Goal: Task Accomplishment & Management: Use online tool/utility

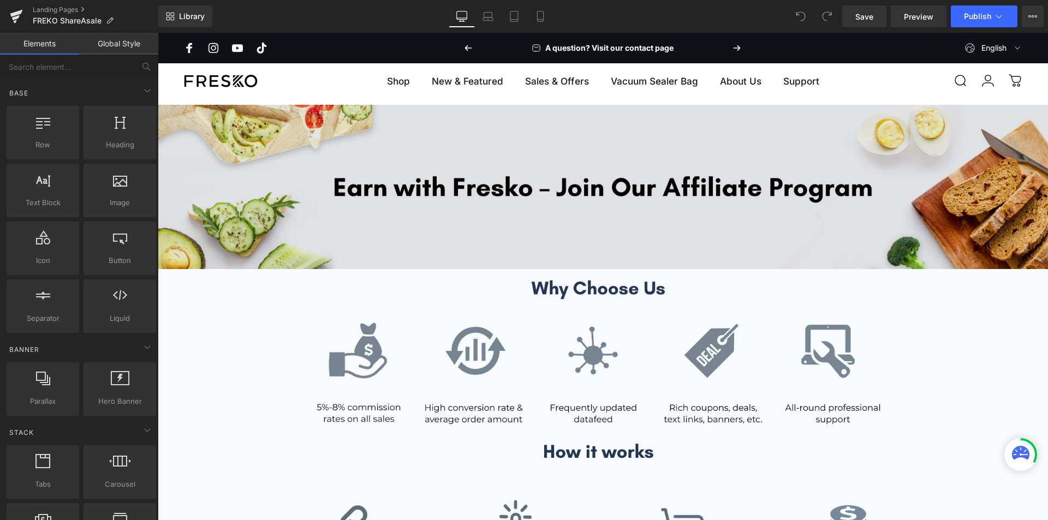
click at [628, 180] on img at bounding box center [603, 187] width 890 height 164
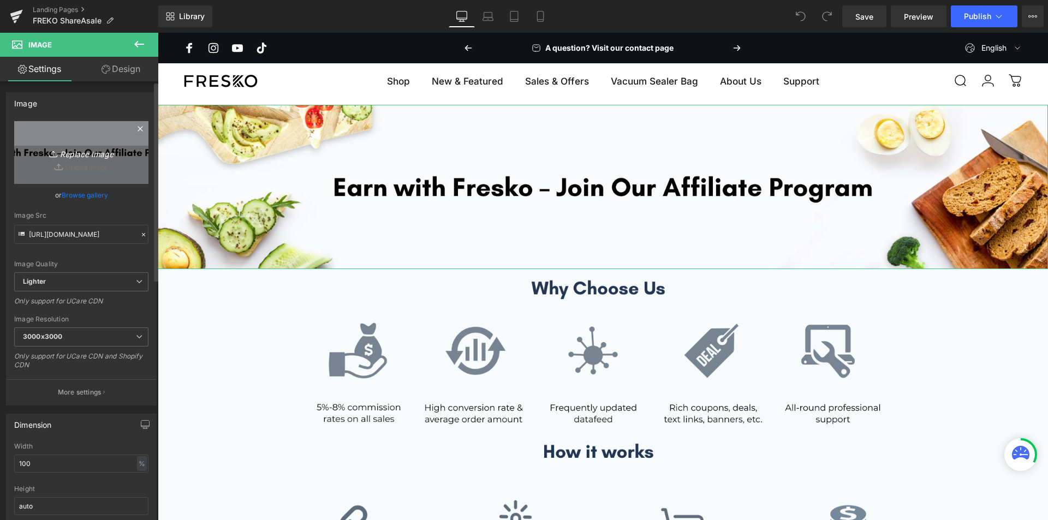
click at [68, 169] on link "Replace Image" at bounding box center [81, 152] width 134 height 63
type input "C:\fakepath\联盟页面(3).jpg"
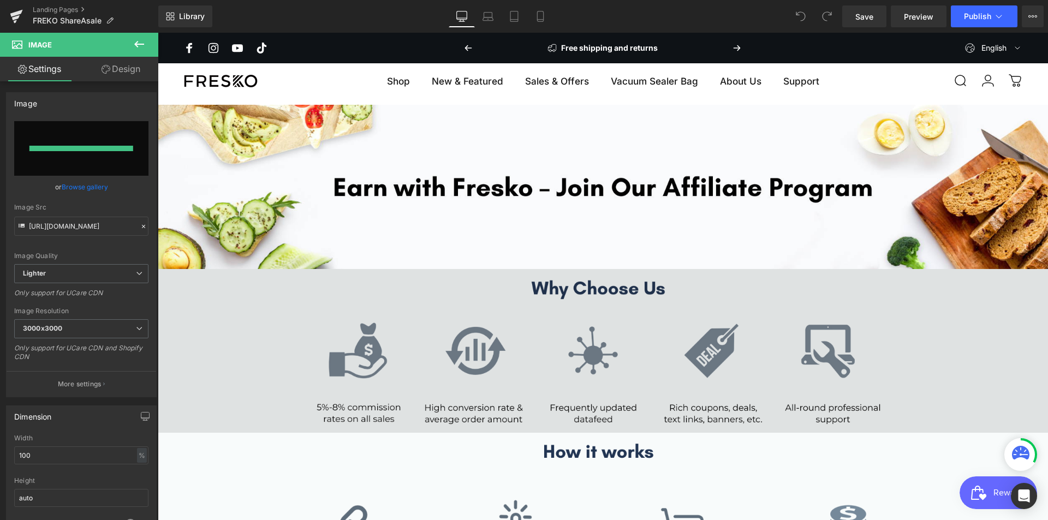
type input "https://ucarecdn.com/4520bfe5-db67-4144-8e2a-f134c2915da6/-/format/auto/-/previ…"
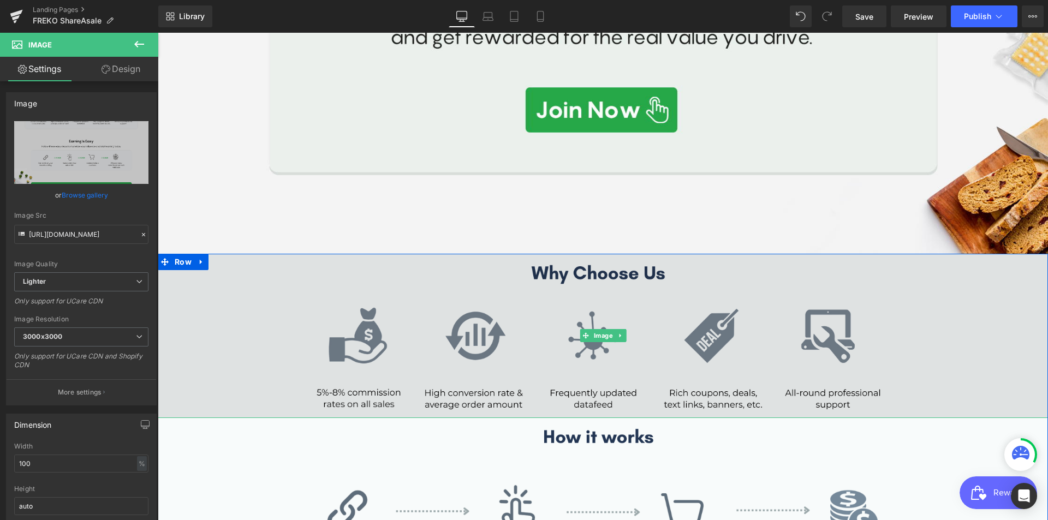
scroll to position [978, 0]
click at [505, 313] on img at bounding box center [603, 336] width 890 height 164
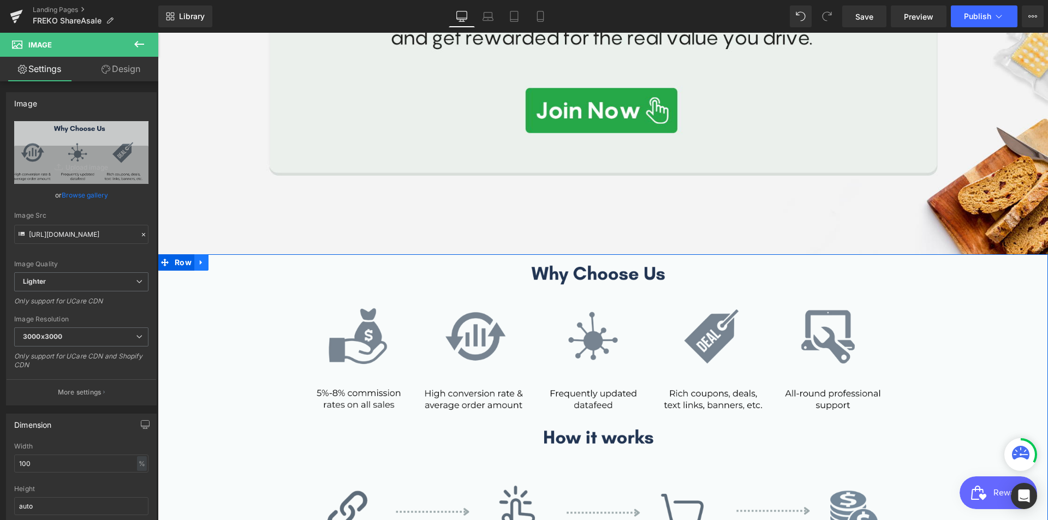
click at [198, 258] on icon at bounding box center [202, 262] width 8 height 8
click at [226, 258] on icon at bounding box center [230, 262] width 8 height 8
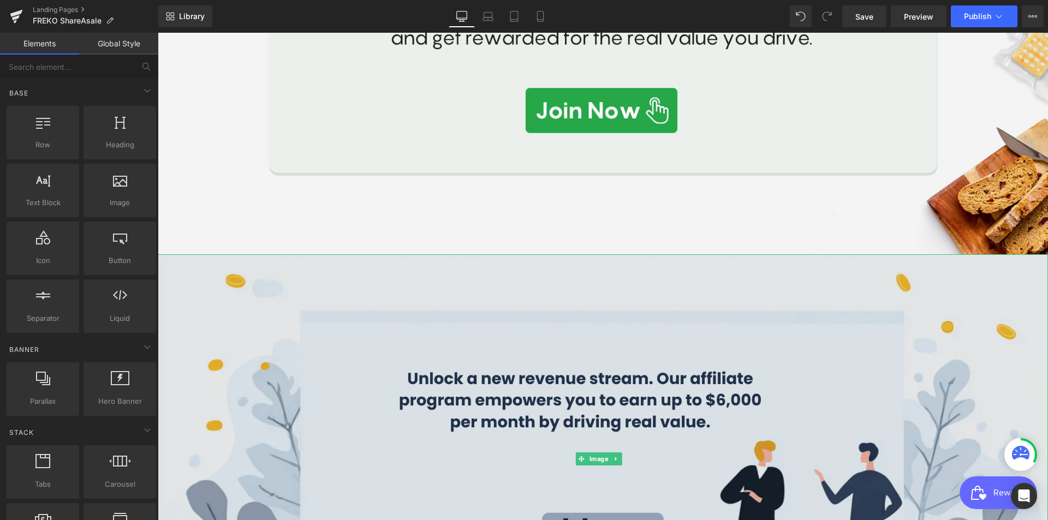
click at [277, 285] on img at bounding box center [603, 458] width 890 height 409
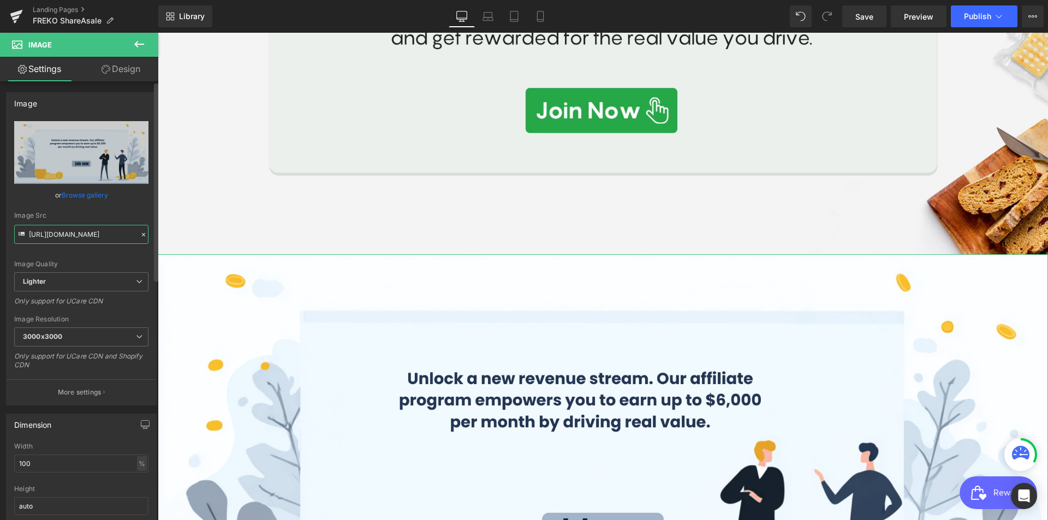
click at [88, 238] on input "https://ucarecdn.com/71cb121f-eb5d-4ebc-9cfc-363b72797585/-/format/auto/-/previ…" at bounding box center [81, 234] width 134 height 19
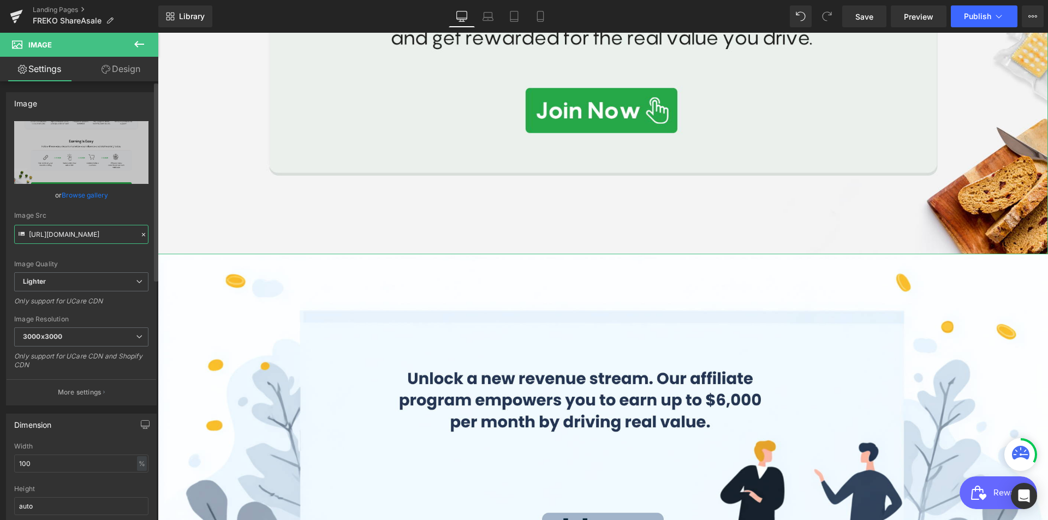
click at [93, 239] on input "https://ucarecdn.com/4520bfe5-db67-4144-8e2a-f134c2915da6/-/format/auto/-/previ…" at bounding box center [81, 234] width 134 height 19
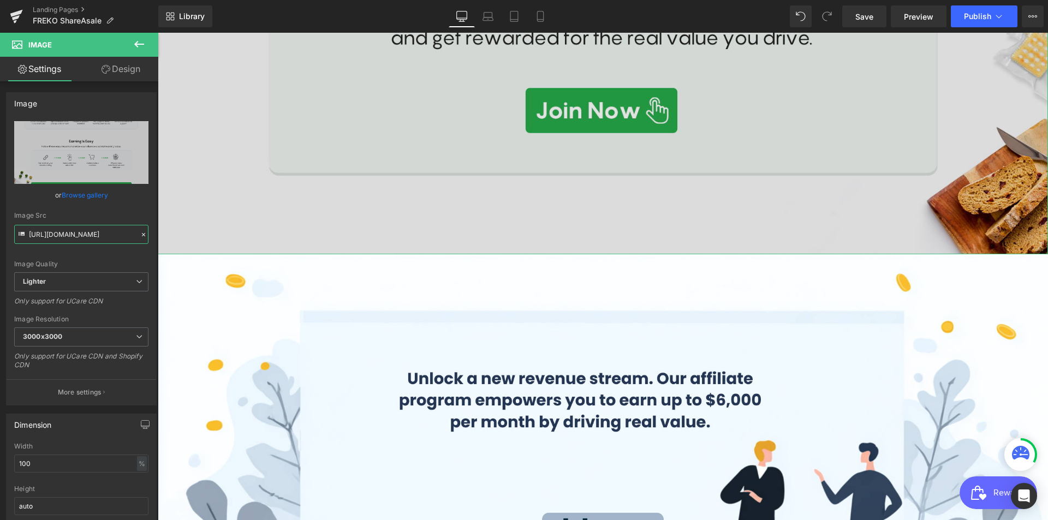
paste input "71cb121f-eb5d-4ebc-9cfc-363b72797585/-/format/auto/-/preview/3000x3000/-/qualit…"
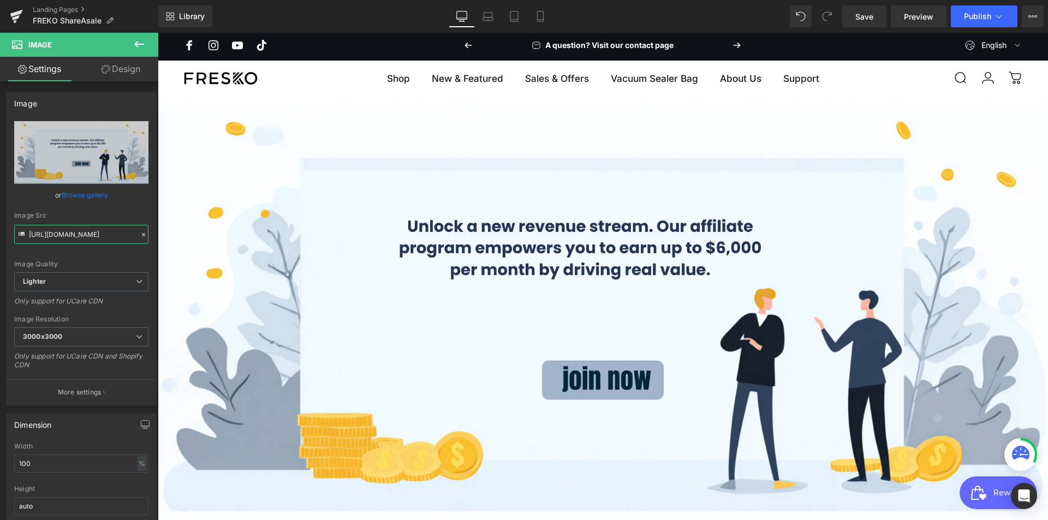
scroll to position [1, 0]
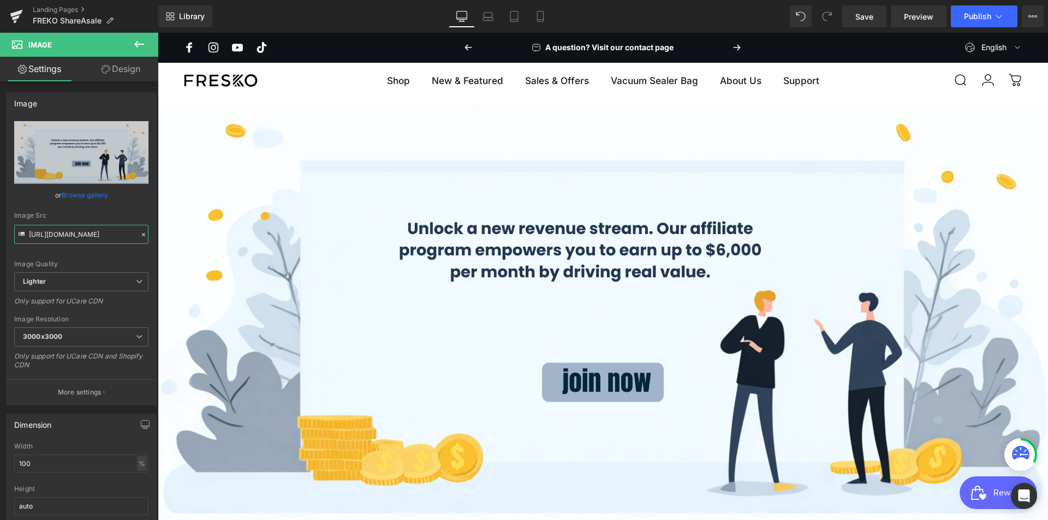
type input "https://ucarecdn.com/4520bfe5-db67-4144-8e2a-f134c2915da6/-/format/auto/-/previ…"
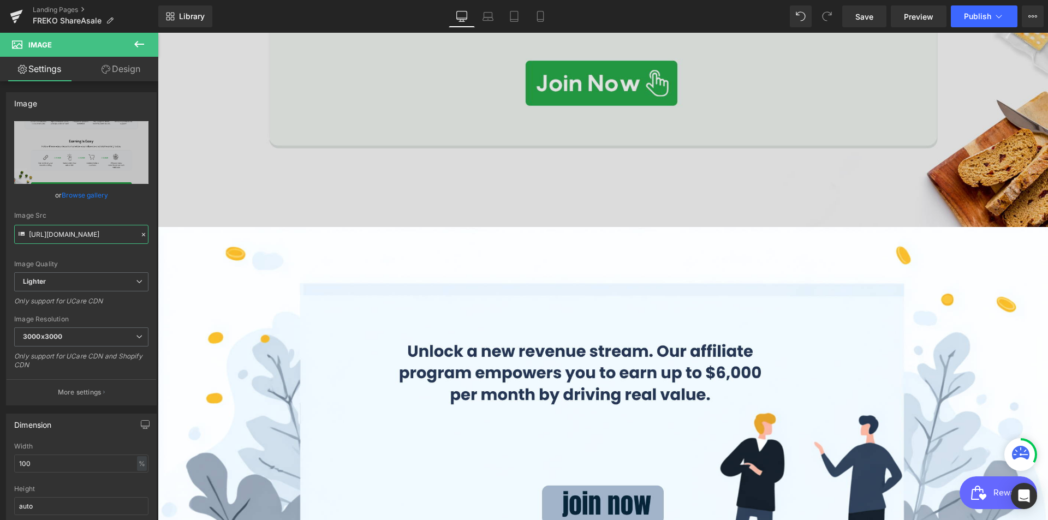
scroll to position [1087, 0]
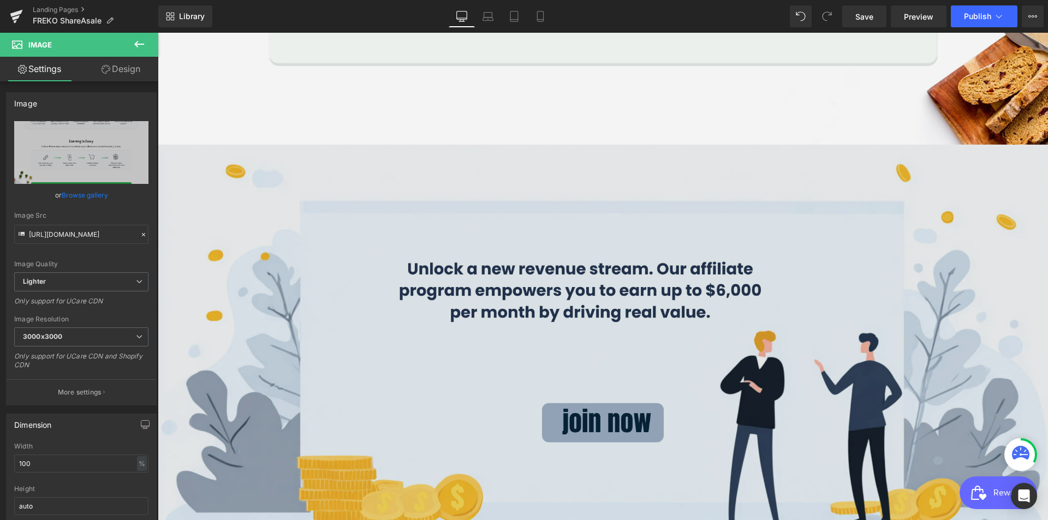
click at [453, 291] on img at bounding box center [603, 349] width 890 height 409
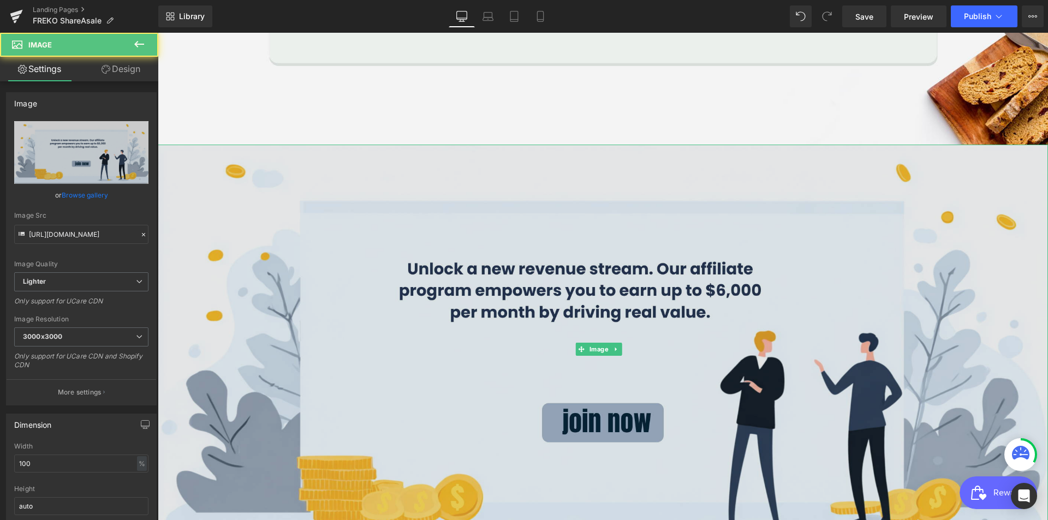
click at [443, 342] on img at bounding box center [603, 349] width 890 height 409
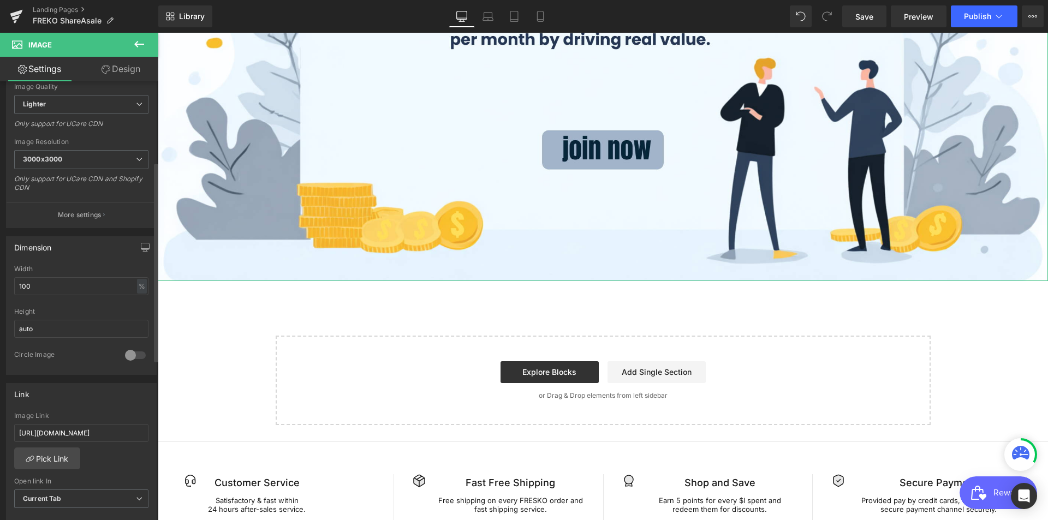
scroll to position [437, 0]
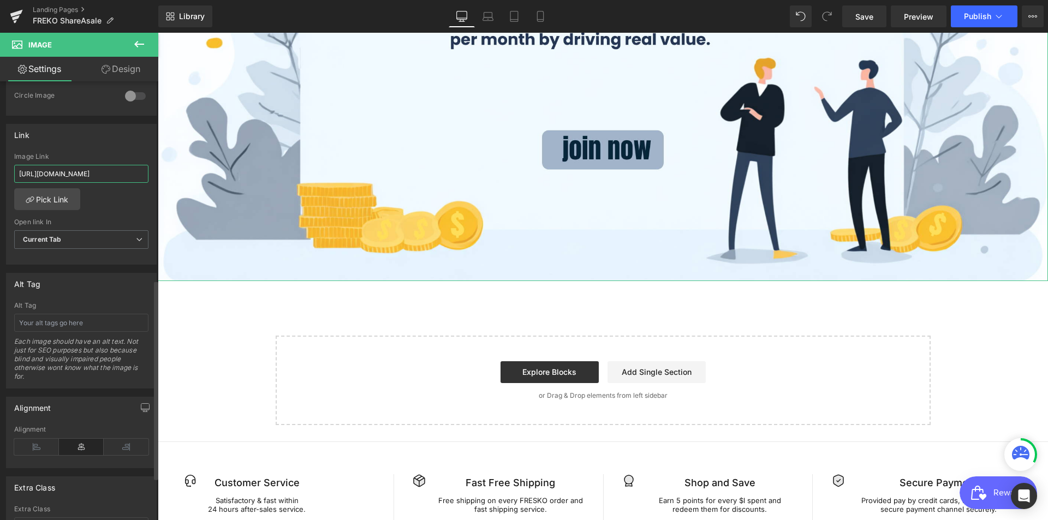
click at [88, 181] on input "[URL][DOMAIN_NAME]" at bounding box center [81, 174] width 134 height 18
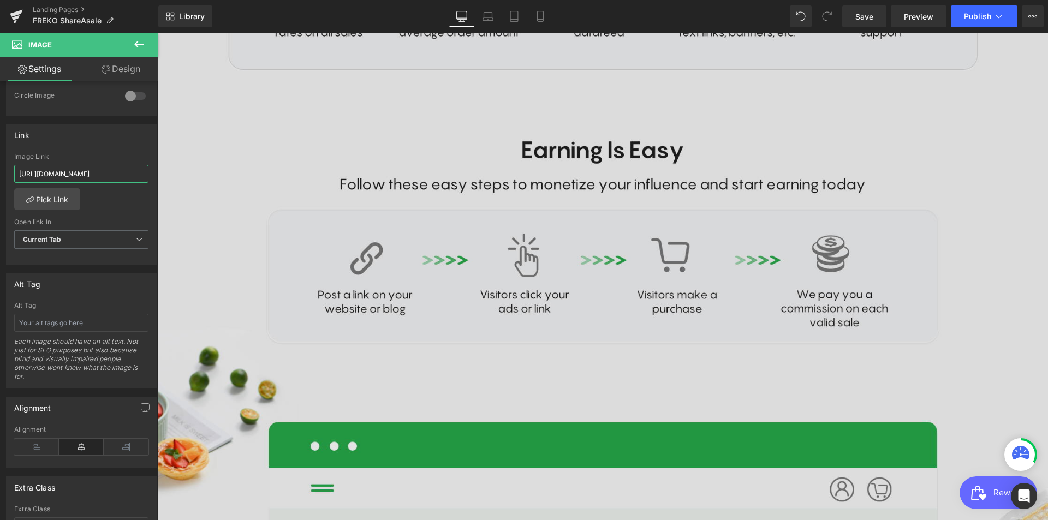
scroll to position [324, 0]
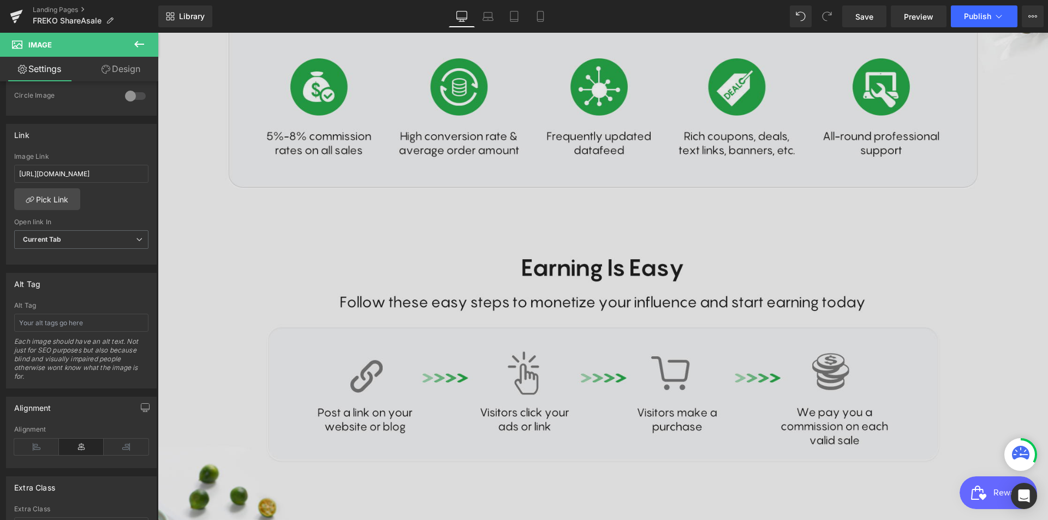
click at [497, 211] on img at bounding box center [603, 343] width 890 height 1132
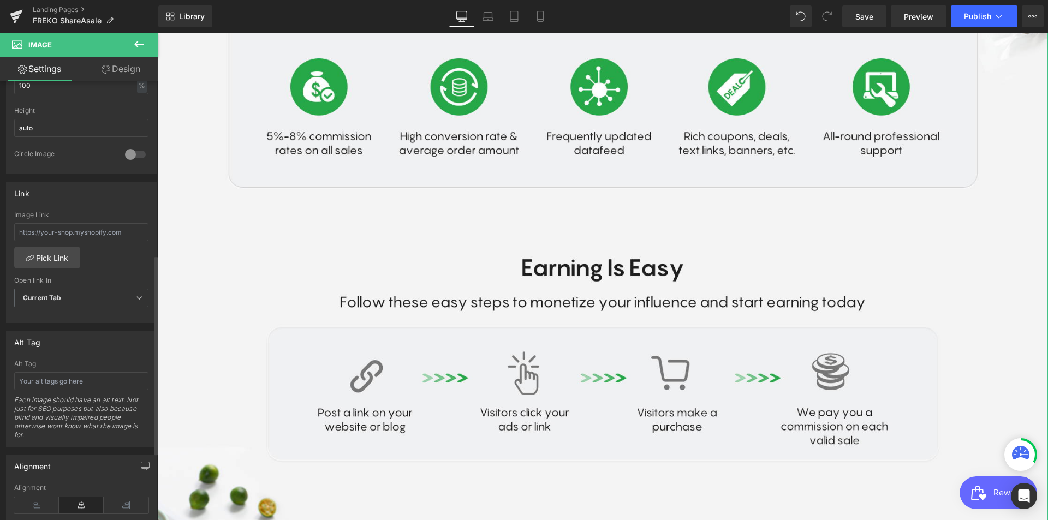
scroll to position [382, 0]
click at [120, 229] on input "text" at bounding box center [81, 228] width 134 height 18
paste input "[URL][DOMAIN_NAME]"
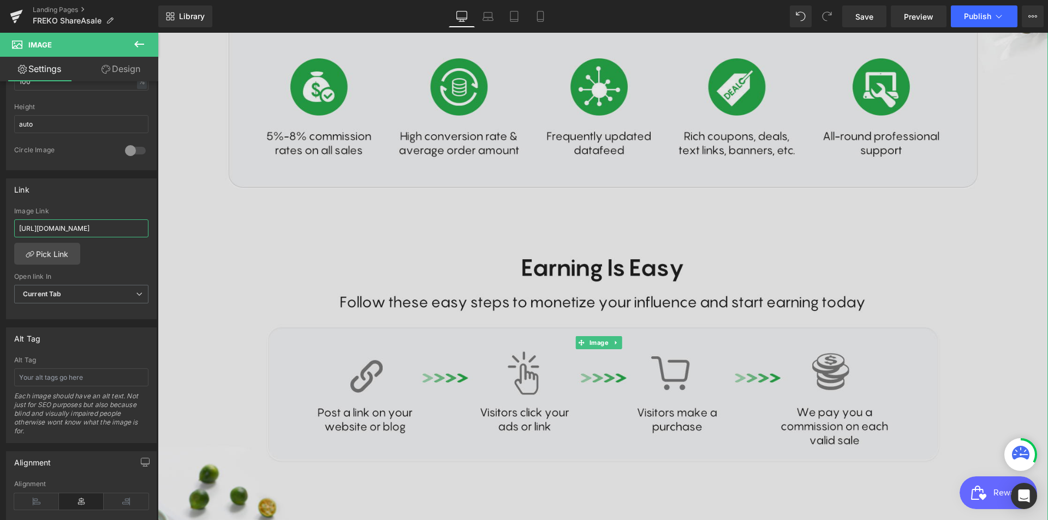
type input "[URL][DOMAIN_NAME]"
click at [583, 298] on img at bounding box center [603, 343] width 890 height 1132
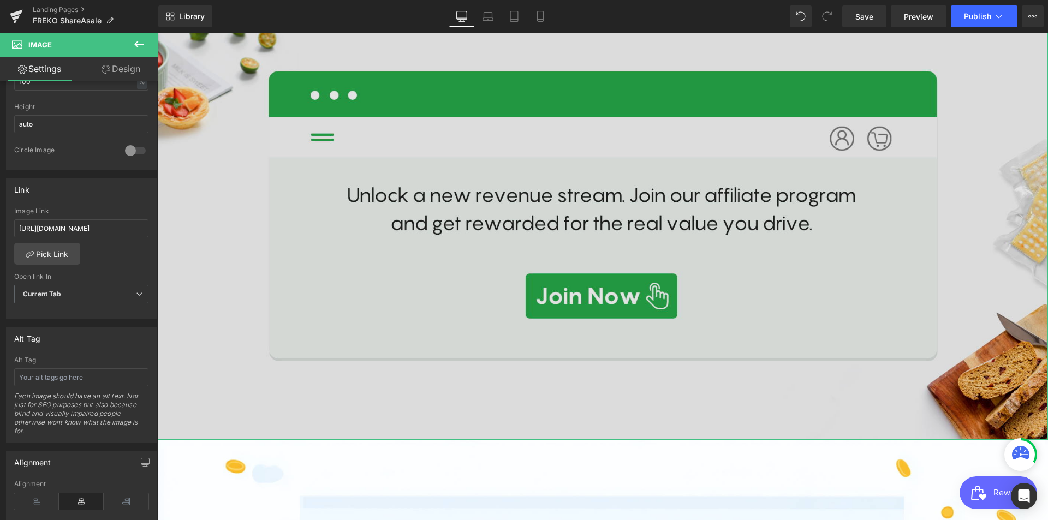
scroll to position [924, 0]
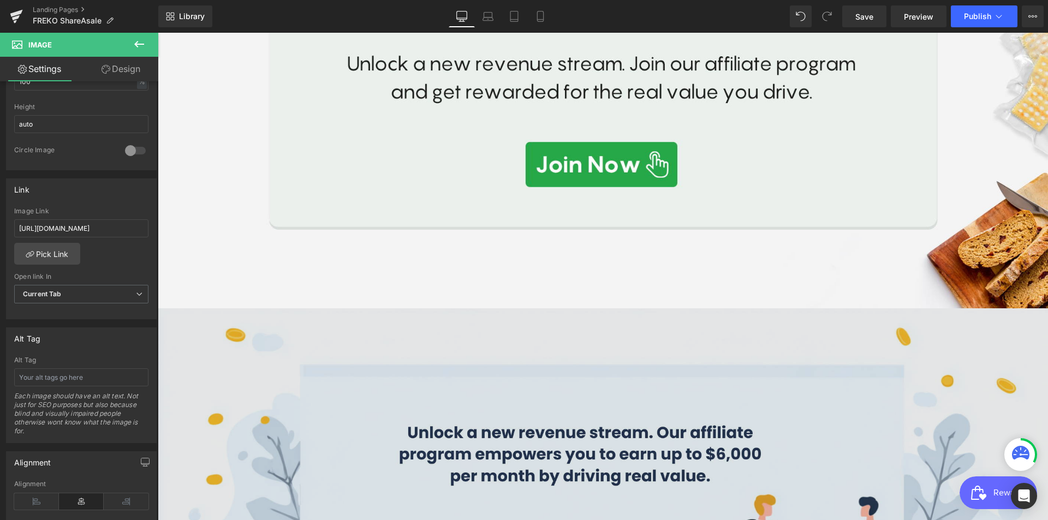
click at [505, 432] on img at bounding box center [603, 512] width 890 height 409
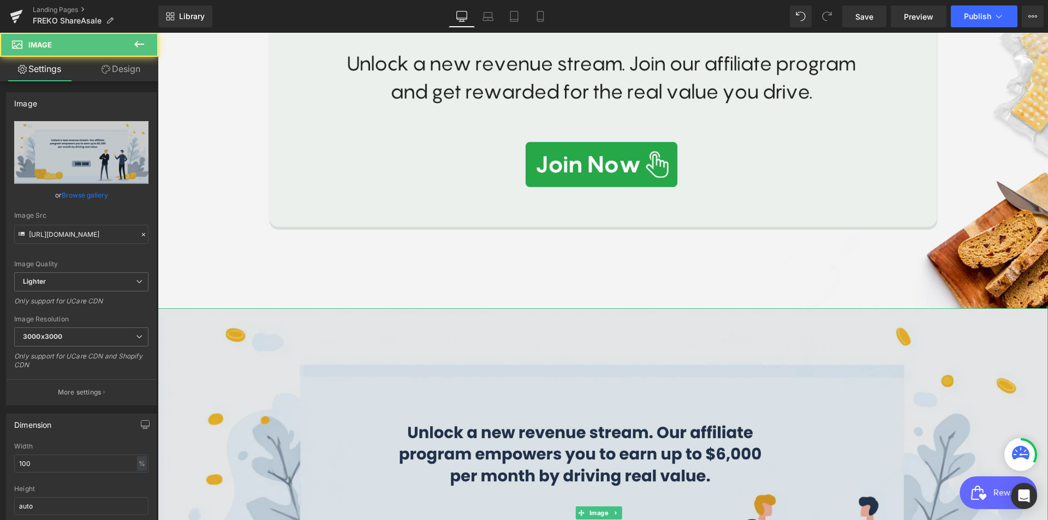
scroll to position [1087, 0]
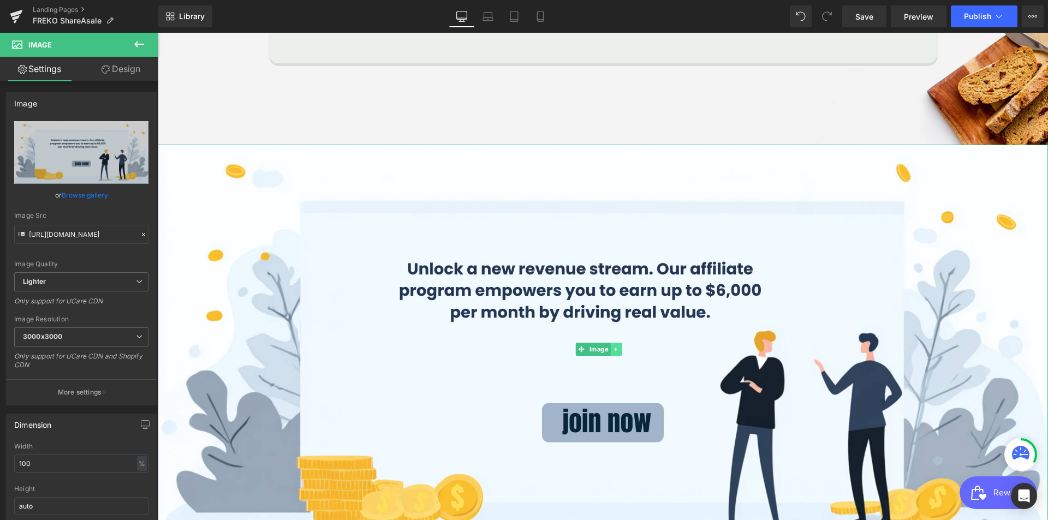
click at [616, 346] on icon at bounding box center [616, 349] width 6 height 7
click at [625, 343] on link at bounding box center [621, 349] width 11 height 13
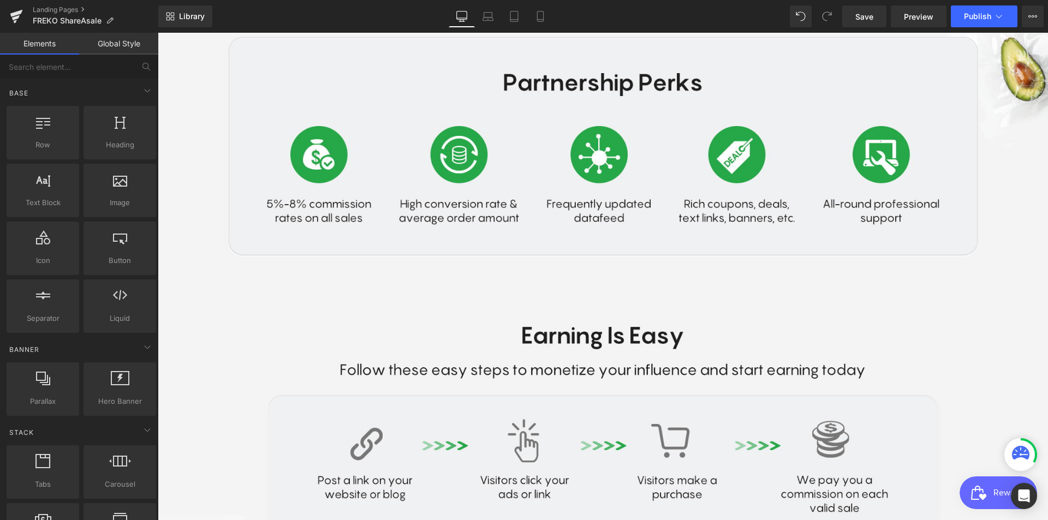
scroll to position [0, 0]
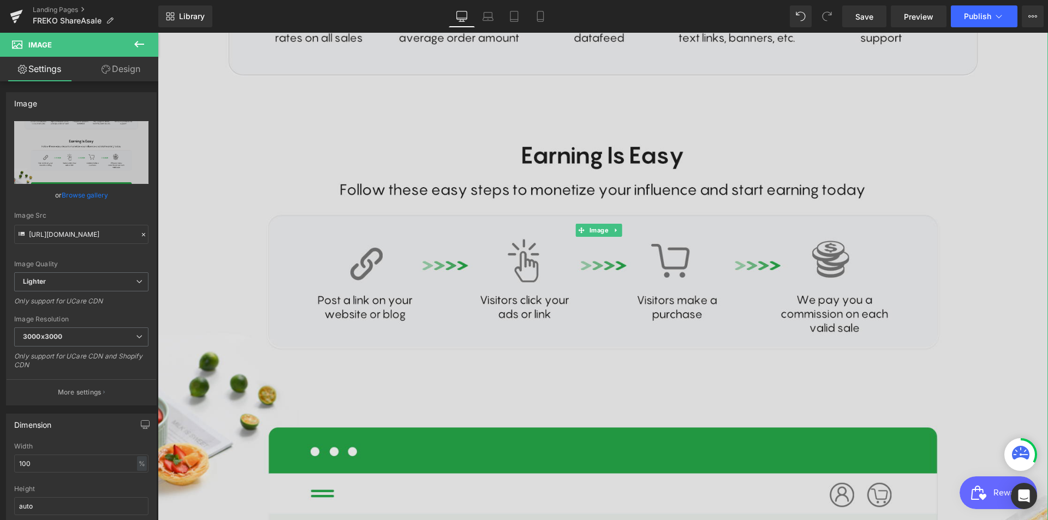
scroll to position [814, 0]
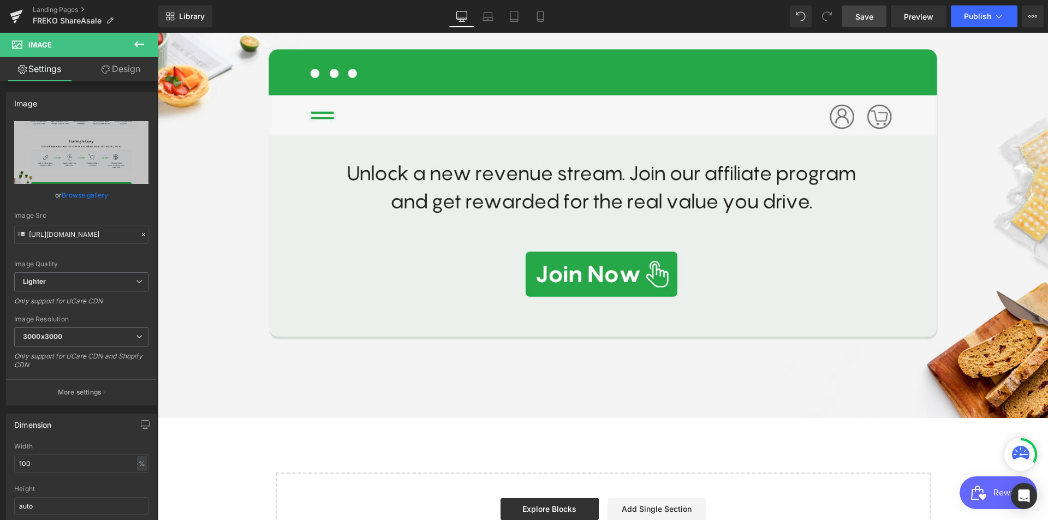
click at [881, 16] on link "Save" at bounding box center [864, 16] width 44 height 22
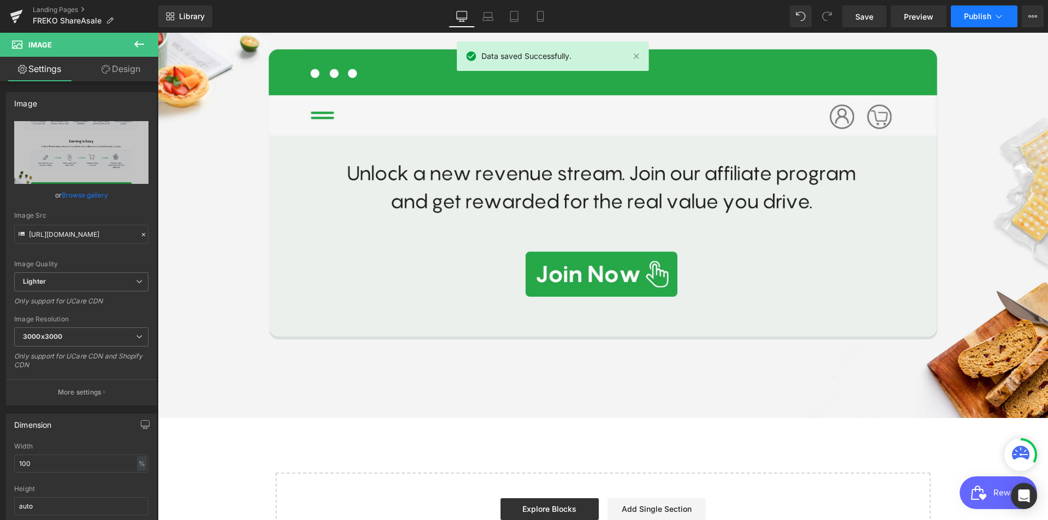
click at [995, 9] on button "Publish" at bounding box center [983, 16] width 67 height 22
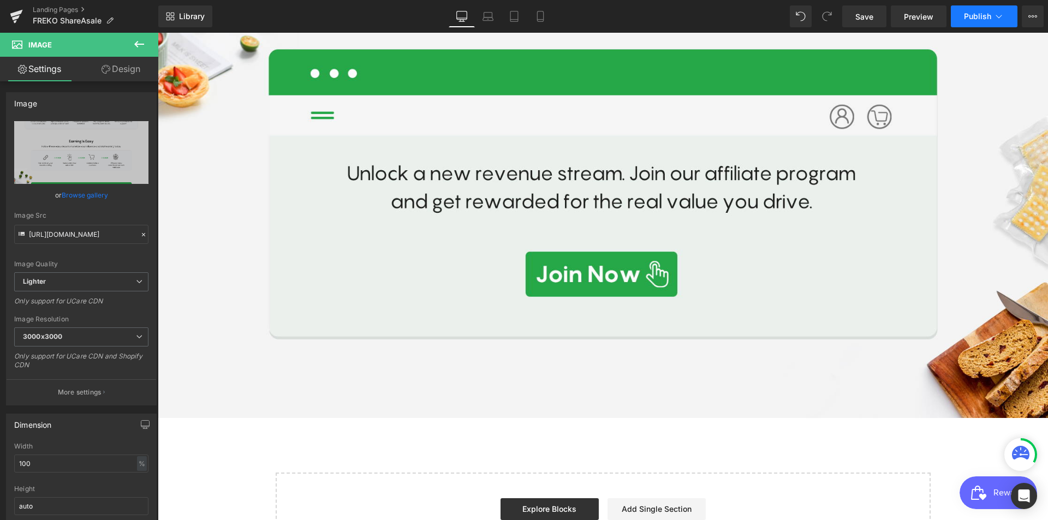
click at [965, 17] on span "Publish" at bounding box center [977, 16] width 27 height 9
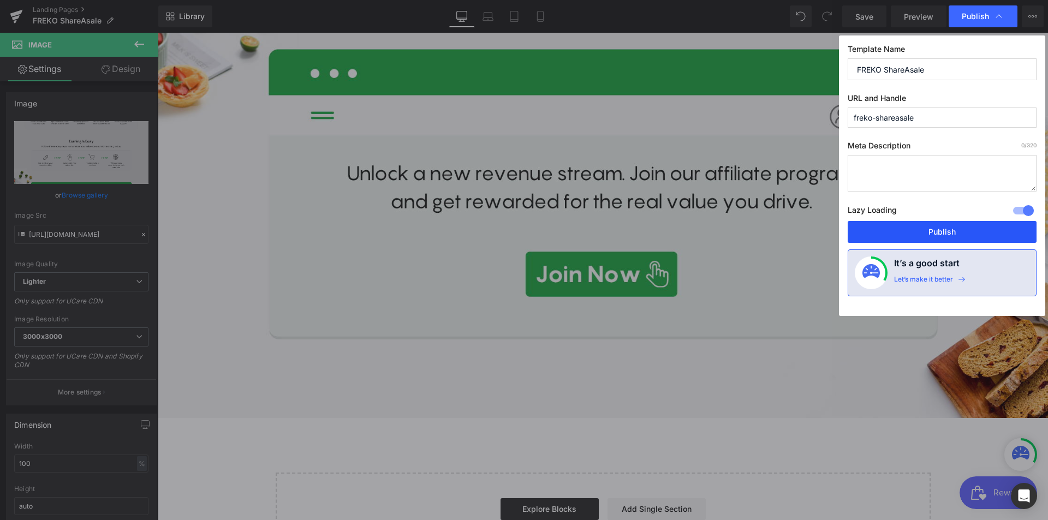
click at [939, 228] on button "Publish" at bounding box center [941, 232] width 189 height 22
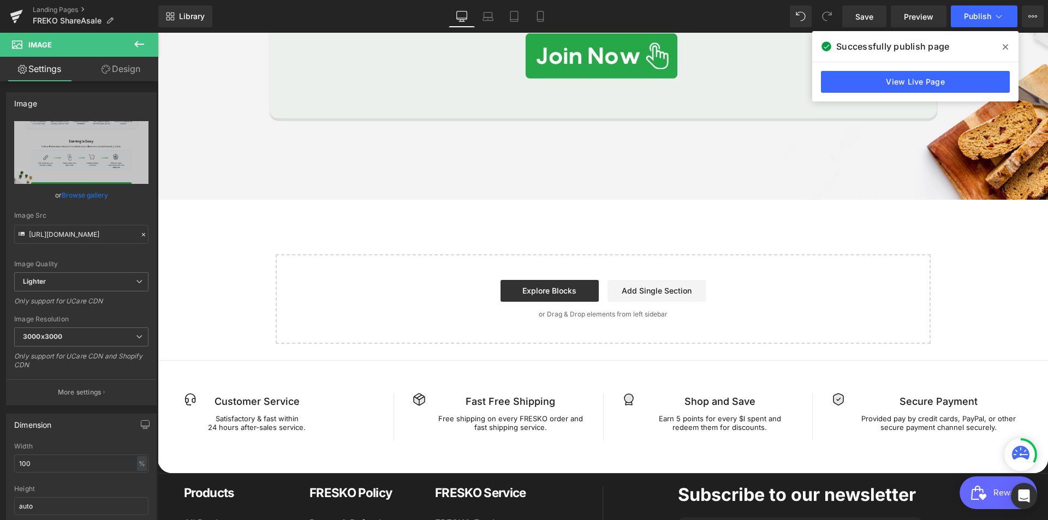
scroll to position [760, 0]
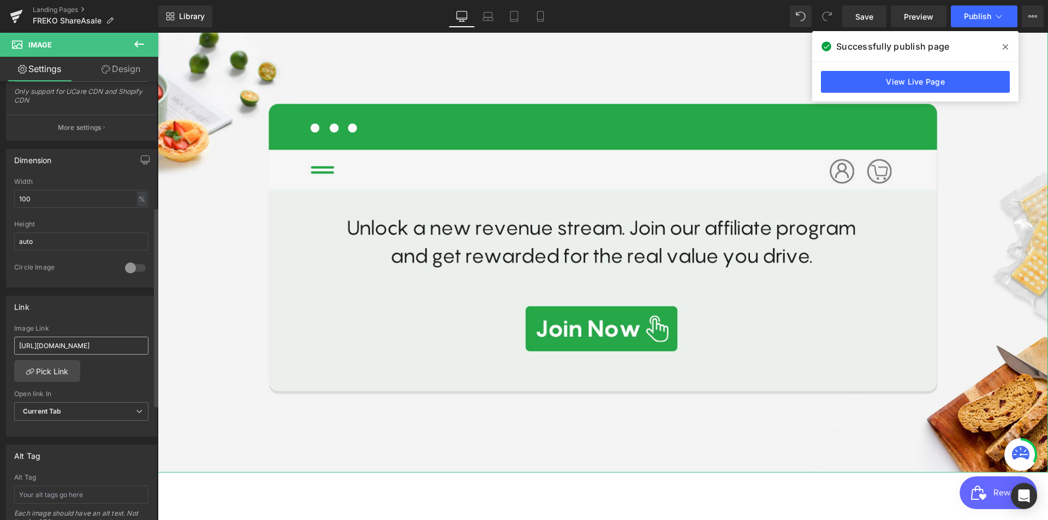
scroll to position [258, 0]
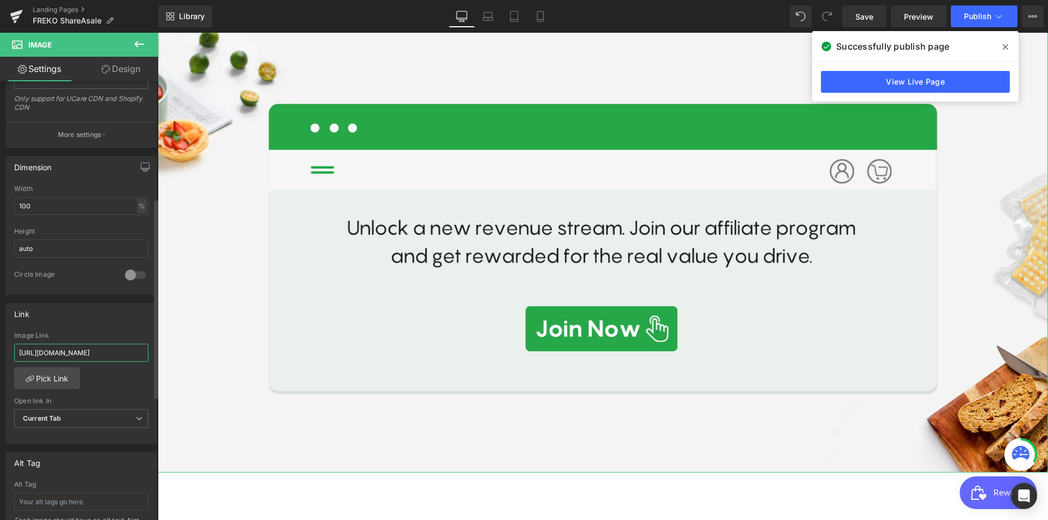
click at [105, 347] on input "[URL][DOMAIN_NAME]" at bounding box center [81, 353] width 134 height 18
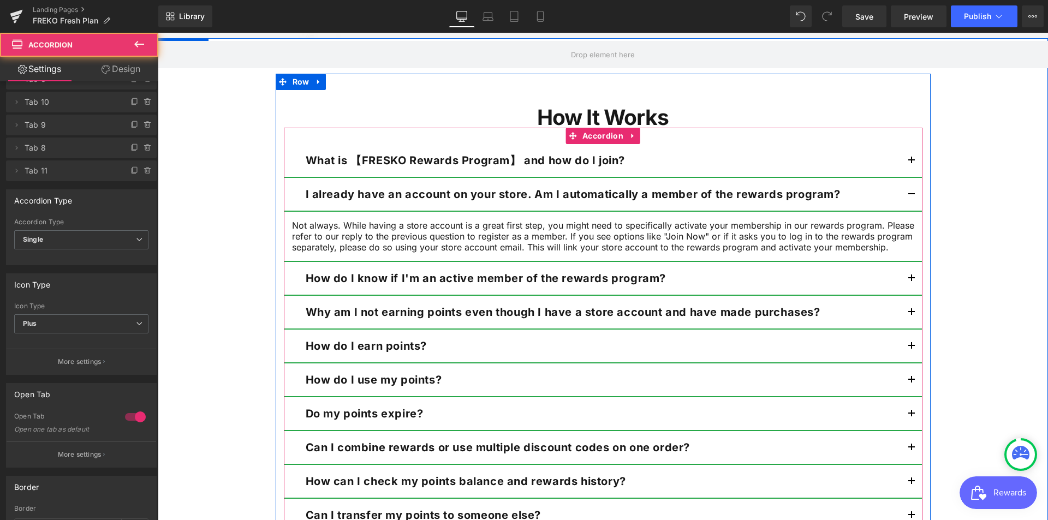
click at [854, 180] on div "I already have an account on your store. Am I automatically a member of the rew…" at bounding box center [603, 195] width 638 height 34
click at [808, 286] on div "How do I know if I'm an active member of the rewards program? Text Block" at bounding box center [603, 278] width 595 height 16
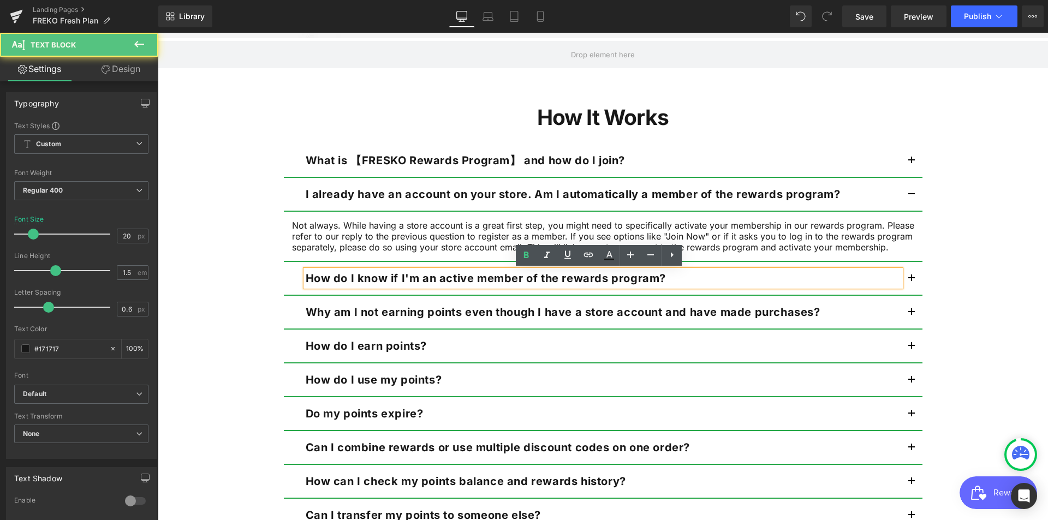
click at [841, 196] on p "I already have an account on your store. Am I automatically a member of the rew…" at bounding box center [603, 194] width 595 height 16
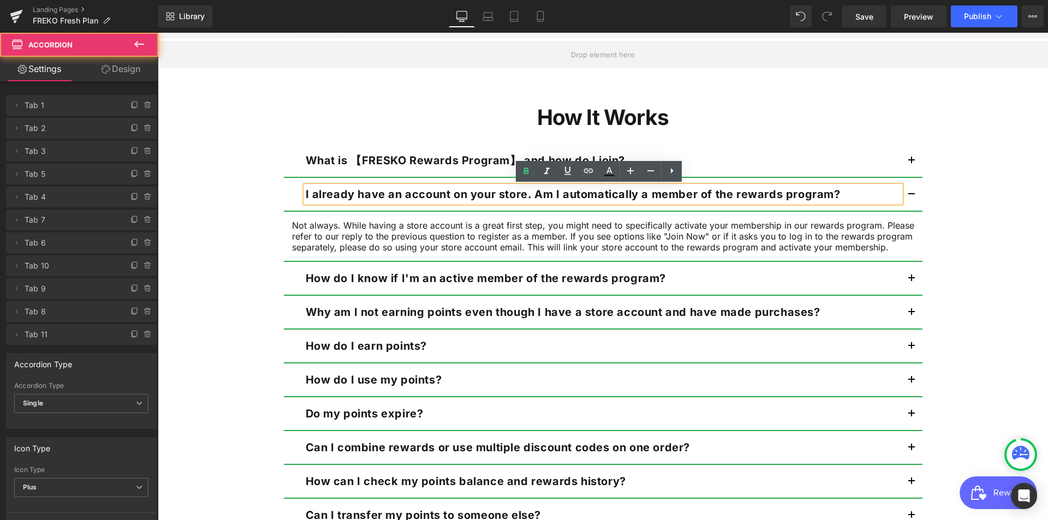
click at [788, 142] on div "What is 【FRESKO Rewards Program】 and how do I join? Text Block 【FRESKO Rewards …" at bounding box center [603, 355] width 638 height 455
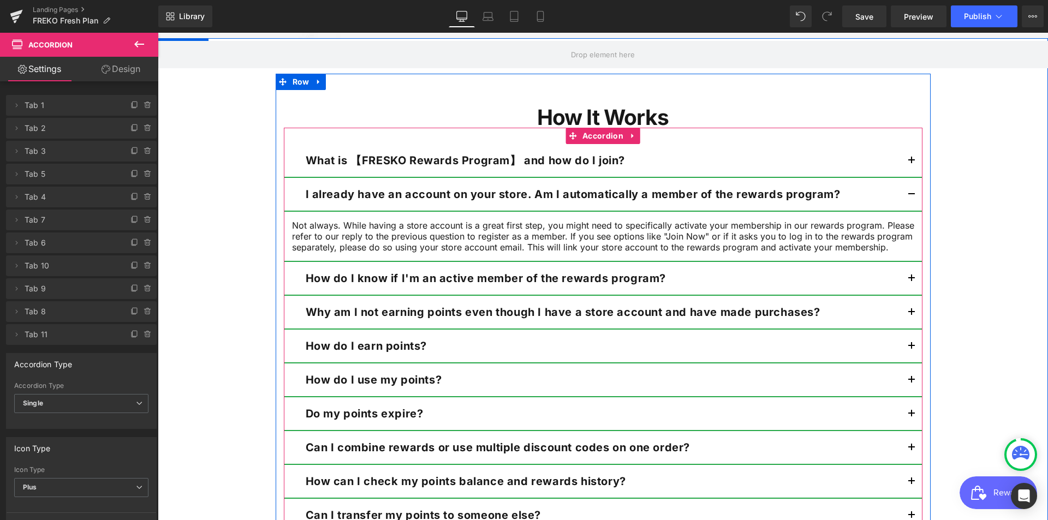
scroll to position [978, 0]
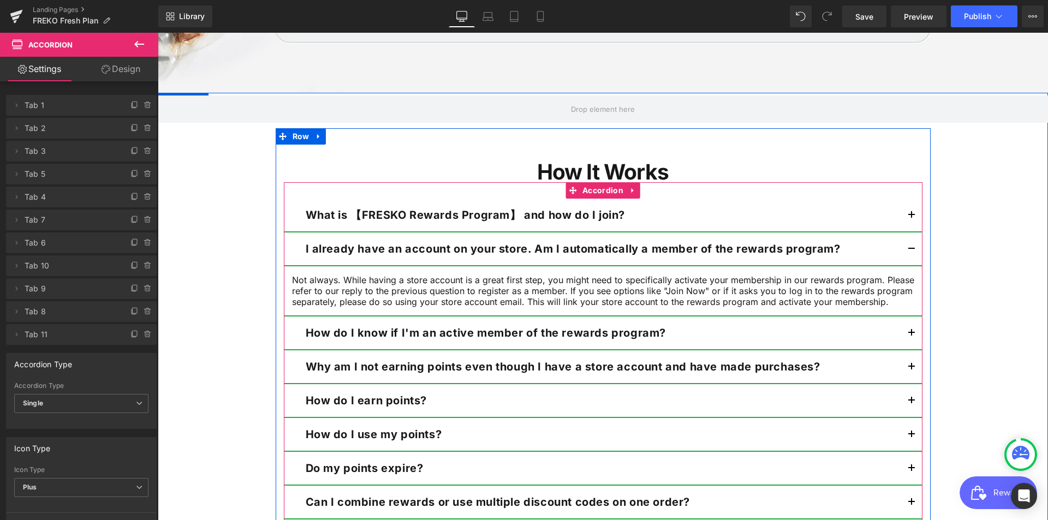
click at [906, 244] on button "button" at bounding box center [911, 248] width 22 height 33
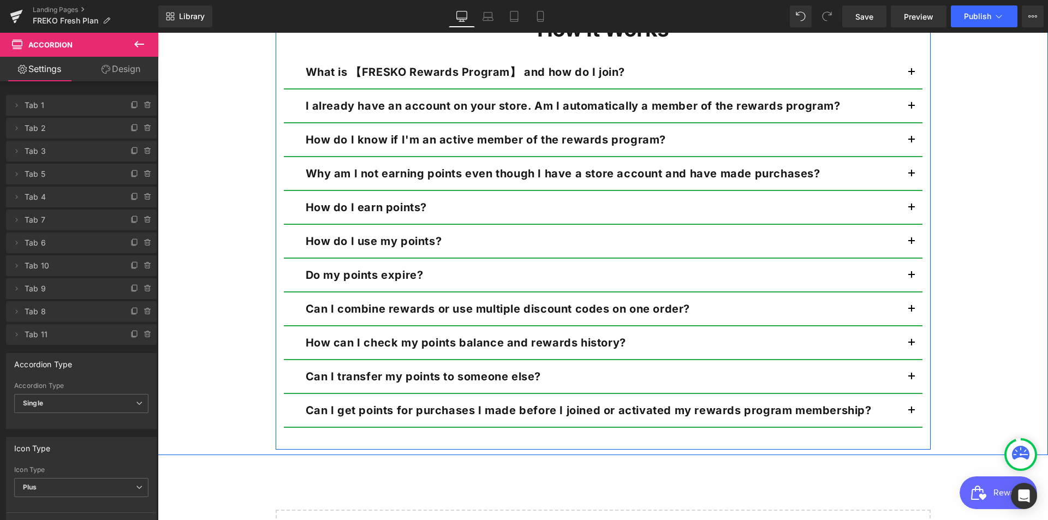
scroll to position [1032, 0]
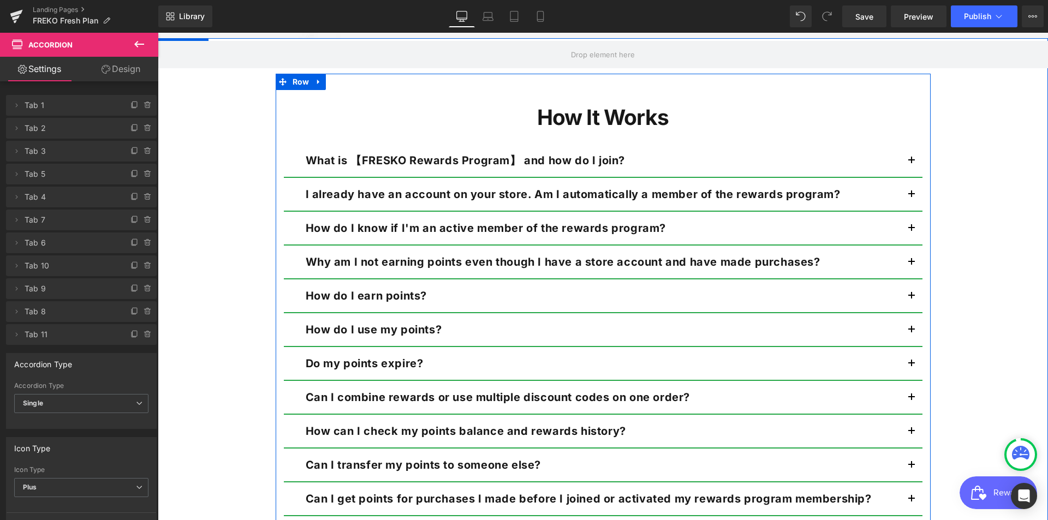
click at [673, 163] on p "What is 【FRESKO Rewards Program】 and how do I join?" at bounding box center [603, 160] width 595 height 16
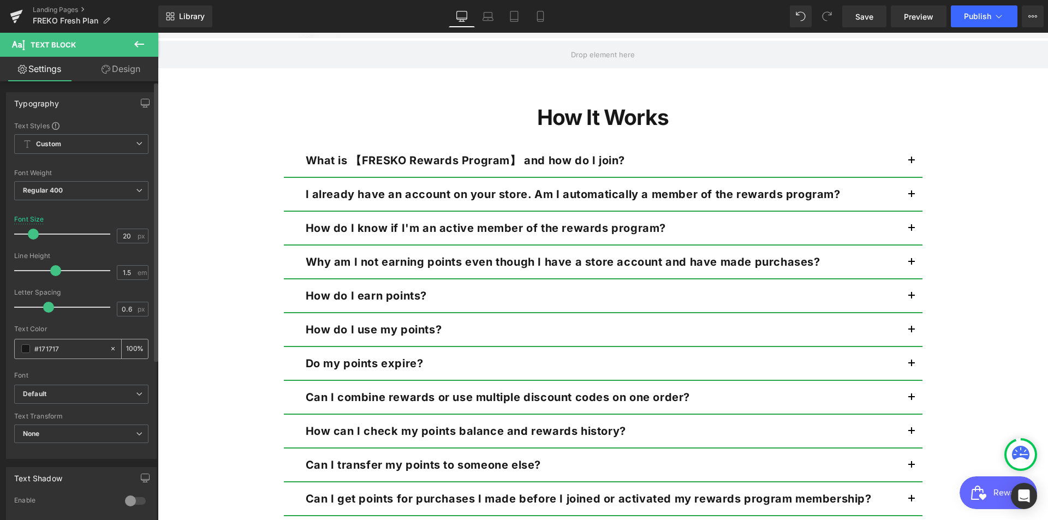
click at [97, 345] on input "#171717" at bounding box center [69, 349] width 70 height 12
click at [122, 345] on div "100 %" at bounding box center [135, 348] width 26 height 19
click at [25, 348] on span at bounding box center [25, 348] width 9 height 9
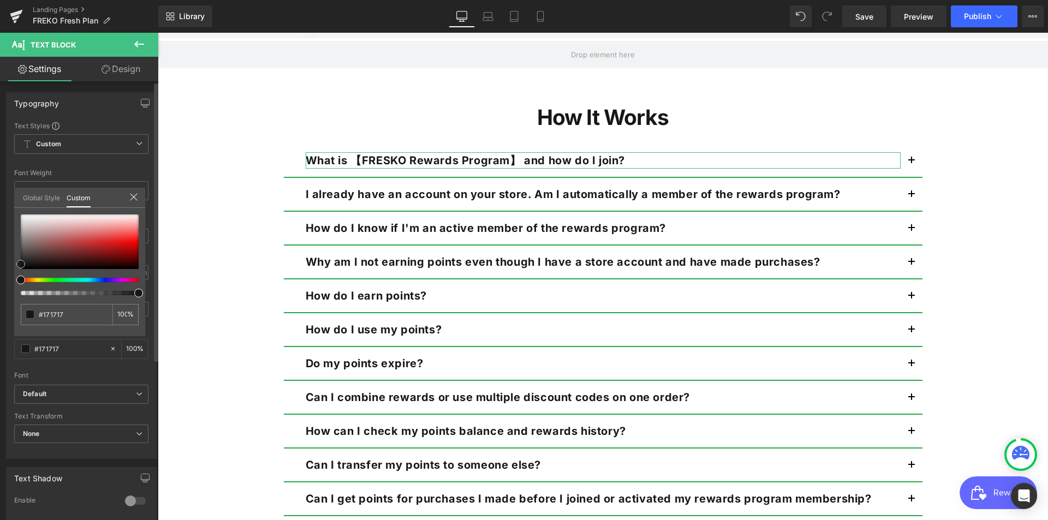
type input "#1c1c1c"
type input "#514c4c"
type input "#625a5a"
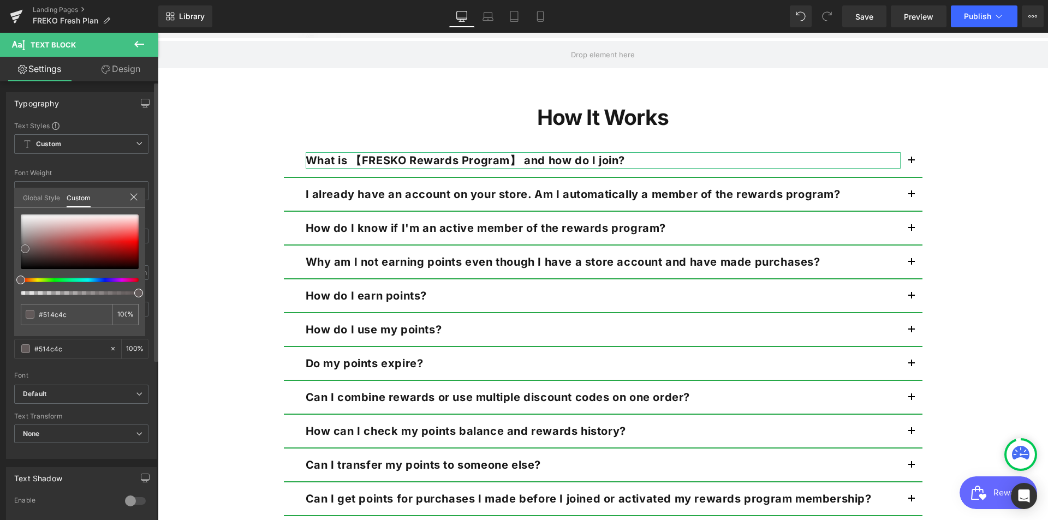
type input "#625a5a"
type input "#5f5858"
type input "#5c5555"
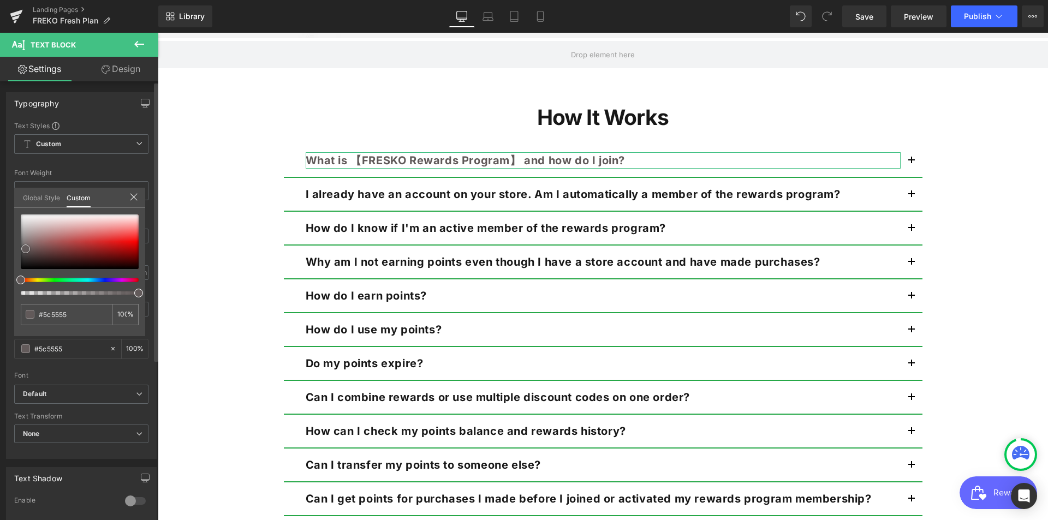
type input "#575050"
type input "#524b4b"
type input "#474242"
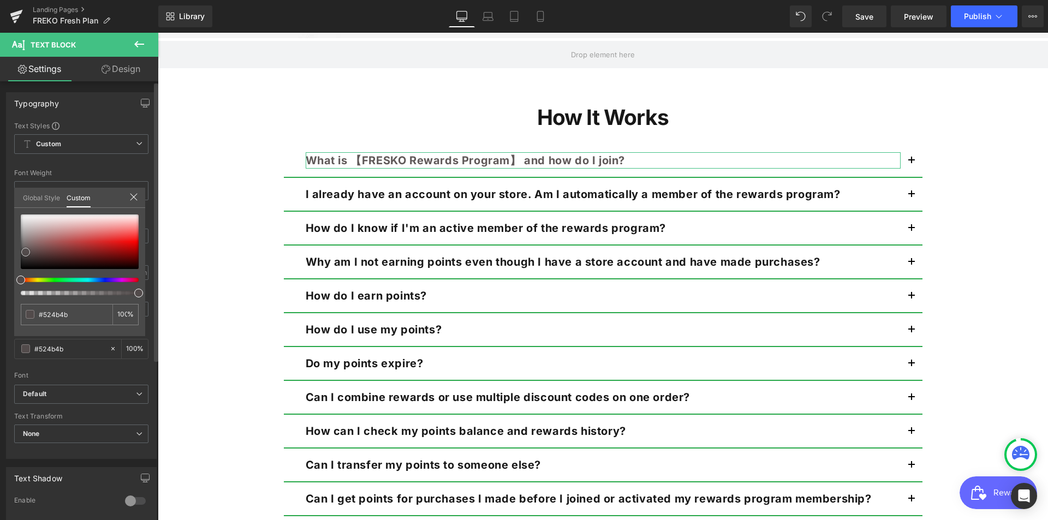
type input "#474242"
type input "#443f3f"
type input "#3c3838"
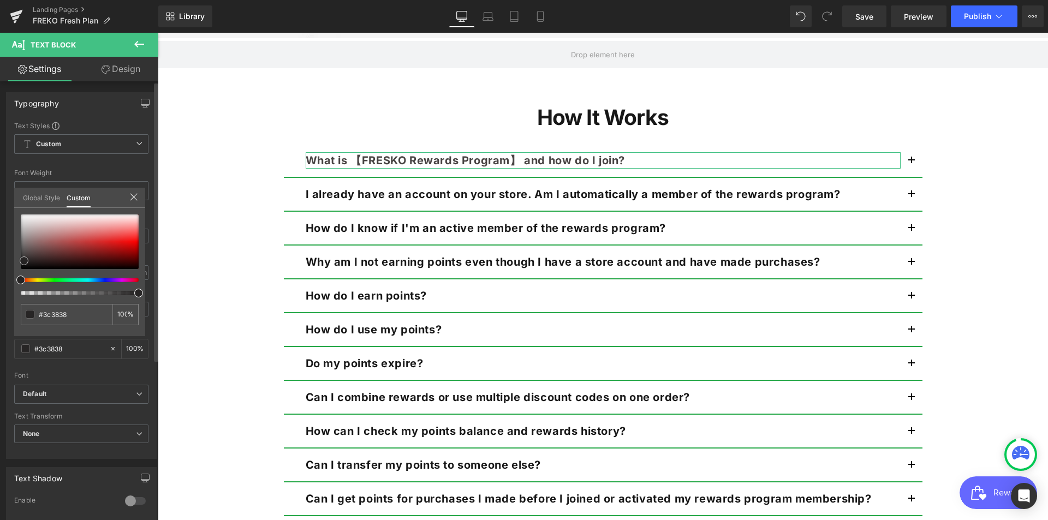
type input "#312e2e"
type input "#272525"
type input "#1f1d1d"
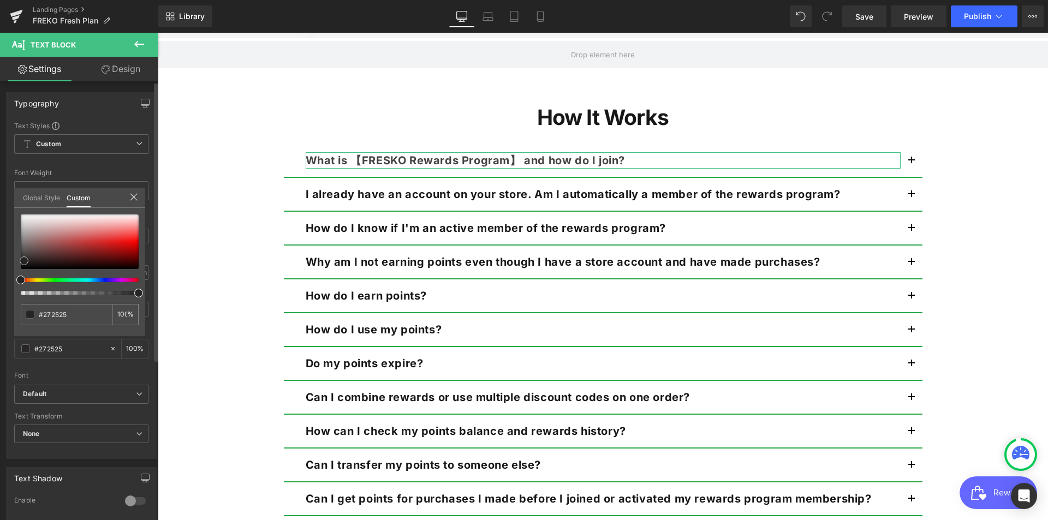
type input "#1f1d1d"
type input "#1c1b1b"
type input "#1a1818"
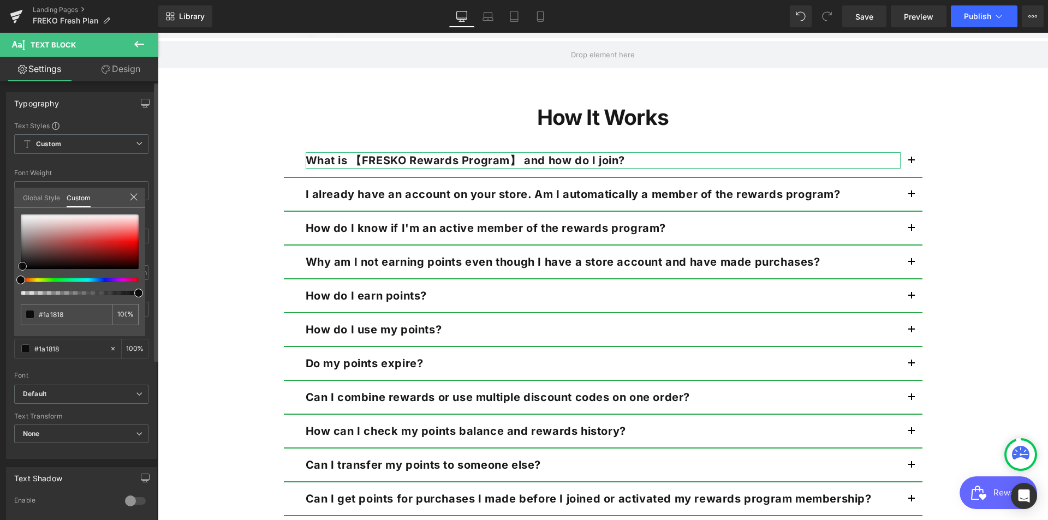
type input "#0d0c0c"
type input "#0a0a0a"
click at [22, 267] on span at bounding box center [22, 267] width 9 height 9
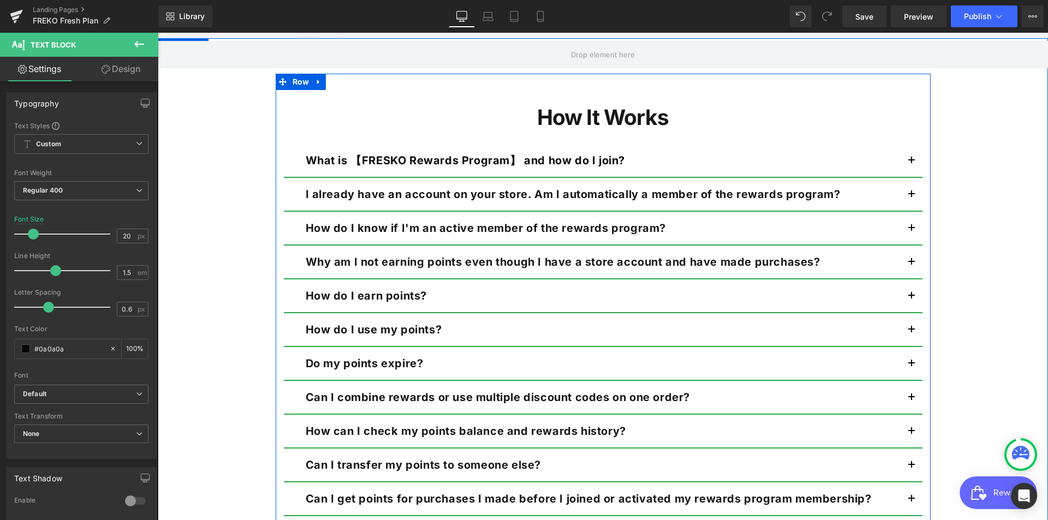
click at [367, 110] on h1 "How It Works" at bounding box center [603, 116] width 638 height 21
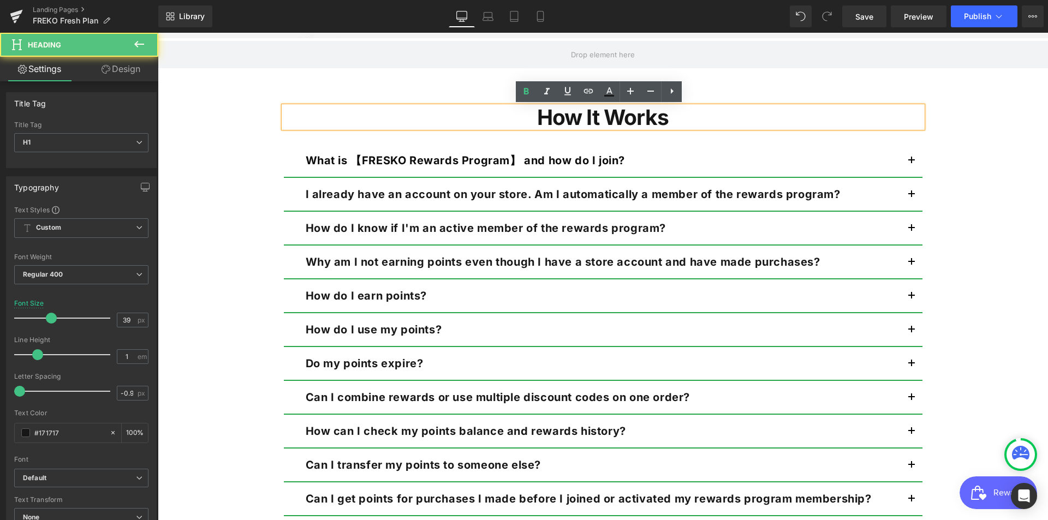
click at [408, 83] on div "How It Works Heading What is 【FRESKO Rewards Program】 and how do I join? Text B…" at bounding box center [603, 306] width 655 height 464
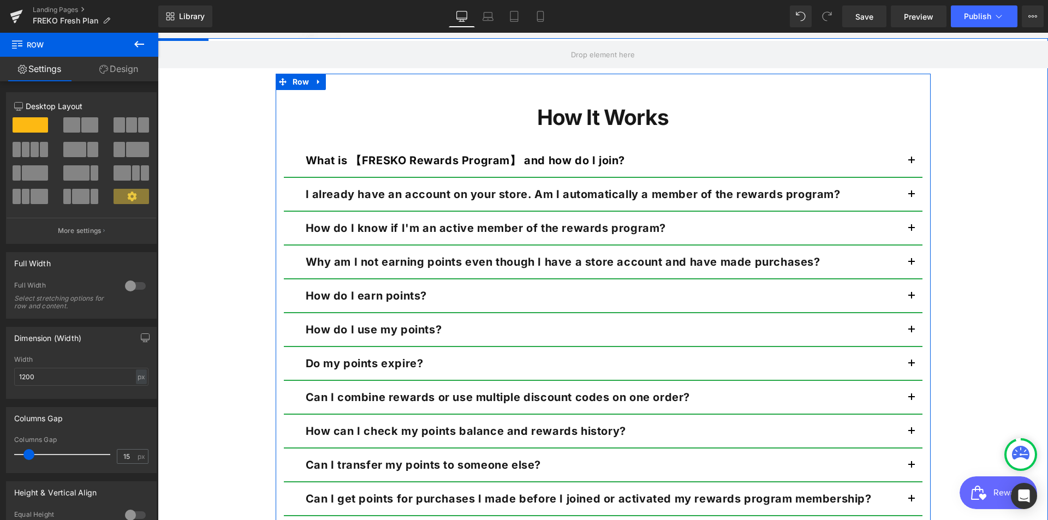
click at [368, 104] on div "How It Works Heading What is 【FRESKO Rewards Program】 and how do I join? Text B…" at bounding box center [603, 311] width 655 height 443
click at [324, 84] on div "How It Works Heading What is 【FRESKO Rewards Program】 and how do I join? Text B…" at bounding box center [603, 306] width 655 height 464
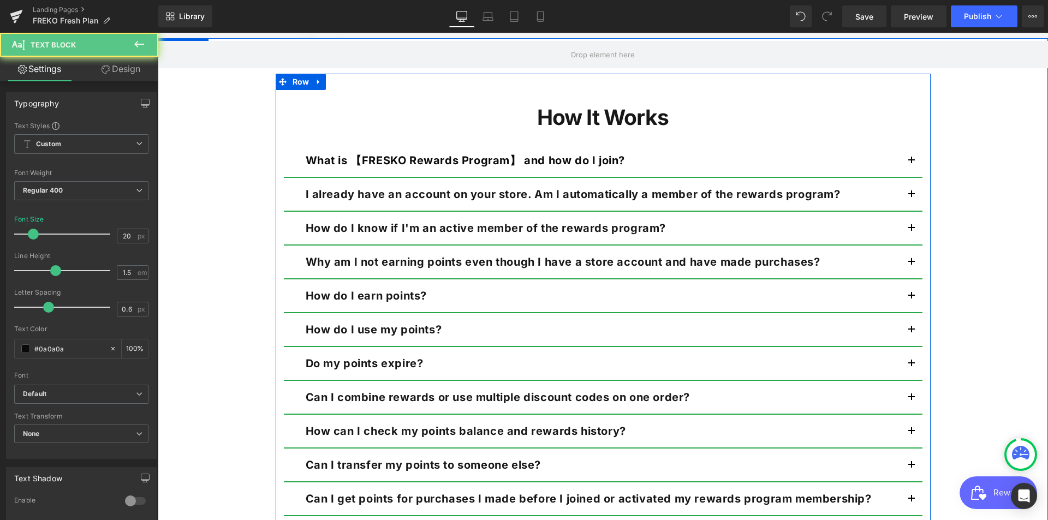
click at [375, 158] on strong "What is 【FRESKO Rewards Program】 and how do I join?" at bounding box center [466, 160] width 320 height 13
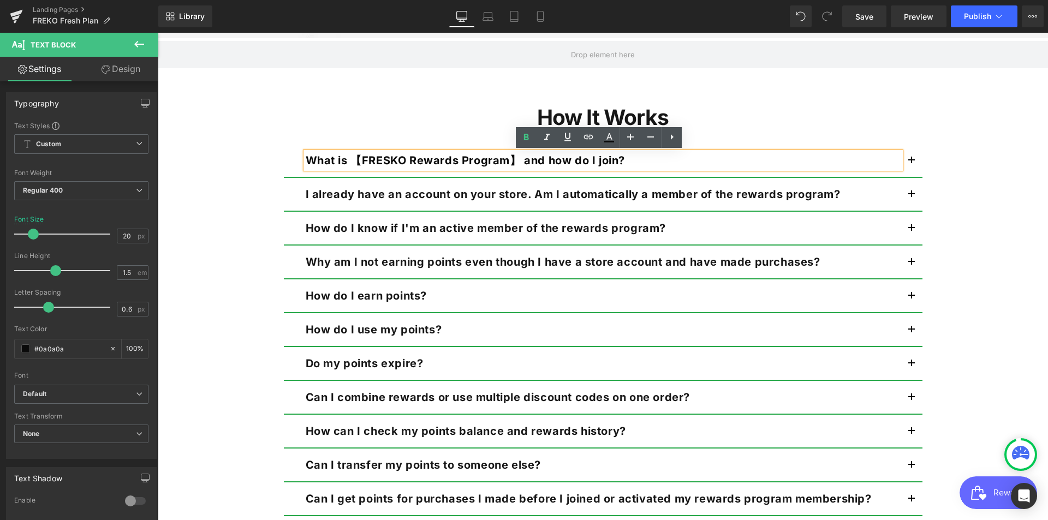
click at [388, 121] on h1 "How It Works" at bounding box center [603, 116] width 638 height 21
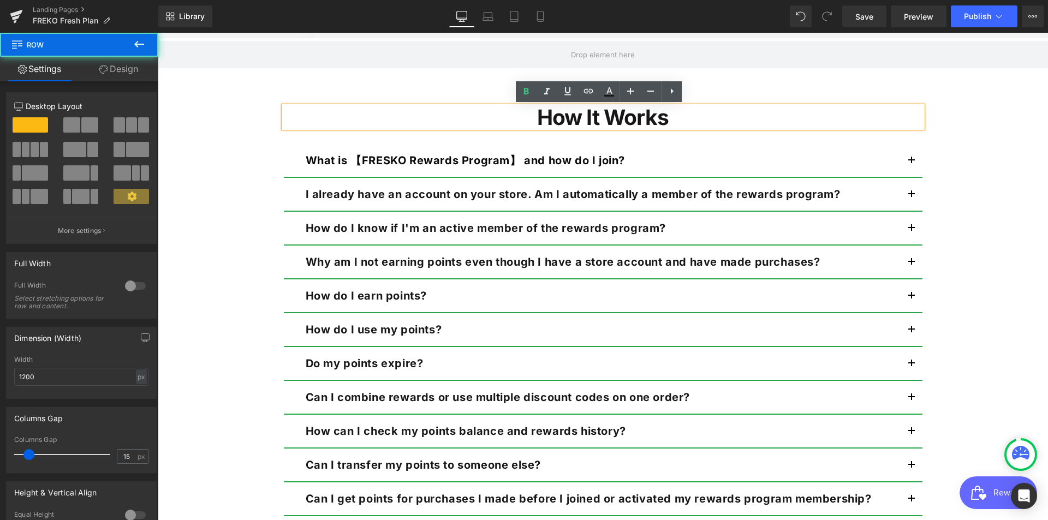
click at [384, 82] on div "How It Works Heading What is 【FRESKO Rewards Program】 and how do I join? Text B…" at bounding box center [603, 306] width 655 height 464
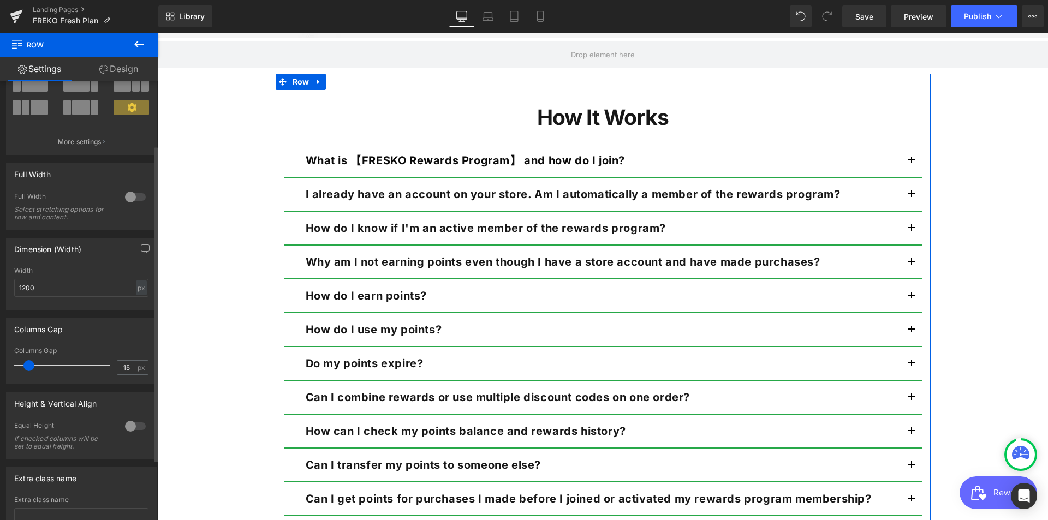
scroll to position [174, 0]
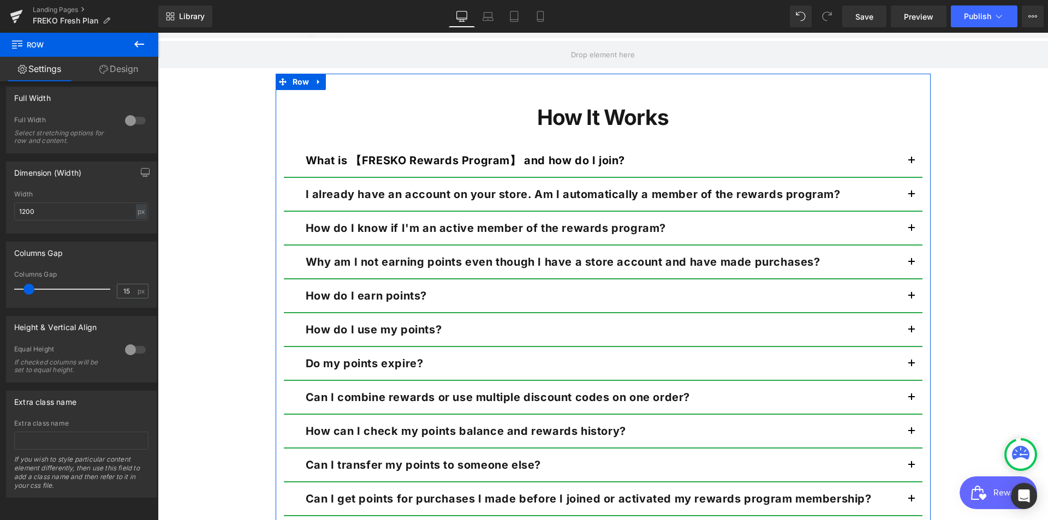
click at [103, 69] on icon at bounding box center [103, 69] width 9 height 9
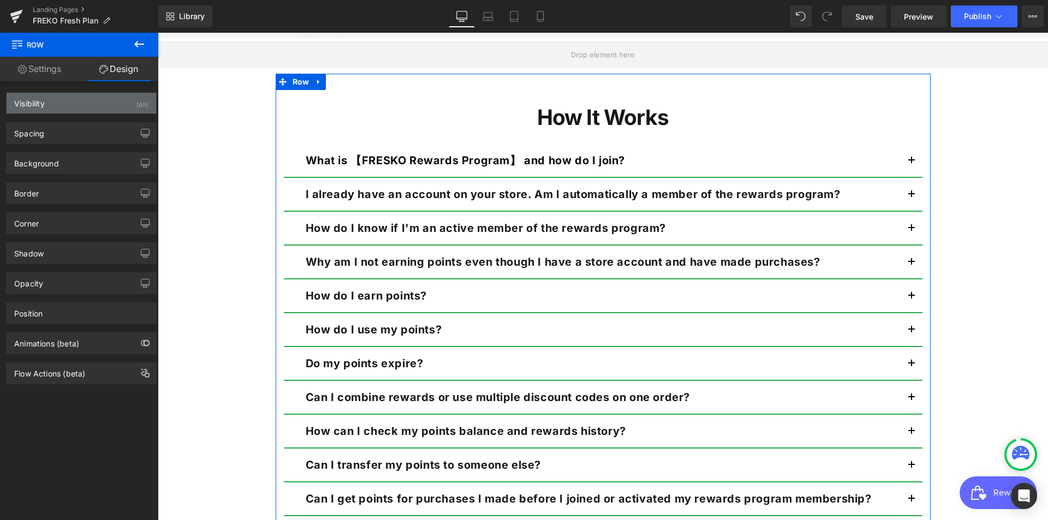
click at [51, 103] on div "Visibility (All)" at bounding box center [82, 103] width 150 height 21
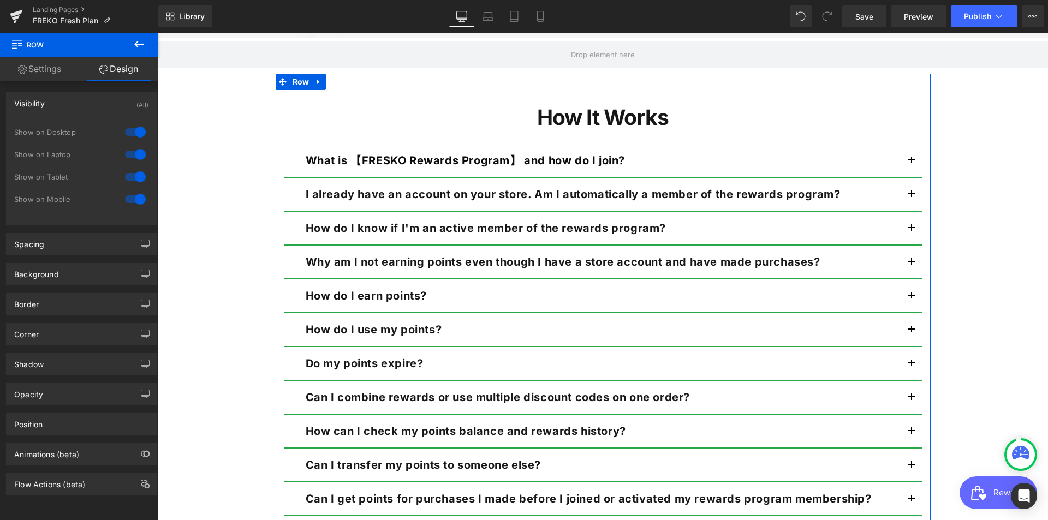
click at [51, 103] on div "Visibility (All)" at bounding box center [82, 103] width 150 height 21
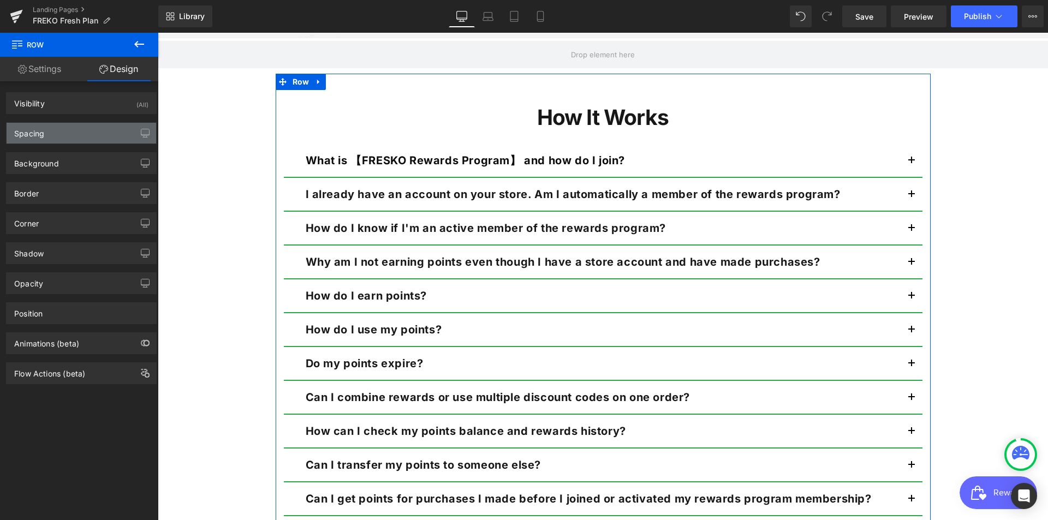
click at [58, 129] on div "Spacing" at bounding box center [82, 133] width 150 height 21
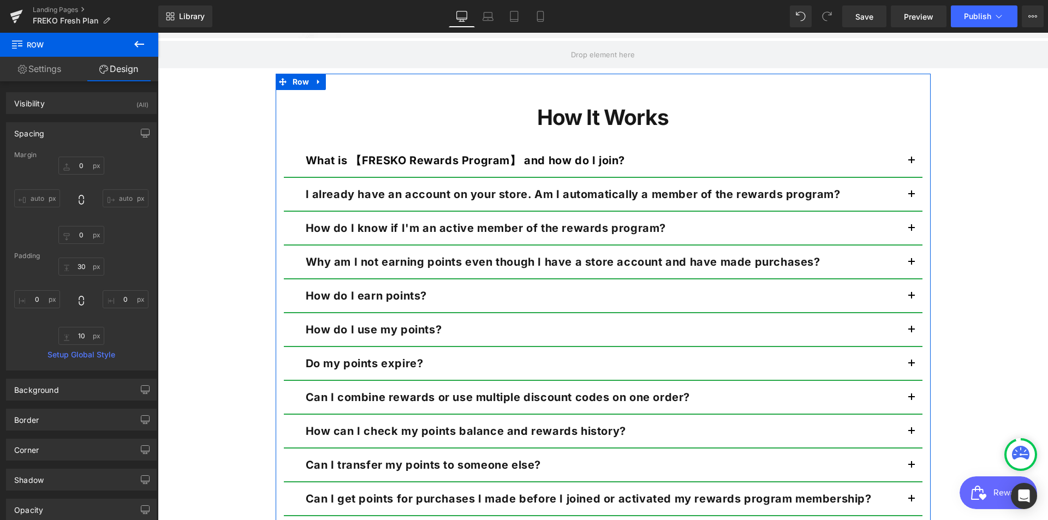
click at [58, 129] on div "Spacing" at bounding box center [82, 133] width 150 height 21
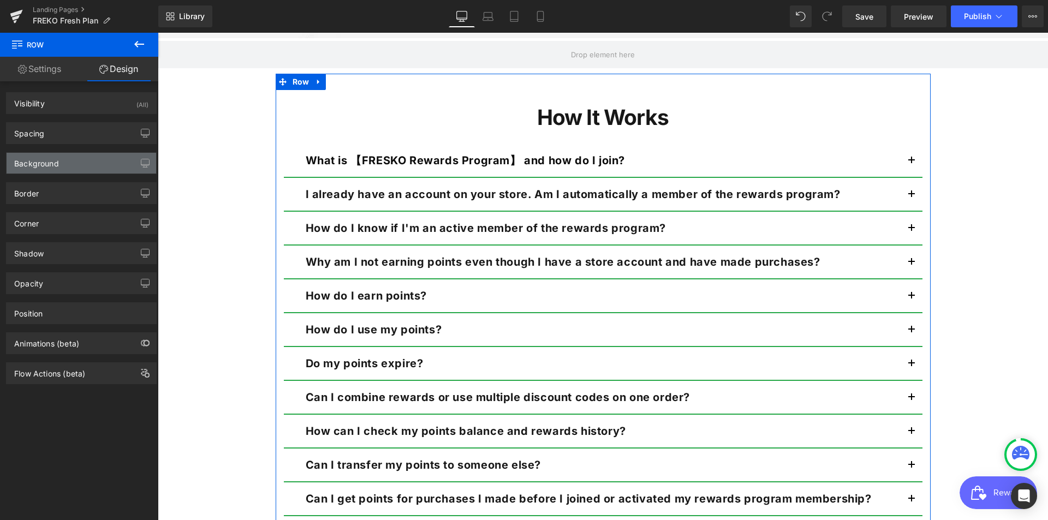
click at [65, 157] on div "Background" at bounding box center [82, 163] width 150 height 21
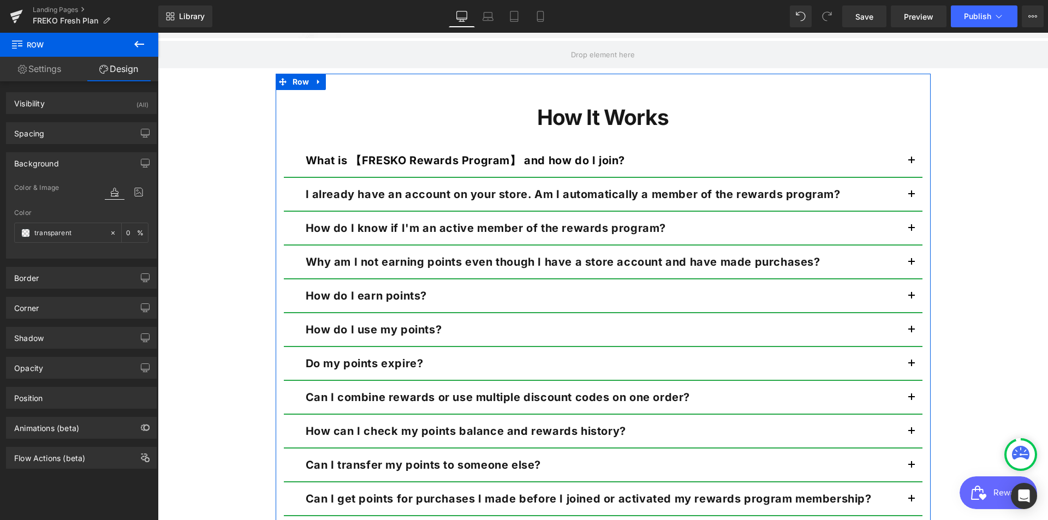
click at [65, 157] on div "Background" at bounding box center [82, 163] width 150 height 21
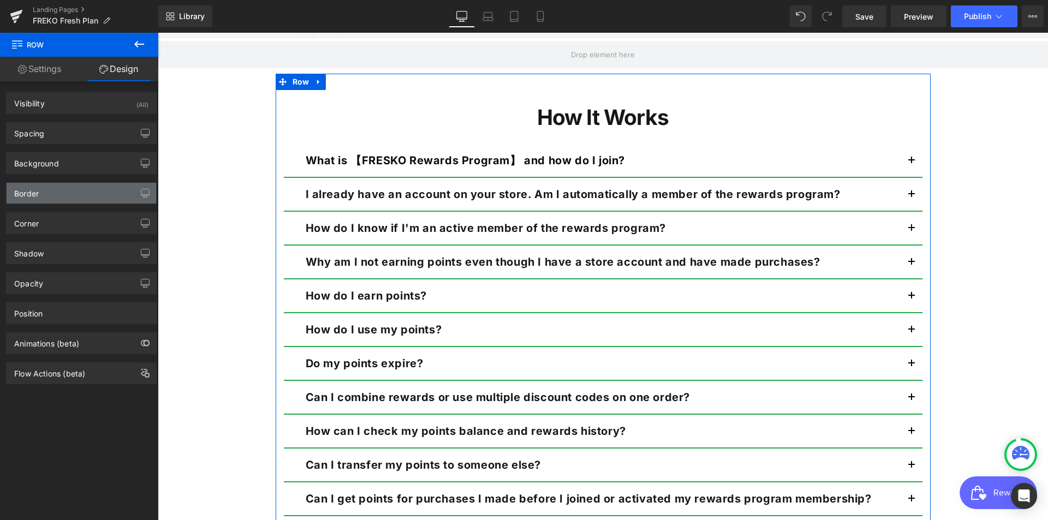
click at [57, 186] on div "Border" at bounding box center [82, 193] width 150 height 21
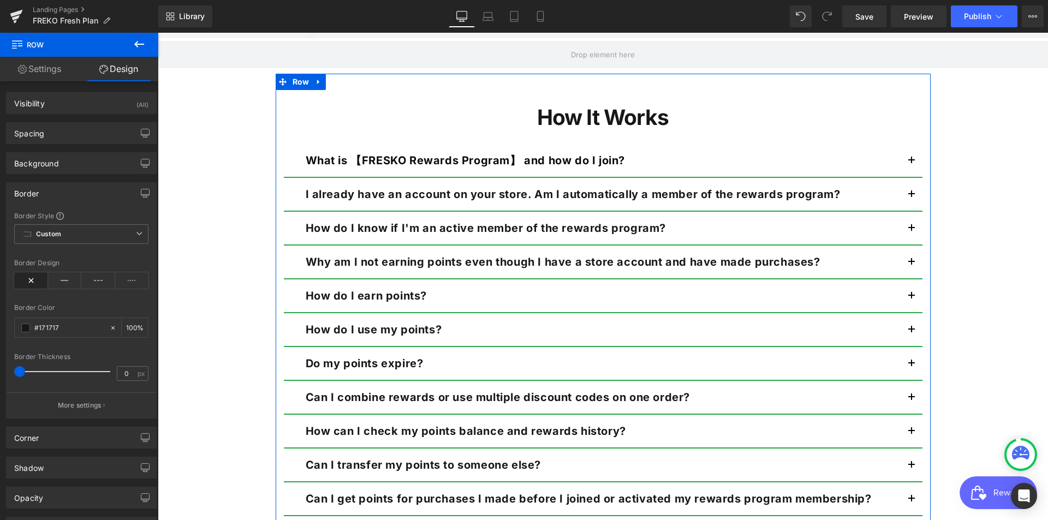
click at [57, 186] on div "Border" at bounding box center [82, 193] width 150 height 21
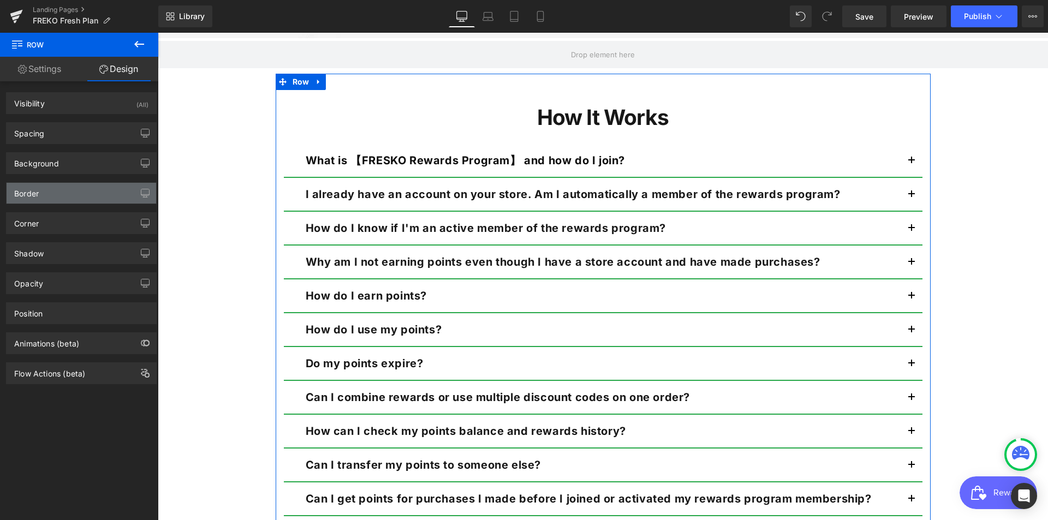
click at [39, 188] on div "Border" at bounding box center [82, 193] width 150 height 21
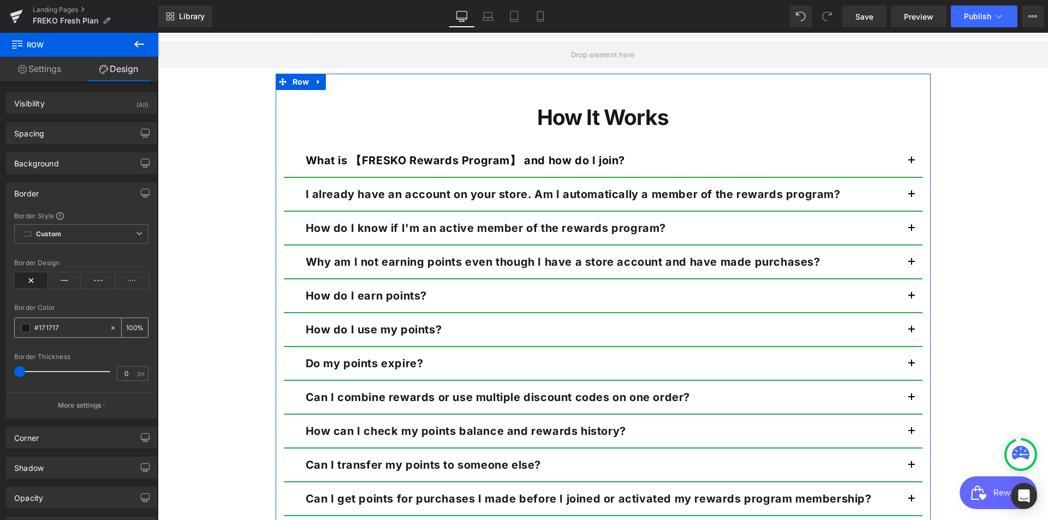
click at [25, 327] on span at bounding box center [25, 328] width 9 height 9
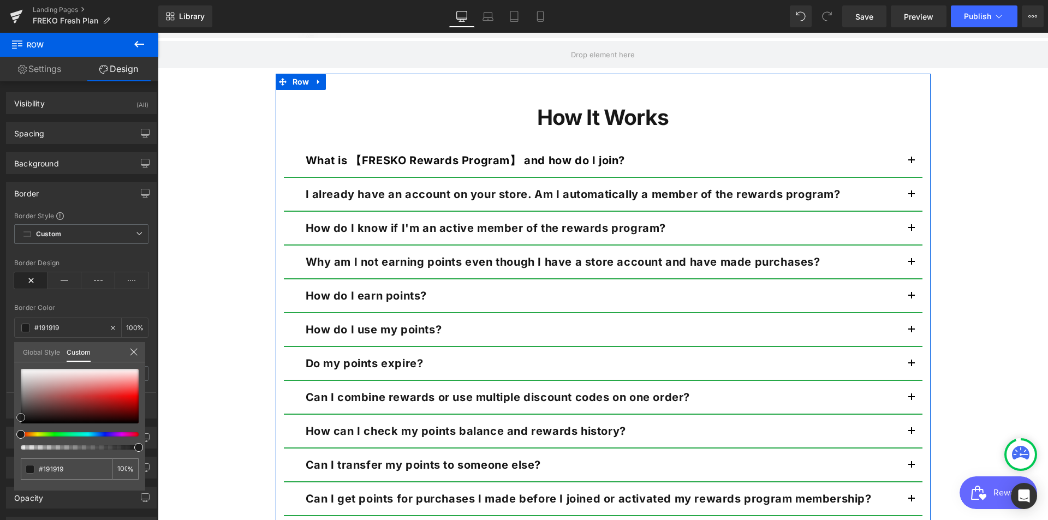
type input "#191919"
type input "#1c1c1c"
type input "#232323"
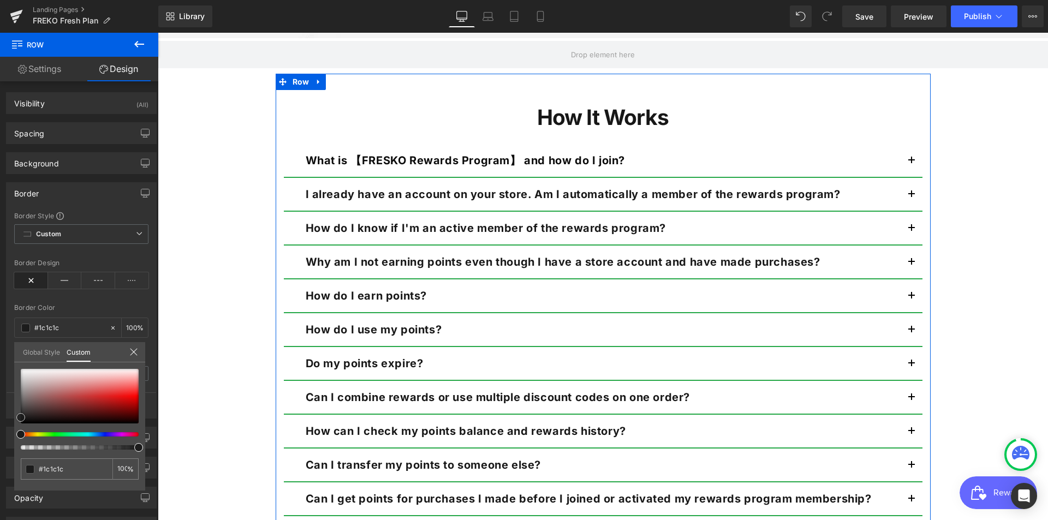
type input "#232323"
type input "#282828"
type input "#2d2d2d"
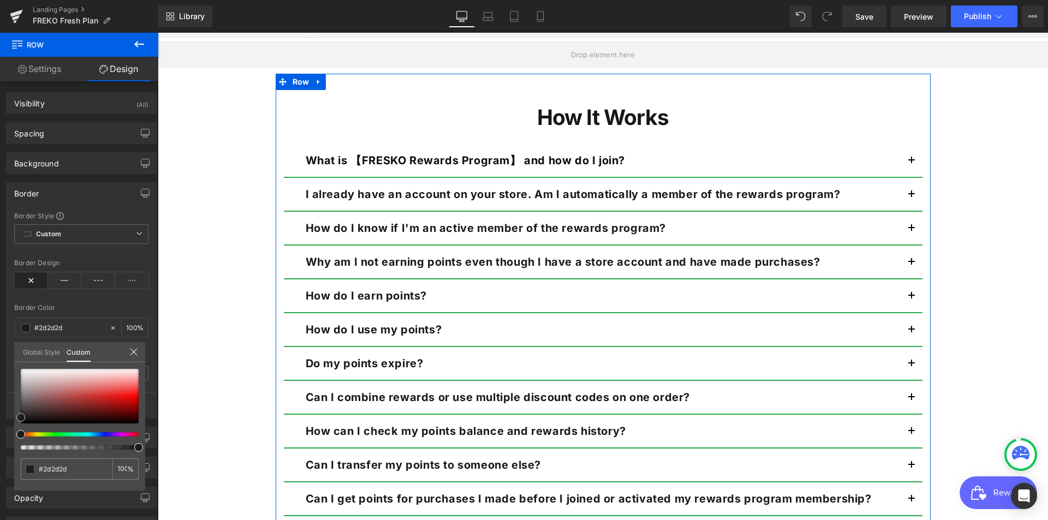
type input "#303030"
type input "#3b3a3a"
type input "#403f3f"
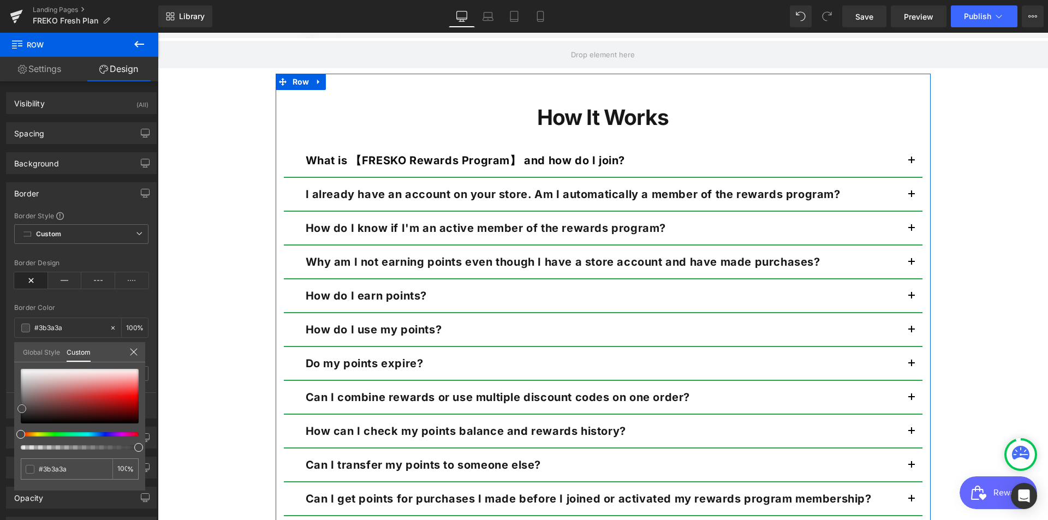
type input "#403f3f"
type input "#484646"
type input "#4d4b4b"
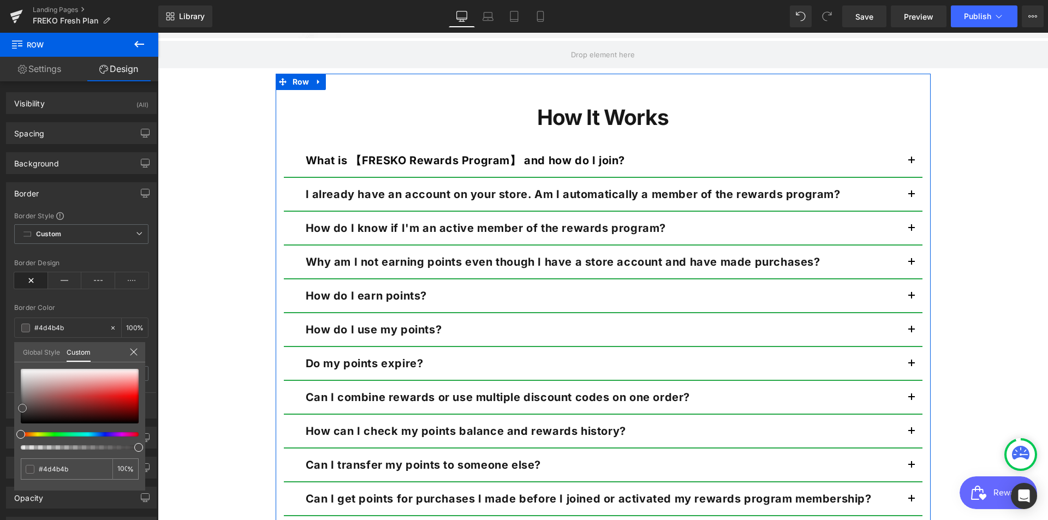
type input "#545353"
type input "#5f5d5d"
type input "#6c6a6a"
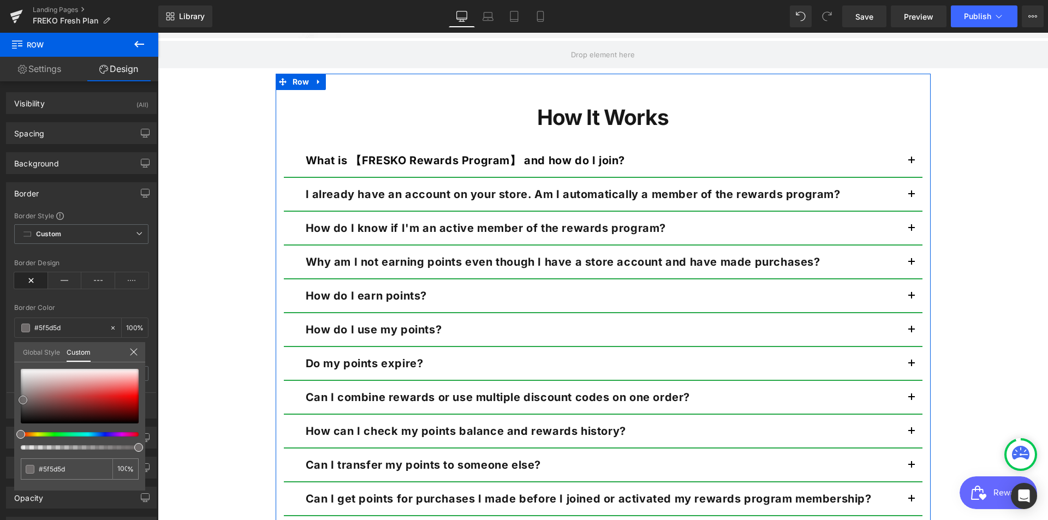
type input "#6c6a6a"
type input "#6f6b6b"
type input "#757070"
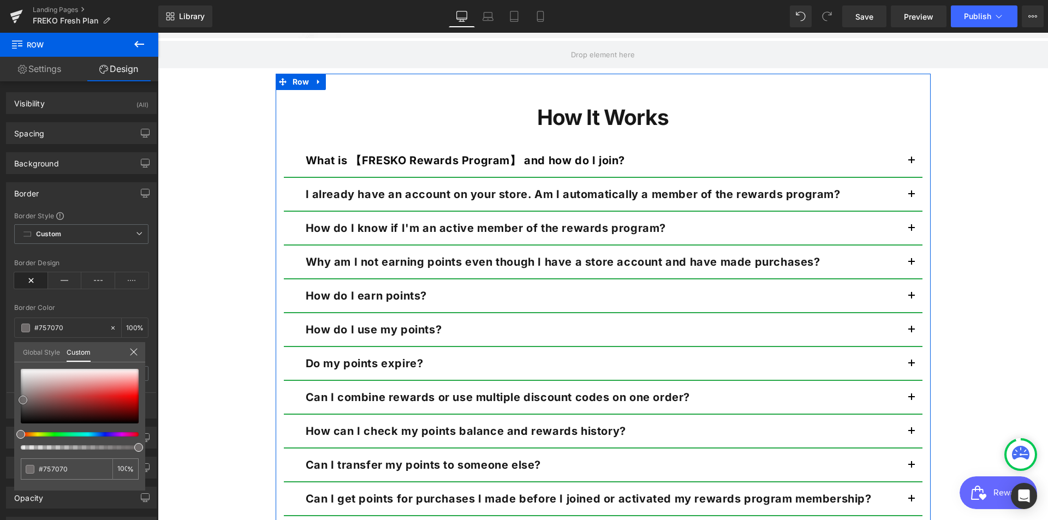
type input "#7a7575"
drag, startPoint x: 20, startPoint y: 415, endPoint x: 22, endPoint y: 393, distance: 21.5
click at [22, 393] on span at bounding box center [23, 397] width 9 height 9
type input "#978a8a"
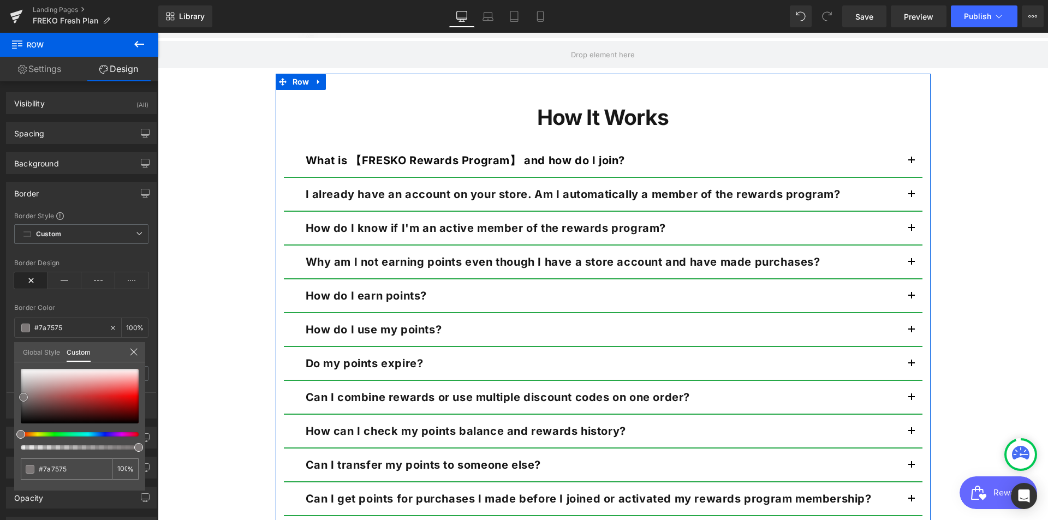
type input "#978a8a"
type input "#b09b9b"
type input "#b69f9f"
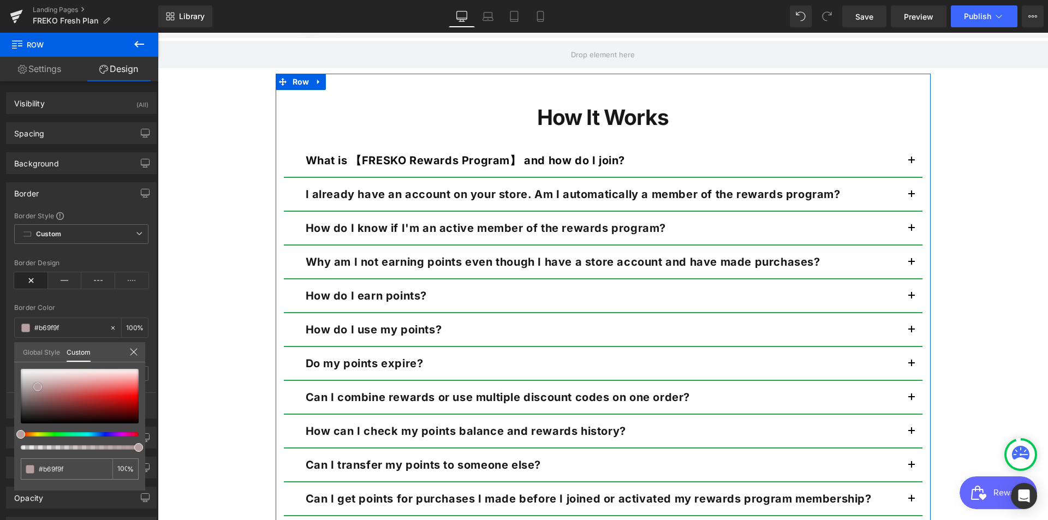
type input "#bba4a4"
type input "#bea6a6"
drag, startPoint x: 22, startPoint y: 393, endPoint x: 39, endPoint y: 381, distance: 20.3
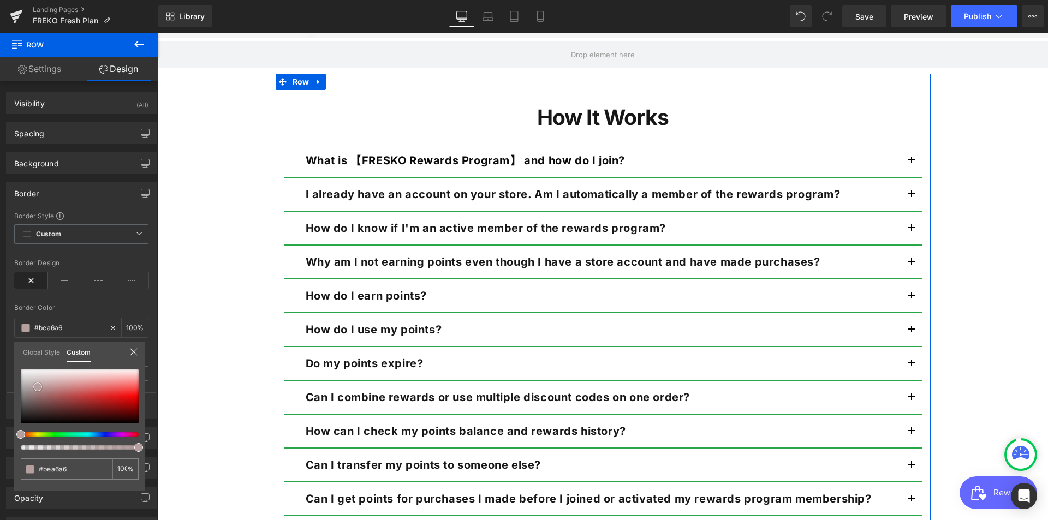
click at [39, 382] on span at bounding box center [37, 386] width 9 height 9
type input "#987a7a"
type input "#5c5050"
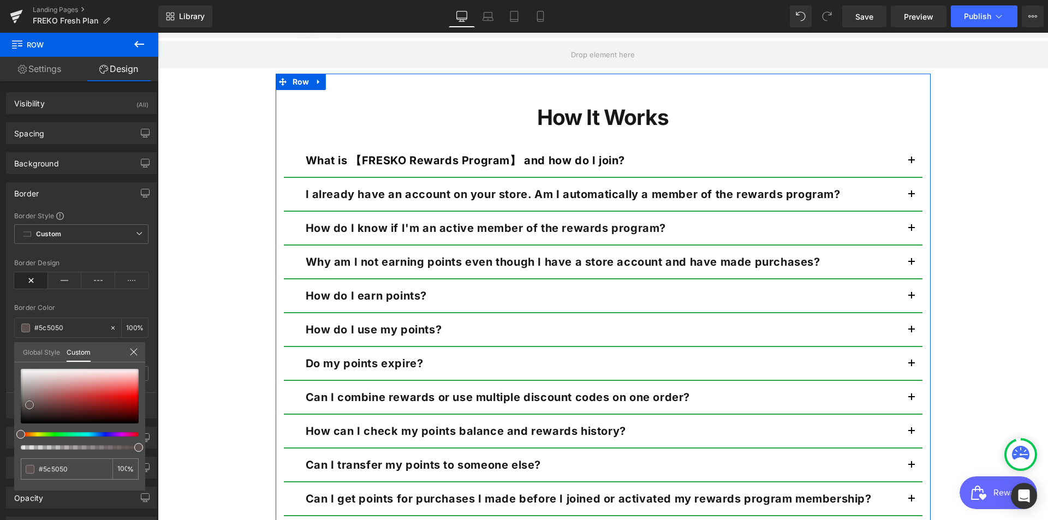
type input "#2d2929"
type input "#141414"
type input "#000000"
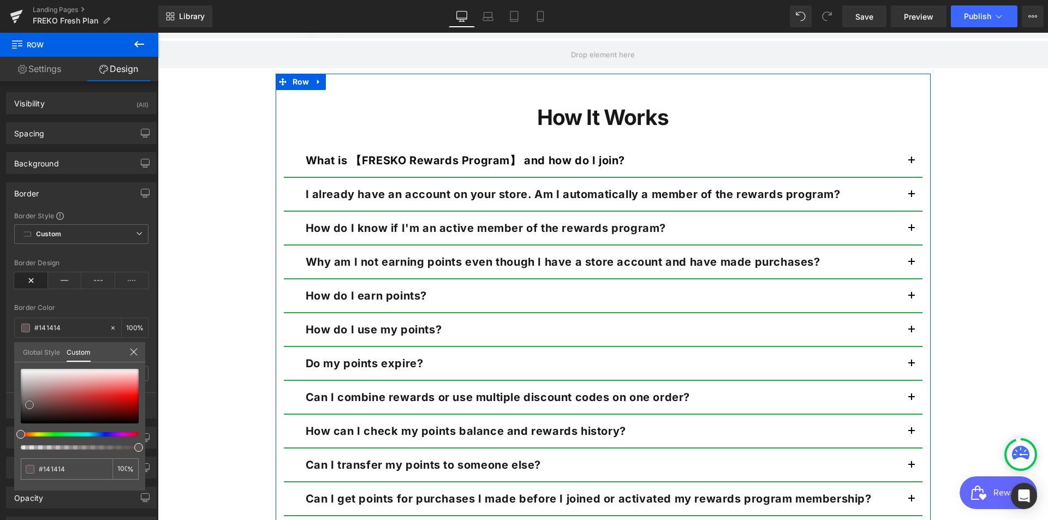
type input "#000000"
drag, startPoint x: 40, startPoint y: 385, endPoint x: 17, endPoint y: 429, distance: 49.8
click at [17, 429] on div "#000000 100 %" at bounding box center [79, 430] width 131 height 122
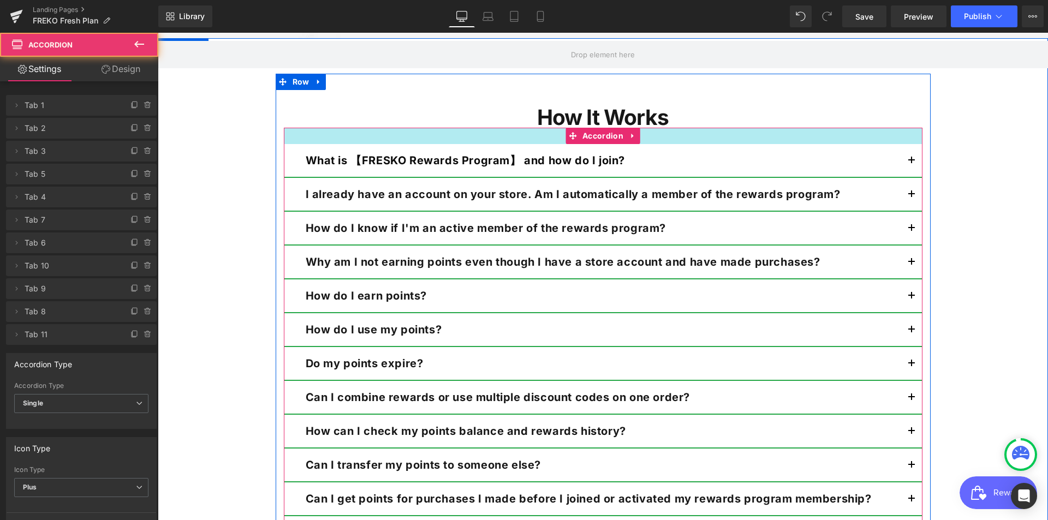
click at [889, 141] on div at bounding box center [603, 136] width 638 height 16
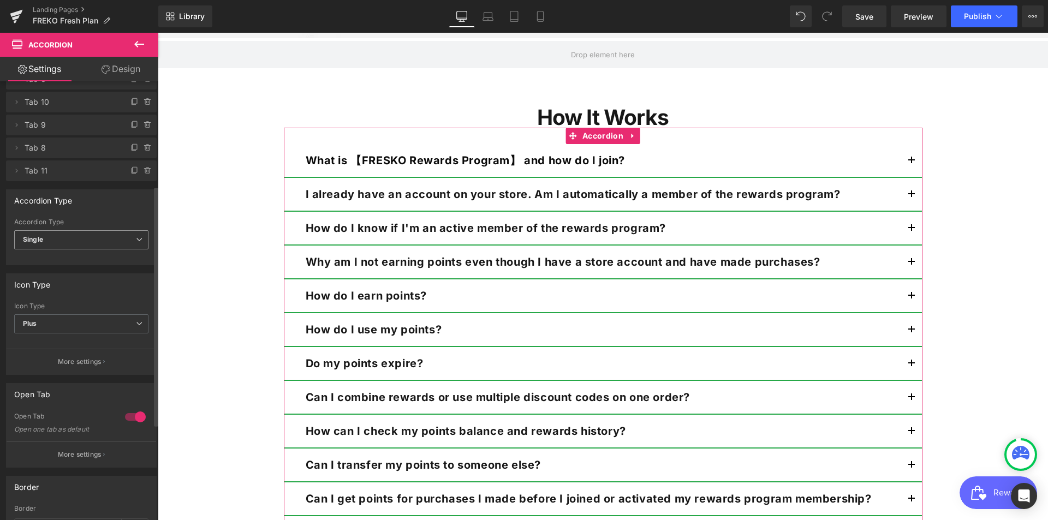
scroll to position [367, 0]
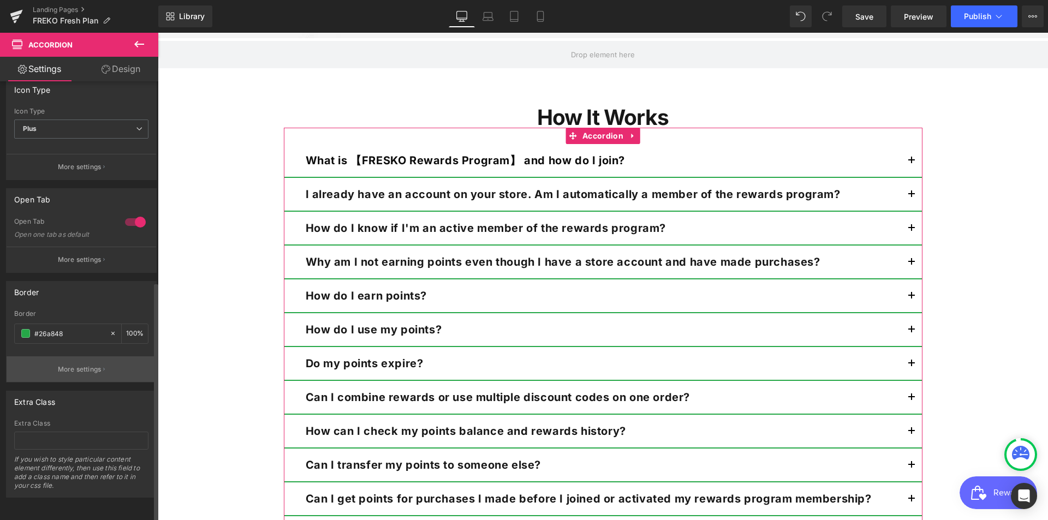
click at [73, 364] on p "More settings" at bounding box center [80, 369] width 44 height 10
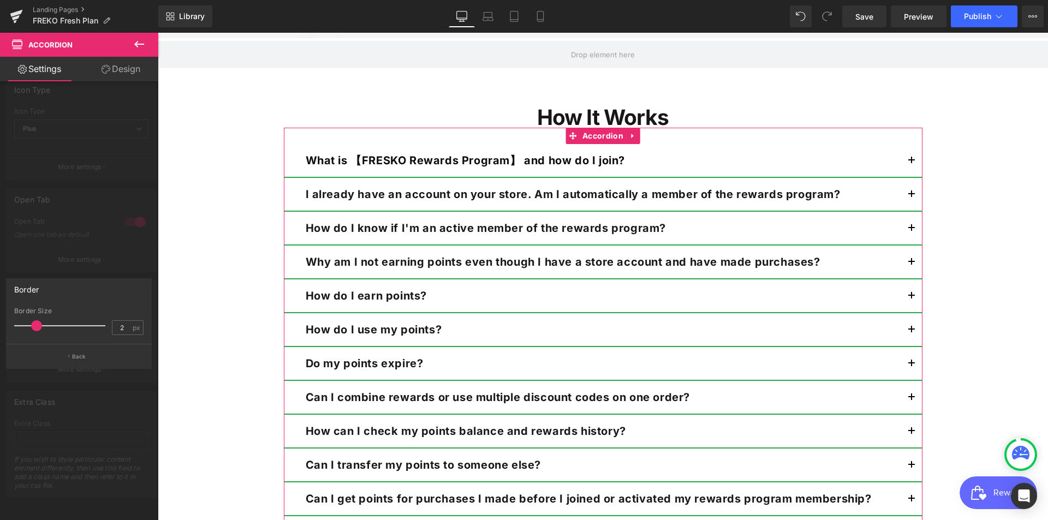
click at [50, 377] on div at bounding box center [79, 279] width 158 height 493
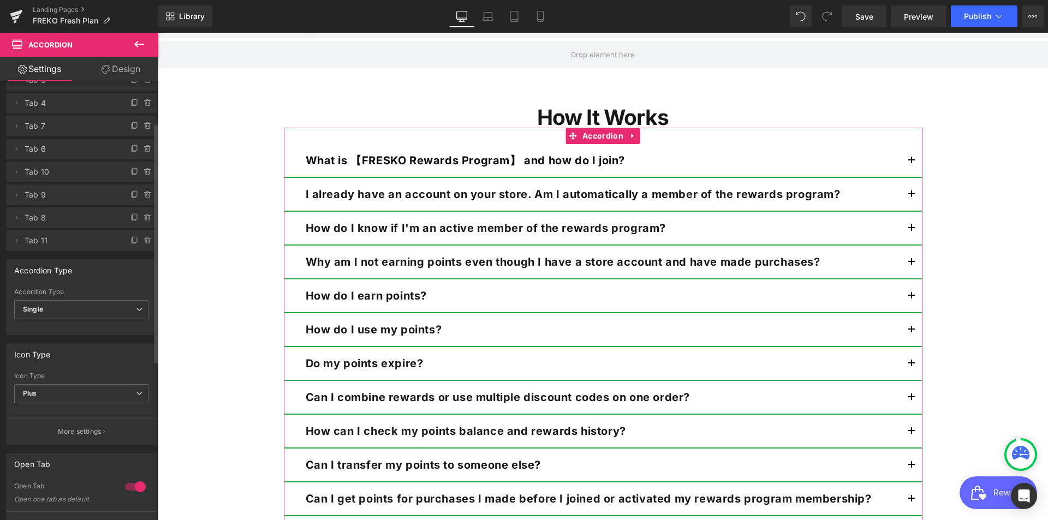
scroll to position [0, 0]
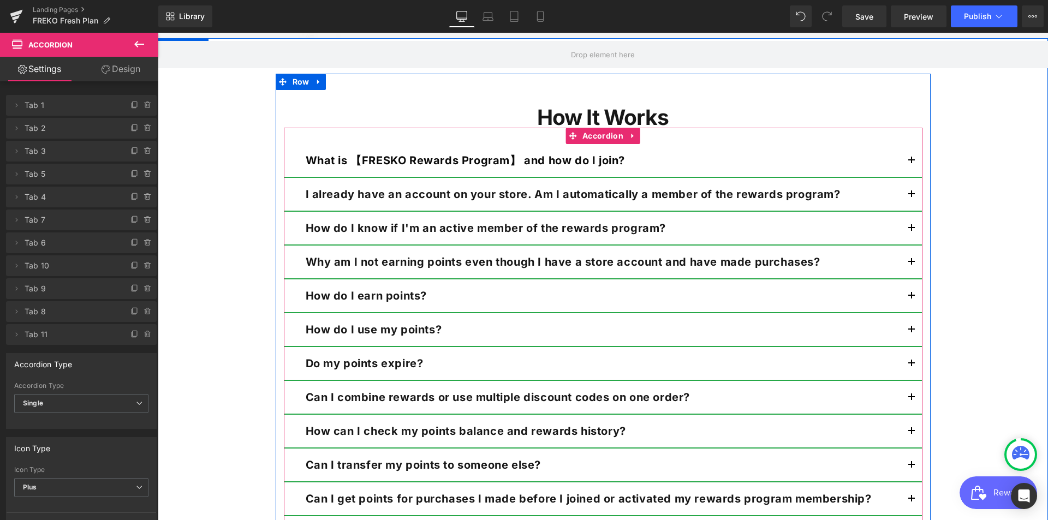
click at [435, 165] on strong "What is 【FRESKO Rewards Program】 and how do I join?" at bounding box center [466, 160] width 320 height 13
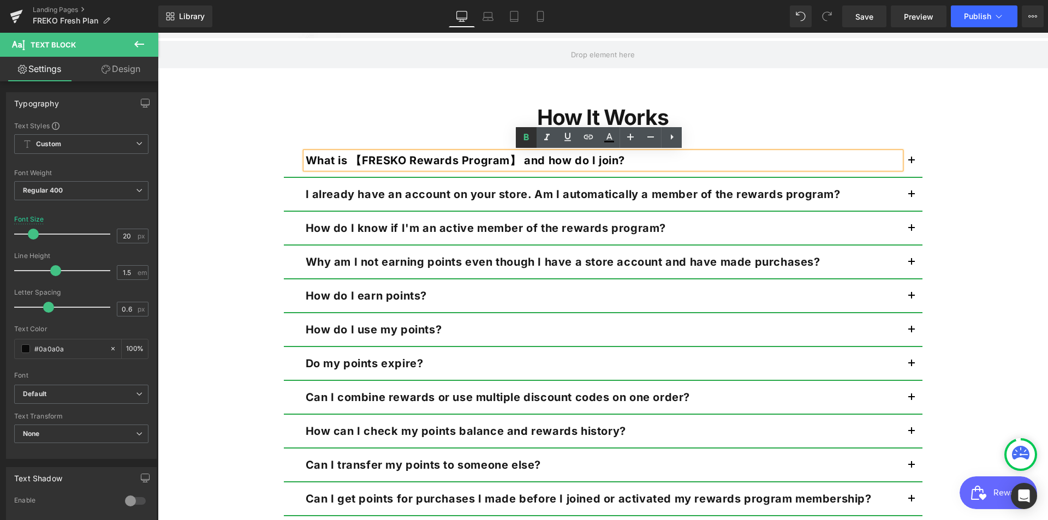
click at [528, 134] on icon at bounding box center [525, 137] width 13 height 13
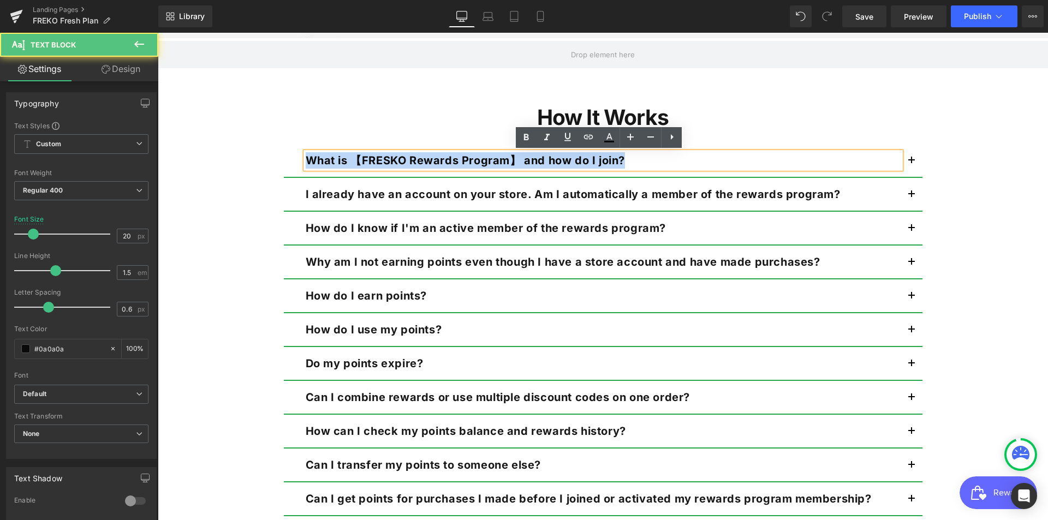
drag, startPoint x: 647, startPoint y: 170, endPoint x: 225, endPoint y: 163, distance: 422.4
click at [225, 163] on div "Row How It Works Heading What is 【FRESKO Rewards Program】 and how do I join? Te…" at bounding box center [603, 288] width 890 height 500
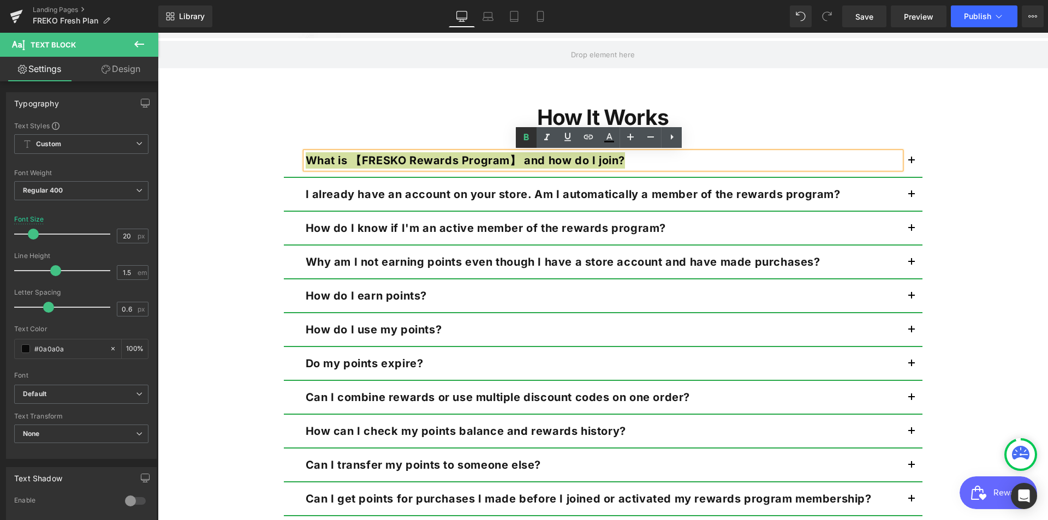
click at [528, 139] on icon at bounding box center [526, 137] width 5 height 7
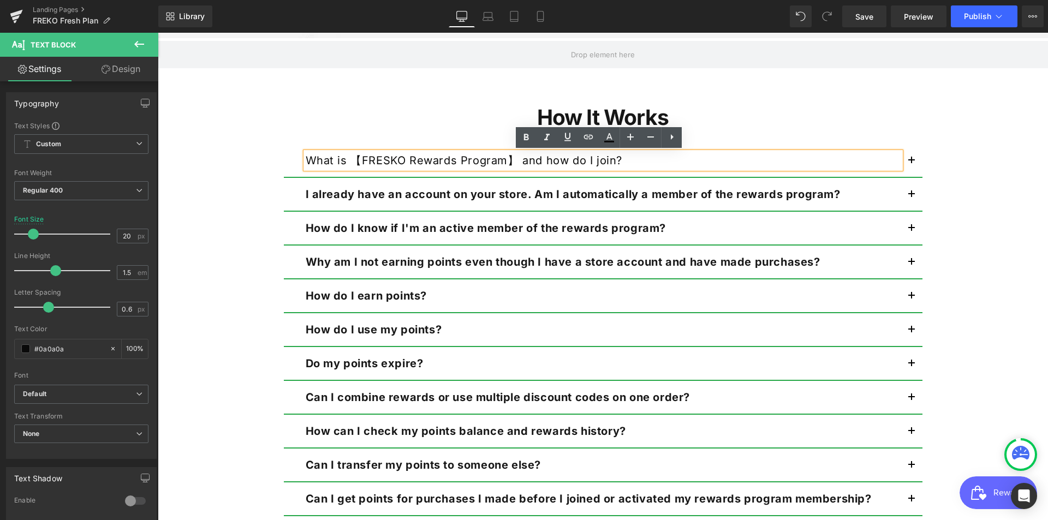
click at [391, 99] on div "How It Works Heading What is 【FRESKO Rewards Program】 and how do I join? Text B…" at bounding box center [603, 311] width 655 height 443
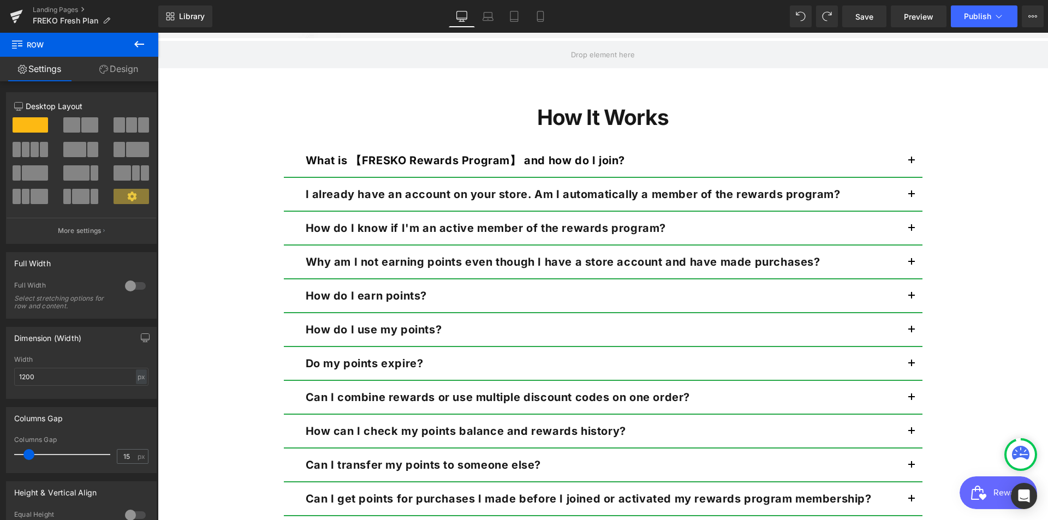
click at [158, 33] on div at bounding box center [158, 33] width 0 height 0
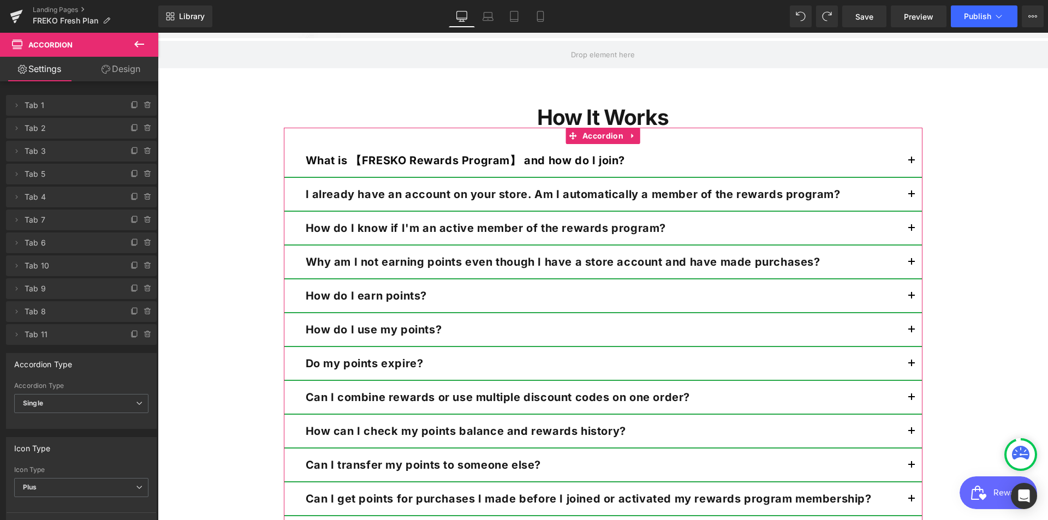
click at [142, 69] on link "Design" at bounding box center [120, 69] width 79 height 25
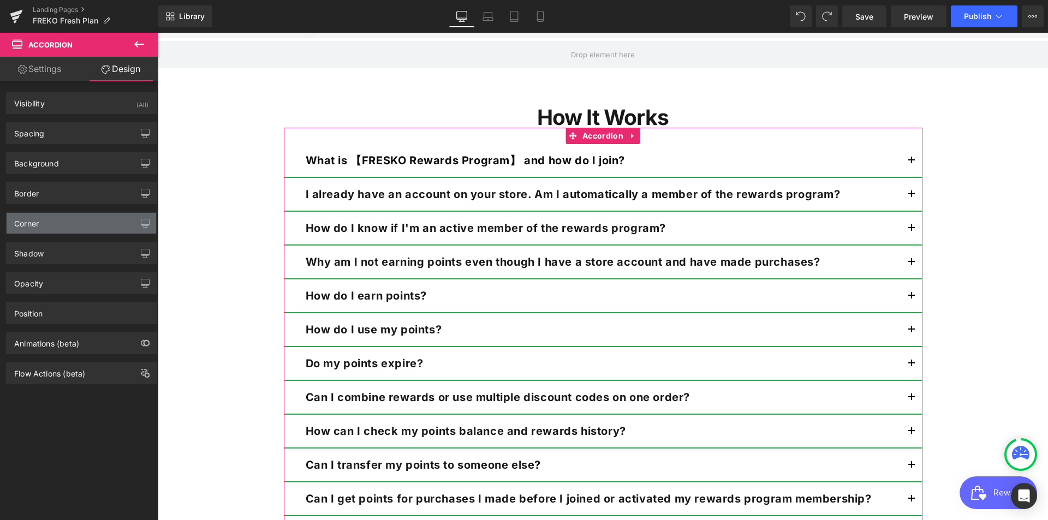
click at [38, 219] on div "Corner" at bounding box center [26, 220] width 25 height 15
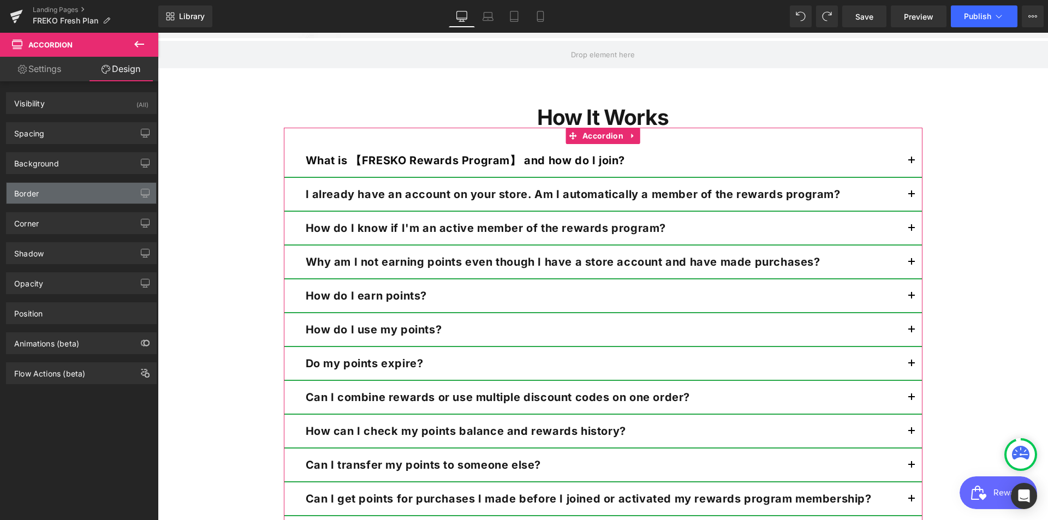
click at [35, 191] on div "Border" at bounding box center [26, 190] width 25 height 15
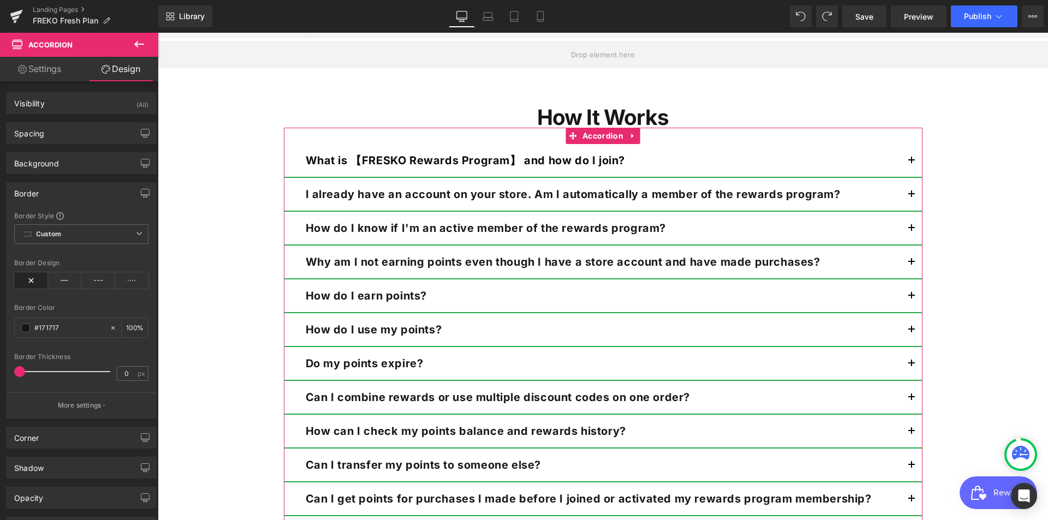
click at [35, 191] on div "Border" at bounding box center [26, 190] width 25 height 15
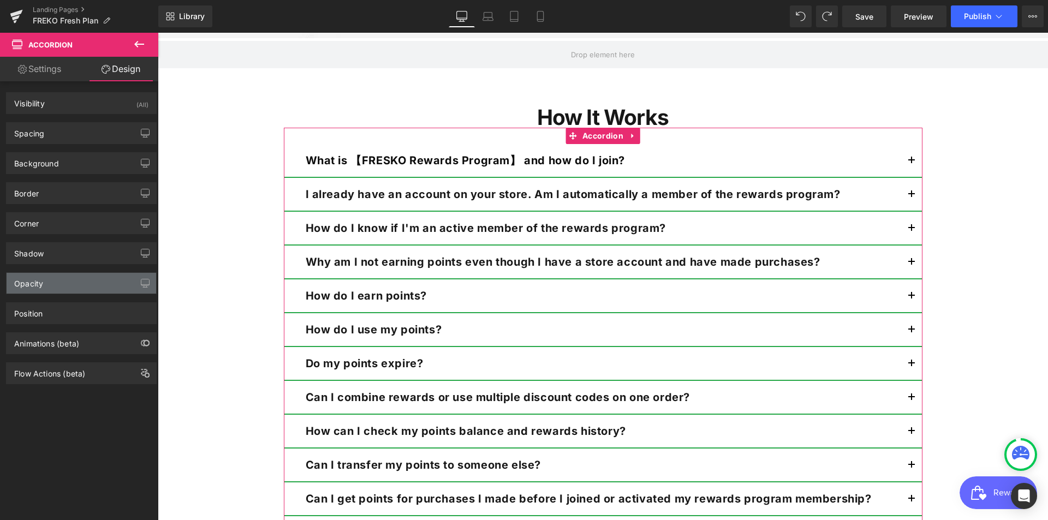
click at [35, 288] on div "Opacity" at bounding box center [82, 283] width 150 height 21
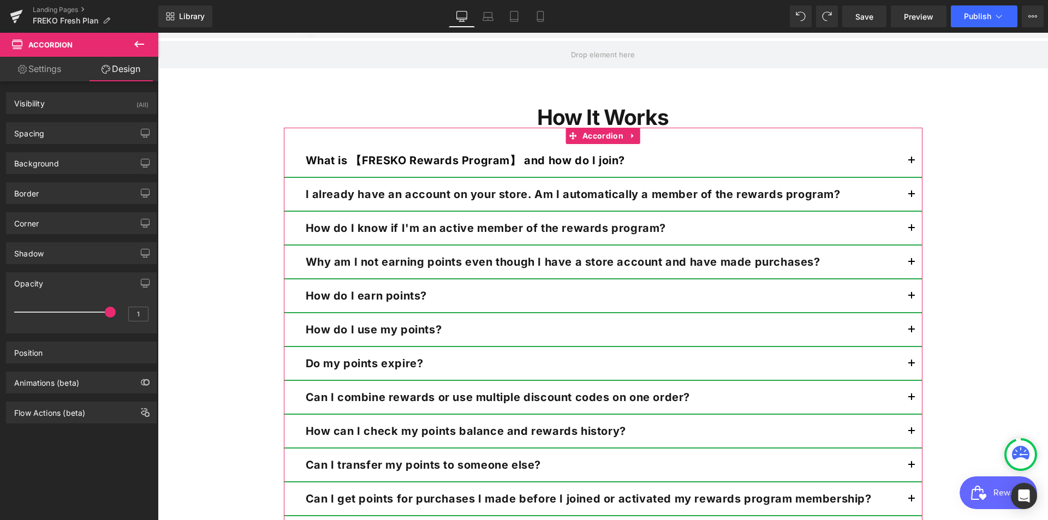
click at [35, 288] on div "Opacity" at bounding box center [82, 283] width 150 height 21
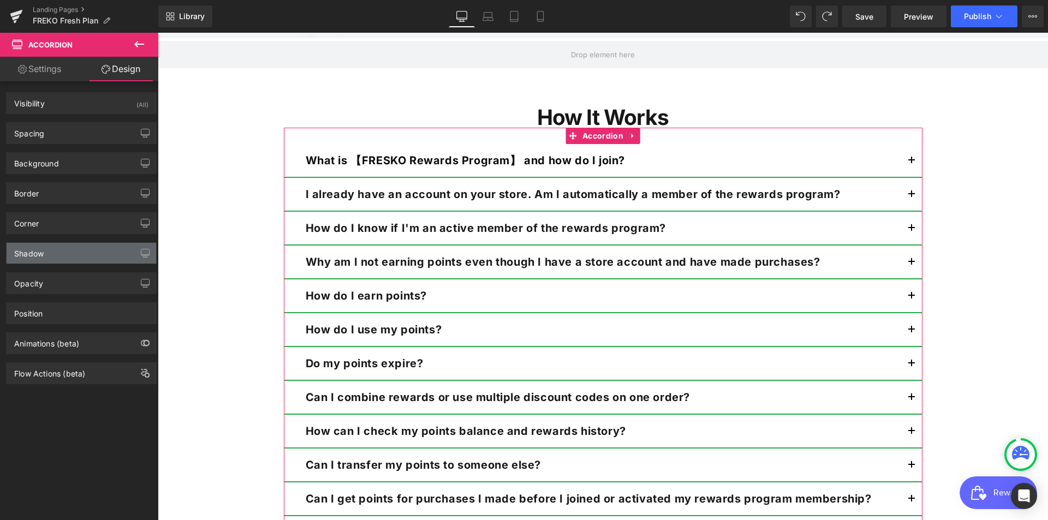
click at [28, 248] on div "Shadow" at bounding box center [28, 250] width 29 height 15
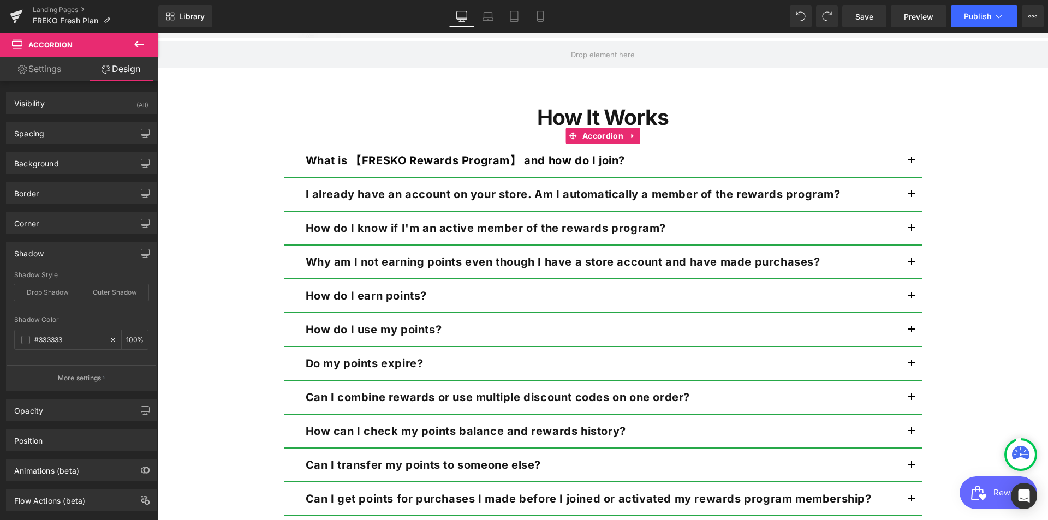
click at [28, 248] on div "Shadow" at bounding box center [28, 250] width 29 height 15
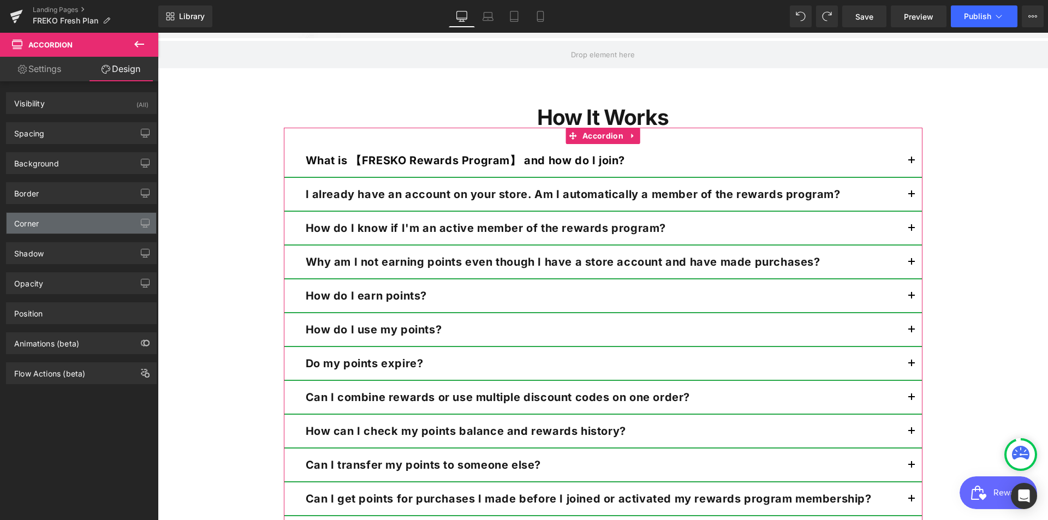
click at [43, 223] on div "Corner" at bounding box center [82, 223] width 150 height 21
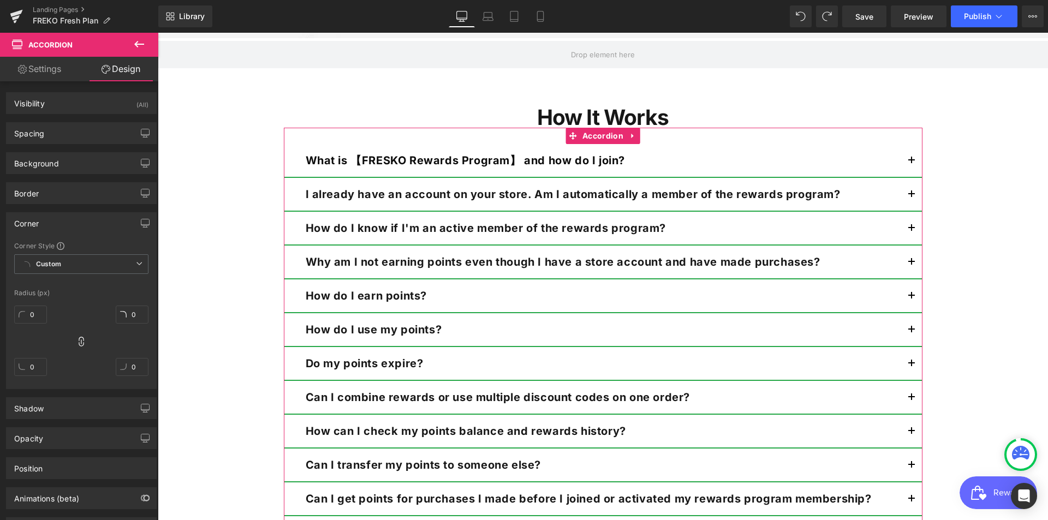
click at [43, 220] on div "Corner" at bounding box center [82, 223] width 150 height 21
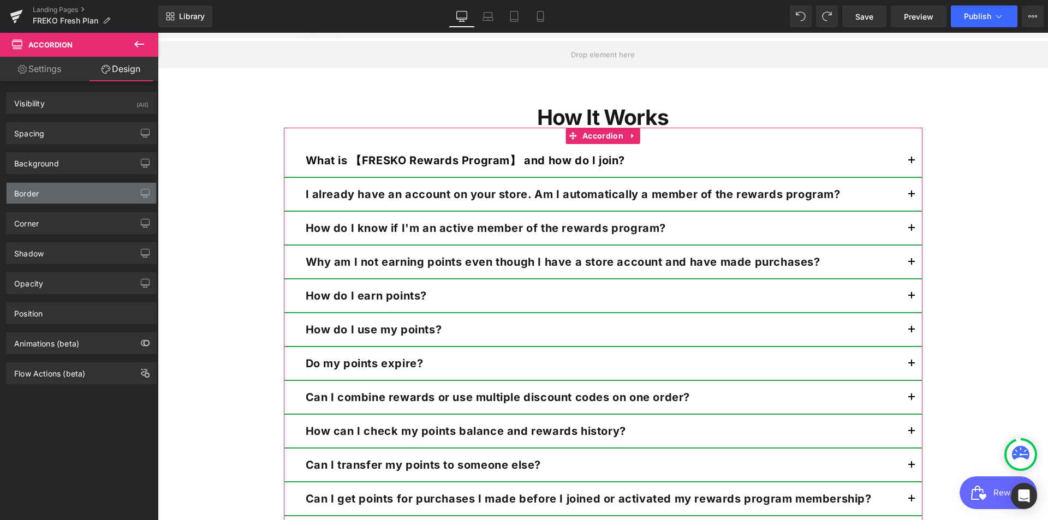
click at [35, 201] on div "Border" at bounding box center [82, 193] width 150 height 21
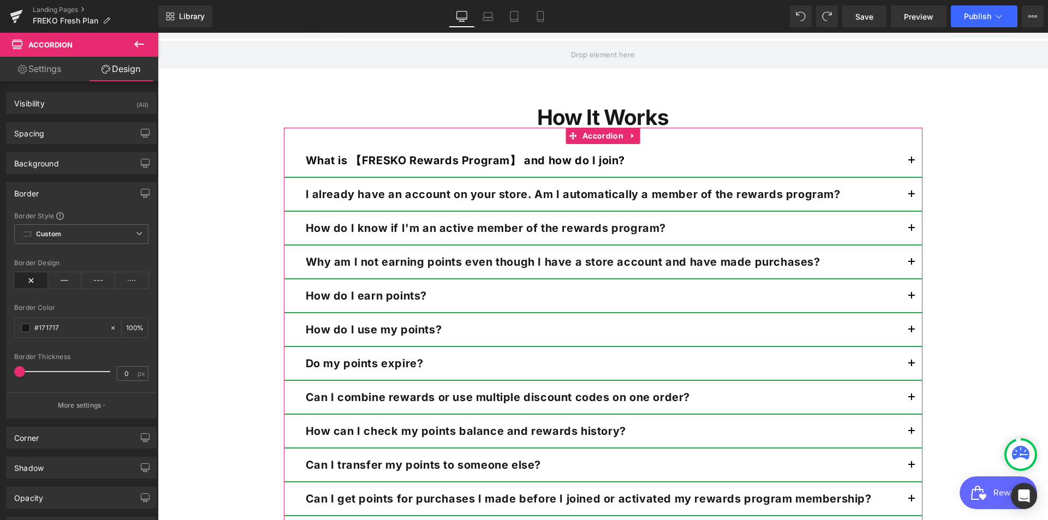
click at [36, 192] on div "Border" at bounding box center [26, 190] width 25 height 15
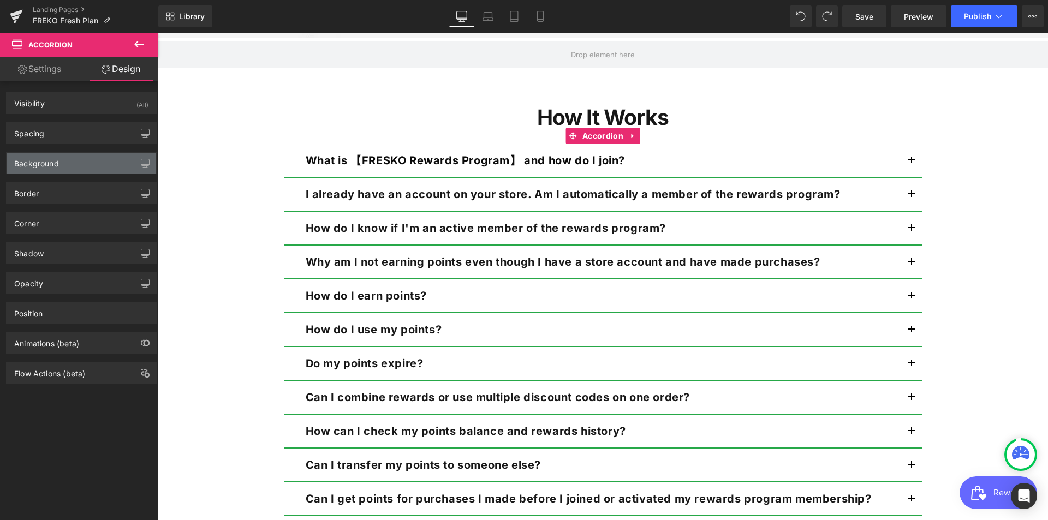
click at [32, 169] on div "Background" at bounding box center [82, 163] width 150 height 21
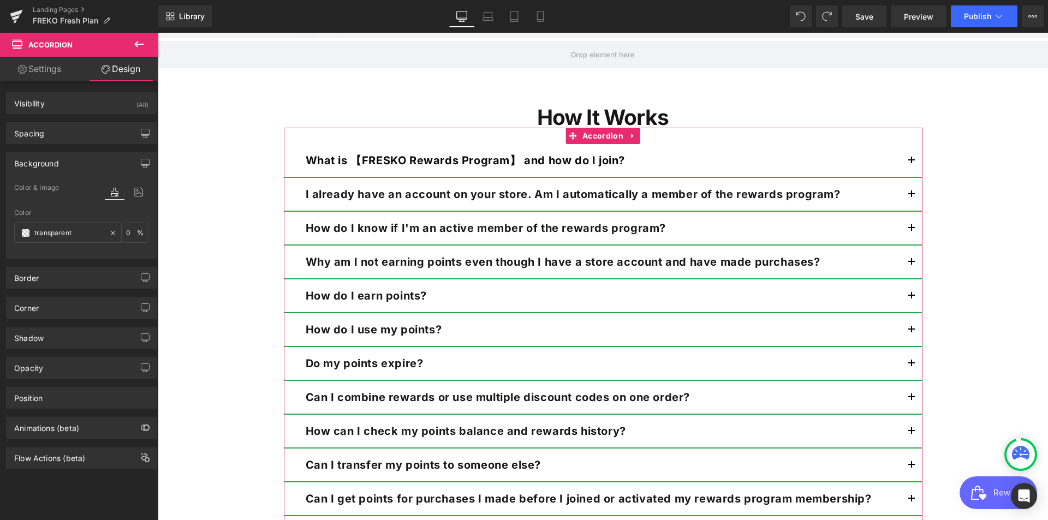
click at [32, 169] on div "Background" at bounding box center [82, 163] width 150 height 21
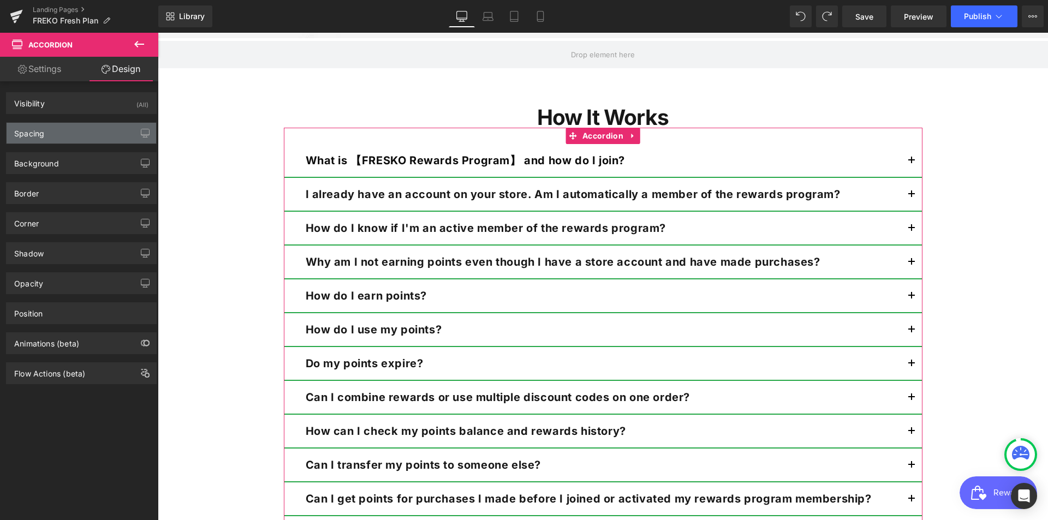
click at [37, 134] on div "Spacing" at bounding box center [29, 130] width 30 height 15
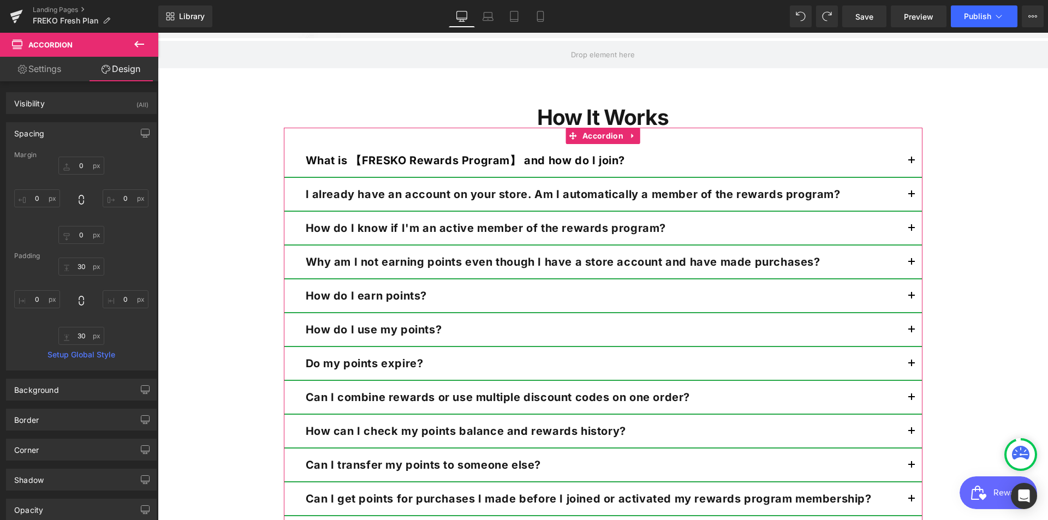
click at [37, 134] on div "Spacing" at bounding box center [29, 130] width 30 height 15
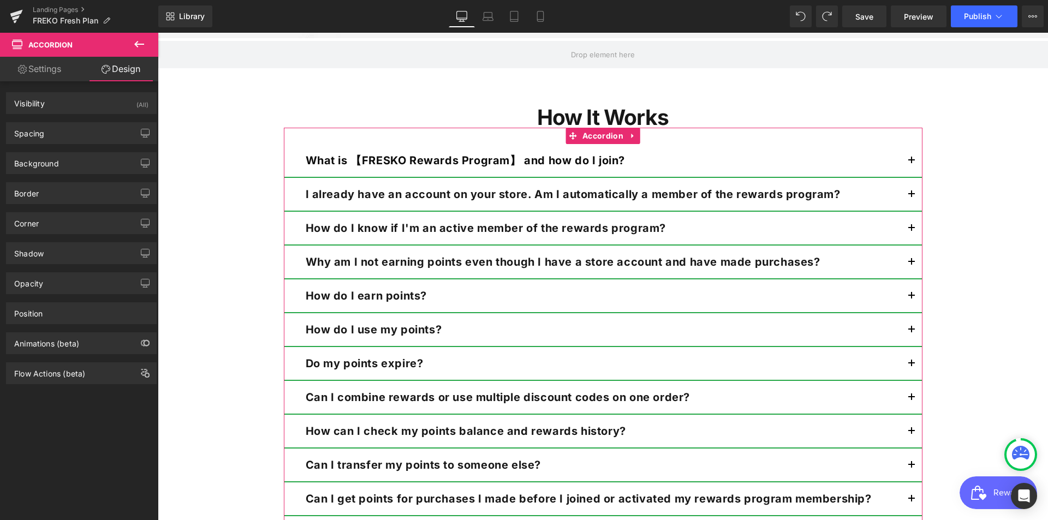
click at [45, 326] on div "Animations (beta)" at bounding box center [81, 339] width 163 height 30
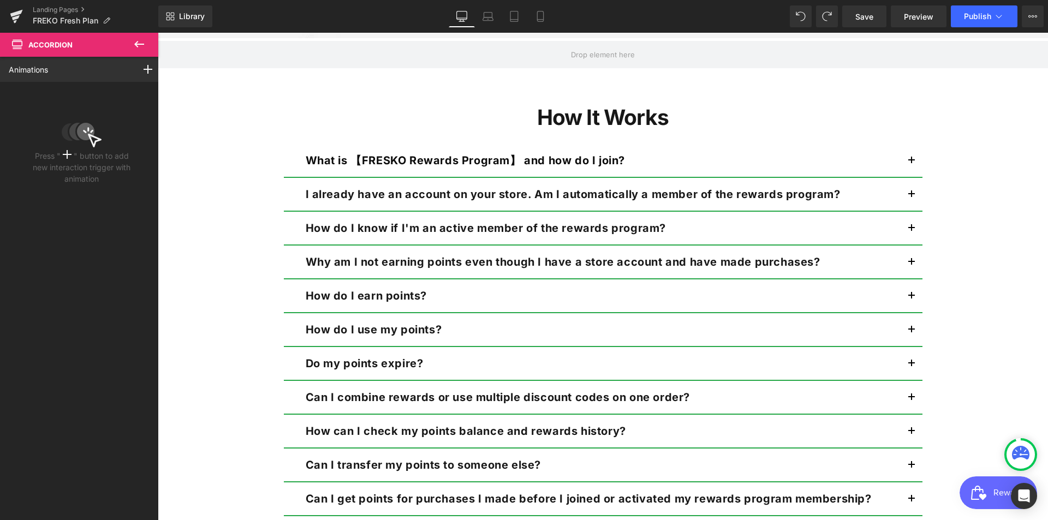
click at [135, 46] on icon at bounding box center [139, 44] width 13 height 13
type input "100"
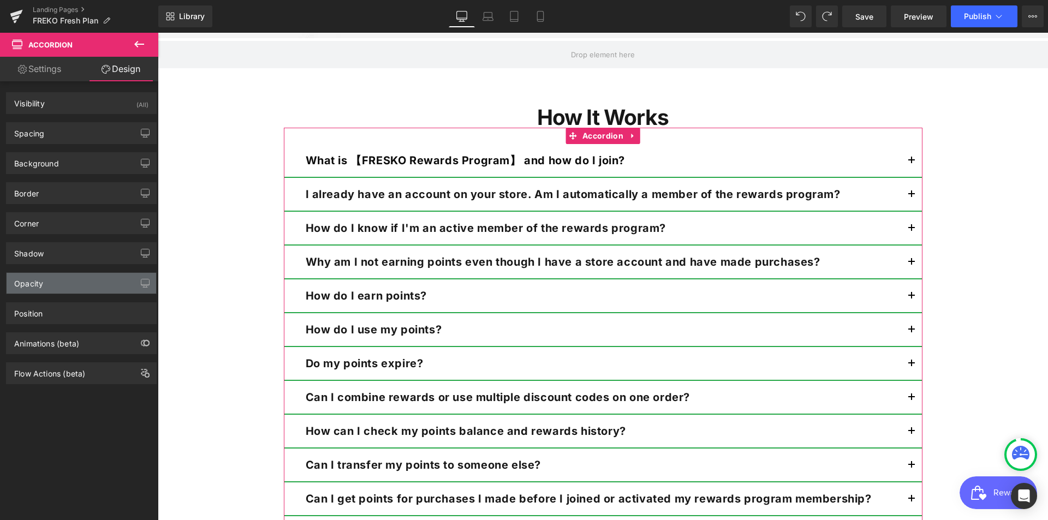
click at [41, 279] on div "Opacity" at bounding box center [28, 280] width 29 height 15
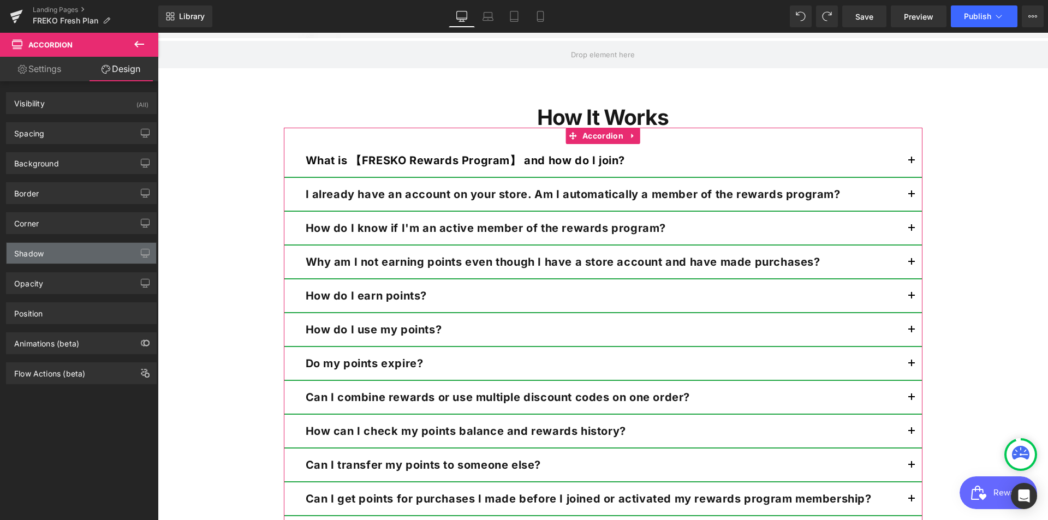
click at [40, 254] on div "Shadow" at bounding box center [28, 250] width 29 height 15
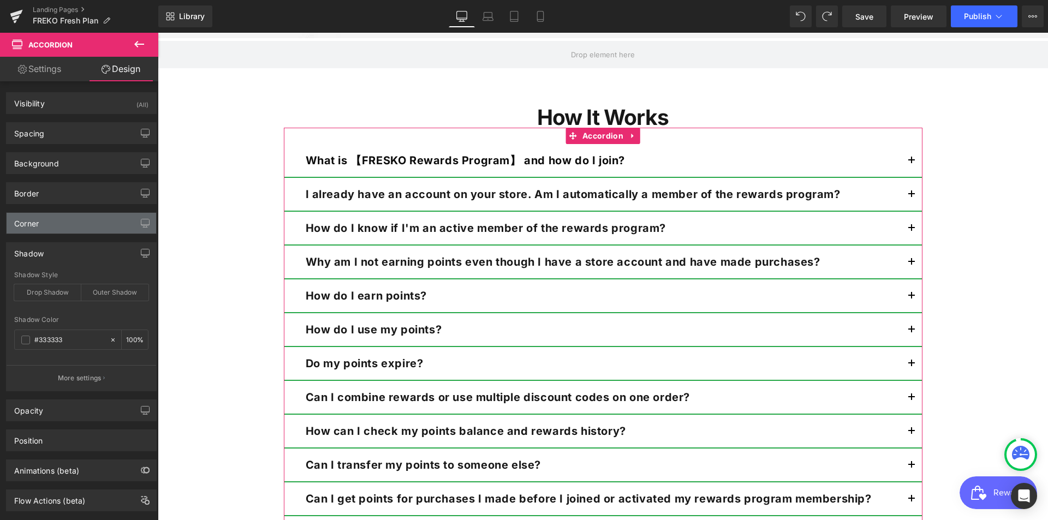
click at [49, 219] on div "Corner" at bounding box center [82, 223] width 150 height 21
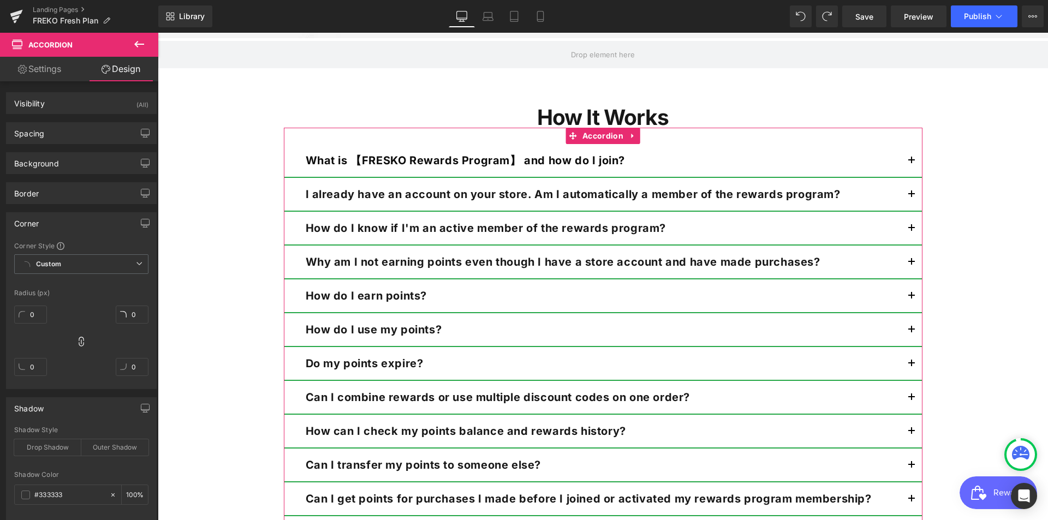
click at [45, 221] on div "Corner" at bounding box center [82, 223] width 150 height 21
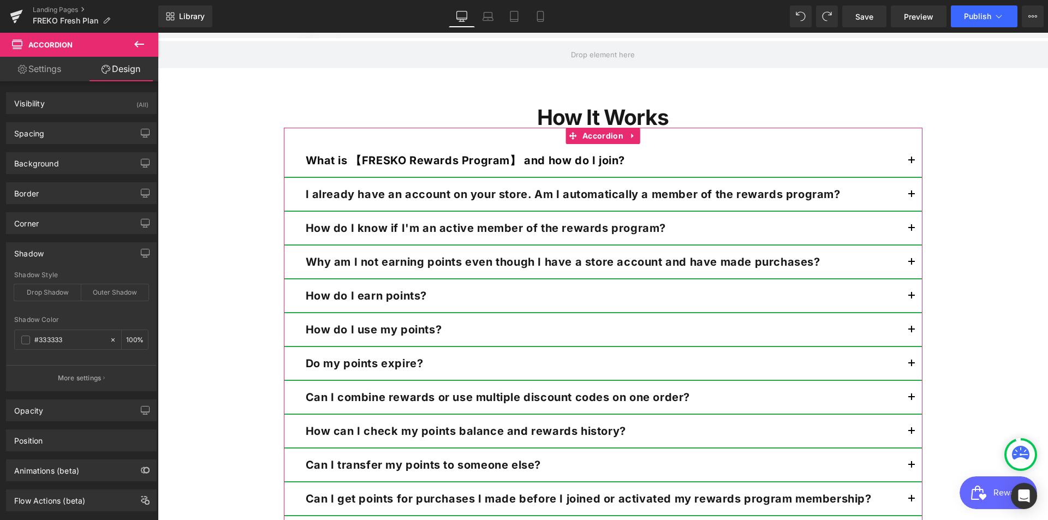
click at [43, 254] on div "Shadow" at bounding box center [28, 250] width 29 height 15
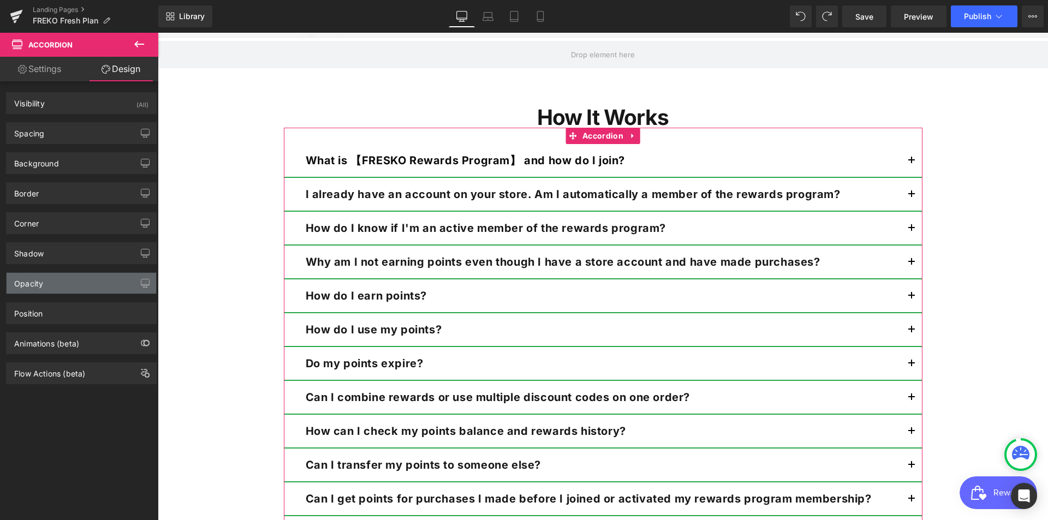
click at [46, 291] on div "Opacity" at bounding box center [82, 283] width 150 height 21
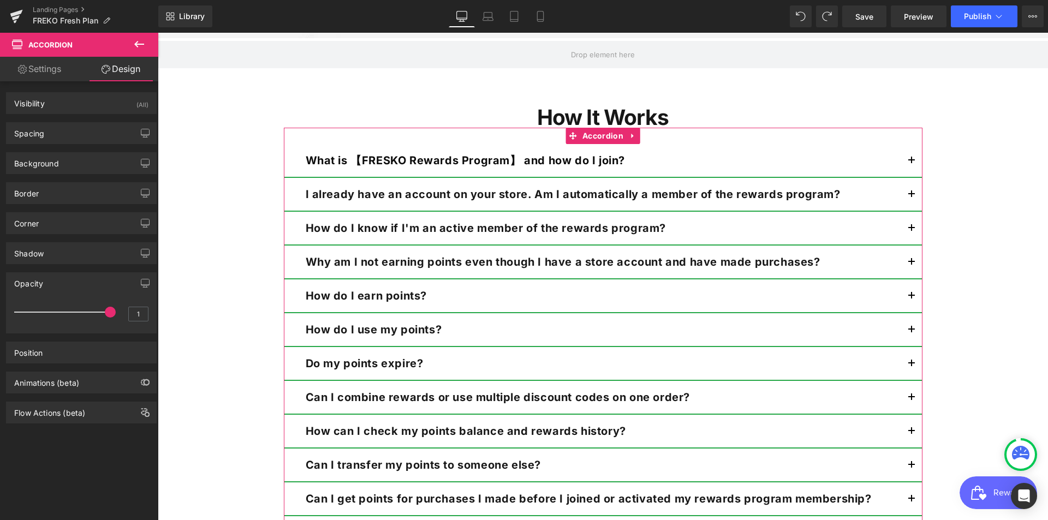
click at [42, 288] on div "Opacity" at bounding box center [28, 280] width 29 height 15
click at [23, 354] on div "Position" at bounding box center [28, 349] width 28 height 15
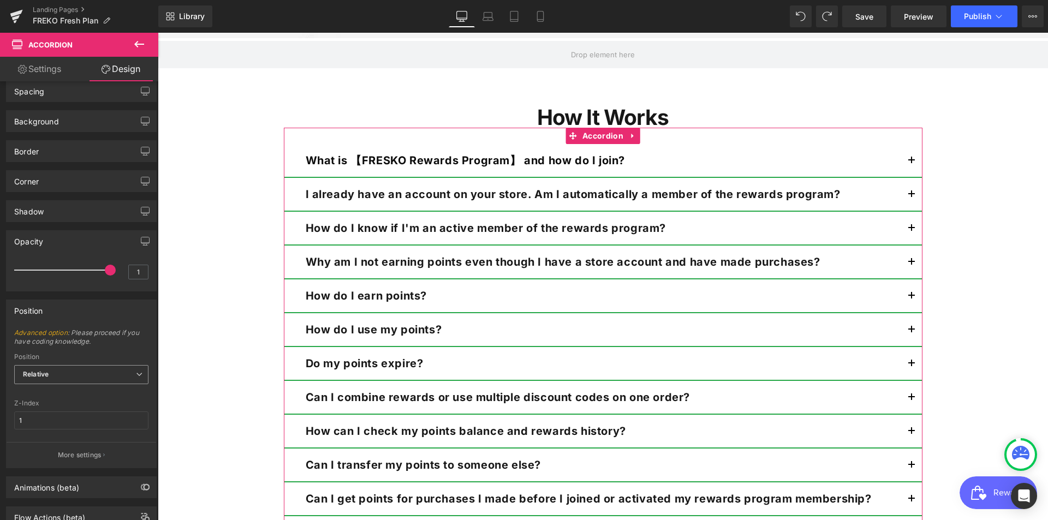
scroll to position [81, 0]
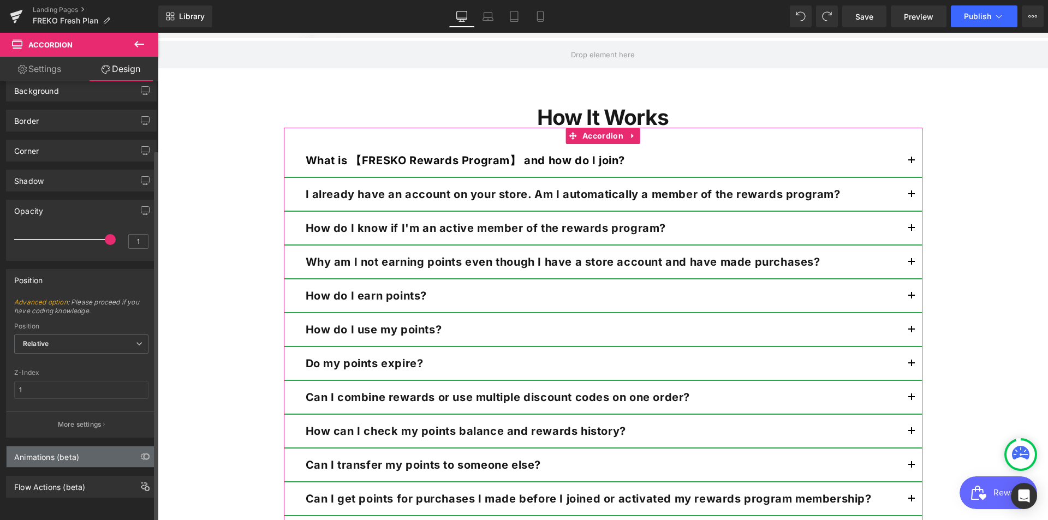
click at [25, 453] on div "Animations (beta)" at bounding box center [82, 456] width 150 height 21
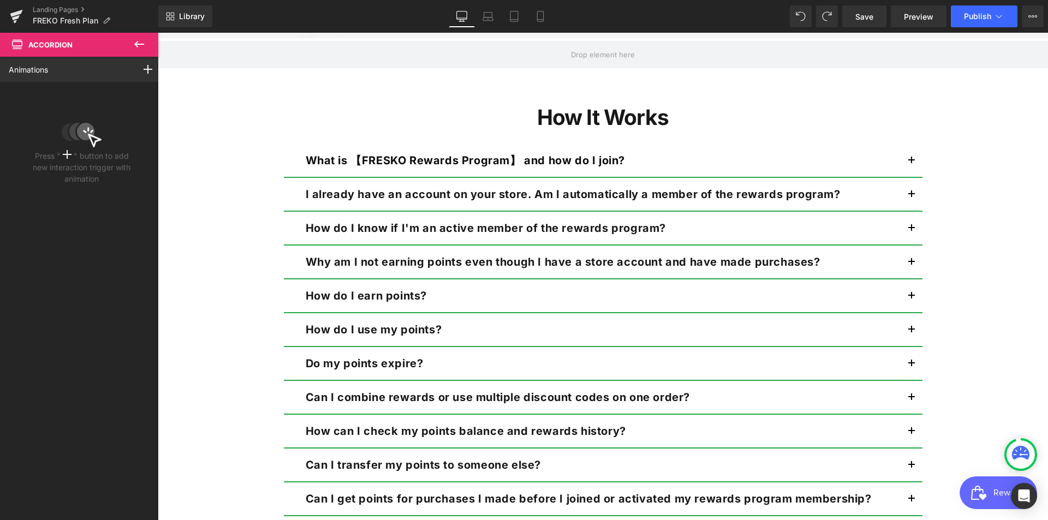
click at [134, 42] on icon at bounding box center [139, 44] width 13 height 13
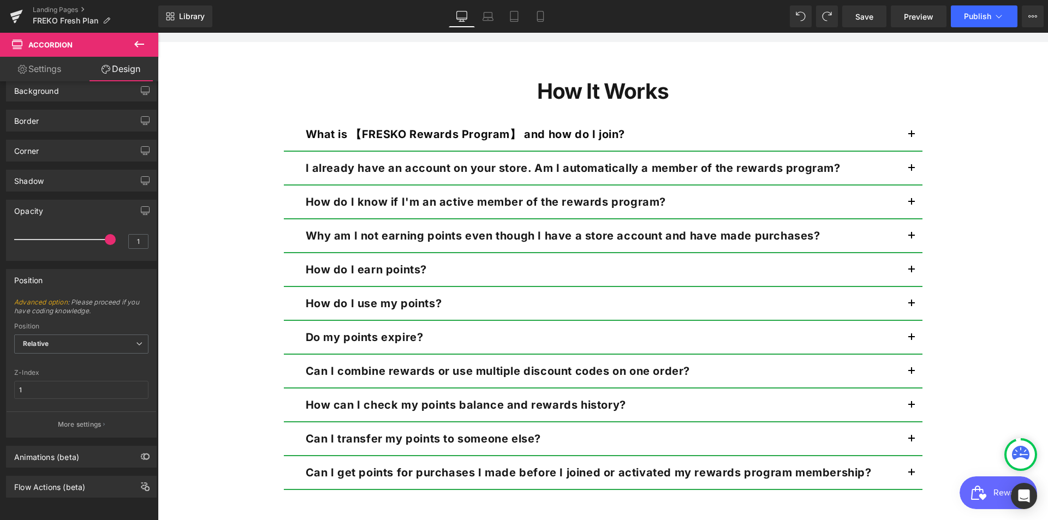
scroll to position [1032, 0]
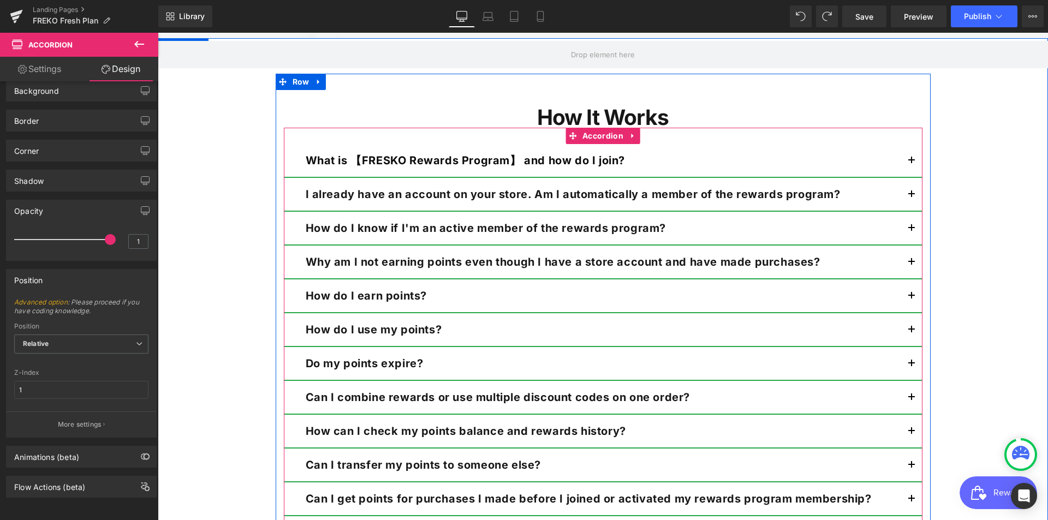
click at [427, 164] on strong "What is 【FRESKO Rewards Program】 and how do I join?" at bounding box center [466, 160] width 320 height 13
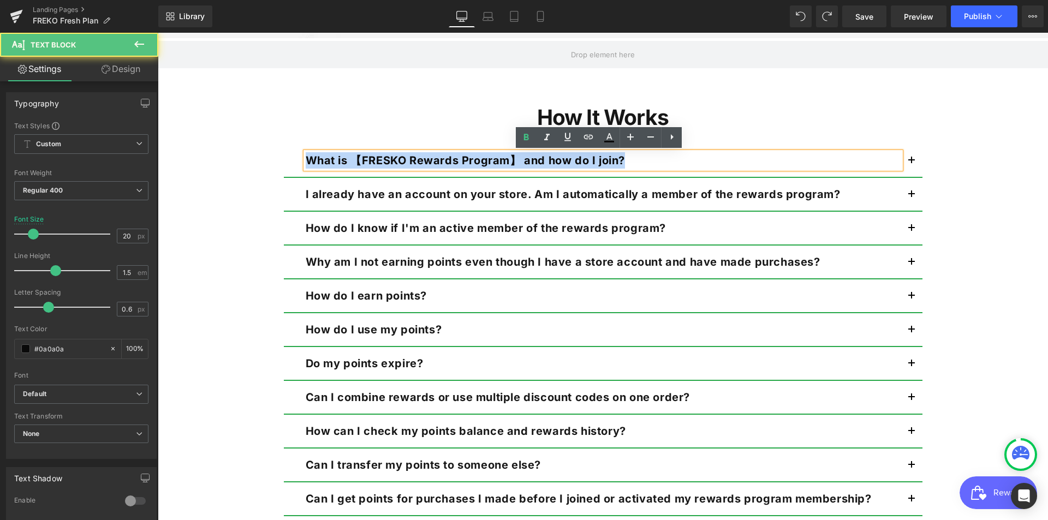
drag, startPoint x: 633, startPoint y: 162, endPoint x: 231, endPoint y: 142, distance: 402.6
click at [231, 142] on div "Row How It Works Heading What is 【FRESKO Rewards Program】 and how do I join? Te…" at bounding box center [603, 288] width 890 height 500
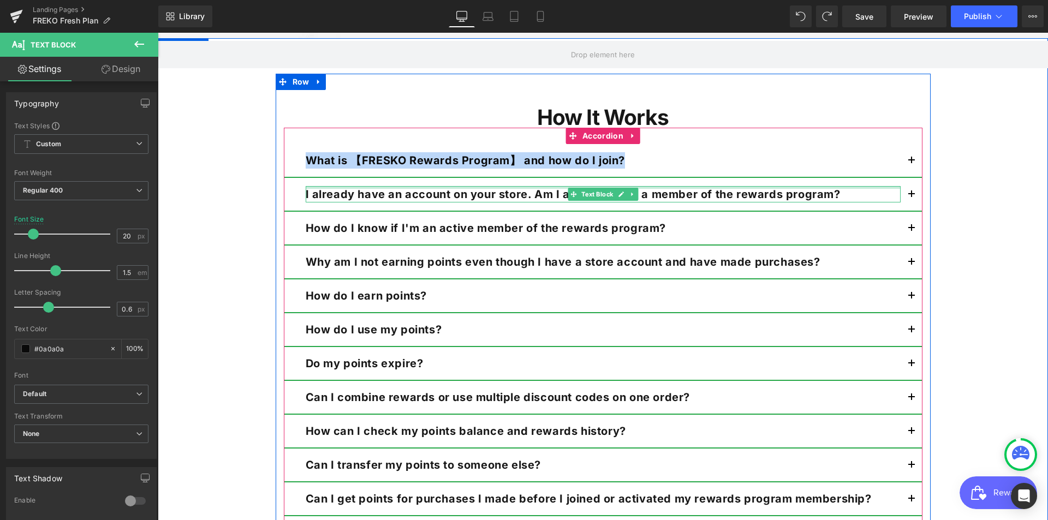
click at [409, 187] on div at bounding box center [603, 187] width 595 height 3
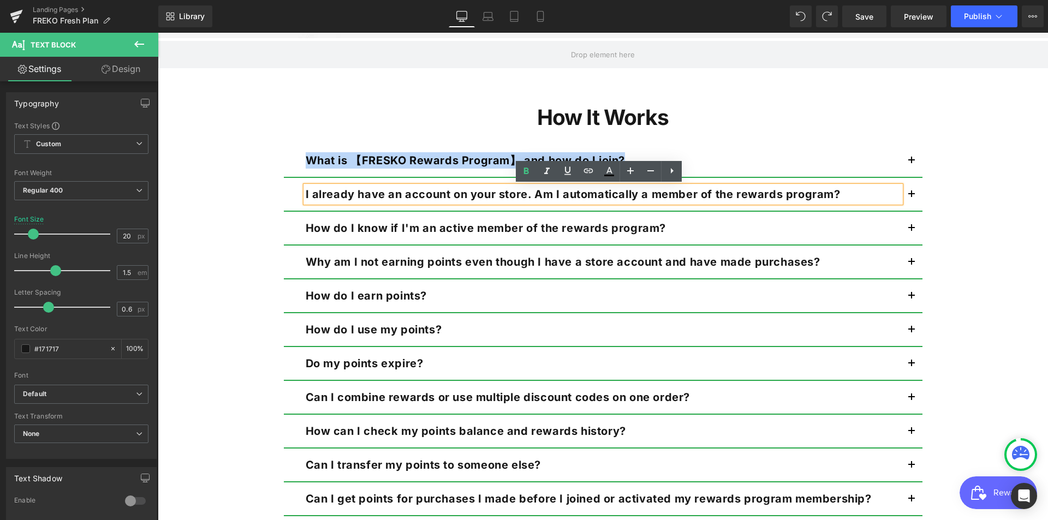
click at [456, 151] on div "What is 【FRESKO Rewards Program】 and how do I join? Text Block" at bounding box center [603, 161] width 638 height 34
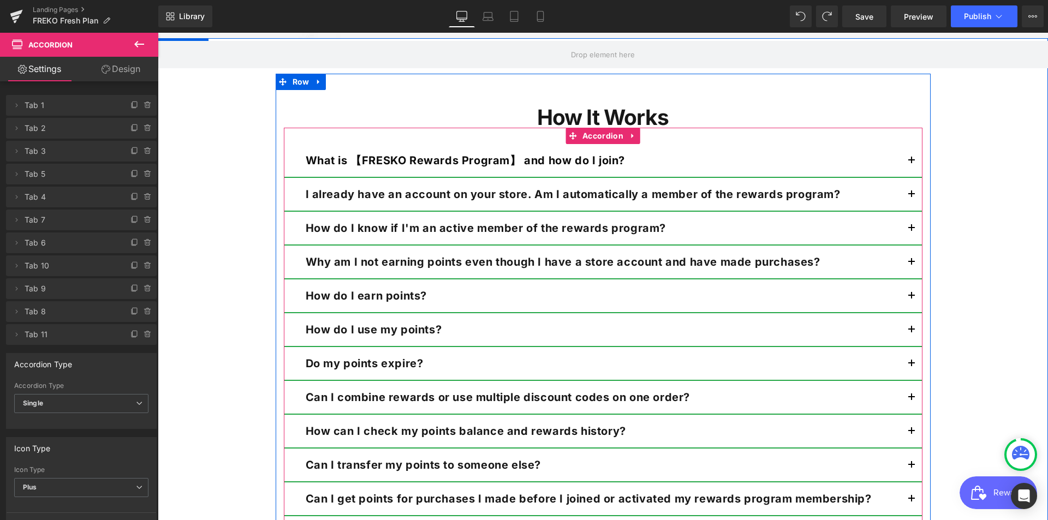
click at [611, 151] on div "What is 【FRESKO Rewards Program】 and how do I join? Text Block" at bounding box center [603, 161] width 638 height 34
click at [638, 157] on p "What is 【FRESKO Rewards Program】 and how do I join?" at bounding box center [603, 160] width 595 height 16
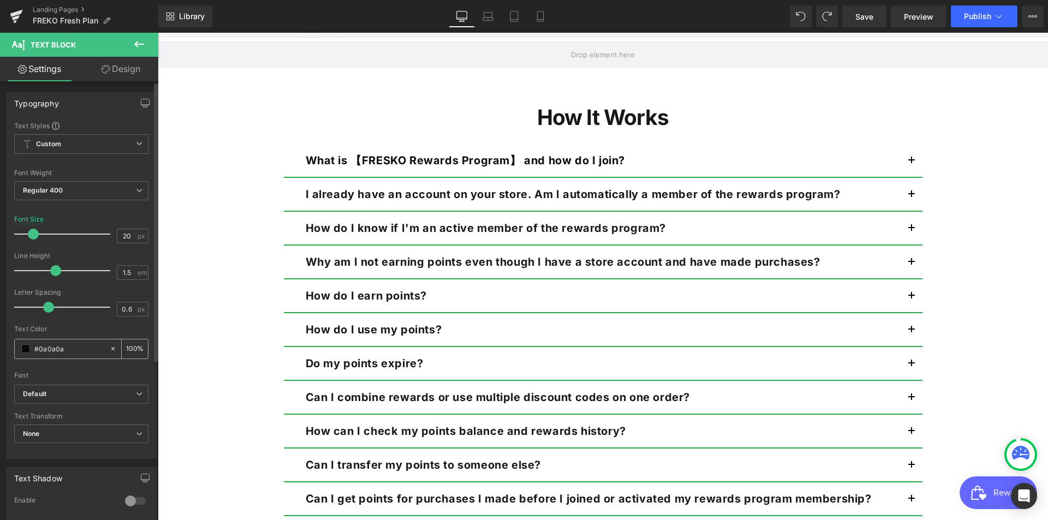
click at [21, 349] on span at bounding box center [25, 348] width 9 height 9
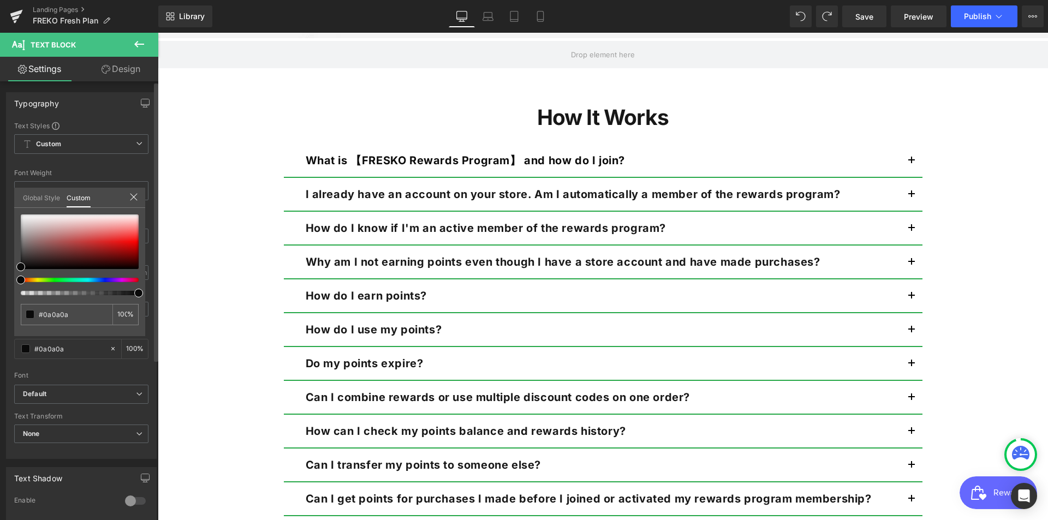
drag, startPoint x: 19, startPoint y: 261, endPoint x: 29, endPoint y: 232, distance: 31.1
click at [29, 232] on div "#0a0a0a 100 %" at bounding box center [79, 275] width 131 height 122
type input "#111111"
type input "#2e2c2c"
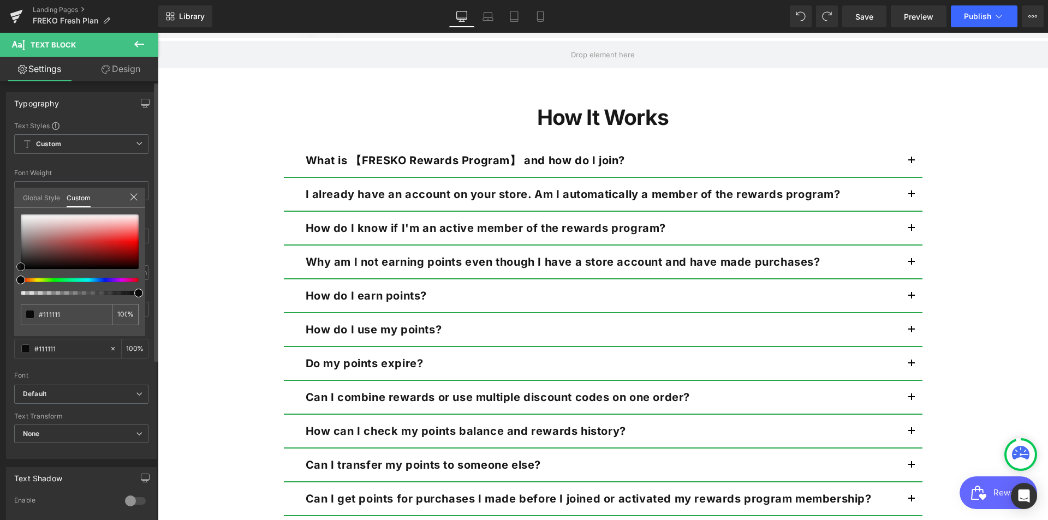
type input "#2e2c2c"
type input "#403a3a"
type input "#534a4a"
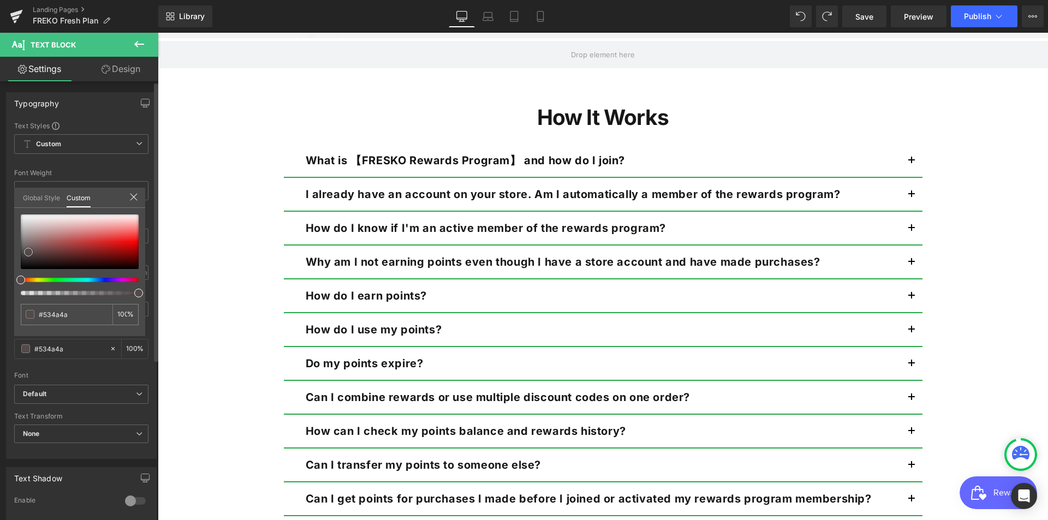
type input "#645757"
type input "#6f6161"
type input "#796b6b"
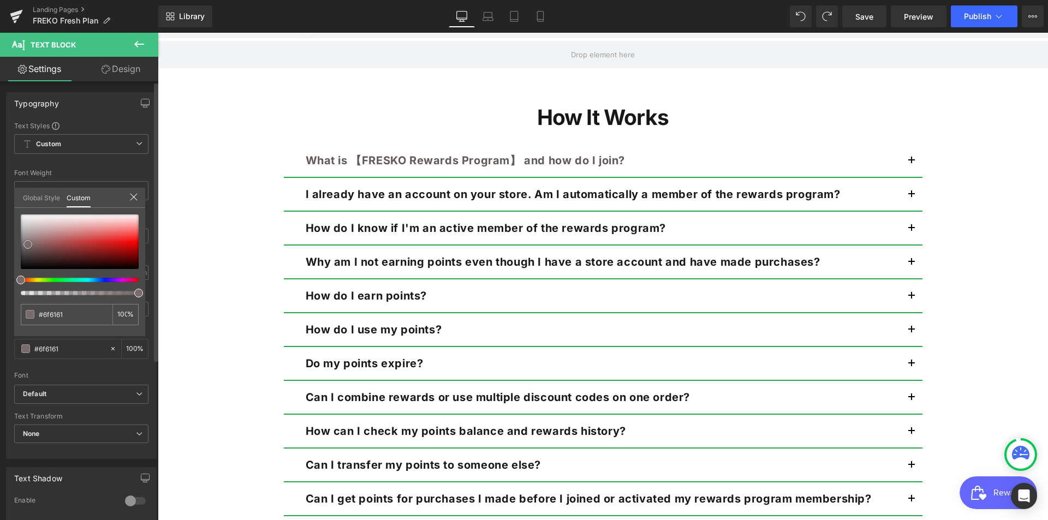
type input "#796b6b"
type input "#7f7070"
drag, startPoint x: 25, startPoint y: 267, endPoint x: 31, endPoint y: 243, distance: 24.4
click at [31, 243] on span at bounding box center [27, 243] width 9 height 9
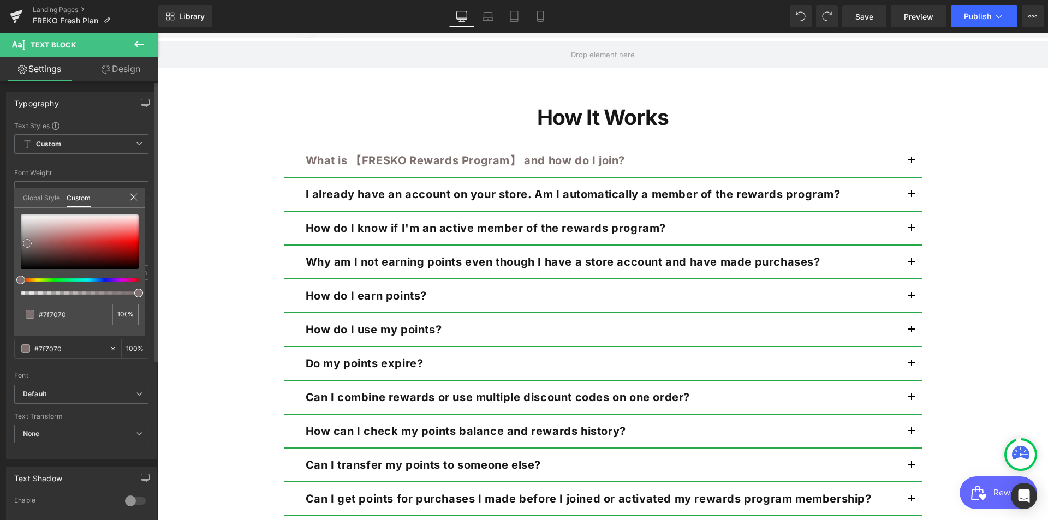
type input "#707070"
type input "#666666"
type input "#5b5b5b"
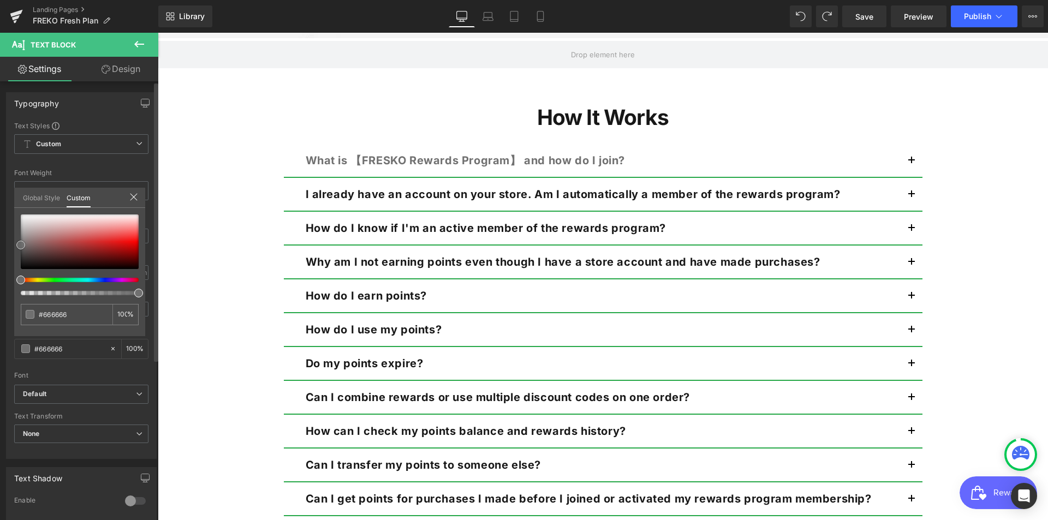
type input "#5b5b5b"
type input "#595959"
type input "#5e5e5e"
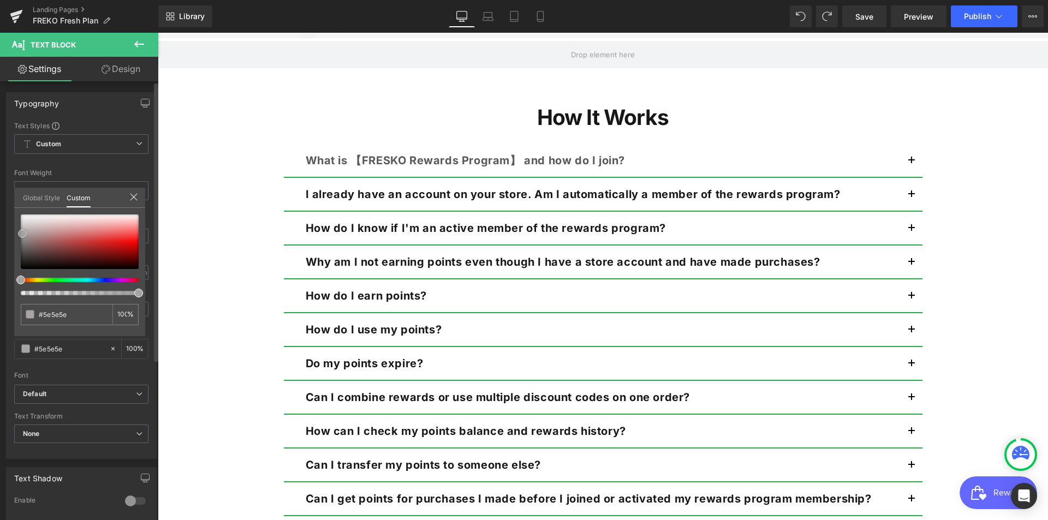
type input "#a19f9f"
type input "#bebaba"
type input "#c1bdbd"
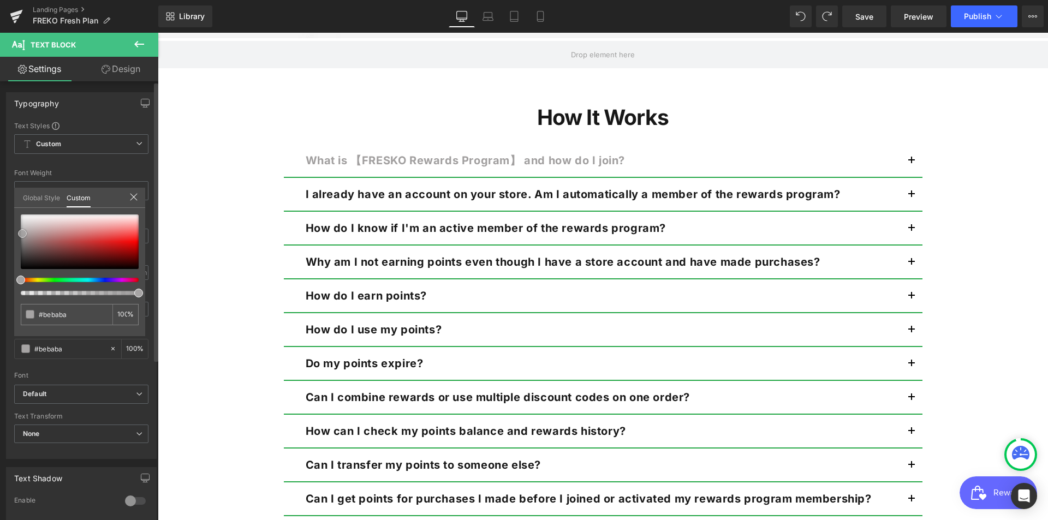
type input "#c1bdbd"
type input "#c4bfbf"
type input "#d6d1d1"
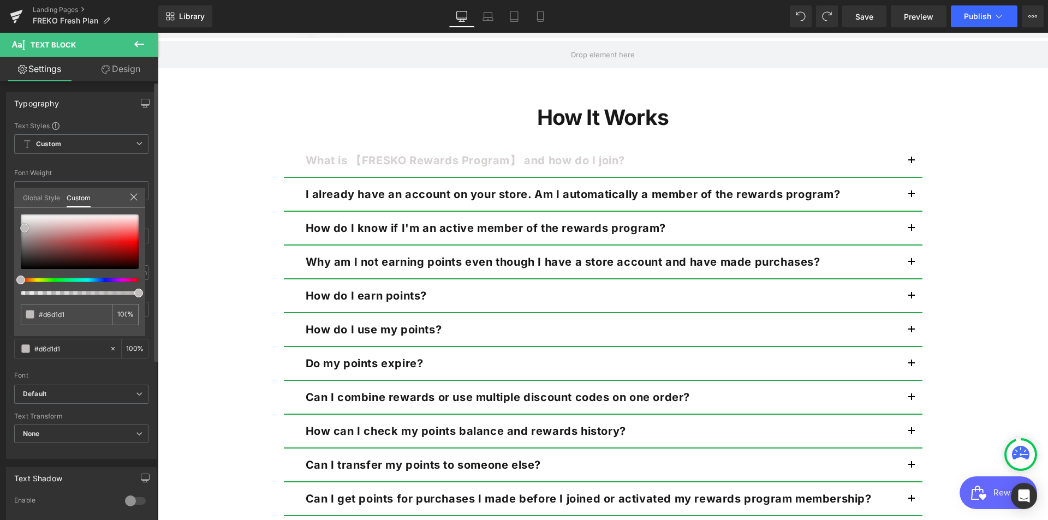
type input "#d8d3d3"
type input "#d8d4d4"
type input "#c6c2c2"
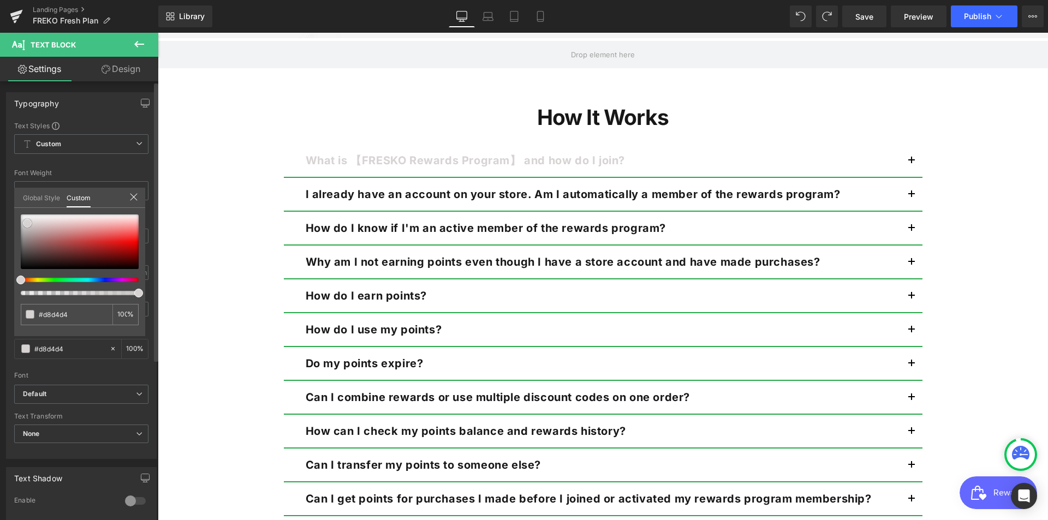
type input "#c6c2c2"
type input "#b9b5b5"
type input "#a39d9d"
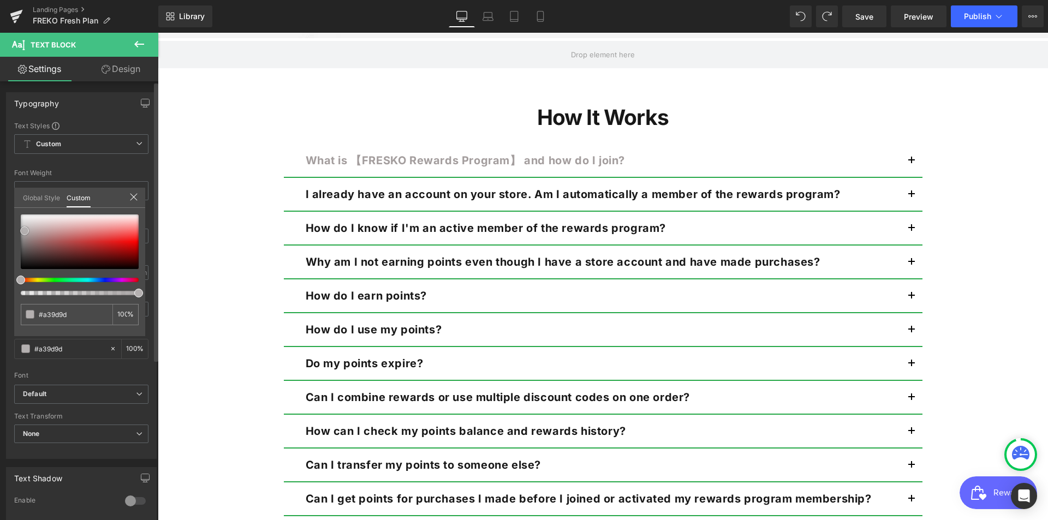
type input "#9c9595"
type input "#898484"
type input "#7a7575"
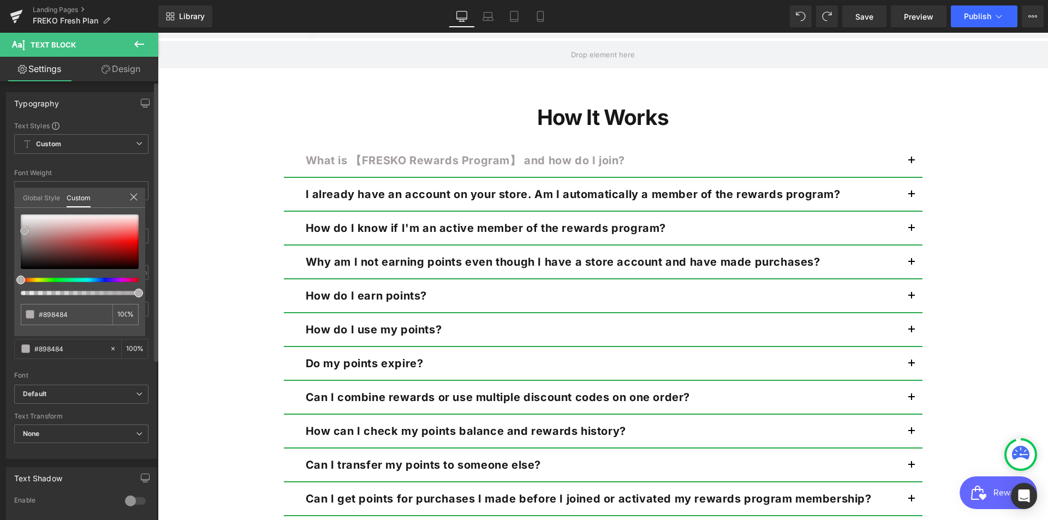
type input "#7a7575"
type input "#767474"
type input "#737171"
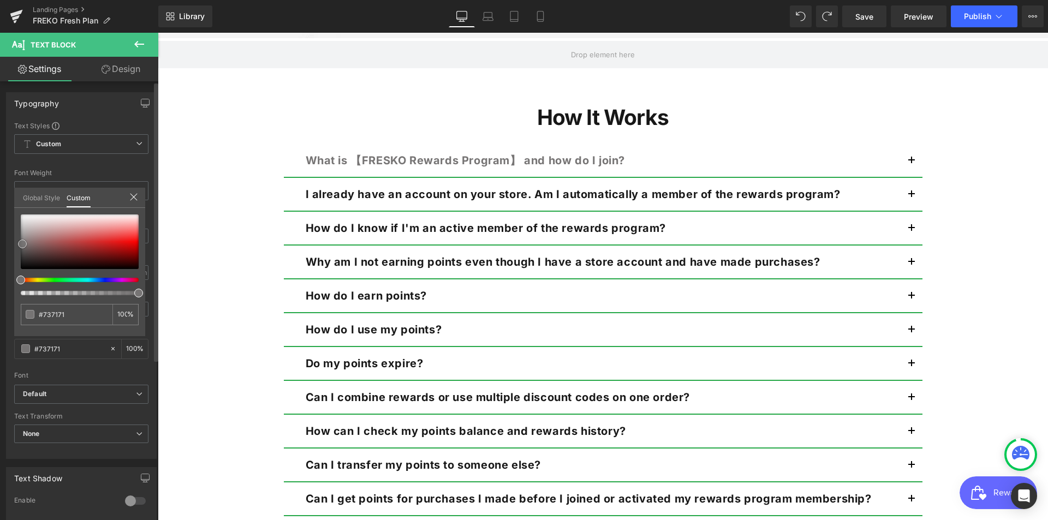
type input "#6c6a6a"
type input "#696767"
type input "#595959"
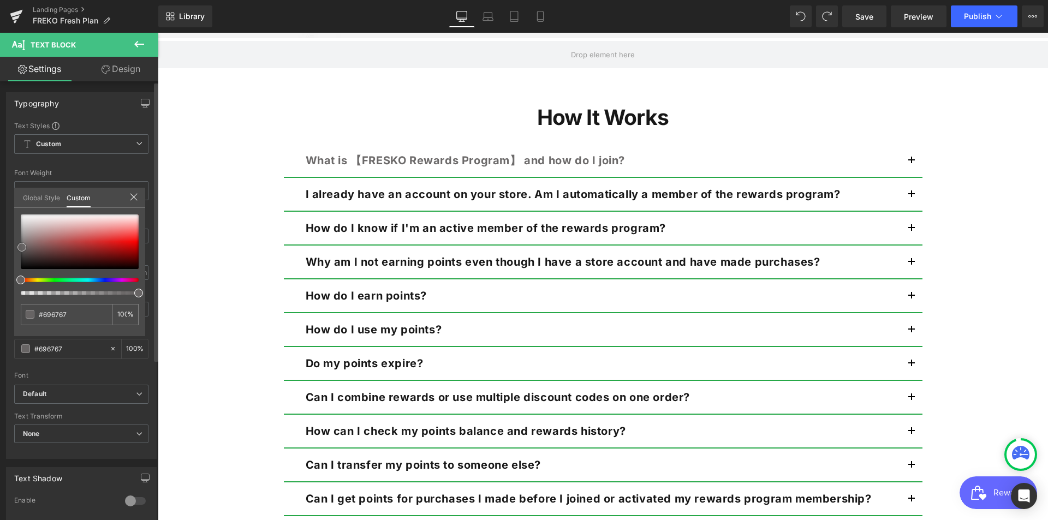
type input "#595959"
type input "#4f4f4f"
type input "#444444"
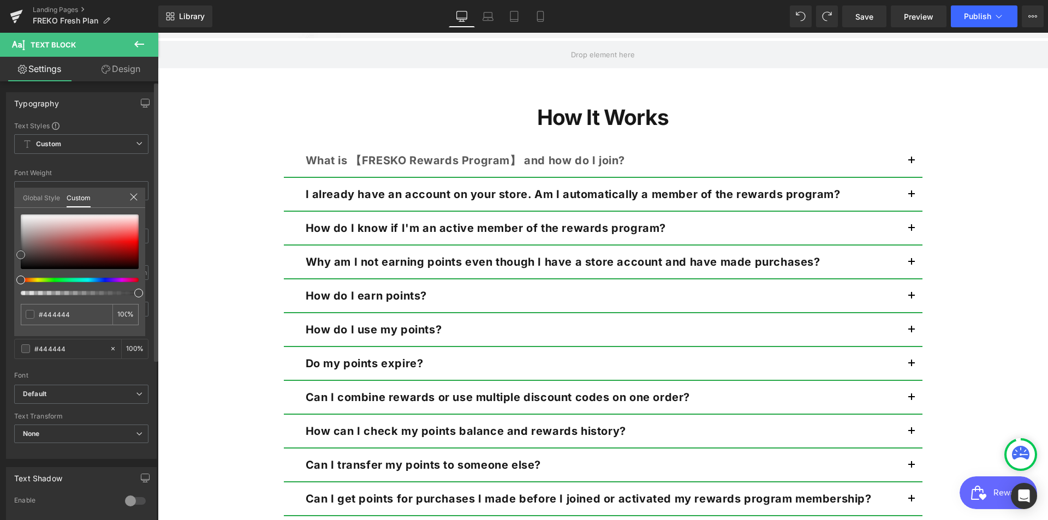
type input "#424242"
type input "#3f3f3f"
type input "#3a3a3a"
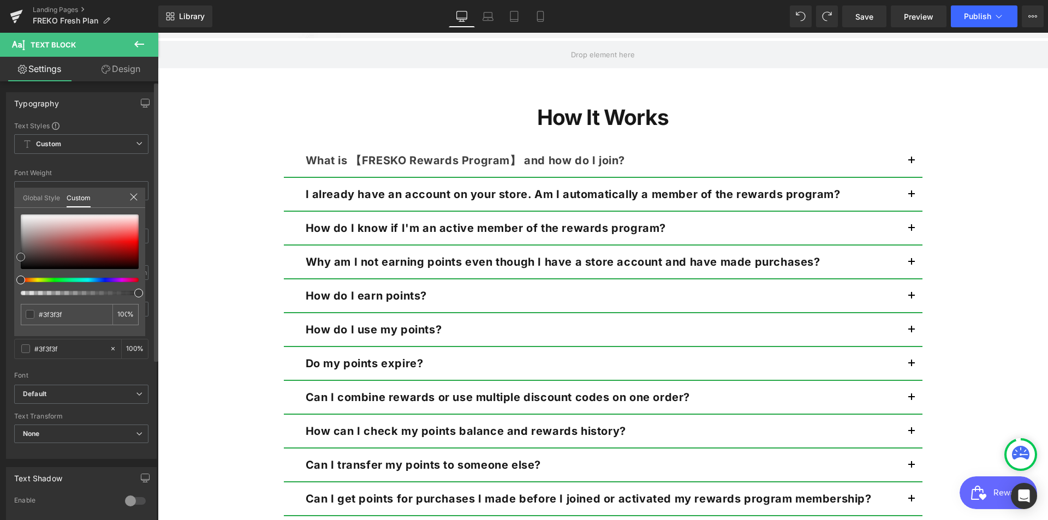
type input "#3a3a3a"
type input "#444444"
type input "#494949"
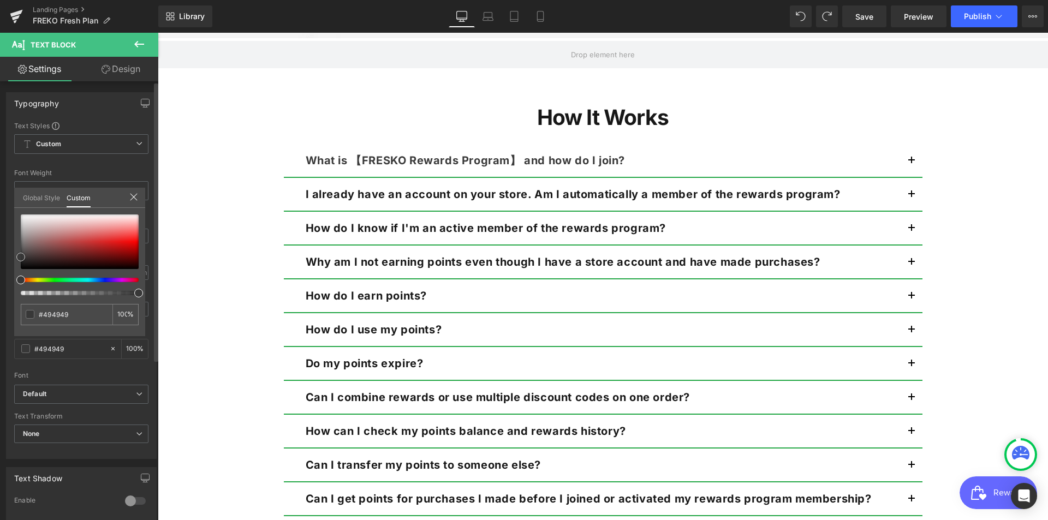
type input "#565656"
type input "#5b5b5b"
type input "#636363"
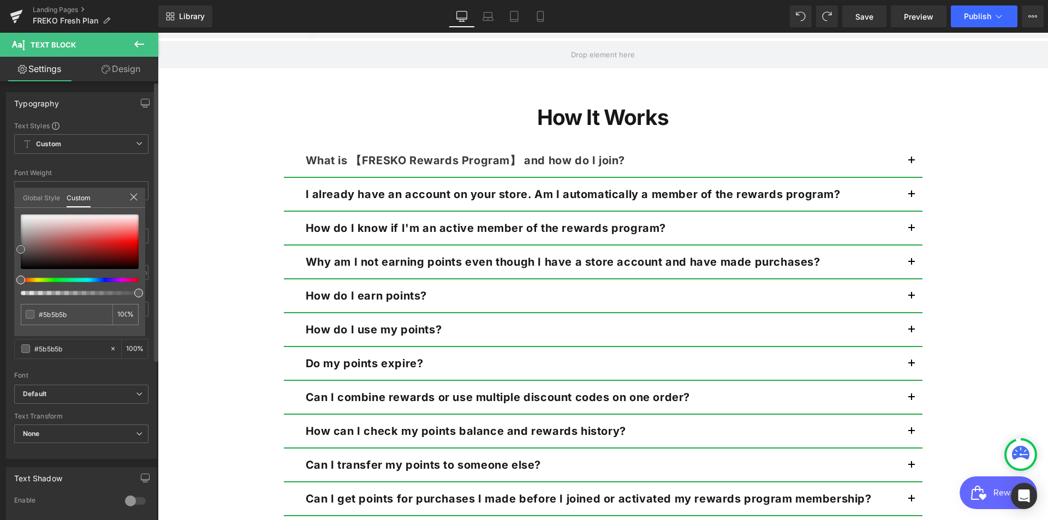
type input "#636363"
type input "#6b6b6b"
type input "#727272"
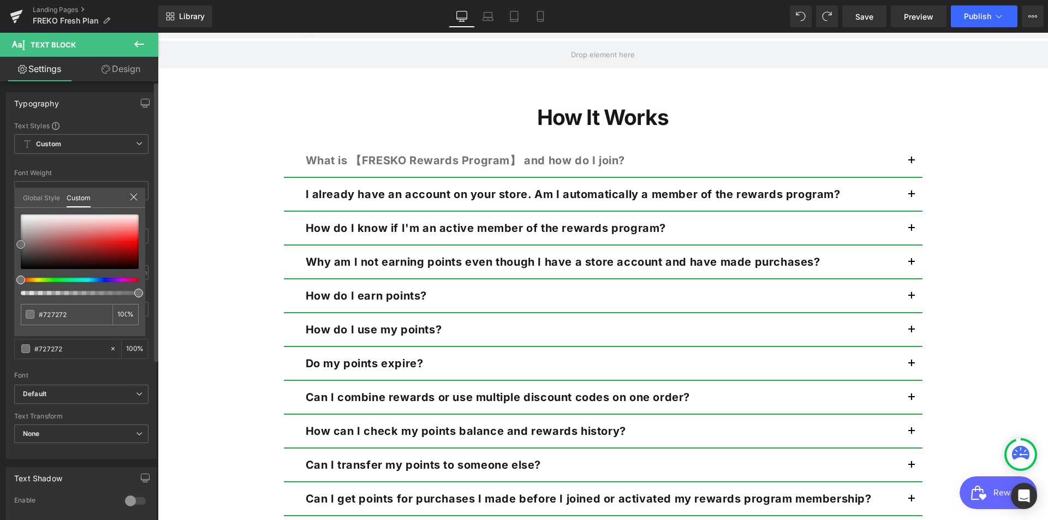
type input "#757575"
type input "#7b7979"
type input "#7c7777"
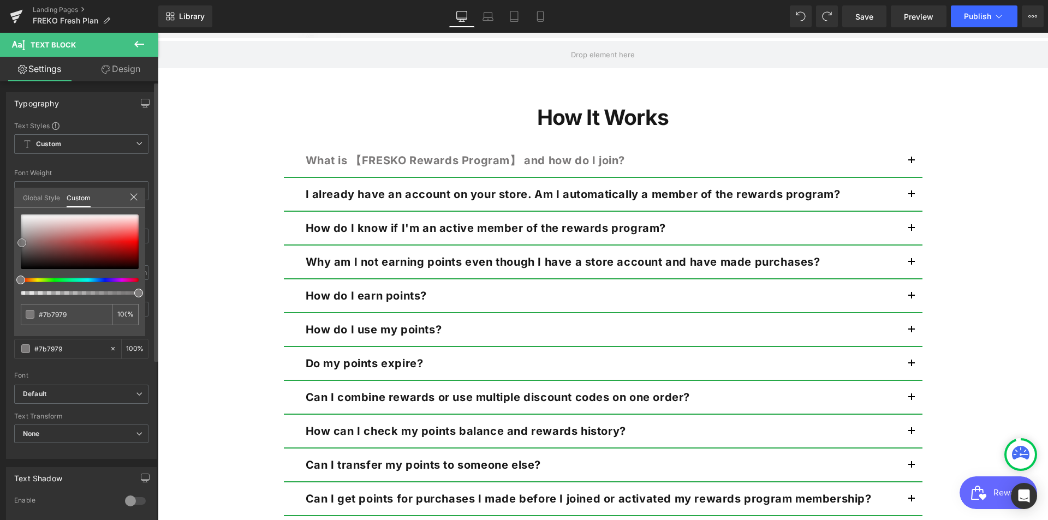
type input "#7c7777"
type input "#7f7575"
type input "#817373"
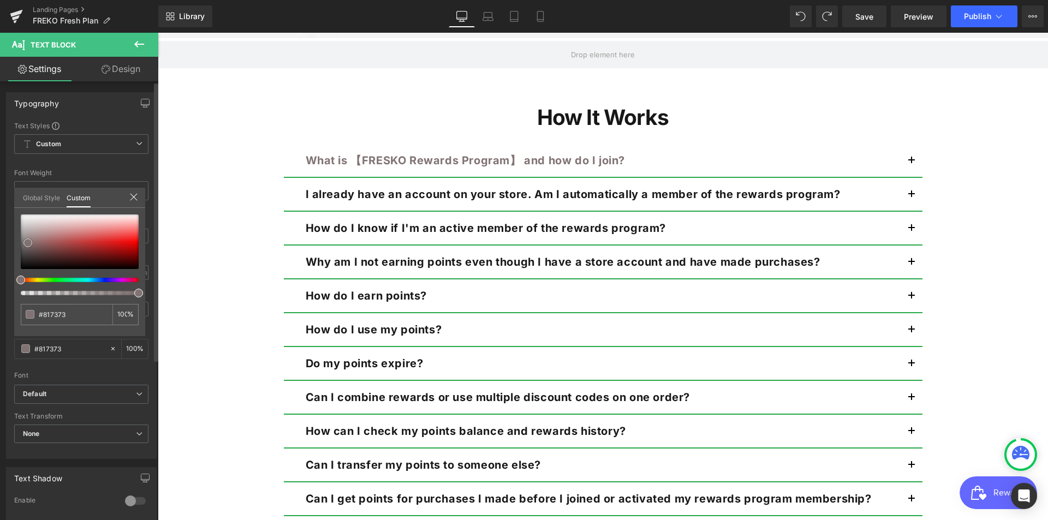
type input "#706565"
type input "#6d6363"
type input "#6a6161"
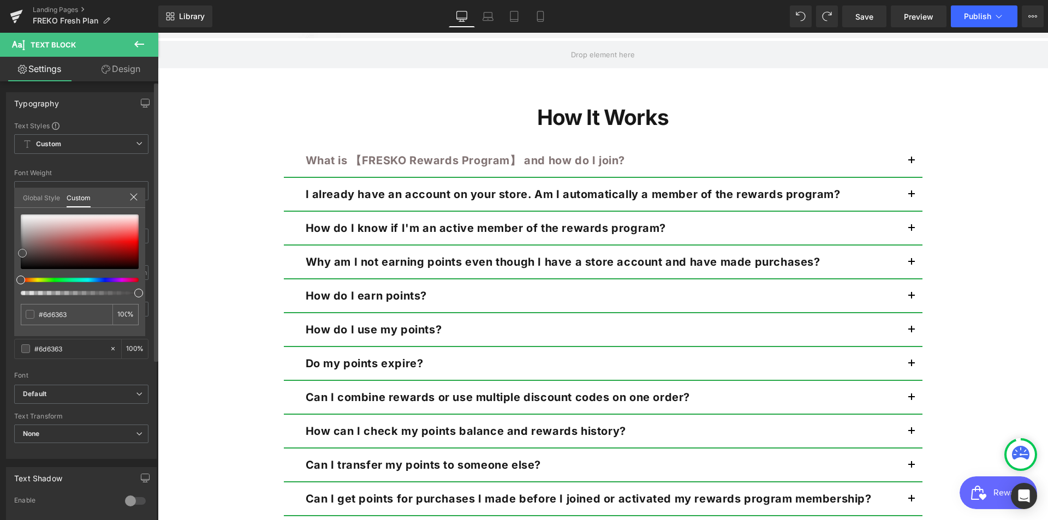
type input "#6a6161"
type input "#4a4949"
type input "#484646"
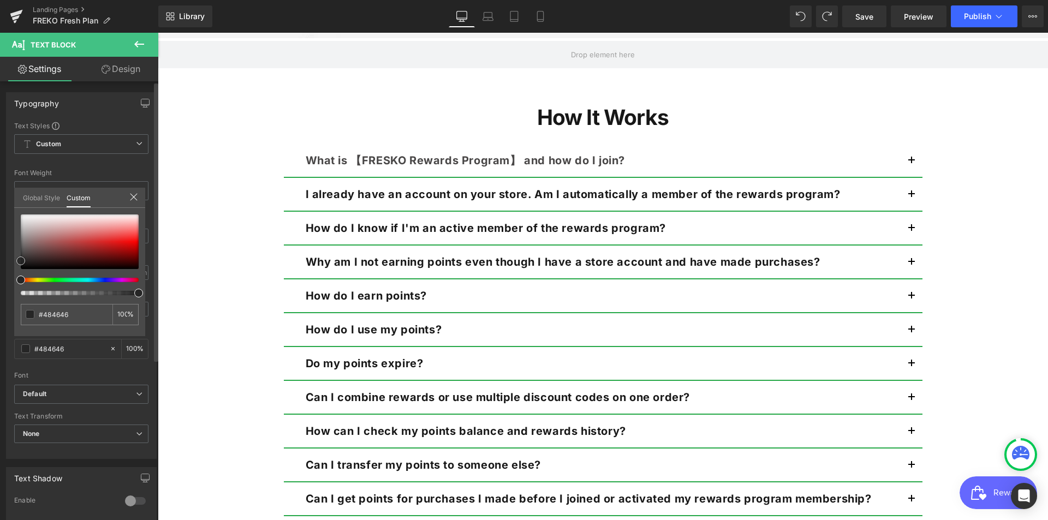
type input "#3d3c3c"
type input "#262626"
type input "#1c1c1c"
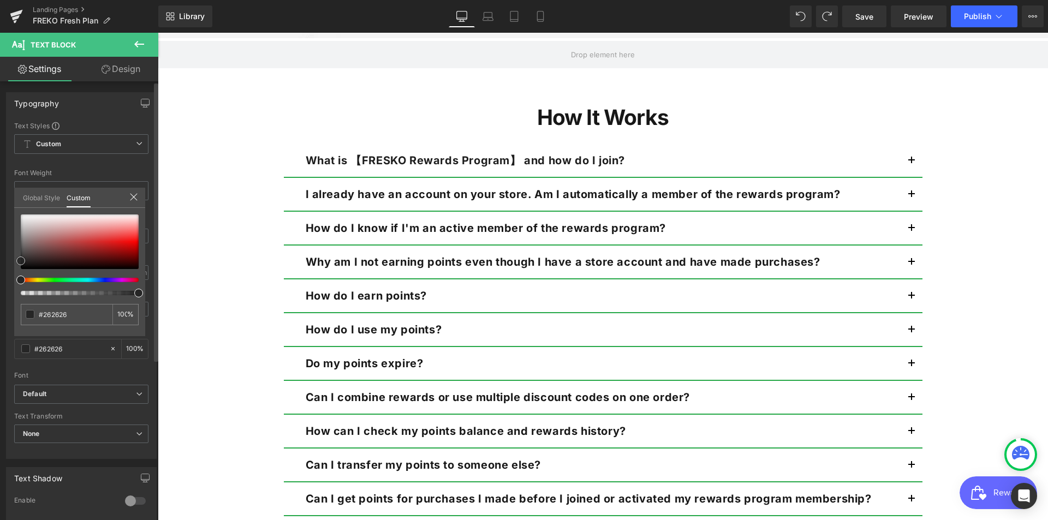
type input "#1c1c1c"
drag, startPoint x: 21, startPoint y: 245, endPoint x: 14, endPoint y: 270, distance: 25.4
click at [14, 270] on div "#000000 100 %" at bounding box center [79, 275] width 131 height 122
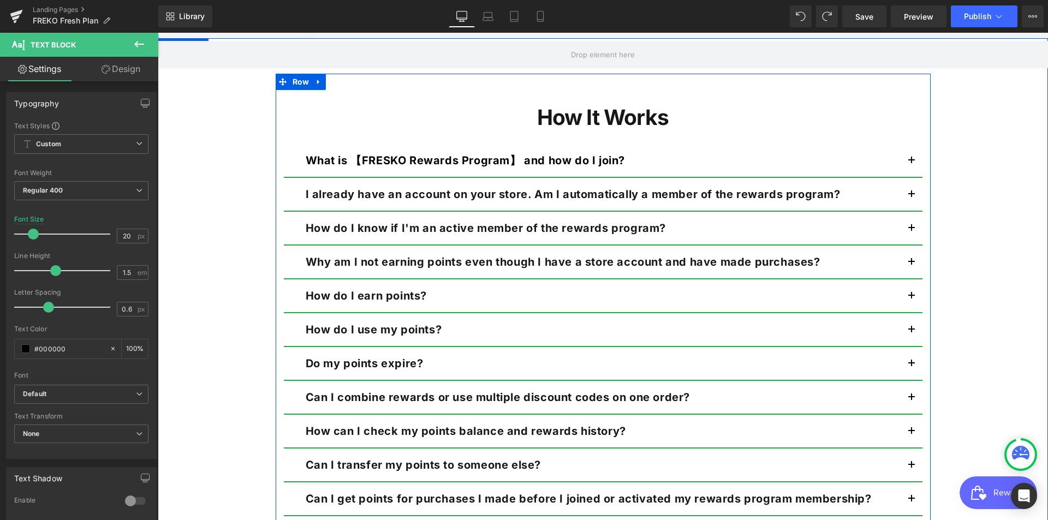
click at [911, 164] on span "button" at bounding box center [911, 164] width 0 height 0
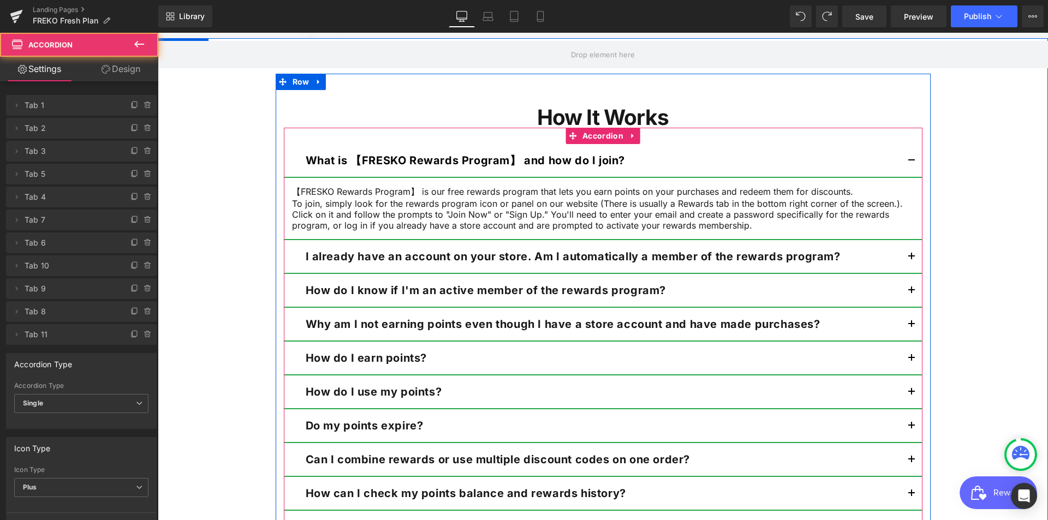
click at [911, 164] on span "button" at bounding box center [911, 164] width 0 height 0
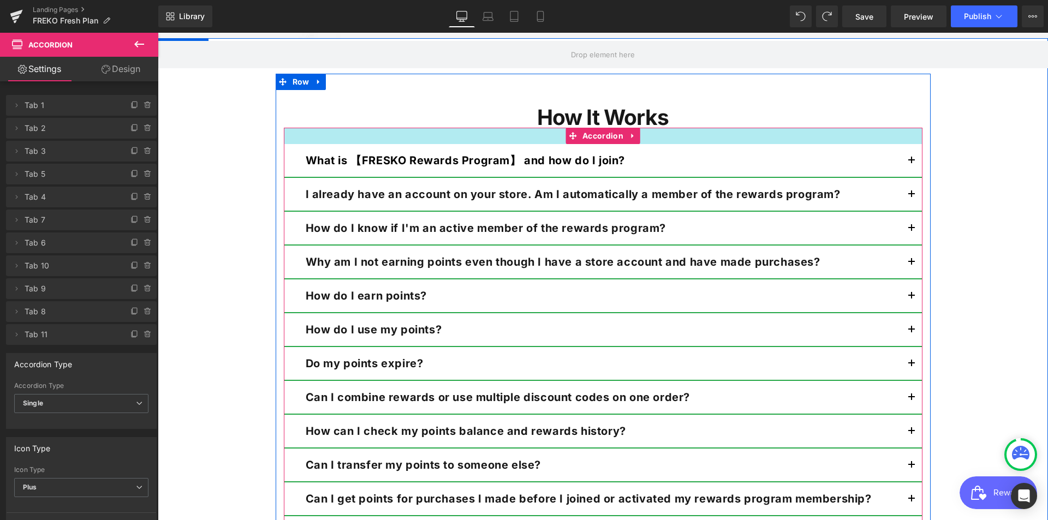
click at [368, 132] on div at bounding box center [603, 136] width 638 height 16
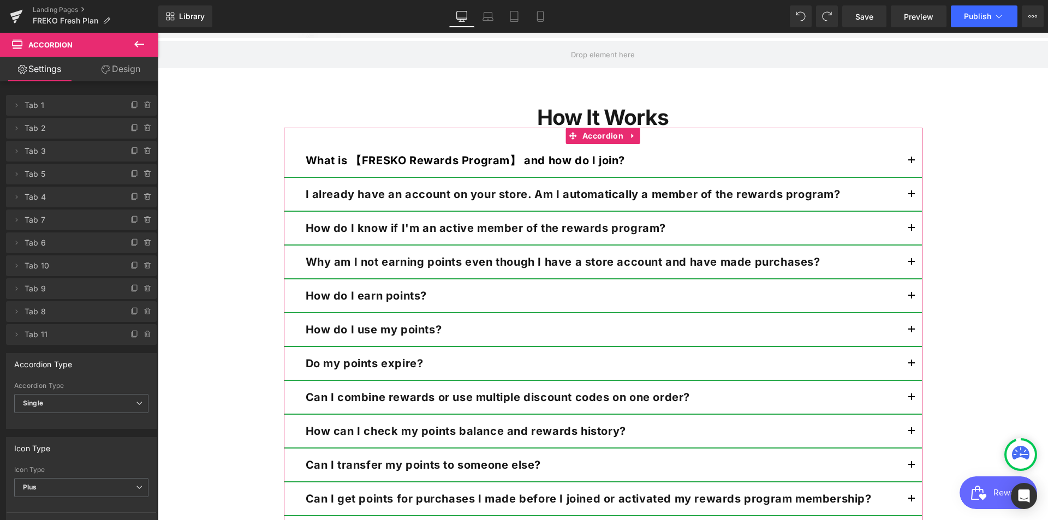
click at [121, 71] on link "Design" at bounding box center [120, 69] width 79 height 25
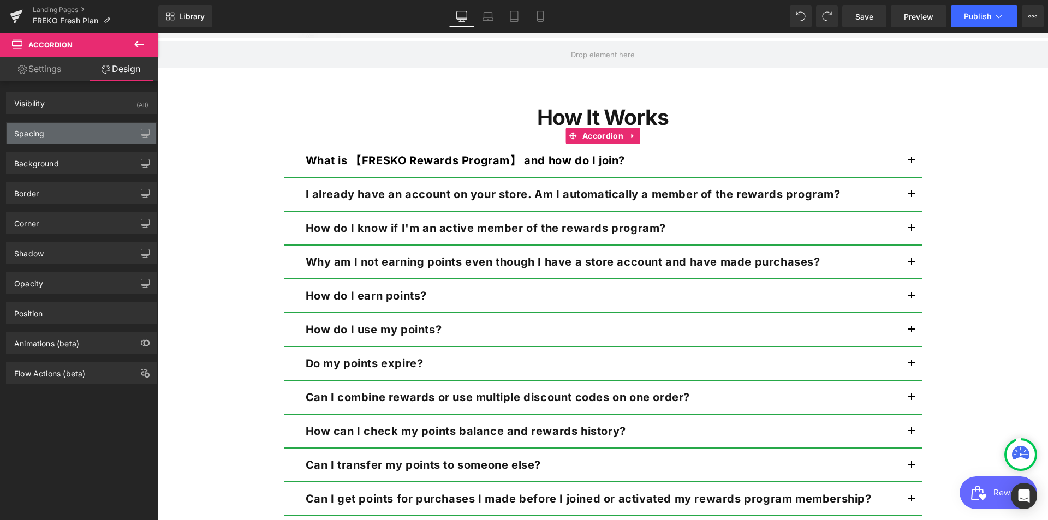
click at [63, 129] on div "Spacing" at bounding box center [82, 133] width 150 height 21
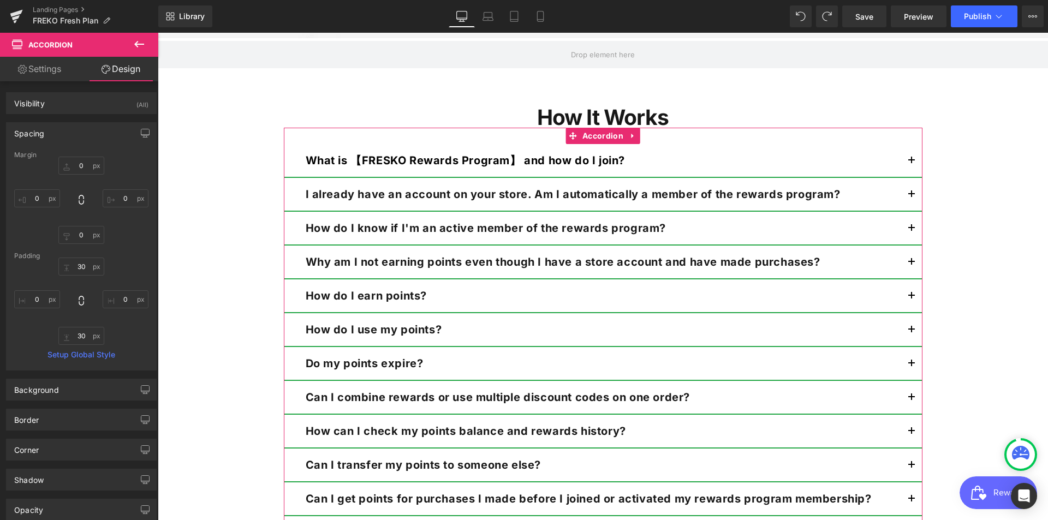
click at [37, 76] on link "Settings" at bounding box center [39, 69] width 79 height 25
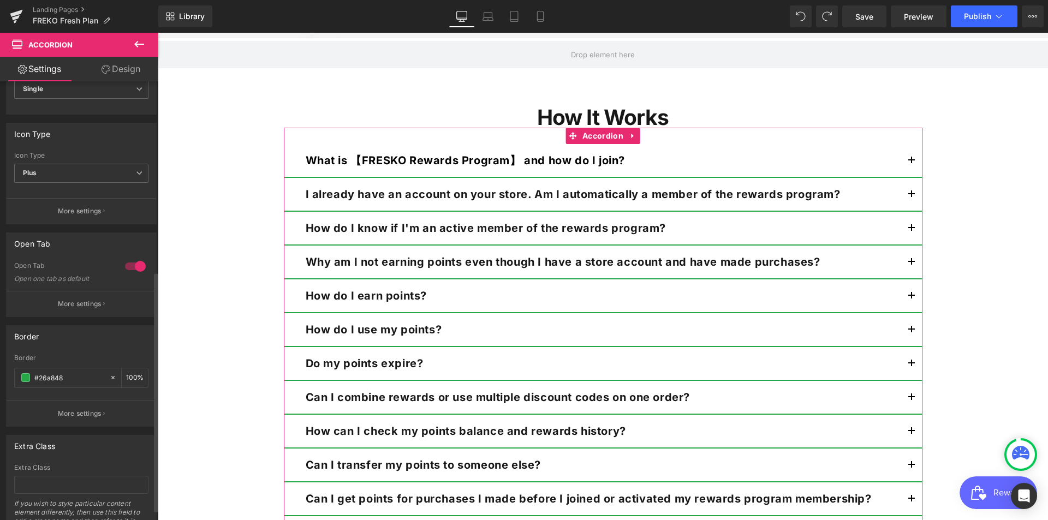
scroll to position [367, 0]
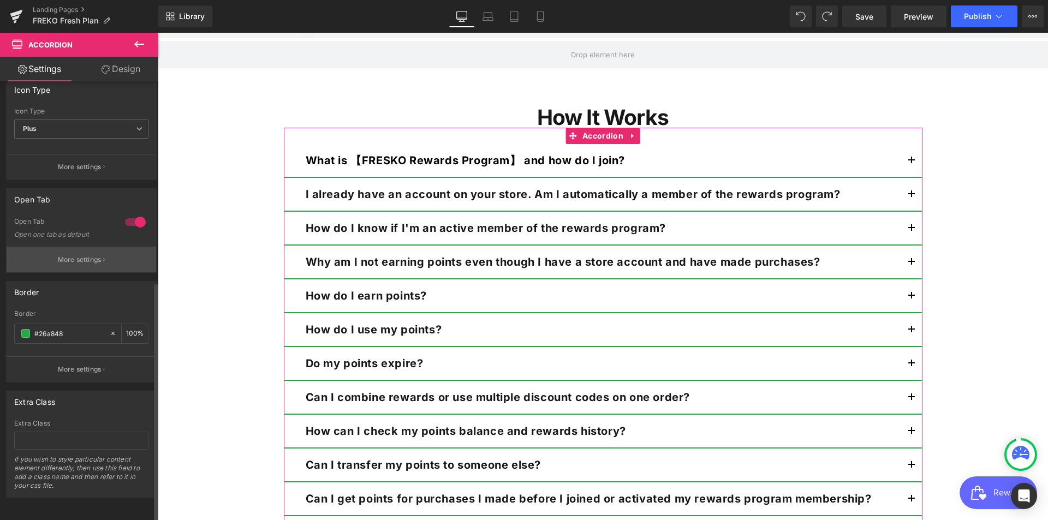
click at [88, 255] on p "More settings" at bounding box center [80, 260] width 44 height 10
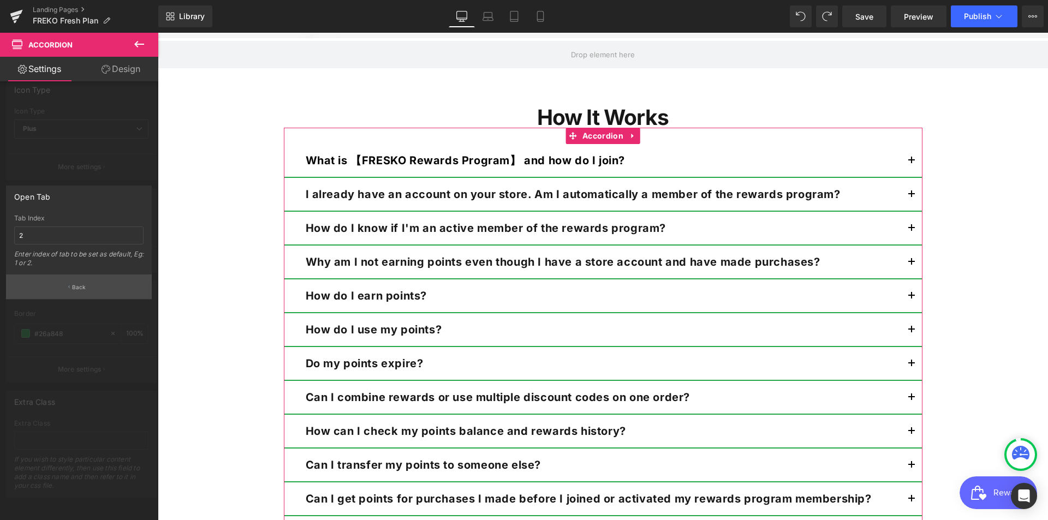
click at [85, 287] on p "Back" at bounding box center [79, 287] width 14 height 8
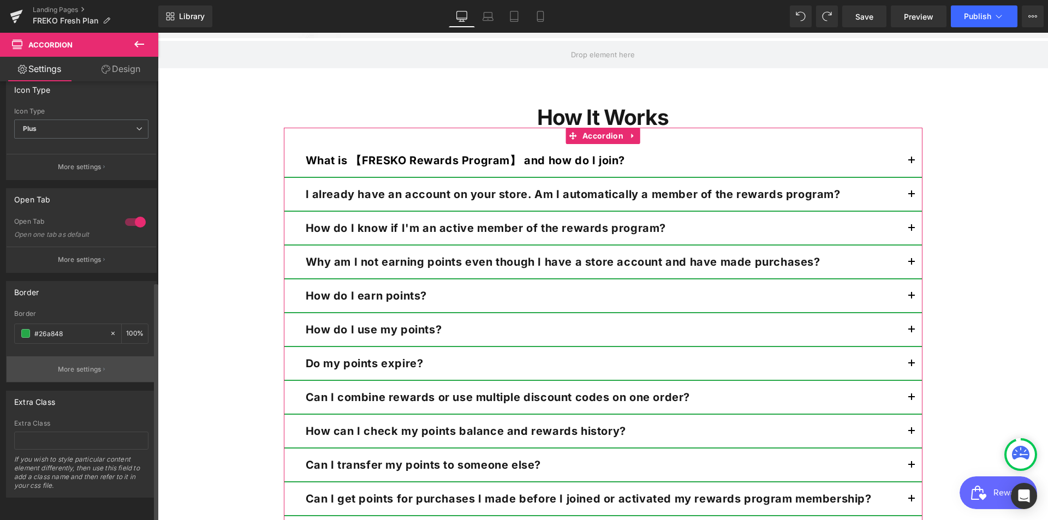
click at [99, 356] on button "More settings" at bounding box center [82, 369] width 150 height 26
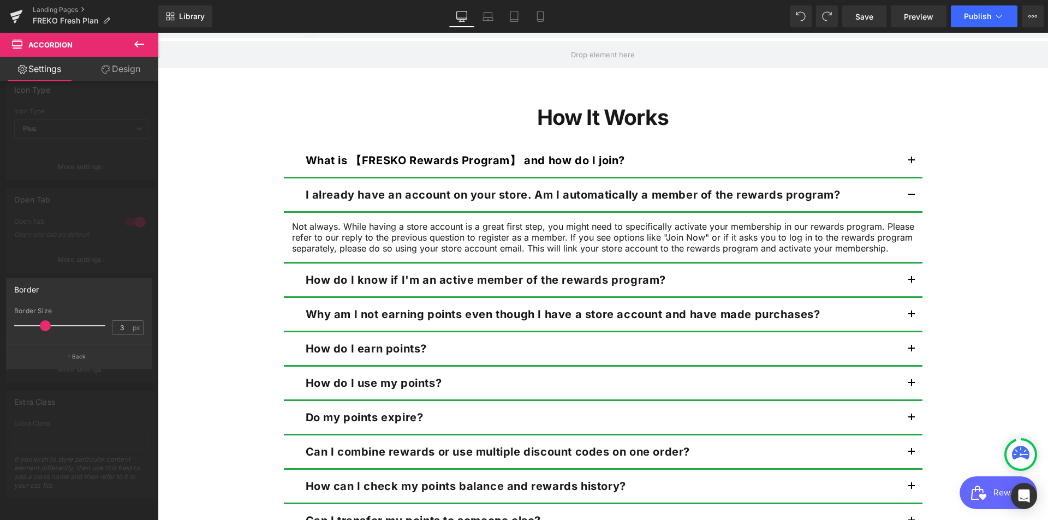
drag, startPoint x: 36, startPoint y: 330, endPoint x: 45, endPoint y: 327, distance: 9.7
click at [45, 327] on span at bounding box center [45, 325] width 11 height 11
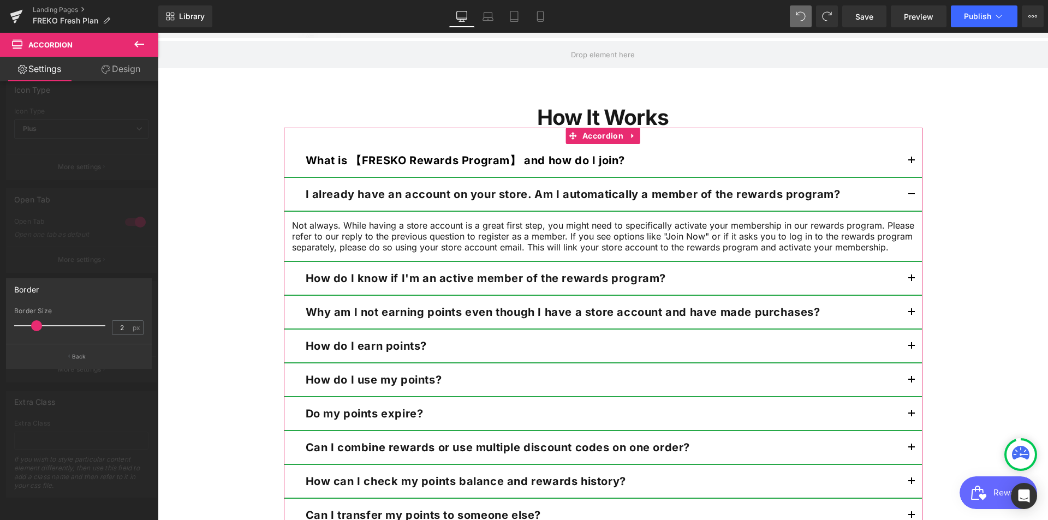
click at [112, 392] on div at bounding box center [79, 279] width 158 height 493
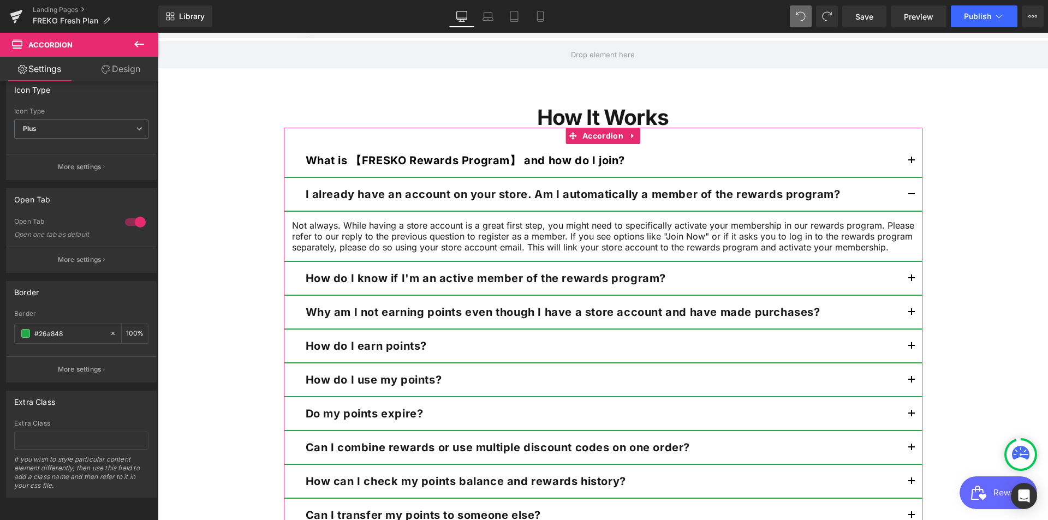
click at [137, 67] on link "Design" at bounding box center [120, 69] width 79 height 25
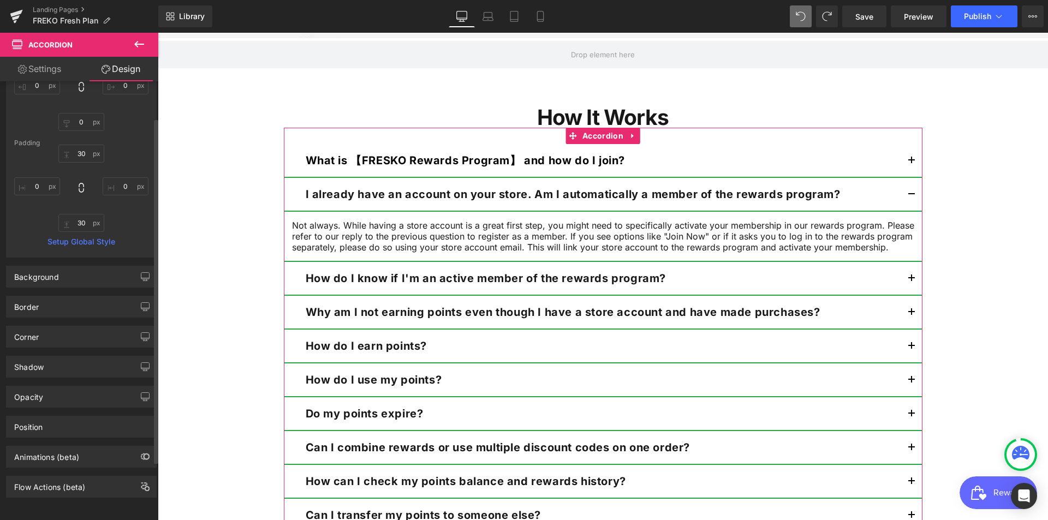
scroll to position [121, 0]
click at [64, 302] on div "Border" at bounding box center [82, 306] width 150 height 21
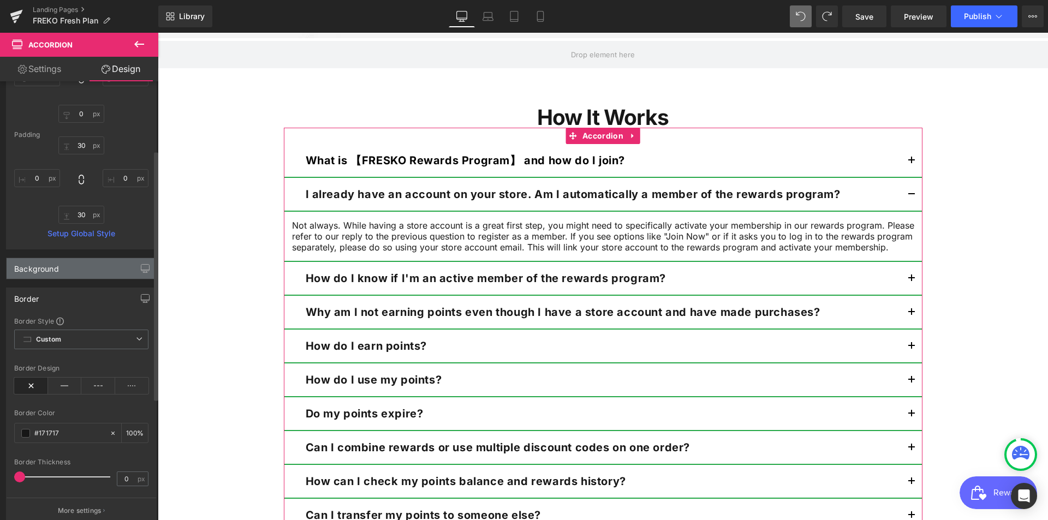
click at [56, 278] on div "Background" at bounding box center [82, 268] width 150 height 21
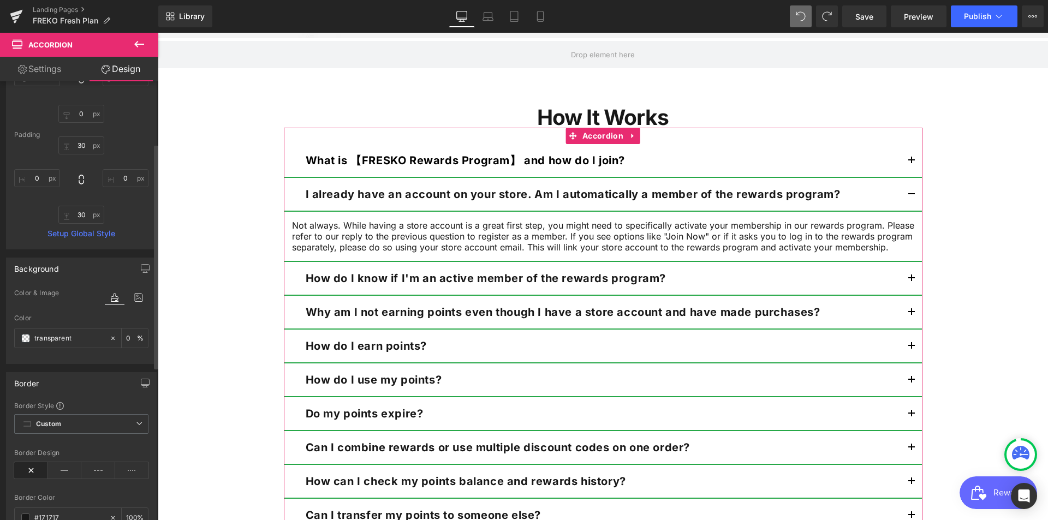
click at [56, 278] on div "Background" at bounding box center [82, 268] width 150 height 21
click at [56, 302] on div "Border" at bounding box center [82, 298] width 150 height 21
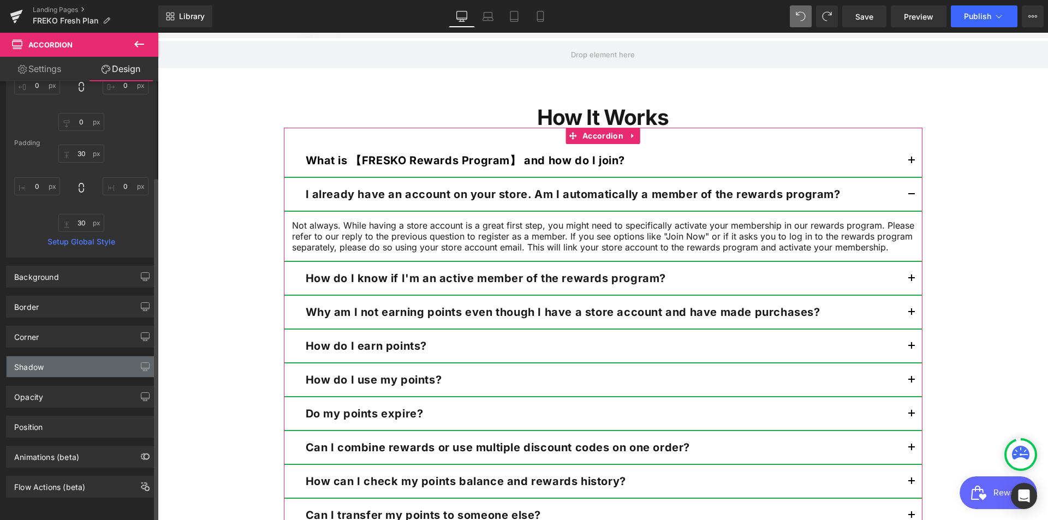
click at [64, 356] on div "Shadow" at bounding box center [82, 366] width 150 height 21
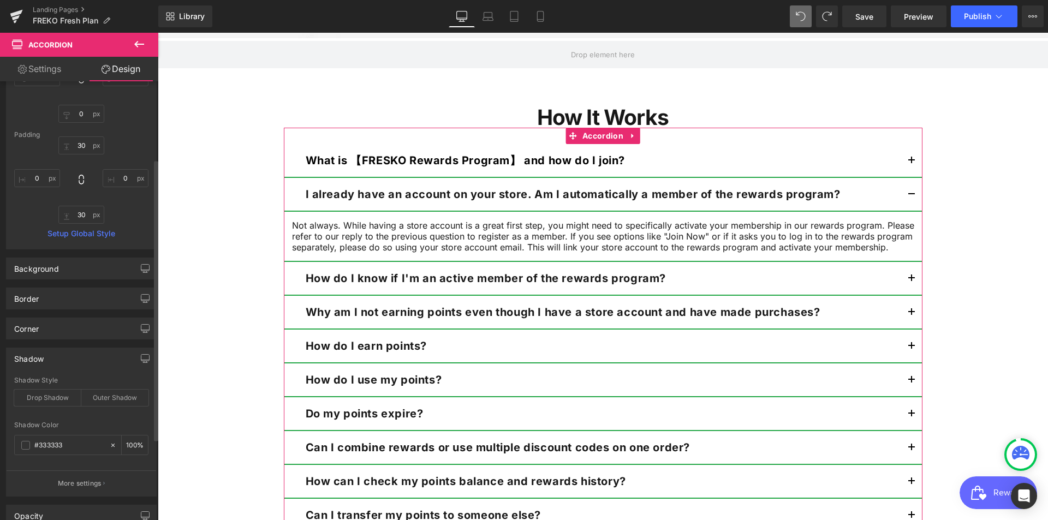
click at [64, 356] on div "Shadow" at bounding box center [82, 358] width 150 height 21
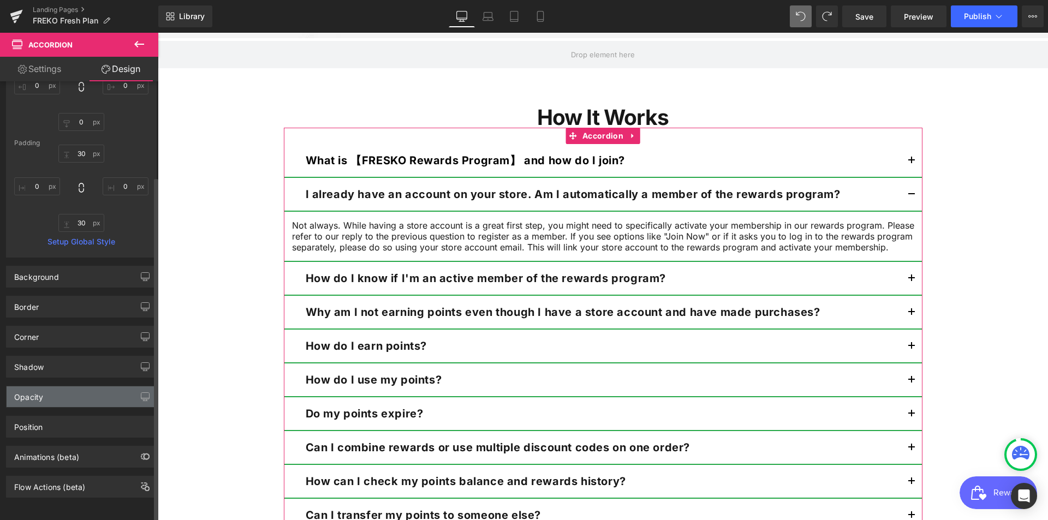
click at [62, 394] on div "Opacity" at bounding box center [82, 396] width 150 height 21
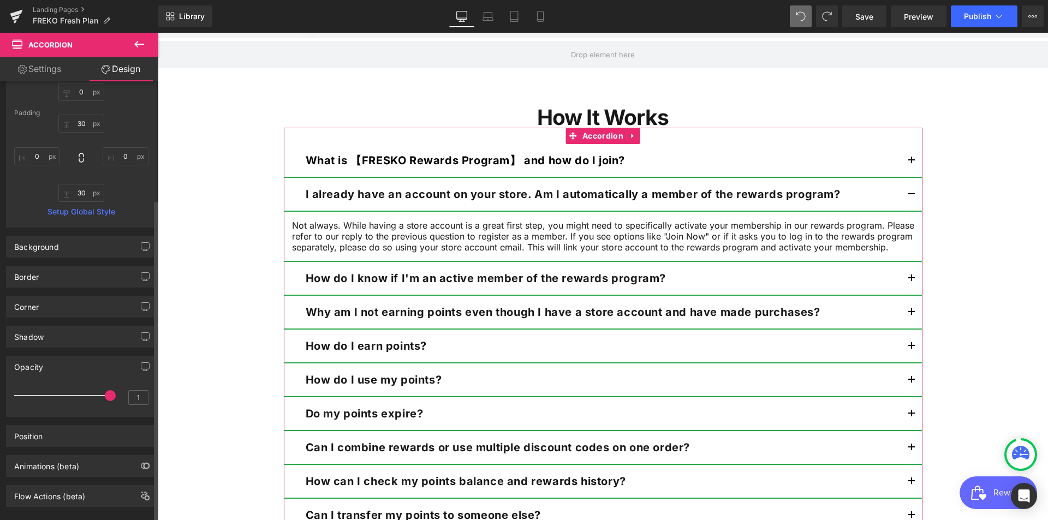
scroll to position [160, 0]
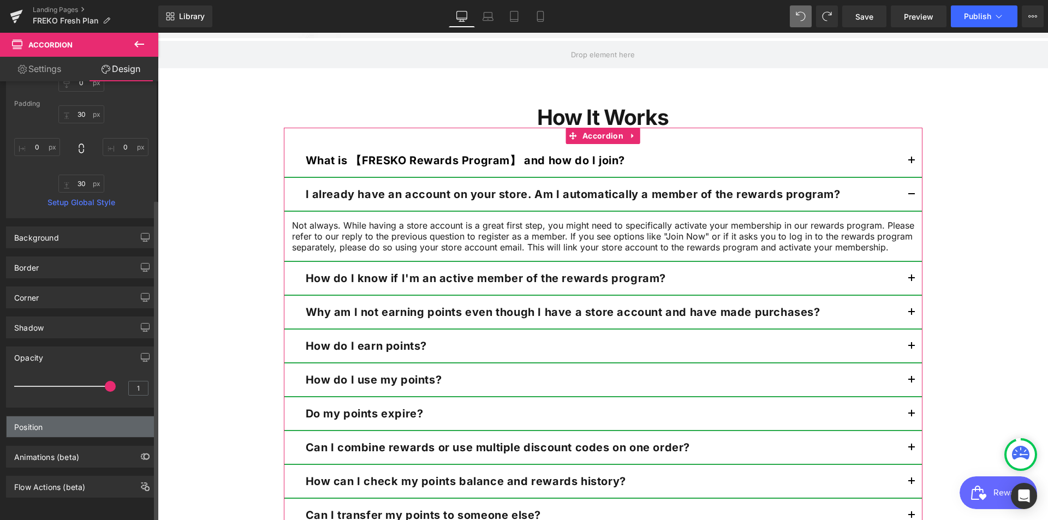
click at [56, 416] on div "Position" at bounding box center [82, 426] width 150 height 21
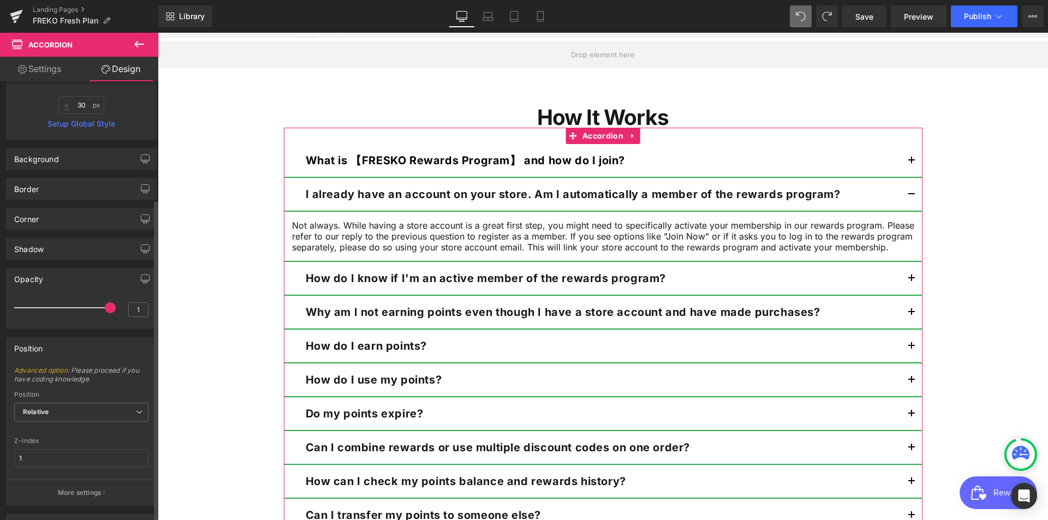
scroll to position [307, 0]
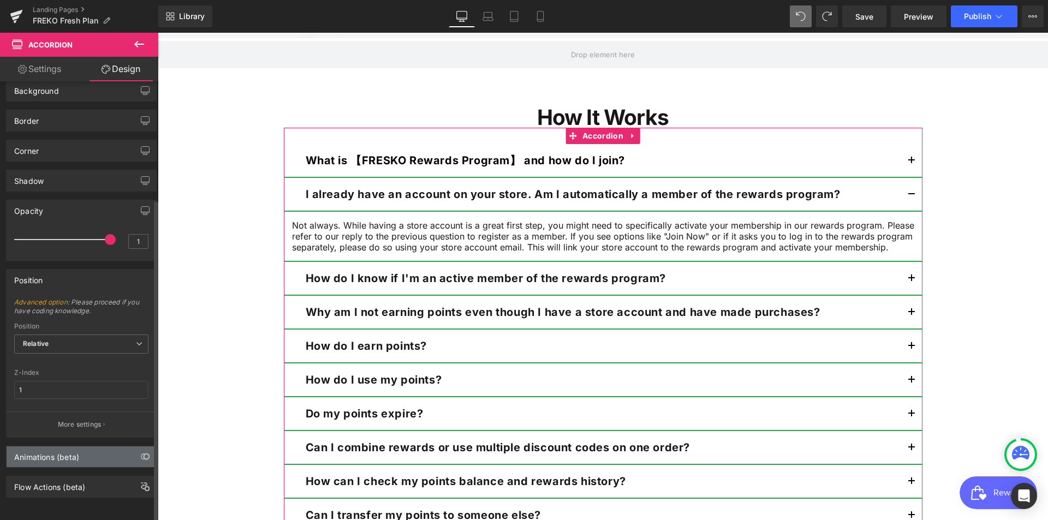
click at [51, 446] on div "Animations (beta)" at bounding box center [46, 453] width 65 height 15
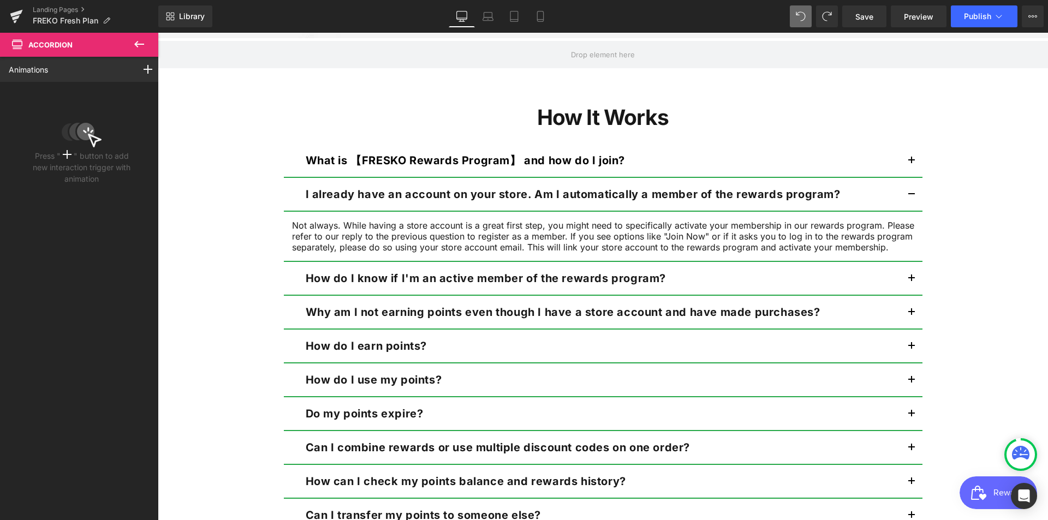
click at [144, 40] on icon at bounding box center [139, 44] width 13 height 13
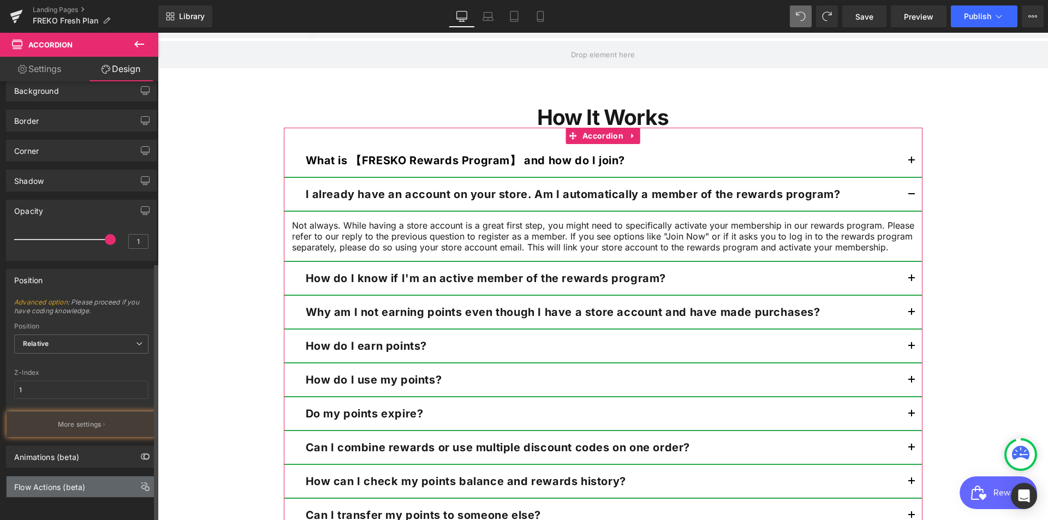
click at [79, 480] on div "Flow Actions (beta)" at bounding box center [49, 483] width 71 height 15
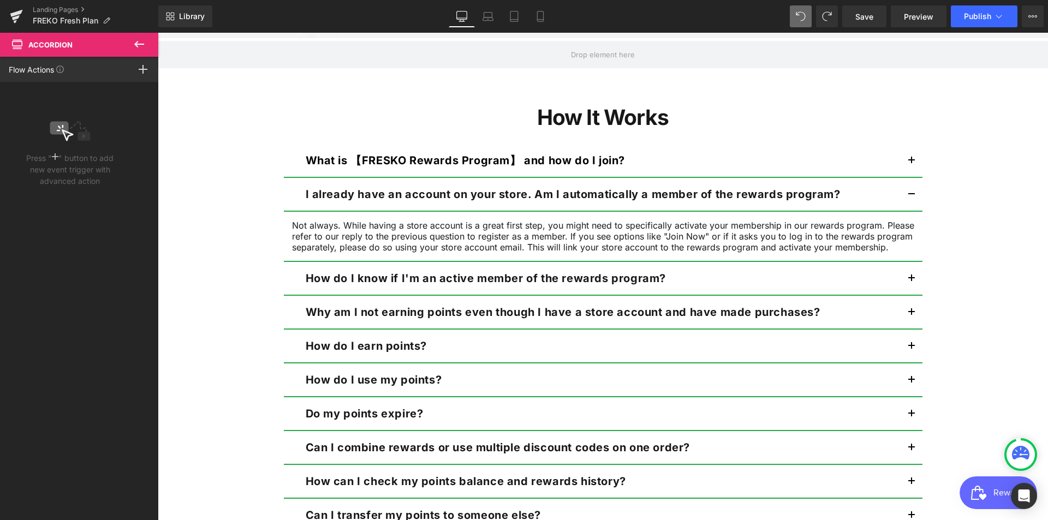
click at [139, 47] on icon at bounding box center [139, 44] width 13 height 13
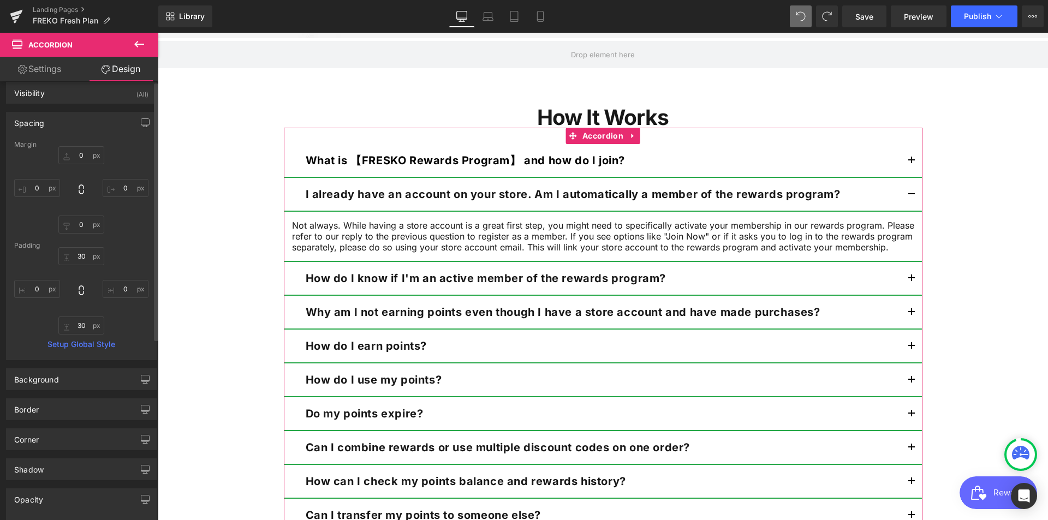
scroll to position [0, 0]
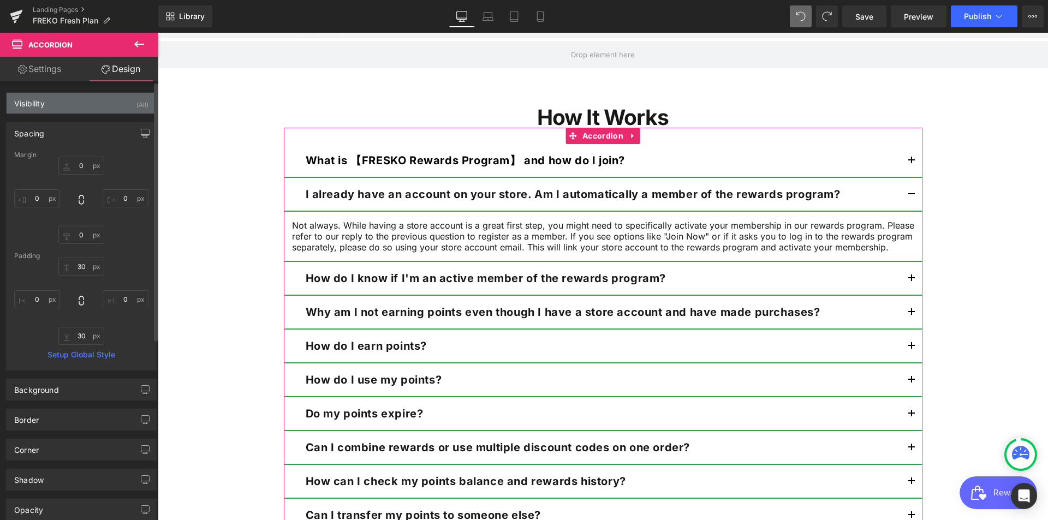
click at [77, 103] on div "Visibility (All)" at bounding box center [82, 103] width 150 height 21
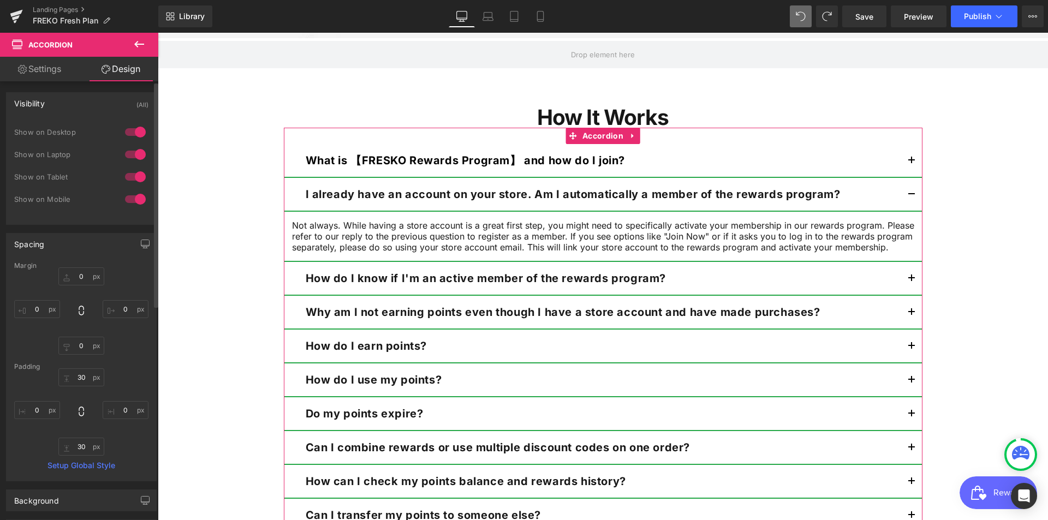
click at [77, 103] on div "Visibility (All)" at bounding box center [82, 103] width 150 height 21
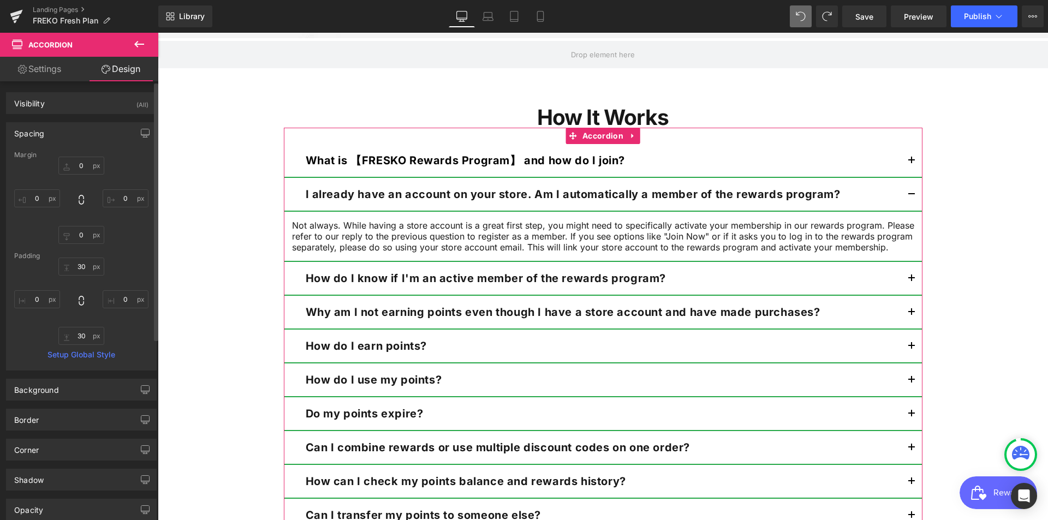
click at [83, 124] on div "Spacing" at bounding box center [82, 133] width 150 height 21
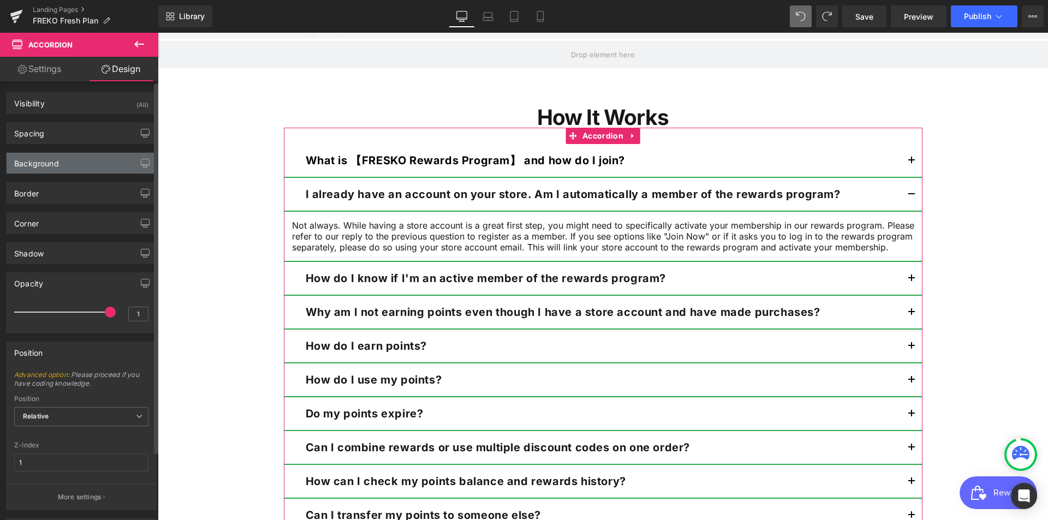
click at [70, 172] on div "Background" at bounding box center [82, 163] width 150 height 21
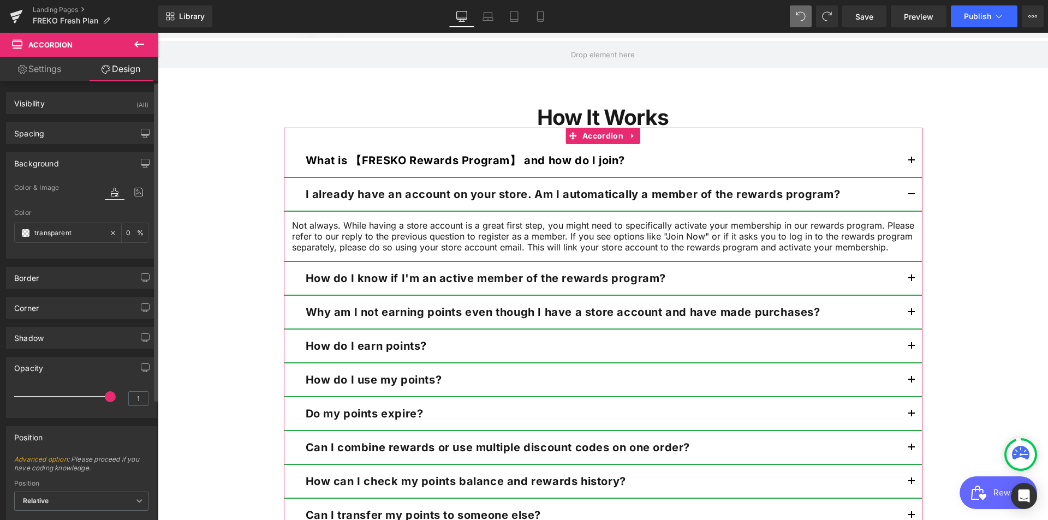
click at [70, 172] on div "Background" at bounding box center [82, 163] width 150 height 21
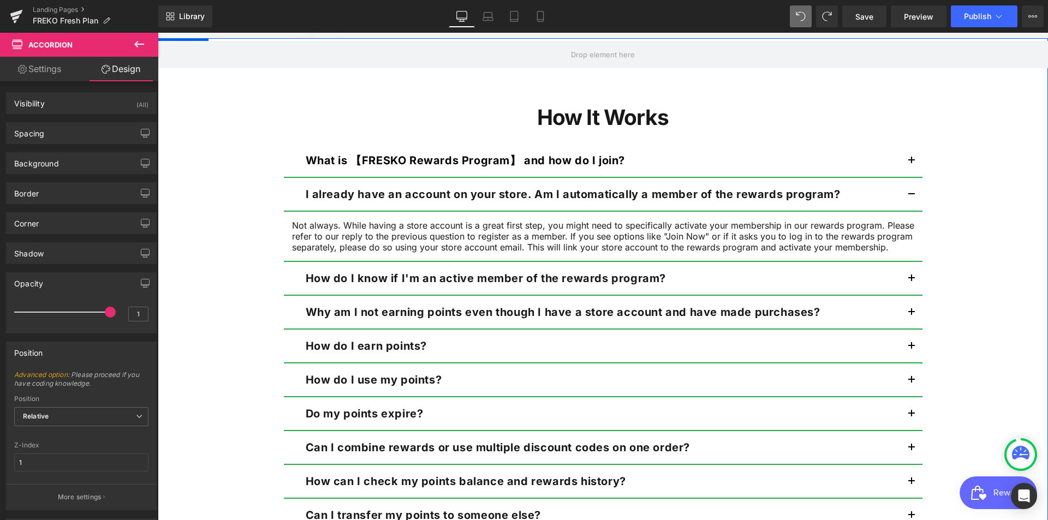
click at [974, 89] on div "Row How It Works Heading What is 【FRESKO Rewards Program】 and how do I join? Te…" at bounding box center [603, 313] width 890 height 550
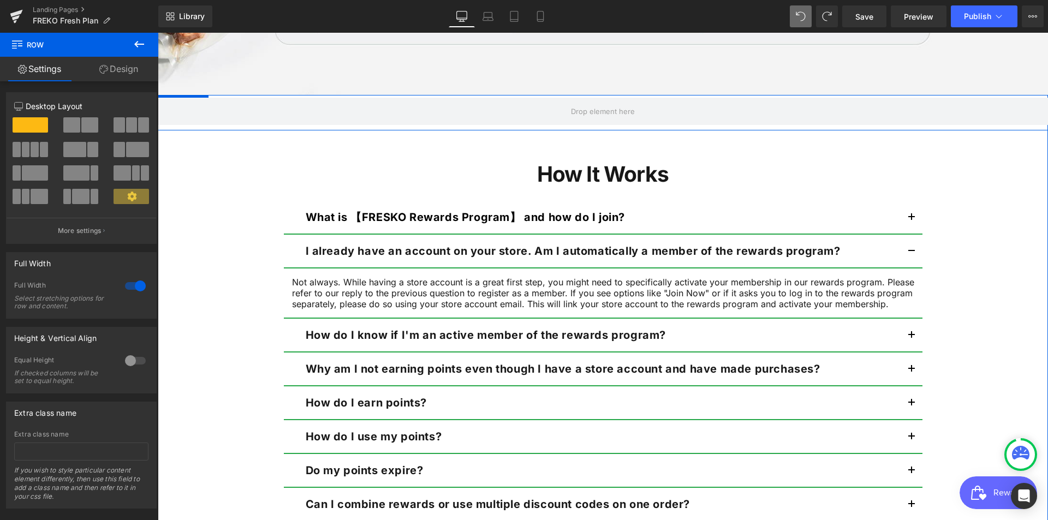
scroll to position [978, 0]
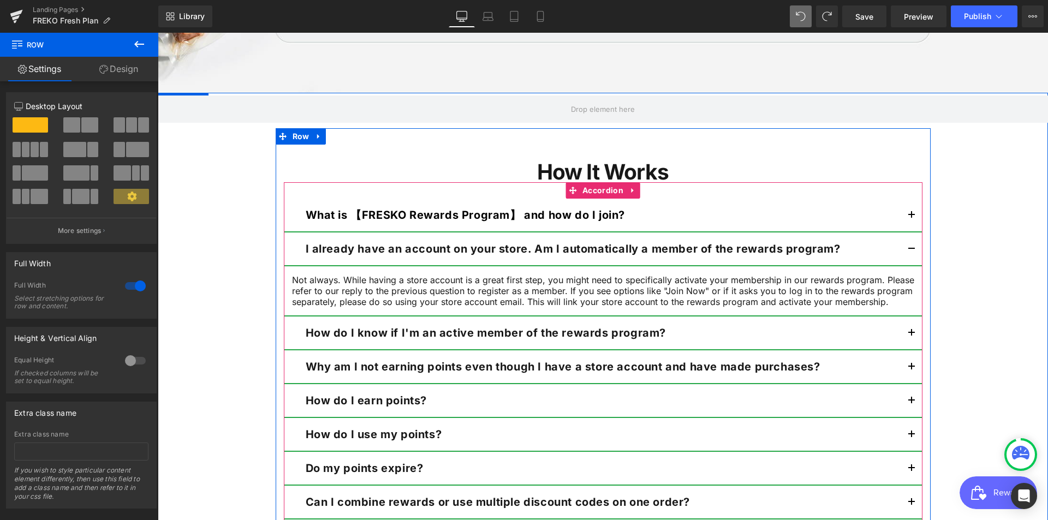
click at [788, 206] on div "What is 【FRESKO Rewards Program】 and how do I join? Text Block" at bounding box center [603, 216] width 638 height 34
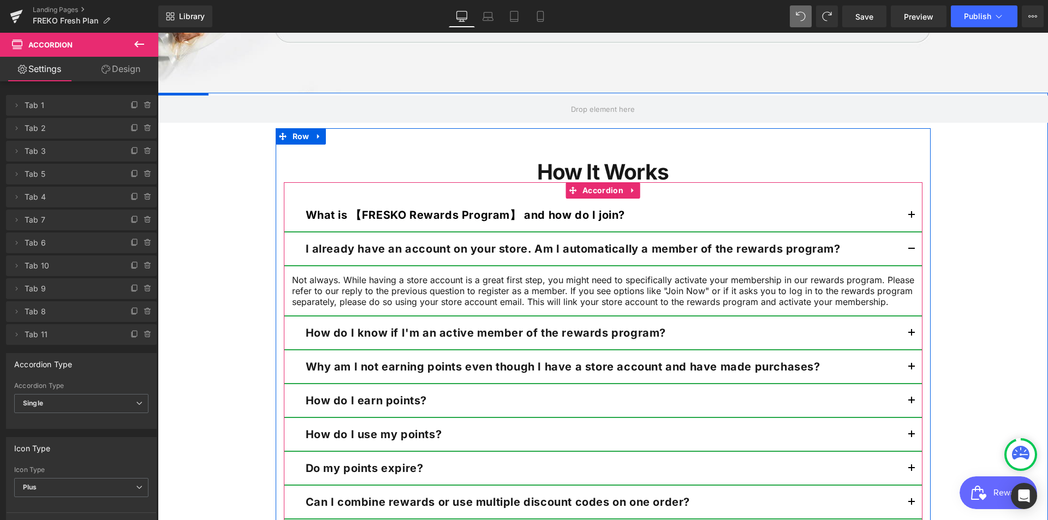
click at [158, 33] on div at bounding box center [158, 33] width 0 height 0
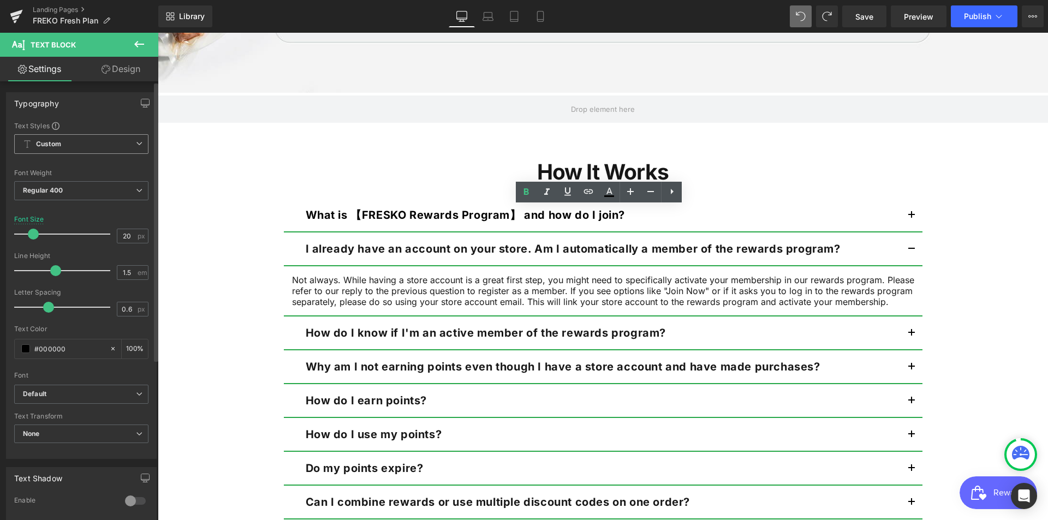
click at [110, 135] on span "Custom Setup Global Style" at bounding box center [81, 144] width 134 height 20
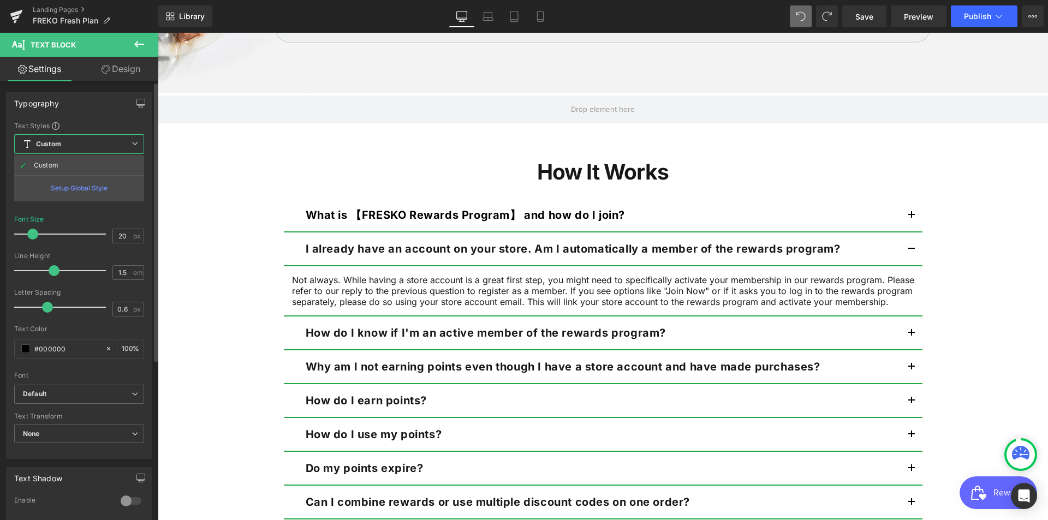
click at [94, 187] on div "Setup Global Style" at bounding box center [79, 188] width 130 height 26
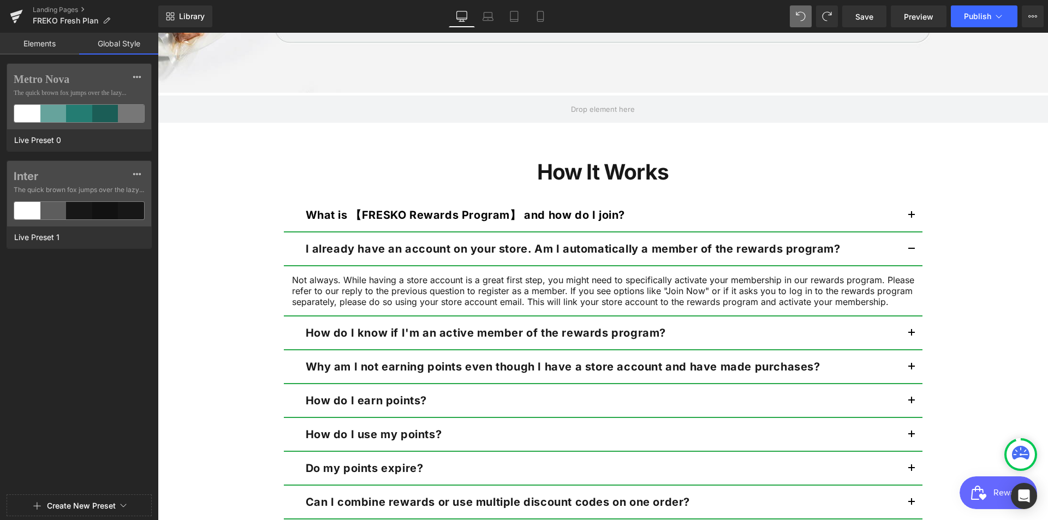
click at [35, 44] on link "Elements" at bounding box center [39, 44] width 79 height 22
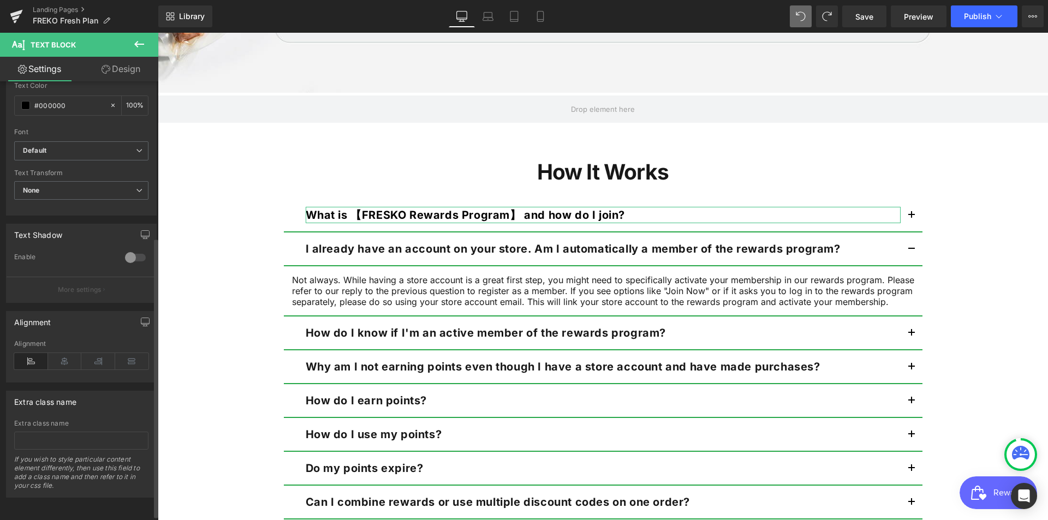
scroll to position [252, 0]
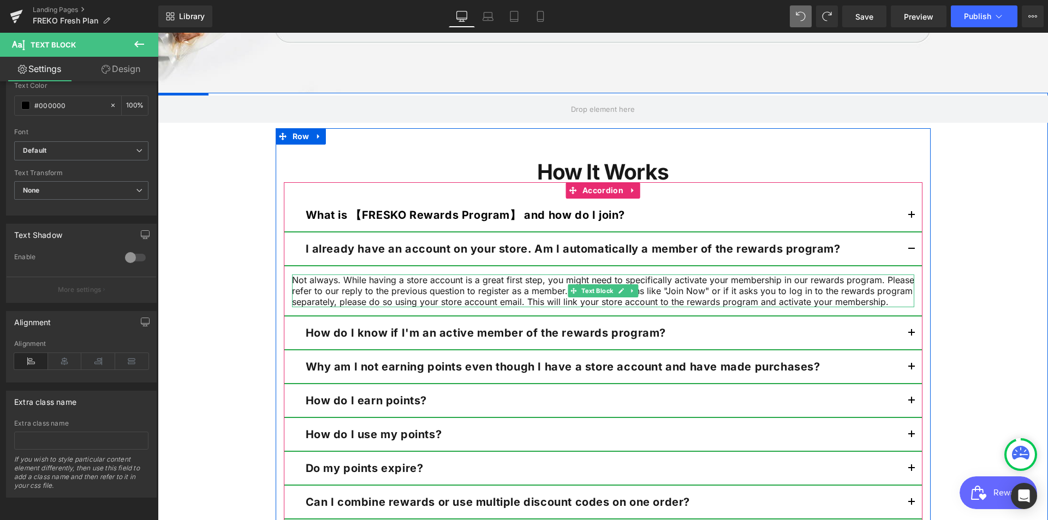
click at [566, 302] on p "Not always. While having a store account is a great first step, you might need …" at bounding box center [603, 290] width 622 height 33
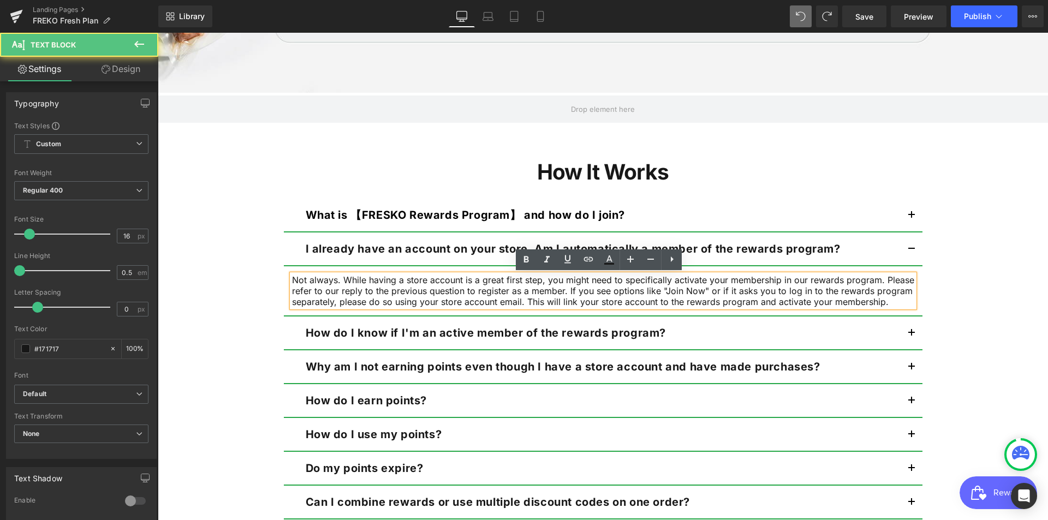
click at [501, 262] on div "I already have an account on your store. Am I automatically a member of the rew…" at bounding box center [603, 249] width 638 height 34
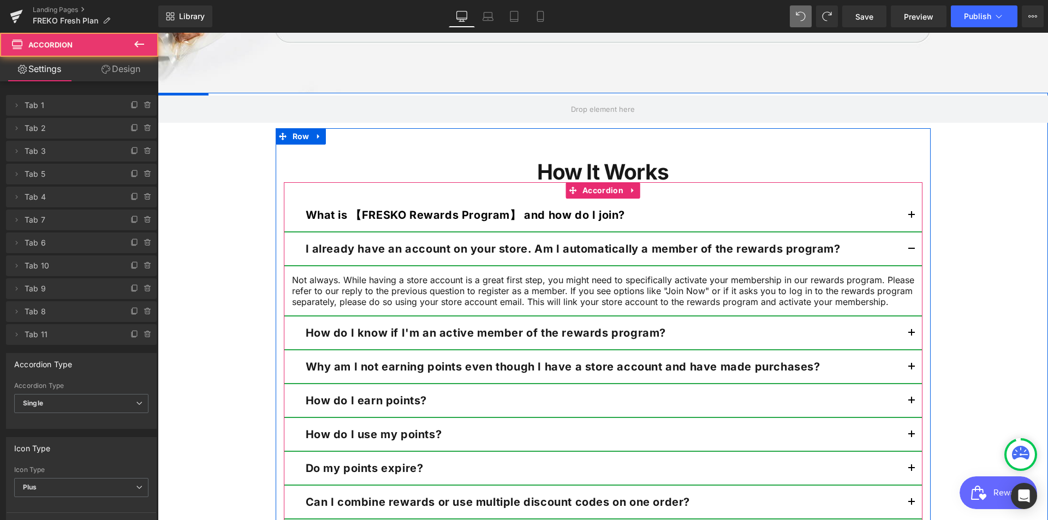
click at [474, 228] on div "What is 【FRESKO Rewards Program】 and how do I join? Text Block" at bounding box center [603, 216] width 638 height 34
click at [459, 218] on strong "What is 【FRESKO Rewards Program】 and how do I join?" at bounding box center [466, 214] width 320 height 13
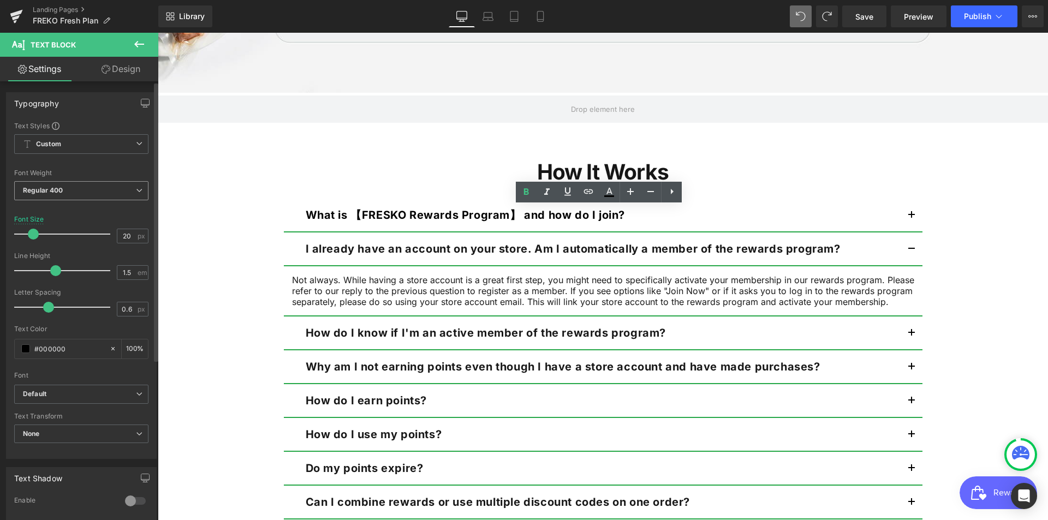
click at [51, 195] on span "Regular 400" at bounding box center [81, 190] width 134 height 19
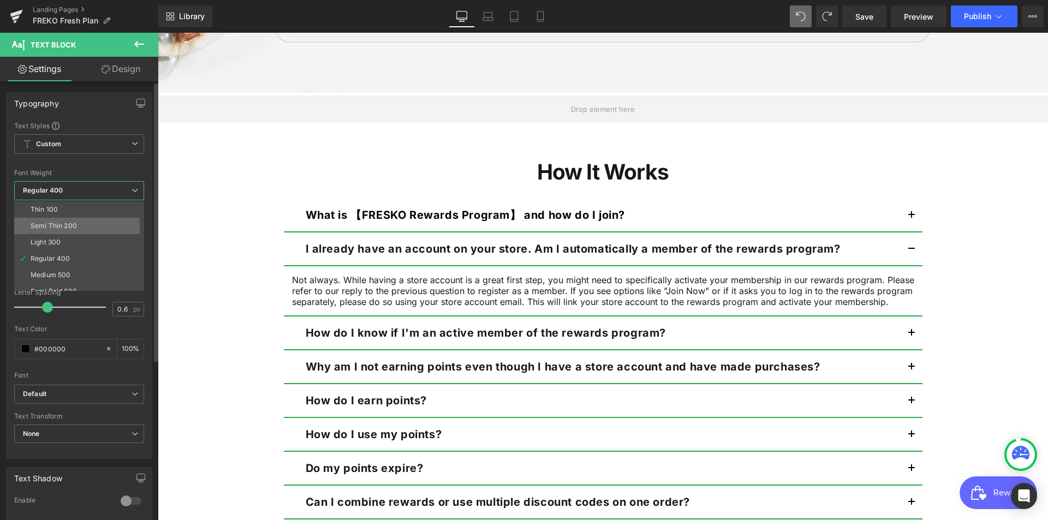
click at [71, 226] on div "Semi Thin 200" at bounding box center [54, 226] width 46 height 8
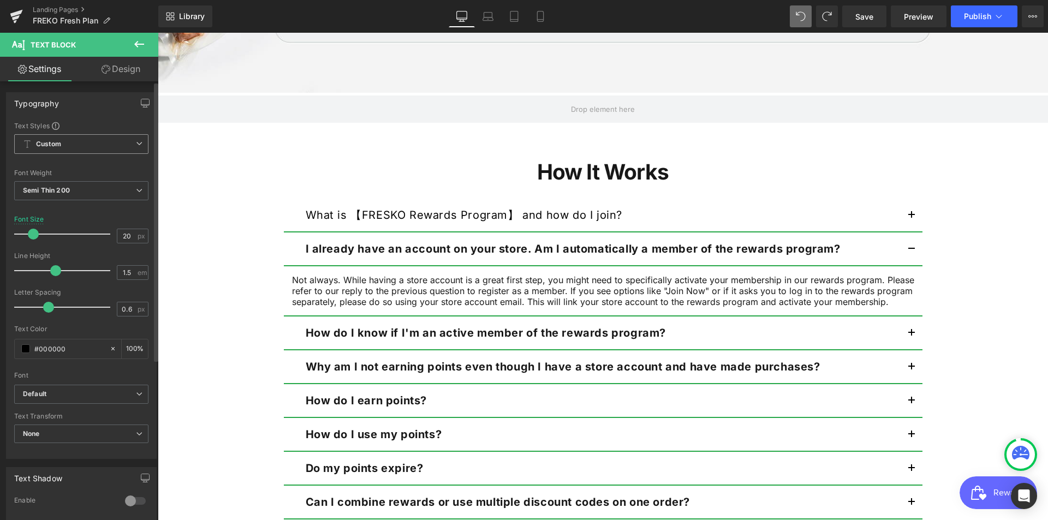
click at [69, 147] on span "Custom Setup Global Style" at bounding box center [81, 144] width 134 height 20
click at [70, 196] on div "Setup Global Style" at bounding box center [79, 188] width 130 height 26
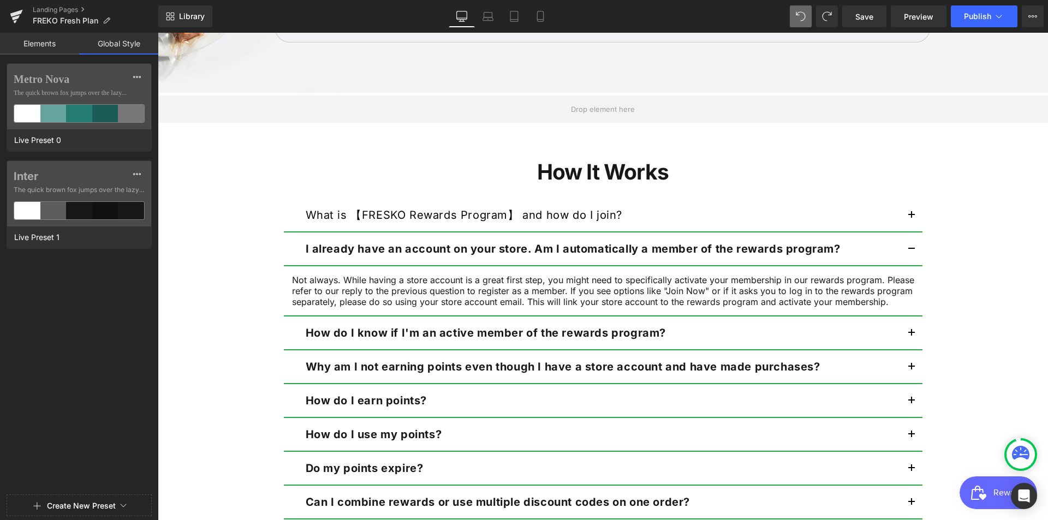
click at [40, 50] on link "Elements" at bounding box center [39, 44] width 79 height 22
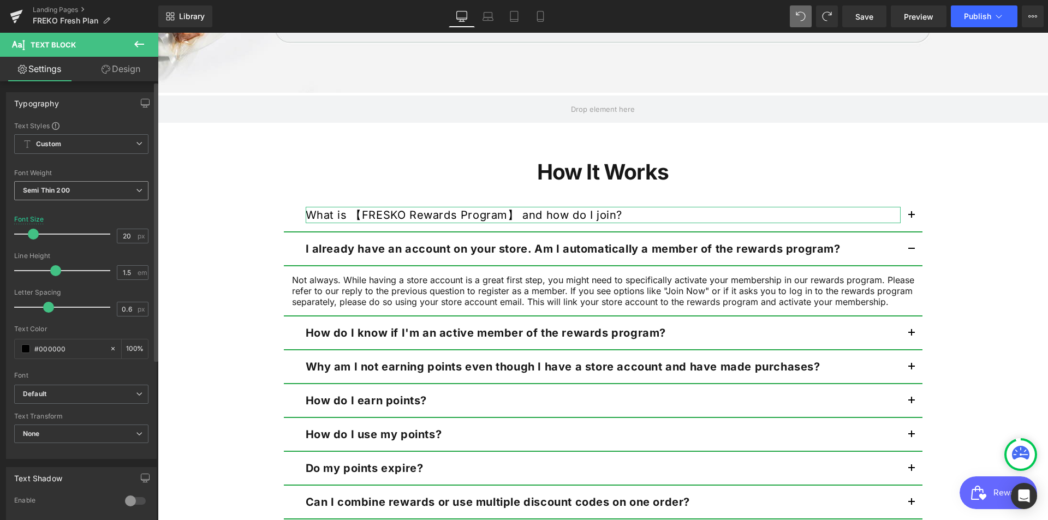
click at [72, 188] on span "Semi Thin 200" at bounding box center [81, 190] width 134 height 19
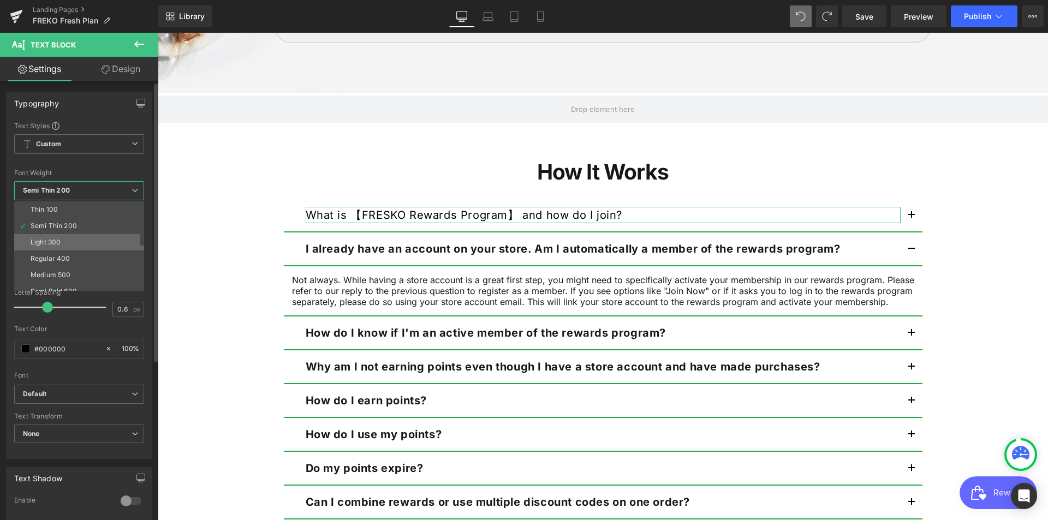
click at [58, 242] on div "Light 300" at bounding box center [46, 242] width 30 height 8
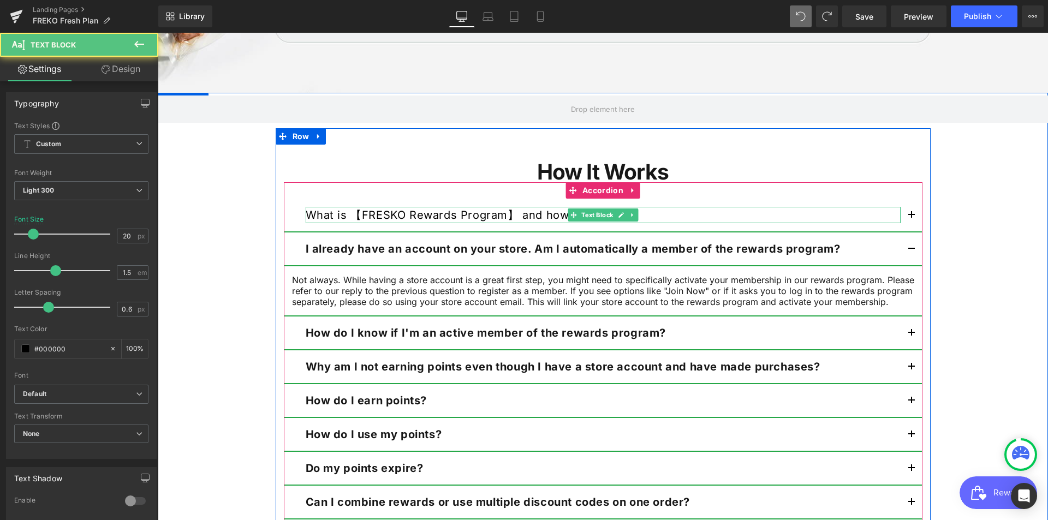
click at [381, 213] on strong "What is 【FRESKO Rewards Program】 and how do I join?" at bounding box center [464, 214] width 317 height 13
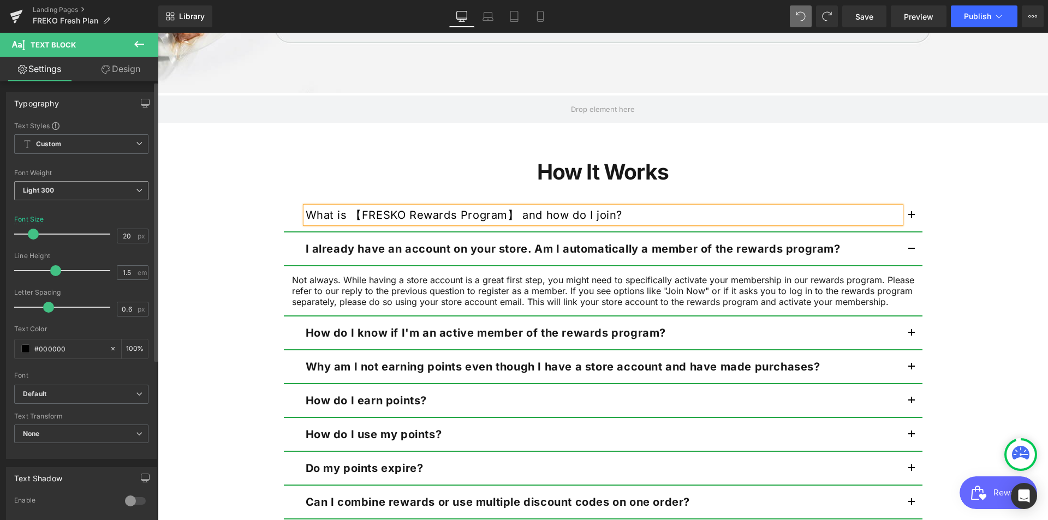
click at [103, 186] on span "Light 300" at bounding box center [81, 190] width 134 height 19
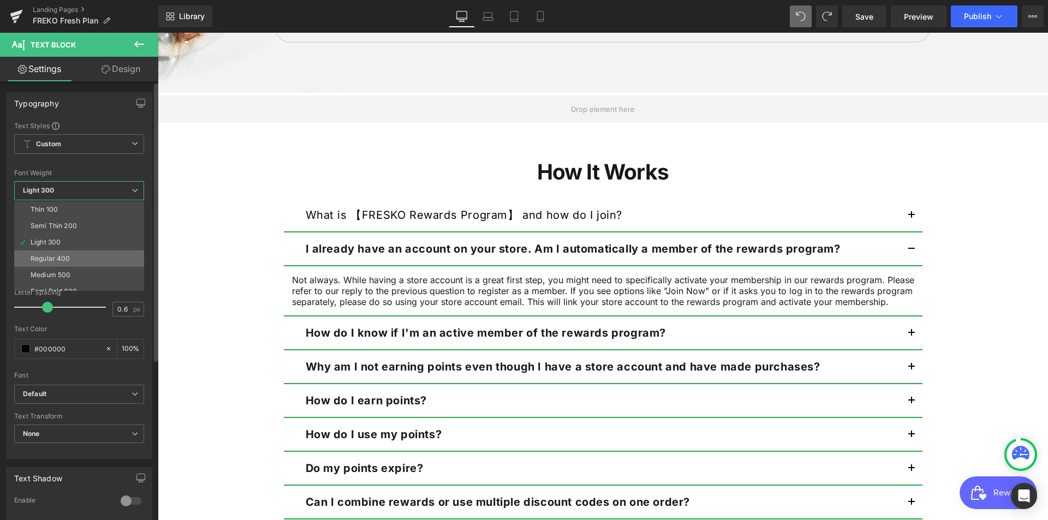
click at [49, 257] on div "Regular 400" at bounding box center [51, 259] width 40 height 8
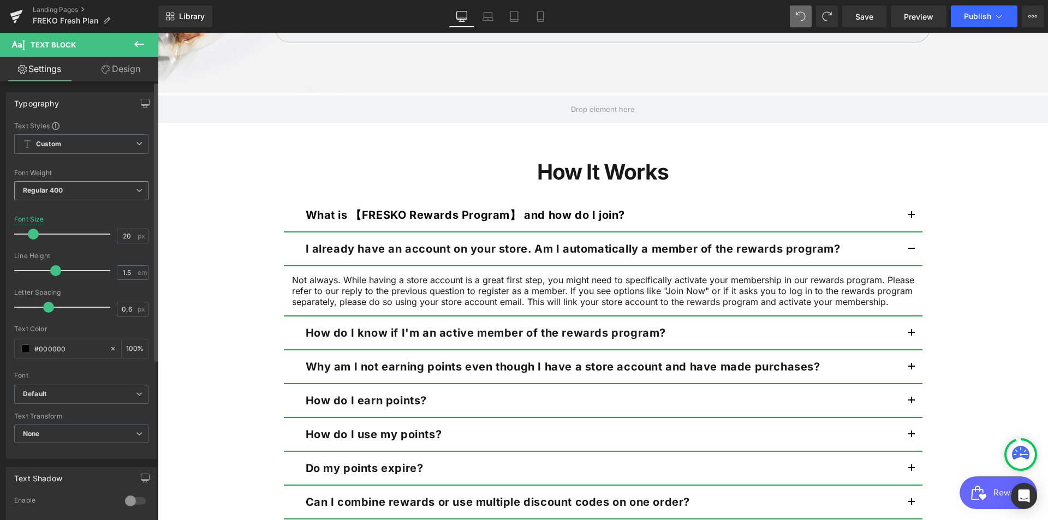
click at [93, 181] on span "Regular 400" at bounding box center [81, 190] width 134 height 19
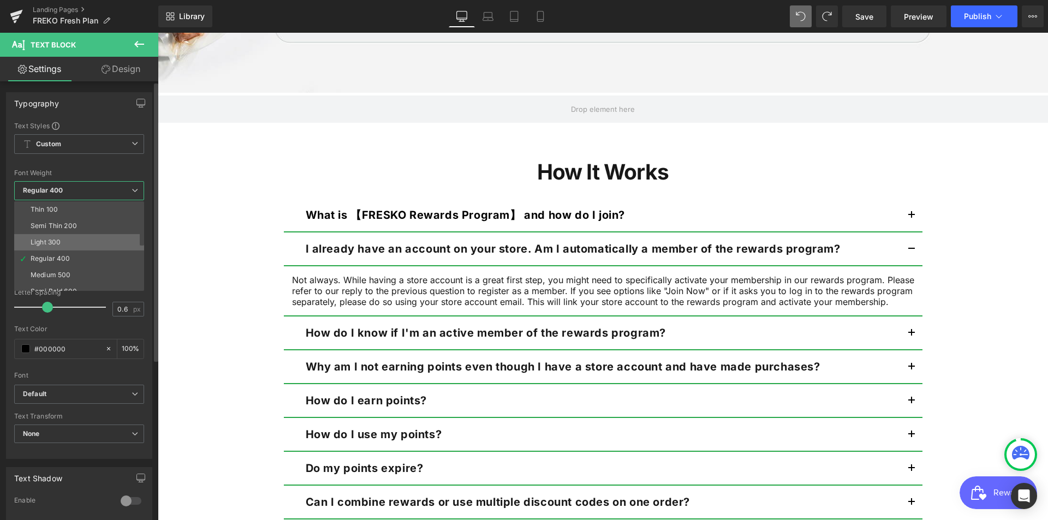
click at [57, 241] on div "Light 300" at bounding box center [46, 242] width 30 height 8
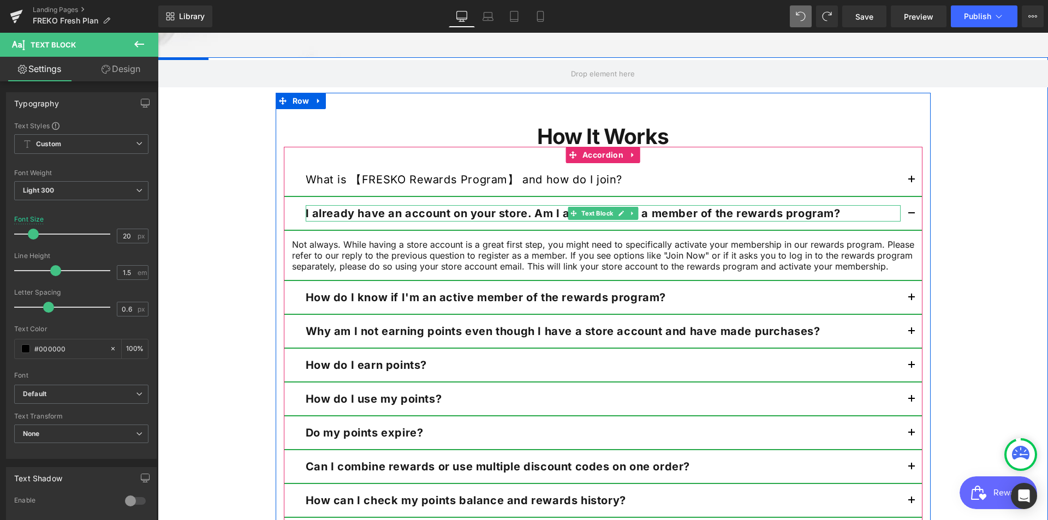
scroll to position [1032, 0]
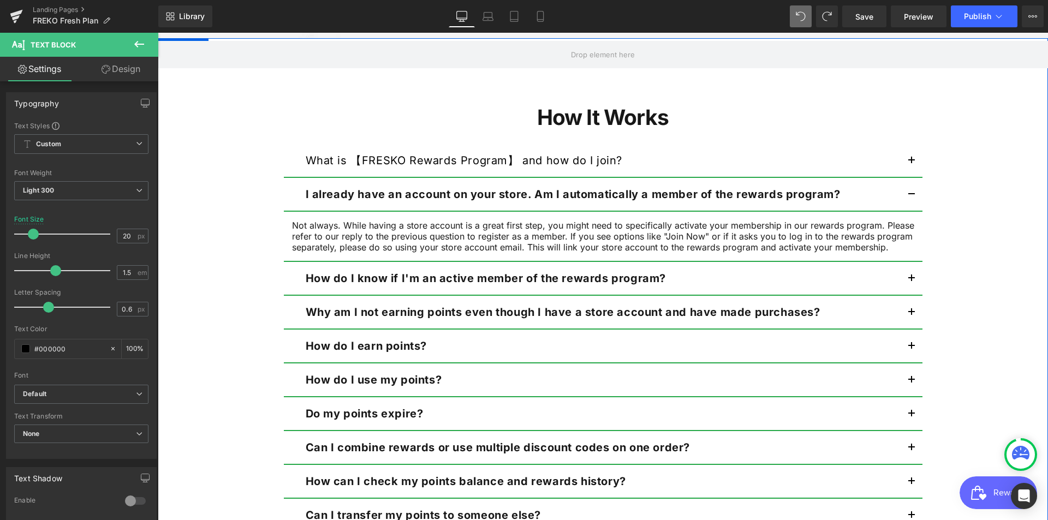
click at [910, 159] on button "button" at bounding box center [911, 160] width 22 height 33
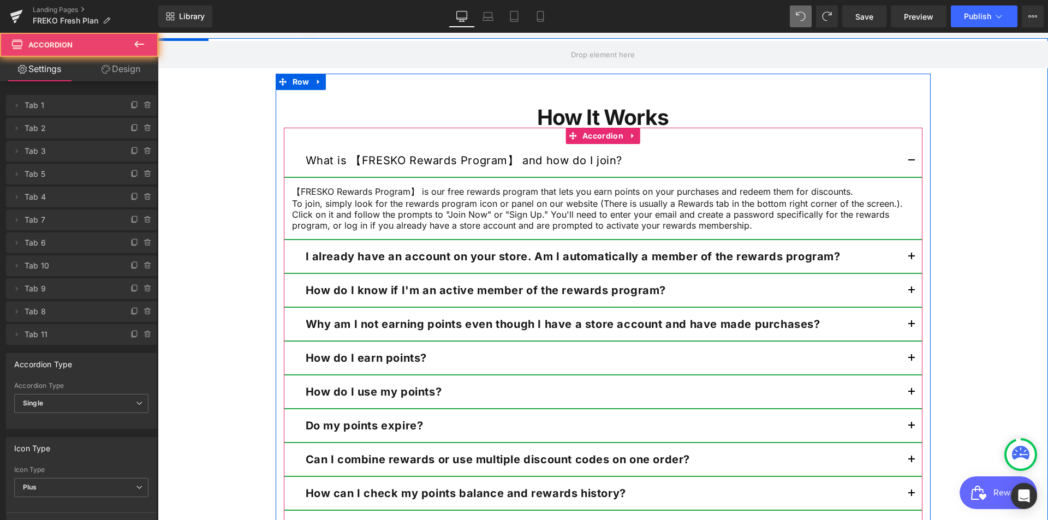
click at [910, 159] on button "button" at bounding box center [911, 160] width 22 height 33
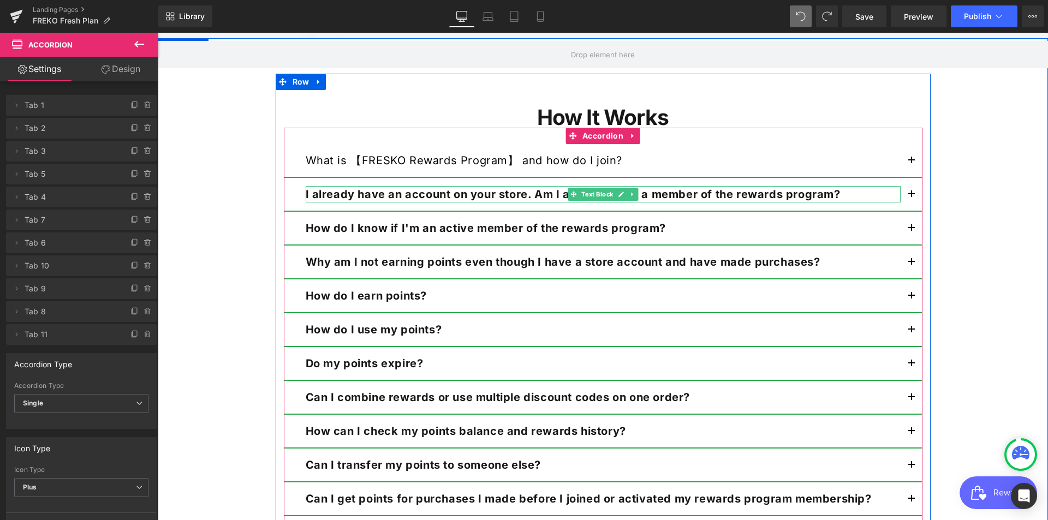
click at [553, 191] on strong "I already have an account on your store. Am I automatically a member of the rew…" at bounding box center [573, 194] width 535 height 13
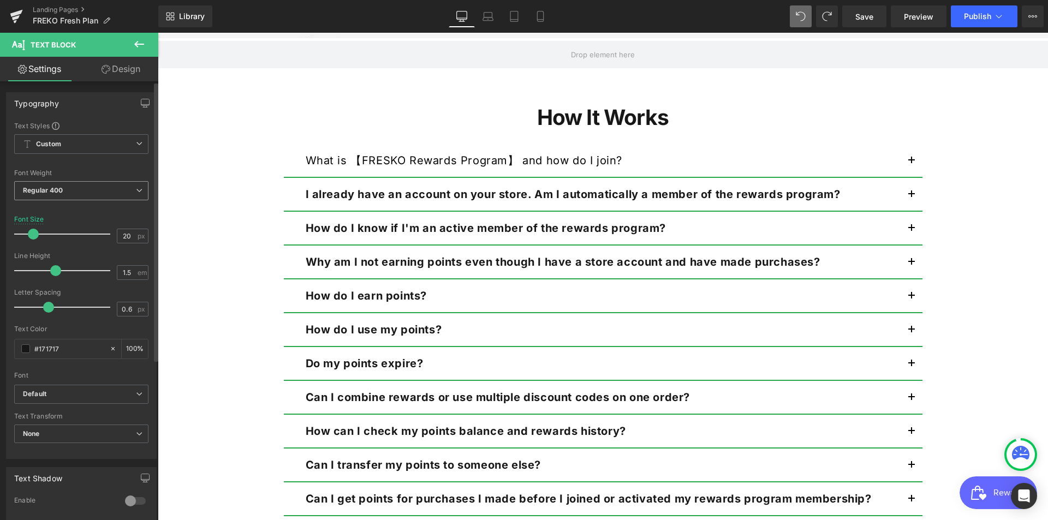
click at [132, 195] on span "Regular 400" at bounding box center [81, 190] width 134 height 19
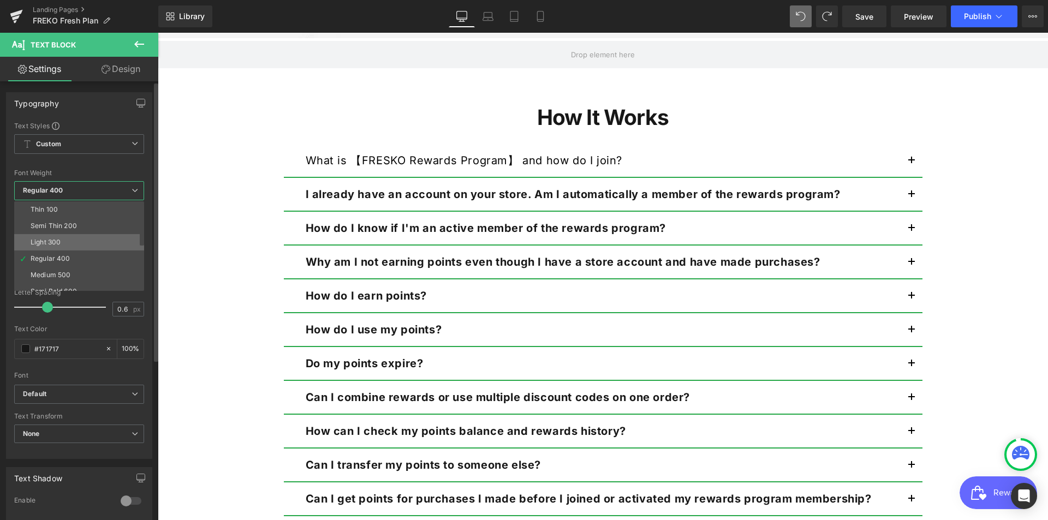
click at [85, 236] on li "Light 300" at bounding box center [81, 242] width 135 height 16
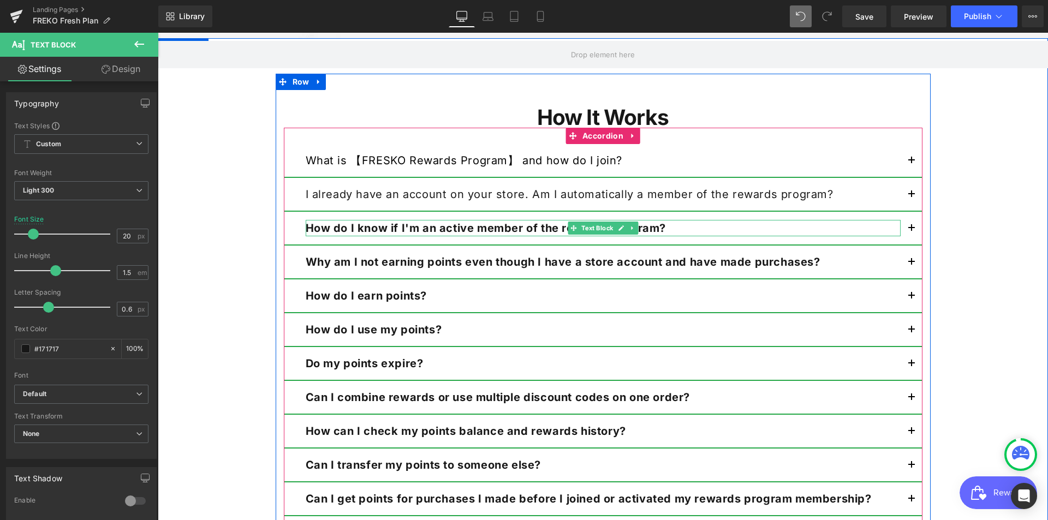
click at [681, 227] on p "How do I know if I'm an active member of the rewards program?" at bounding box center [603, 228] width 595 height 16
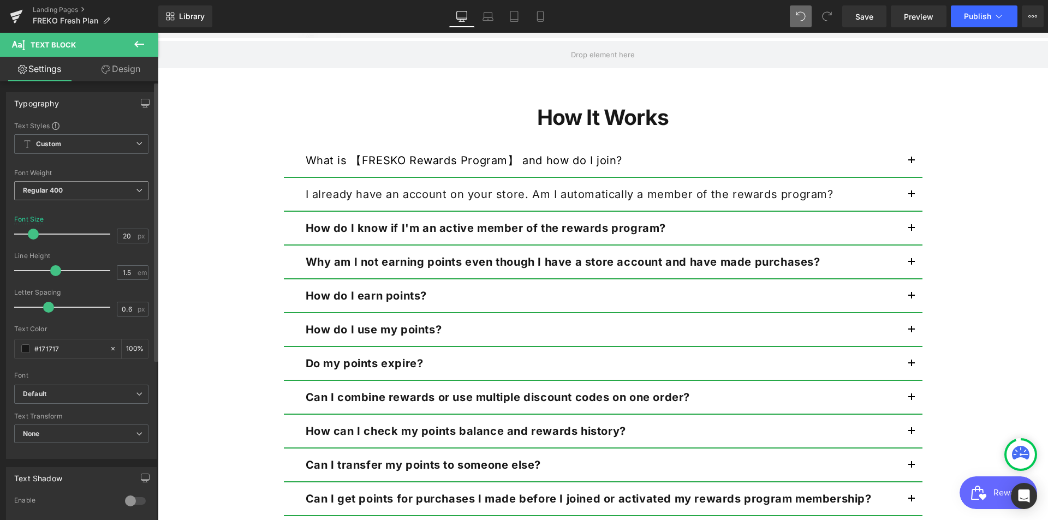
click at [128, 193] on span "Regular 400" at bounding box center [81, 190] width 134 height 19
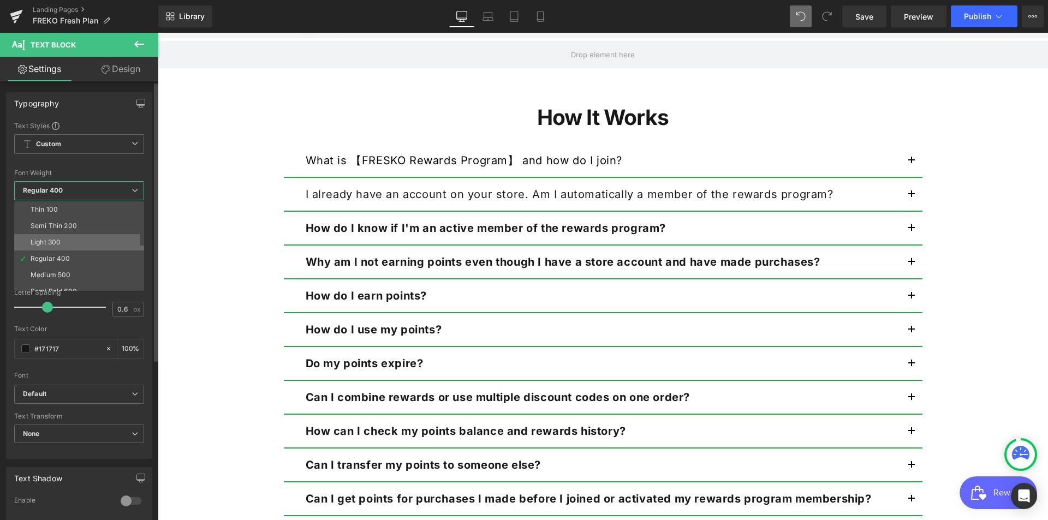
click at [80, 238] on li "Light 300" at bounding box center [81, 242] width 135 height 16
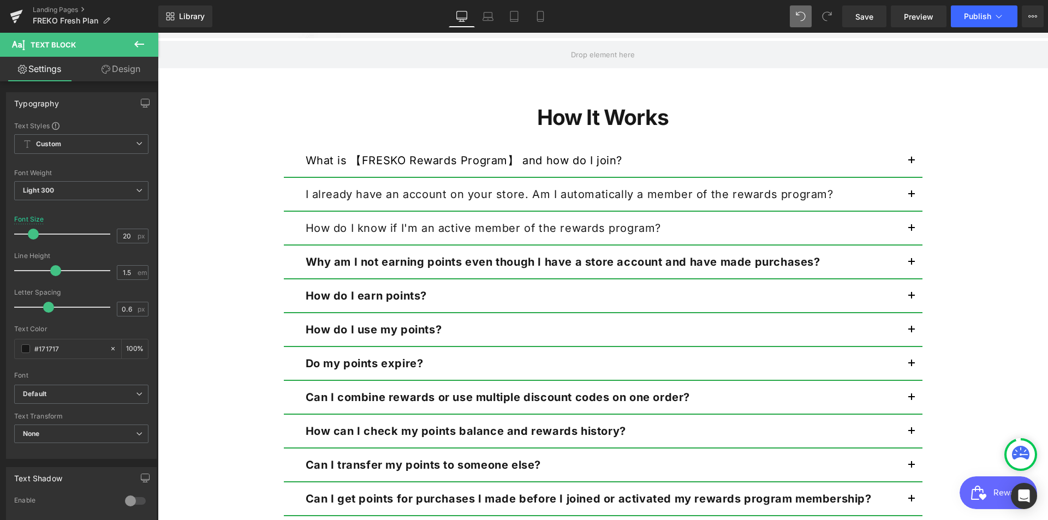
click at [506, 265] on strong "Why am I not earning points even though I have a store account and have made pu…" at bounding box center [563, 261] width 515 height 13
click at [129, 183] on span "Regular 400" at bounding box center [81, 190] width 134 height 19
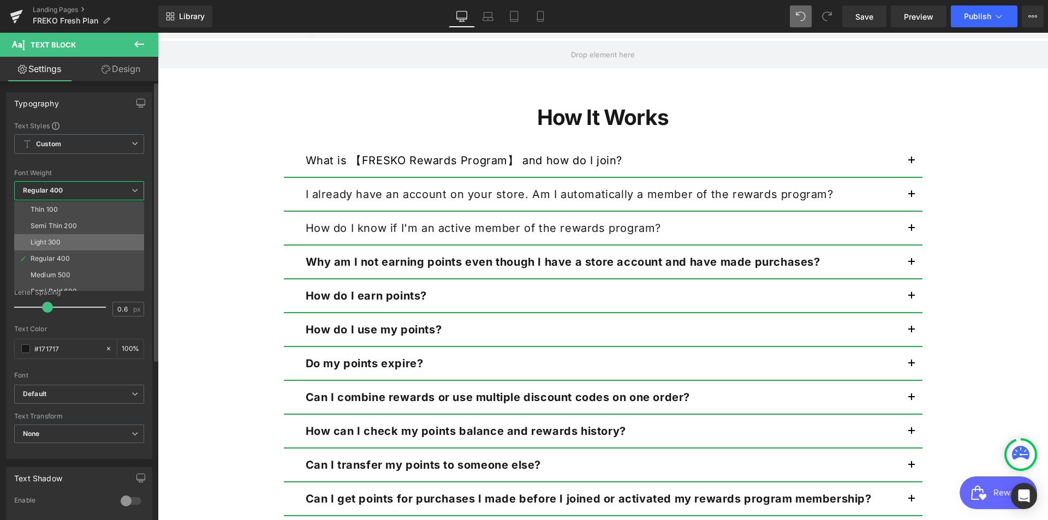
click at [69, 234] on li "Light 300" at bounding box center [81, 242] width 135 height 16
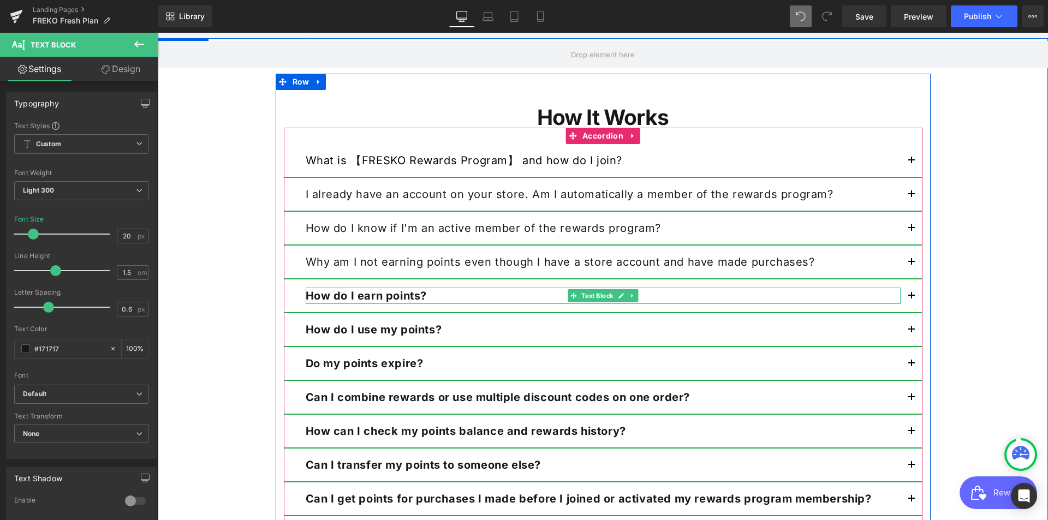
click at [384, 302] on div at bounding box center [603, 302] width 595 height 3
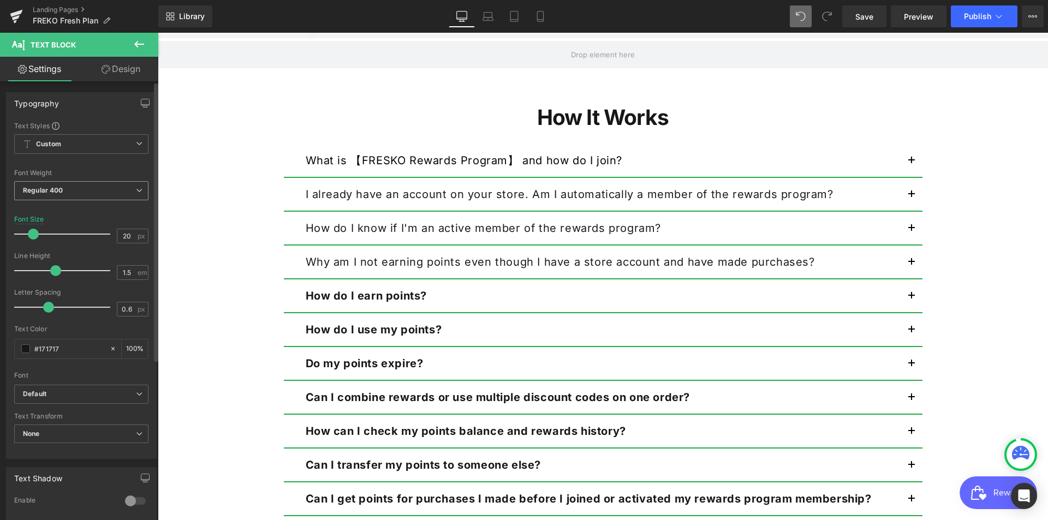
click at [111, 189] on span "Regular 400" at bounding box center [81, 190] width 134 height 19
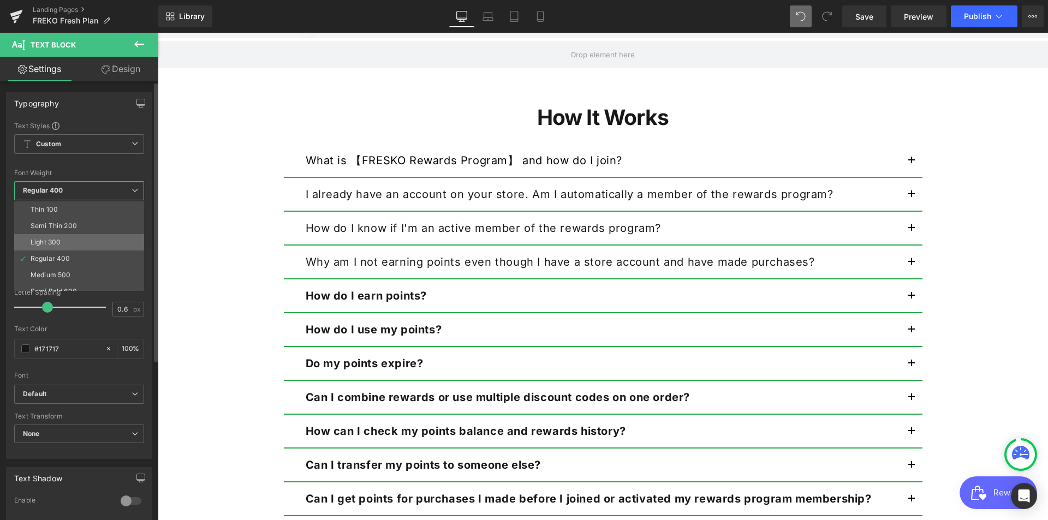
click at [68, 243] on li "Light 300" at bounding box center [81, 242] width 135 height 16
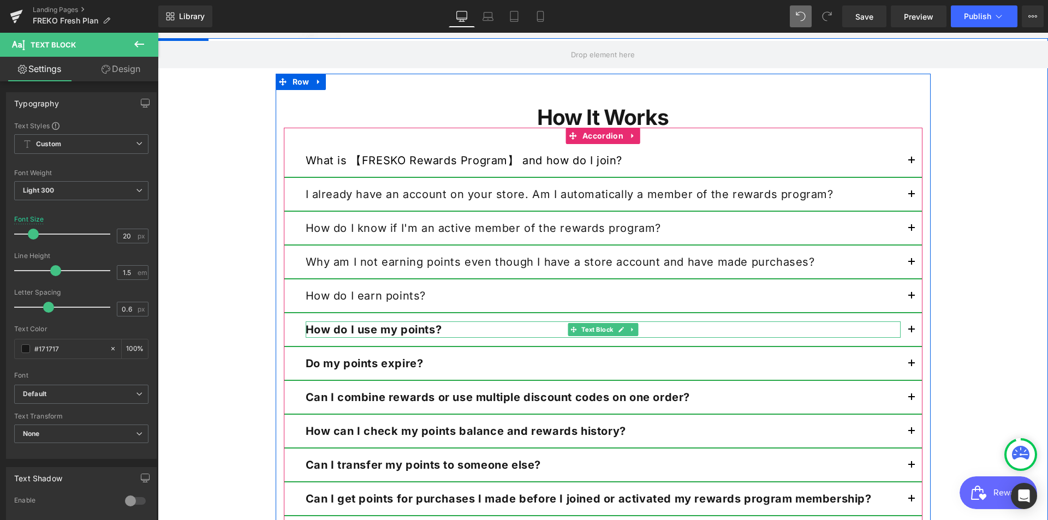
click at [452, 327] on p "How do I use my points?" at bounding box center [603, 329] width 595 height 16
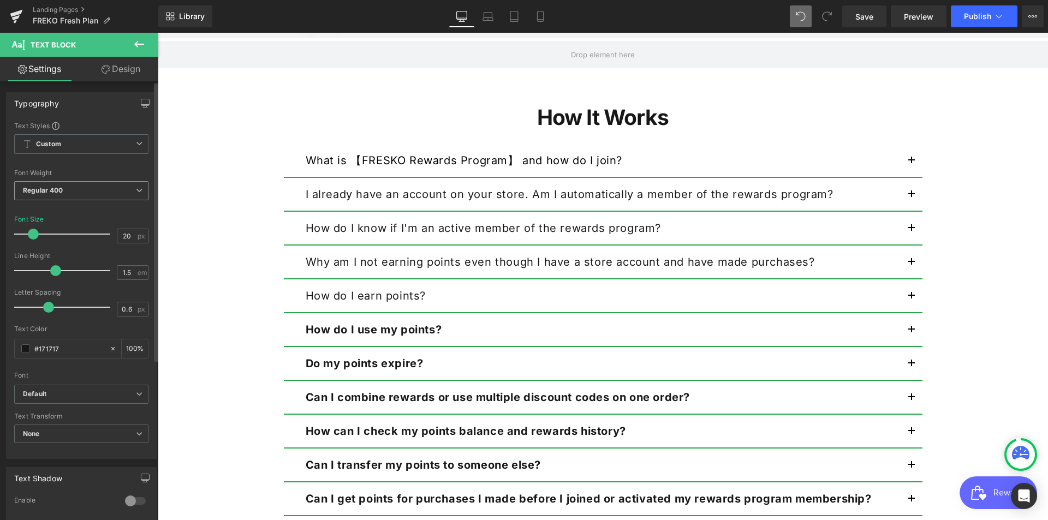
click at [121, 192] on span "Regular 400" at bounding box center [81, 190] width 134 height 19
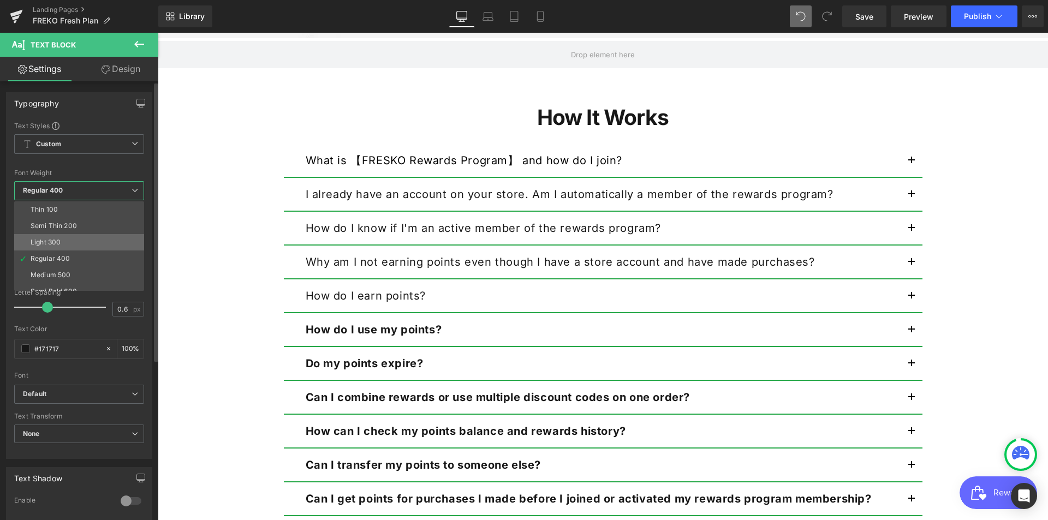
click at [57, 238] on div "Light 300" at bounding box center [46, 242] width 30 height 8
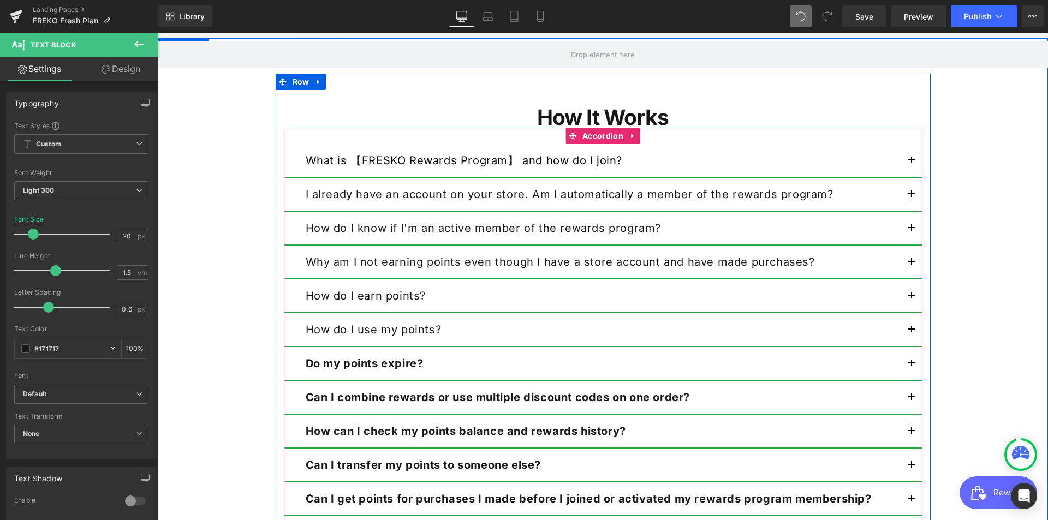
click at [158, 33] on div at bounding box center [158, 33] width 0 height 0
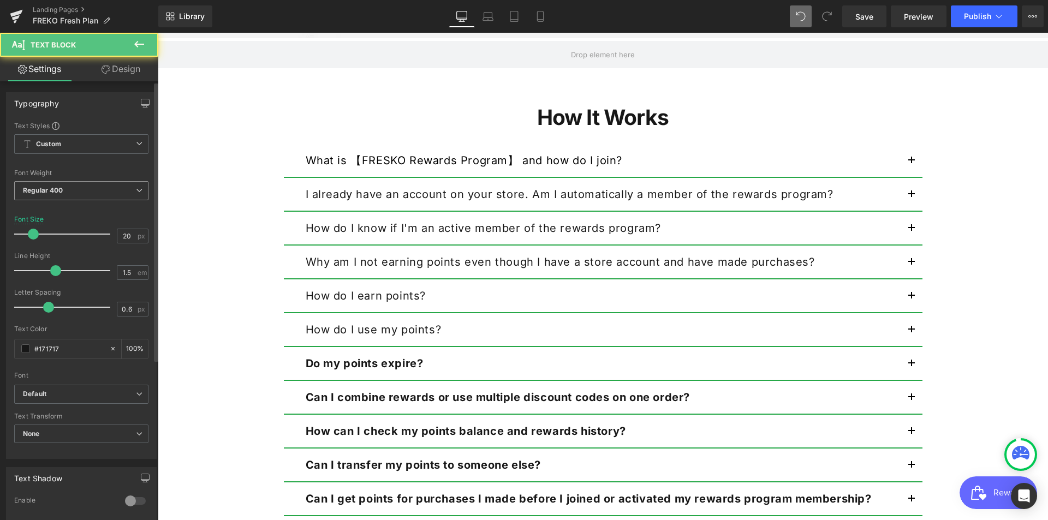
click at [114, 194] on span "Regular 400" at bounding box center [81, 190] width 134 height 19
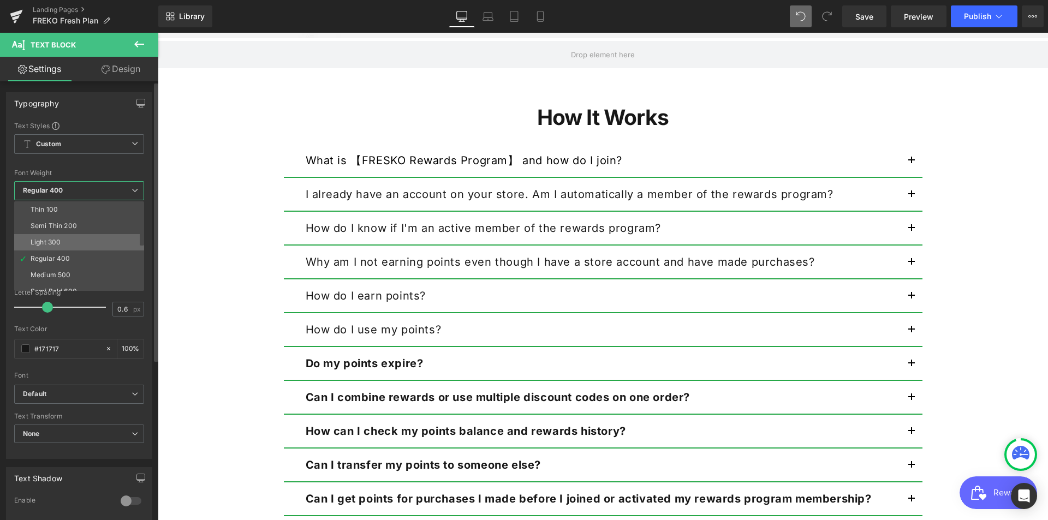
click at [59, 243] on div "Light 300" at bounding box center [46, 242] width 30 height 8
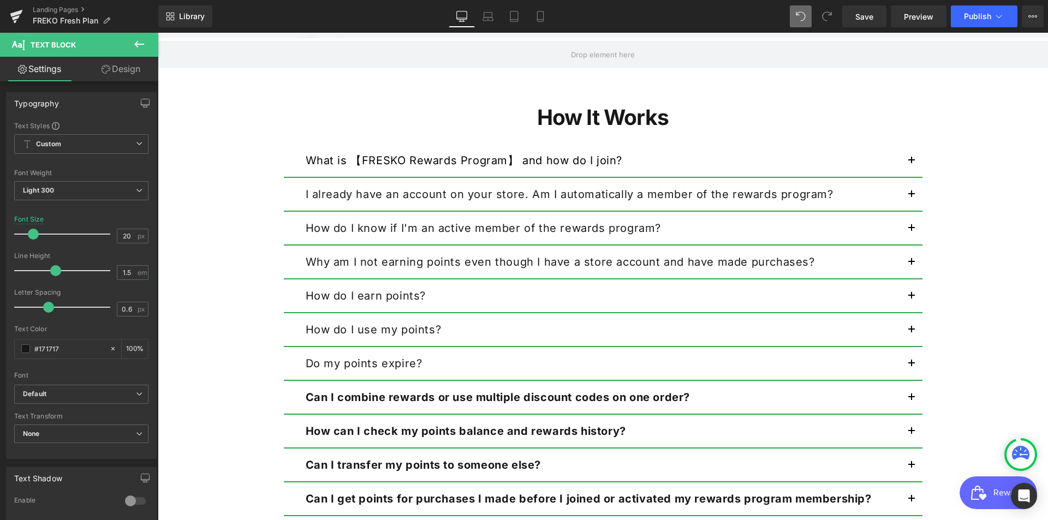
scroll to position [1087, 0]
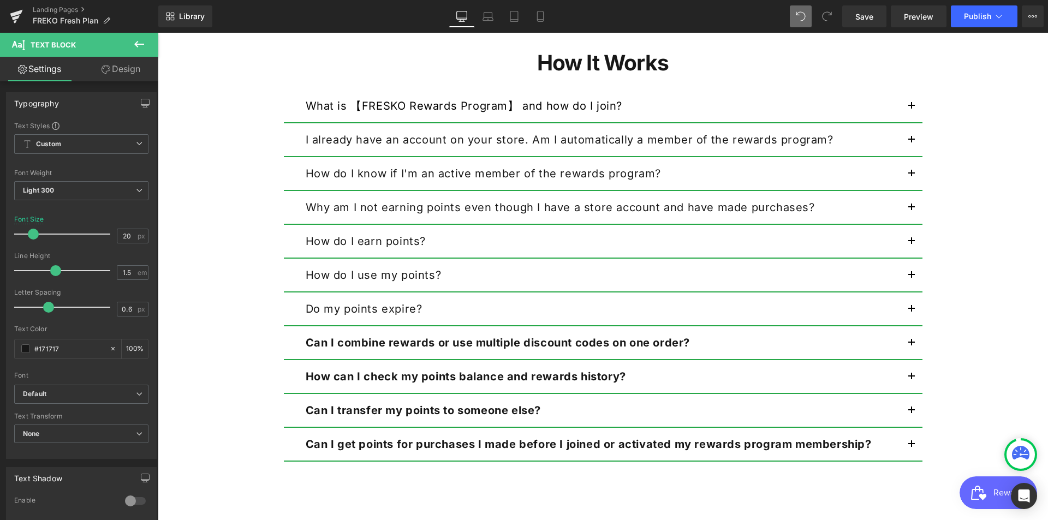
click at [382, 332] on div "Can I combine rewards or use multiple discount codes on one order? Text Block" at bounding box center [603, 343] width 638 height 34
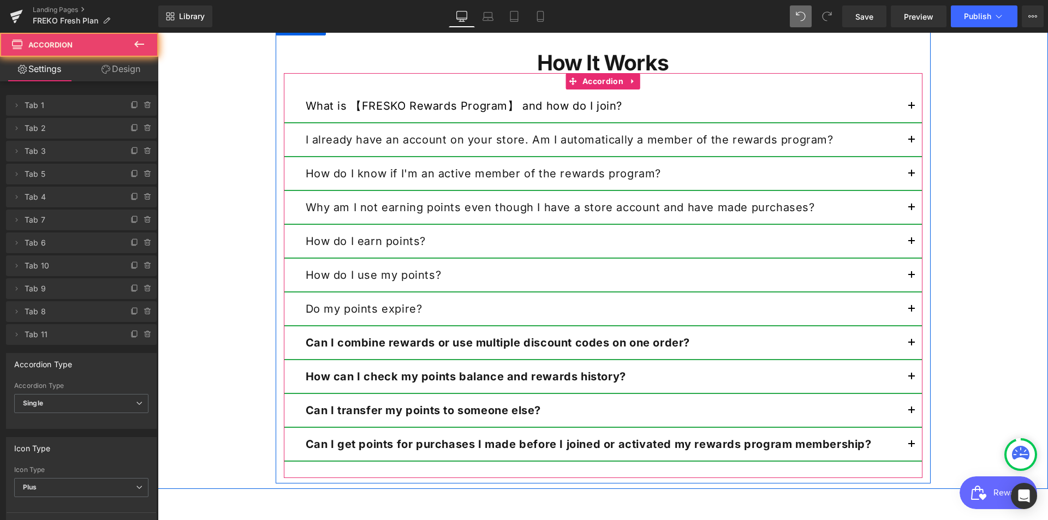
click at [403, 352] on div "Can I combine rewards or use multiple discount codes on one order? Text Block" at bounding box center [603, 343] width 638 height 34
click at [507, 346] on strong "Can I combine rewards or use multiple discount codes on one order?" at bounding box center [498, 342] width 385 height 13
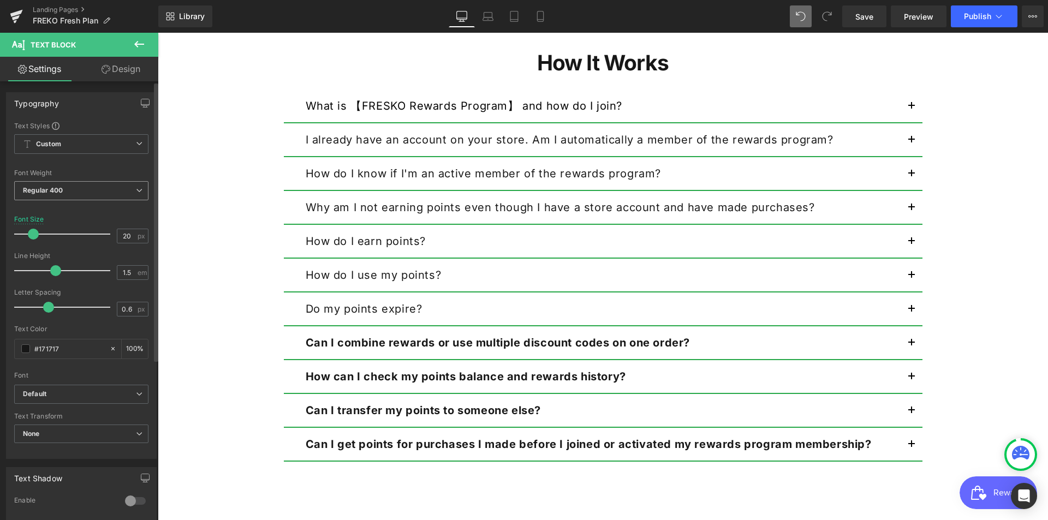
click at [114, 190] on span "Regular 400" at bounding box center [81, 190] width 134 height 19
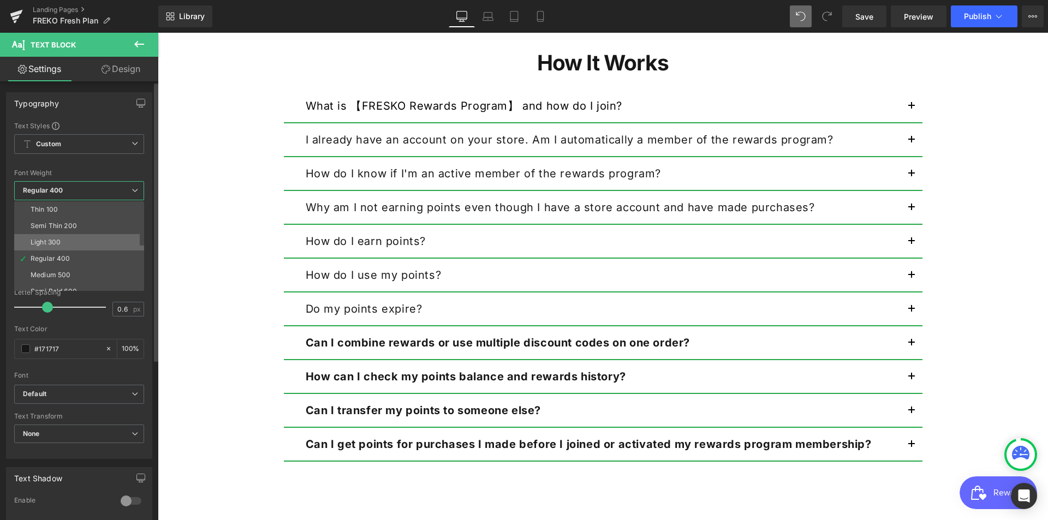
click at [44, 246] on div "Light 300" at bounding box center [46, 242] width 30 height 8
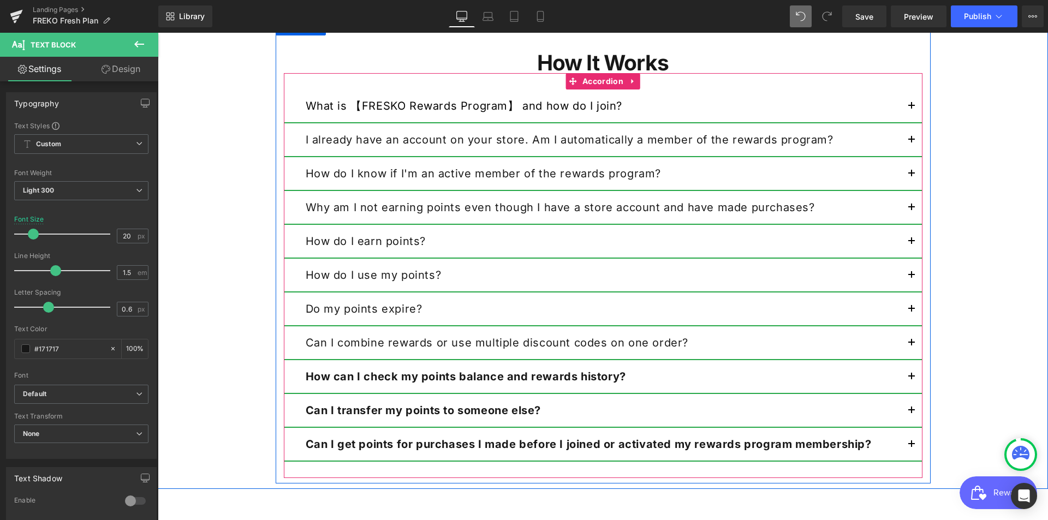
click at [408, 378] on strong "How can I check my points balance and rewards history?" at bounding box center [466, 376] width 320 height 13
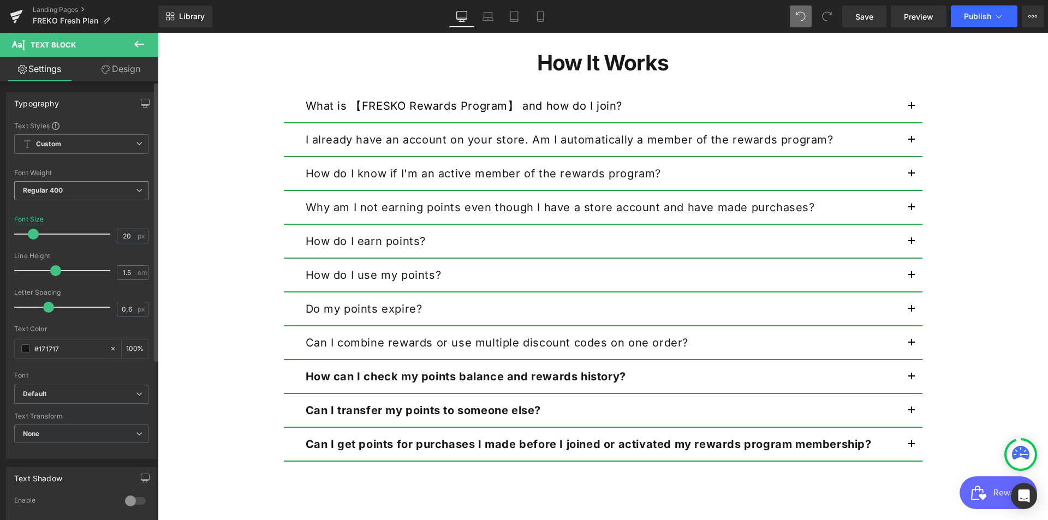
click at [136, 192] on icon at bounding box center [139, 190] width 7 height 7
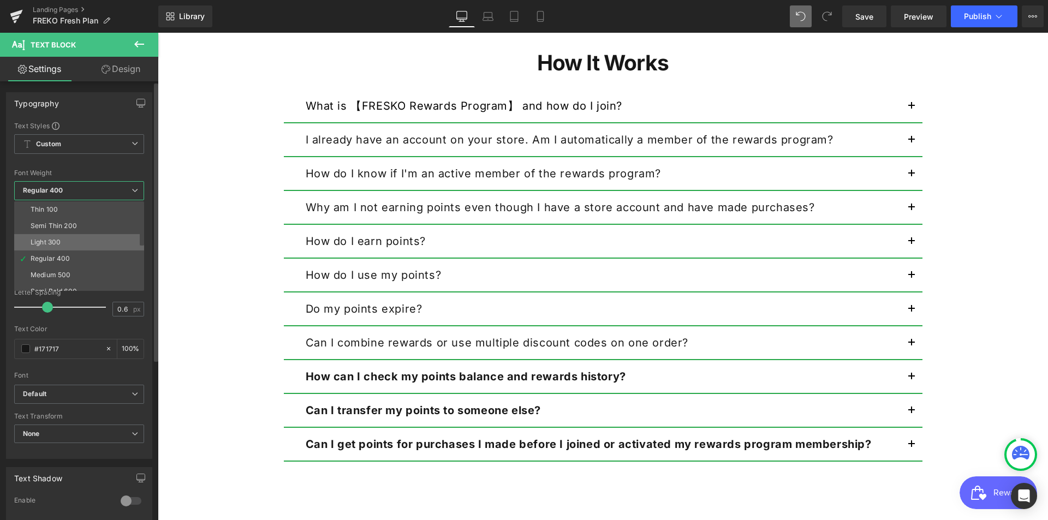
click at [67, 241] on li "Light 300" at bounding box center [81, 242] width 135 height 16
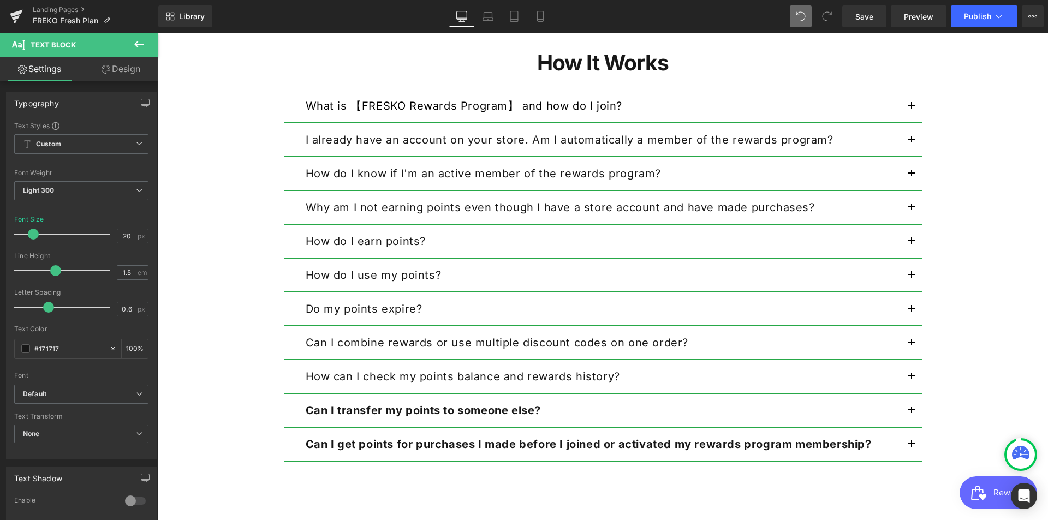
click at [158, 33] on div at bounding box center [158, 33] width 0 height 0
click at [136, 190] on icon at bounding box center [139, 190] width 7 height 7
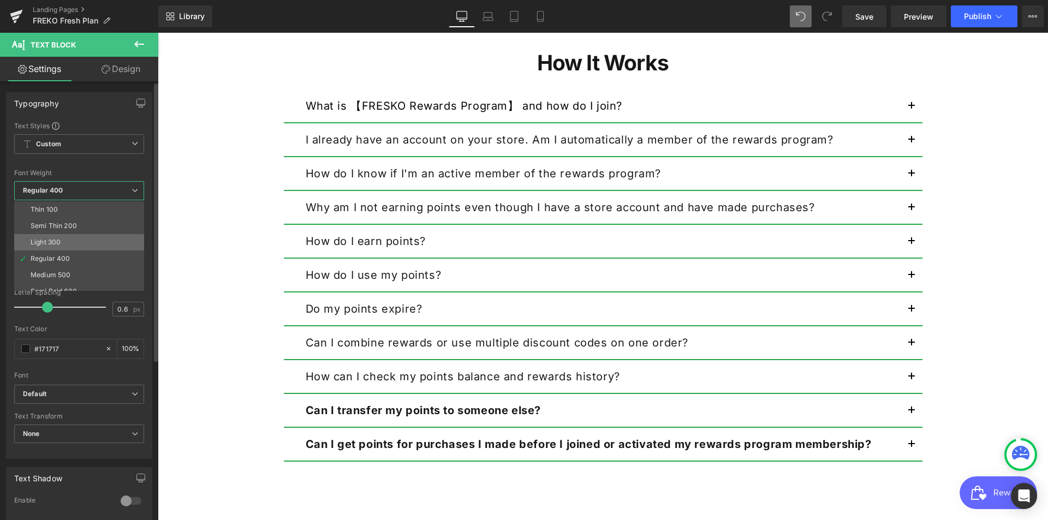
click at [57, 245] on div "Light 300" at bounding box center [46, 242] width 30 height 8
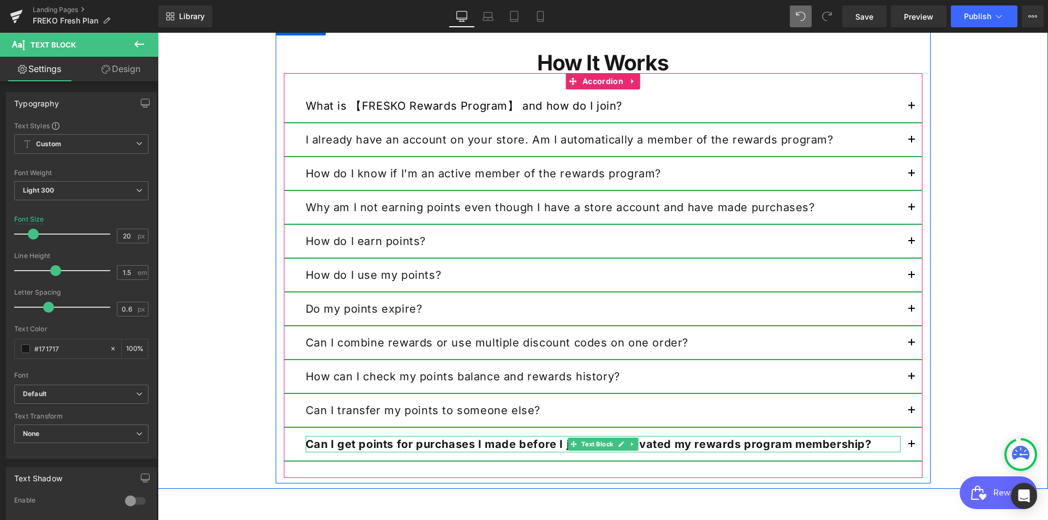
click at [444, 444] on strong "Can I get points for purchases I made before I joined or activated my rewards p…" at bounding box center [589, 444] width 566 height 13
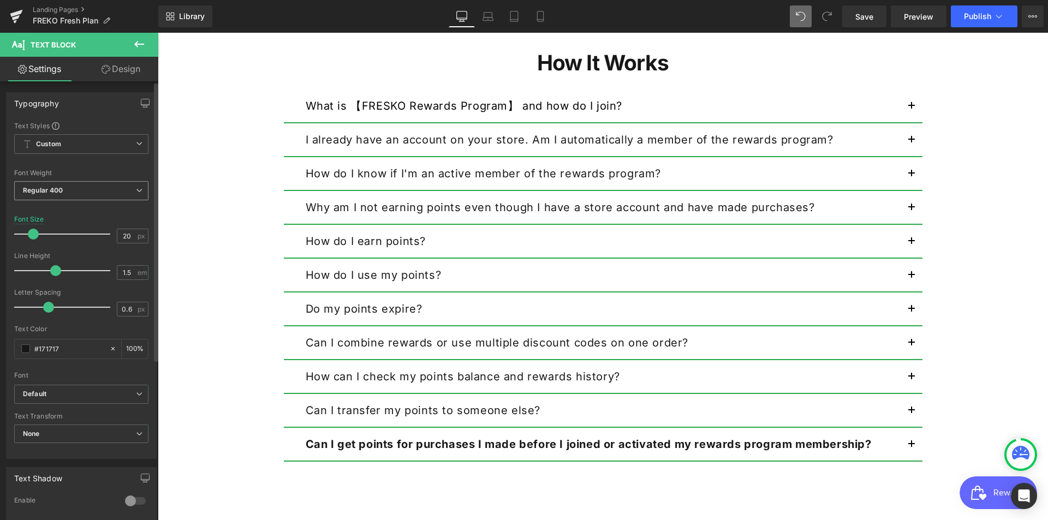
click at [125, 200] on span "Regular 400" at bounding box center [81, 190] width 134 height 19
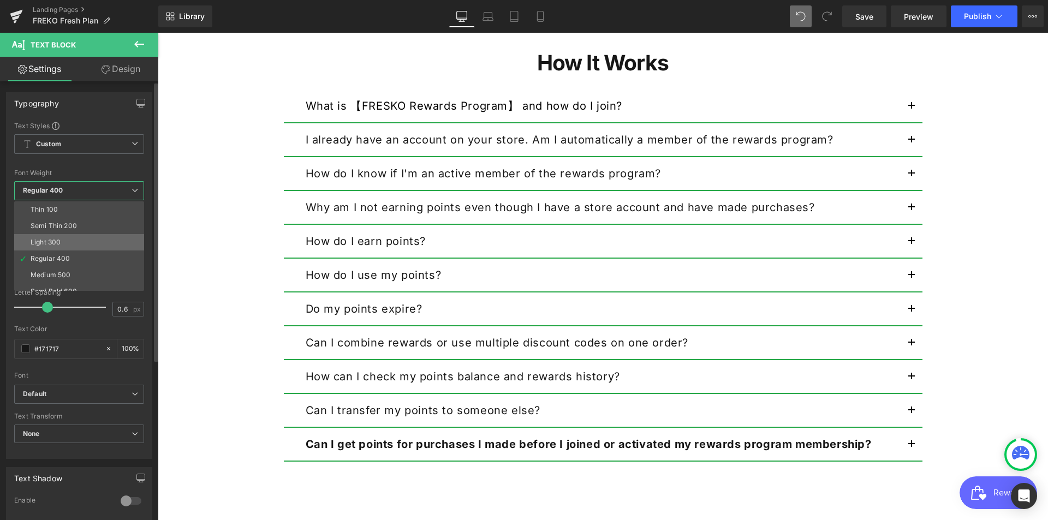
click at [69, 242] on li "Light 300" at bounding box center [81, 242] width 135 height 16
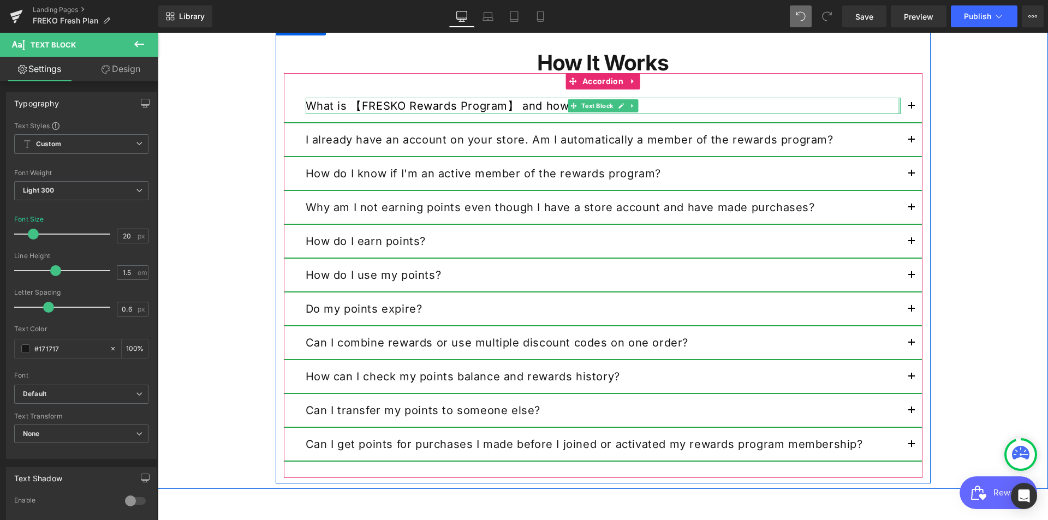
click at [905, 104] on button "button" at bounding box center [911, 105] width 22 height 33
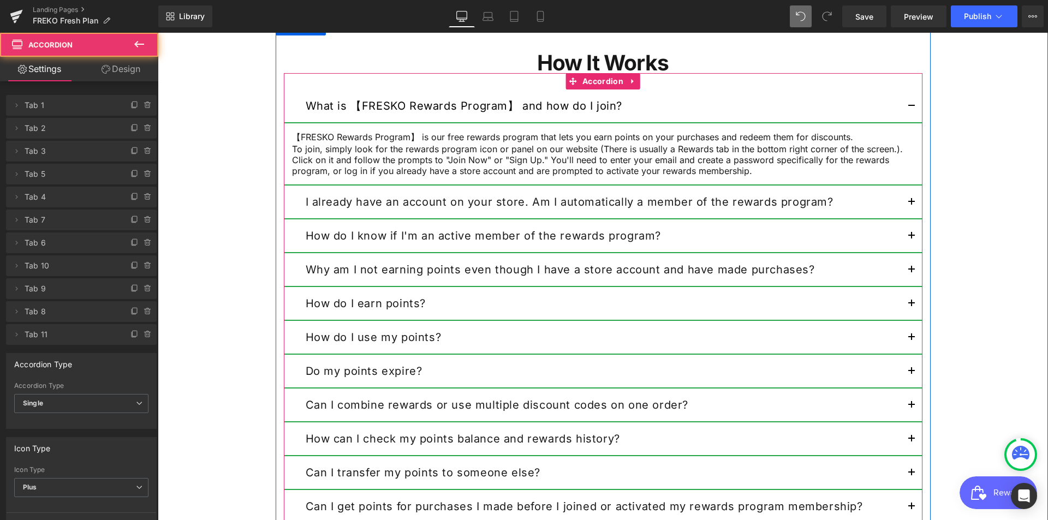
click at [905, 104] on button "button" at bounding box center [911, 105] width 22 height 33
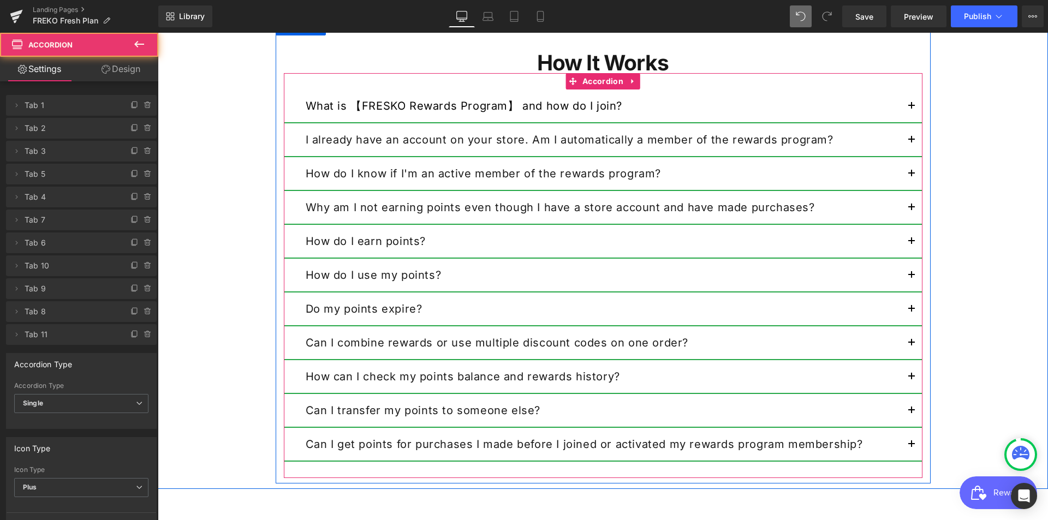
click at [637, 122] on div "What is 【FRESKO Rewards Program】 and how do I join? Text Block" at bounding box center [603, 106] width 638 height 34
click at [754, 95] on div "What is 【FRESKO Rewards Program】 and how do I join? Text Block" at bounding box center [603, 106] width 638 height 34
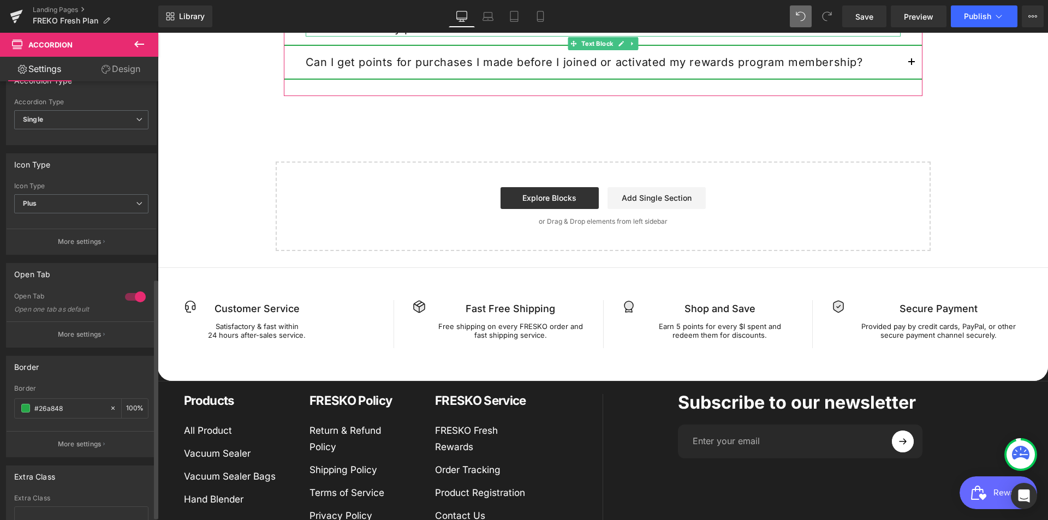
scroll to position [367, 0]
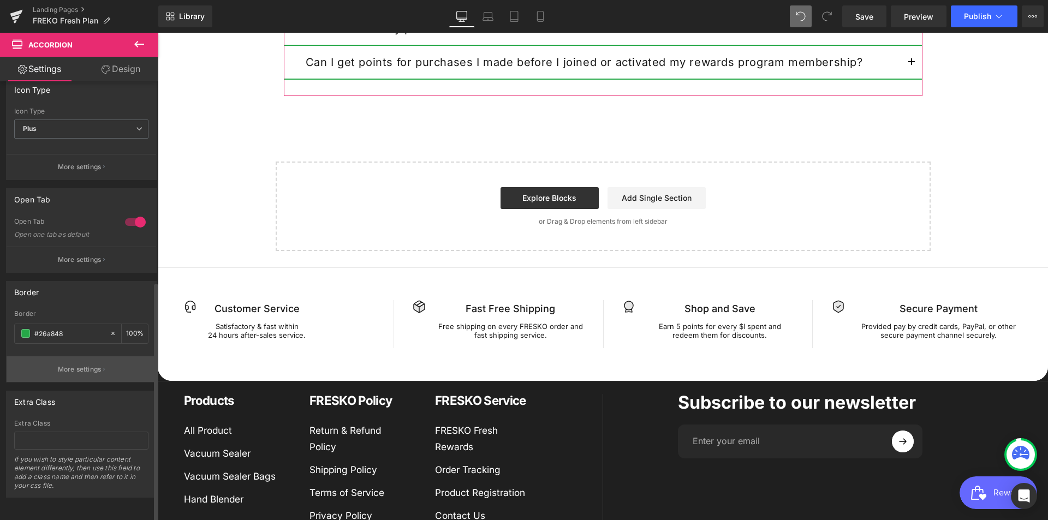
click at [93, 364] on p "More settings" at bounding box center [80, 369] width 44 height 10
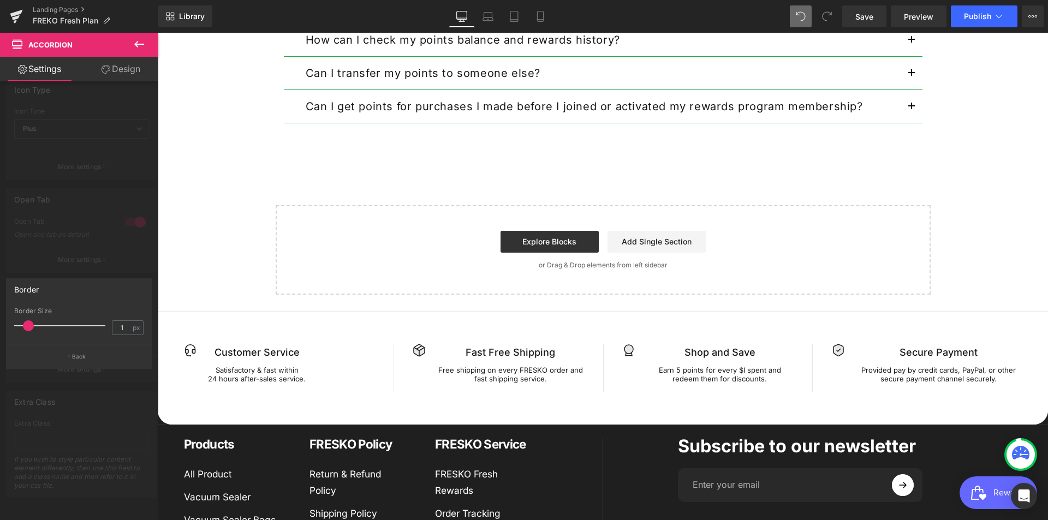
click at [31, 328] on span at bounding box center [28, 325] width 11 height 11
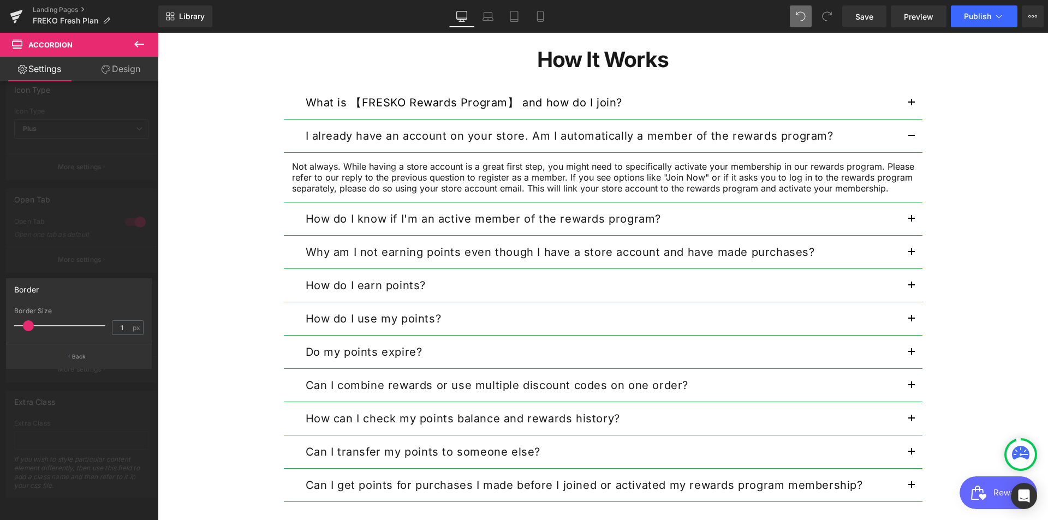
scroll to position [1087, 0]
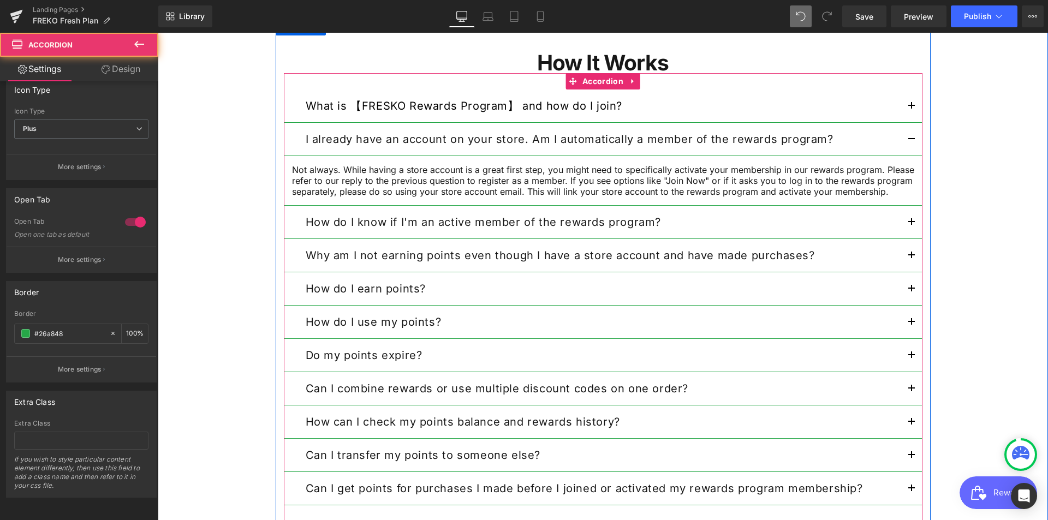
click at [678, 116] on div "What is 【FRESKO Rewards Program】 and how do I join? Text Block" at bounding box center [603, 105] width 638 height 33
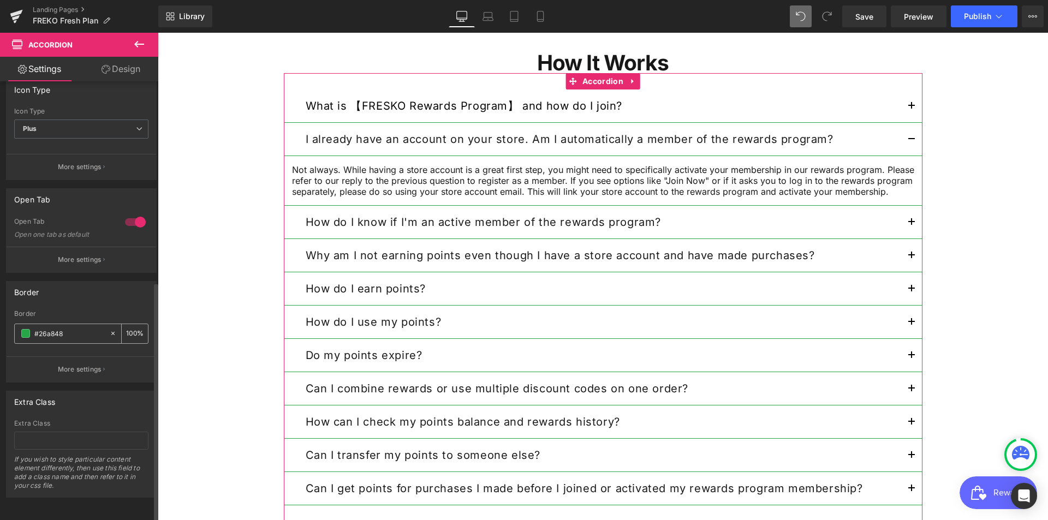
click at [25, 329] on span at bounding box center [25, 333] width 9 height 9
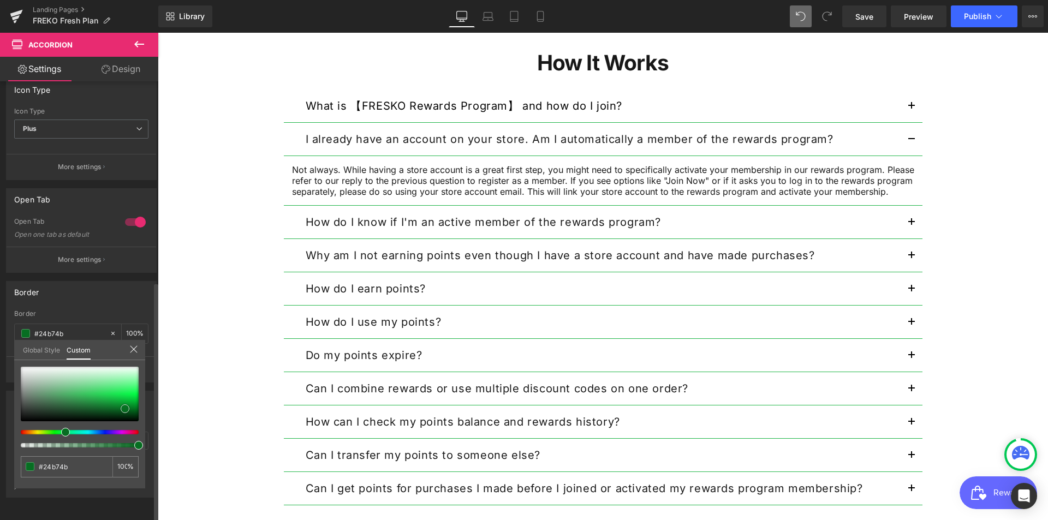
drag, startPoint x: 125, startPoint y: 409, endPoint x: 142, endPoint y: 438, distance: 34.0
click at [129, 409] on div at bounding box center [80, 394] width 118 height 55
drag, startPoint x: 129, startPoint y: 405, endPoint x: 71, endPoint y: 394, distance: 59.4
click at [71, 394] on div at bounding box center [80, 394] width 118 height 55
drag, startPoint x: 65, startPoint y: 386, endPoint x: 93, endPoint y: 382, distance: 28.0
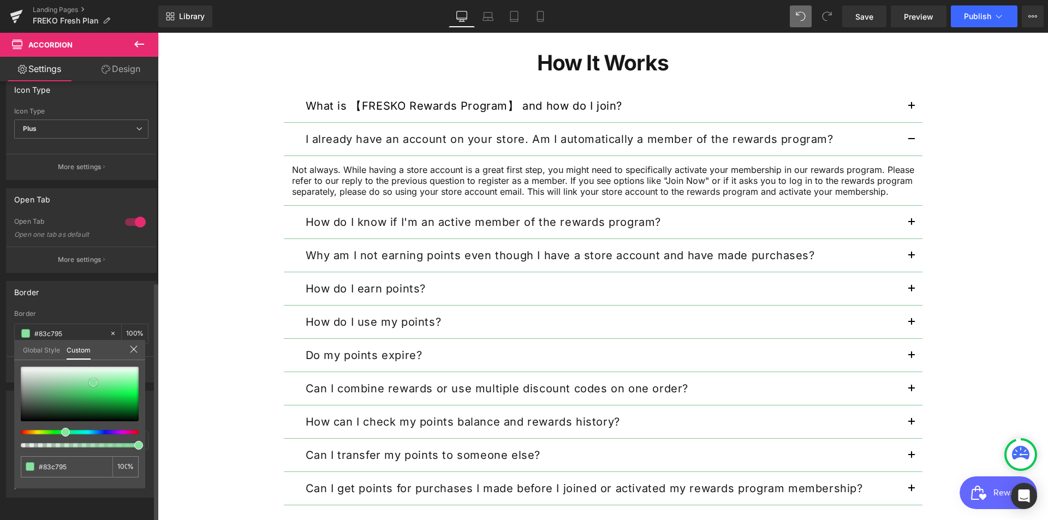
click at [93, 382] on div at bounding box center [80, 394] width 118 height 55
drag, startPoint x: 96, startPoint y: 383, endPoint x: 121, endPoint y: 393, distance: 26.7
click at [121, 393] on span at bounding box center [117, 392] width 9 height 9
drag, startPoint x: 117, startPoint y: 393, endPoint x: 106, endPoint y: 392, distance: 10.4
click at [106, 392] on span at bounding box center [110, 392] width 9 height 9
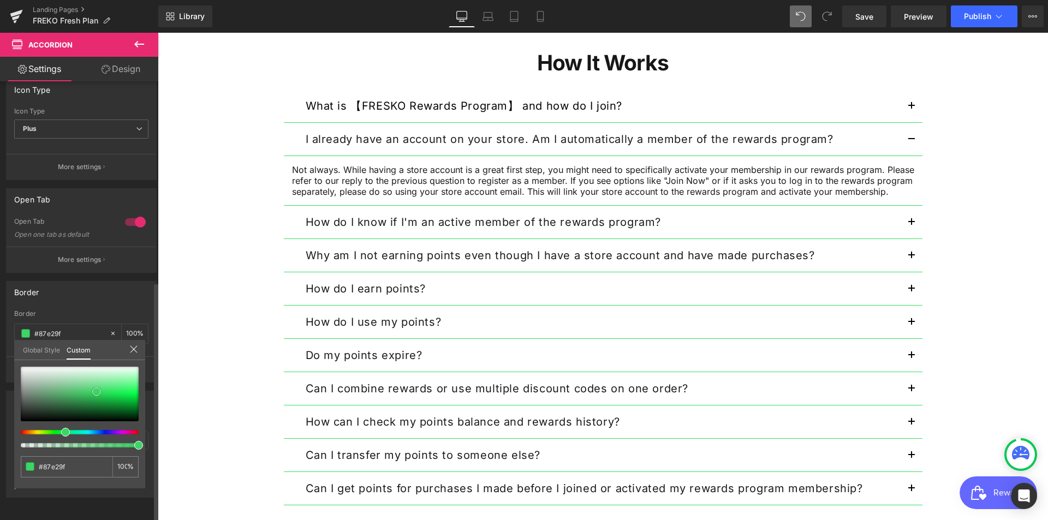
drag, startPoint x: 104, startPoint y: 392, endPoint x: 93, endPoint y: 392, distance: 10.9
click at [93, 392] on span at bounding box center [96, 391] width 9 height 9
drag, startPoint x: 94, startPoint y: 393, endPoint x: 81, endPoint y: 391, distance: 12.7
click at [81, 391] on span at bounding box center [84, 390] width 9 height 9
drag, startPoint x: 86, startPoint y: 389, endPoint x: 112, endPoint y: 389, distance: 26.2
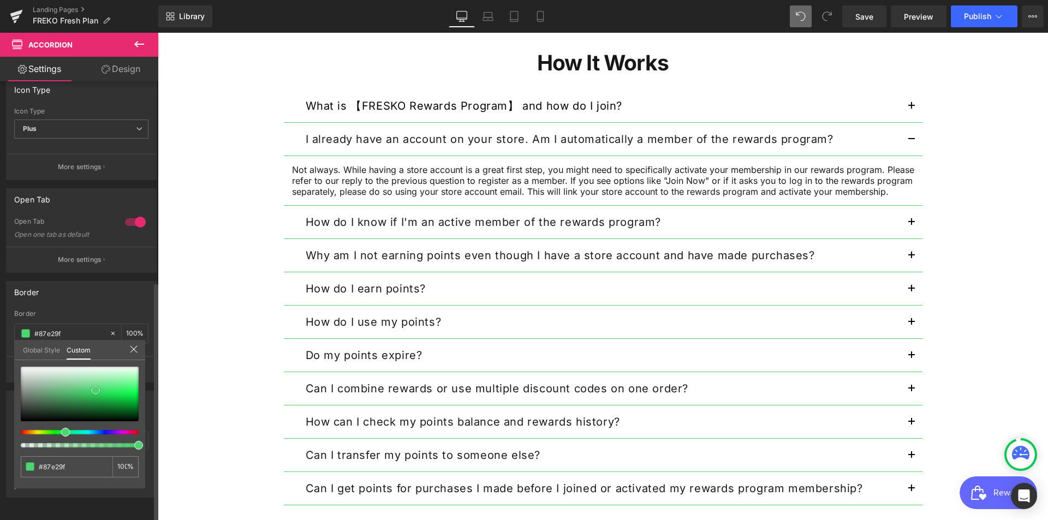
click at [100, 389] on span at bounding box center [95, 390] width 9 height 9
drag, startPoint x: 112, startPoint y: 389, endPoint x: 104, endPoint y: 398, distance: 12.0
click at [104, 398] on span at bounding box center [102, 398] width 9 height 9
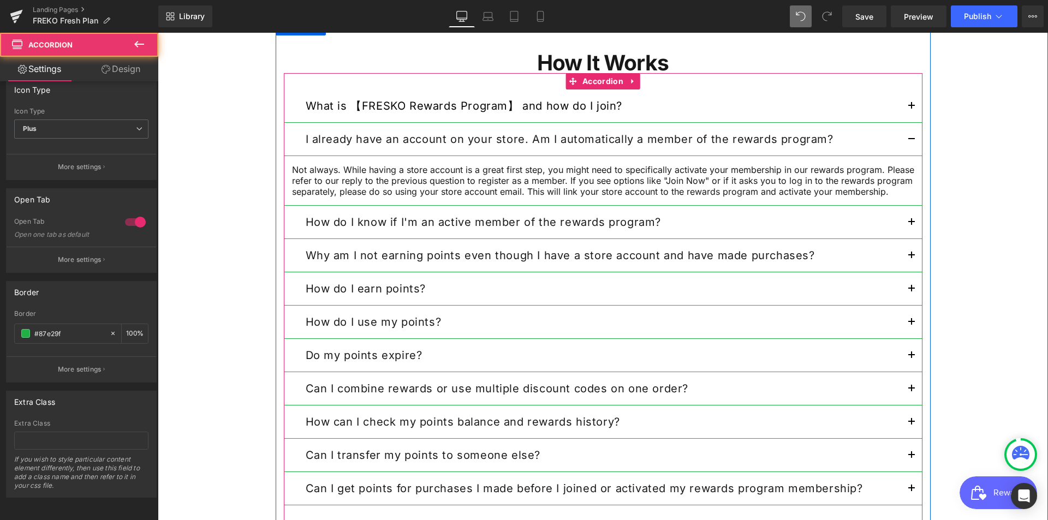
click at [913, 141] on button "button" at bounding box center [911, 139] width 22 height 33
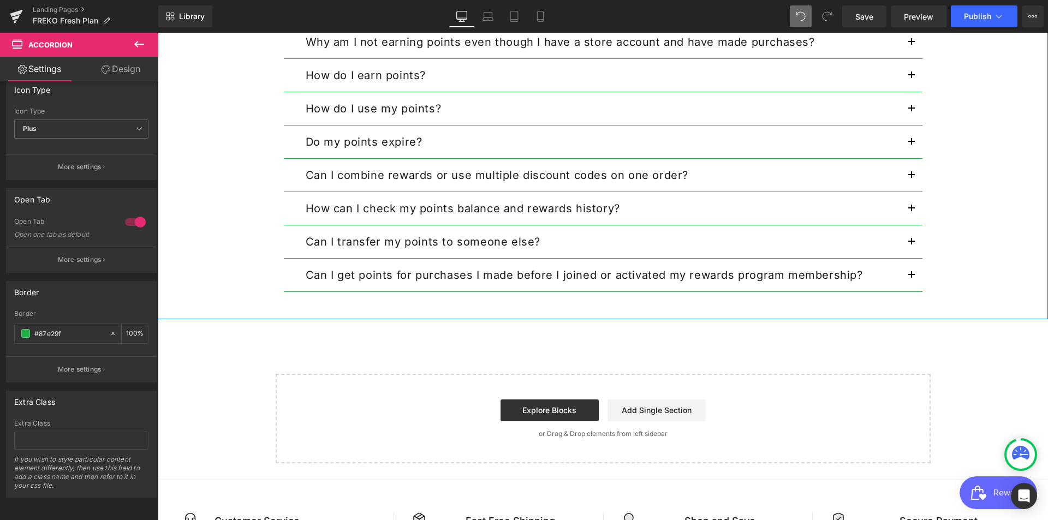
scroll to position [923, 0]
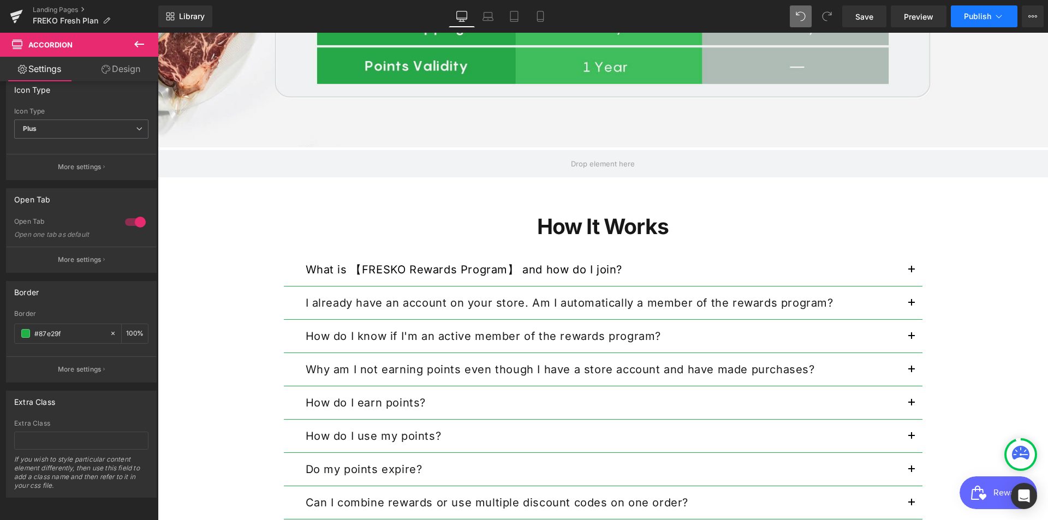
click at [983, 10] on button "Publish" at bounding box center [983, 16] width 67 height 22
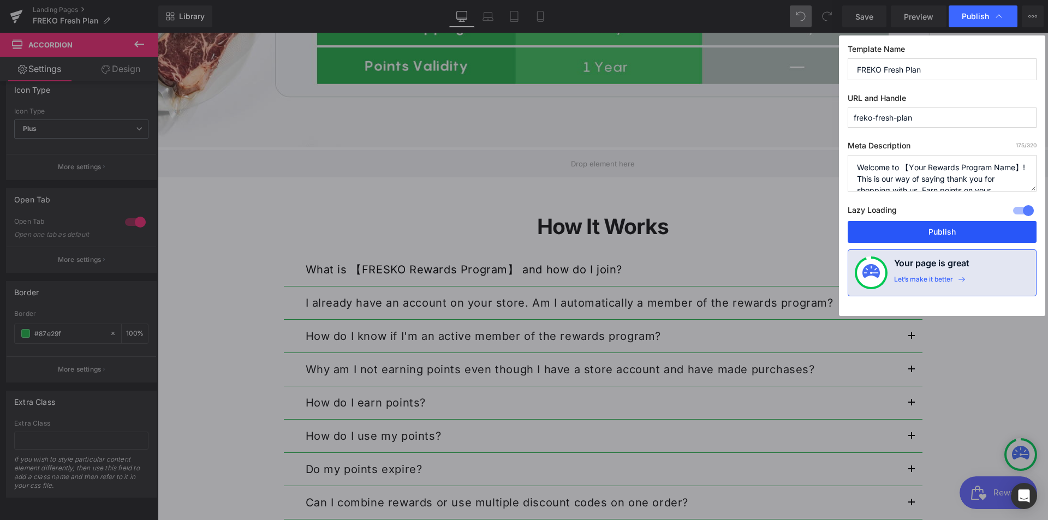
click at [912, 234] on button "Publish" at bounding box center [941, 232] width 189 height 22
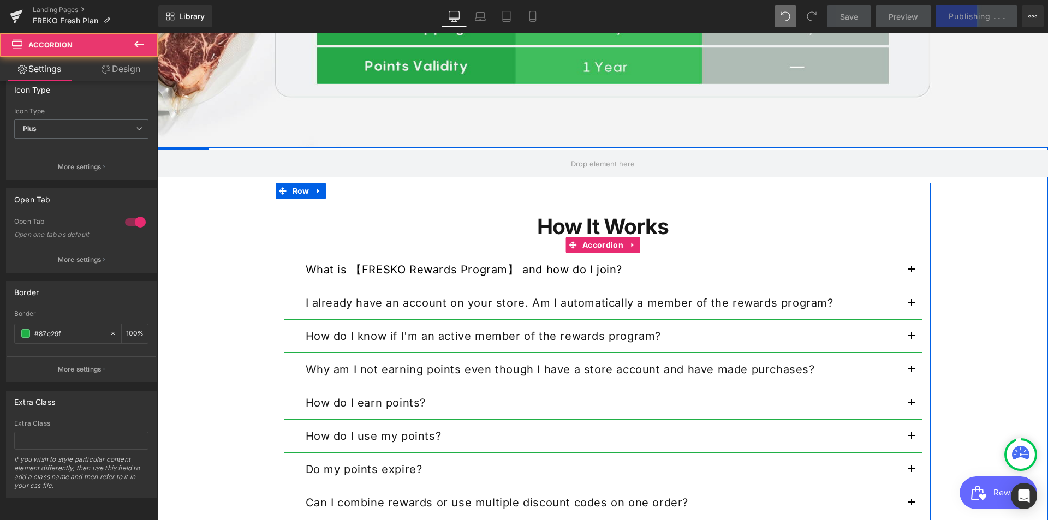
click at [905, 273] on button "button" at bounding box center [911, 269] width 22 height 33
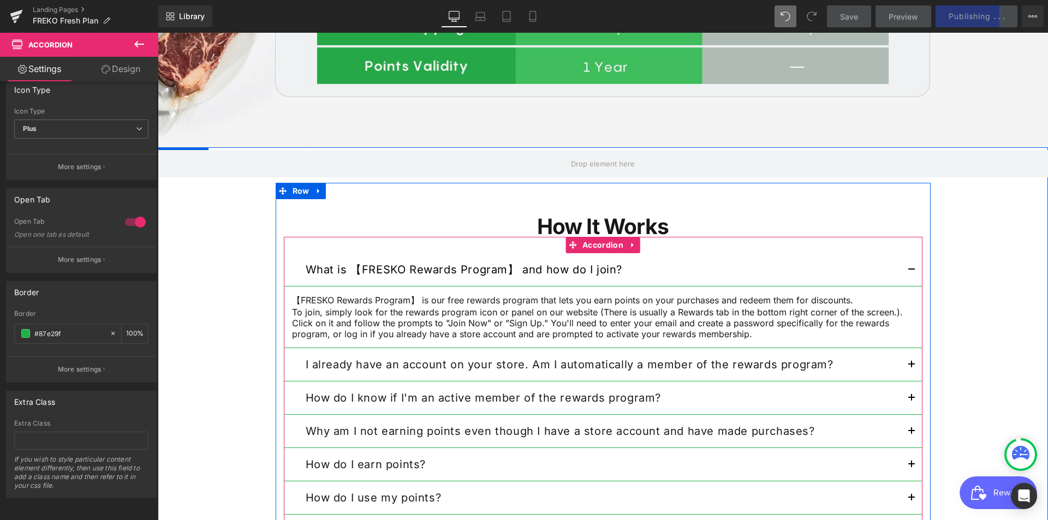
click at [665, 307] on p "【FRESKO Rewards Program】 is our free rewards program that lets you earn points …" at bounding box center [603, 301] width 622 height 12
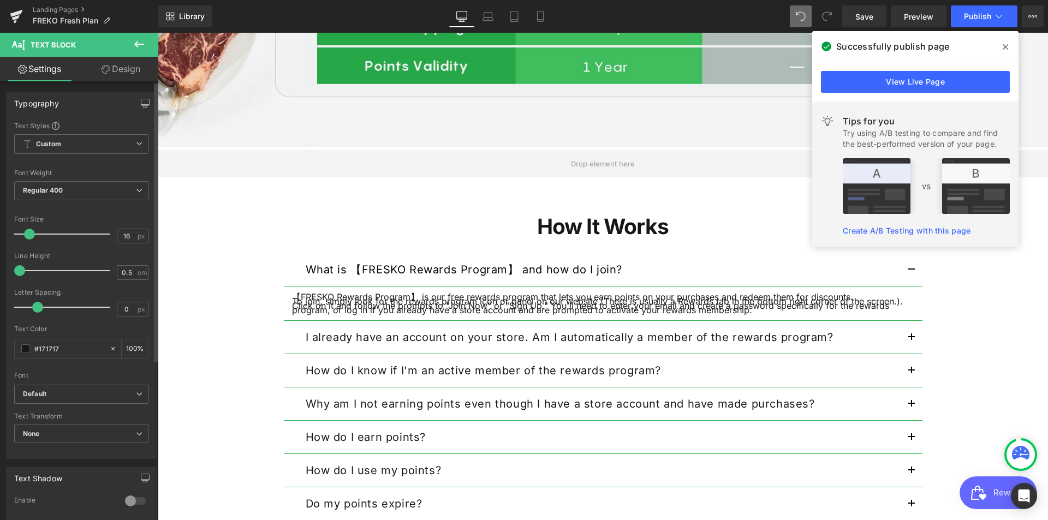
drag, startPoint x: 22, startPoint y: 270, endPoint x: 16, endPoint y: 272, distance: 5.7
click at [16, 272] on span at bounding box center [19, 270] width 11 height 11
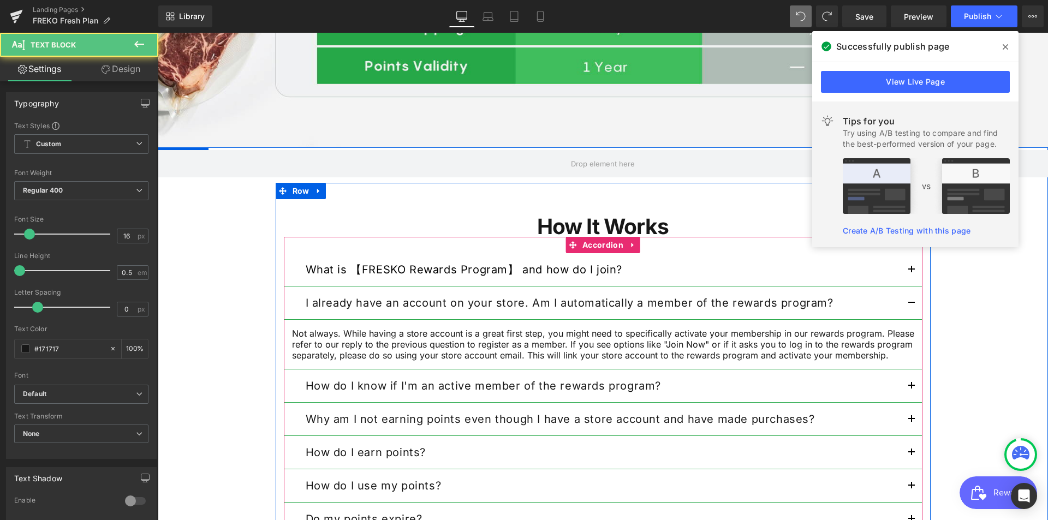
click at [439, 332] on p "Not always. While having a store account is a great first step, you might need …" at bounding box center [603, 344] width 622 height 33
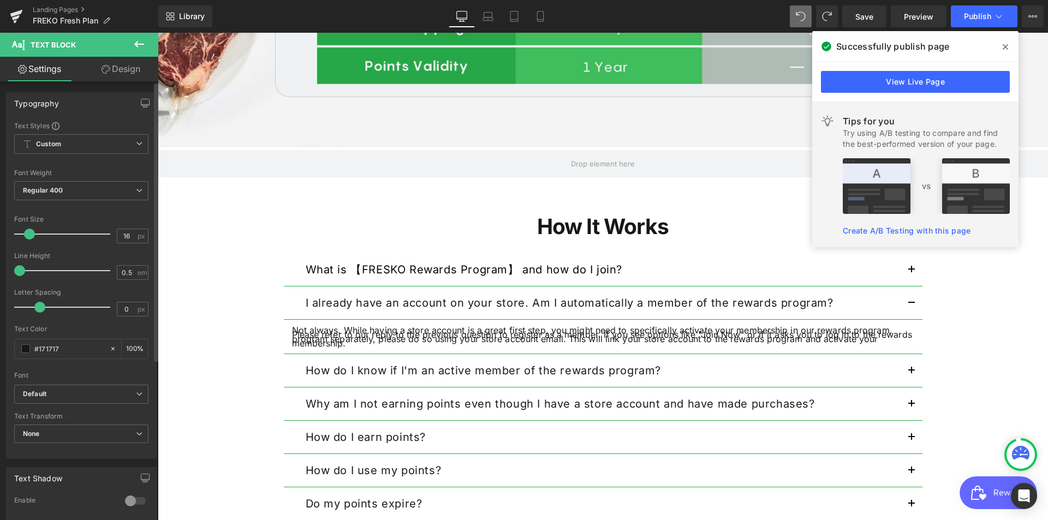
drag, startPoint x: 39, startPoint y: 309, endPoint x: 40, endPoint y: 318, distance: 8.8
click at [40, 318] on div at bounding box center [65, 307] width 91 height 22
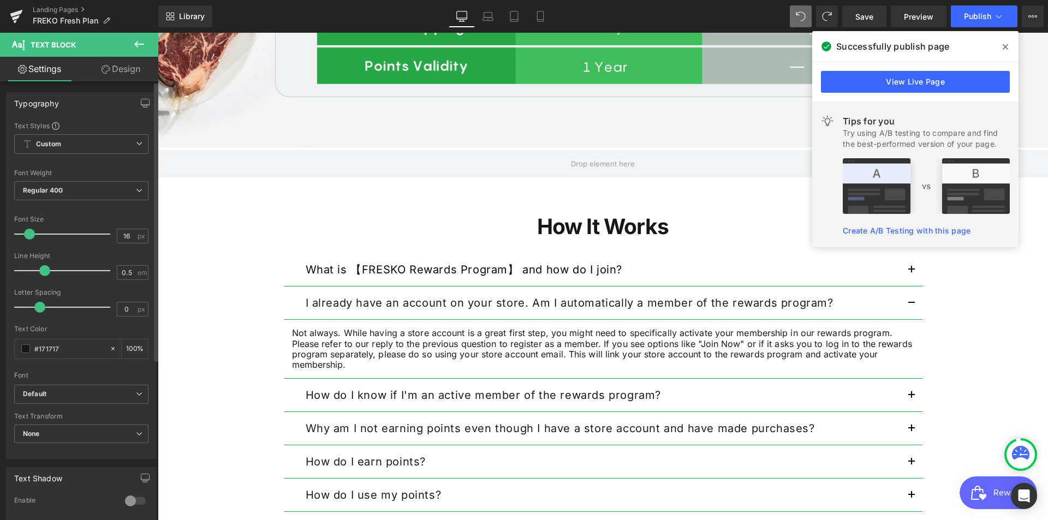
drag, startPoint x: 19, startPoint y: 270, endPoint x: 44, endPoint y: 276, distance: 26.2
click at [44, 276] on span at bounding box center [44, 270] width 11 height 11
drag, startPoint x: 39, startPoint y: 307, endPoint x: 45, endPoint y: 306, distance: 5.6
click at [45, 306] on span at bounding box center [44, 307] width 11 height 11
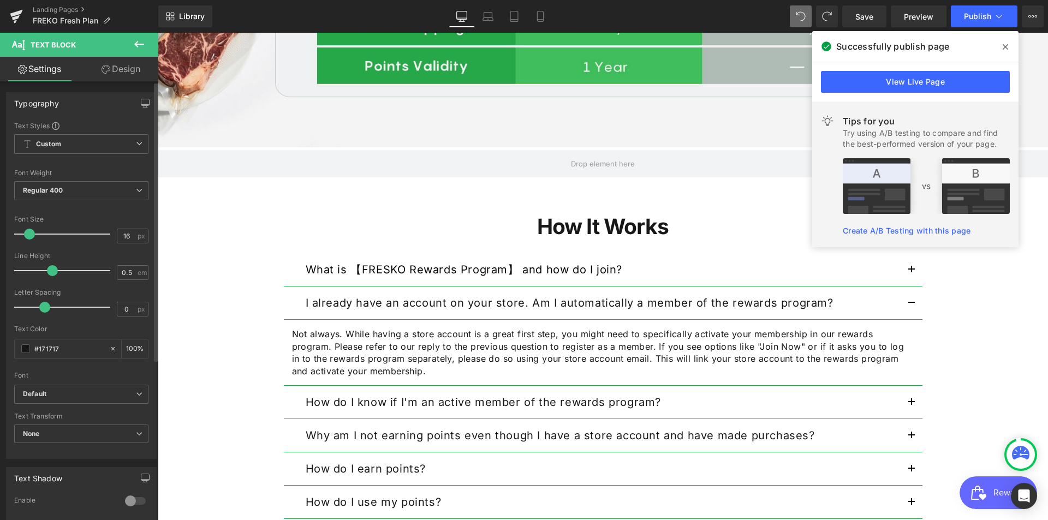
drag, startPoint x: 45, startPoint y: 270, endPoint x: 51, endPoint y: 271, distance: 6.2
click at [51, 271] on span at bounding box center [52, 270] width 11 height 11
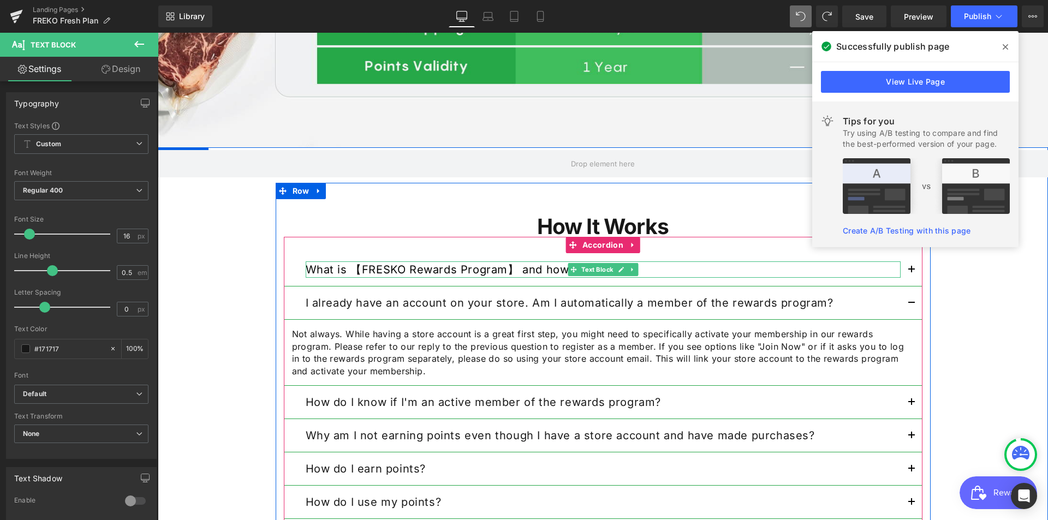
click at [443, 269] on strong "What is 【FRESKO Rewards Program】 and how do I join?" at bounding box center [464, 269] width 317 height 13
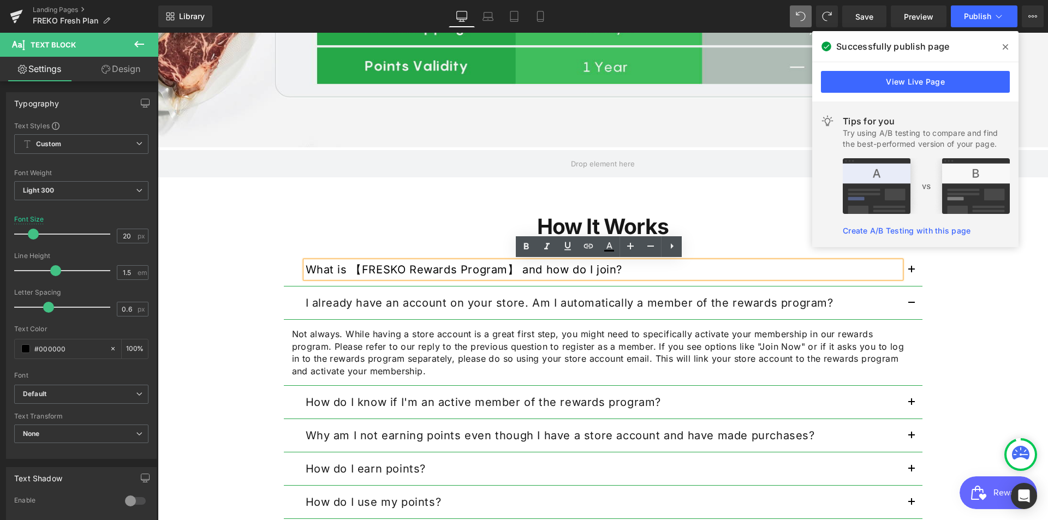
click at [911, 266] on button "button" at bounding box center [911, 269] width 22 height 33
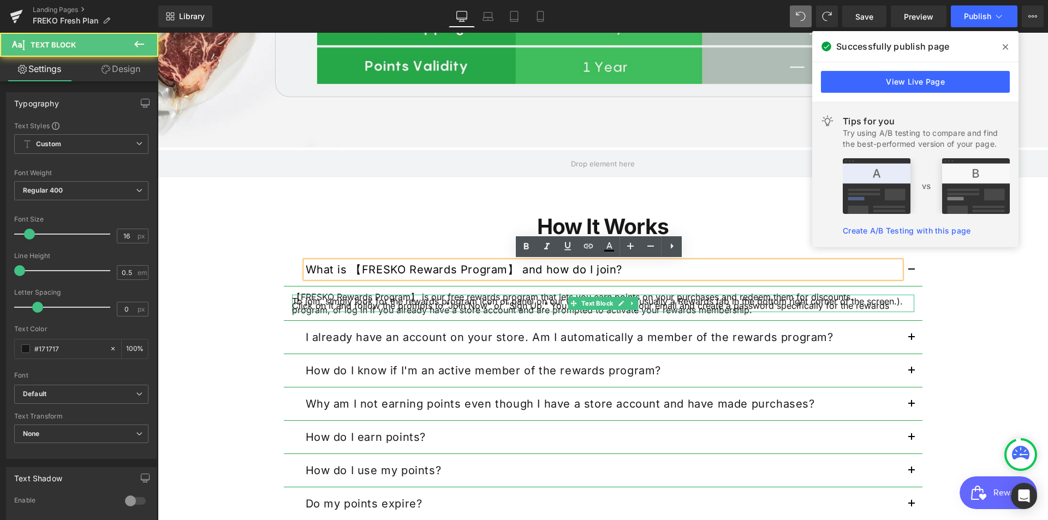
click at [458, 306] on p "To join, simply look for the rewards program icon or panel on our website (Ther…" at bounding box center [603, 305] width 622 height 13
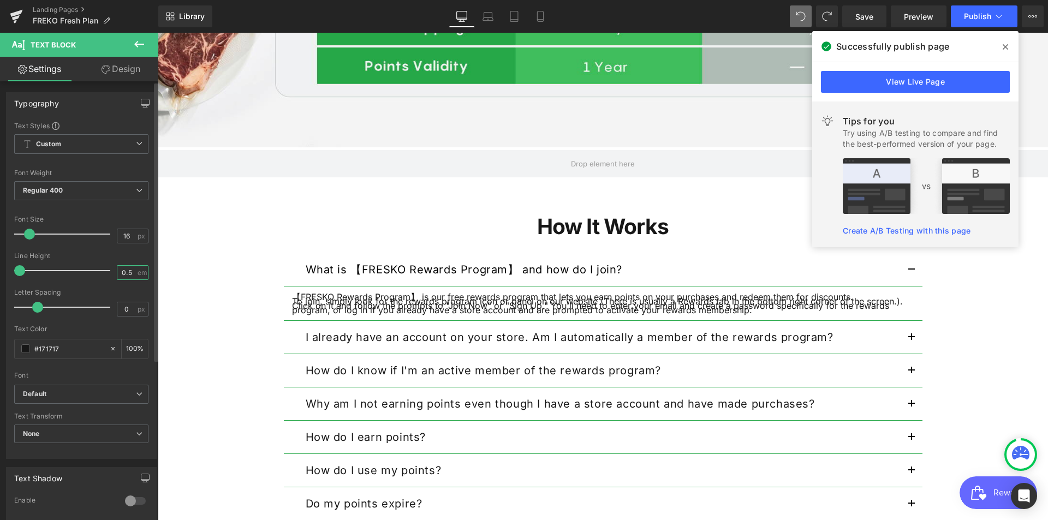
drag, startPoint x: 127, startPoint y: 273, endPoint x: 105, endPoint y: 273, distance: 21.8
click at [105, 273] on div "Line Height 0.5 em" at bounding box center [81, 270] width 134 height 37
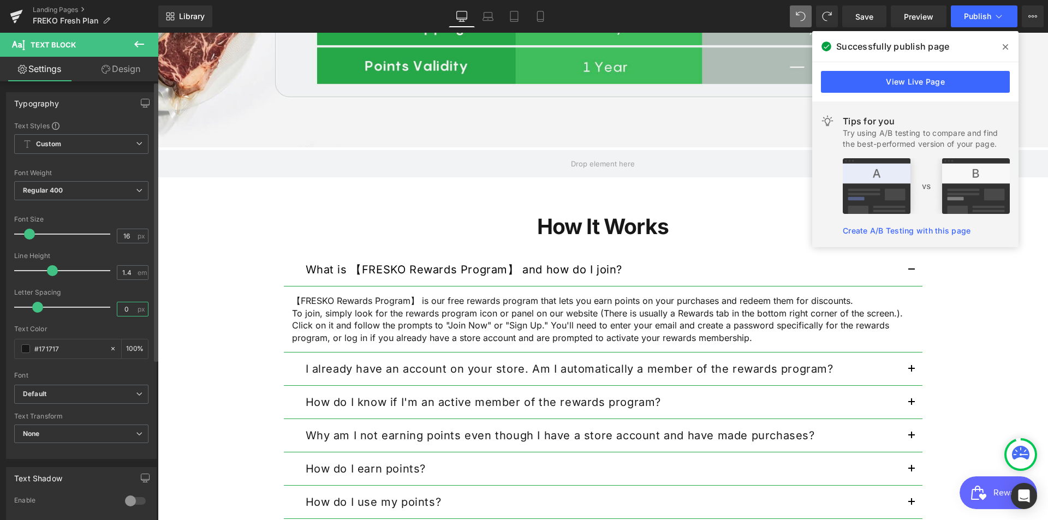
click at [123, 312] on input "0" at bounding box center [126, 309] width 19 height 14
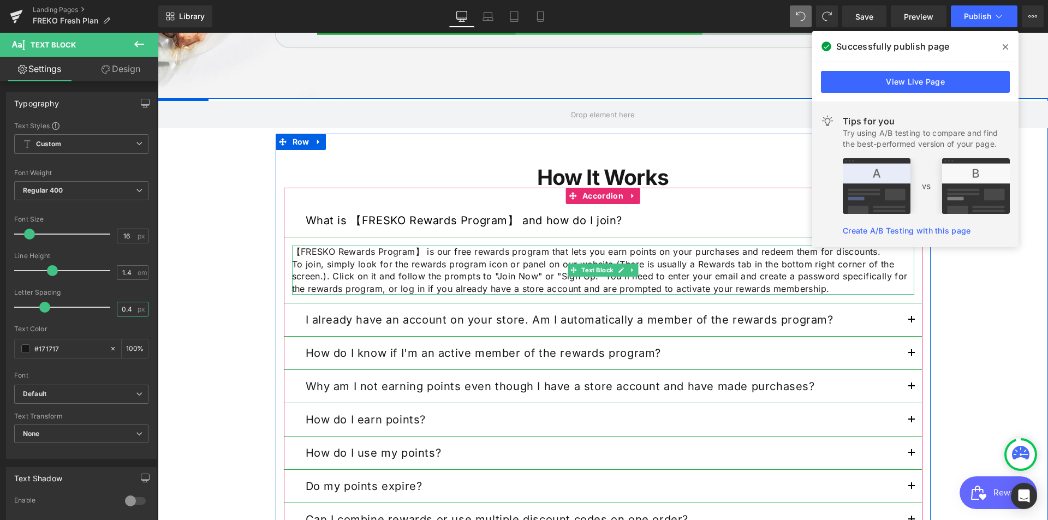
scroll to position [1032, 0]
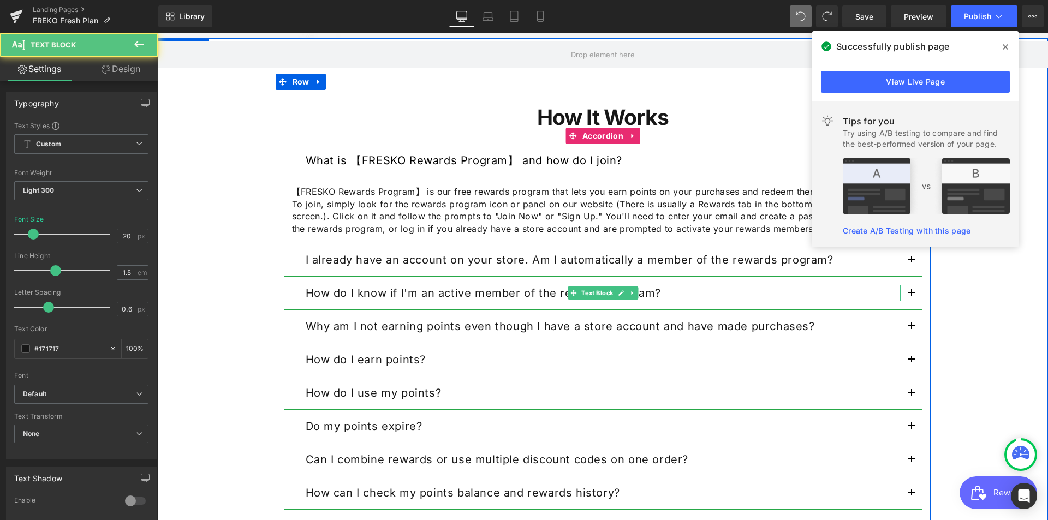
click at [517, 295] on strong "How do I know if I'm an active member of the rewards program?" at bounding box center [484, 292] width 356 height 13
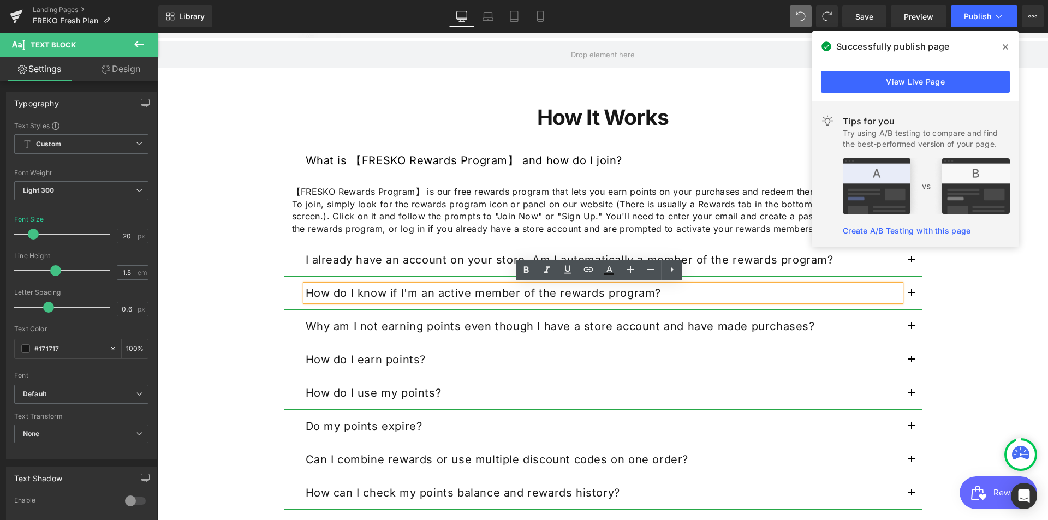
click at [911, 296] on span "button" at bounding box center [911, 296] width 0 height 0
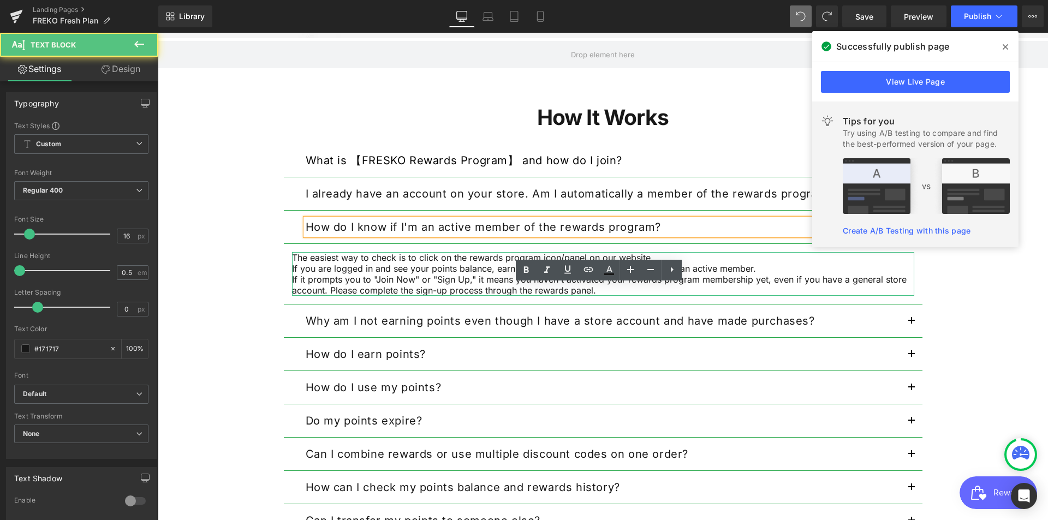
click at [461, 264] on p "If you are logged in and see your points balance, earning history, or ways to r…" at bounding box center [603, 268] width 622 height 11
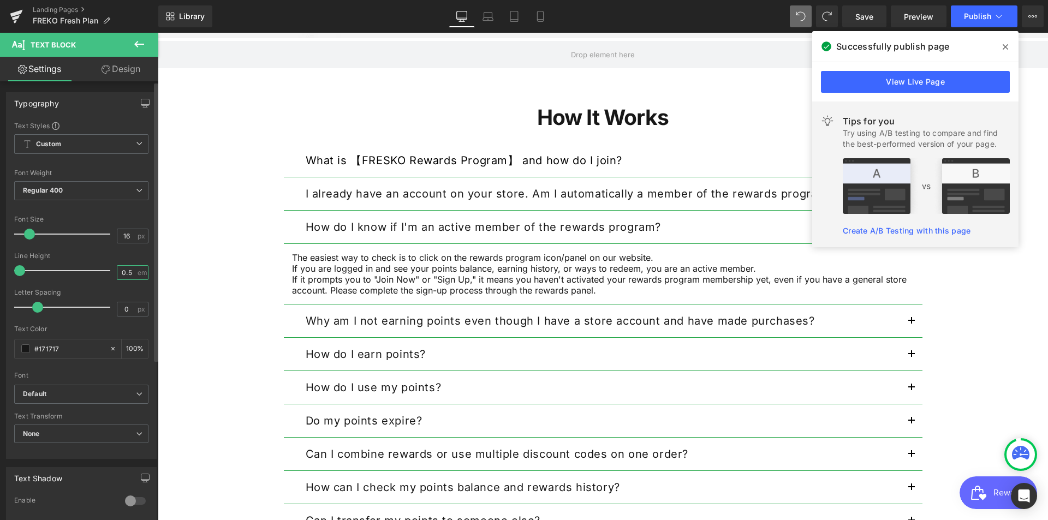
click at [125, 276] on input "0.5" at bounding box center [126, 273] width 19 height 14
drag, startPoint x: 127, startPoint y: 276, endPoint x: 100, endPoint y: 279, distance: 26.5
click at [100, 279] on div "Line Height 0.5 em" at bounding box center [81, 270] width 134 height 37
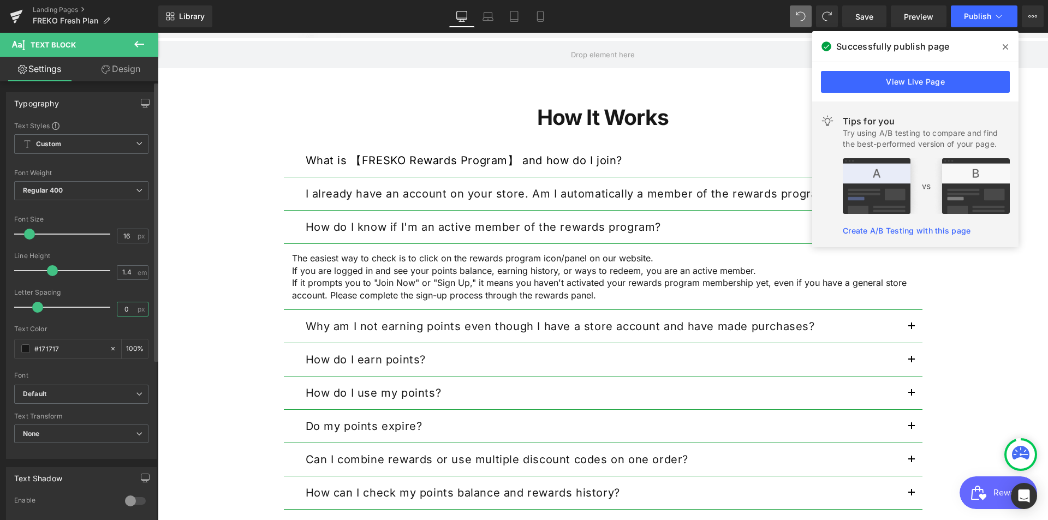
click at [125, 312] on input "0" at bounding box center [126, 309] width 19 height 14
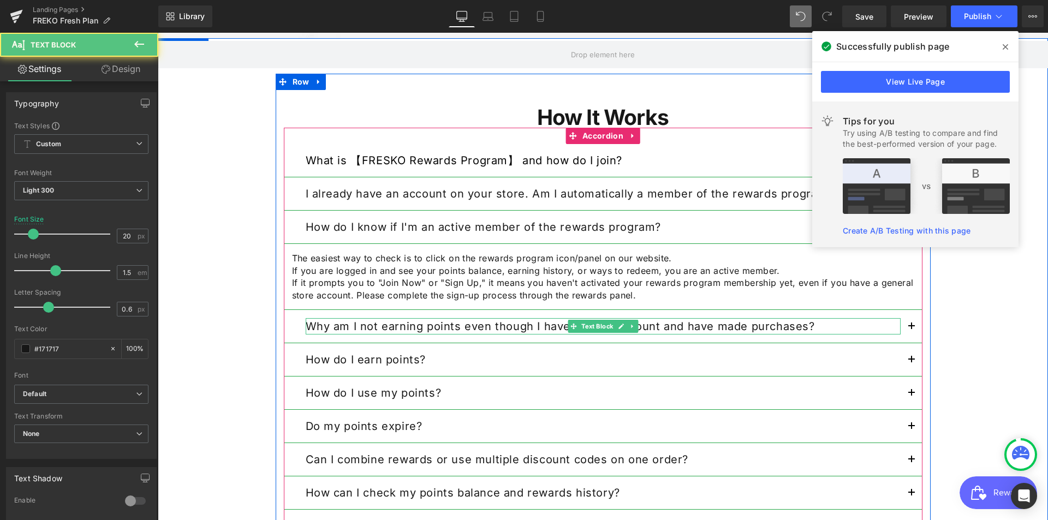
click at [521, 324] on strong "Why am I not earning points even though I have a store account and have made pu…" at bounding box center [560, 326] width 509 height 13
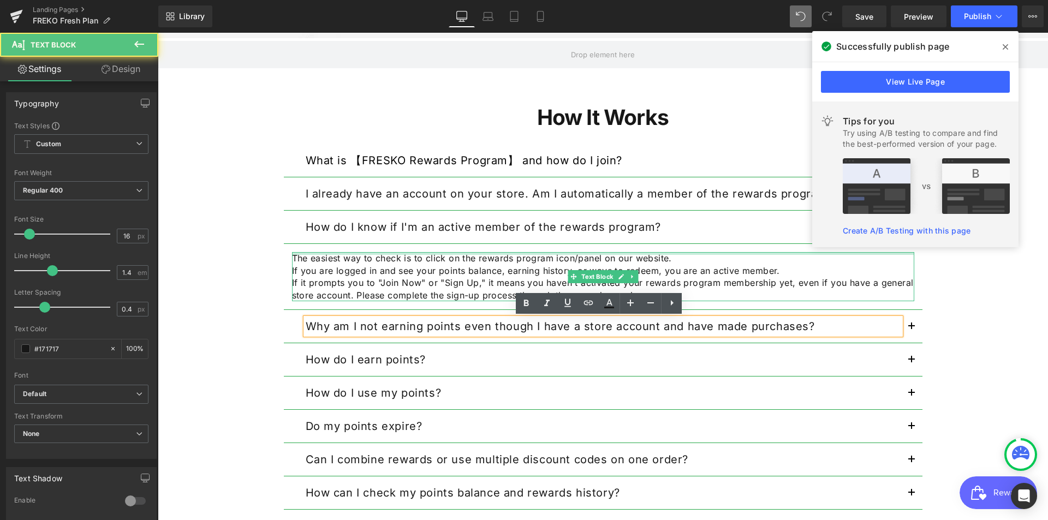
click at [292, 255] on div at bounding box center [603, 253] width 622 height 3
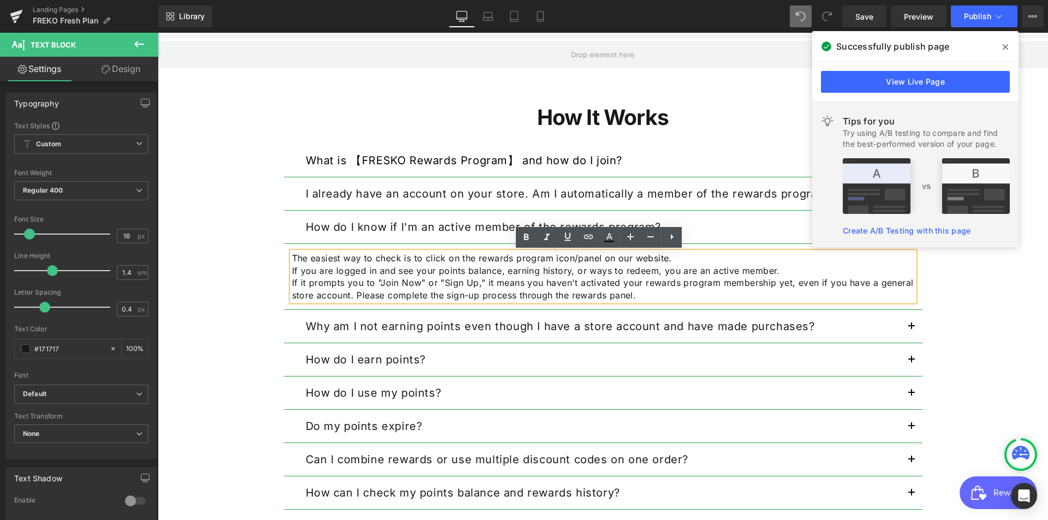
click at [910, 328] on button "button" at bounding box center [911, 326] width 22 height 33
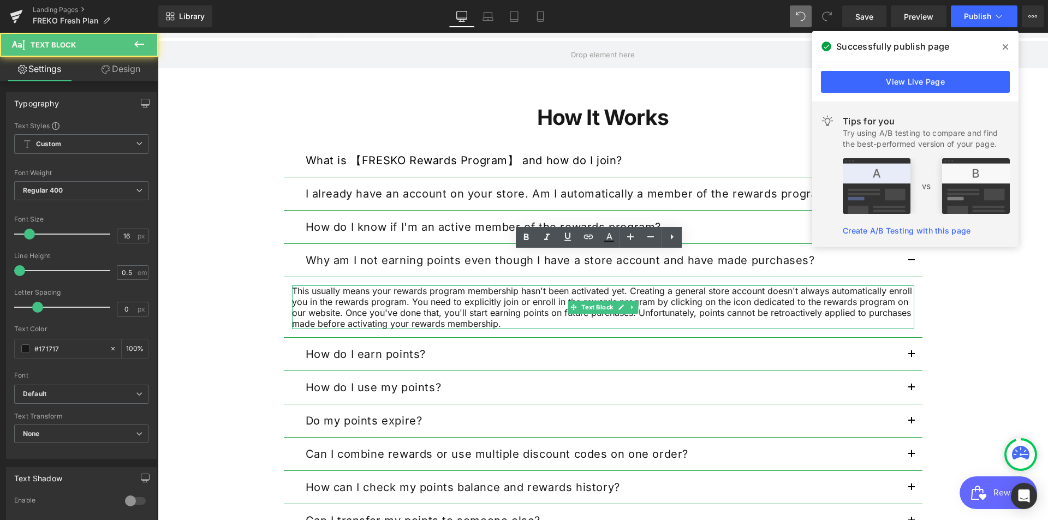
click at [425, 299] on p "This usually means your rewards program membership hasn't been activated yet. C…" at bounding box center [603, 307] width 622 height 44
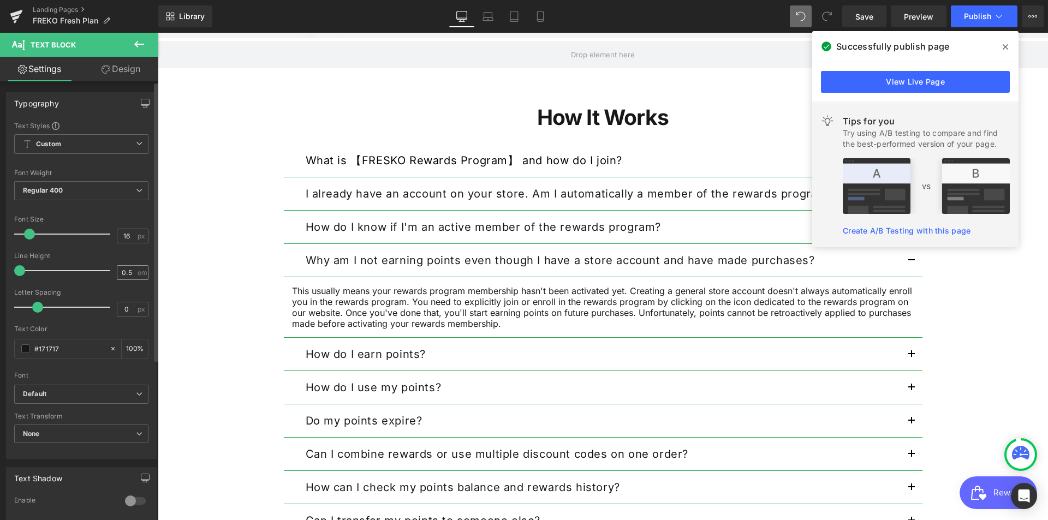
click at [135, 277] on div "0.5 em" at bounding box center [133, 272] width 32 height 15
click at [129, 277] on input "0.5" at bounding box center [126, 273] width 19 height 14
click at [110, 274] on div "Line Height 0.5 em" at bounding box center [81, 270] width 134 height 37
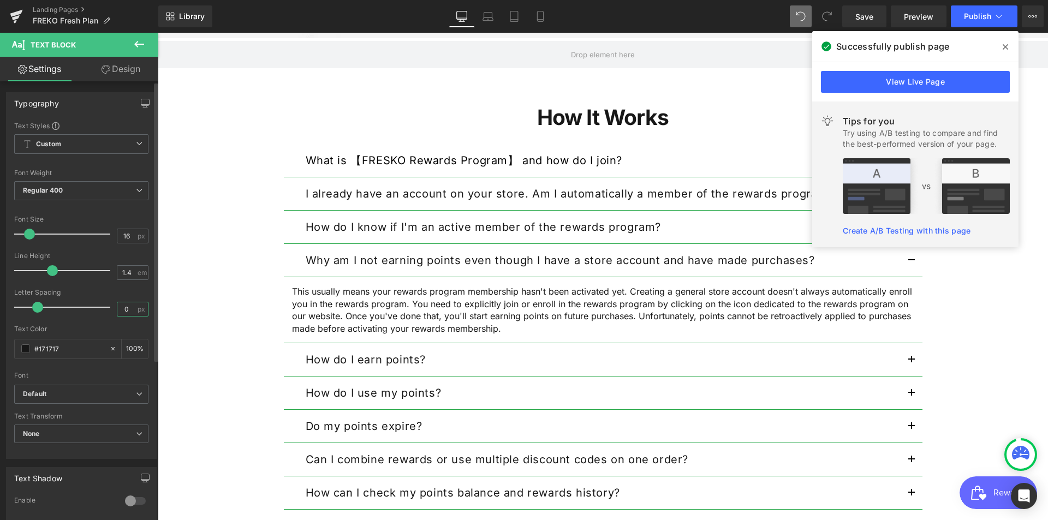
click at [126, 314] on input "0" at bounding box center [126, 309] width 19 height 14
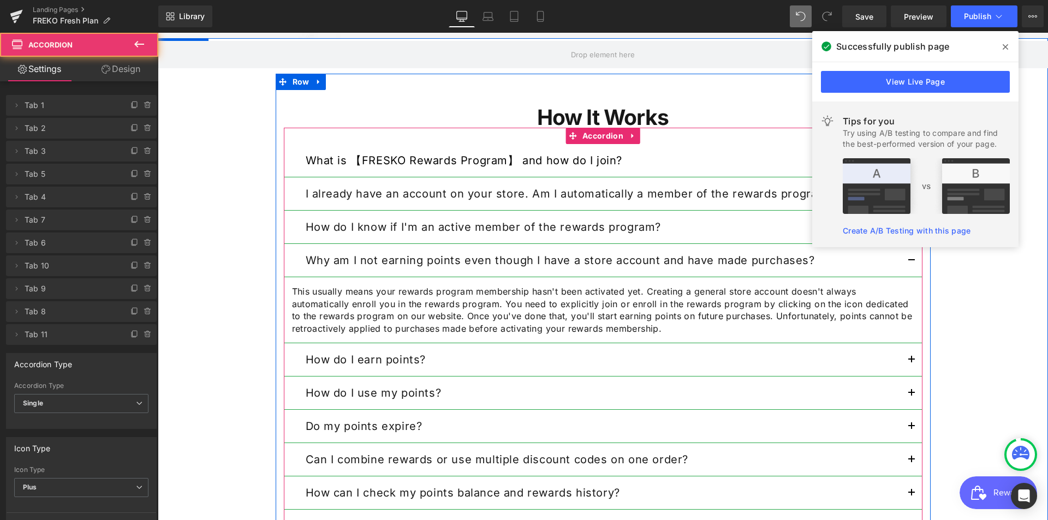
click at [648, 369] on div "How do I earn points? Text Block" at bounding box center [603, 359] width 638 height 33
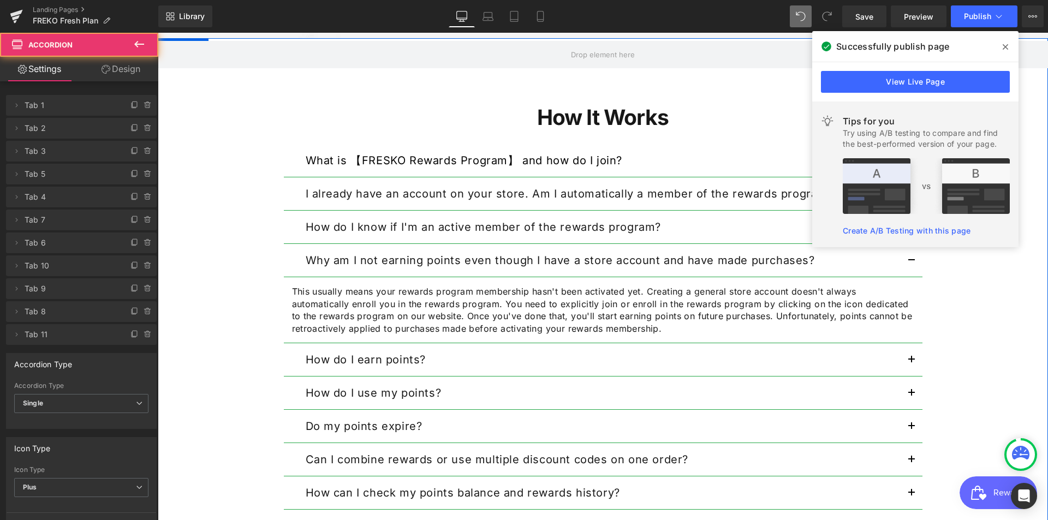
click at [908, 357] on button "button" at bounding box center [911, 359] width 22 height 33
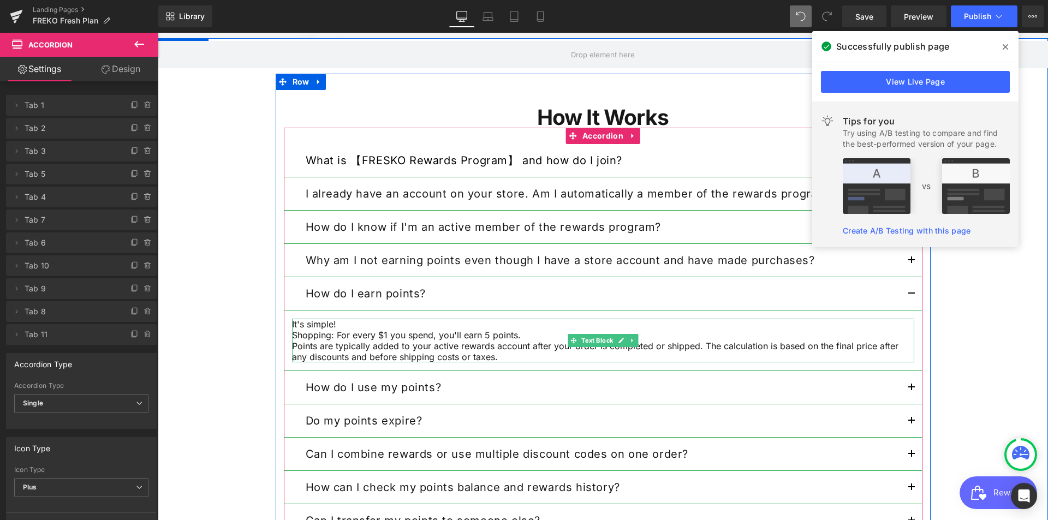
click at [438, 334] on p "Shopping: For every $1 you spend, you'll earn 5 points." at bounding box center [603, 335] width 622 height 11
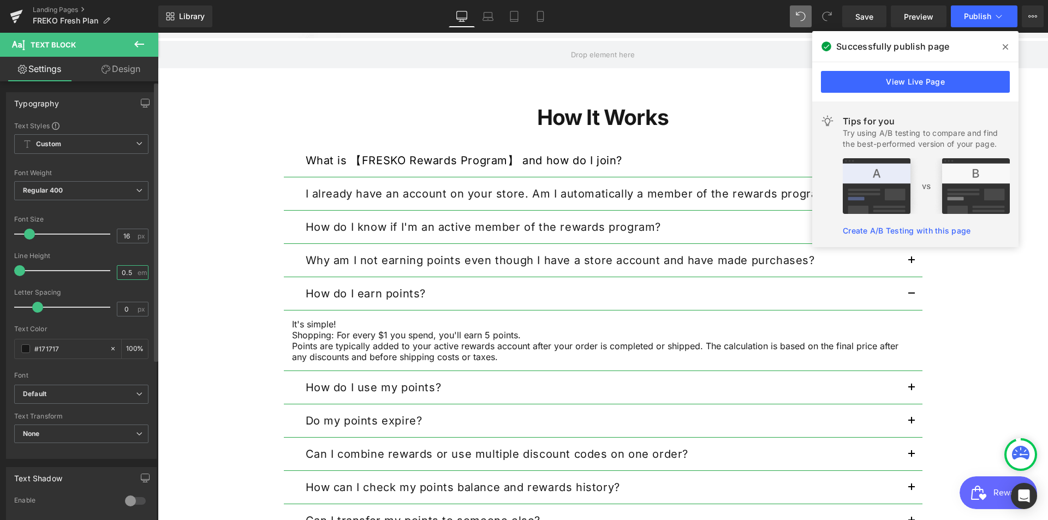
drag, startPoint x: 127, startPoint y: 274, endPoint x: 104, endPoint y: 274, distance: 22.9
click at [104, 274] on div "Line Height 0.5 em" at bounding box center [81, 270] width 134 height 37
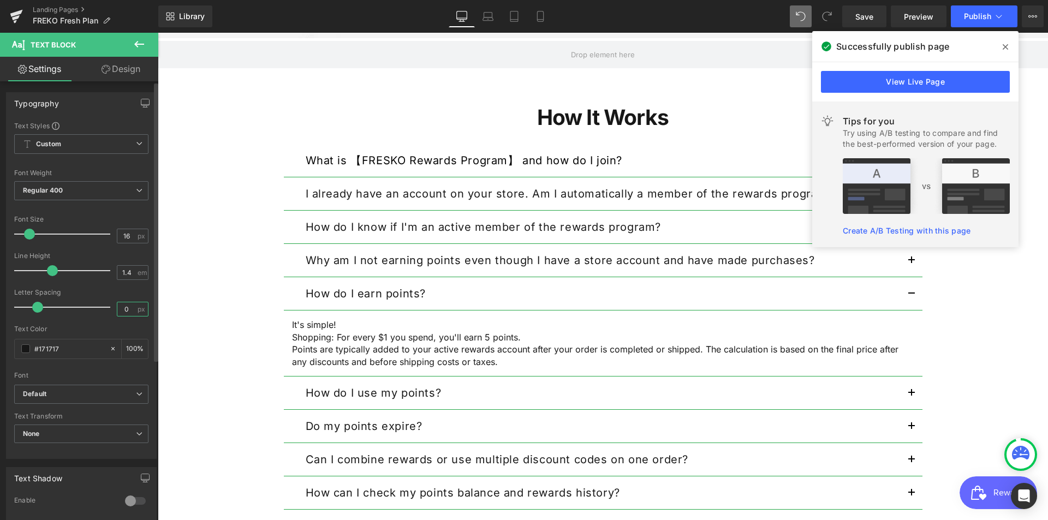
click at [129, 308] on input "0" at bounding box center [126, 309] width 19 height 14
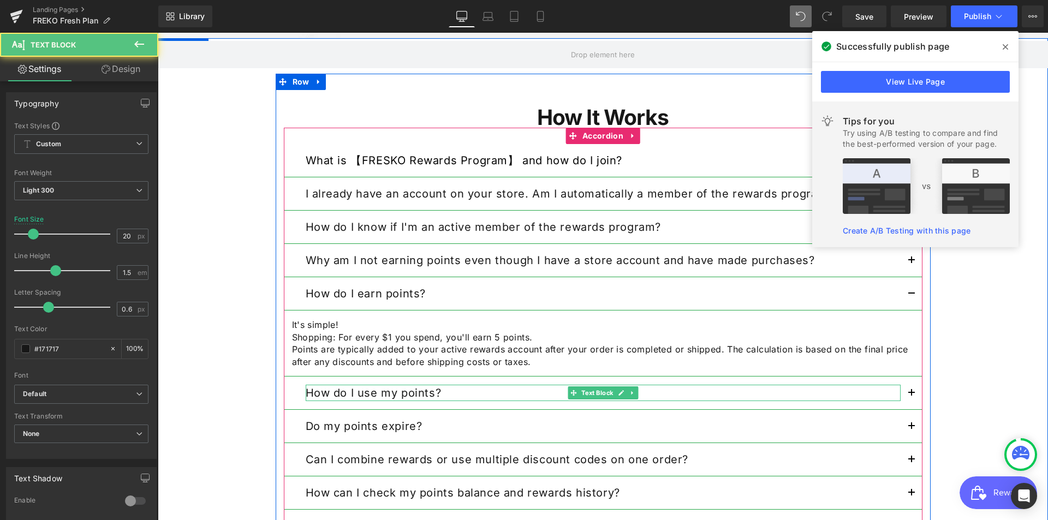
click at [535, 393] on p "How do I use my points?" at bounding box center [603, 393] width 595 height 16
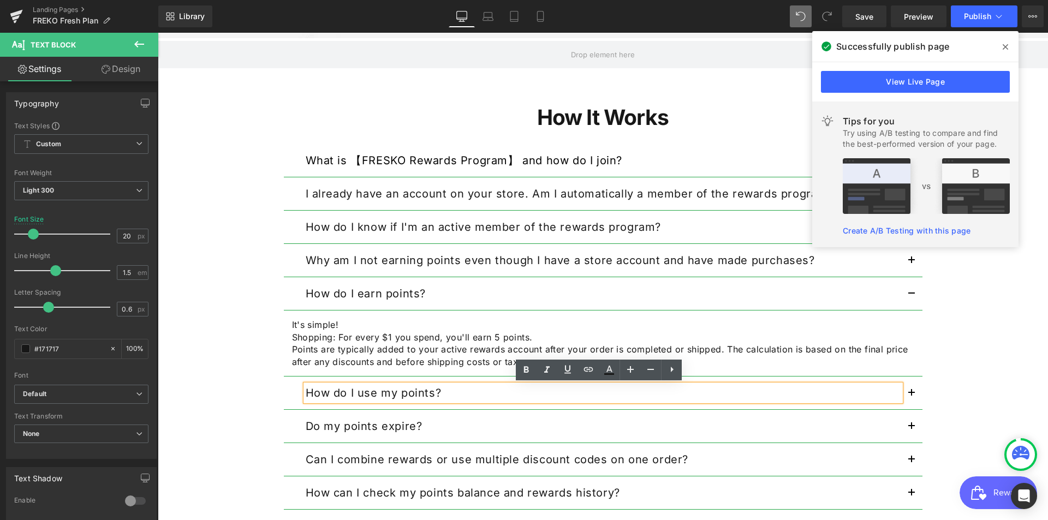
click at [911, 264] on span "button" at bounding box center [911, 264] width 0 height 0
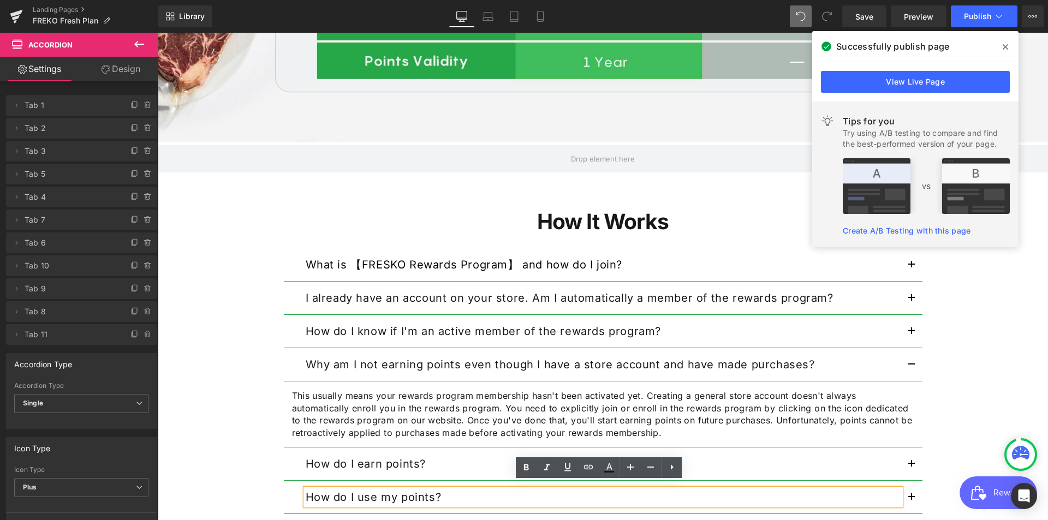
scroll to position [923, 0]
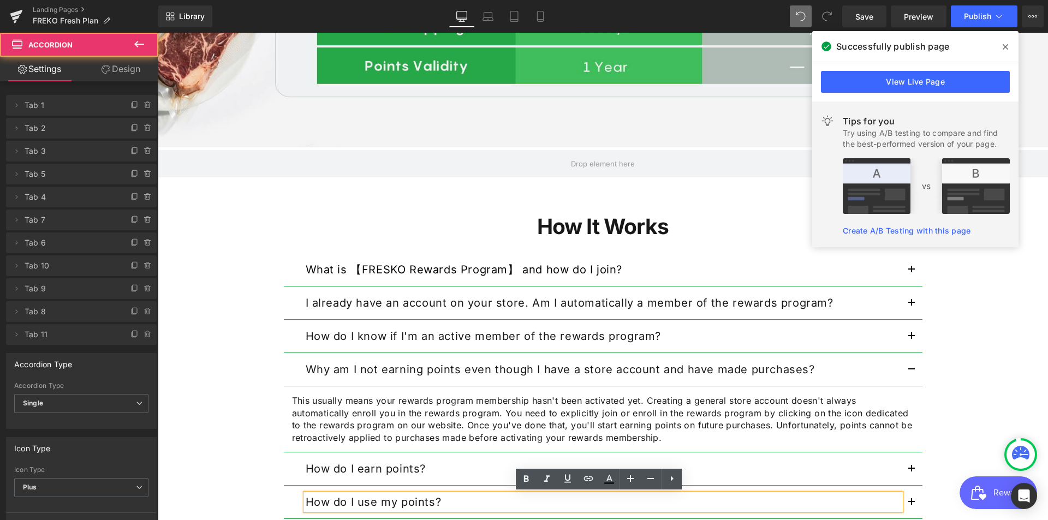
click at [910, 340] on button "button" at bounding box center [911, 336] width 22 height 33
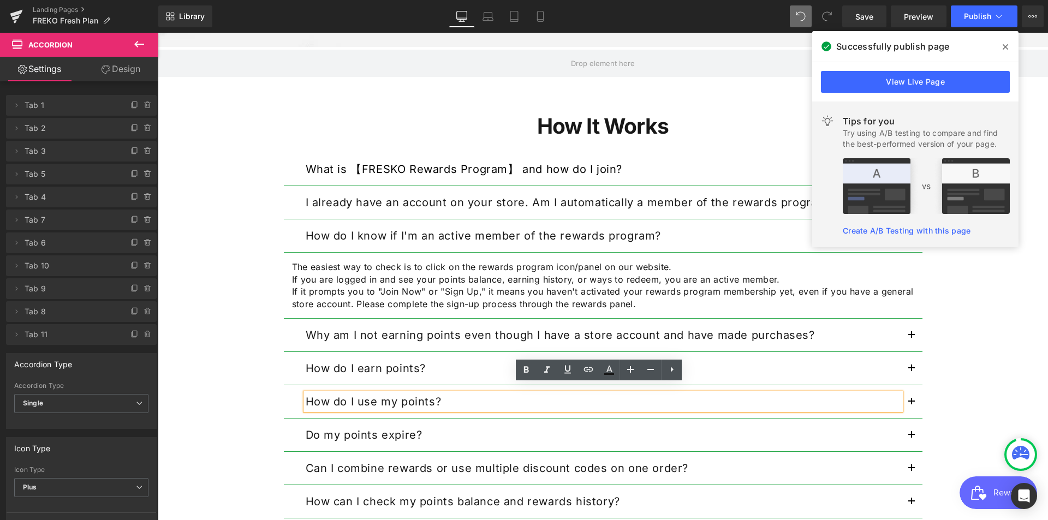
scroll to position [1032, 0]
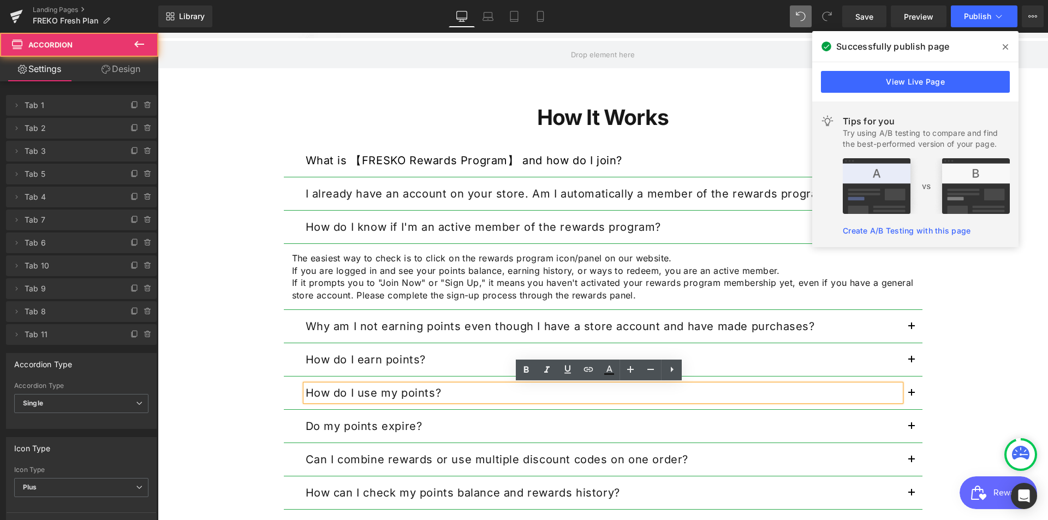
click at [911, 329] on button "button" at bounding box center [911, 326] width 22 height 33
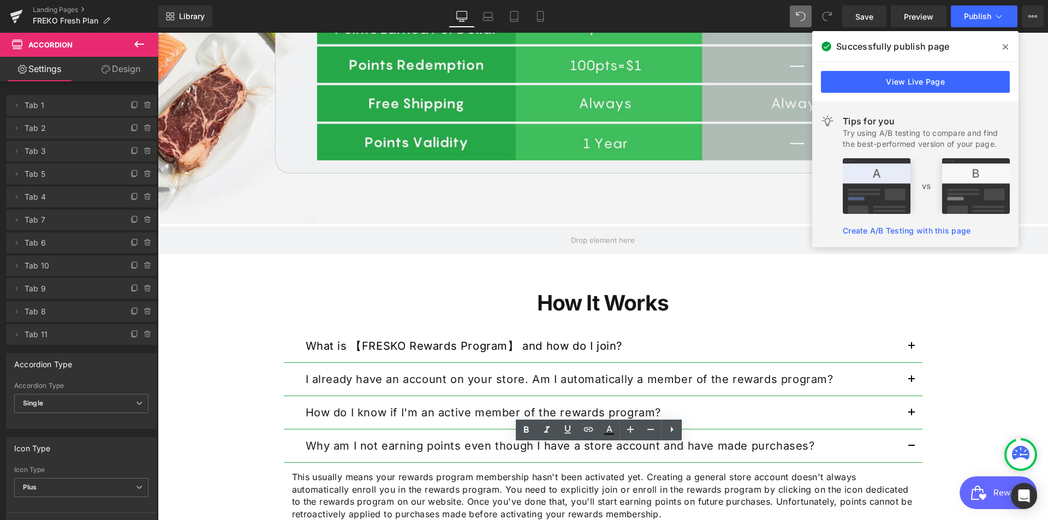
scroll to position [814, 0]
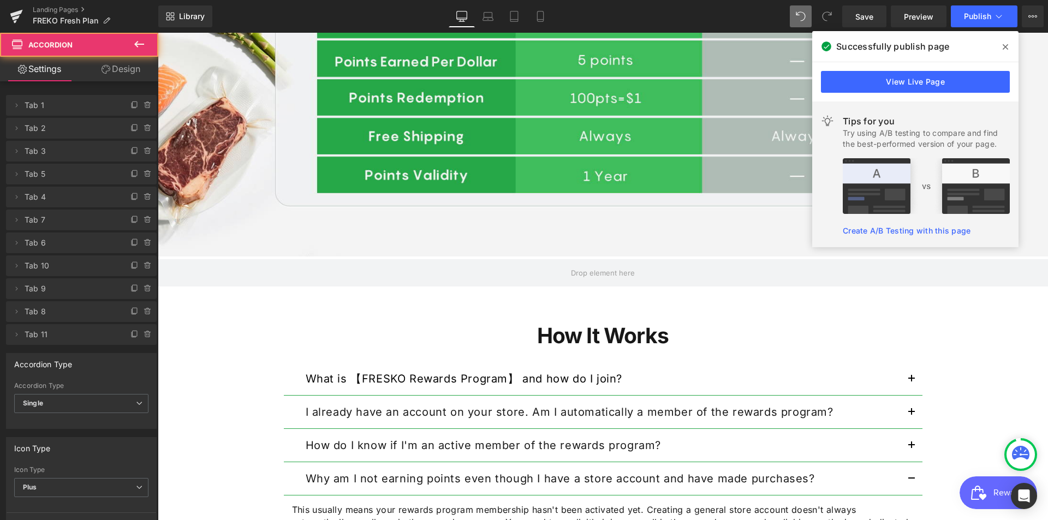
click at [902, 382] on button "button" at bounding box center [911, 378] width 22 height 33
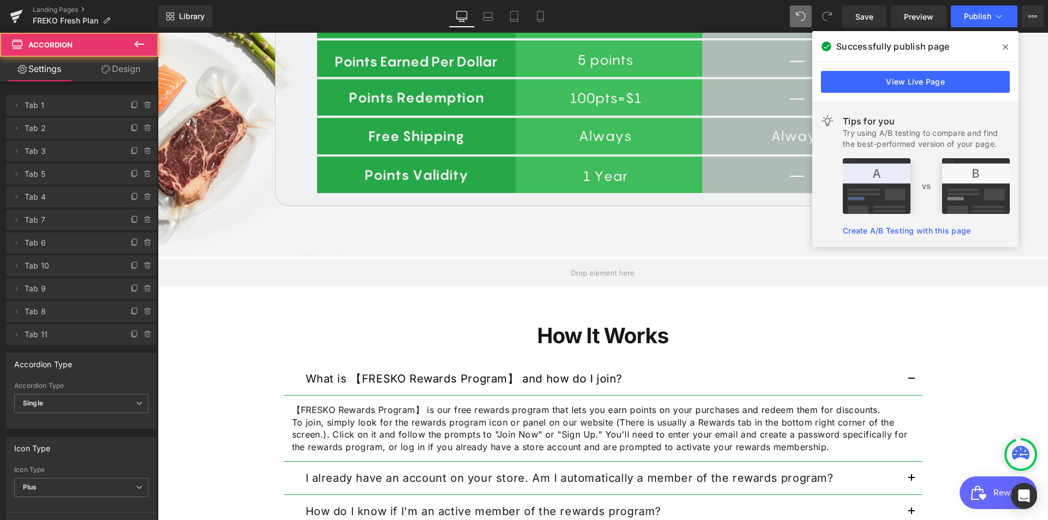
click at [902, 382] on button "button" at bounding box center [911, 378] width 22 height 33
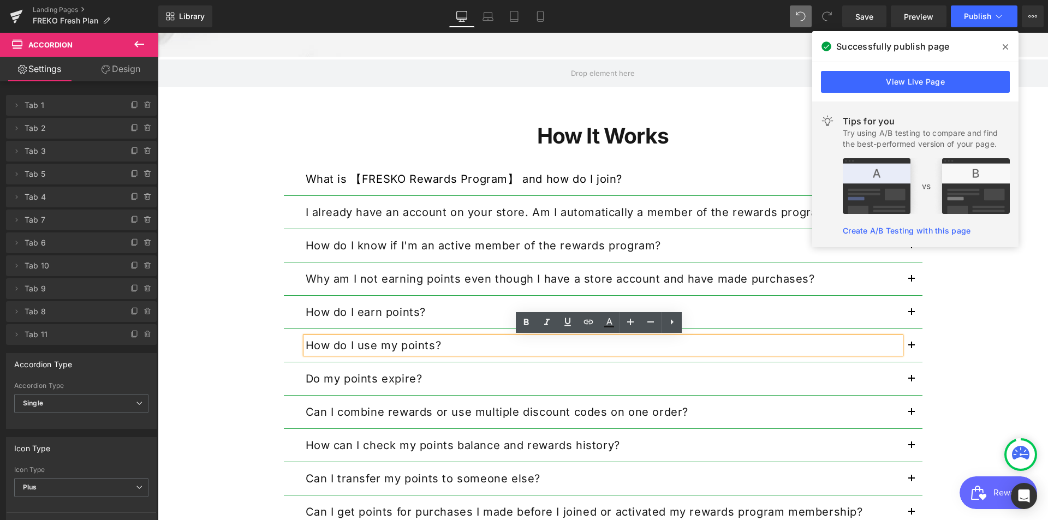
scroll to position [1032, 0]
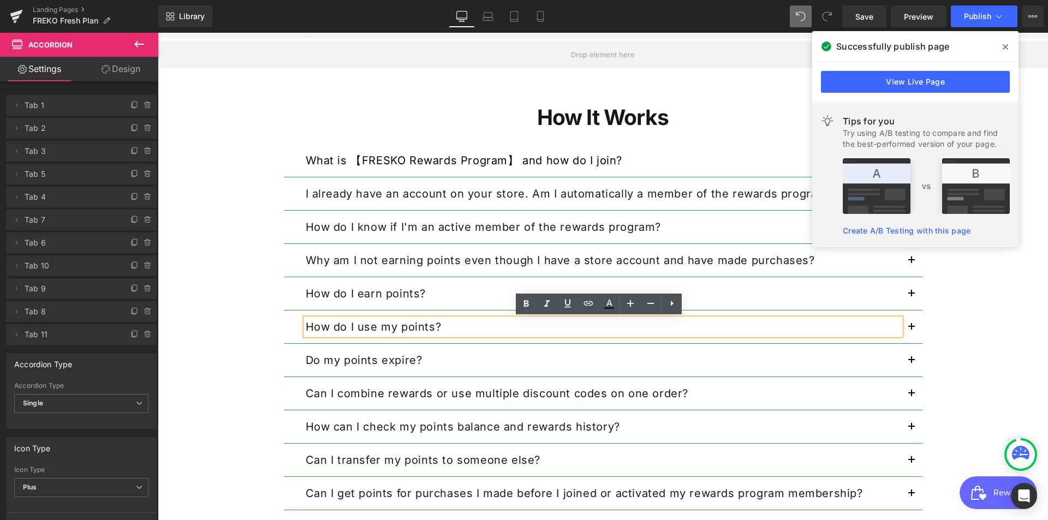
click at [909, 328] on button "button" at bounding box center [911, 326] width 22 height 33
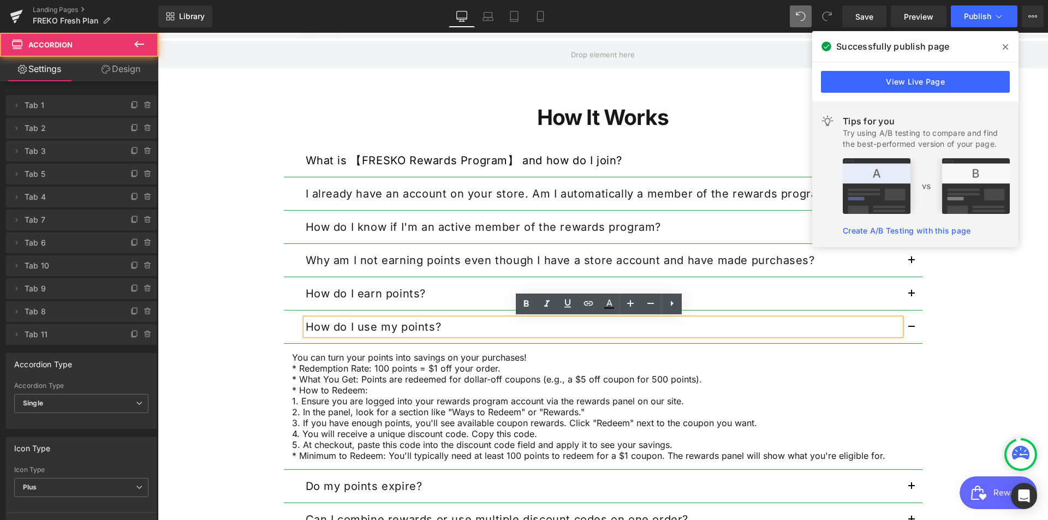
click at [901, 298] on button "button" at bounding box center [911, 293] width 22 height 33
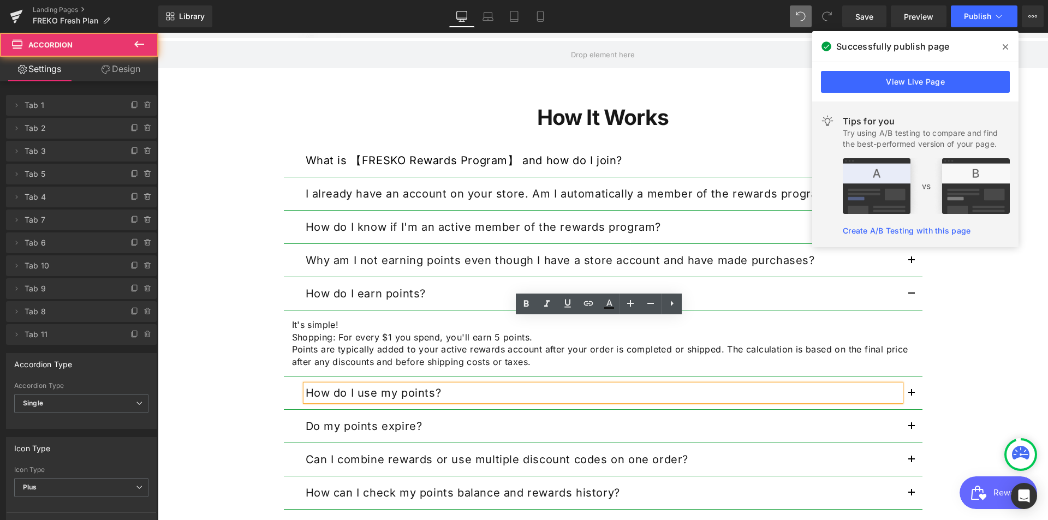
click at [902, 393] on button "button" at bounding box center [911, 392] width 22 height 33
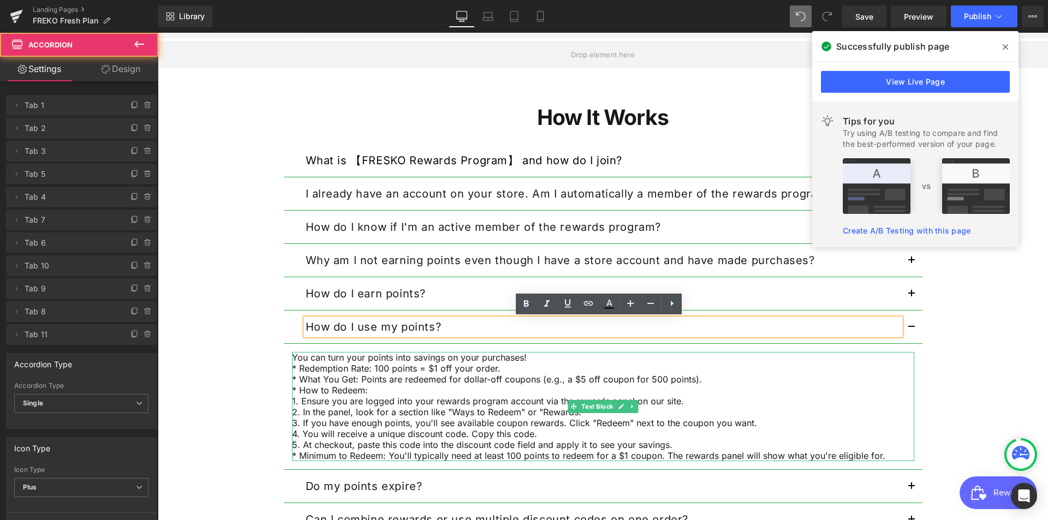
click at [491, 393] on p "* How to Redeem:" at bounding box center [603, 390] width 622 height 11
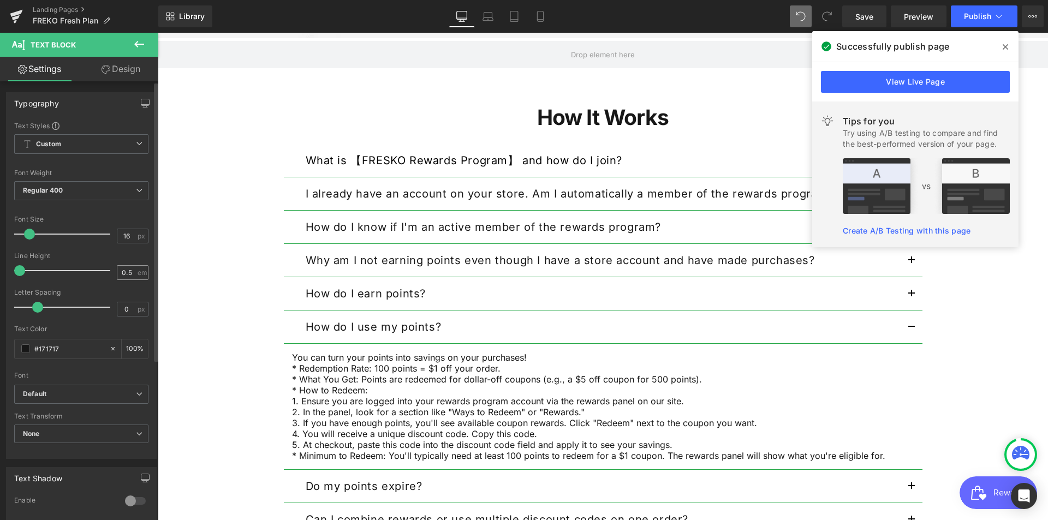
click at [131, 273] on div "0.5 em" at bounding box center [133, 272] width 32 height 15
drag, startPoint x: 128, startPoint y: 274, endPoint x: 113, endPoint y: 274, distance: 14.7
click at [117, 274] on input "0.5" at bounding box center [126, 273] width 19 height 14
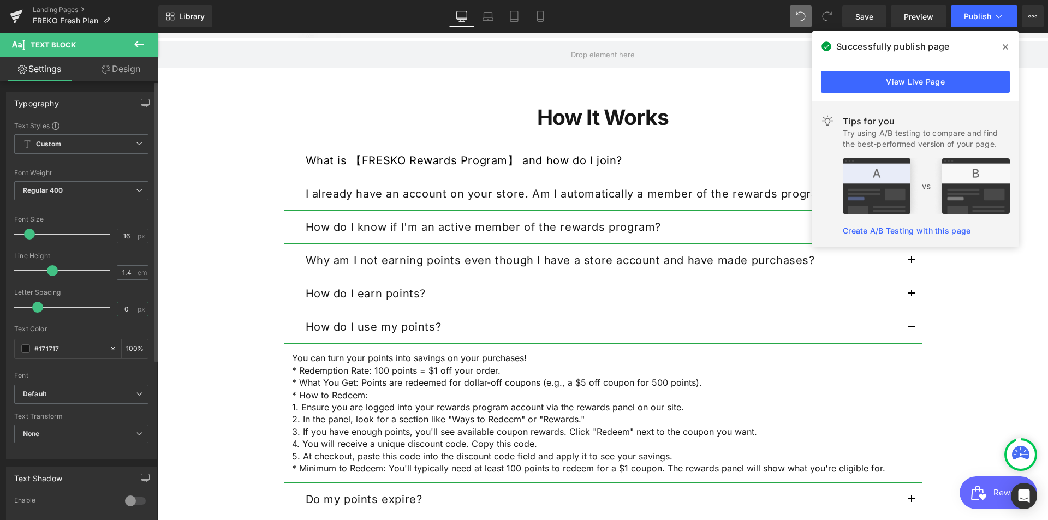
click at [124, 307] on input "0" at bounding box center [126, 309] width 19 height 14
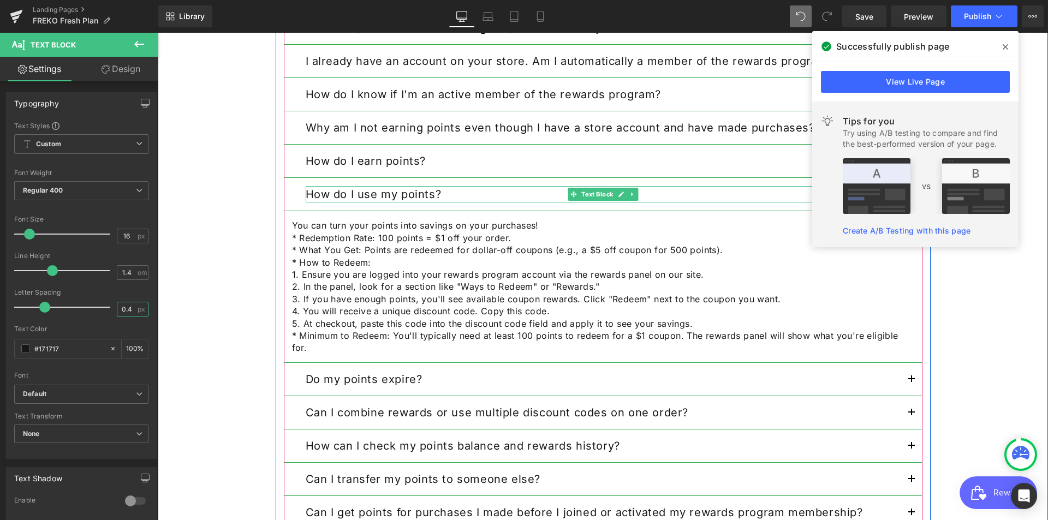
scroll to position [1196, 0]
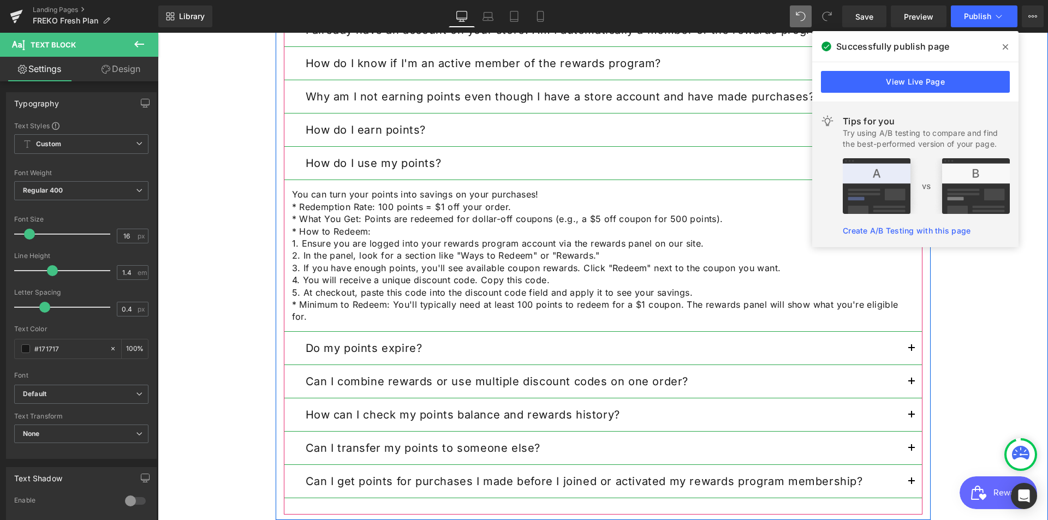
click at [492, 342] on div "Do my points expire? Text Block" at bounding box center [603, 348] width 595 height 16
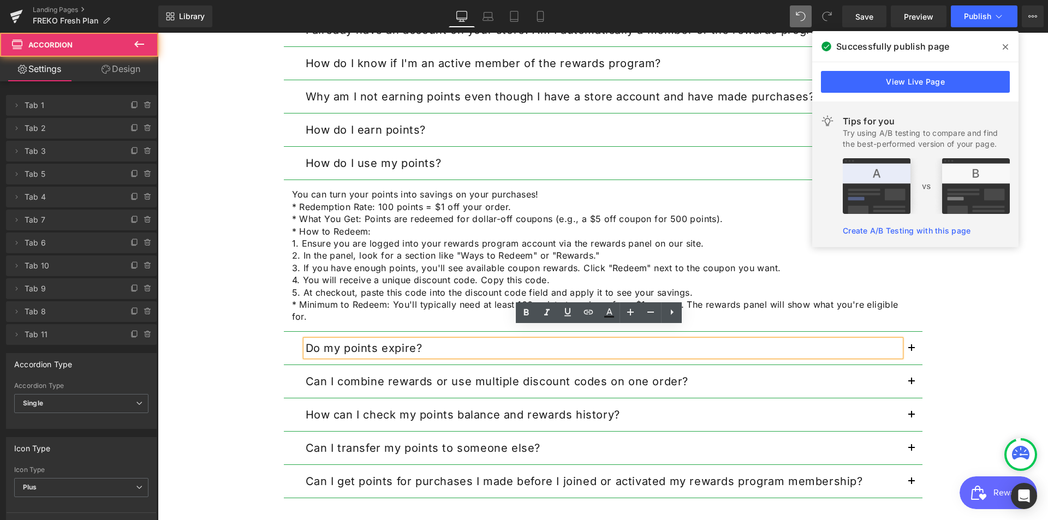
click at [907, 332] on button "button" at bounding box center [911, 348] width 22 height 33
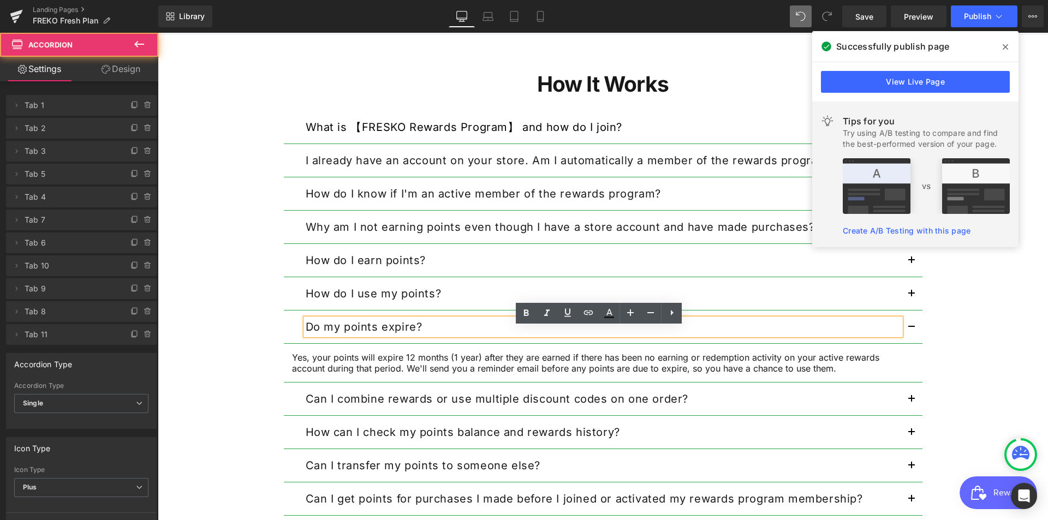
scroll to position [1057, 0]
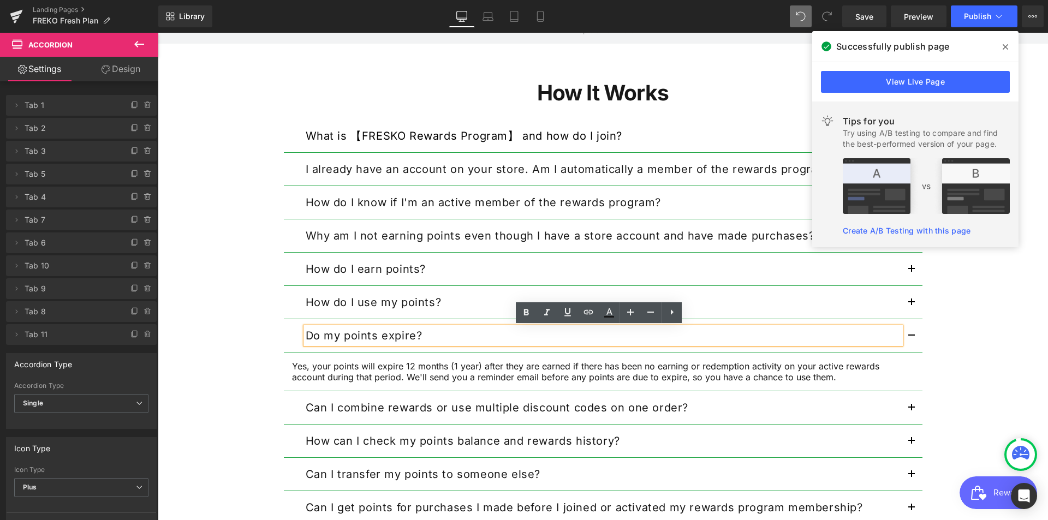
click at [522, 379] on p "Yes, your points will expire 12 months (1 year) after they are earned if there …" at bounding box center [603, 372] width 622 height 22
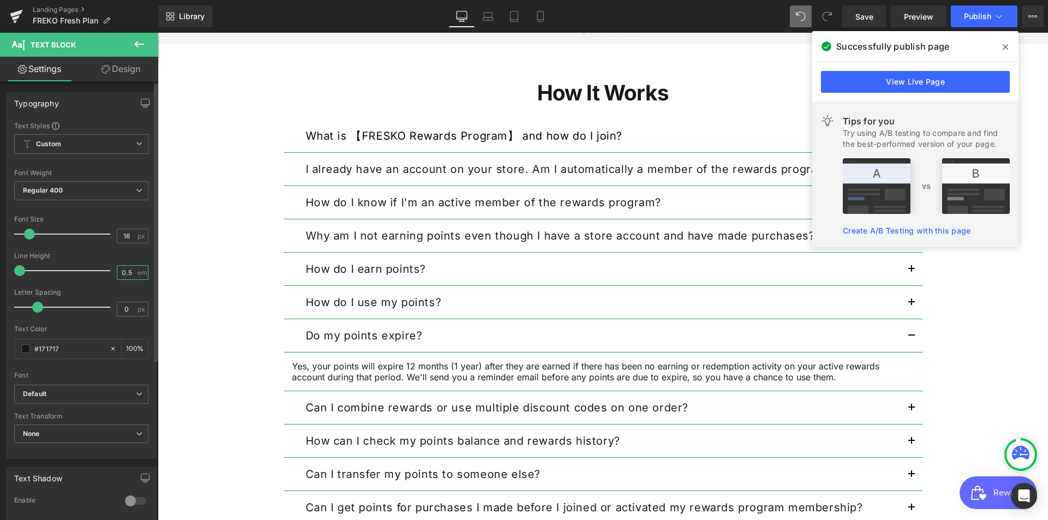
drag, startPoint x: 129, startPoint y: 270, endPoint x: 112, endPoint y: 270, distance: 16.4
click at [117, 270] on div "0.5 em" at bounding box center [133, 272] width 32 height 15
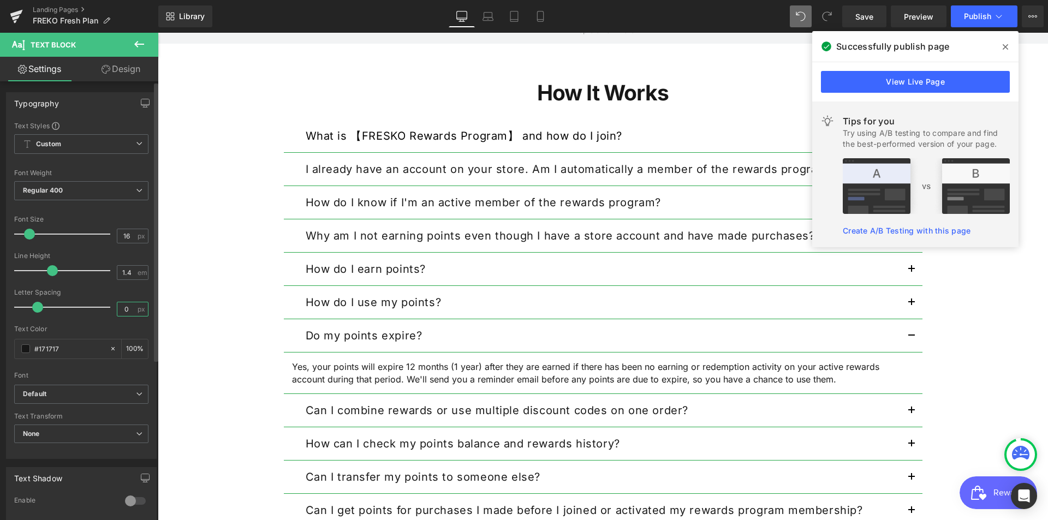
click at [129, 306] on input "0" at bounding box center [126, 309] width 19 height 14
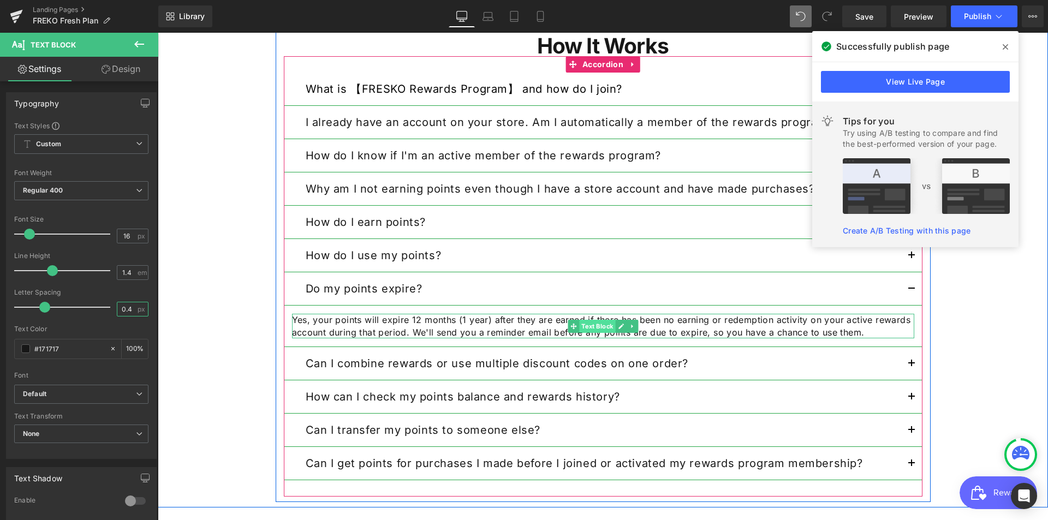
scroll to position [1166, 0]
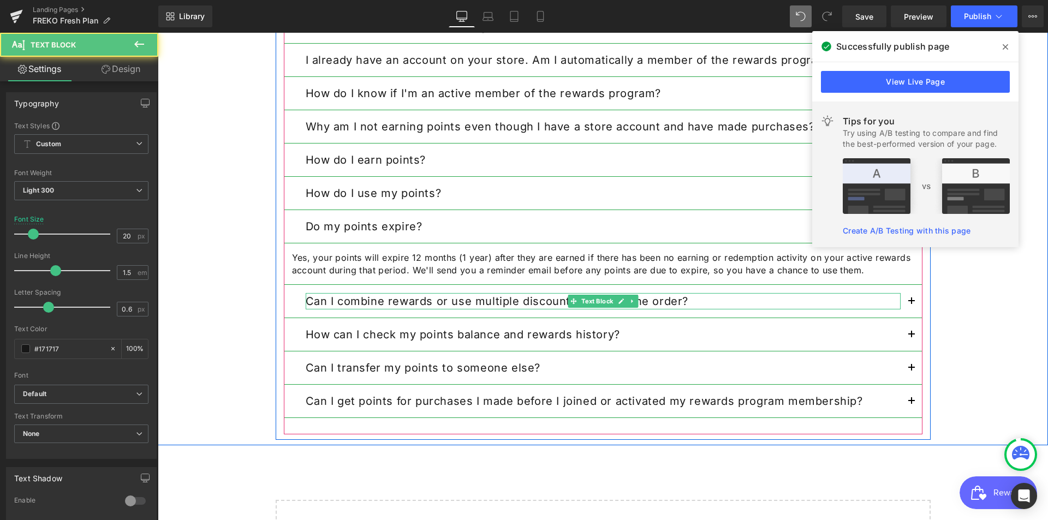
click at [561, 306] on strong "Can I combine rewards or use multiple discount codes on one order?" at bounding box center [497, 301] width 383 height 13
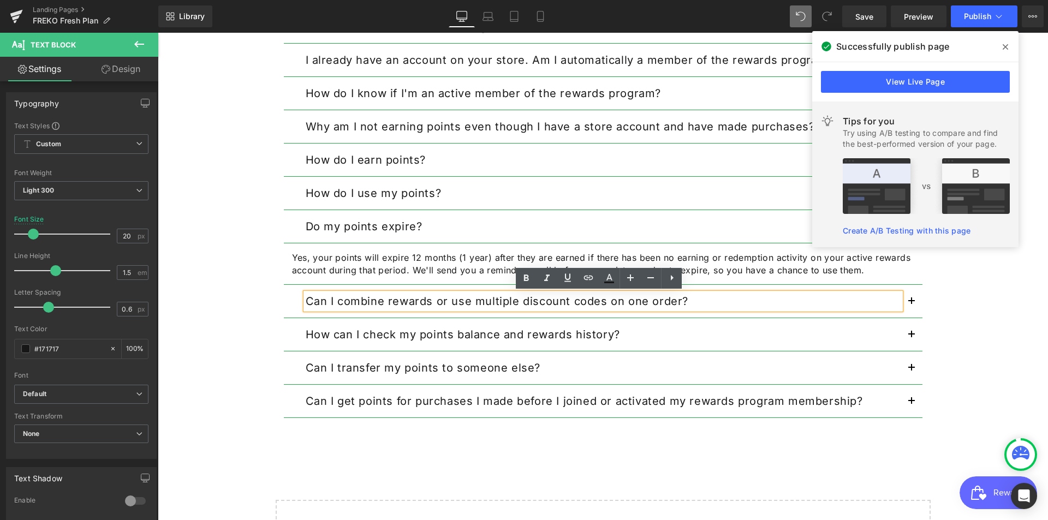
click at [902, 307] on button "button" at bounding box center [911, 301] width 22 height 33
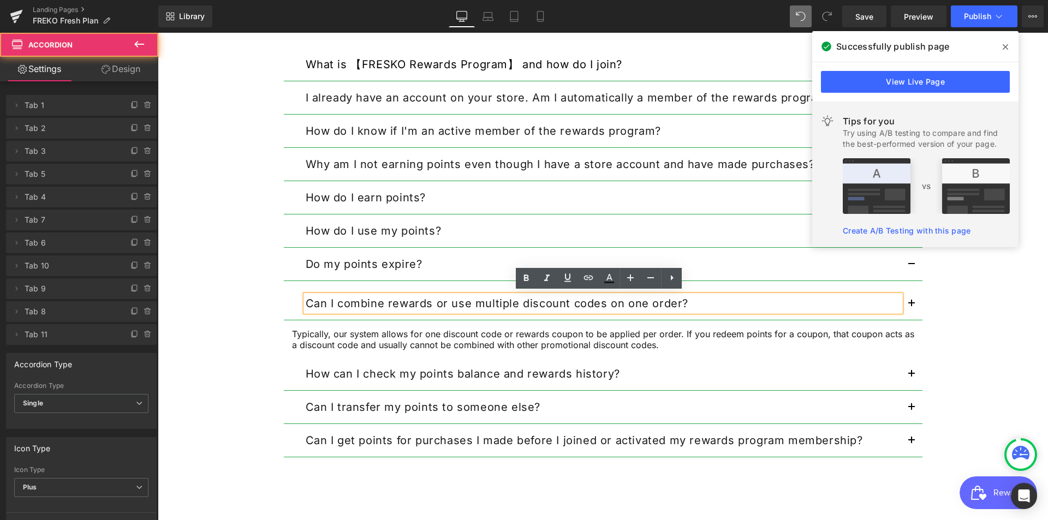
scroll to position [1125, 0]
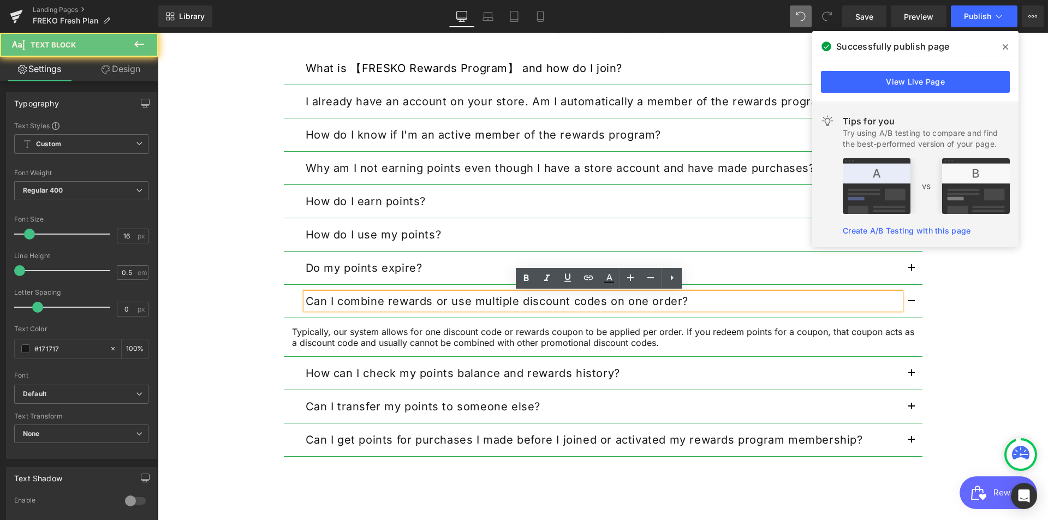
click at [496, 330] on p "Typically, our system allows for one discount code or rewards coupon to be appl…" at bounding box center [603, 337] width 622 height 22
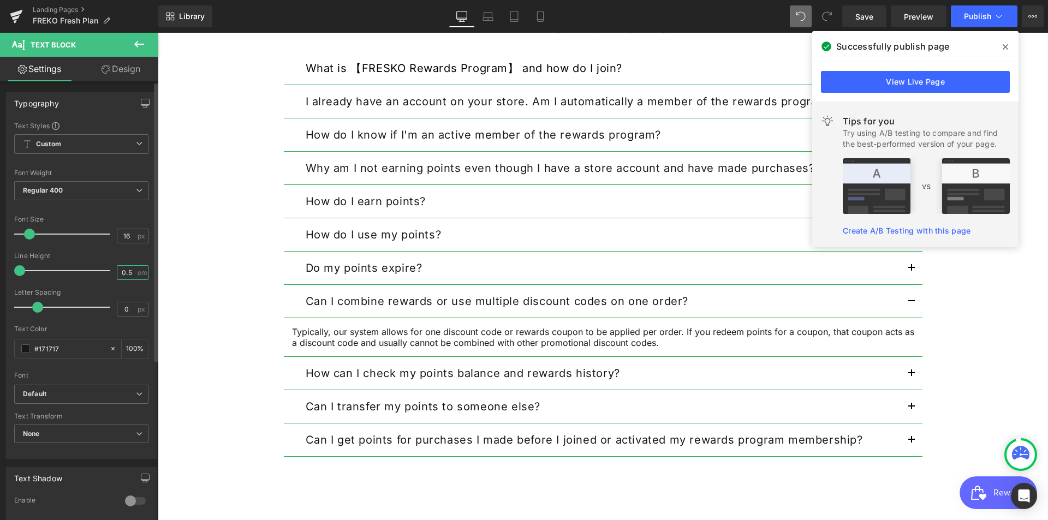
click at [125, 274] on input "0.5" at bounding box center [126, 273] width 19 height 14
drag, startPoint x: 127, startPoint y: 273, endPoint x: 104, endPoint y: 269, distance: 23.2
click at [104, 269] on div "Line Height 0.5 em" at bounding box center [81, 270] width 134 height 37
click at [121, 310] on input "0" at bounding box center [126, 309] width 19 height 14
click at [126, 308] on input "0" at bounding box center [126, 309] width 19 height 14
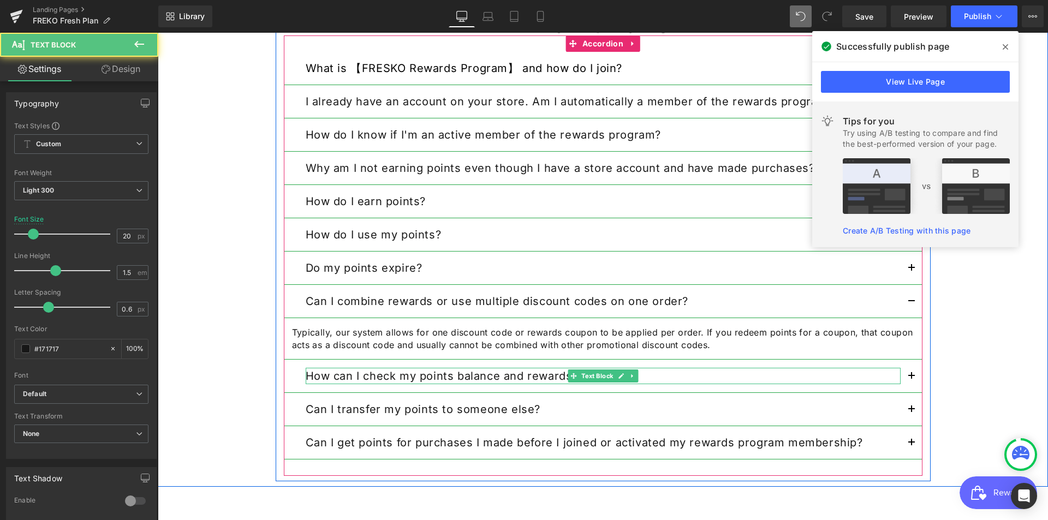
click at [667, 375] on p "How can I check my points balance and rewards history?" at bounding box center [603, 376] width 595 height 16
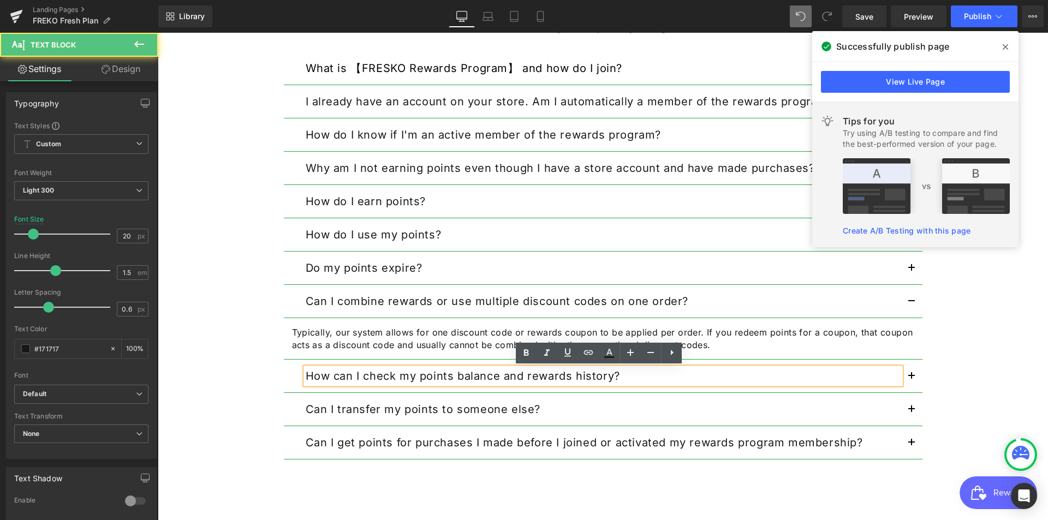
click at [911, 379] on span "button" at bounding box center [911, 379] width 0 height 0
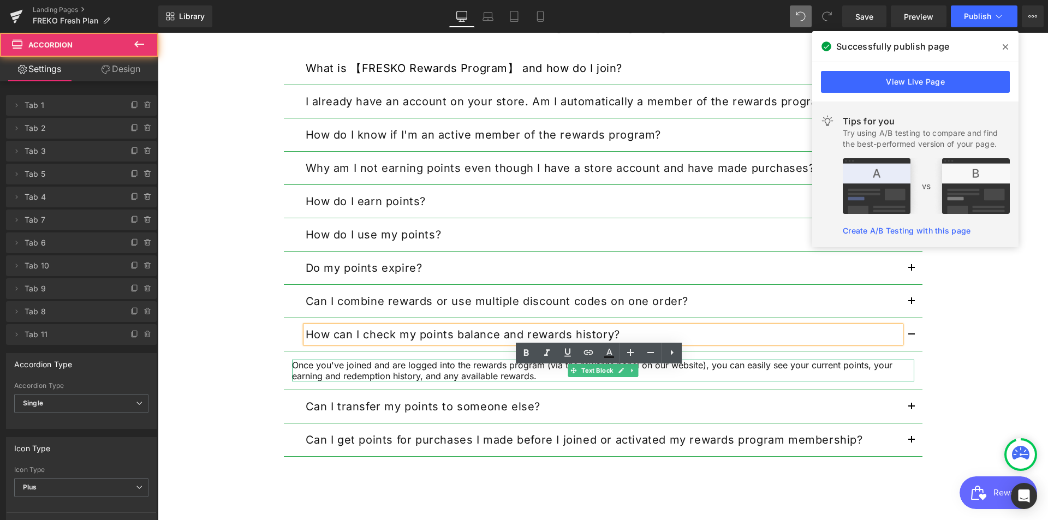
click at [444, 369] on p "Once you've joined and are logged into the rewards program (via the rewards pan…" at bounding box center [603, 371] width 622 height 22
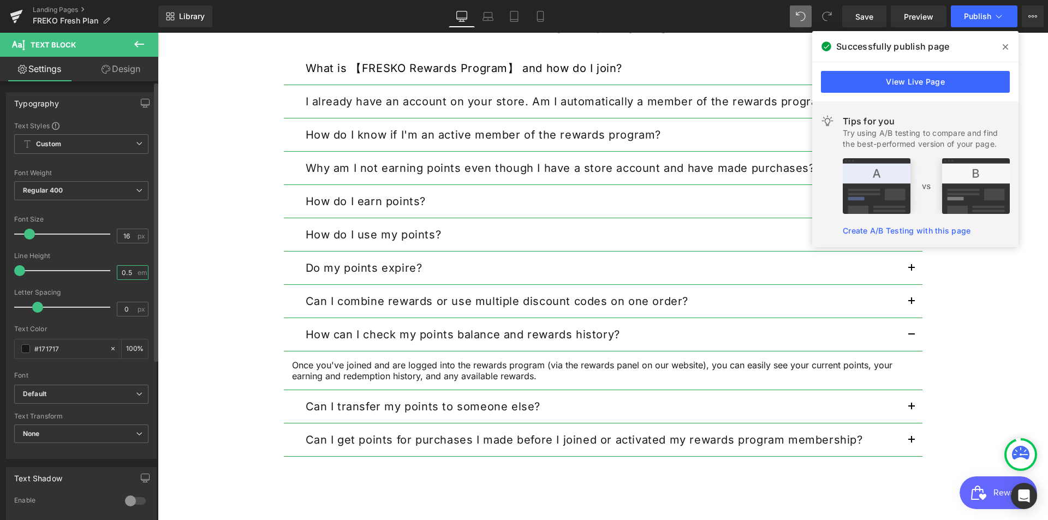
drag, startPoint x: 128, startPoint y: 275, endPoint x: 108, endPoint y: 271, distance: 20.5
click at [108, 271] on div "Line Height 0.5 em" at bounding box center [81, 270] width 134 height 37
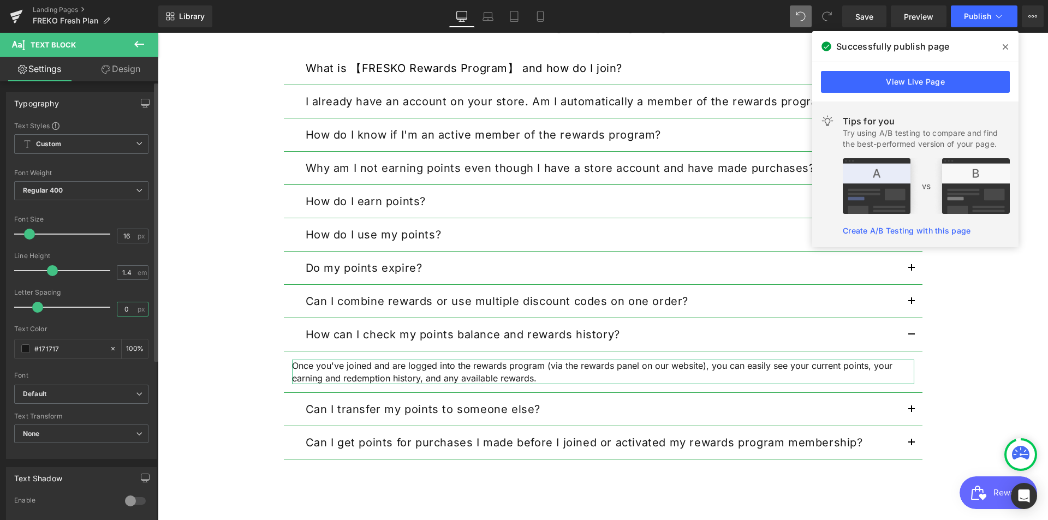
click at [126, 312] on input "0" at bounding box center [126, 309] width 19 height 14
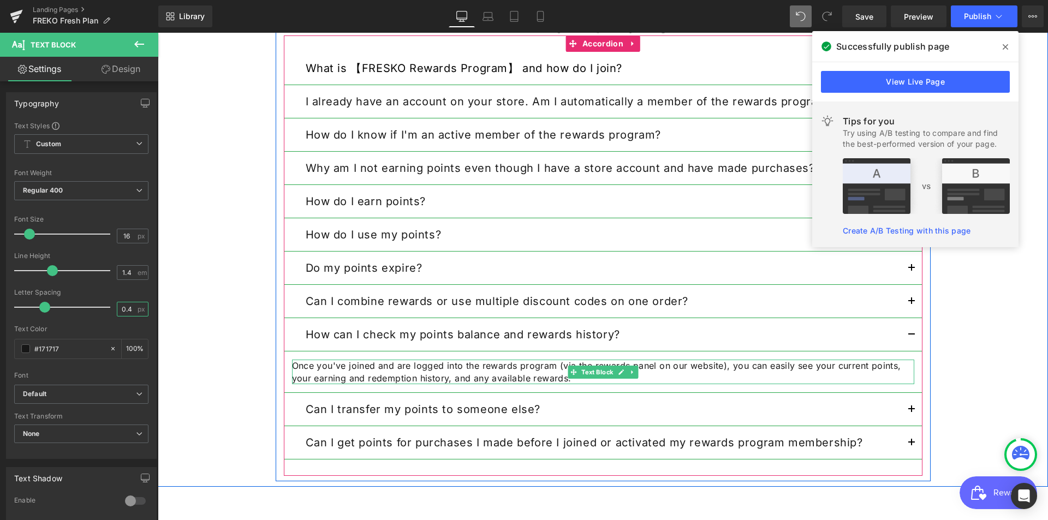
scroll to position [1234, 0]
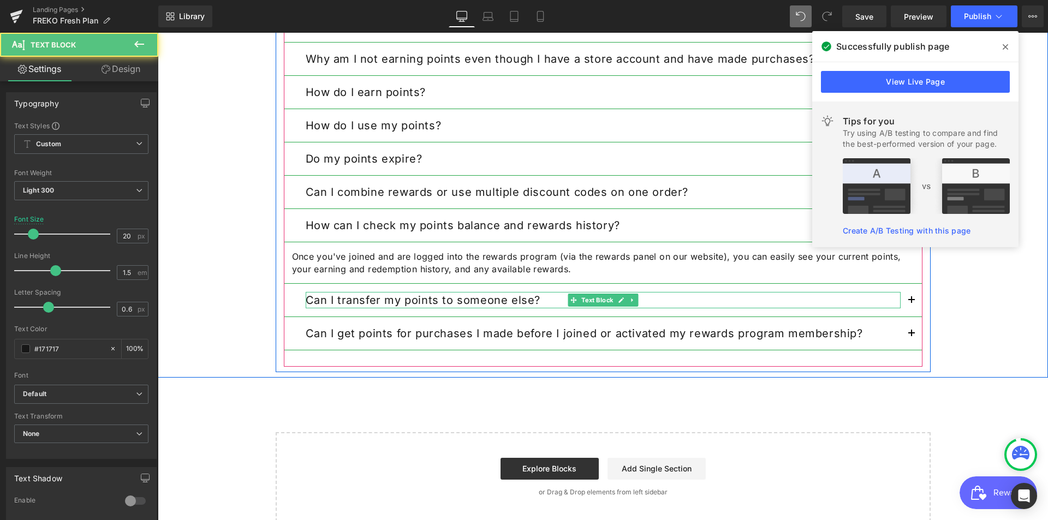
click at [526, 297] on strong "Can I transfer my points to someone else?" at bounding box center [423, 300] width 235 height 13
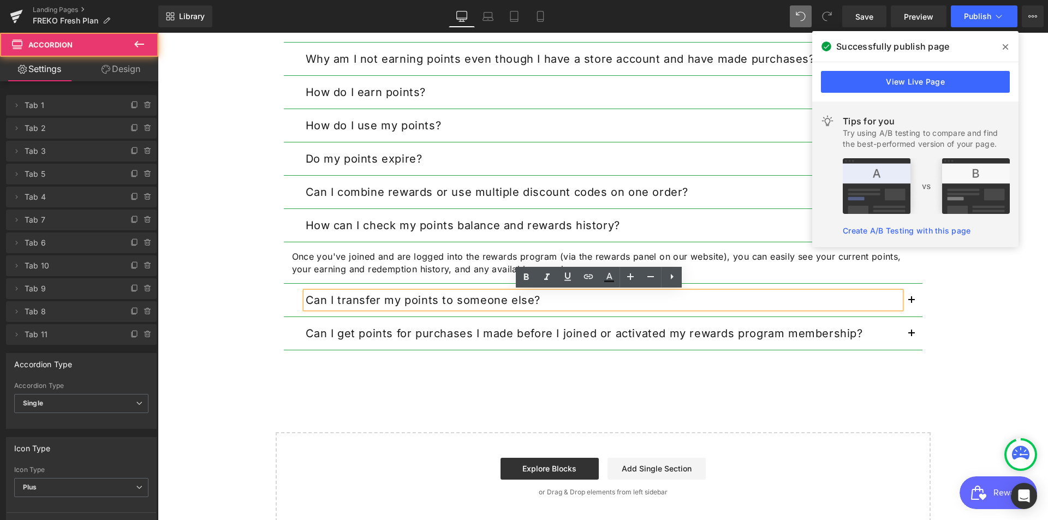
click at [909, 301] on button "button" at bounding box center [911, 300] width 22 height 33
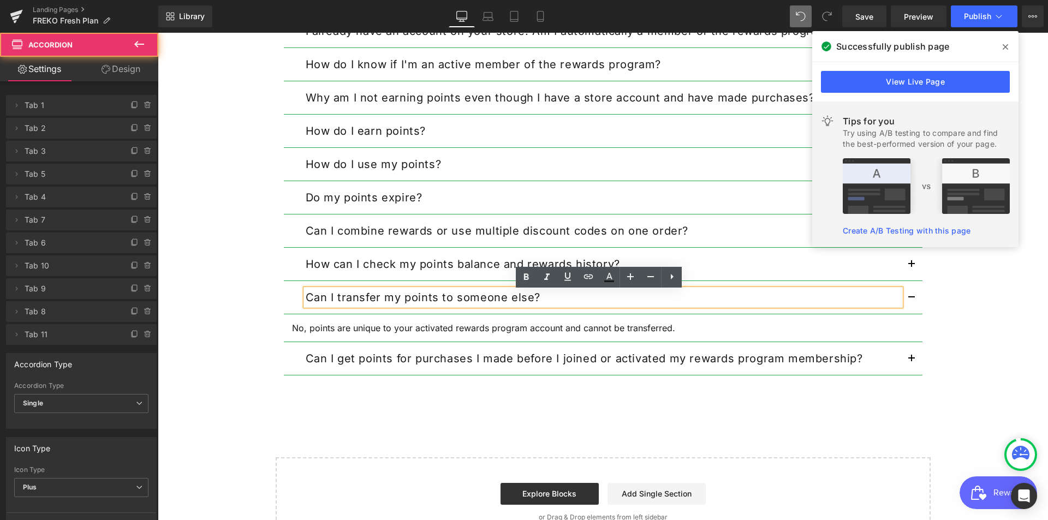
scroll to position [1192, 0]
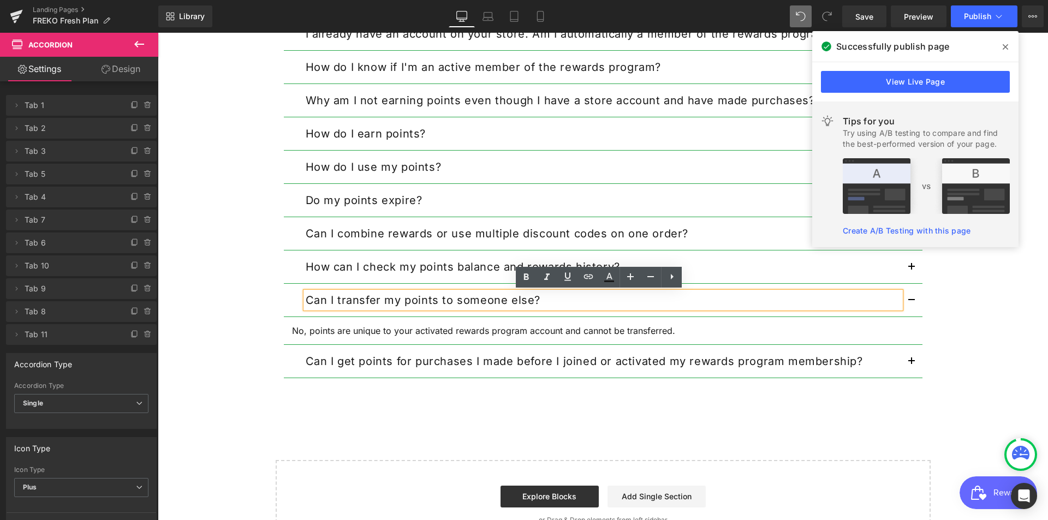
click at [462, 317] on div "Can I transfer my points to someone else? Text Block" at bounding box center [603, 300] width 638 height 33
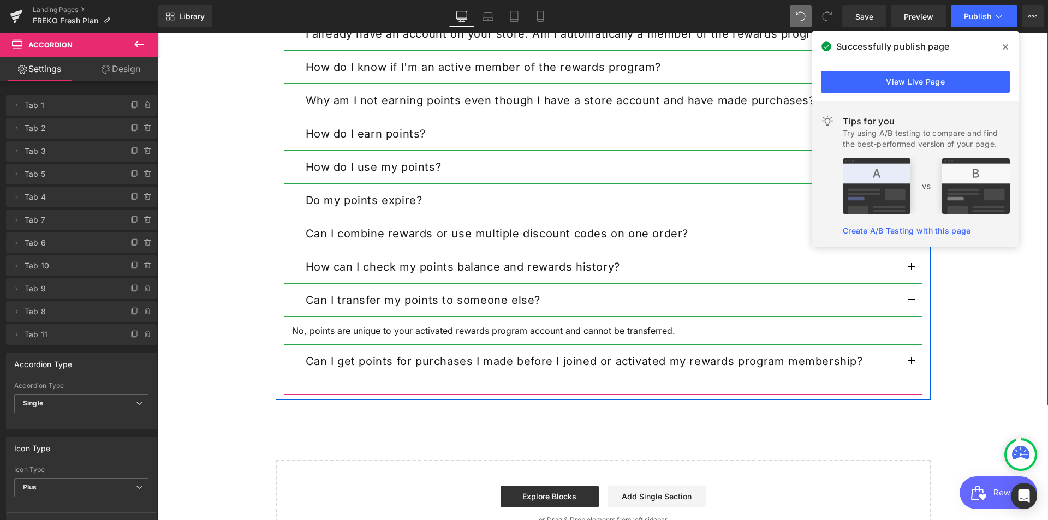
click at [500, 351] on div "Can I get points for purchases I made before I joined or activated my rewards p…" at bounding box center [603, 361] width 638 height 33
click at [911, 361] on button "button" at bounding box center [911, 361] width 22 height 33
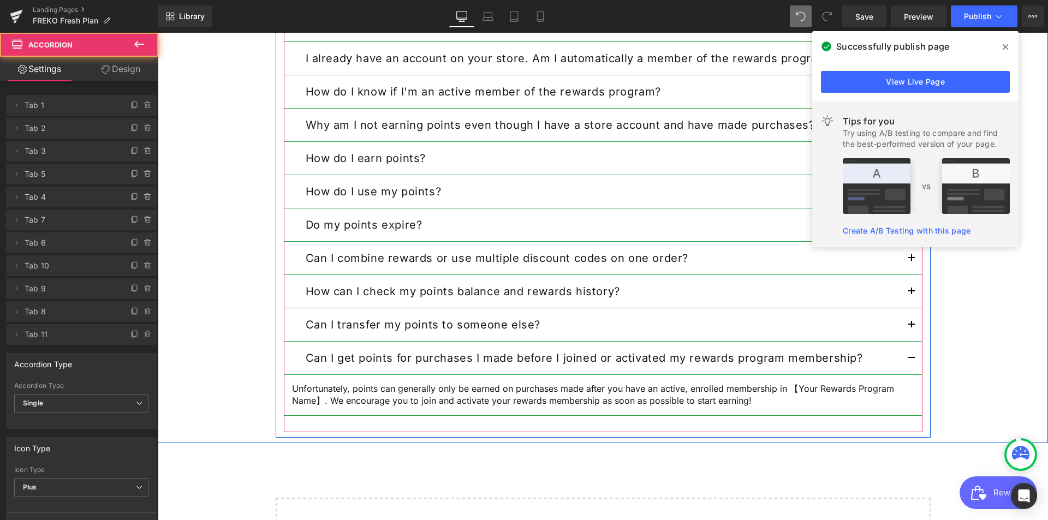
scroll to position [1164, 0]
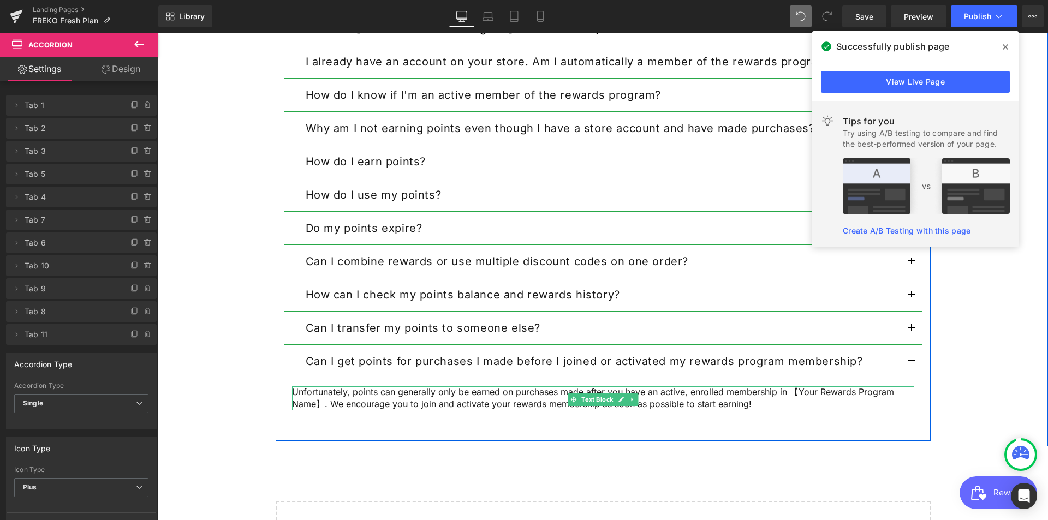
click at [597, 393] on div "Unfortunately, points can generally only be earned on purchases made after you …" at bounding box center [603, 398] width 622 height 24
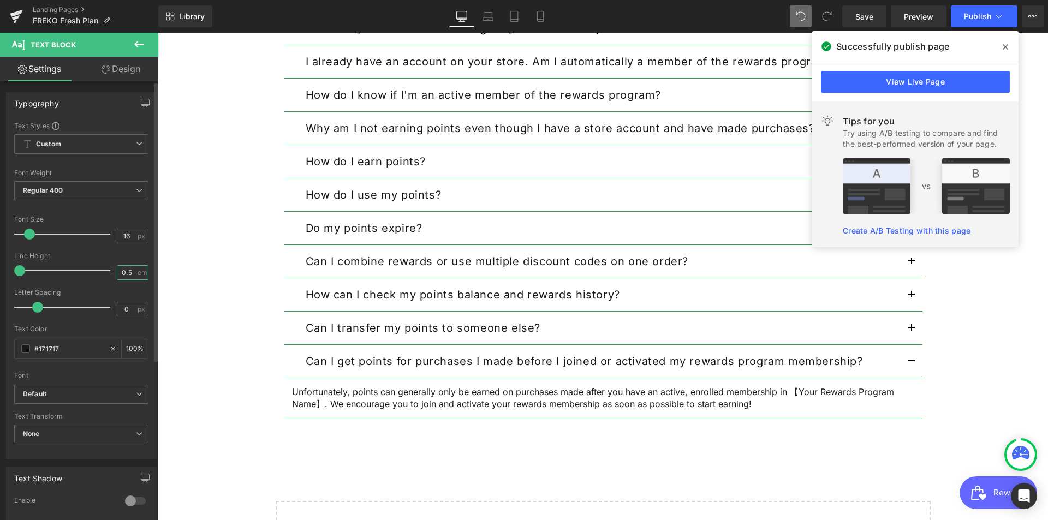
drag, startPoint x: 130, startPoint y: 271, endPoint x: 106, endPoint y: 271, distance: 24.0
click at [106, 271] on div "Line Height 0.5 em" at bounding box center [81, 270] width 134 height 37
click at [124, 312] on input "0" at bounding box center [126, 309] width 19 height 14
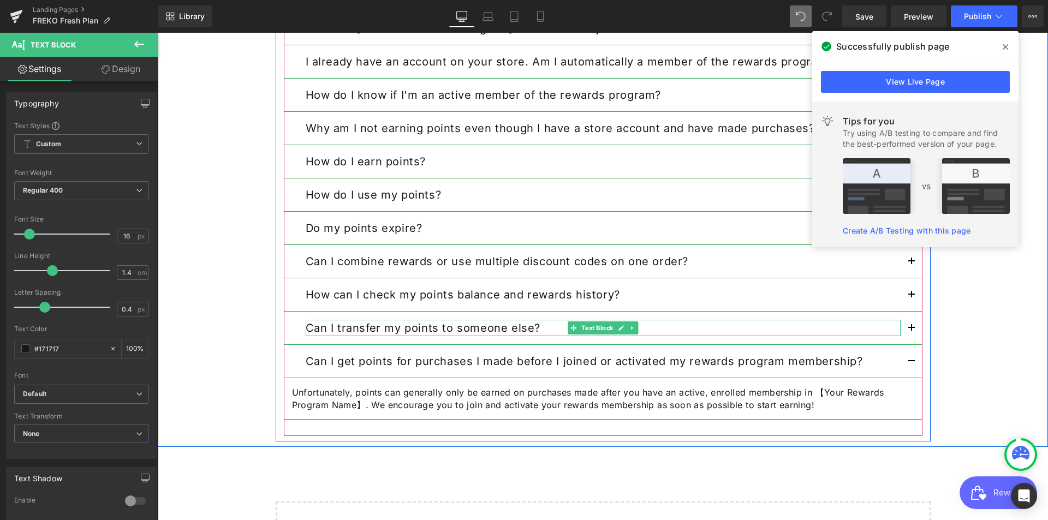
click at [838, 332] on p "Can I transfer my points to someone else?" at bounding box center [603, 328] width 595 height 16
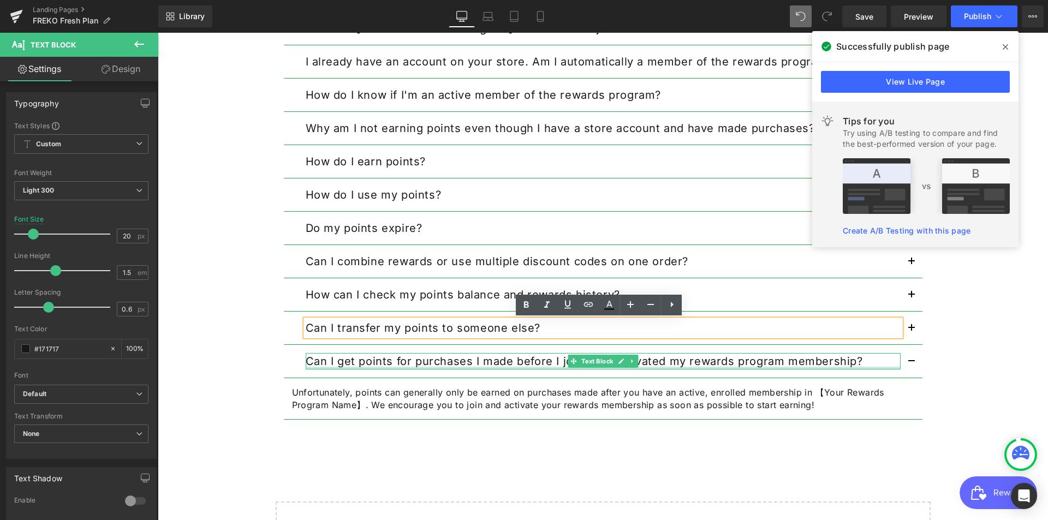
click at [701, 369] on div at bounding box center [603, 368] width 595 height 3
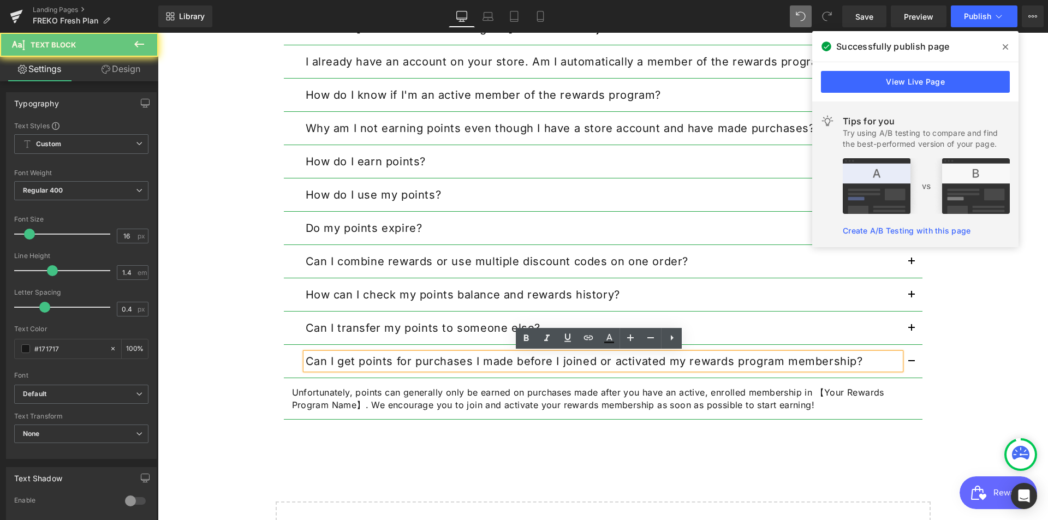
click at [702, 393] on p "Unfortunately, points can generally only be earned on purchases made after you …" at bounding box center [603, 398] width 622 height 25
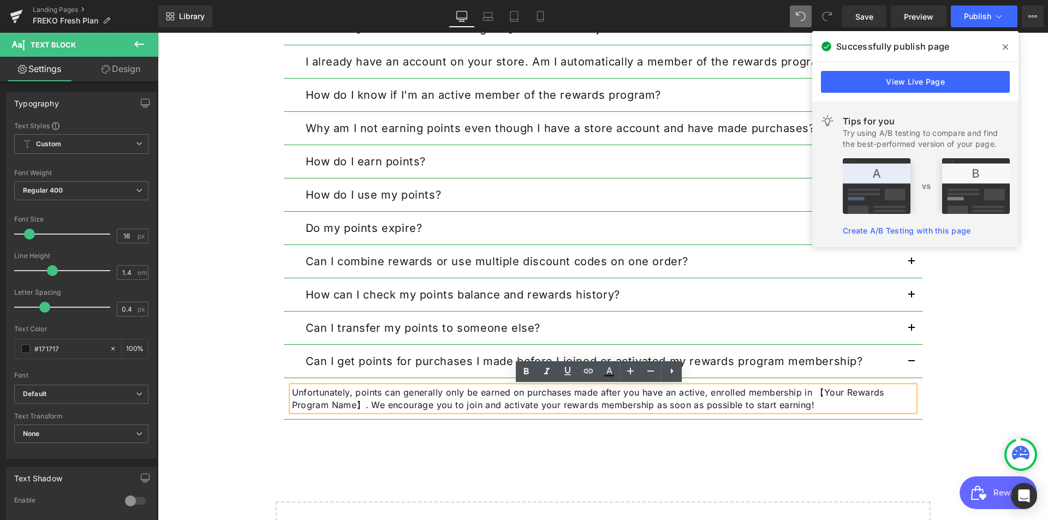
click at [158, 33] on div at bounding box center [158, 33] width 0 height 0
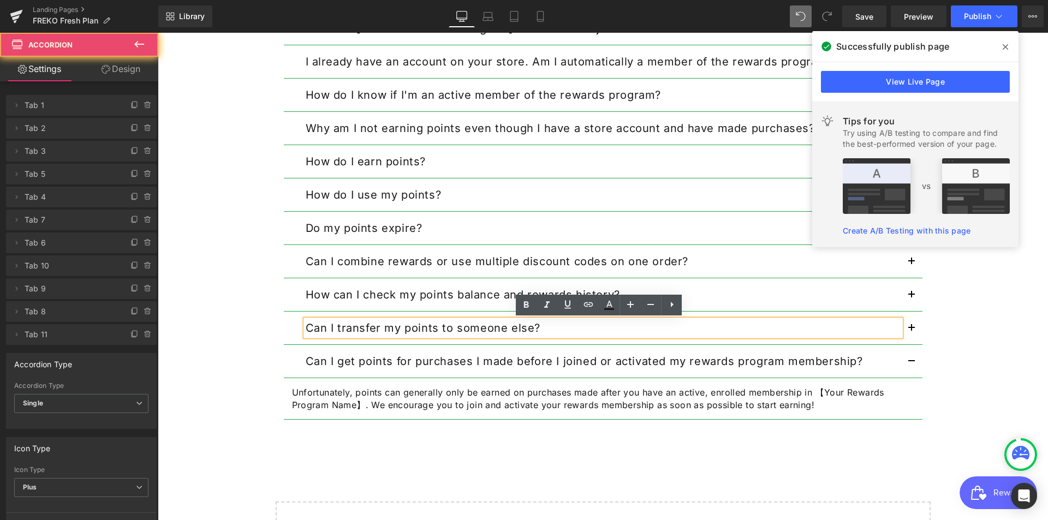
click at [903, 325] on button "button" at bounding box center [911, 328] width 22 height 33
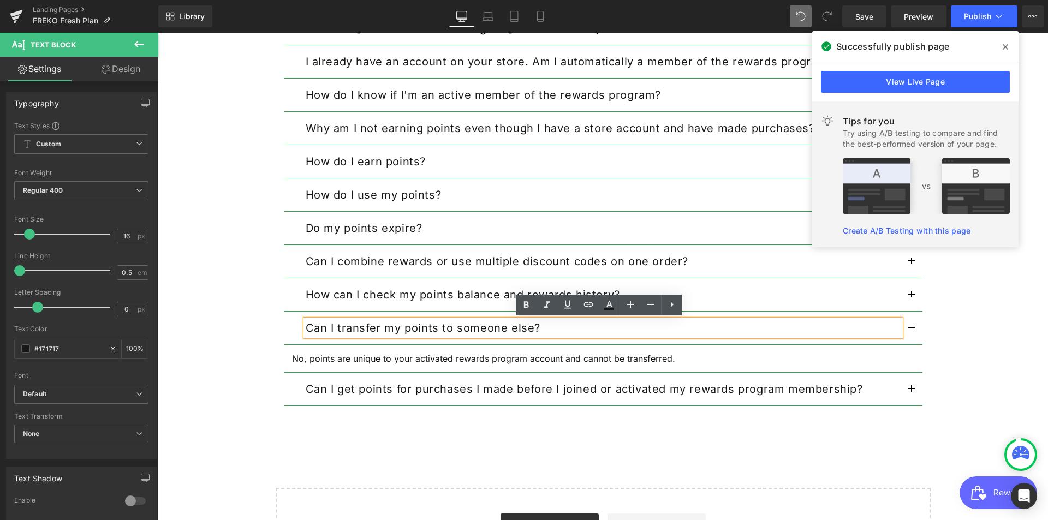
click at [417, 357] on p "No, points are unique to your activated rewards program account and cannot be t…" at bounding box center [603, 358] width 622 height 11
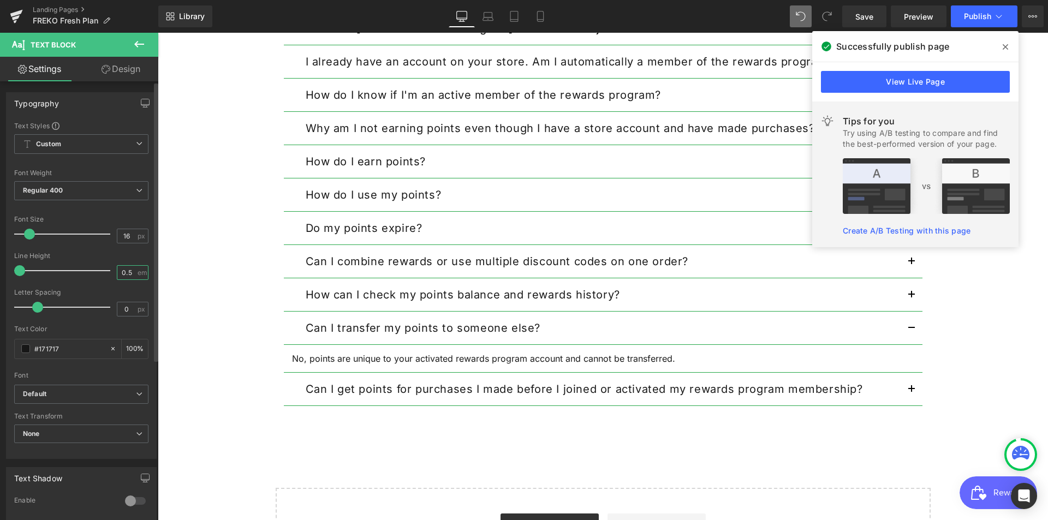
drag, startPoint x: 128, startPoint y: 272, endPoint x: 113, endPoint y: 268, distance: 15.9
click at [117, 268] on input "0.5" at bounding box center [126, 273] width 19 height 14
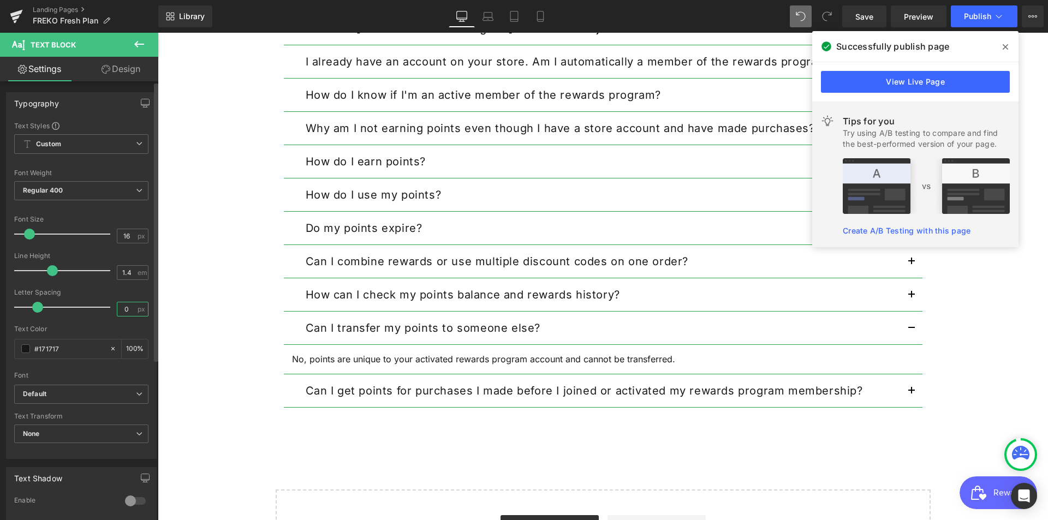
click at [127, 312] on input "0" at bounding box center [126, 309] width 19 height 14
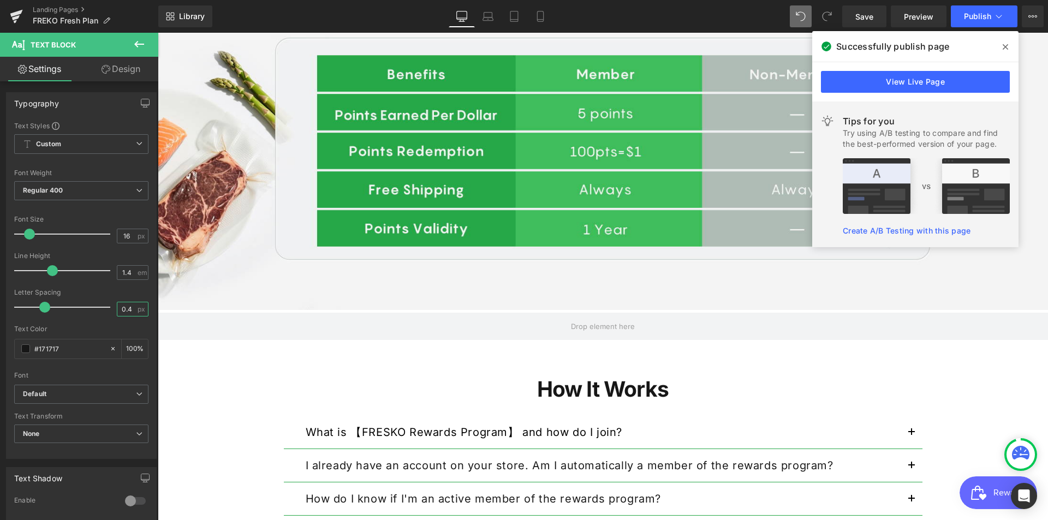
scroll to position [619, 0]
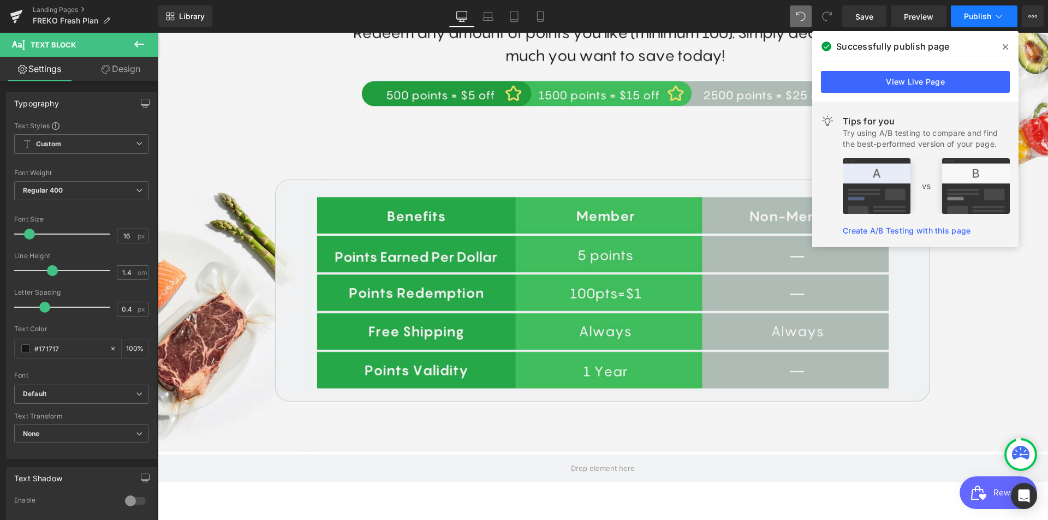
click at [985, 16] on span "Publish" at bounding box center [977, 16] width 27 height 9
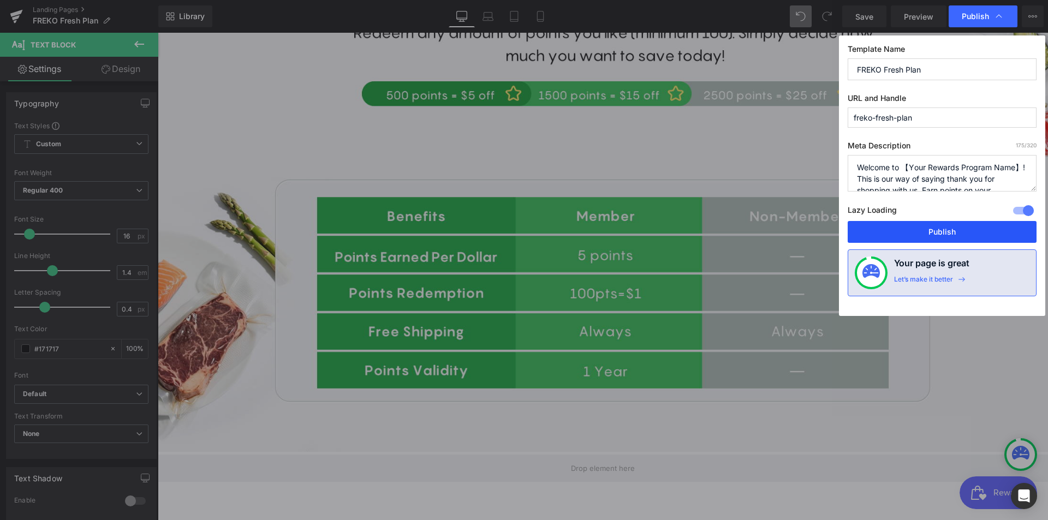
click at [939, 226] on button "Publish" at bounding box center [941, 232] width 189 height 22
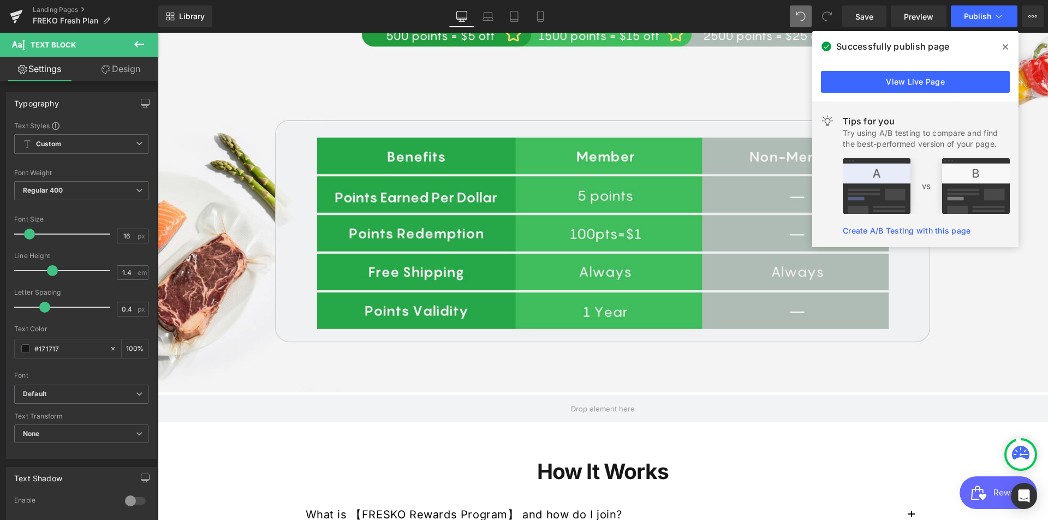
scroll to position [869, 0]
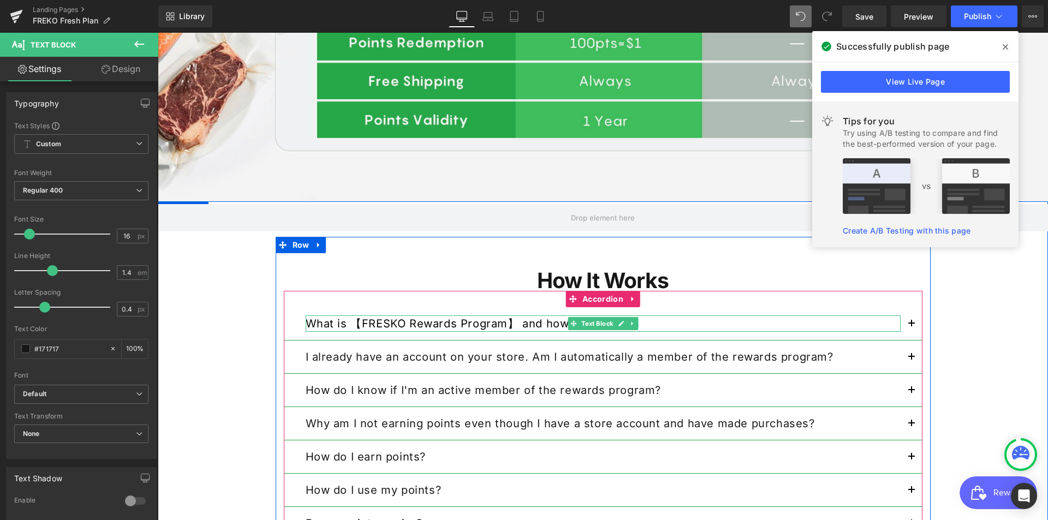
click at [480, 328] on strong "What is 【FRESKO Rewards Program】 and how do I join?" at bounding box center [464, 323] width 317 height 13
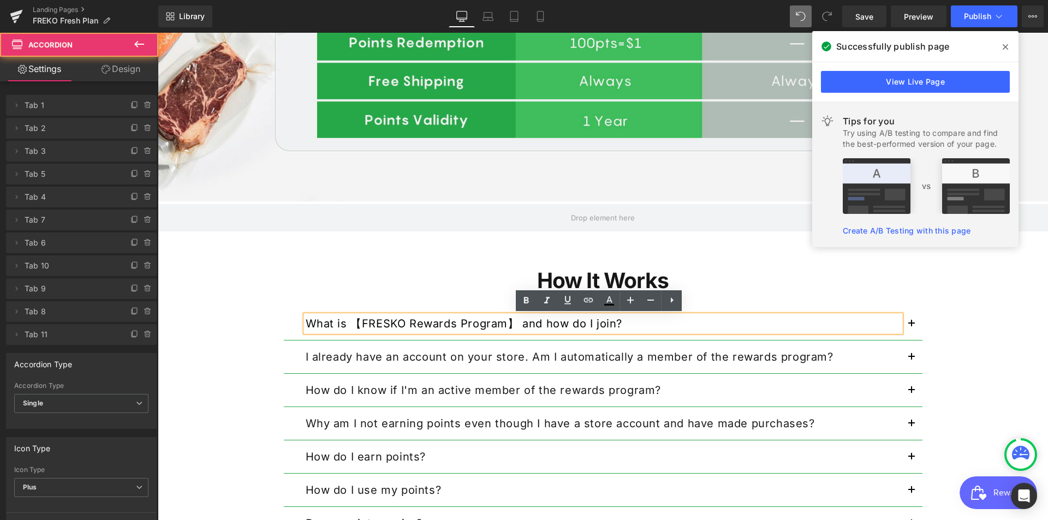
click at [911, 327] on span "button" at bounding box center [911, 327] width 0 height 0
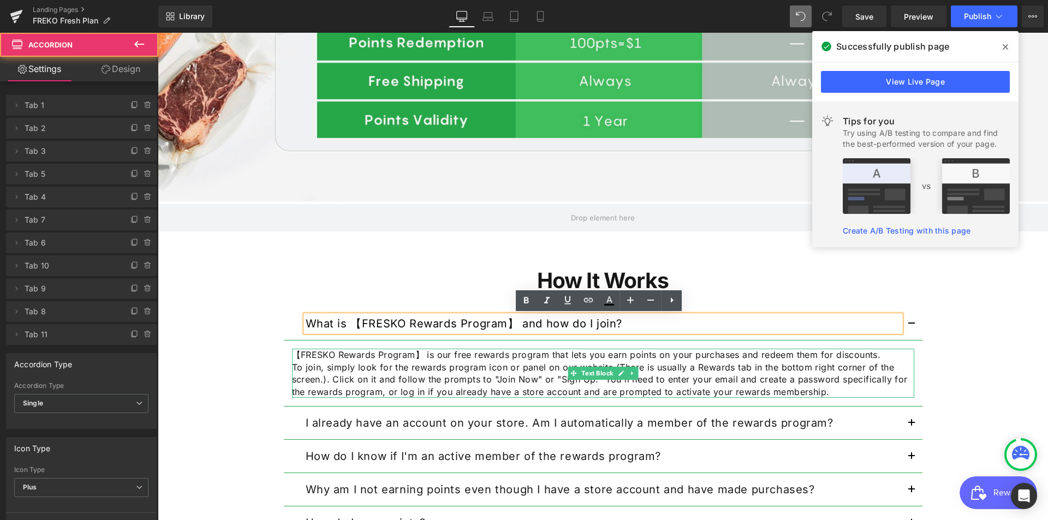
click at [411, 371] on p "To join, simply look for the rewards program icon or panel on our website (Ther…" at bounding box center [603, 379] width 622 height 37
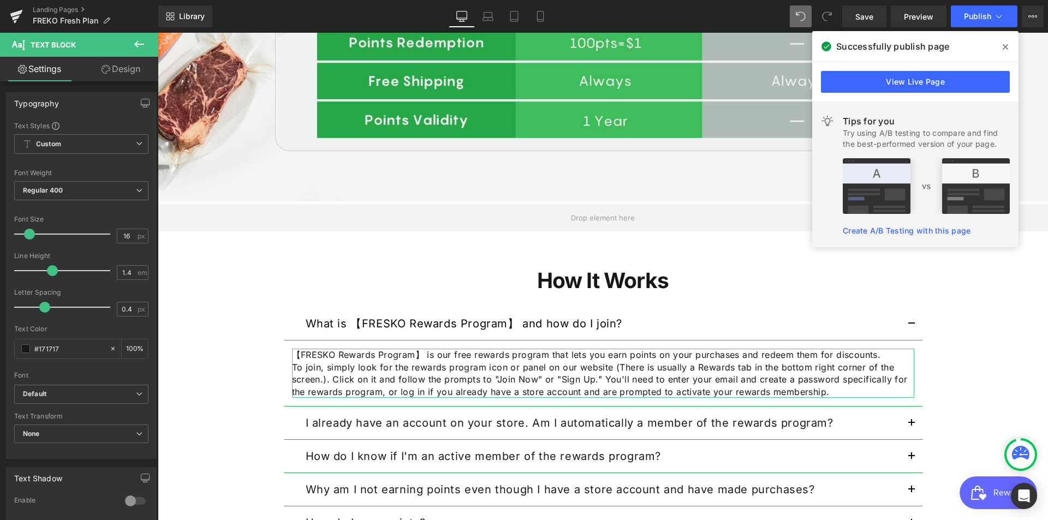
click at [125, 68] on link "Design" at bounding box center [120, 69] width 79 height 25
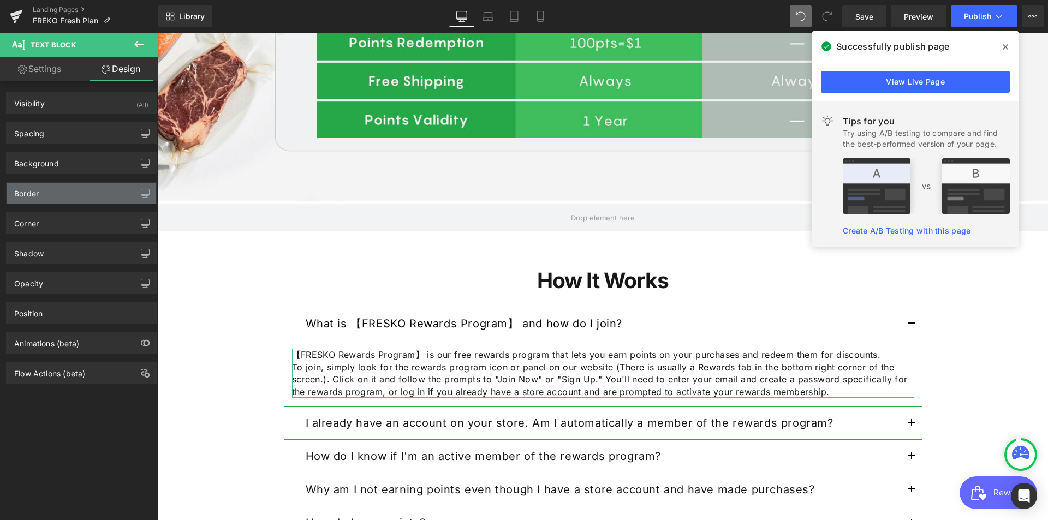
click at [38, 198] on div "Border" at bounding box center [26, 190] width 25 height 15
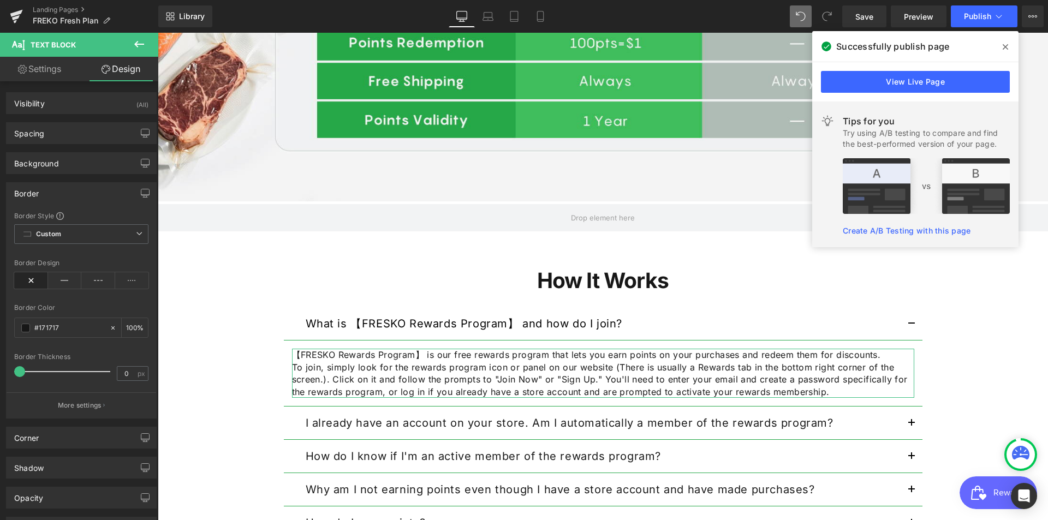
click at [79, 150] on div "Background Color & Image color Color transparent 0 % Image Replace Image Upload…" at bounding box center [81, 159] width 163 height 30
click at [74, 131] on div "Spacing" at bounding box center [82, 133] width 150 height 21
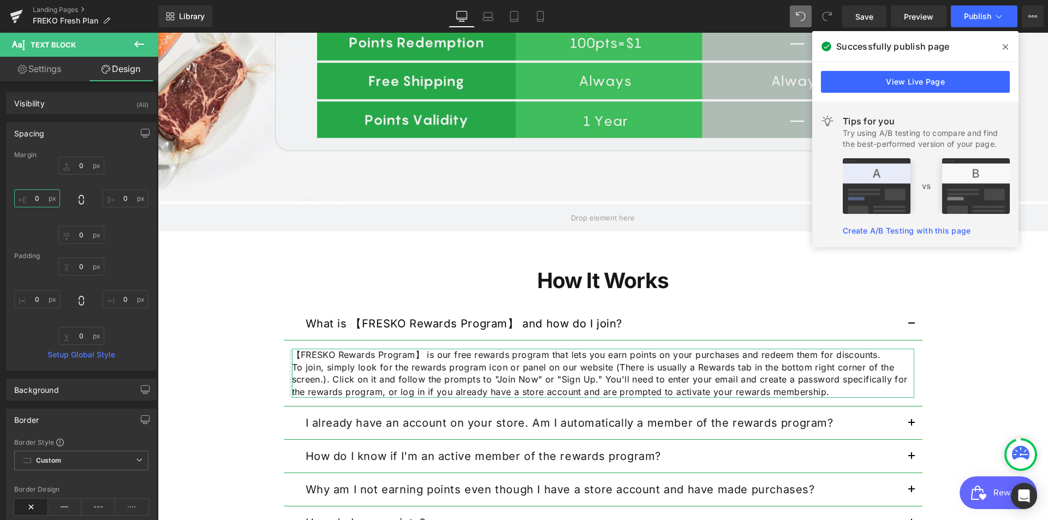
click at [40, 201] on input "0" at bounding box center [37, 198] width 46 height 18
drag, startPoint x: 40, startPoint y: 201, endPoint x: 32, endPoint y: 201, distance: 8.7
click at [32, 201] on input "2" at bounding box center [37, 198] width 46 height 18
drag, startPoint x: 42, startPoint y: 199, endPoint x: 28, endPoint y: 194, distance: 15.0
click at [28, 194] on input "10" at bounding box center [37, 198] width 46 height 18
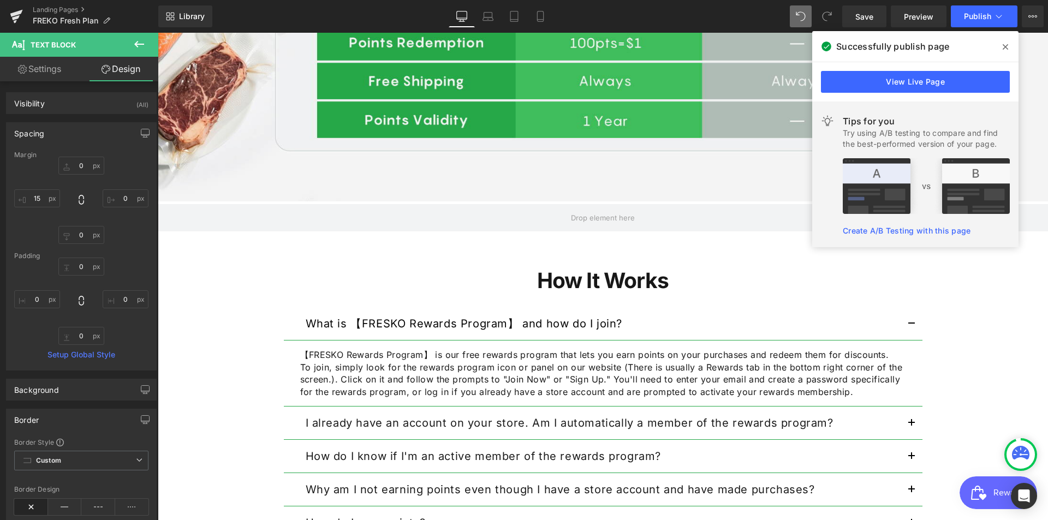
click at [1006, 48] on icon at bounding box center [1004, 46] width 5 height 5
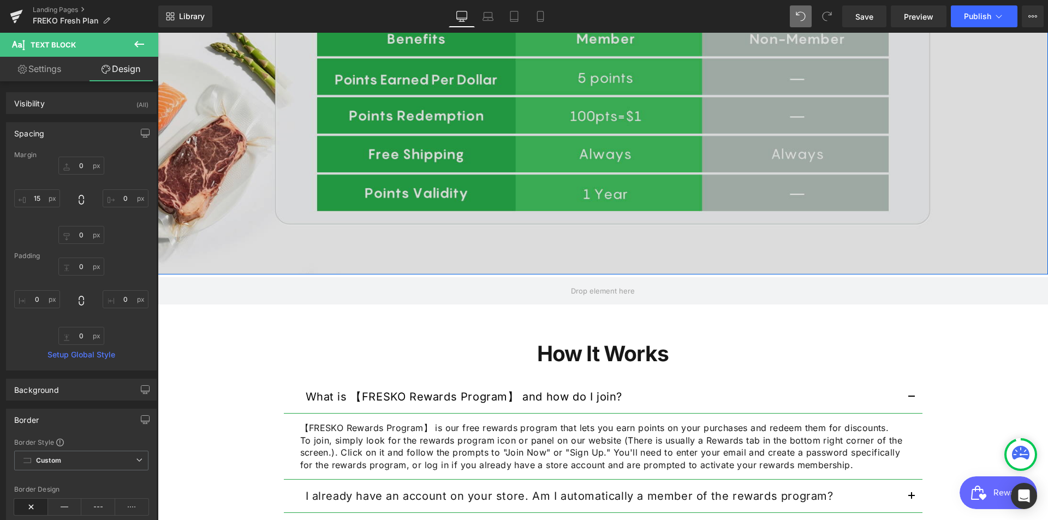
scroll to position [924, 0]
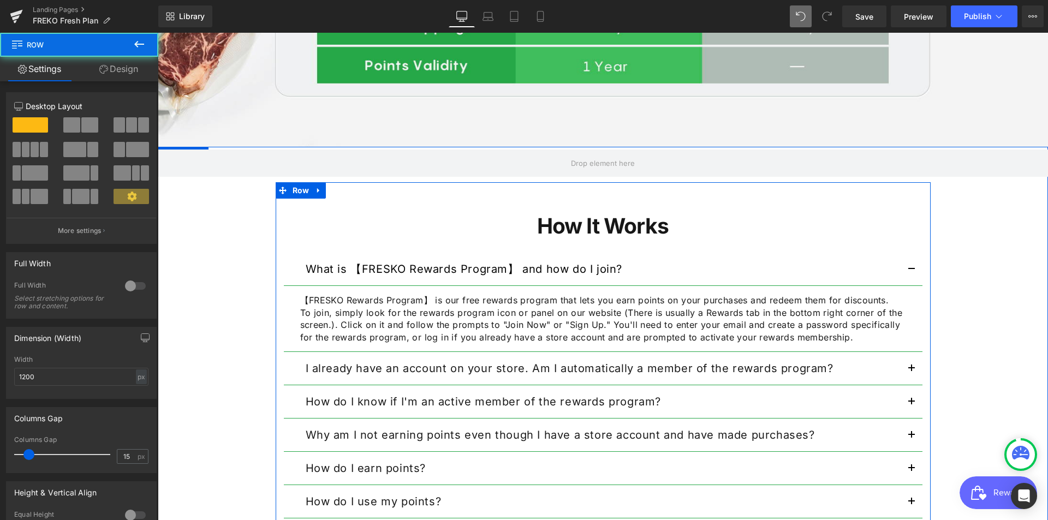
click at [465, 212] on div "How It Works Heading What is 【FRESKO Rewards Program】 and how do I join? Text B…" at bounding box center [603, 450] width 655 height 503
click at [317, 190] on icon at bounding box center [318, 190] width 2 height 5
click at [329, 192] on icon at bounding box center [333, 191] width 8 height 8
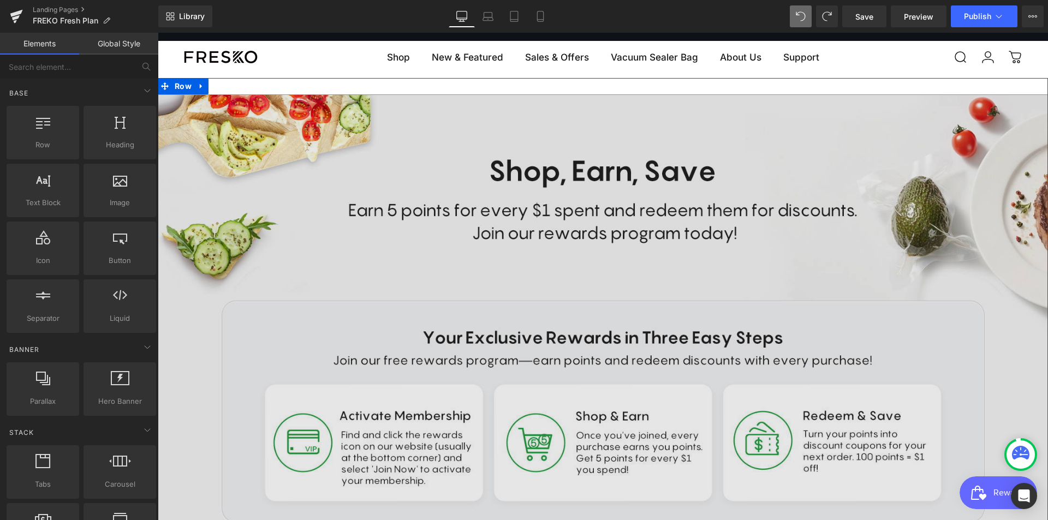
scroll to position [0, 0]
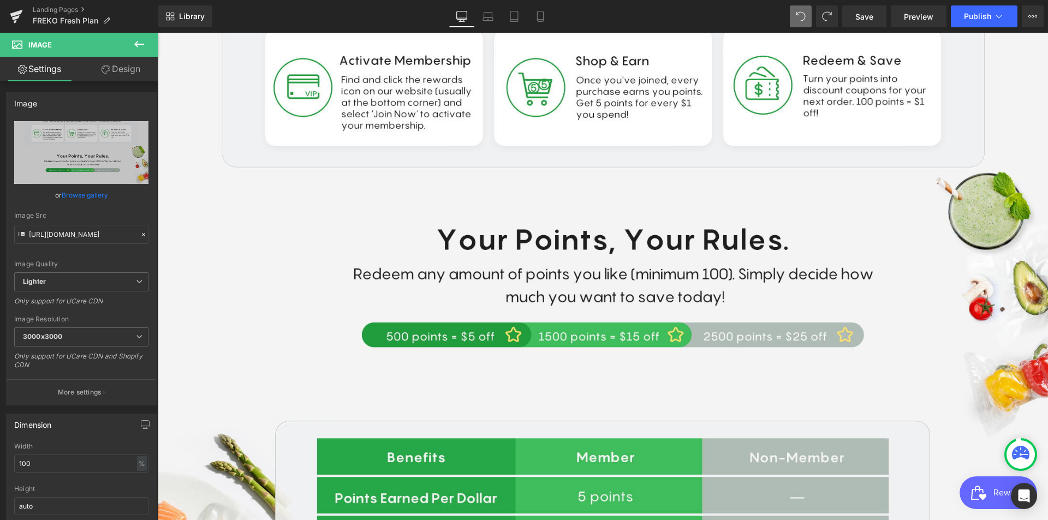
scroll to position [105, 0]
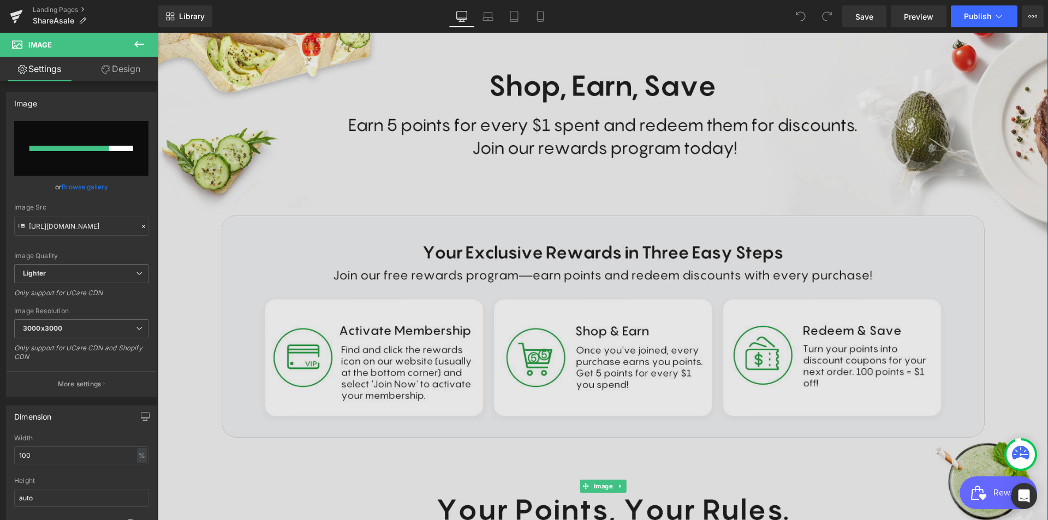
scroll to position [105, 0]
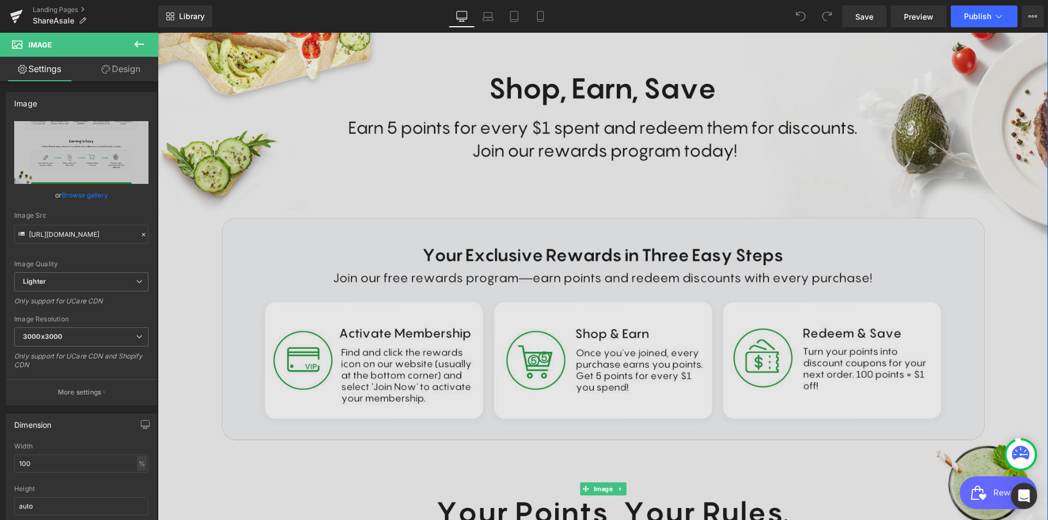
type input "[URL][DOMAIN_NAME]"
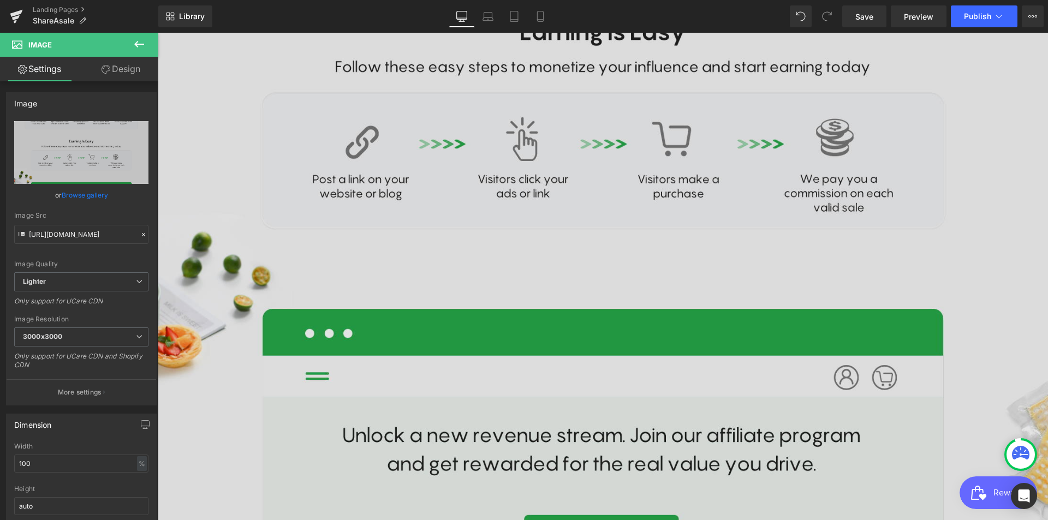
scroll to position [596, 0]
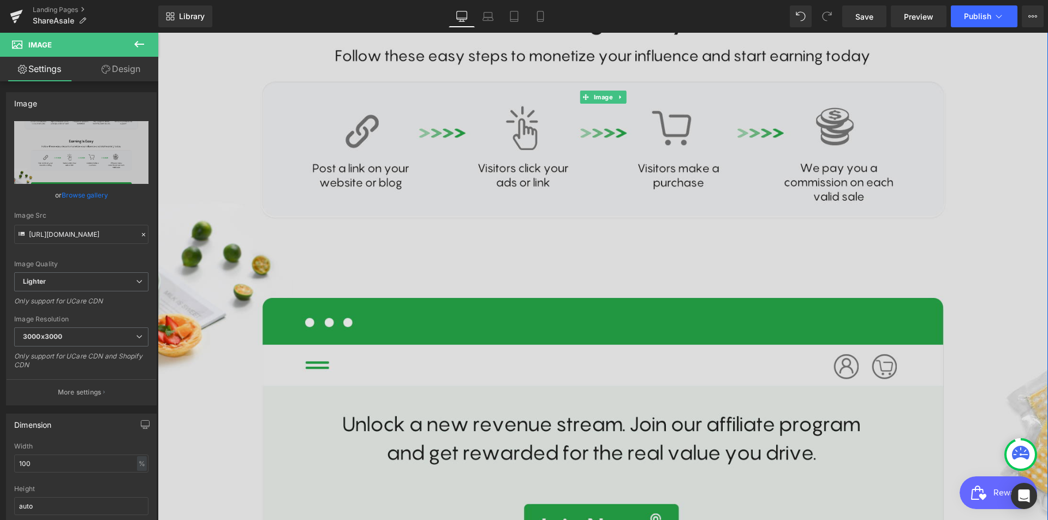
click at [432, 244] on img at bounding box center [603, 97] width 906 height 1152
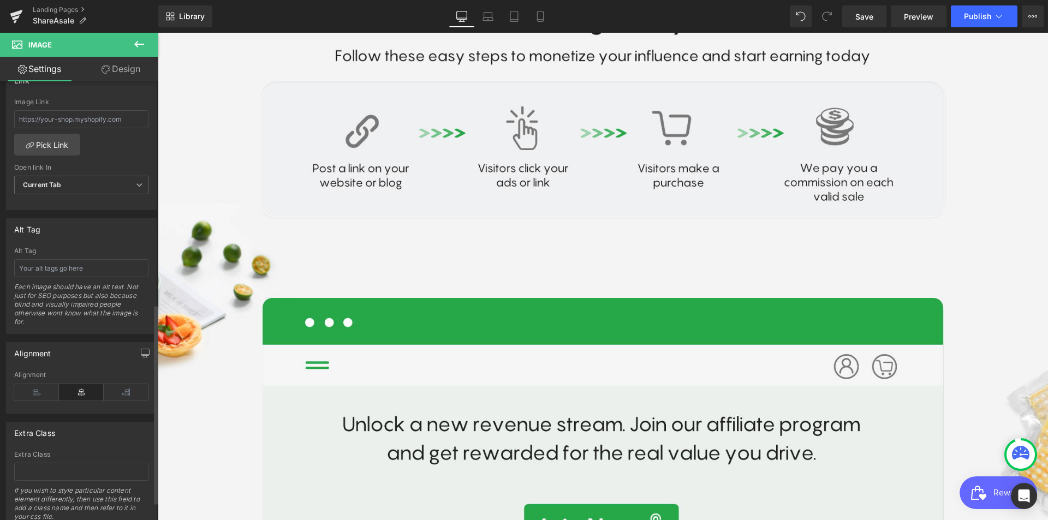
scroll to position [327, 0]
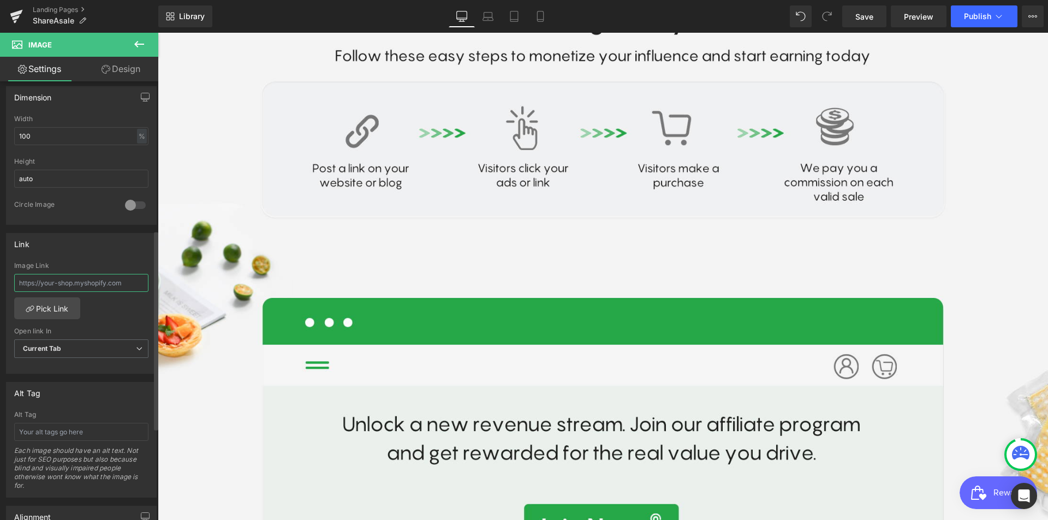
click at [86, 288] on input "text" at bounding box center [81, 283] width 134 height 18
paste input "[URL][DOMAIN_NAME]"
type input "[URL][DOMAIN_NAME]"
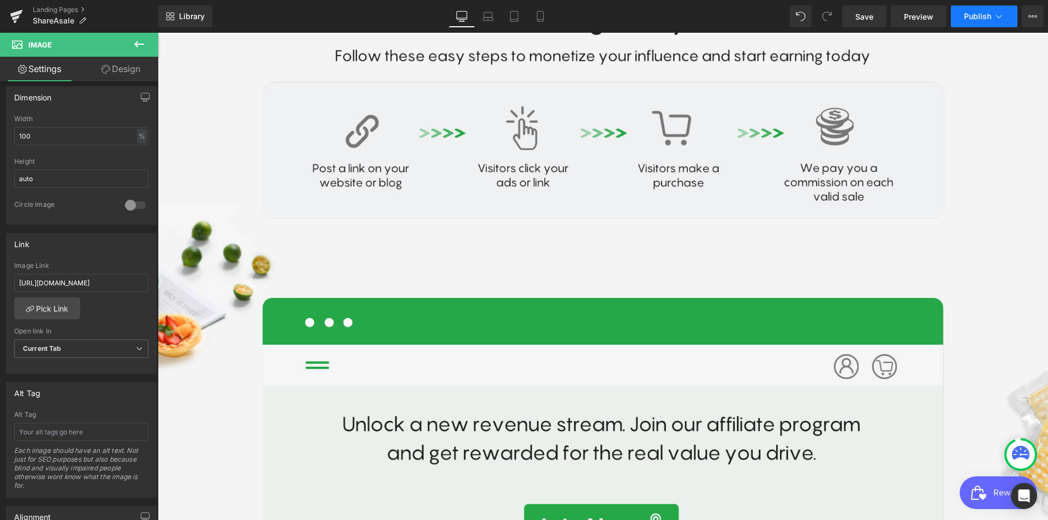
click at [984, 20] on span "Publish" at bounding box center [977, 16] width 27 height 9
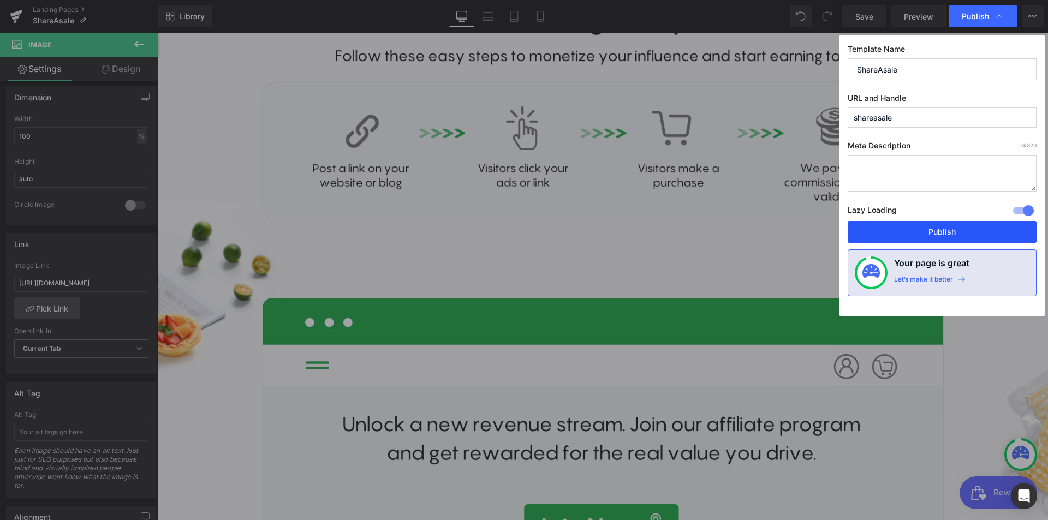
click at [893, 234] on button "Publish" at bounding box center [941, 232] width 189 height 22
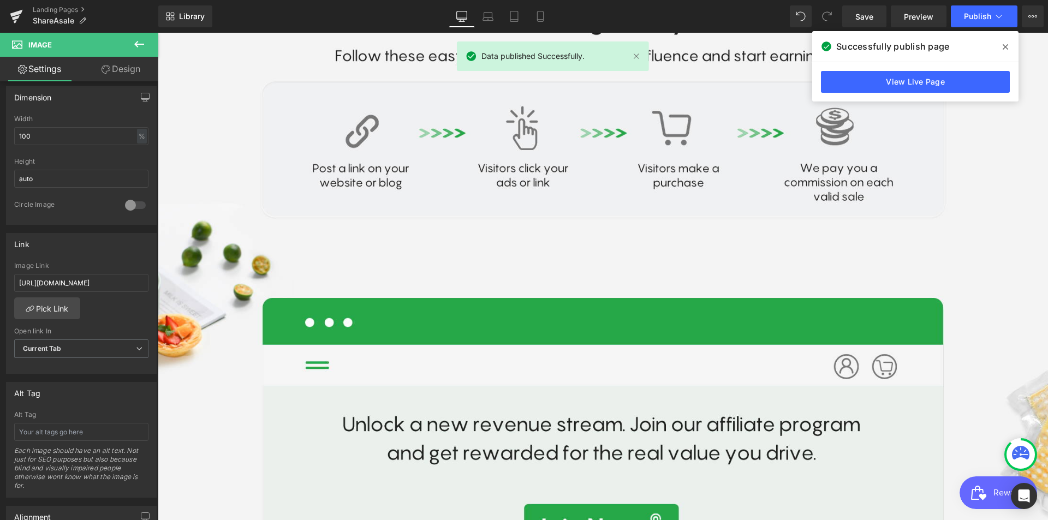
click at [1005, 46] on icon at bounding box center [1004, 46] width 5 height 5
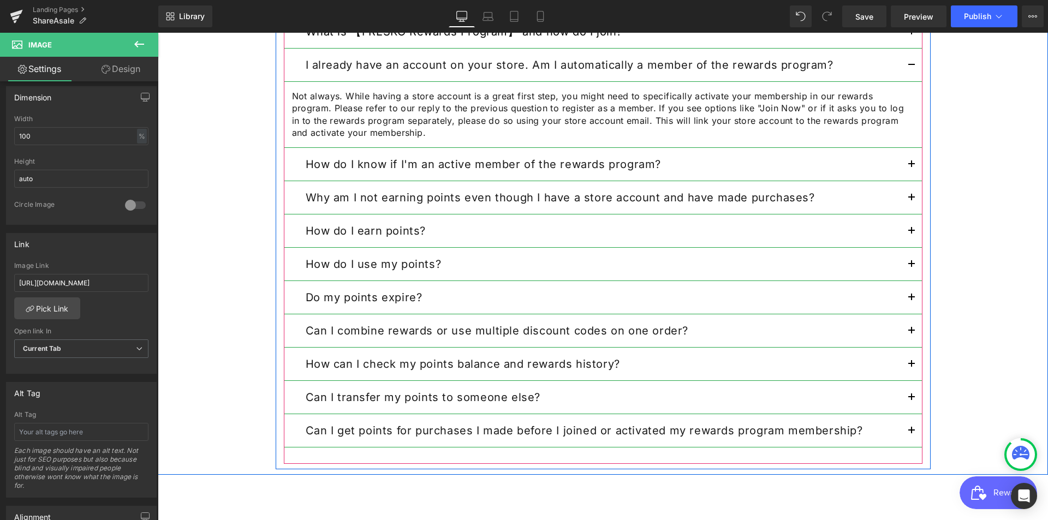
scroll to position [1087, 0]
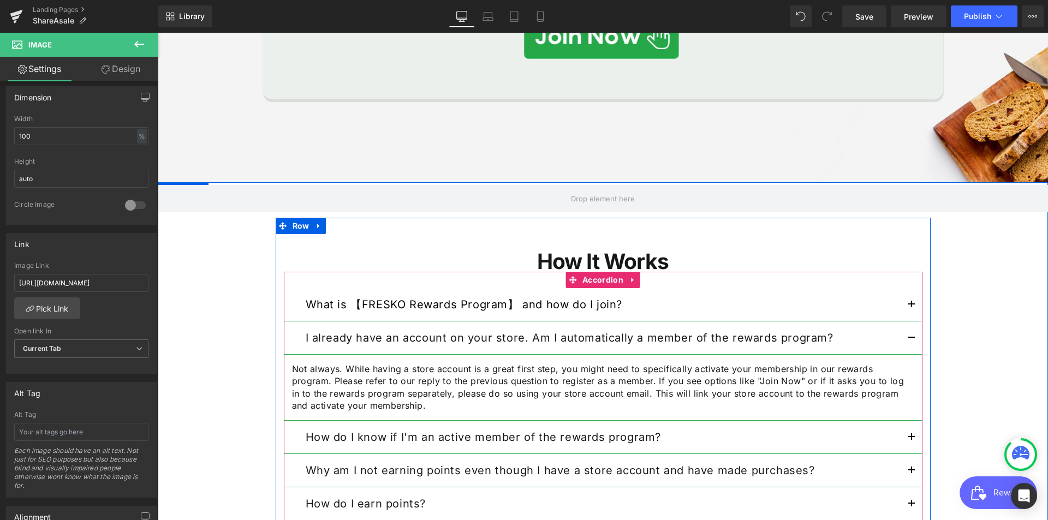
click at [464, 309] on strong "What is 【FRESKO Rewards Program】 and how do I join?" at bounding box center [464, 304] width 317 height 13
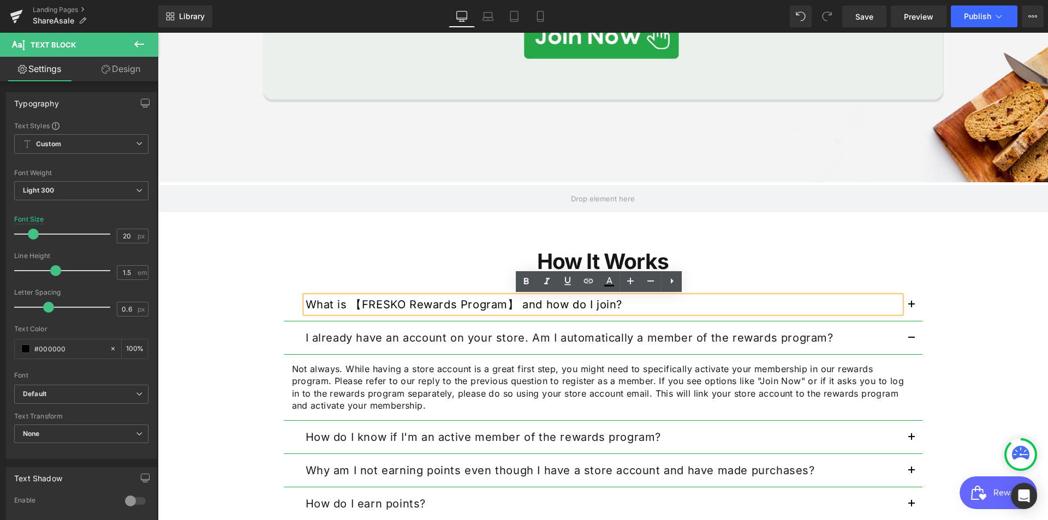
click at [618, 303] on p "What is 【FRESKO Rewards Program】 and how do I join?" at bounding box center [603, 304] width 595 height 16
drag, startPoint x: 627, startPoint y: 305, endPoint x: 302, endPoint y: 297, distance: 325.3
click at [306, 297] on p "What is 【FRESKO Rewards Program】 and how do I join?" at bounding box center [603, 304] width 595 height 16
click at [631, 307] on p "What is 【FRESKO Rewards Program】 and how do I join?" at bounding box center [603, 304] width 595 height 16
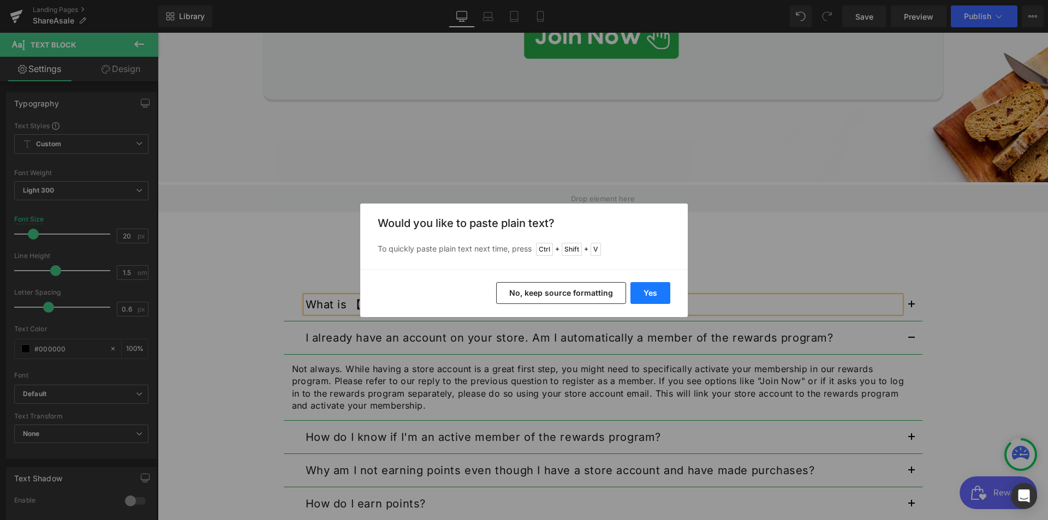
click at [654, 287] on button "Yes" at bounding box center [650, 293] width 40 height 22
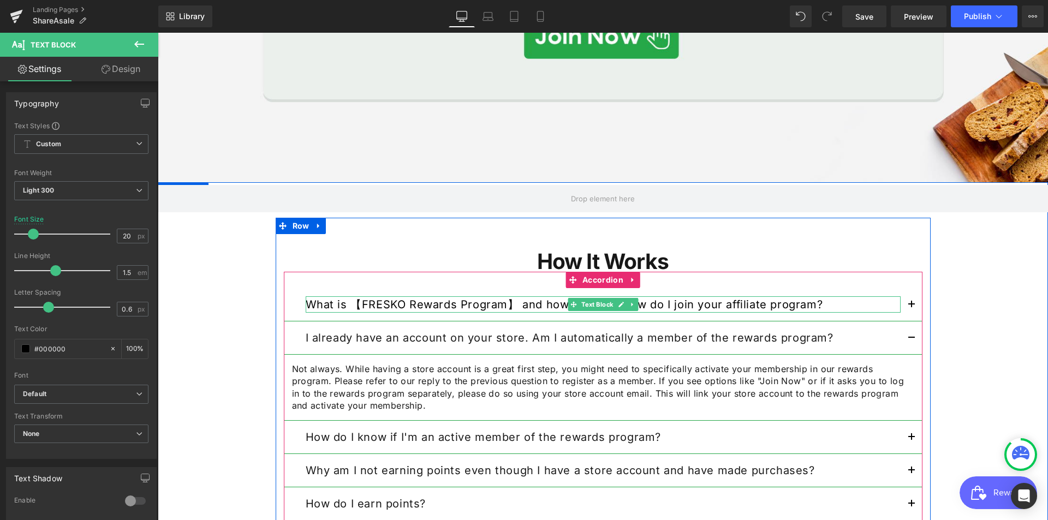
click at [672, 304] on strong "What is 【FRESKO Rewards Program】 and how do I join?How do I join your affiliate…" at bounding box center [564, 304] width 517 height 13
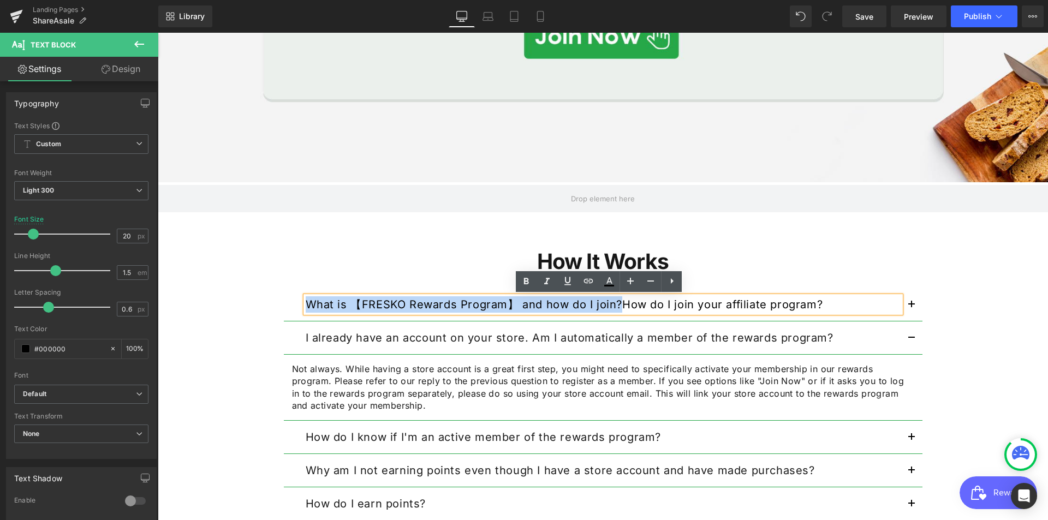
drag, startPoint x: 613, startPoint y: 306, endPoint x: 289, endPoint y: 299, distance: 323.6
click at [289, 299] on div "What is 【FRESKO Rewards Program】 and how do I join?How do I join your affiliate…" at bounding box center [603, 304] width 638 height 33
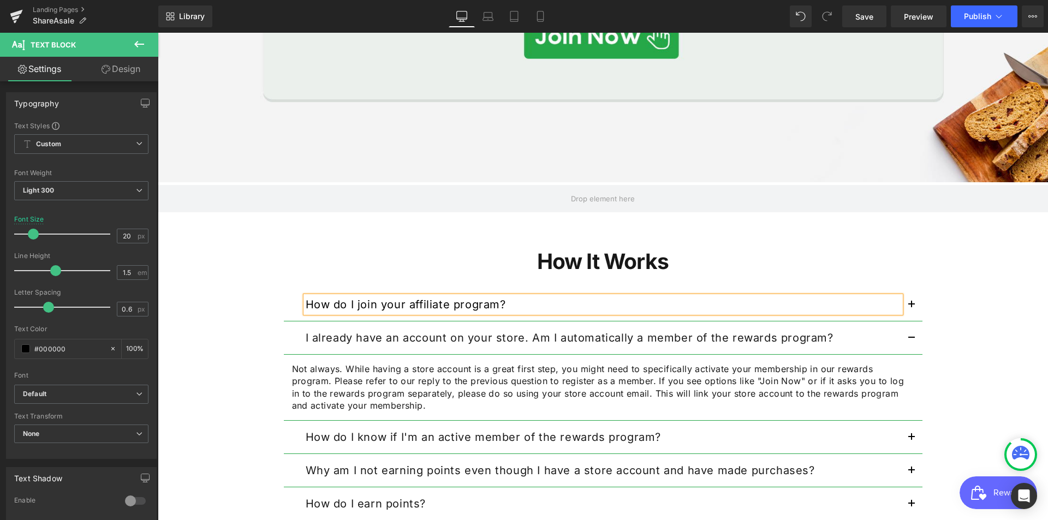
click at [908, 307] on button "button" at bounding box center [911, 304] width 22 height 33
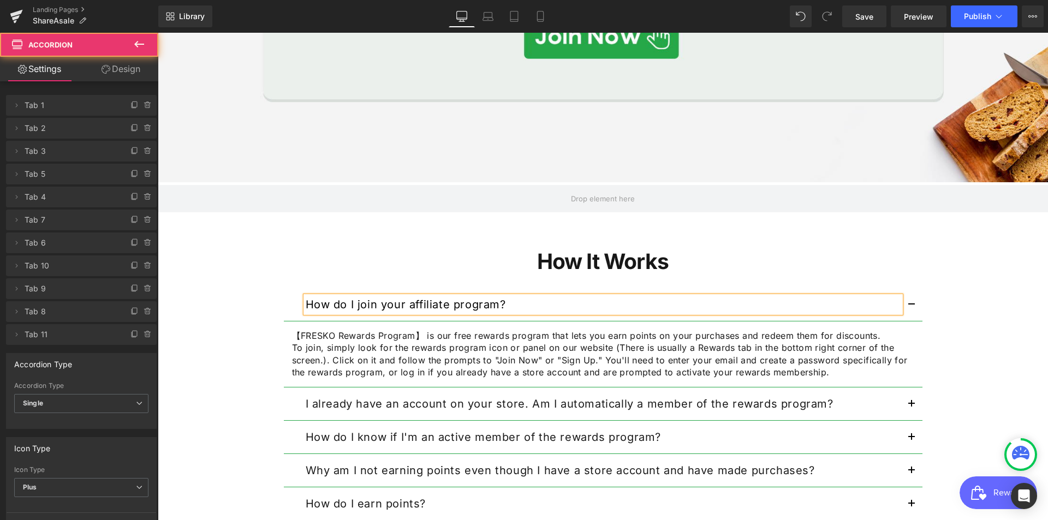
click at [509, 333] on p "【FRESKO Rewards Program】 is our free rewards program that lets you earn points …" at bounding box center [603, 336] width 622 height 12
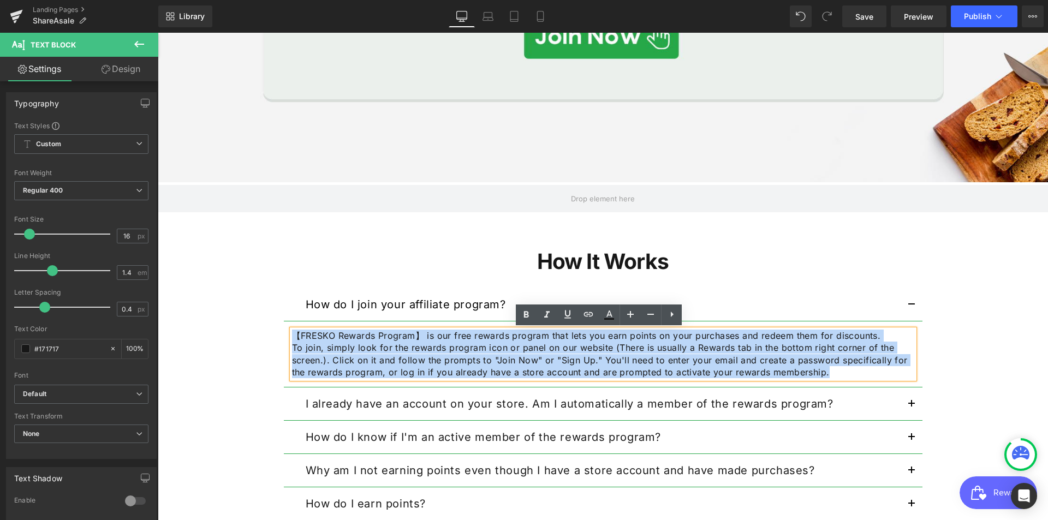
drag, startPoint x: 832, startPoint y: 374, endPoint x: 290, endPoint y: 331, distance: 543.6
click at [292, 331] on div "【FRESKO Rewards Program】 is our free rewards program that lets you earn points …" at bounding box center [603, 354] width 622 height 49
click at [724, 351] on p "To join, simply look for the rewards program icon or panel on our website (Ther…" at bounding box center [603, 360] width 622 height 37
drag, startPoint x: 426, startPoint y: 334, endPoint x: 821, endPoint y: 365, distance: 396.2
click at [821, 367] on div "【FRESKO Rewards Program】 is our free rewards program that lets you earn points …" at bounding box center [603, 354] width 622 height 49
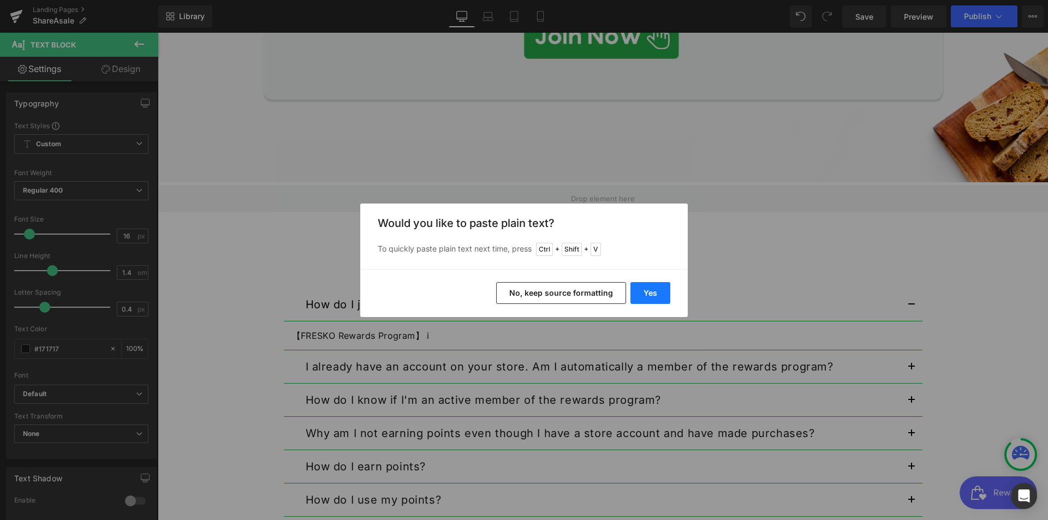
click at [657, 298] on button "Yes" at bounding box center [650, 293] width 40 height 22
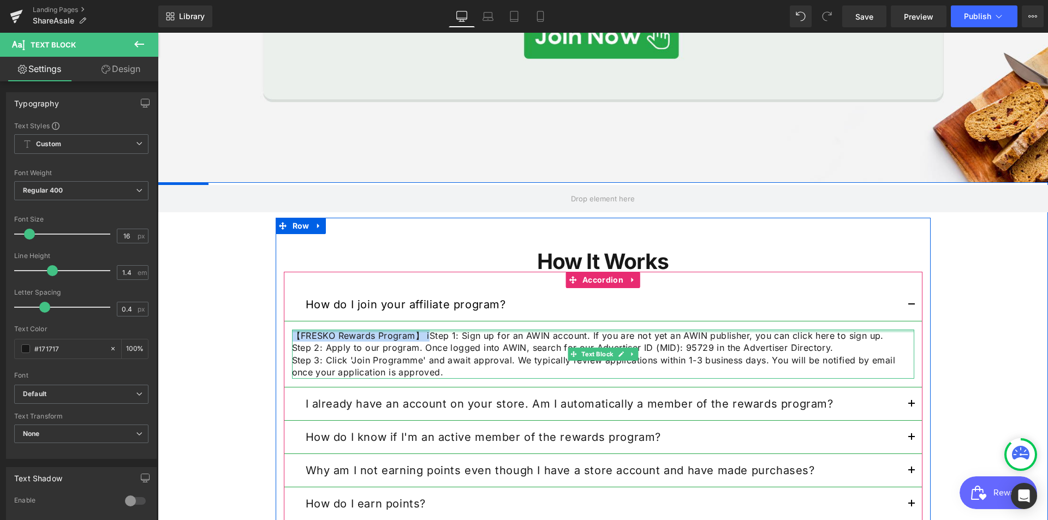
drag, startPoint x: 425, startPoint y: 337, endPoint x: 291, endPoint y: 332, distance: 133.8
click at [292, 332] on div "【FRESKO Rewards Program】 iStep 1: Sign up for an AWIN account. If you are not y…" at bounding box center [603, 354] width 622 height 49
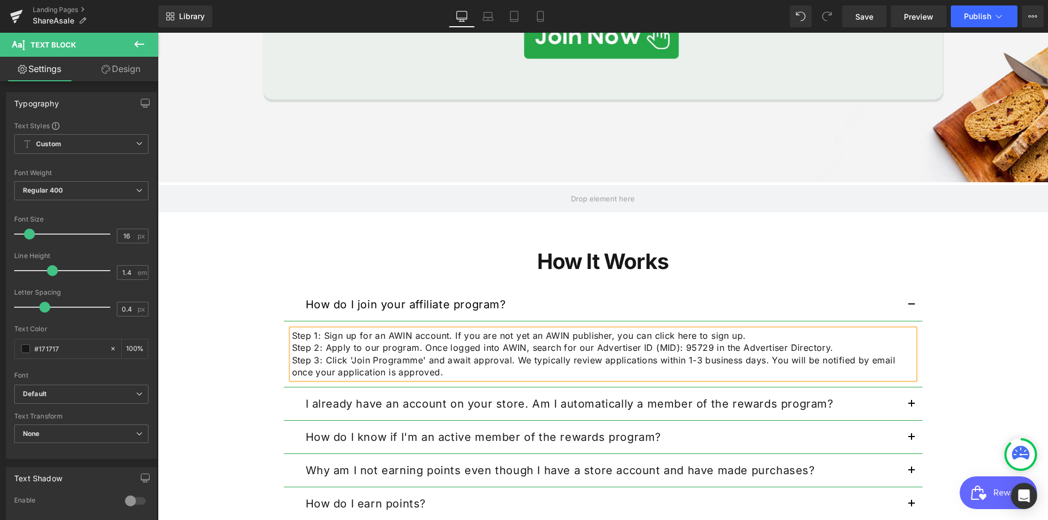
click at [601, 356] on p "Step 3: Click 'Join Programme' and await approval. We typically review applicat…" at bounding box center [603, 366] width 622 height 25
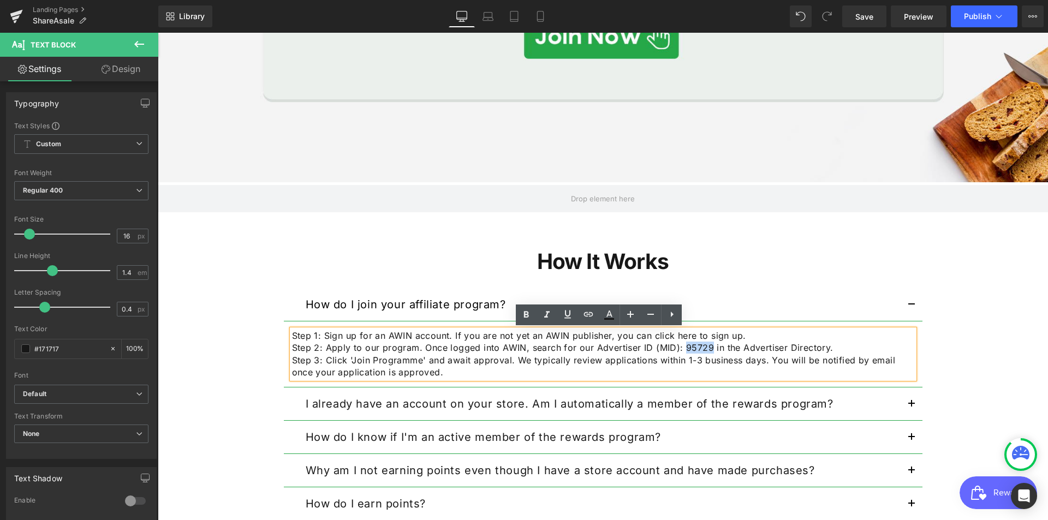
drag, startPoint x: 676, startPoint y: 345, endPoint x: 706, endPoint y: 345, distance: 29.5
click at [706, 345] on p "Step 2: Apply to our program. Once logged into AWIN, search for our Advertiser …" at bounding box center [603, 348] width 622 height 12
click at [529, 315] on icon at bounding box center [525, 314] width 13 height 13
click at [591, 376] on p "Step 3: Click 'Join Programme' and await approval. We typically review applicat…" at bounding box center [603, 366] width 622 height 25
click at [700, 376] on p "Step 3: Click 'Join Programme' and await approval. We typically review applicat…" at bounding box center [603, 366] width 622 height 25
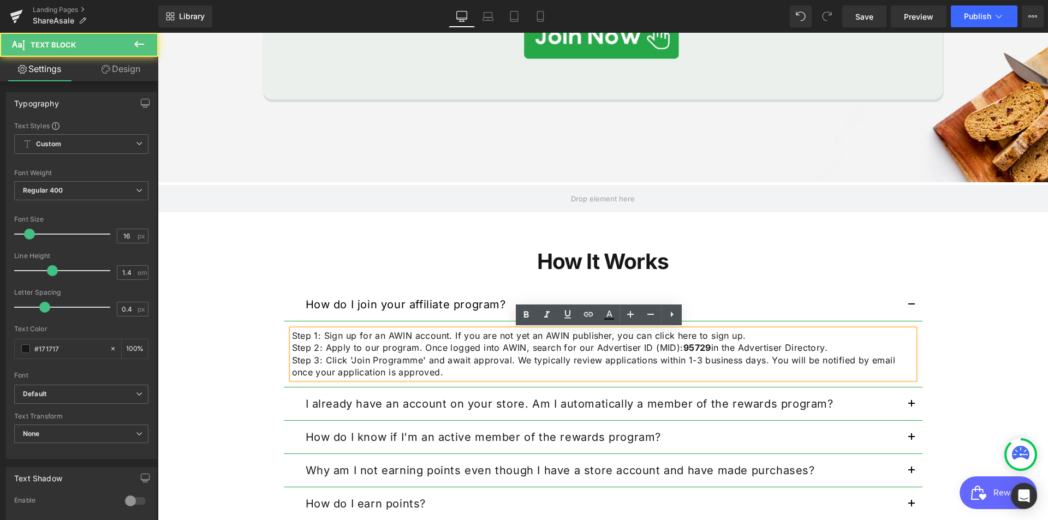
click at [439, 374] on p "Step 3: Click 'Join Programme' and await approval. We typically review applicat…" at bounding box center [603, 366] width 622 height 25
drag, startPoint x: 364, startPoint y: 361, endPoint x: 383, endPoint y: 363, distance: 19.2
click at [364, 361] on p "Step 3: Click 'Join Programme' and await approval. We typically review applicat…" at bounding box center [603, 366] width 622 height 25
click at [449, 370] on p "Step 3: Click 'Join Programme' and await approval. We typically review applicat…" at bounding box center [603, 366] width 622 height 25
click at [639, 357] on p "Step 3: Click 'Join Programme' and await approval. We typically review applicat…" at bounding box center [603, 366] width 622 height 25
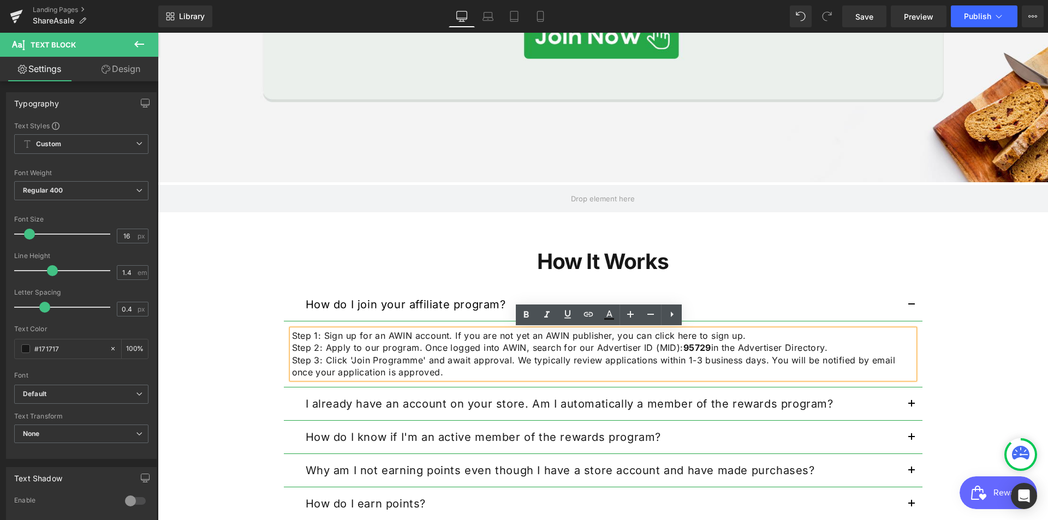
click at [766, 337] on p "Step 1: Sign up for an AWIN account. If you are not yet an AWIN publisher, you …" at bounding box center [603, 336] width 622 height 12
click at [674, 361] on p "Step 3: Click 'Join Programme' and await approval. We typically review applicat…" at bounding box center [603, 366] width 622 height 25
drag, startPoint x: 648, startPoint y: 338, endPoint x: 690, endPoint y: 337, distance: 41.5
click at [690, 337] on p "Step 1: Sign up for an AWIN account. If you are not yet an AWIN publisher, you …" at bounding box center [603, 336] width 622 height 12
click at [584, 319] on icon at bounding box center [588, 314] width 13 height 13
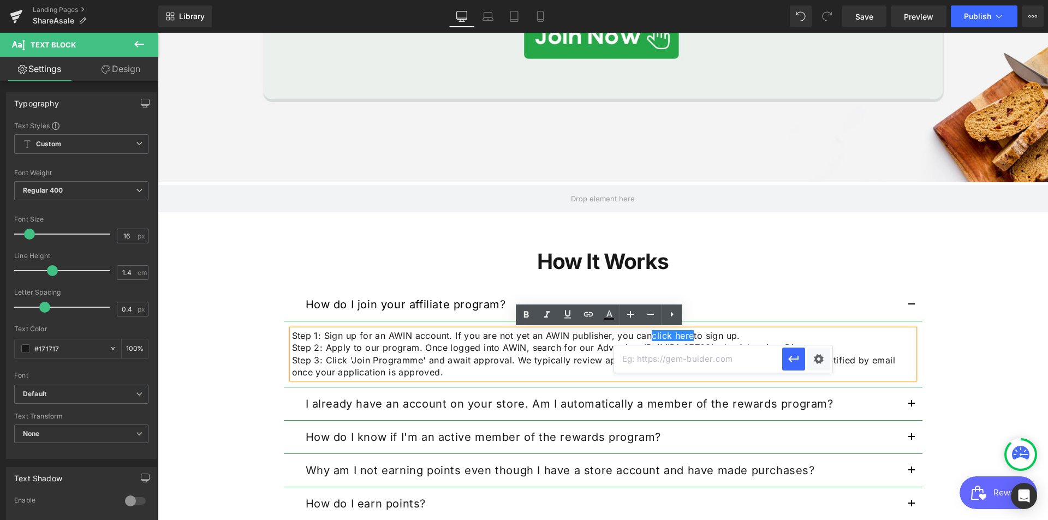
click at [702, 363] on input "text" at bounding box center [698, 358] width 168 height 27
paste input "click here"
click at [794, 357] on icon "button" at bounding box center [793, 358] width 13 height 13
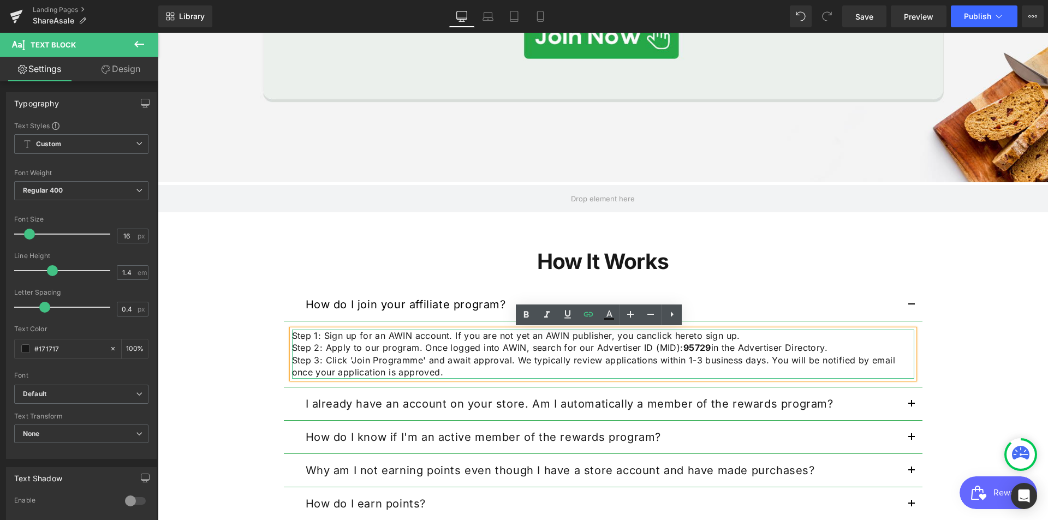
click at [778, 345] on p "Step 2: Apply to our program. Once logged into AWIN, search for our Advertiser …" at bounding box center [603, 348] width 622 height 12
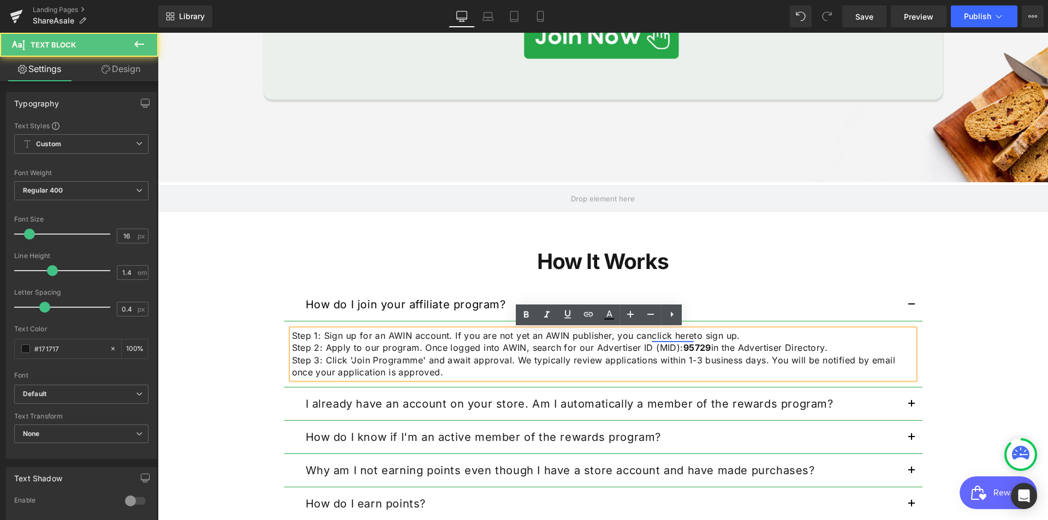
click at [651, 333] on link "click here" at bounding box center [672, 335] width 42 height 11
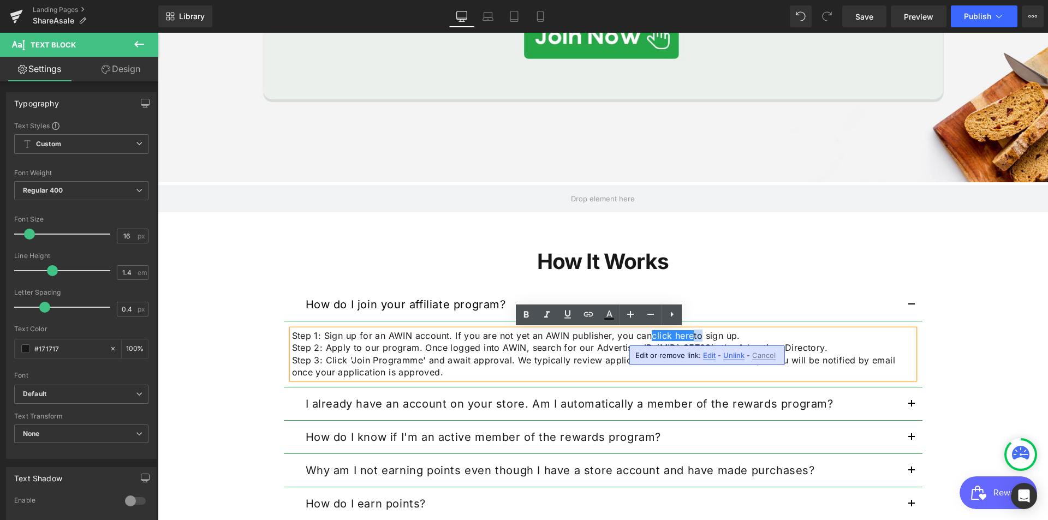
drag, startPoint x: 688, startPoint y: 337, endPoint x: 695, endPoint y: 334, distance: 6.9
click at [695, 334] on p "Step 1: Sign up for an AWIN account. If you are not yet an AWIN publisher, you …" at bounding box center [603, 336] width 622 height 12
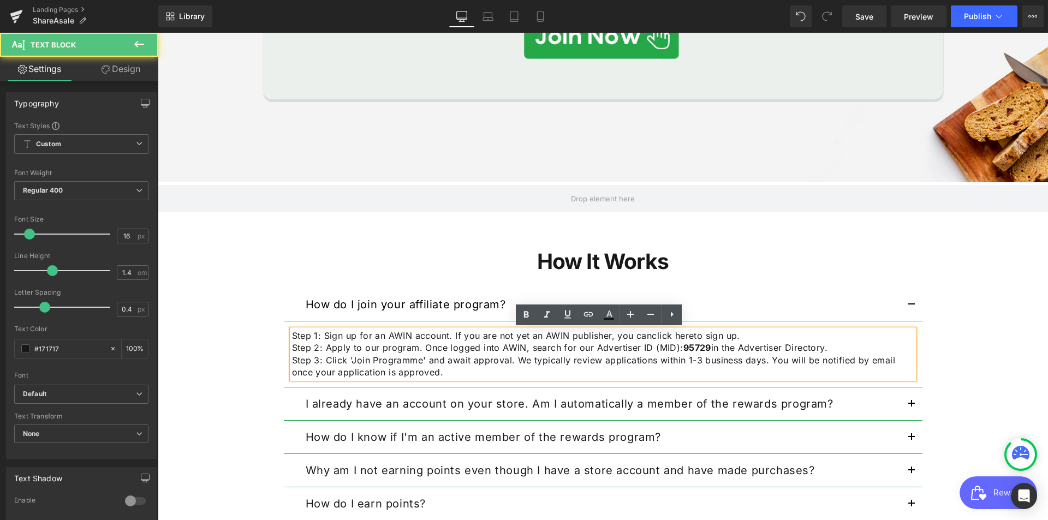
click at [675, 343] on p "Step 2: Apply to our program. Once logged into AWIN, search for our Advertiser …" at bounding box center [603, 348] width 622 height 12
click at [651, 337] on link "click here" at bounding box center [672, 335] width 42 height 11
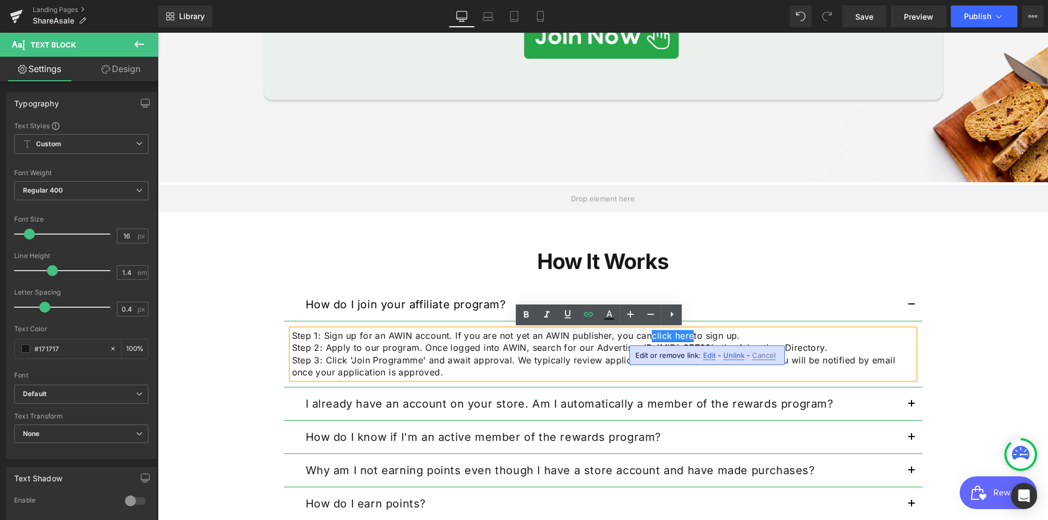
click at [651, 336] on link "click here" at bounding box center [672, 335] width 42 height 11
drag, startPoint x: 648, startPoint y: 337, endPoint x: 688, endPoint y: 332, distance: 40.1
click at [688, 332] on link "click here" at bounding box center [672, 335] width 42 height 11
click at [593, 313] on icon at bounding box center [588, 314] width 13 height 13
type input "click here"
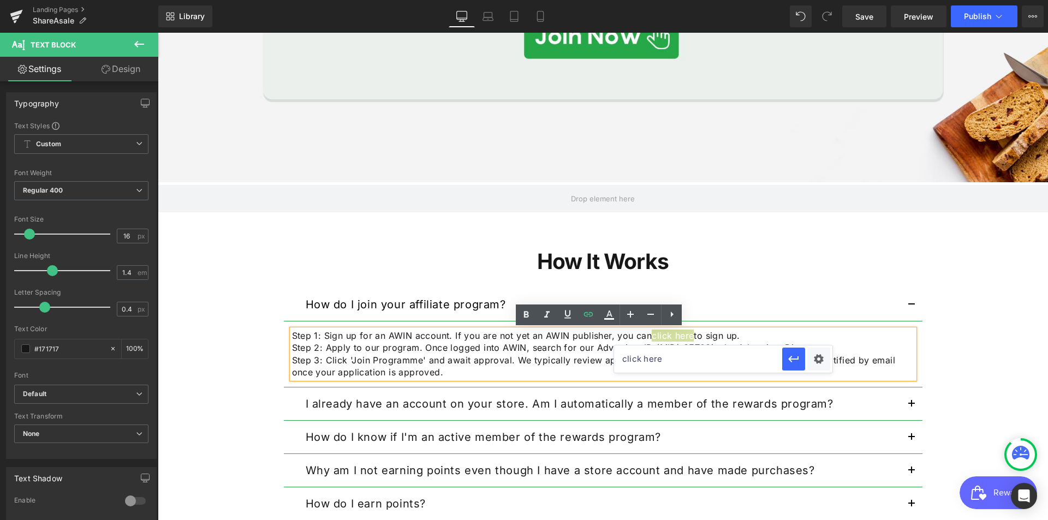
click at [647, 358] on input "click here" at bounding box center [698, 358] width 168 height 27
click at [666, 363] on input "click here" at bounding box center [698, 358] width 168 height 27
click at [587, 316] on icon at bounding box center [588, 314] width 9 height 4
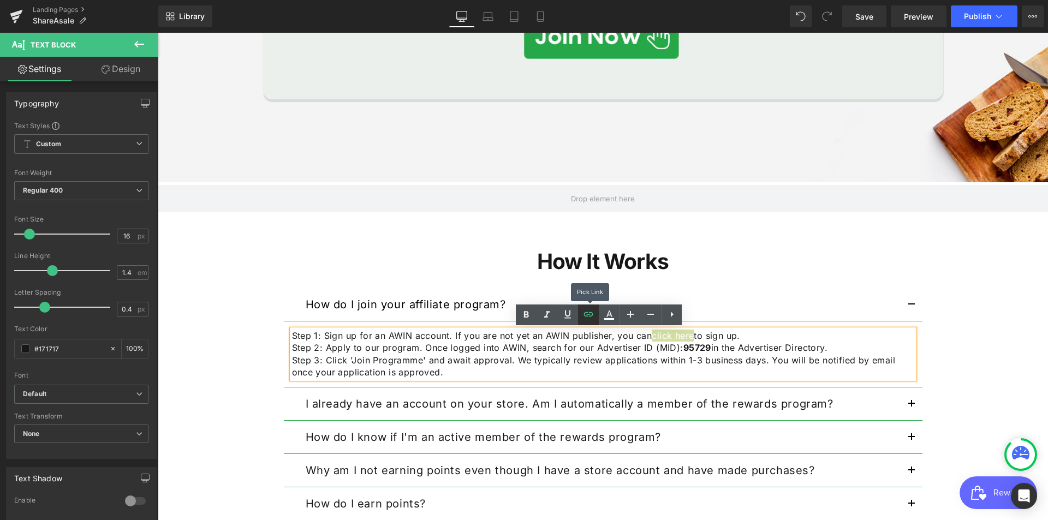
click at [587, 316] on icon at bounding box center [588, 314] width 9 height 4
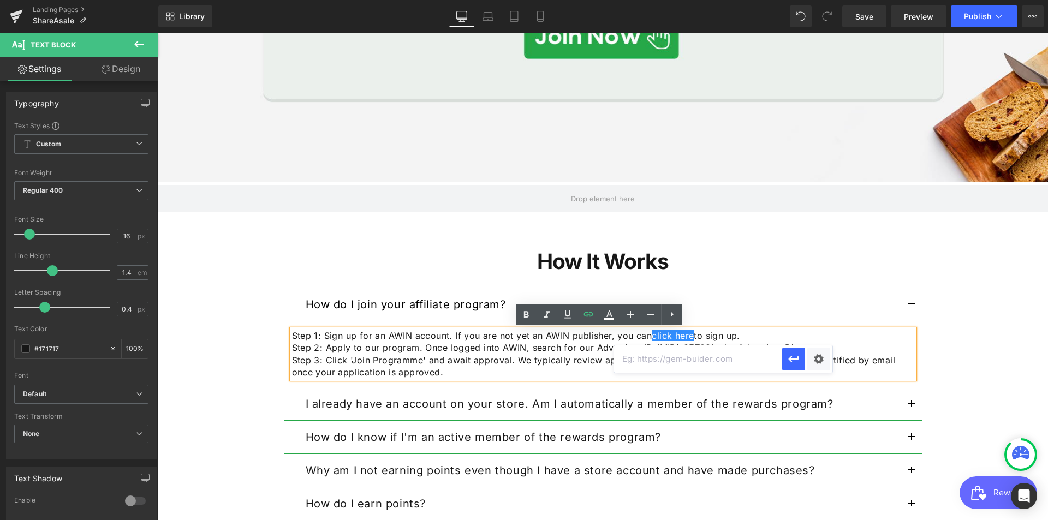
click at [684, 366] on input "text" at bounding box center [698, 358] width 168 height 27
paste input "click here"
type input "click here"
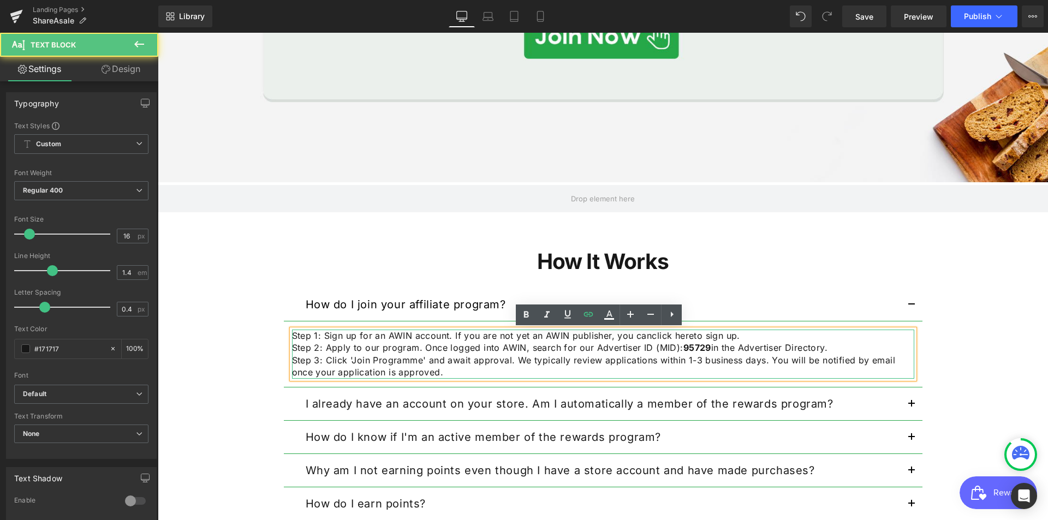
click at [734, 365] on p "Step 3: Click 'Join Programme' and await approval. We typically review applicat…" at bounding box center [603, 366] width 622 height 25
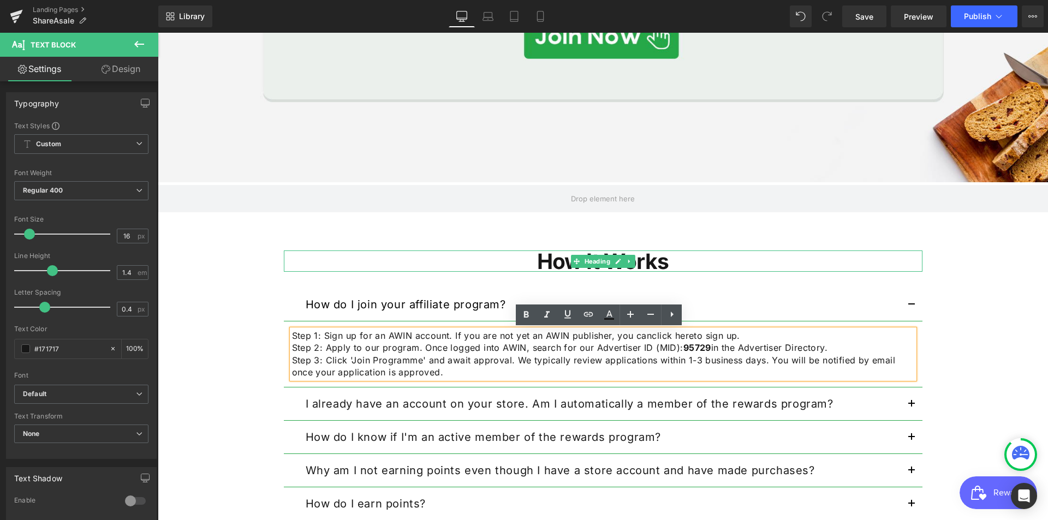
click at [815, 258] on h1 "How It Works" at bounding box center [603, 260] width 638 height 21
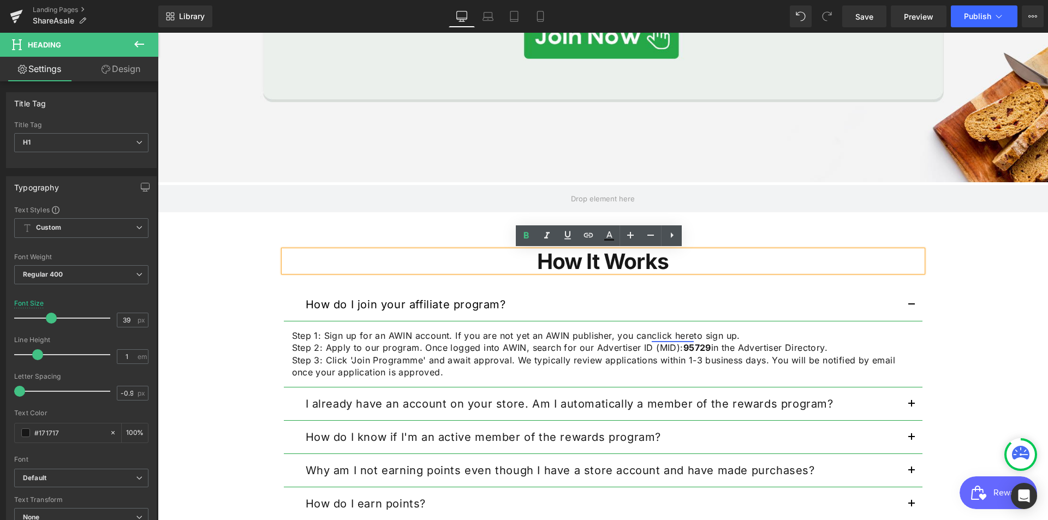
click at [661, 336] on link "click here" at bounding box center [672, 335] width 42 height 11
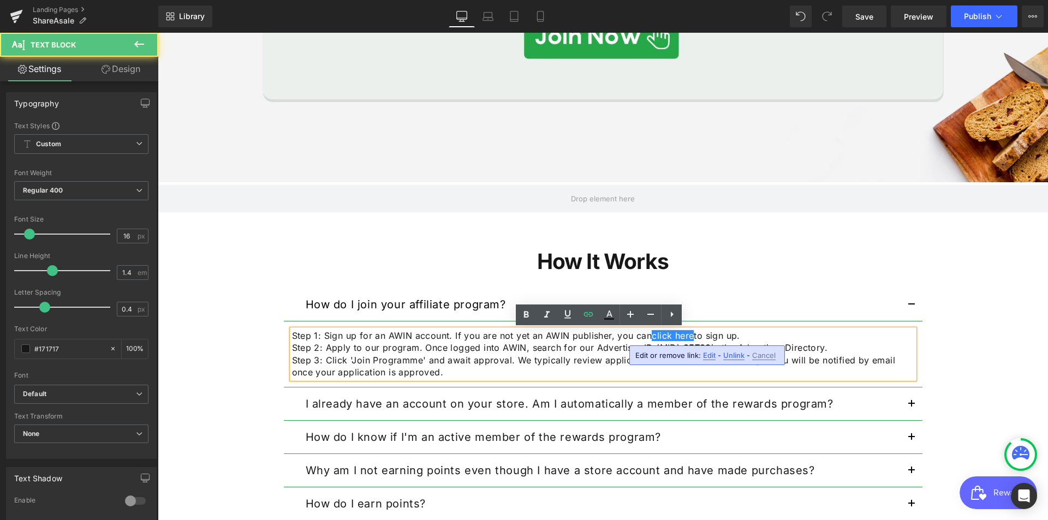
click at [827, 333] on p "Step 1: Sign up for an AWIN account. If you are not yet an AWIN publisher, you …" at bounding box center [603, 336] width 622 height 12
click at [651, 337] on link "click here" at bounding box center [672, 335] width 42 height 11
drag, startPoint x: 648, startPoint y: 336, endPoint x: 865, endPoint y: 387, distance: 223.1
click at [687, 333] on link "click here" at bounding box center [672, 335] width 42 height 11
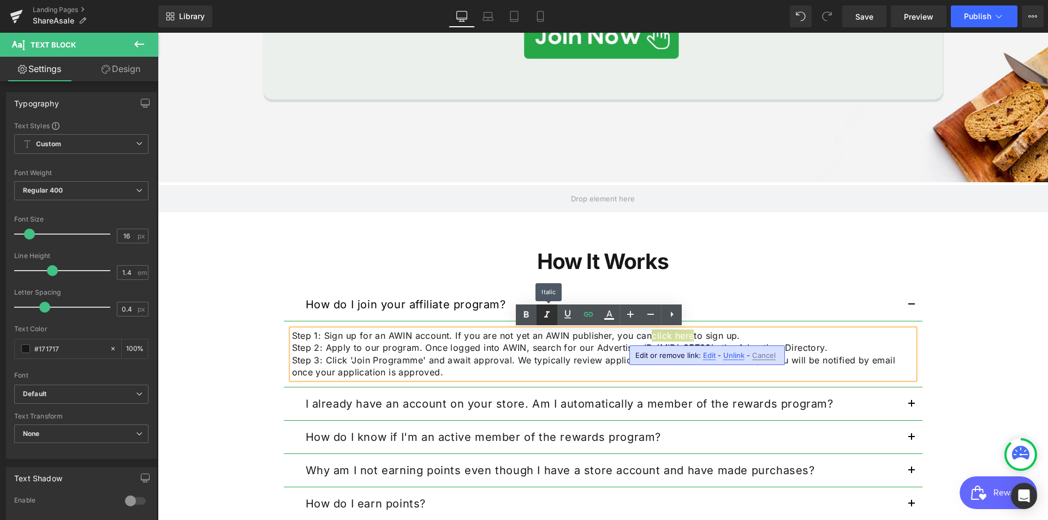
click at [549, 322] on link at bounding box center [546, 314] width 21 height 21
click at [823, 354] on p "Step 2: Apply to our program. Once logged into AWIN, search for our Advertiser …" at bounding box center [603, 348] width 622 height 12
drag, startPoint x: 649, startPoint y: 336, endPoint x: 686, endPoint y: 334, distance: 37.7
click at [686, 334] on icon "click here" at bounding box center [671, 335] width 41 height 11
click at [564, 320] on icon at bounding box center [567, 314] width 13 height 13
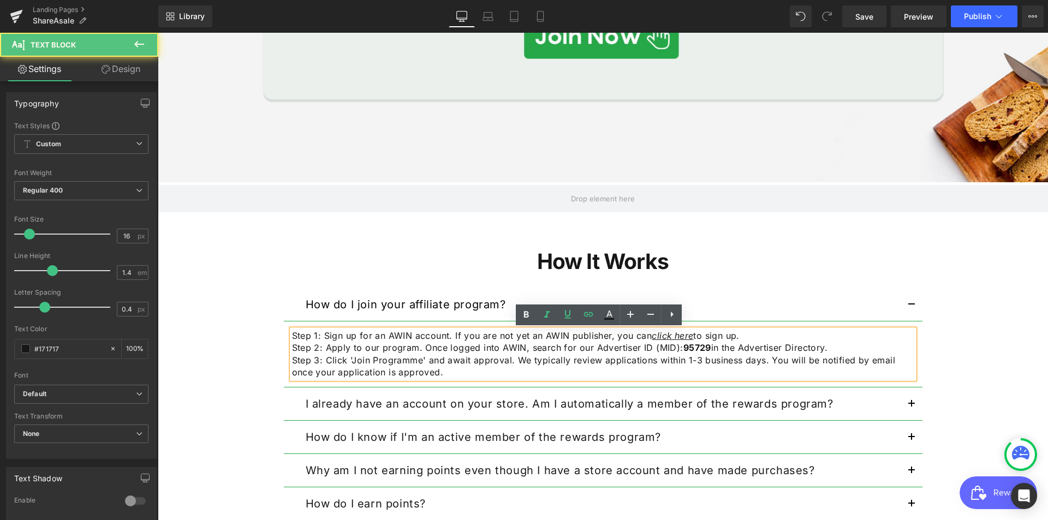
click at [782, 364] on p "Step 3: Click 'Join Programme' and await approval. We typically review applicat…" at bounding box center [603, 366] width 622 height 25
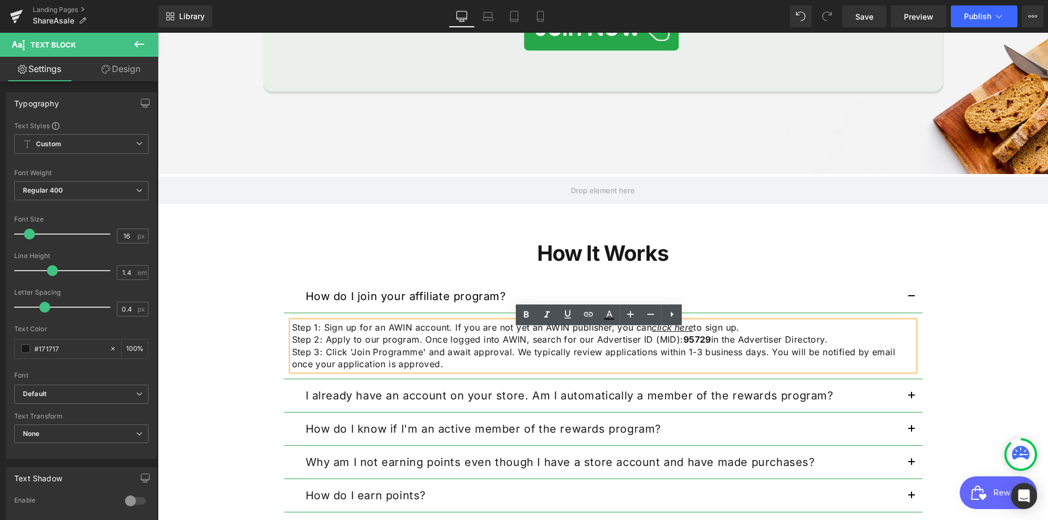
scroll to position [1196, 0]
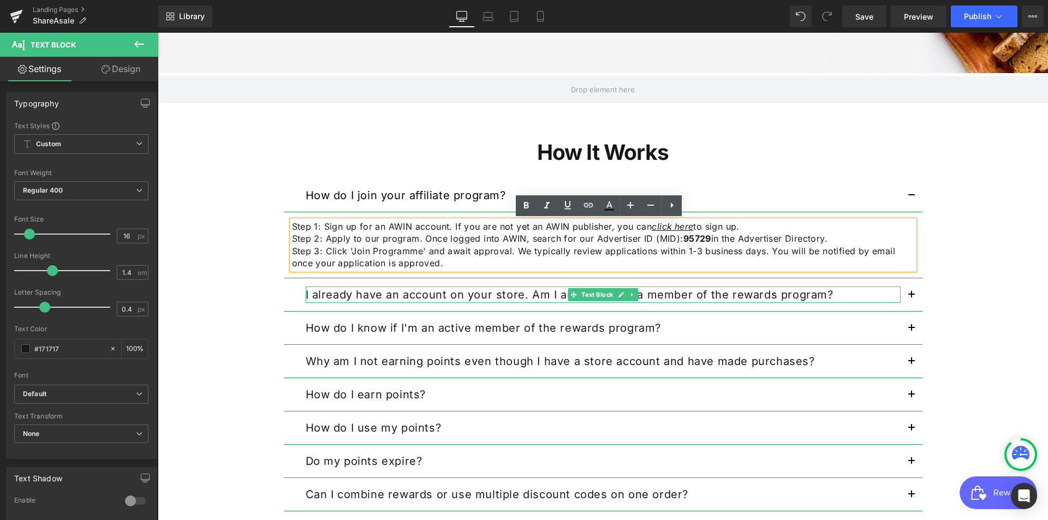
click at [489, 299] on strong "I already have an account on your store. Am I automatically a member of the rew…" at bounding box center [570, 294] width 528 height 13
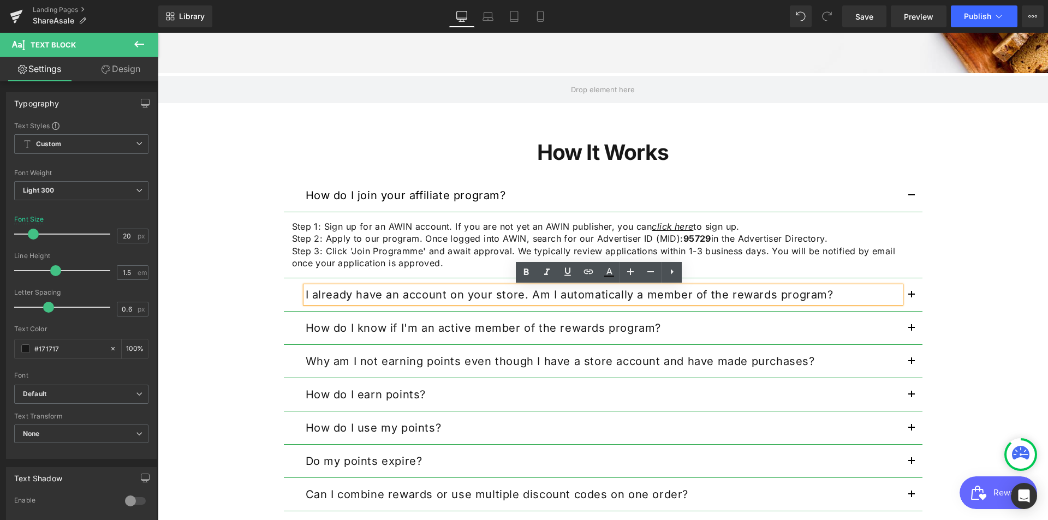
click at [865, 303] on div "I already have an account on your store. Am I automatically a member of the rew…" at bounding box center [603, 294] width 595 height 16
click at [414, 286] on p "I already have an account on your store. Am I automatically a member of the rew…" at bounding box center [603, 294] width 595 height 16
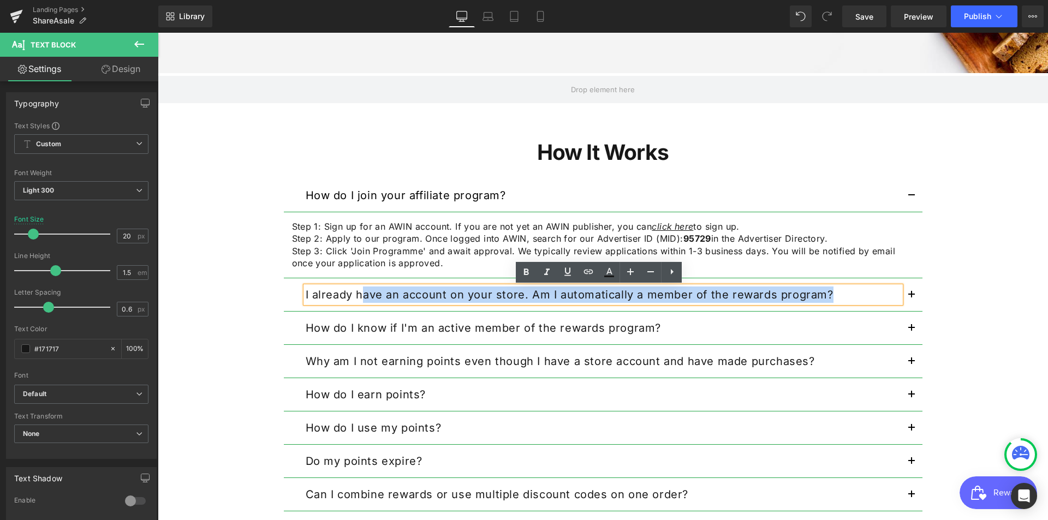
drag, startPoint x: 355, startPoint y: 297, endPoint x: 825, endPoint y: 304, distance: 469.8
click at [825, 303] on div "I already have an account on your store. Am I automatically a member of the rew…" at bounding box center [603, 294] width 595 height 16
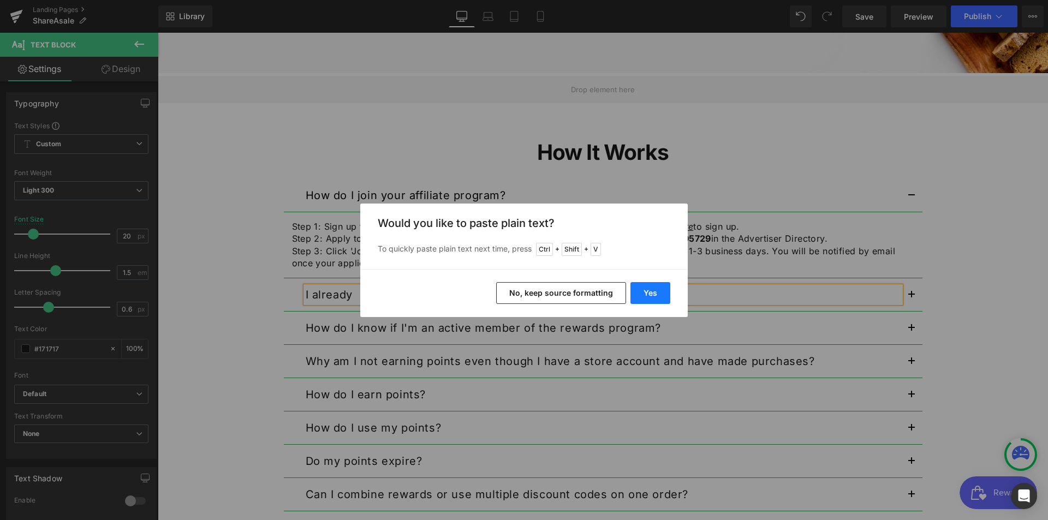
click at [657, 288] on button "Yes" at bounding box center [650, 293] width 40 height 22
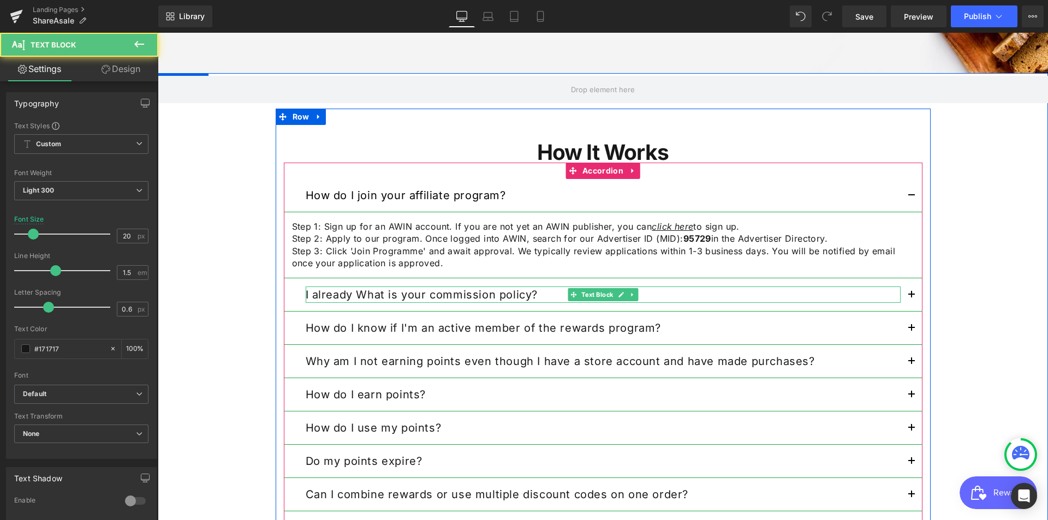
click at [351, 295] on strong "I already What is your commission policy?" at bounding box center [422, 294] width 232 height 13
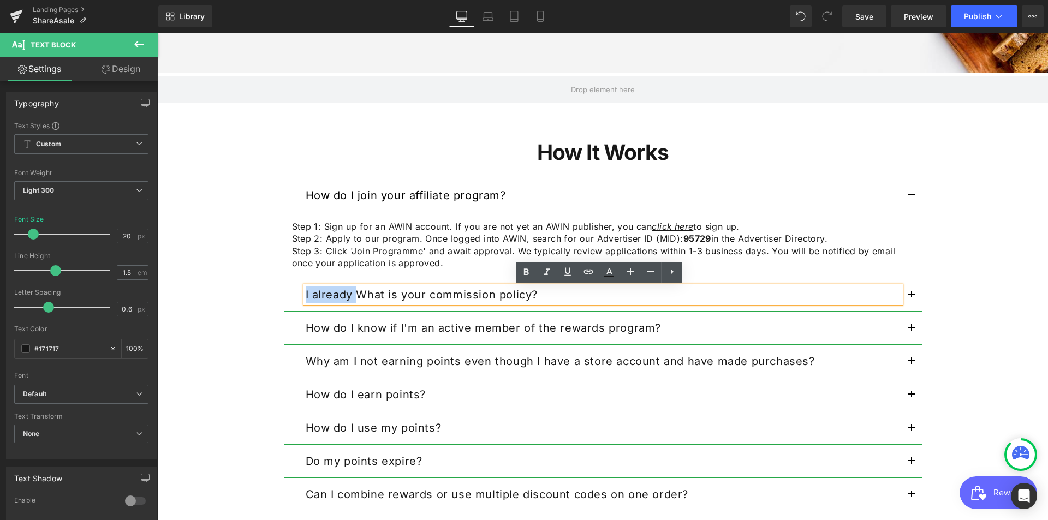
drag, startPoint x: 351, startPoint y: 295, endPoint x: 280, endPoint y: 288, distance: 71.3
click at [284, 288] on div "I already What is your commission policy? Text Block" at bounding box center [603, 294] width 638 height 33
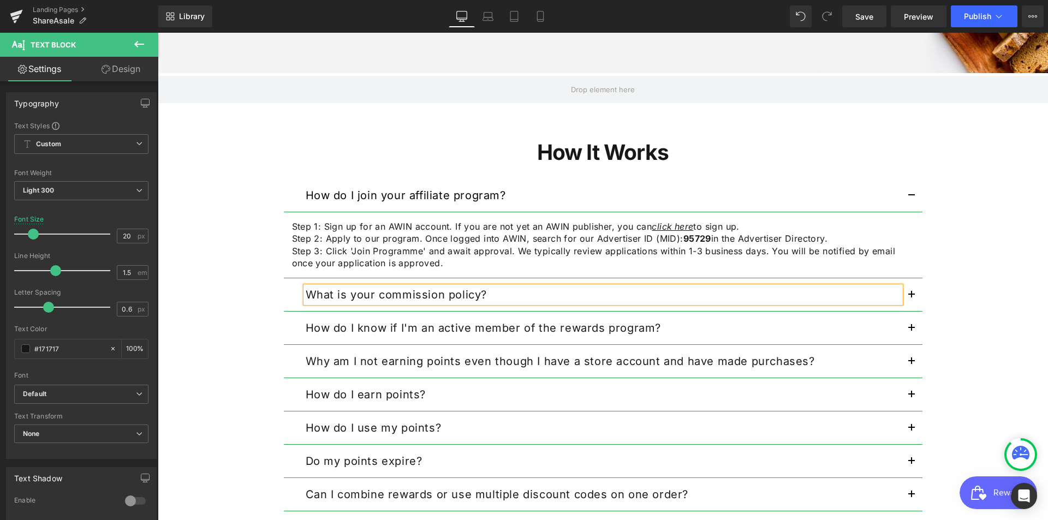
click at [907, 289] on button "button" at bounding box center [911, 294] width 22 height 33
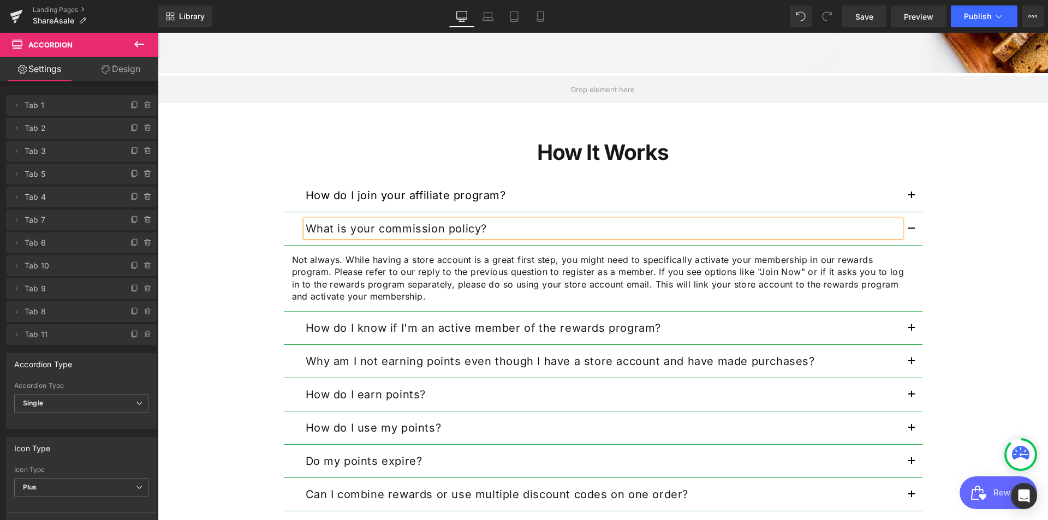
click at [351, 290] on p "Not always. While having a store account is a great first step, you might need …" at bounding box center [603, 278] width 622 height 49
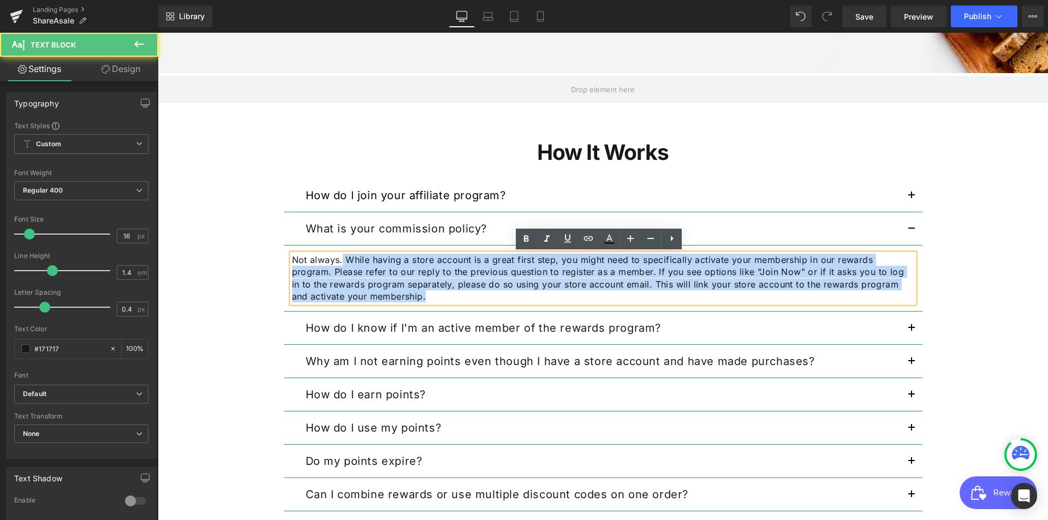
drag, startPoint x: 375, startPoint y: 297, endPoint x: 338, endPoint y: 261, distance: 52.1
click at [338, 261] on p "Not always. While having a store account is a great first step, you might need …" at bounding box center [603, 278] width 622 height 49
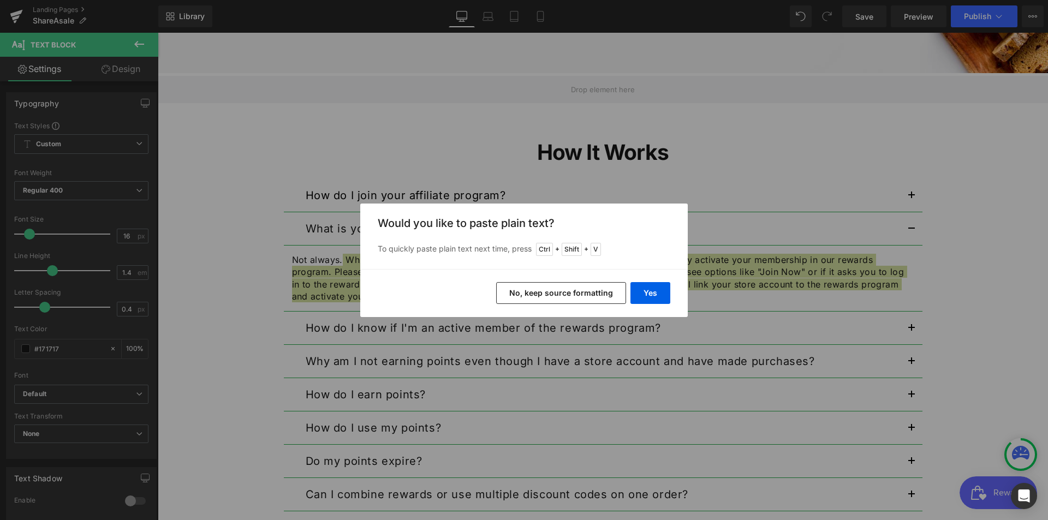
click at [671, 297] on div "Yes No, keep source formatting" at bounding box center [523, 293] width 327 height 48
click at [656, 292] on button "Yes" at bounding box center [650, 293] width 40 height 22
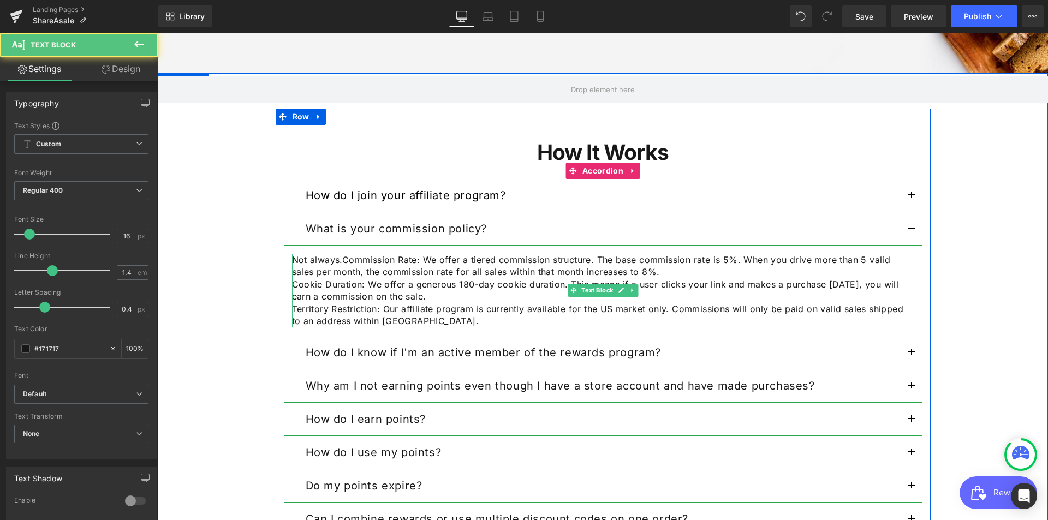
click at [336, 262] on p "Not always.Commission Rate: We offer a tiered commission structure. The base co…" at bounding box center [603, 266] width 622 height 25
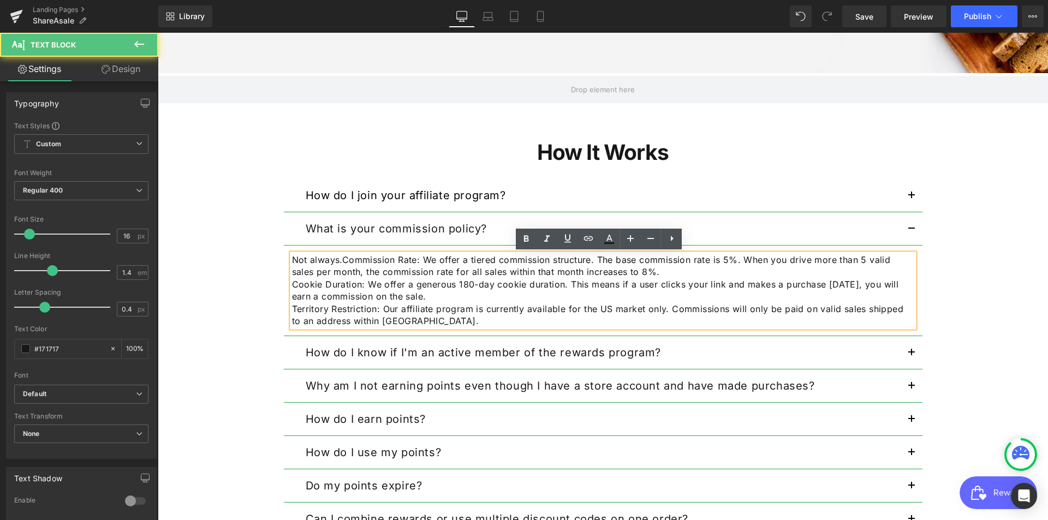
click at [340, 260] on p "Not always.Commission Rate: We offer a tiered commission structure. The base co…" at bounding box center [603, 266] width 622 height 25
drag, startPoint x: 338, startPoint y: 260, endPoint x: 277, endPoint y: 254, distance: 61.4
click at [277, 254] on div "How It Works Heading How do I join your affiliate program? Text Block Step 1: S…" at bounding box center [603, 388] width 655 height 527
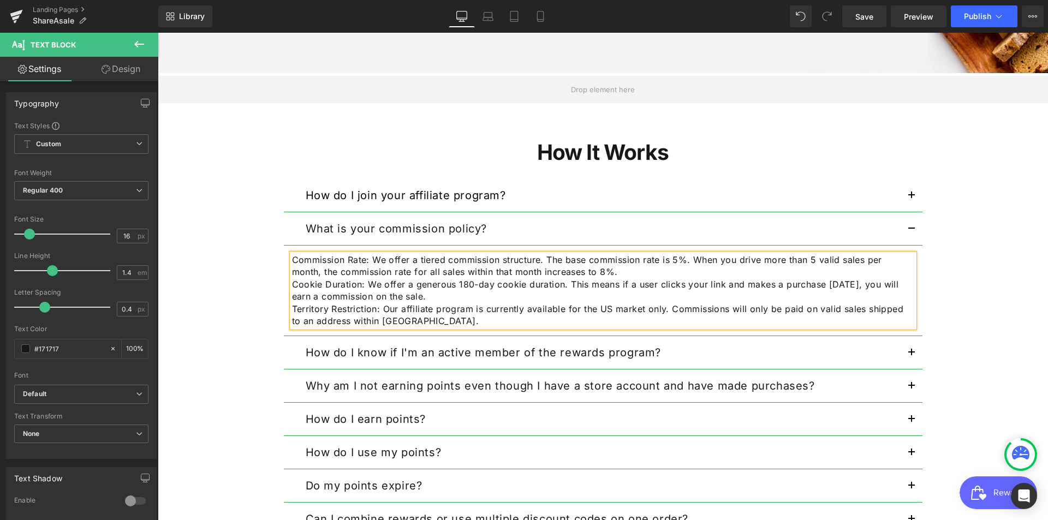
click at [605, 319] on p "Territory Restriction: Our affiliate program is currently available for the US …" at bounding box center [603, 315] width 622 height 25
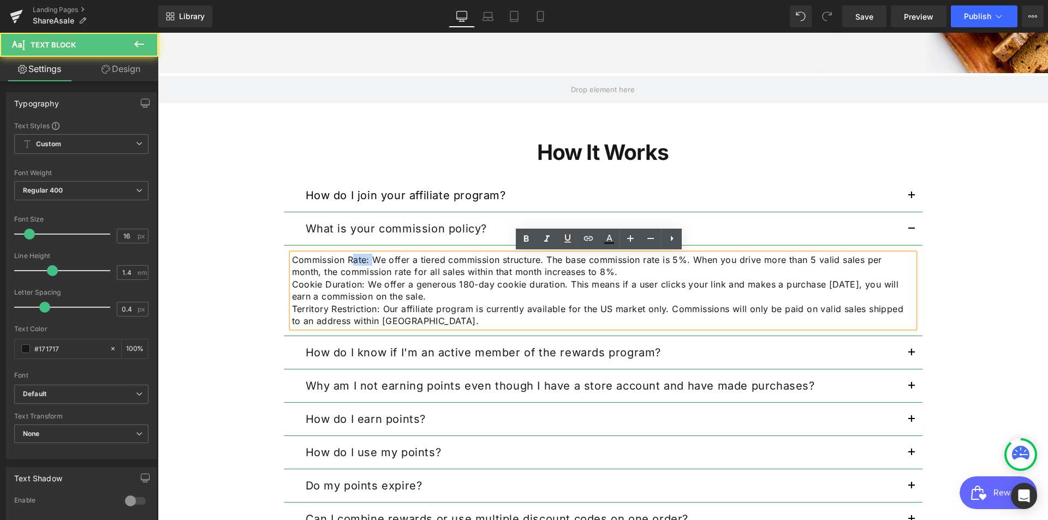
drag, startPoint x: 367, startPoint y: 261, endPoint x: 347, endPoint y: 258, distance: 20.5
click at [347, 258] on p "Commission Rate: We offer a tiered commission structure. The base commission ra…" at bounding box center [603, 266] width 622 height 25
click at [429, 298] on p "Cookie Duration: We offer a generous 180-day cookie duration. This means if a u…" at bounding box center [603, 290] width 622 height 25
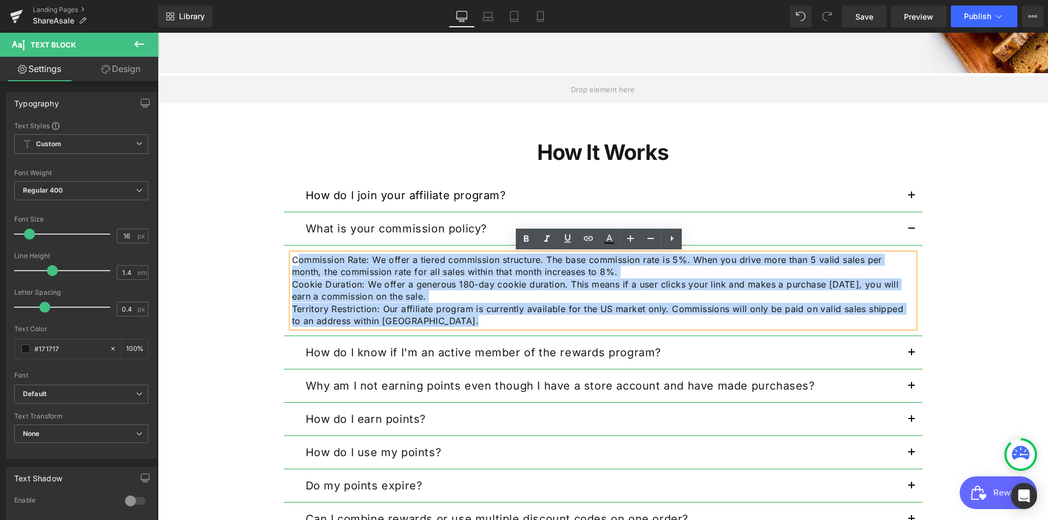
drag, startPoint x: 458, startPoint y: 320, endPoint x: 294, endPoint y: 254, distance: 176.8
click at [294, 254] on div "Commission Rate: We offer a tiered commission structure. The base commission ra…" at bounding box center [603, 290] width 622 height 73
click at [366, 282] on p "Cookie Duration: We offer a generous 180-day cookie duration. This means if a u…" at bounding box center [603, 290] width 622 height 25
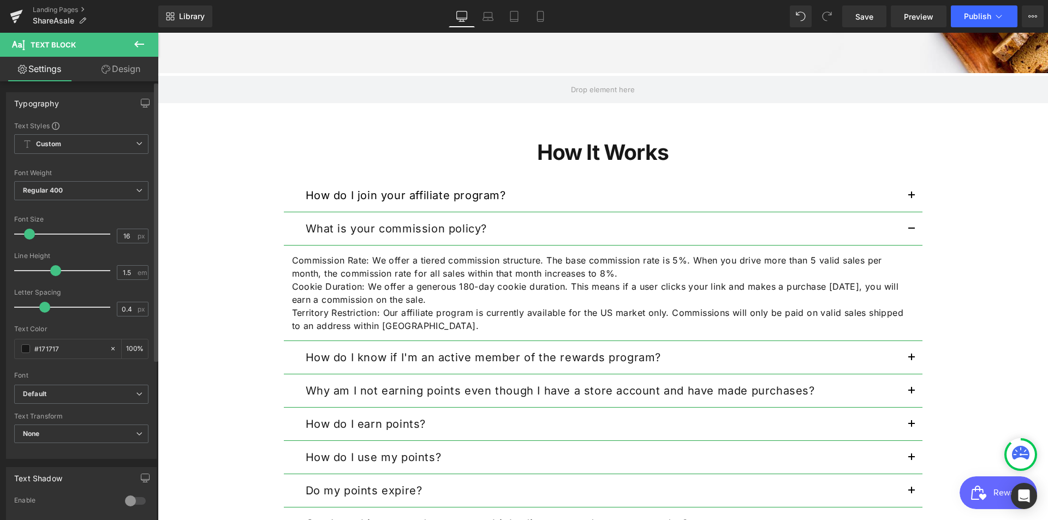
type input "1.4"
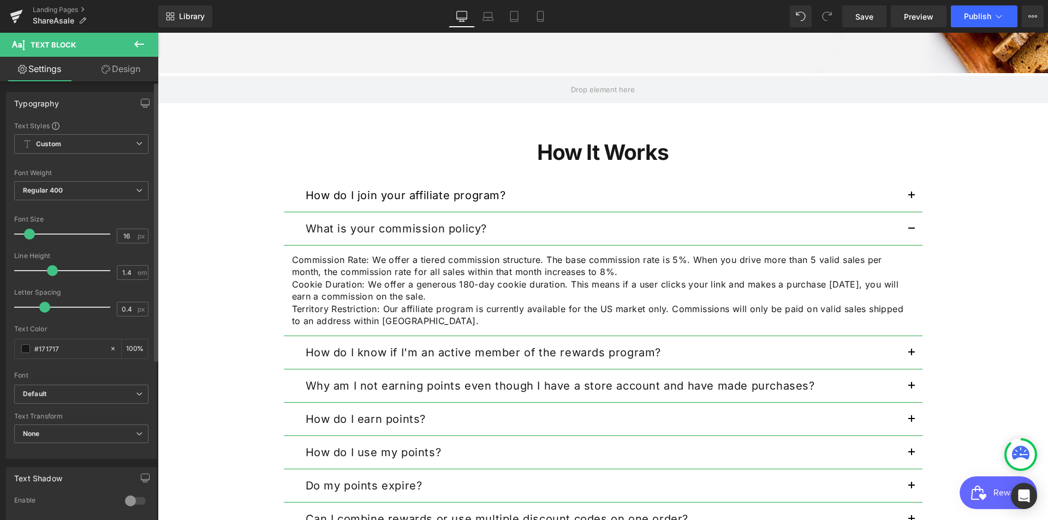
click at [55, 267] on span at bounding box center [52, 270] width 11 height 11
type input "0.4"
drag, startPoint x: 47, startPoint y: 308, endPoint x: 48, endPoint y: 298, distance: 9.3
click at [48, 298] on div at bounding box center [65, 307] width 91 height 22
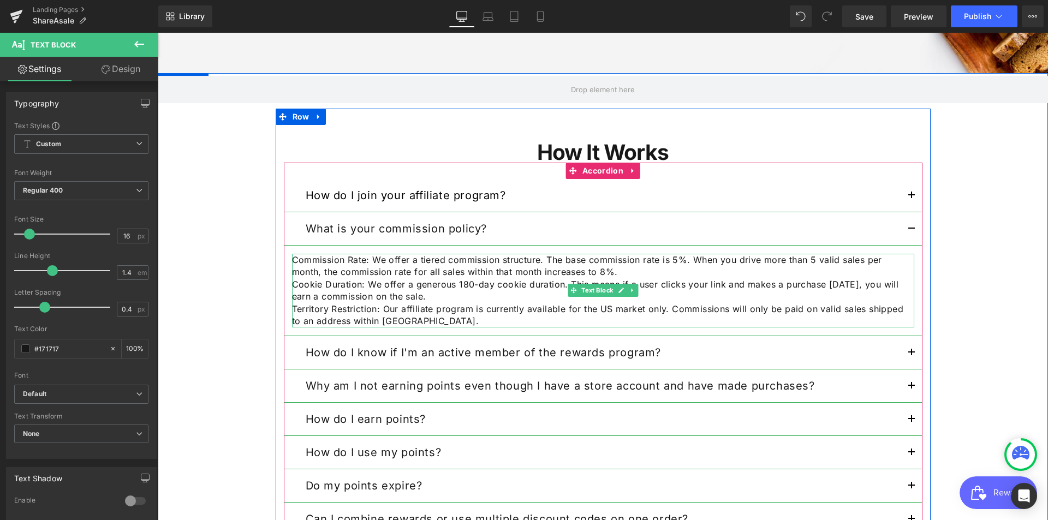
click at [310, 263] on p "Commission Rate: We offer a tiered commission structure. The base commission ra…" at bounding box center [603, 266] width 622 height 25
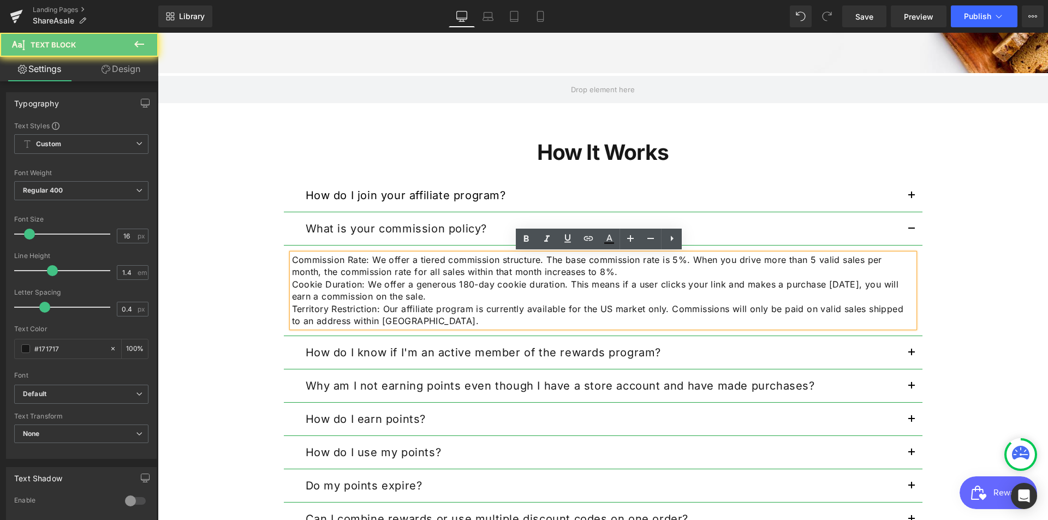
click at [294, 259] on p "Commission Rate: We offer a tiered commission structure. The base commission ra…" at bounding box center [603, 266] width 622 height 25
click at [292, 259] on p "Commission Rate: We offer a tiered commission structure. The base commission ra…" at bounding box center [603, 266] width 622 height 25
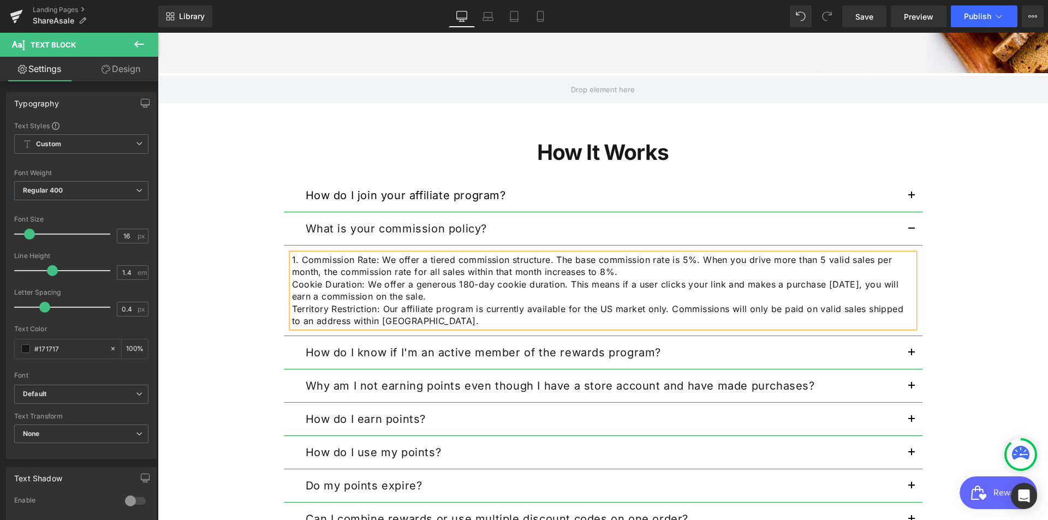
click at [292, 283] on p "Cookie Duration: We offer a generous 180-day cookie duration. This means if a u…" at bounding box center [603, 290] width 622 height 25
click at [292, 308] on p "Territory Restriction: Our affiliate program is currently available for the US …" at bounding box center [603, 315] width 622 height 25
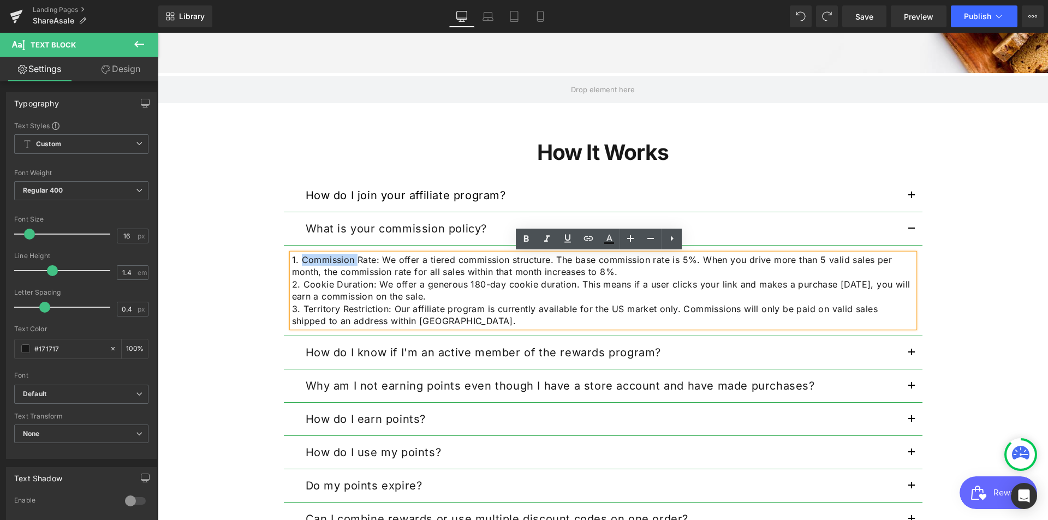
drag, startPoint x: 352, startPoint y: 262, endPoint x: 297, endPoint y: 261, distance: 54.6
click at [297, 261] on p "1. Commission Rate: We offer a tiered commission structure. The base commission…" at bounding box center [603, 266] width 622 height 25
click at [531, 239] on icon at bounding box center [525, 238] width 13 height 13
click at [391, 264] on p "1. Commission Rate: We offer a tiered commission structure. The base commission…" at bounding box center [603, 266] width 622 height 25
drag, startPoint x: 377, startPoint y: 259, endPoint x: 352, endPoint y: 257, distance: 25.2
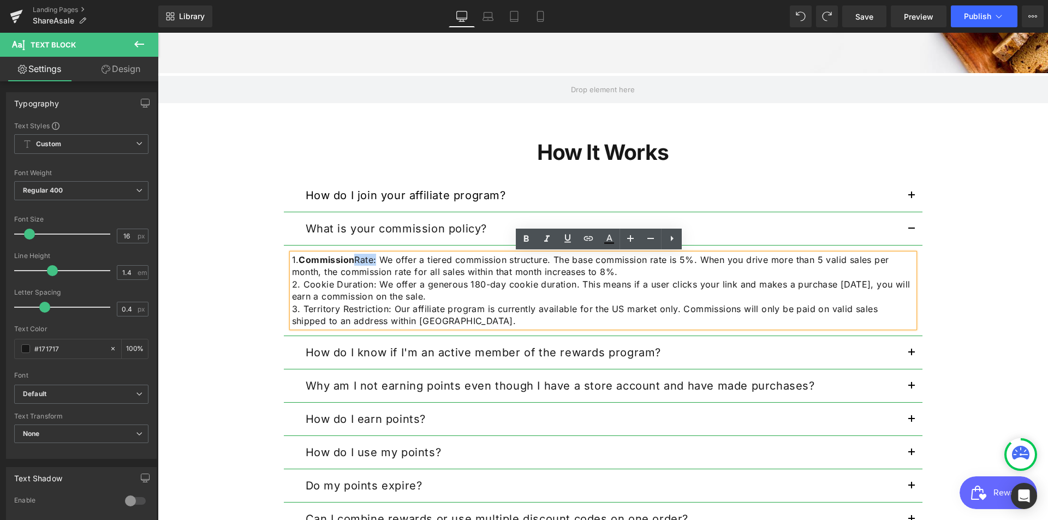
click at [352, 257] on p "1. Commission Rate: We offer a tiered commission structure. The base commission…" at bounding box center [603, 266] width 622 height 25
click at [528, 246] on link at bounding box center [526, 239] width 21 height 21
click at [372, 301] on p "2. Cookie Duration: We offer a generous 180-day cookie duration. This means if …" at bounding box center [603, 290] width 622 height 25
click at [425, 288] on p "2. Cookie Duration: We offer a generous 180-day cookie duration. This means if …" at bounding box center [603, 290] width 622 height 25
click at [437, 297] on p "2. Cookie Duration: We offer a generous 180-day cookie duration. This means if …" at bounding box center [603, 290] width 622 height 25
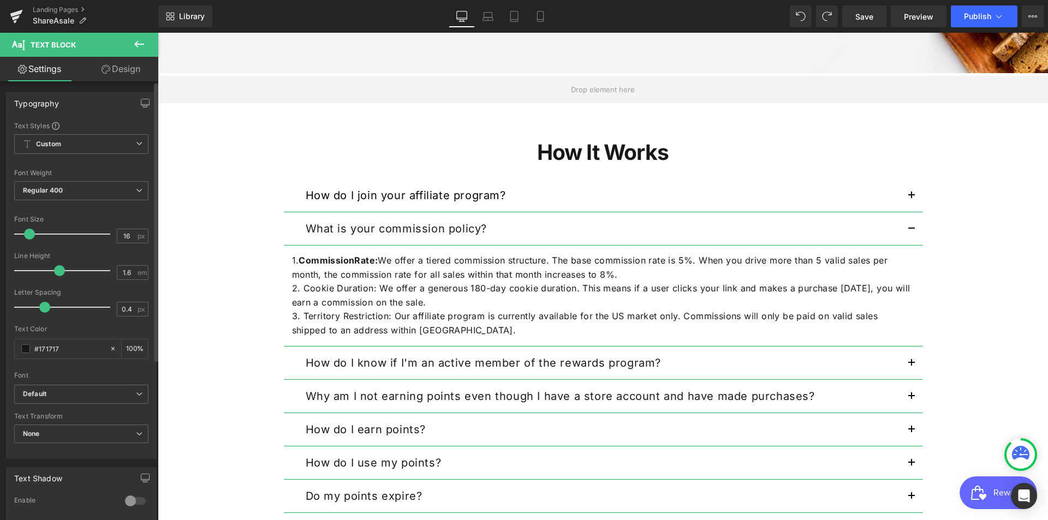
type input "1.7"
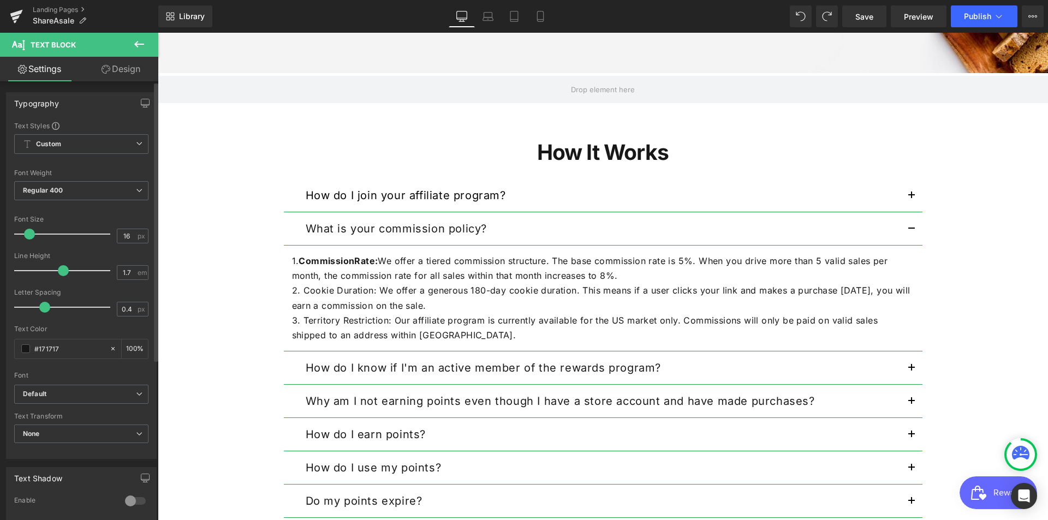
drag, startPoint x: 53, startPoint y: 271, endPoint x: 62, endPoint y: 268, distance: 9.7
click at [62, 268] on span at bounding box center [63, 270] width 11 height 11
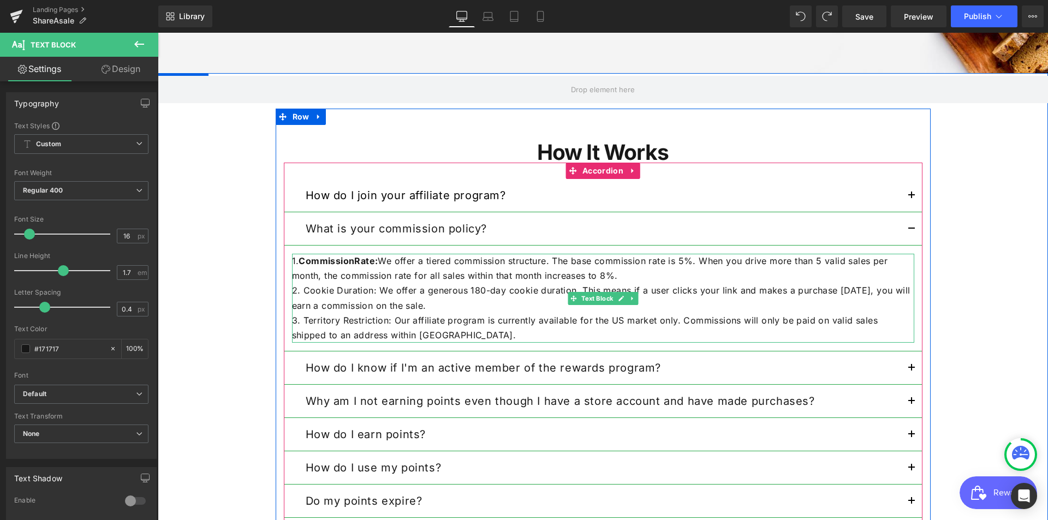
click at [306, 269] on p "1. Commission Rate: We offer a tiered commission structure. The base commission…" at bounding box center [603, 268] width 622 height 29
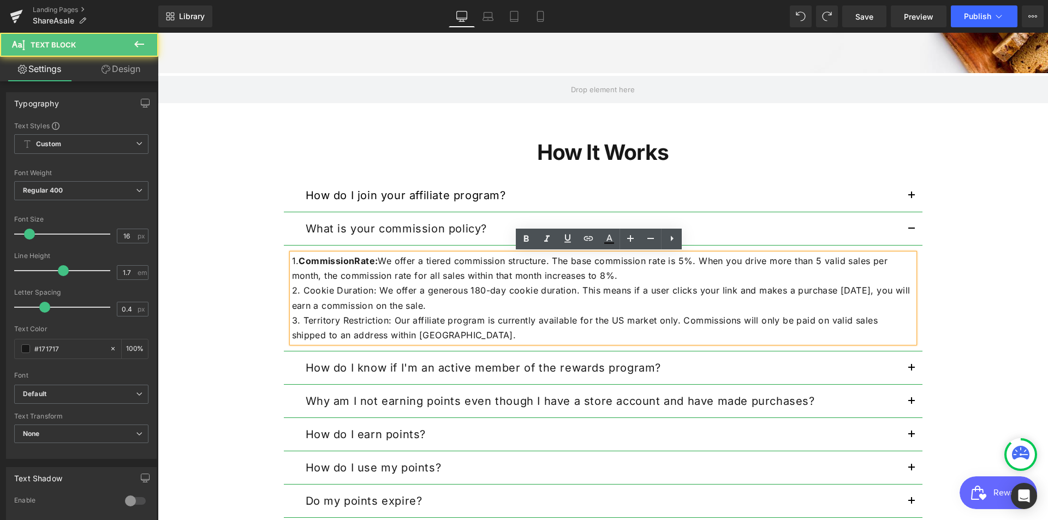
click at [392, 280] on p "1. Commission Rate: We offer a tiered commission structure. The base commission…" at bounding box center [603, 268] width 622 height 29
click at [298, 264] on strong "Commission" at bounding box center [326, 260] width 56 height 11
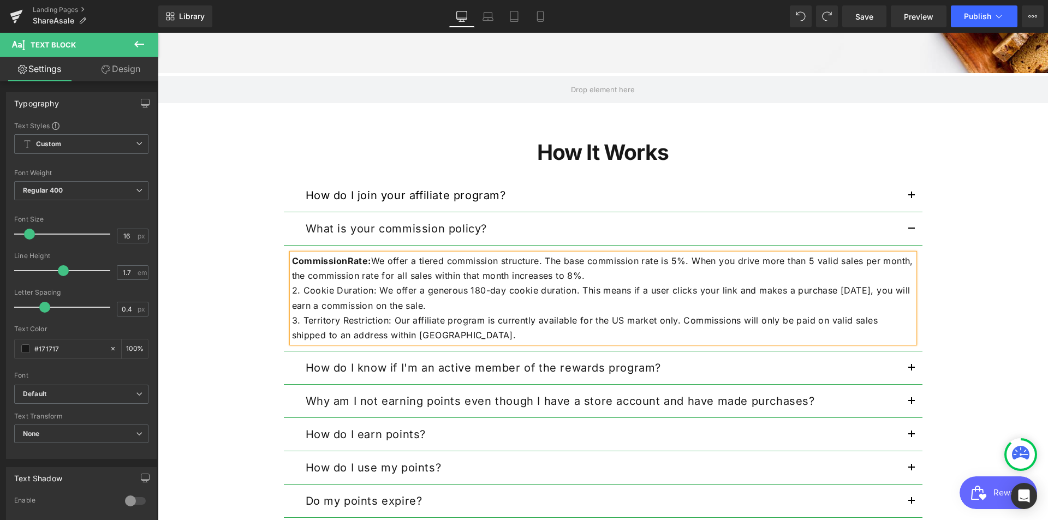
click at [384, 290] on p "2. Cookie Duration: We offer a generous 180-day cookie duration. This means if …" at bounding box center [603, 297] width 622 height 29
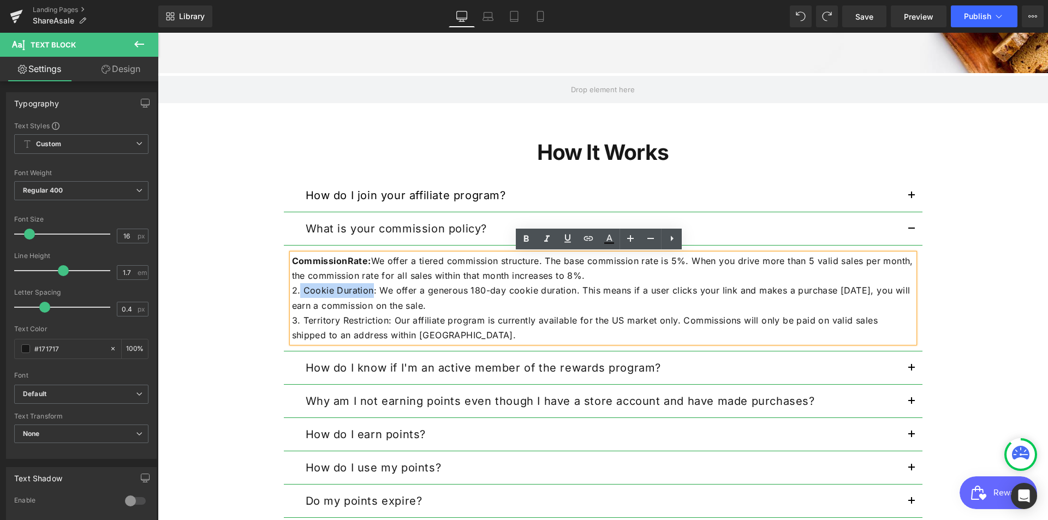
drag, startPoint x: 368, startPoint y: 291, endPoint x: 297, endPoint y: 285, distance: 71.7
click at [297, 285] on p "2. Cookie Duration: We offer a generous 180-day cookie duration. This means if …" at bounding box center [603, 297] width 622 height 29
click at [532, 238] on icon at bounding box center [525, 238] width 13 height 13
click at [300, 291] on strong "Cookie Duration" at bounding box center [336, 290] width 73 height 11
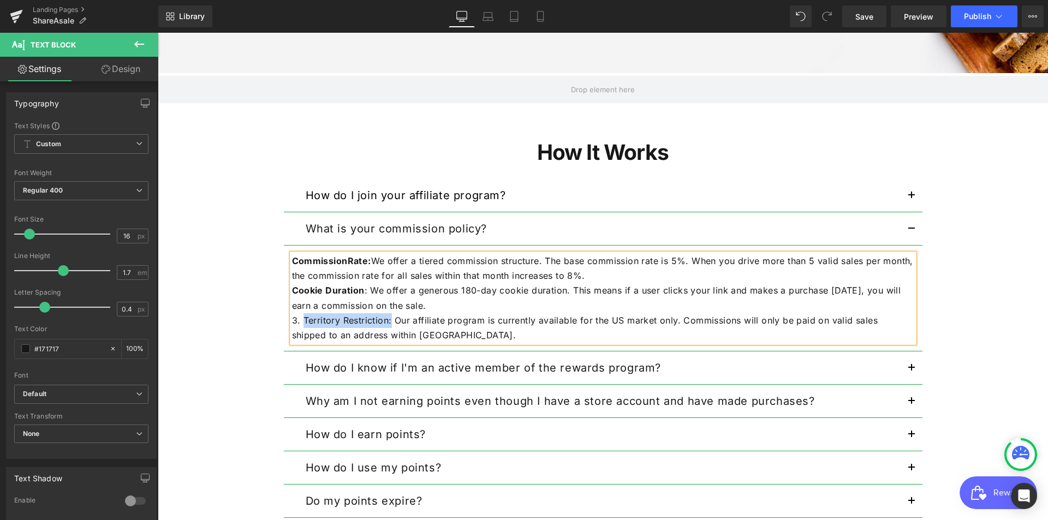
drag, startPoint x: 386, startPoint y: 322, endPoint x: 301, endPoint y: 323, distance: 85.7
click at [301, 323] on p "3. Territory Restriction: Our affiliate program is currently available for the …" at bounding box center [603, 327] width 622 height 29
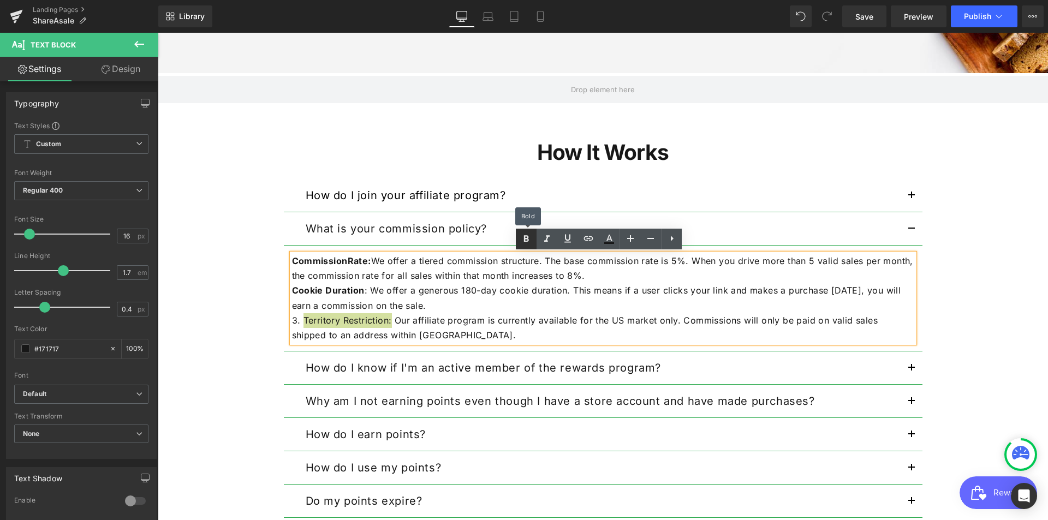
click at [518, 234] on link at bounding box center [526, 239] width 21 height 21
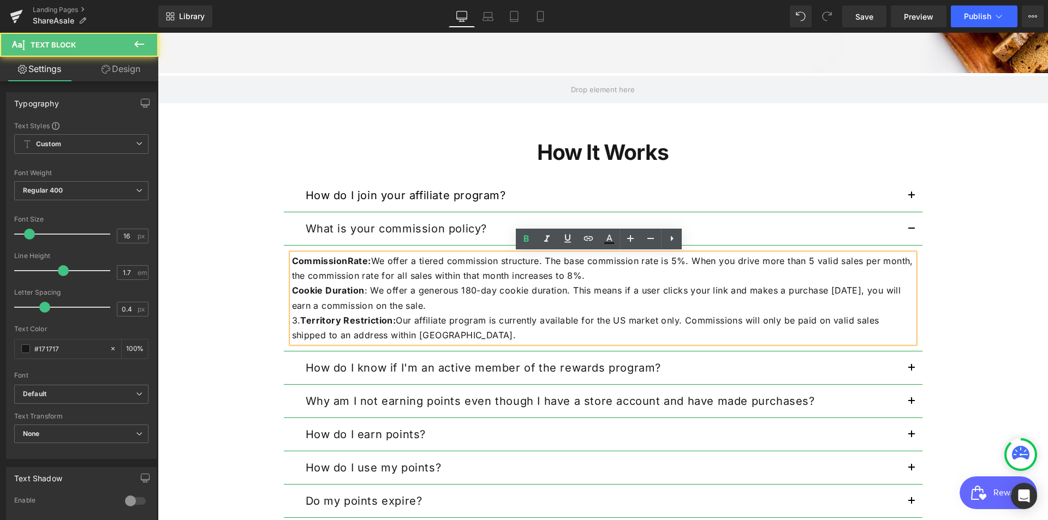
click at [300, 323] on strong "Territory Restriction:" at bounding box center [347, 320] width 95 height 11
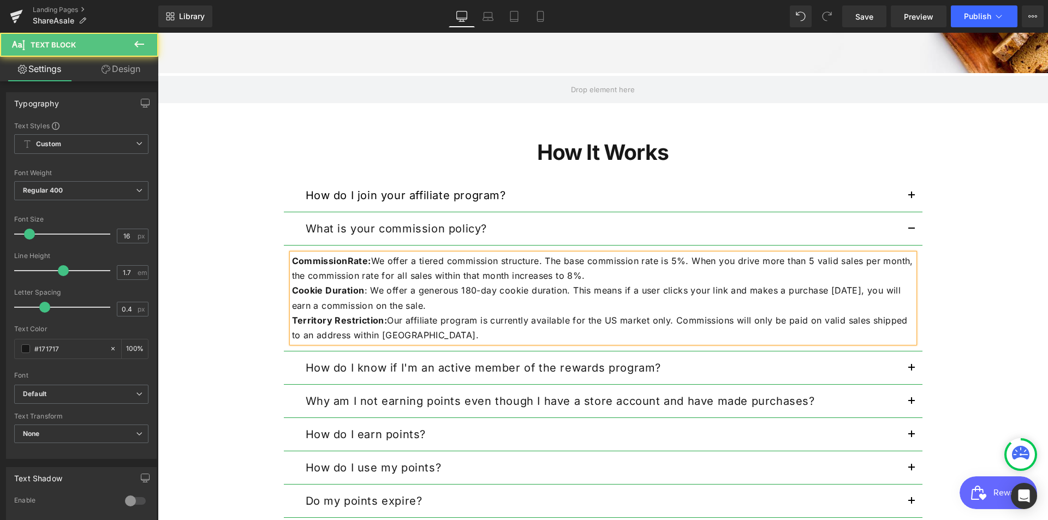
click at [582, 325] on p "Territory Restriction: Our affiliate program is currently available for the US …" at bounding box center [603, 327] width 622 height 29
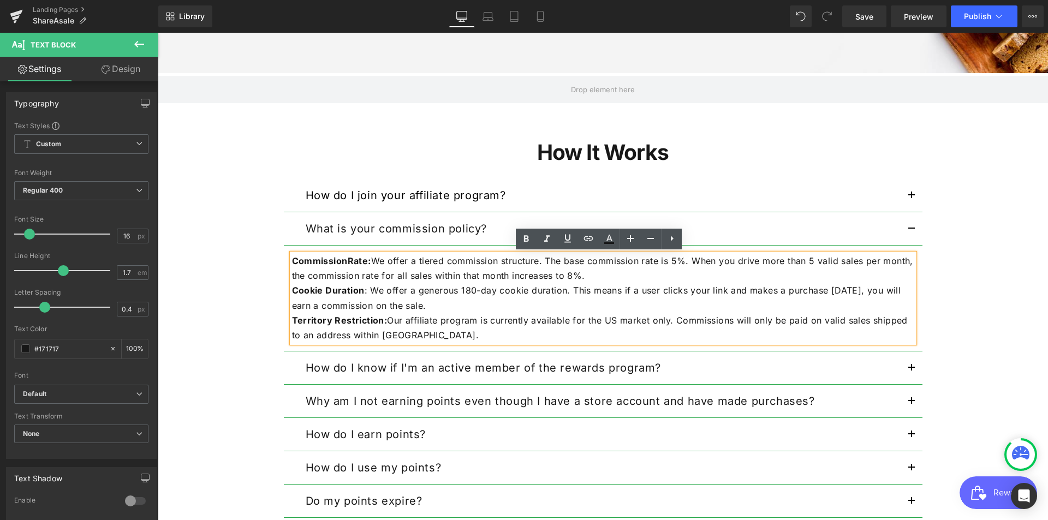
click at [906, 193] on button "button" at bounding box center [911, 195] width 22 height 33
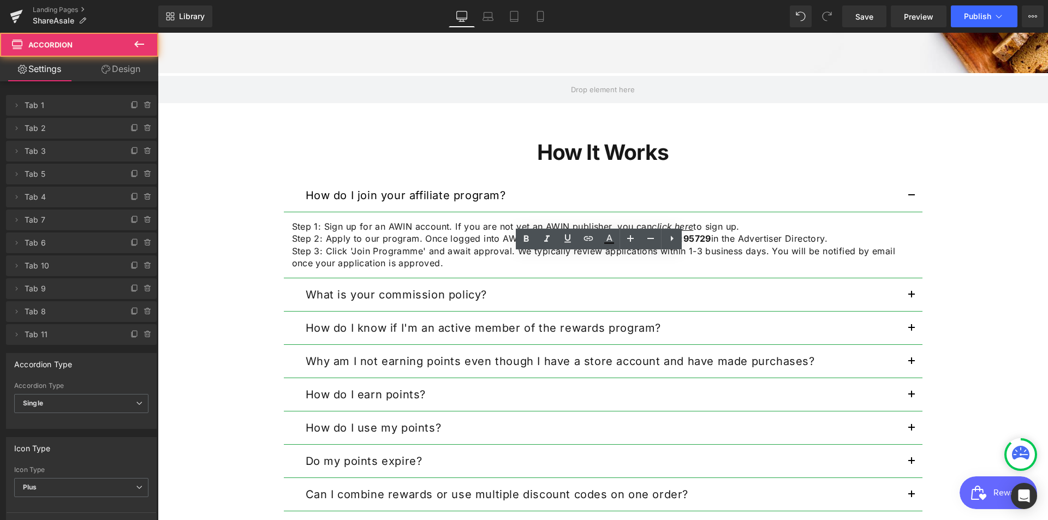
click at [905, 288] on button "button" at bounding box center [911, 294] width 22 height 33
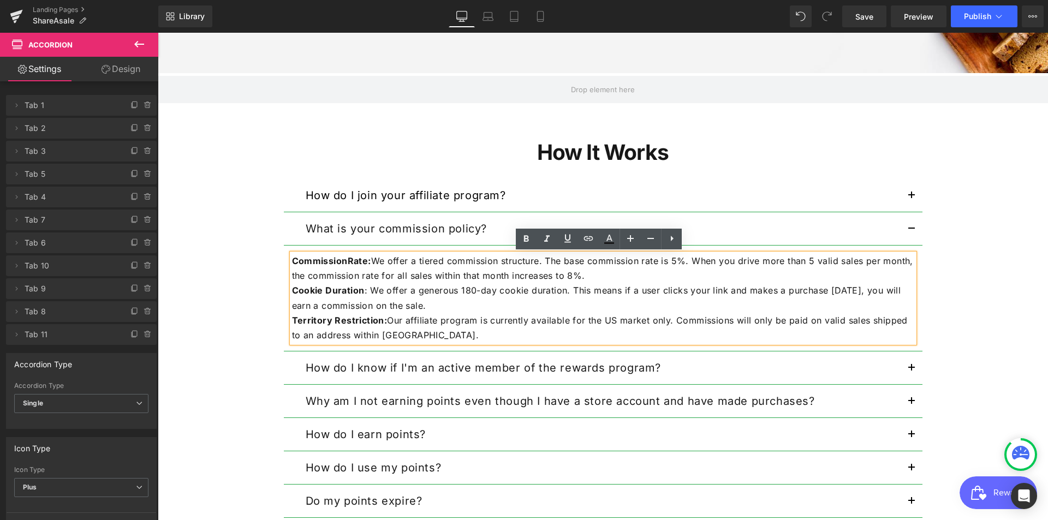
click at [901, 196] on button "button" at bounding box center [911, 195] width 22 height 33
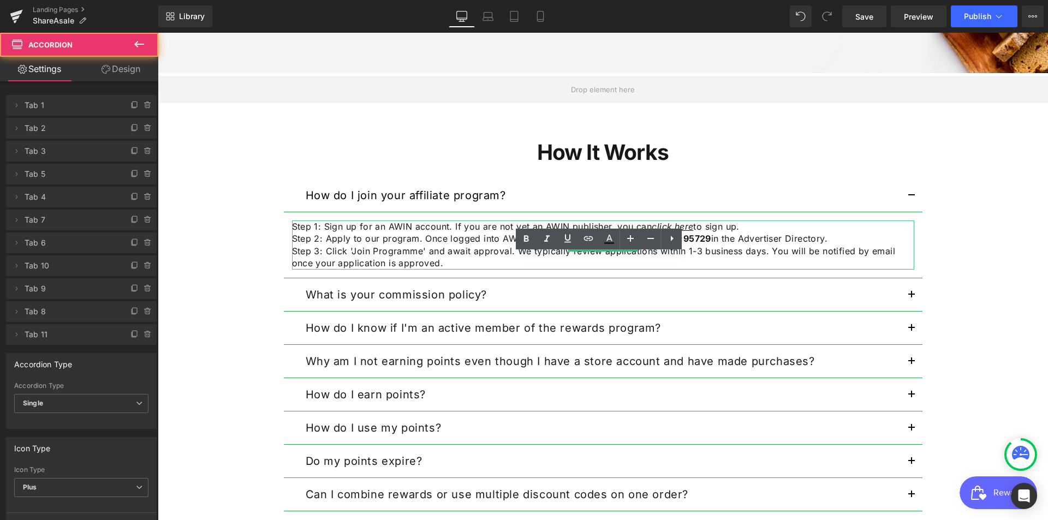
click at [374, 252] on p "Step 3: Click 'Join Programme' and await approval. We typically review applicat…" at bounding box center [603, 257] width 622 height 25
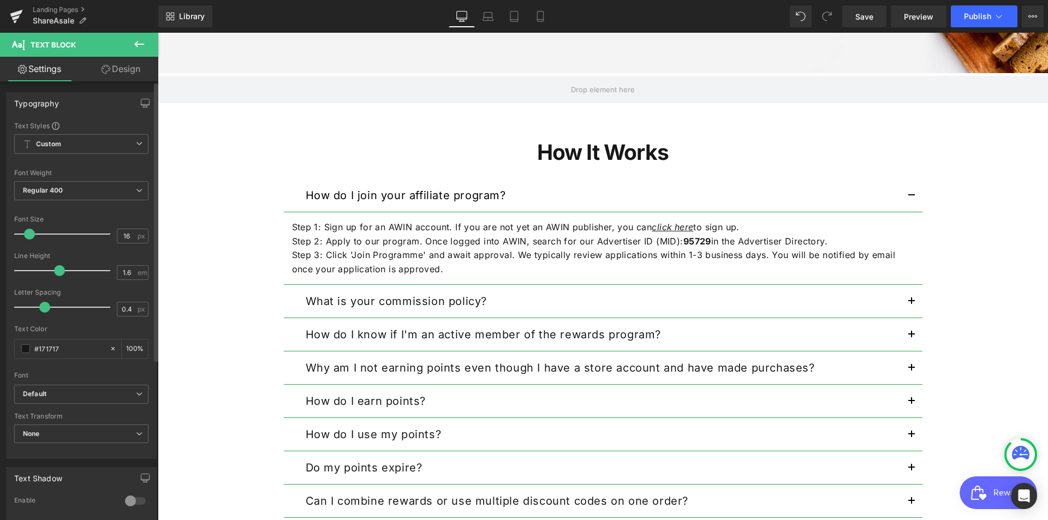
type input "1.7"
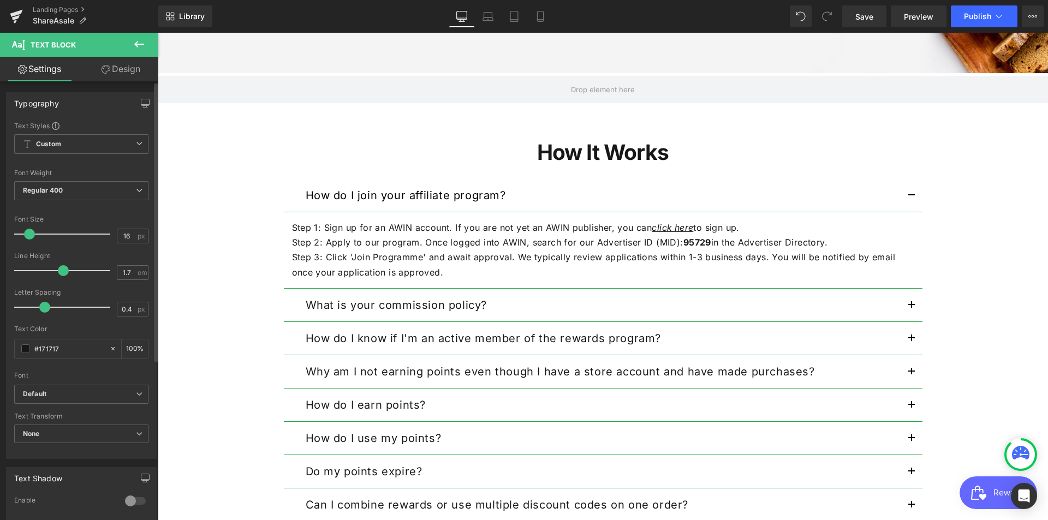
drag, startPoint x: 51, startPoint y: 271, endPoint x: 60, endPoint y: 268, distance: 9.1
click at [60, 268] on span at bounding box center [63, 270] width 11 height 11
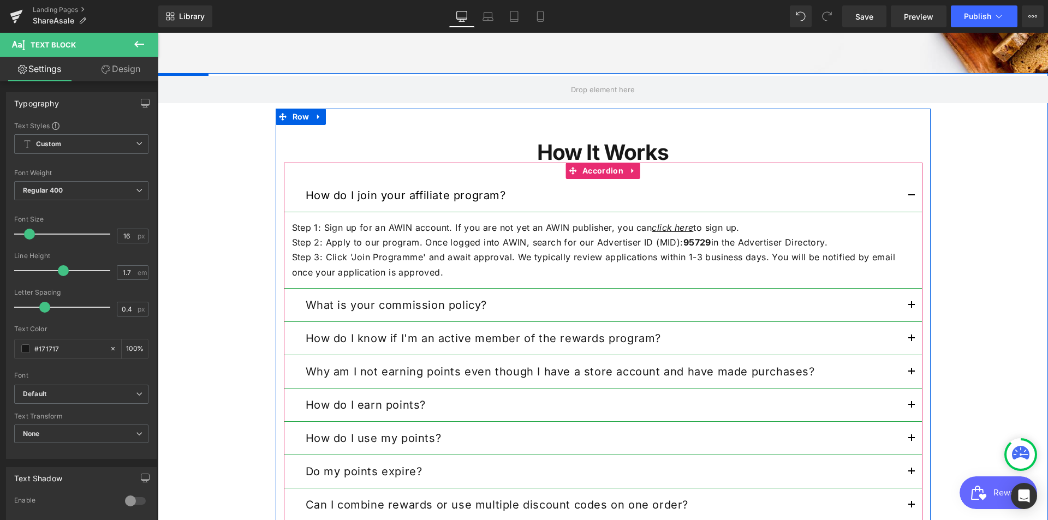
click at [911, 193] on button "button" at bounding box center [911, 195] width 22 height 33
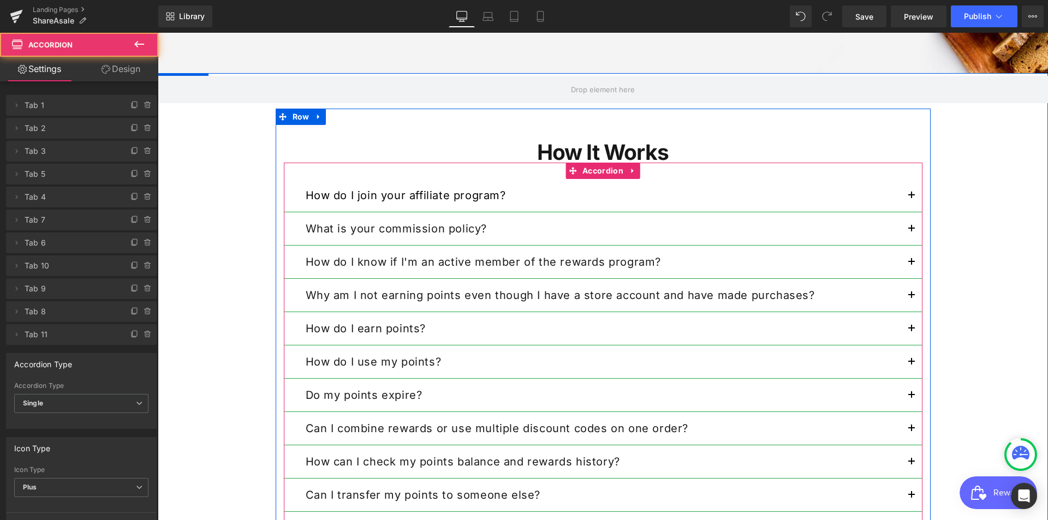
click at [905, 226] on button "button" at bounding box center [911, 228] width 22 height 33
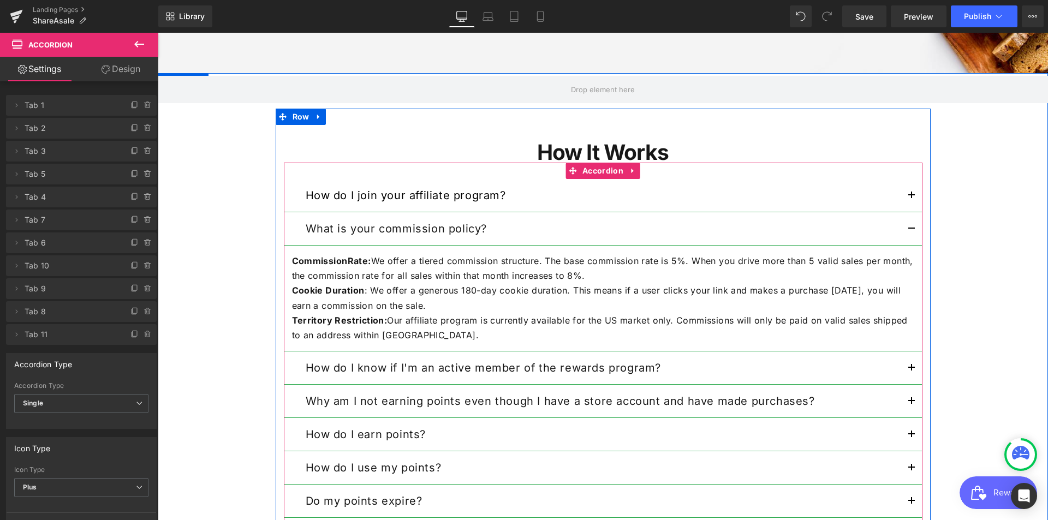
click at [905, 226] on button "button" at bounding box center [911, 228] width 22 height 33
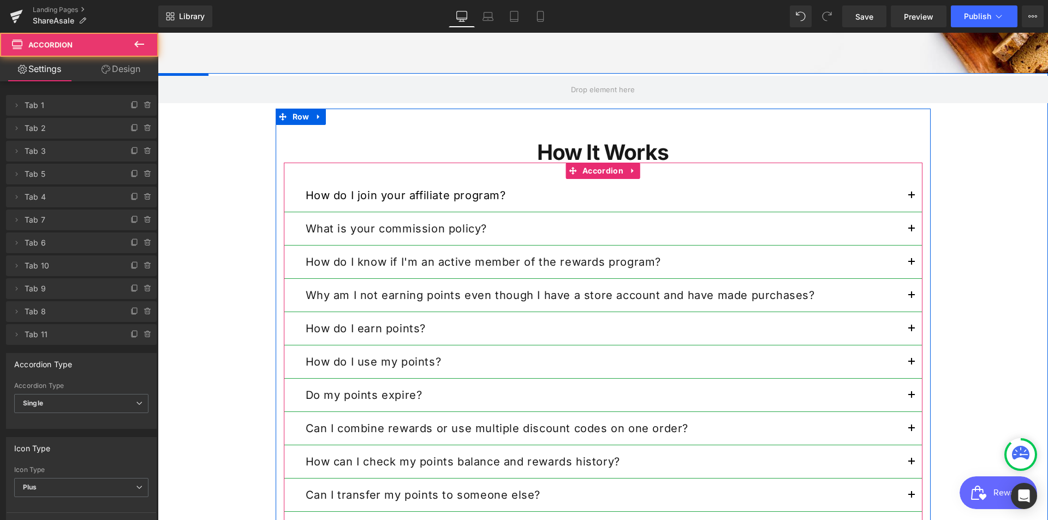
click at [904, 265] on button "button" at bounding box center [911, 262] width 22 height 33
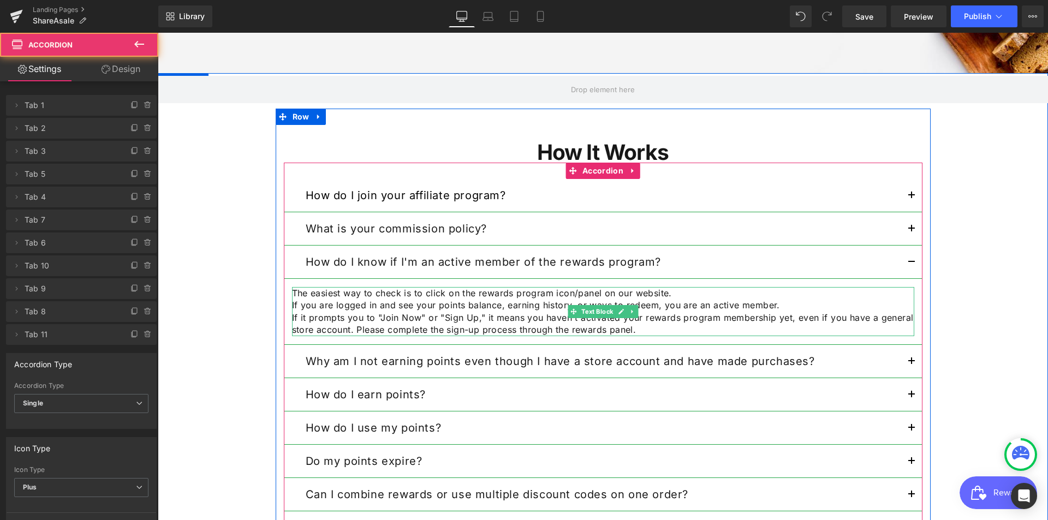
click at [509, 306] on p "If you are logged in and see your points balance, earning history, or ways to r…" at bounding box center [603, 305] width 622 height 12
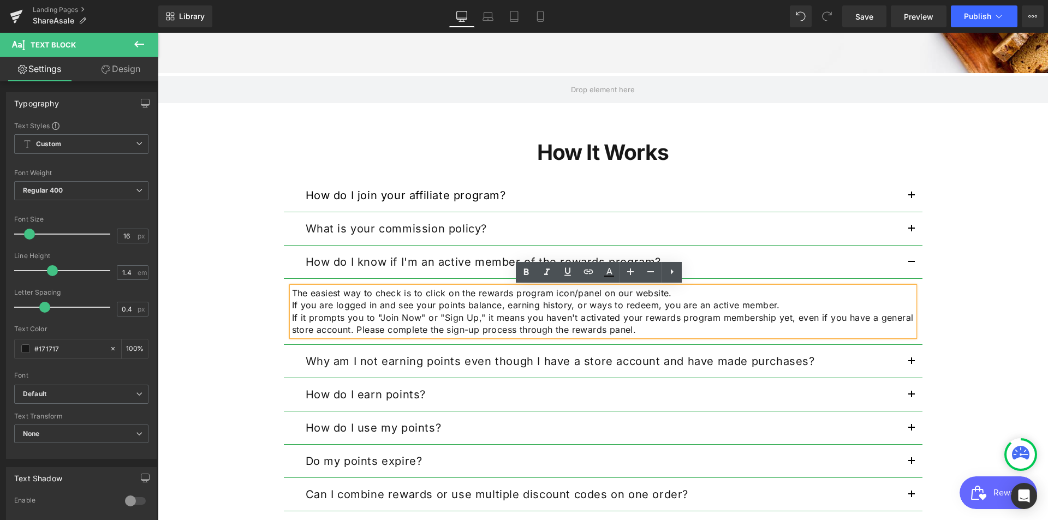
click at [390, 287] on div "The easiest way to check is to click on the rewards program icon/panel on our w…" at bounding box center [603, 311] width 622 height 49
click at [158, 33] on div at bounding box center [158, 33] width 0 height 0
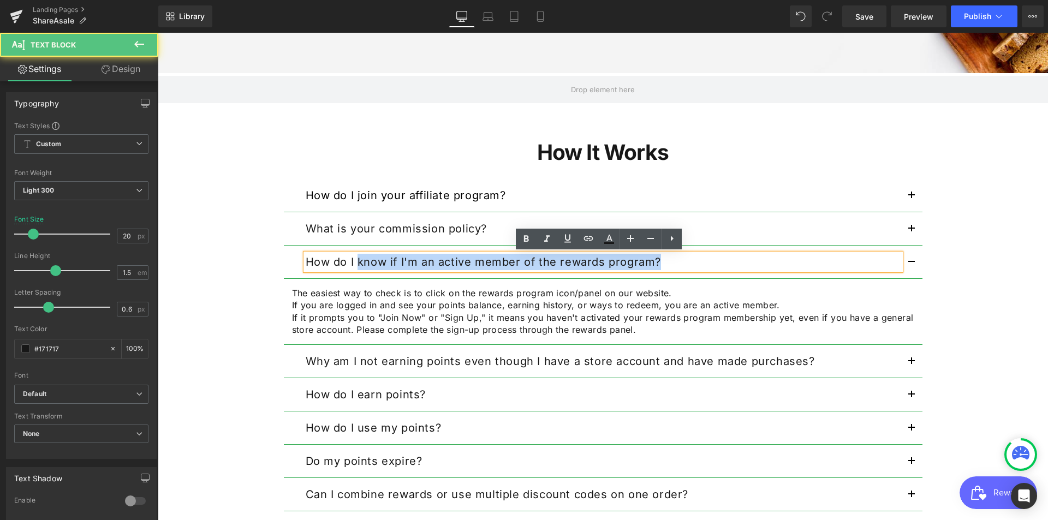
drag, startPoint x: 355, startPoint y: 260, endPoint x: 768, endPoint y: 241, distance: 412.9
click at [768, 241] on div "How do I join your affiliate program? Text Block Step 1: Sign up for an AWIN ac…" at bounding box center [603, 395] width 638 height 432
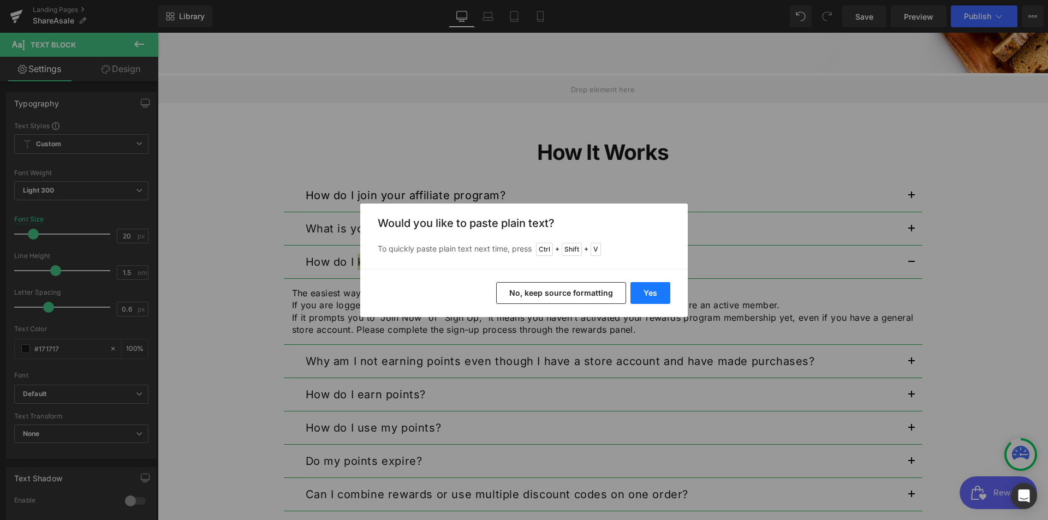
click at [644, 293] on button "Yes" at bounding box center [650, 293] width 40 height 22
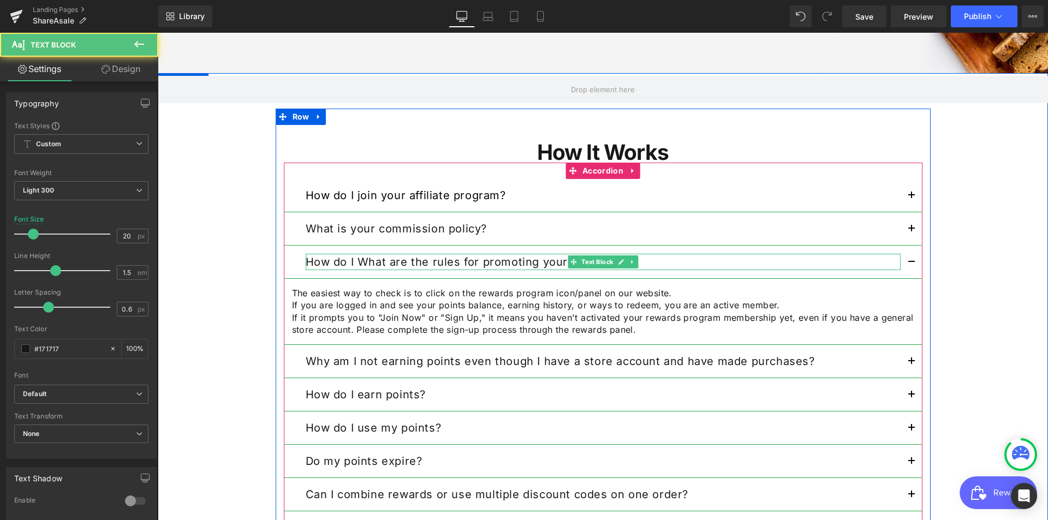
click at [351, 261] on strong "How do I What are the rules for promoting your program?" at bounding box center [465, 261] width 318 height 13
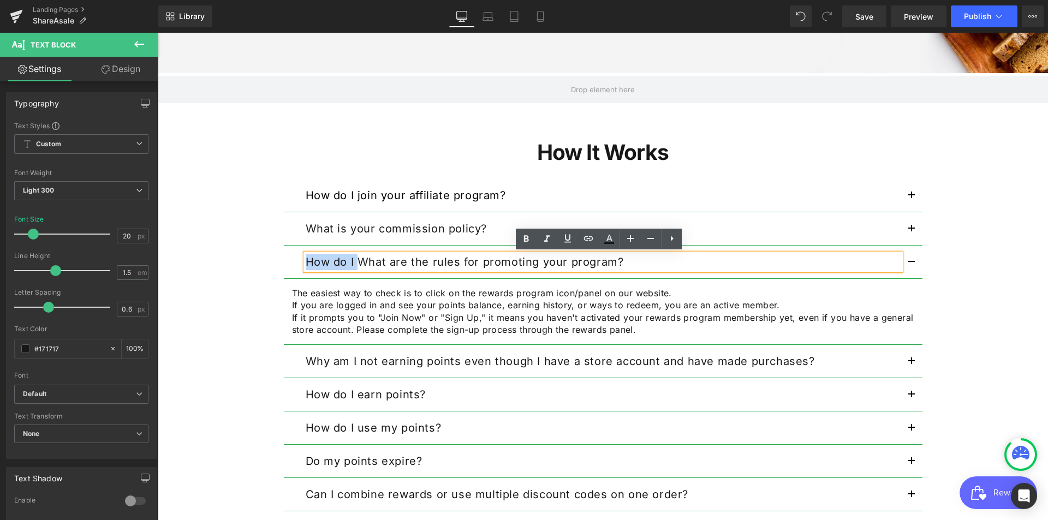
drag, startPoint x: 354, startPoint y: 264, endPoint x: 280, endPoint y: 259, distance: 74.4
click at [284, 259] on div "How do I What are the rules for promoting your program? Text Block" at bounding box center [603, 262] width 638 height 33
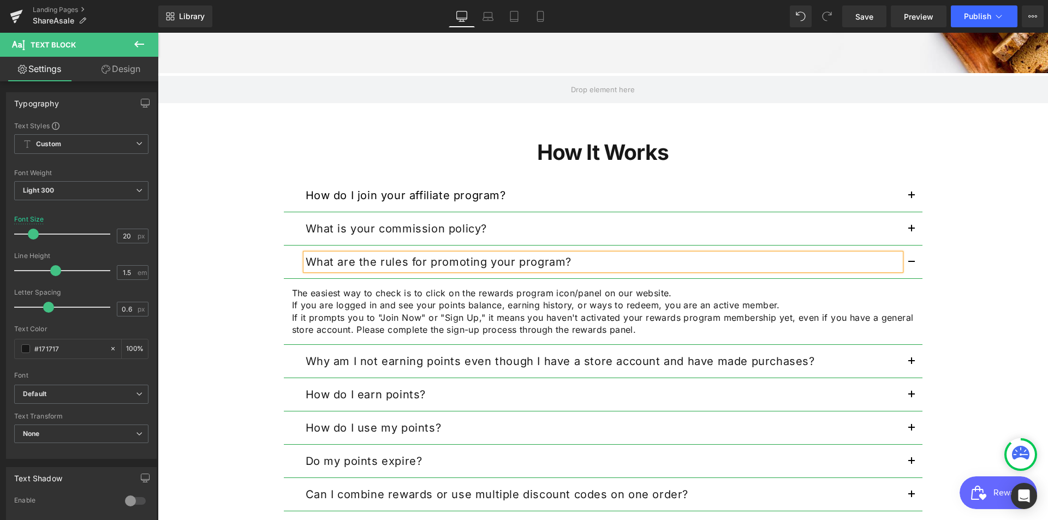
click at [438, 304] on p "If you are logged in and see your points balance, earning history, or ways to r…" at bounding box center [603, 305] width 622 height 12
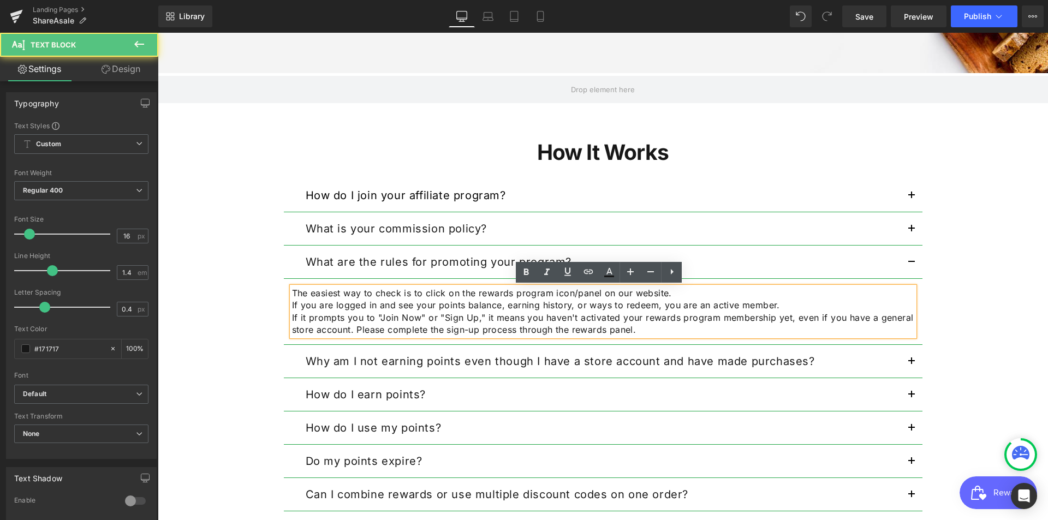
click at [736, 327] on p "If it prompts you to "Join Now" or "Sign Up," it means you haven't activated yo…" at bounding box center [603, 324] width 622 height 25
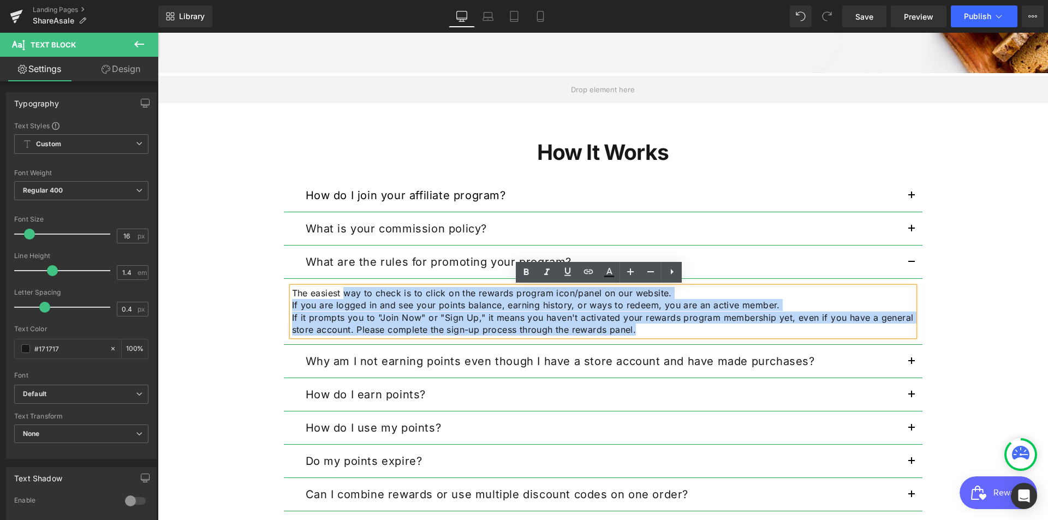
drag, startPoint x: 651, startPoint y: 326, endPoint x: 341, endPoint y: 292, distance: 312.2
click at [341, 292] on div "The easiest way to check is to click on the rewards program icon/panel on our w…" at bounding box center [603, 311] width 622 height 49
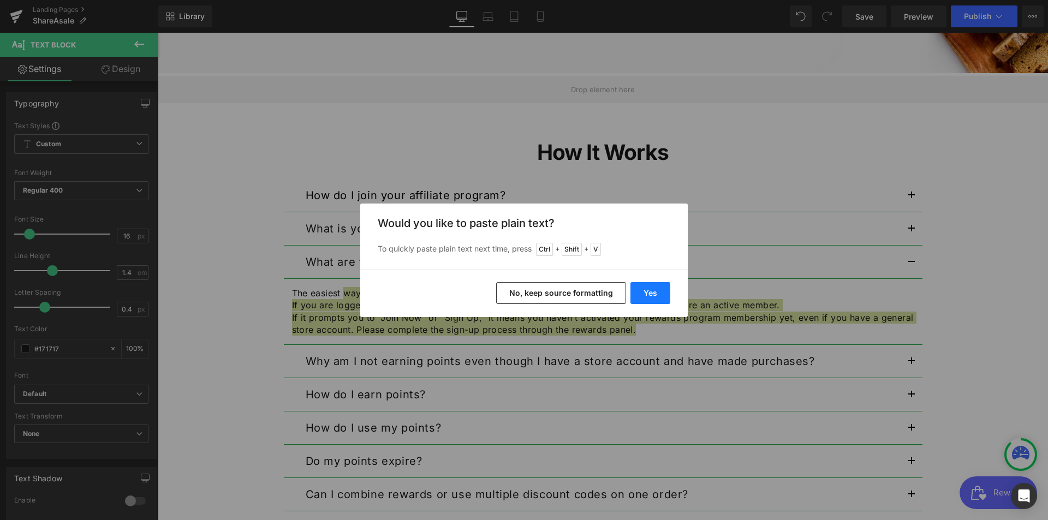
click at [653, 299] on button "Yes" at bounding box center [650, 293] width 40 height 22
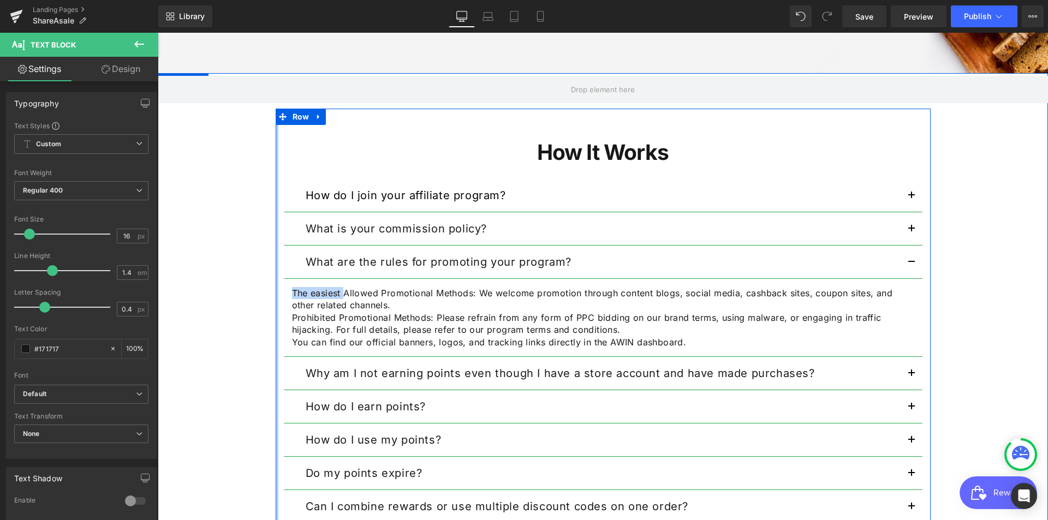
drag, startPoint x: 342, startPoint y: 295, endPoint x: 272, endPoint y: 278, distance: 71.9
click at [276, 278] on div "How It Works Heading How do I join your affiliate program? Text Block Step 1: S…" at bounding box center [603, 377] width 655 height 536
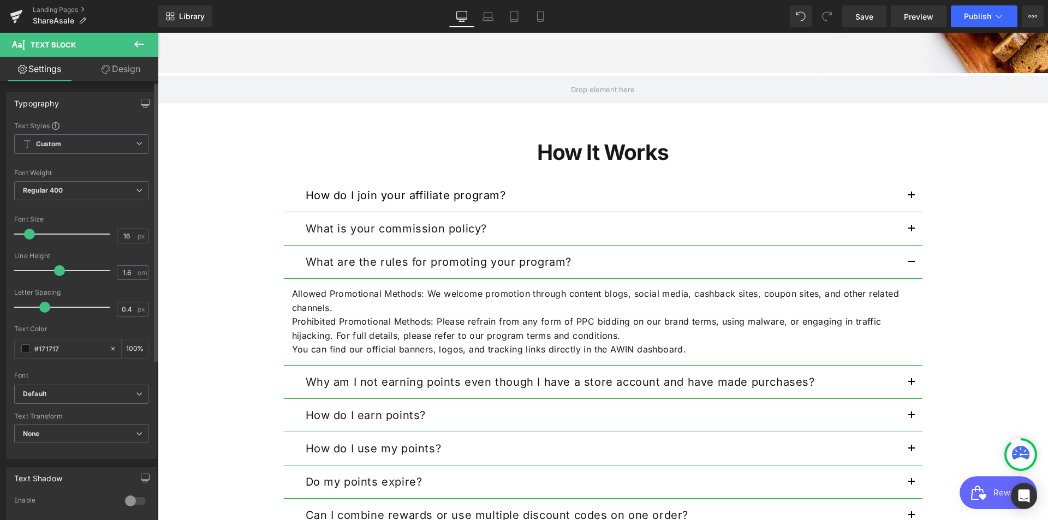
type input "1.7"
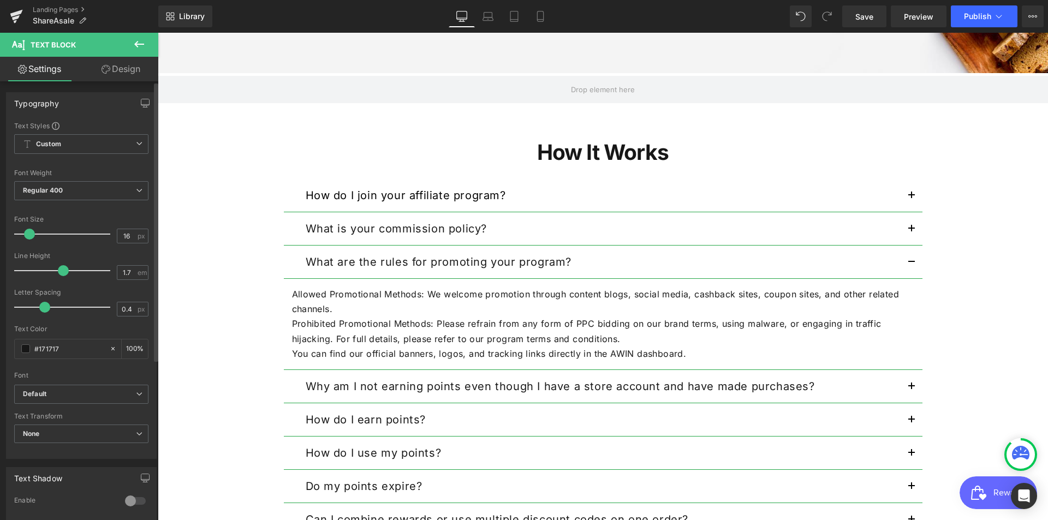
drag, startPoint x: 50, startPoint y: 272, endPoint x: 61, endPoint y: 270, distance: 10.6
click at [61, 270] on span at bounding box center [63, 270] width 11 height 11
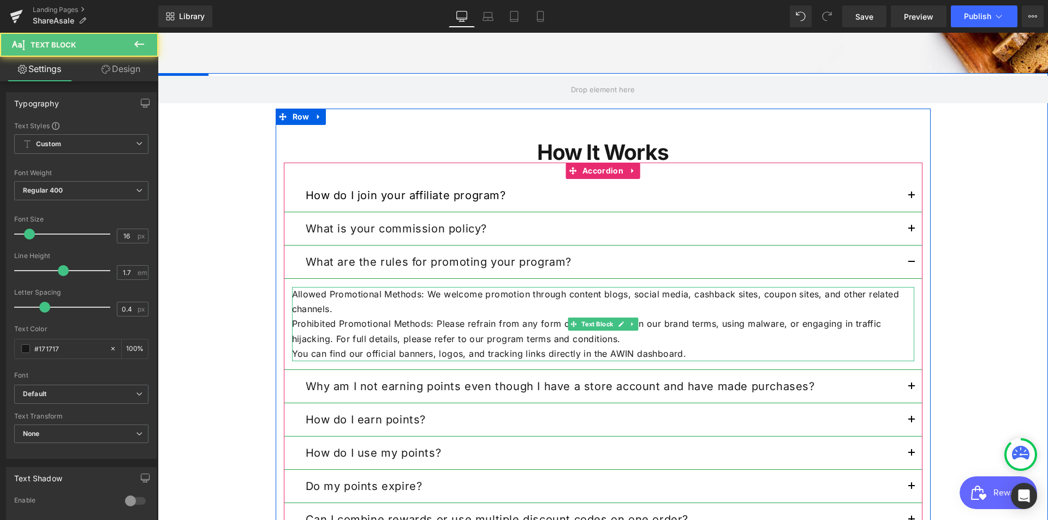
click at [428, 331] on p "Prohibited Promotional Methods: Please refrain from any form of PPC bidding on …" at bounding box center [603, 330] width 622 height 29
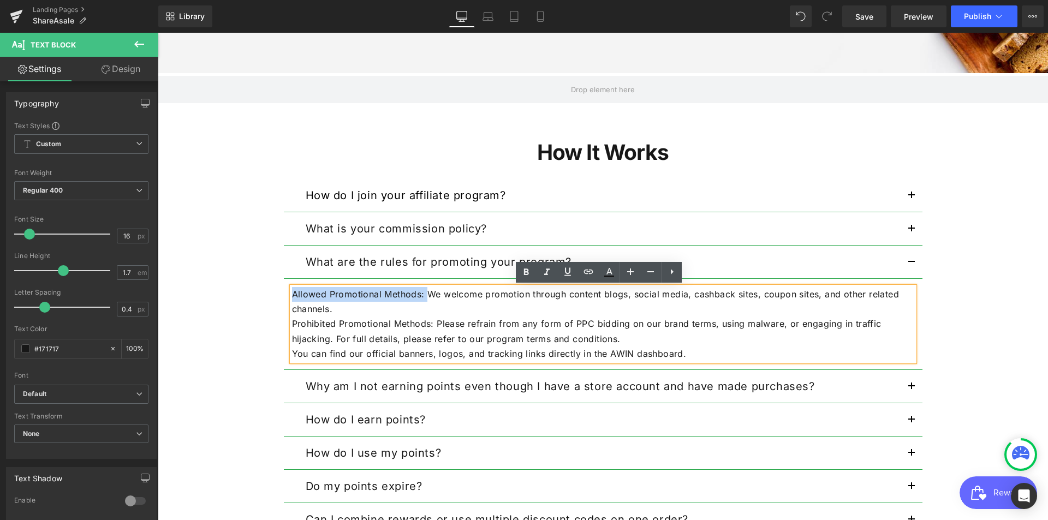
drag, startPoint x: 422, startPoint y: 296, endPoint x: 279, endPoint y: 290, distance: 142.5
click at [284, 290] on article "Allowed Promotional Methods: We welcome promotion through content blogs, social…" at bounding box center [603, 324] width 638 height 91
click at [530, 271] on icon at bounding box center [525, 272] width 13 height 13
click at [438, 309] on p "Allowed Promotional Methods: We welcome promotion through content blogs, social…" at bounding box center [603, 301] width 622 height 29
drag, startPoint x: 432, startPoint y: 322, endPoint x: 283, endPoint y: 321, distance: 148.4
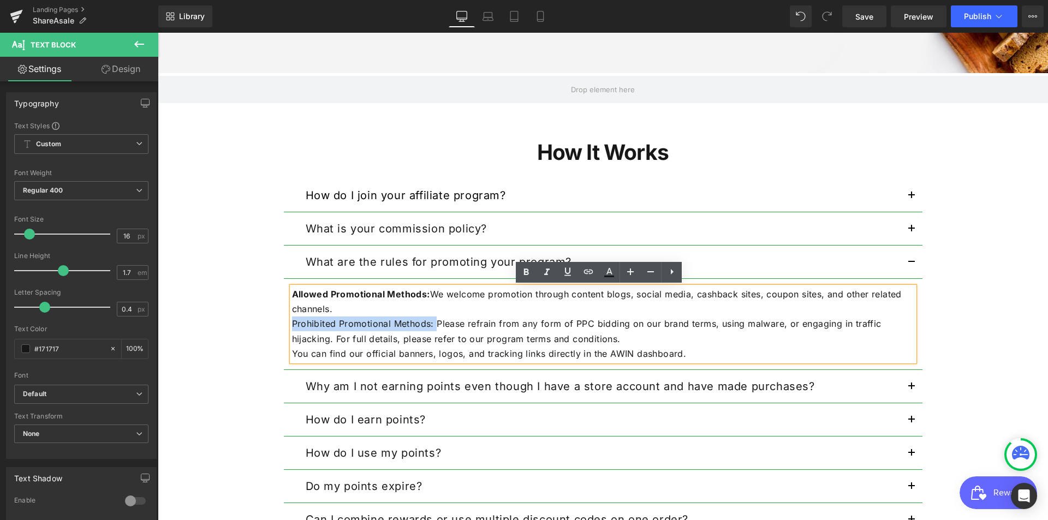
click at [284, 321] on article "Allowed Promotional Methods: We welcome promotion through content blogs, social…" at bounding box center [603, 324] width 638 height 91
click at [524, 273] on icon at bounding box center [526, 271] width 5 height 7
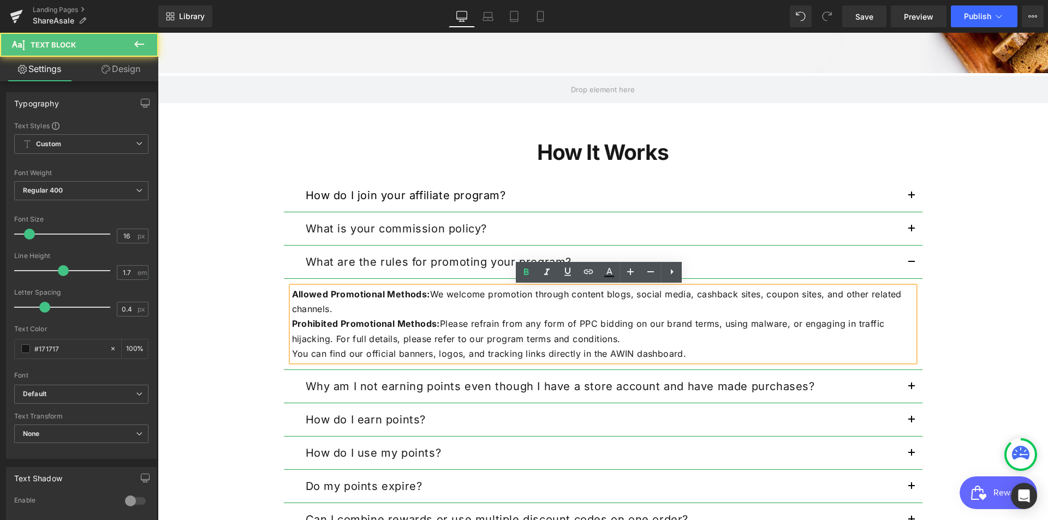
click at [693, 339] on p "Prohibited Promotional Methods: Please refrain from any form of PPC bidding on …" at bounding box center [603, 330] width 622 height 29
click at [738, 357] on p "You can find our official banners, logos, and tracking links directly in the AW…" at bounding box center [603, 353] width 622 height 15
click at [912, 260] on button "button" at bounding box center [911, 262] width 22 height 33
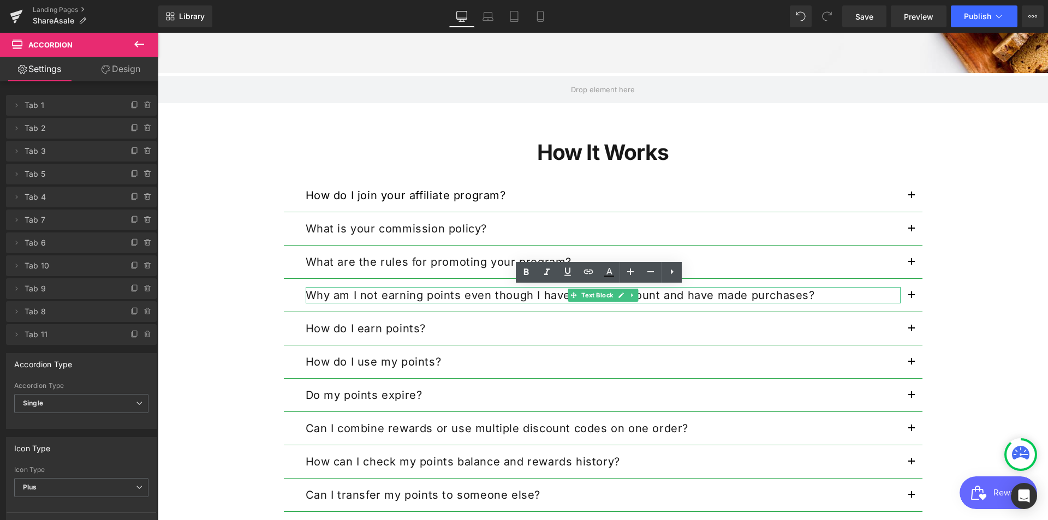
click at [825, 293] on p "Why am I not earning points even though I have a store account and have made pu…" at bounding box center [603, 295] width 595 height 16
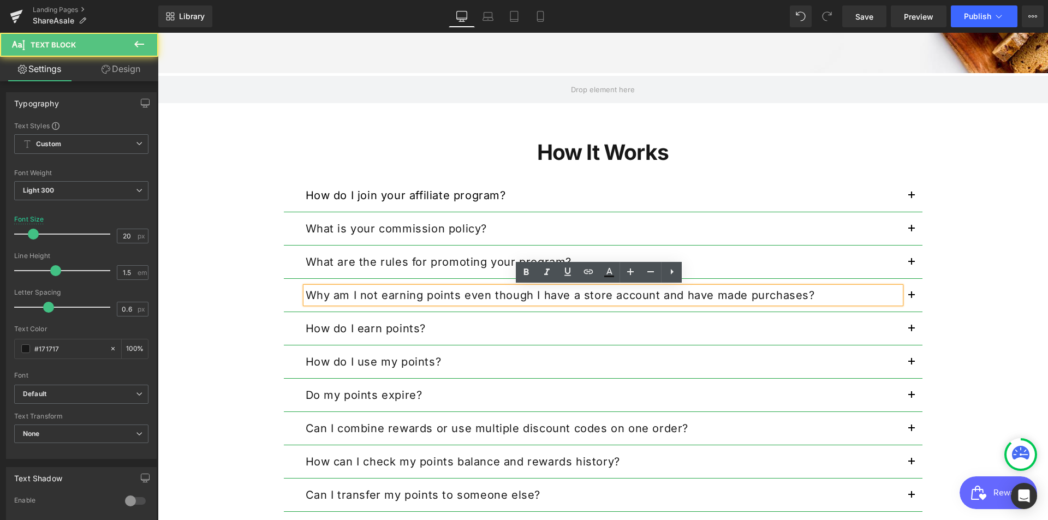
drag, startPoint x: 354, startPoint y: 295, endPoint x: 805, endPoint y: 302, distance: 451.3
click at [805, 302] on strong "Why am I not earning points even though I have a store account and have made pu…" at bounding box center [560, 295] width 509 height 13
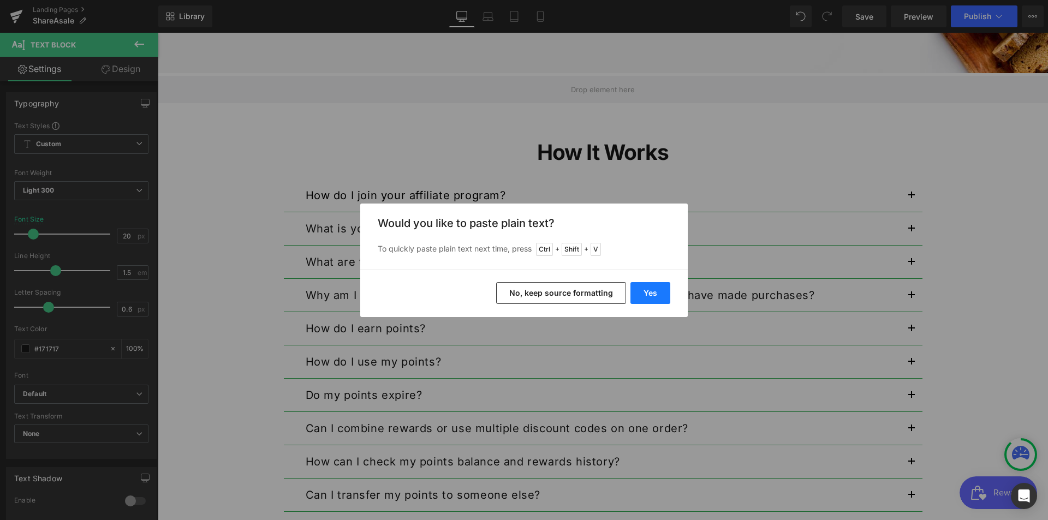
click at [655, 296] on button "Yes" at bounding box center [650, 293] width 40 height 22
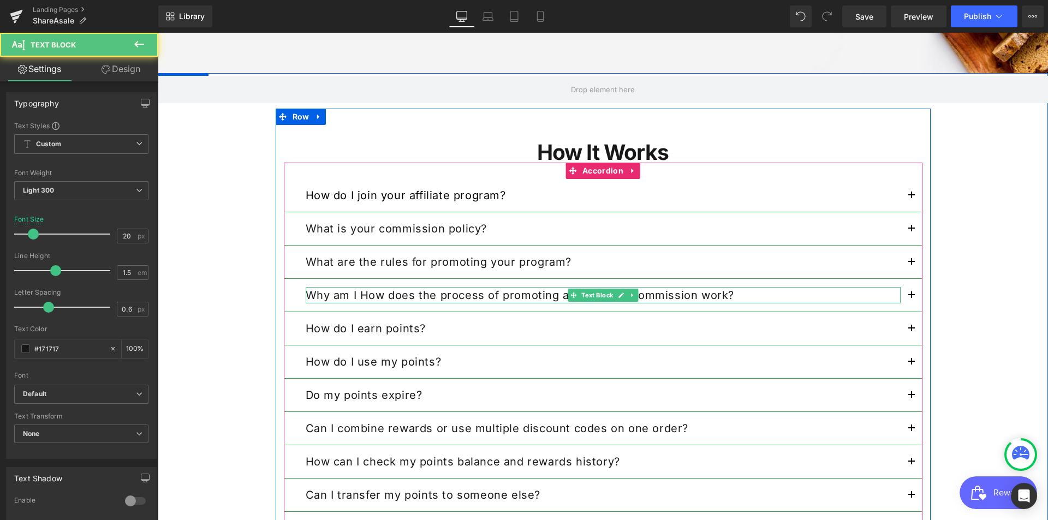
click at [354, 292] on strong "Why am I How does the process of promoting and earning commission work?" at bounding box center [520, 295] width 429 height 13
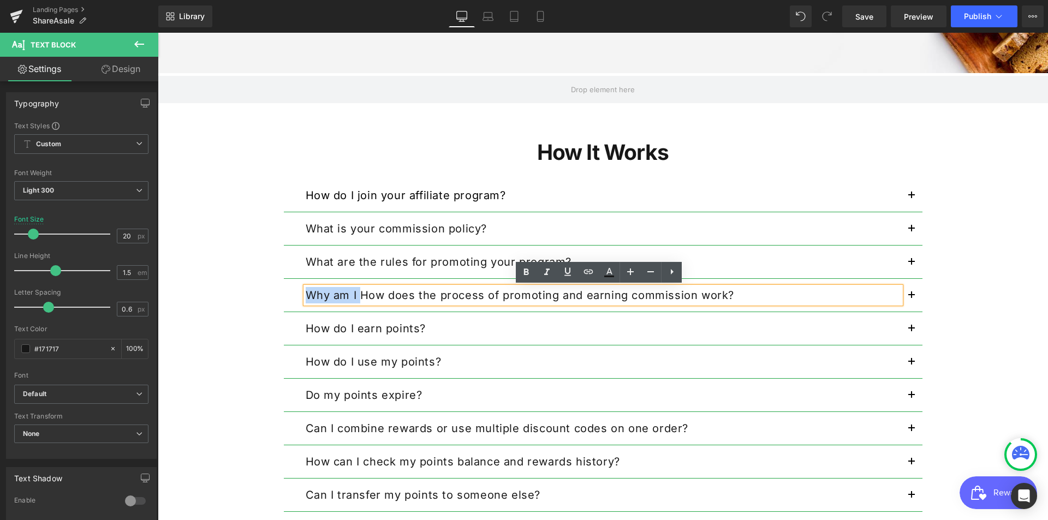
drag, startPoint x: 354, startPoint y: 297, endPoint x: 282, endPoint y: 288, distance: 72.6
click at [284, 288] on div "Why am I How does the process of promoting and earning commission work? Text Bl…" at bounding box center [603, 295] width 638 height 33
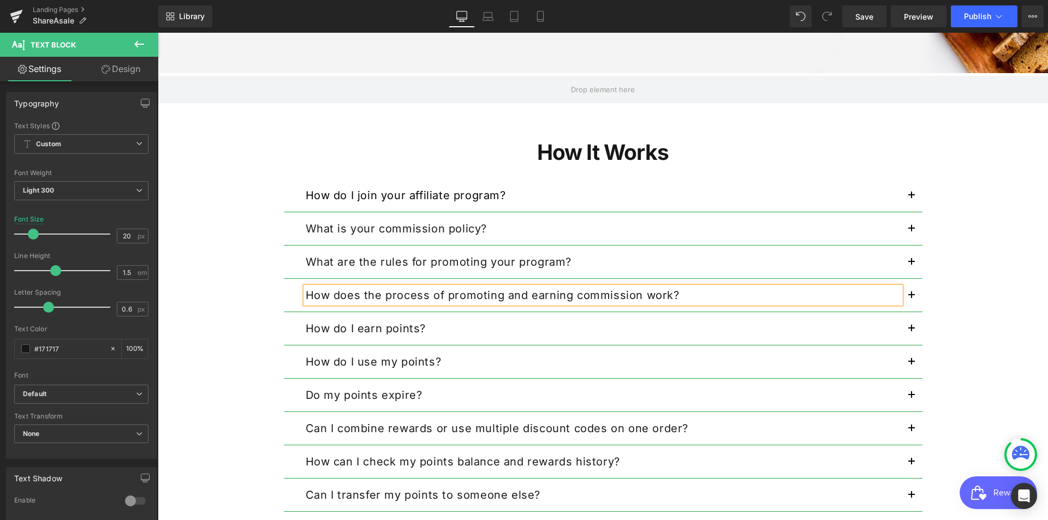
click at [911, 298] on span "button" at bounding box center [911, 298] width 0 height 0
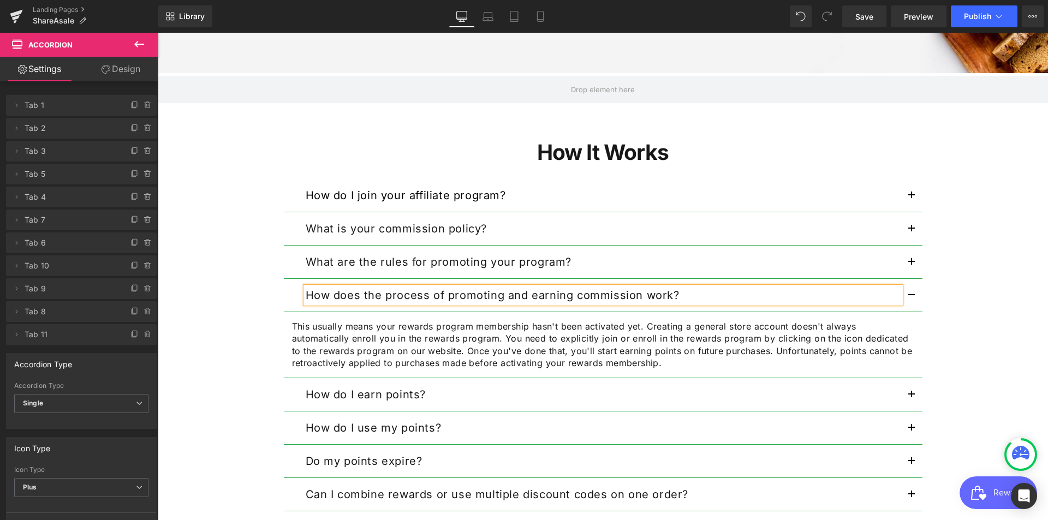
click at [414, 352] on p "This usually means your rewards program membership hasn't been activated yet. C…" at bounding box center [603, 344] width 622 height 49
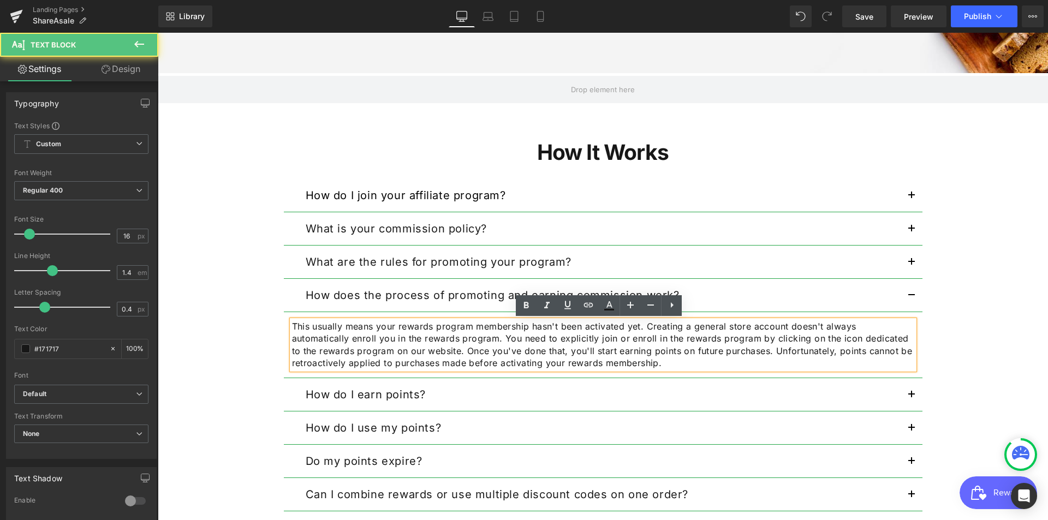
click at [613, 346] on p "This usually means your rewards program membership hasn't been activated yet. C…" at bounding box center [603, 344] width 622 height 49
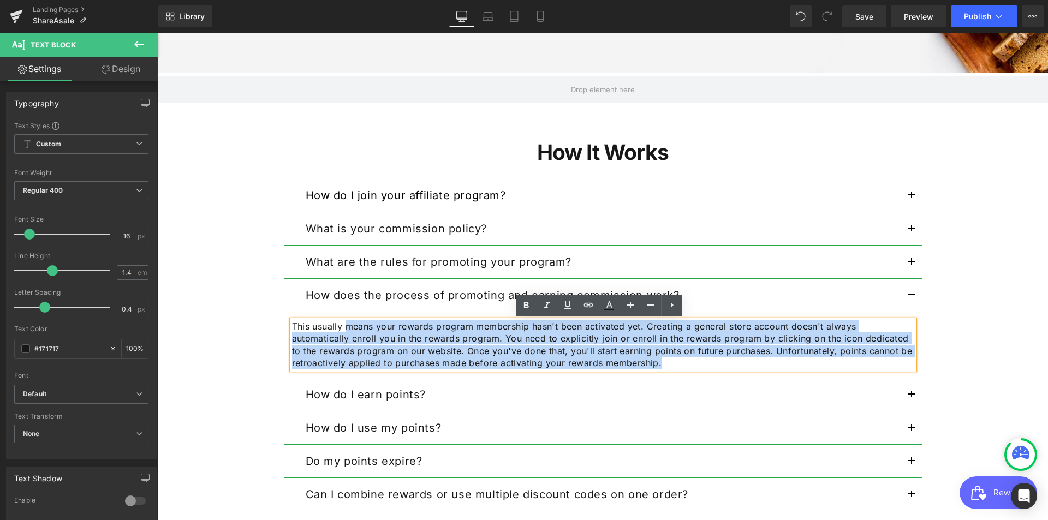
drag, startPoint x: 669, startPoint y: 362, endPoint x: 344, endPoint y: 325, distance: 327.8
click at [344, 325] on p "This usually means your rewards program membership hasn't been activated yet. C…" at bounding box center [603, 344] width 622 height 49
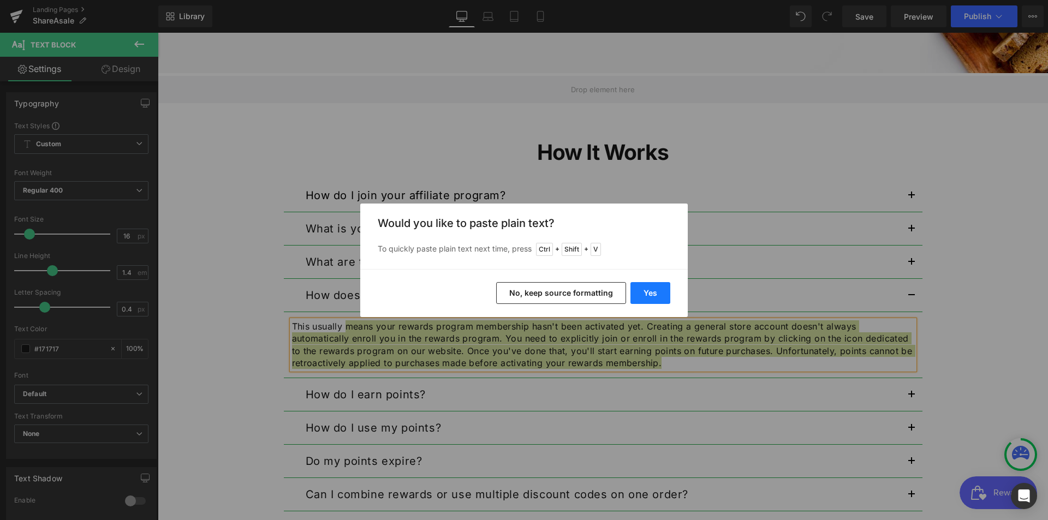
click at [656, 291] on button "Yes" at bounding box center [650, 293] width 40 height 22
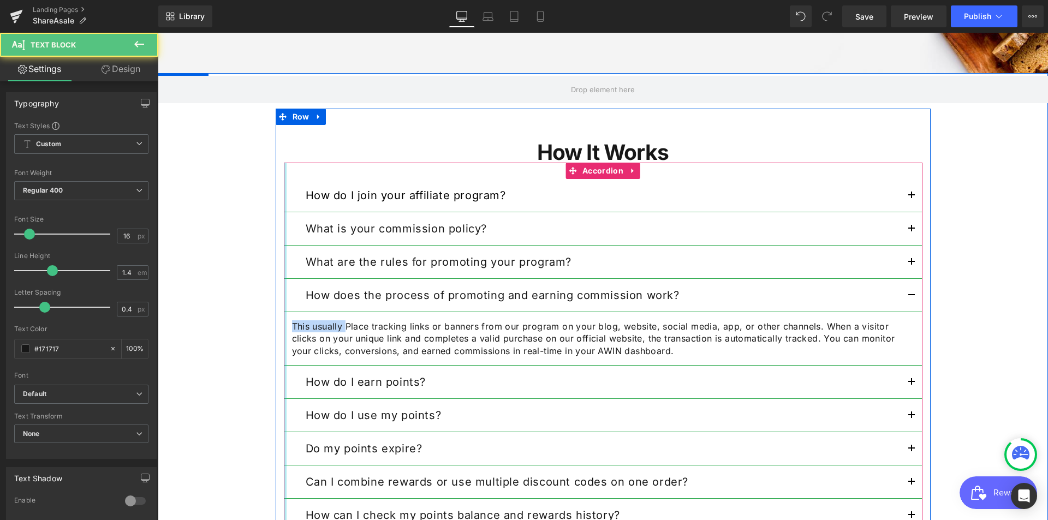
drag, startPoint x: 343, startPoint y: 331, endPoint x: 281, endPoint y: 330, distance: 62.2
click at [284, 330] on div "How do I join your affiliate program? Text Block Step 1: Sign up for an AWIN ac…" at bounding box center [603, 389] width 638 height 452
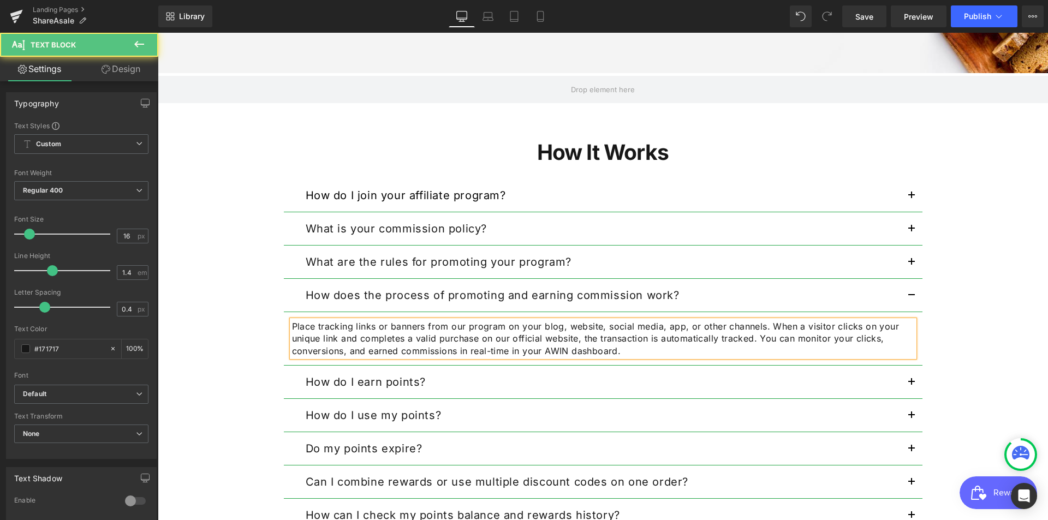
click at [707, 355] on p "Place tracking links or banners from our program on your blog, website, social …" at bounding box center [603, 338] width 622 height 37
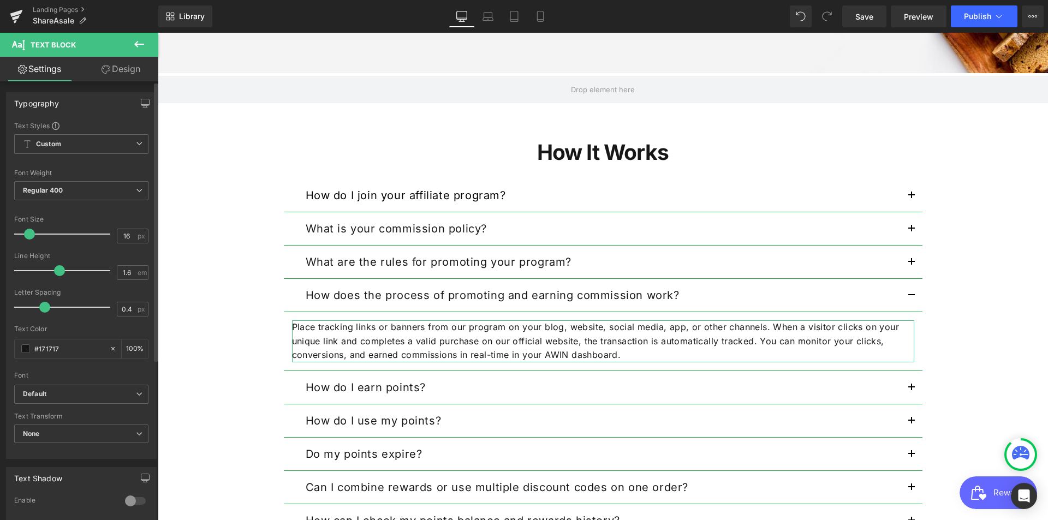
type input "1.7"
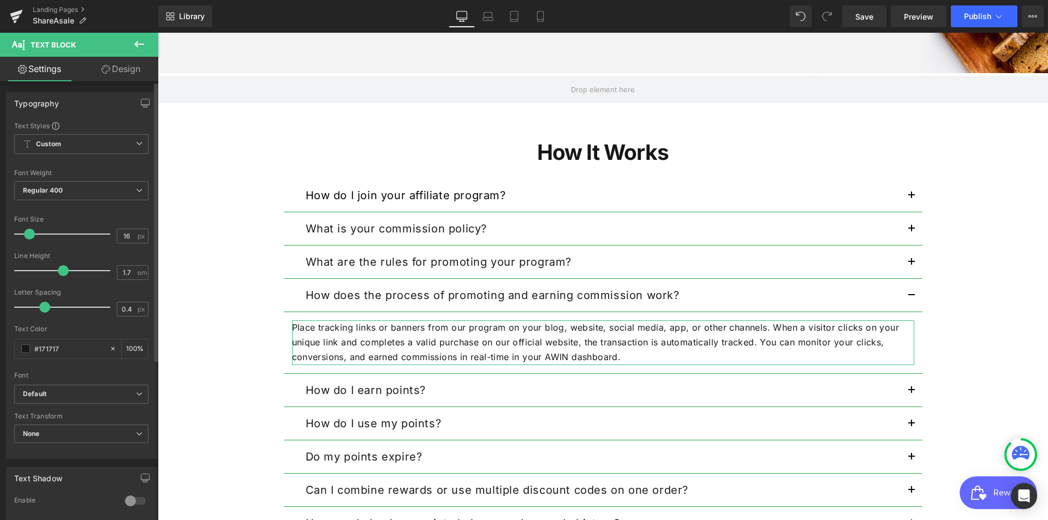
drag, startPoint x: 49, startPoint y: 266, endPoint x: 57, endPoint y: 266, distance: 8.7
click at [58, 266] on span at bounding box center [63, 270] width 11 height 11
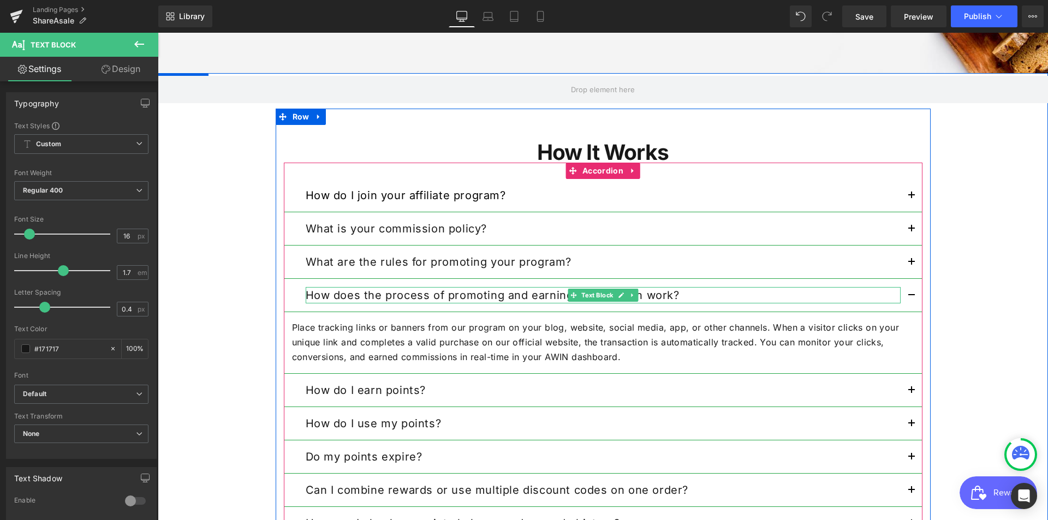
click at [829, 291] on p "How does the process of promoting and earning commission work?" at bounding box center [603, 295] width 595 height 16
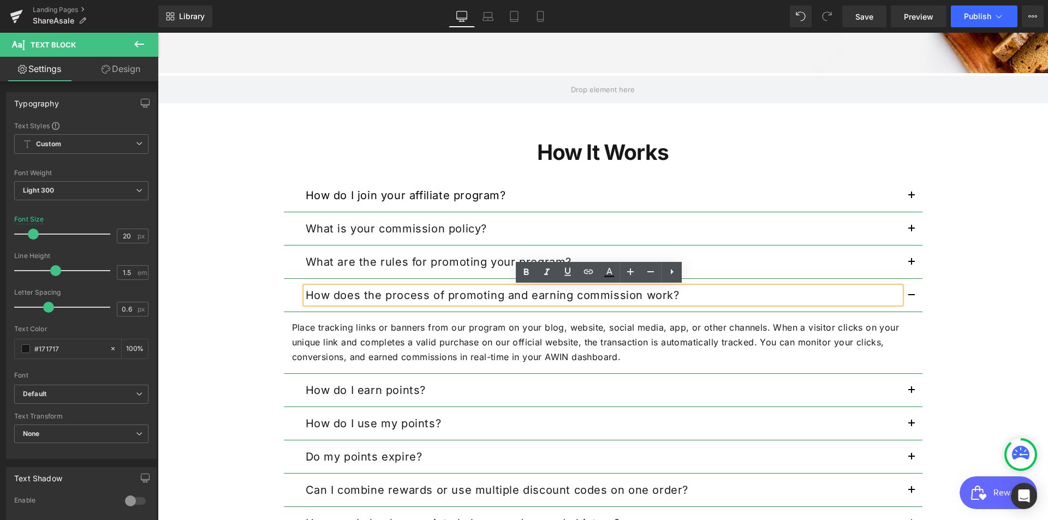
click at [690, 385] on p "How do I earn points?" at bounding box center [603, 390] width 595 height 16
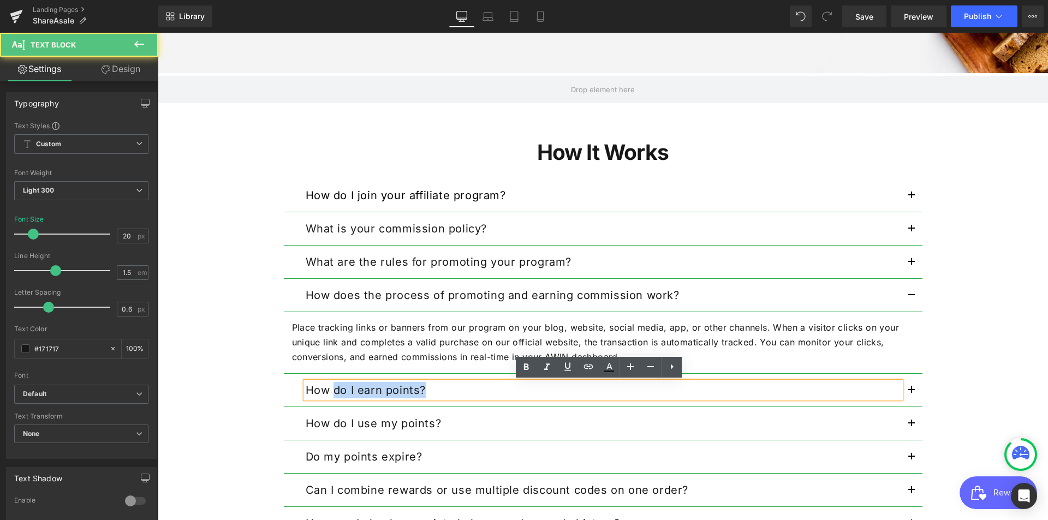
drag, startPoint x: 331, startPoint y: 390, endPoint x: 444, endPoint y: 396, distance: 113.1
click at [444, 396] on p "How do I earn points?" at bounding box center [603, 390] width 595 height 16
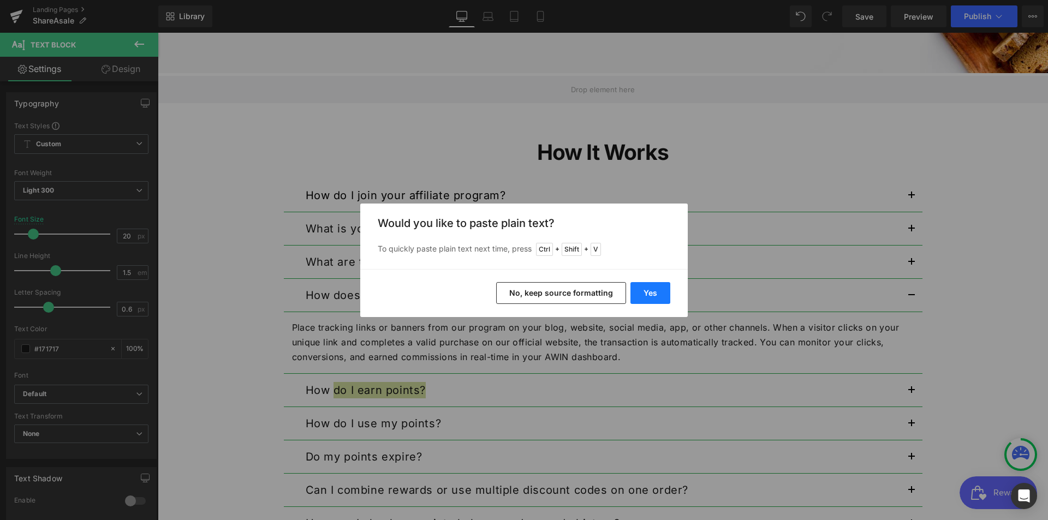
click at [660, 291] on button "Yes" at bounding box center [650, 293] width 40 height 22
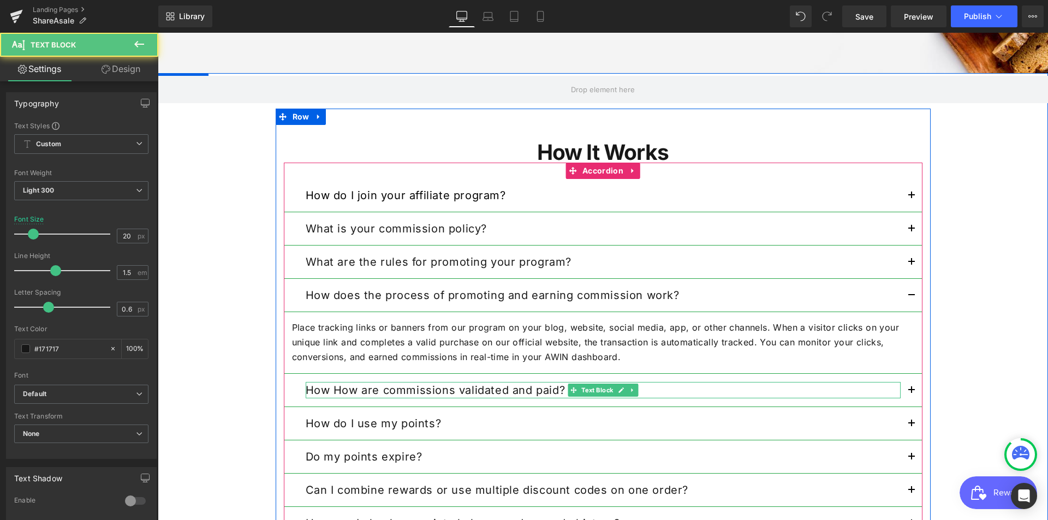
click at [330, 390] on strong "How How are commissions validated and paid?" at bounding box center [436, 390] width 260 height 13
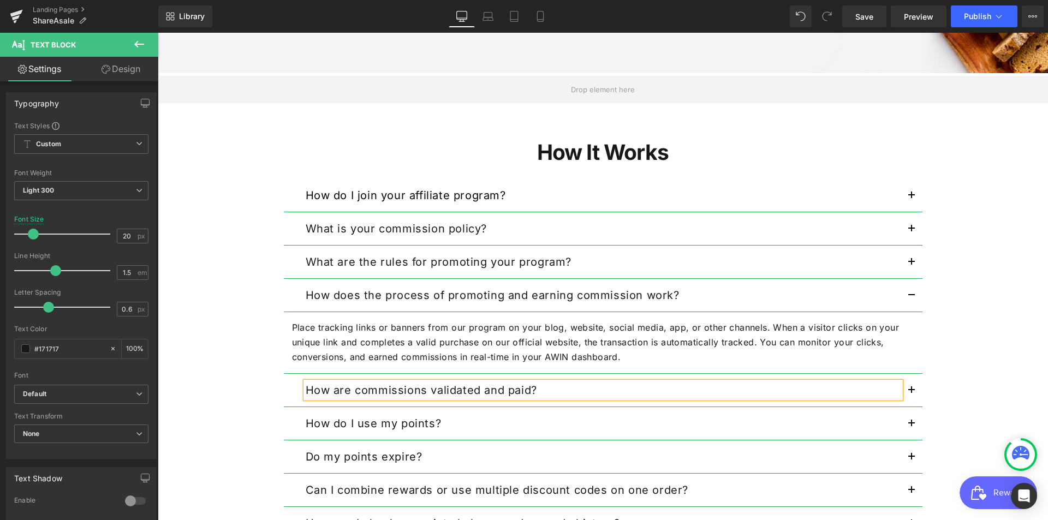
click at [910, 392] on button "button" at bounding box center [911, 390] width 22 height 33
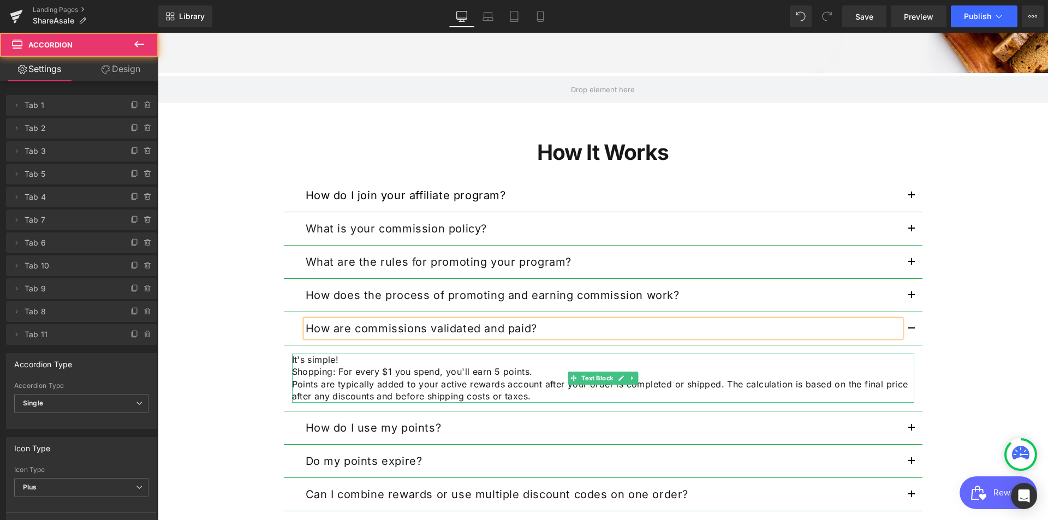
click at [386, 383] on p "Points are typically added to your active rewards account after your order is c…" at bounding box center [603, 390] width 622 height 25
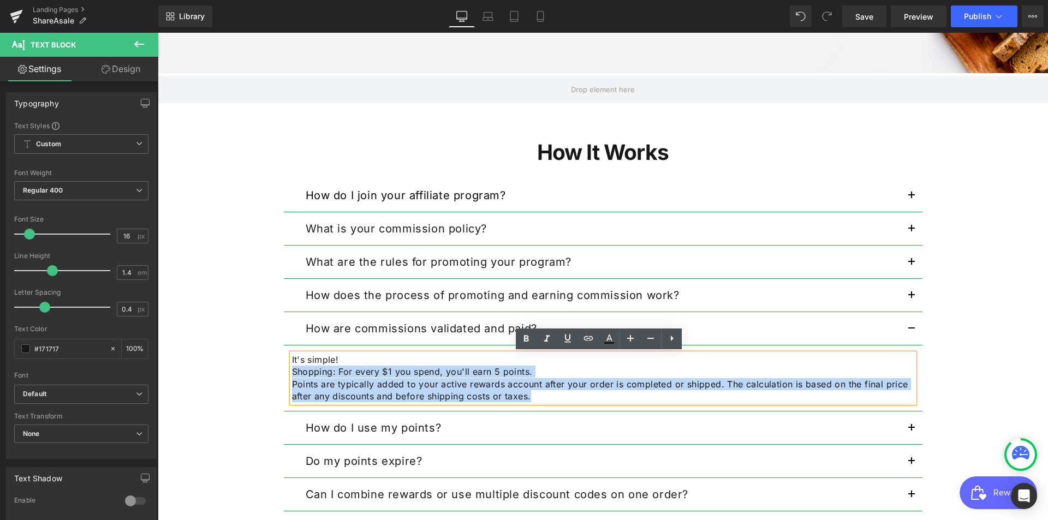
drag, startPoint x: 537, startPoint y: 399, endPoint x: 283, endPoint y: 374, distance: 256.0
click at [284, 374] on article "It's simple! Shopping: For every $1 you spend, you'll earn 5 points. Points are…" at bounding box center [603, 378] width 638 height 66
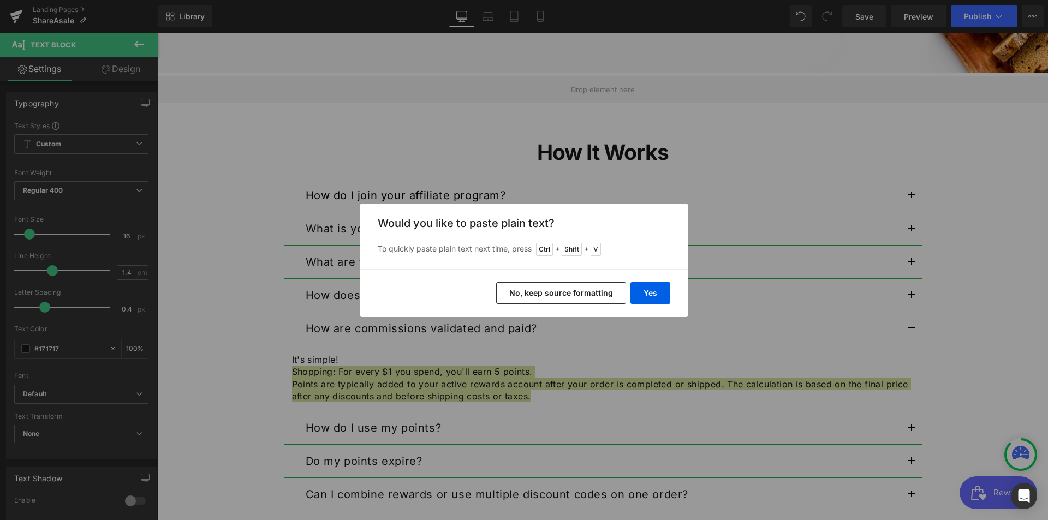
click at [630, 298] on div "Yes No, keep source formatting" at bounding box center [523, 293] width 327 height 48
click at [637, 296] on button "Yes" at bounding box center [650, 293] width 40 height 22
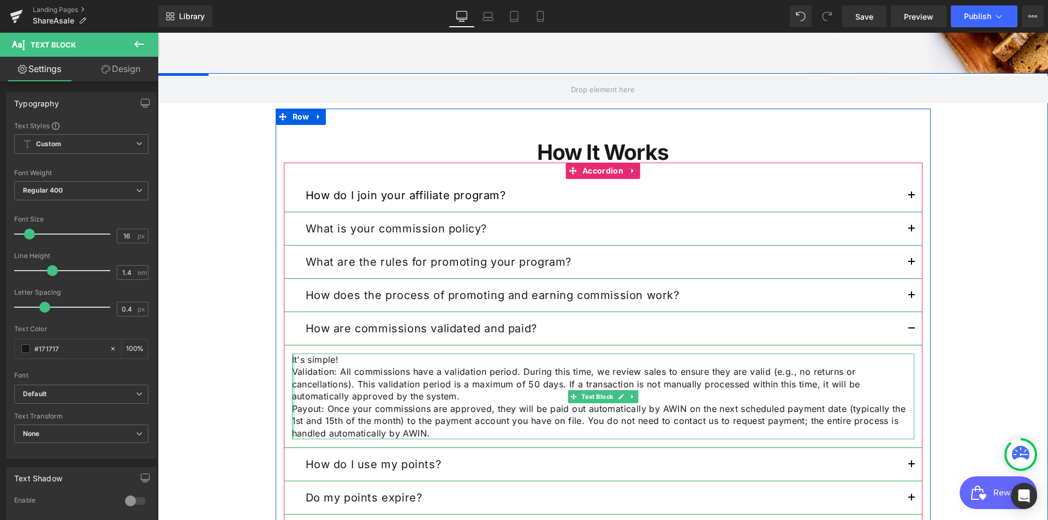
click at [292, 376] on div at bounding box center [293, 397] width 3 height 86
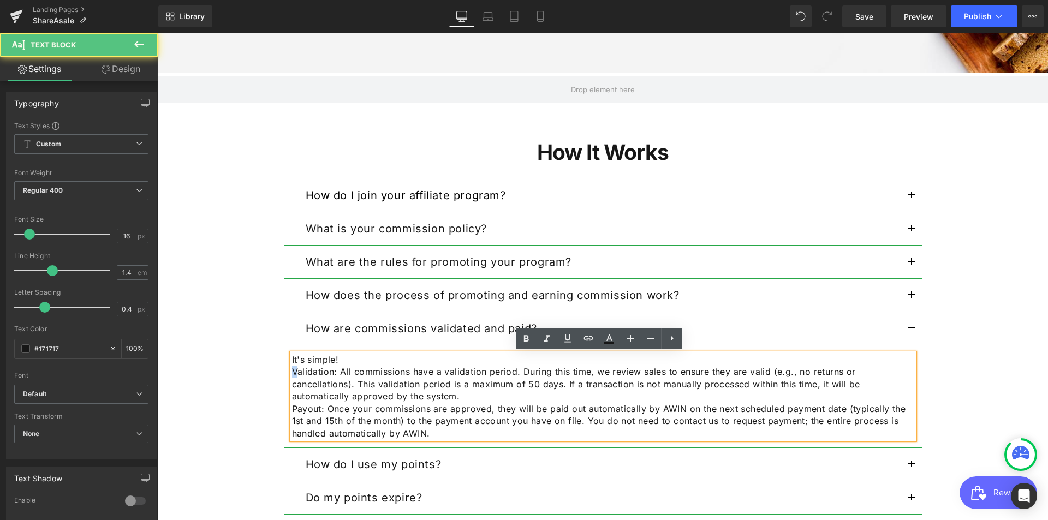
click at [292, 373] on p "Validation: All commissions have a validation period. During this time, we revi…" at bounding box center [603, 384] width 622 height 37
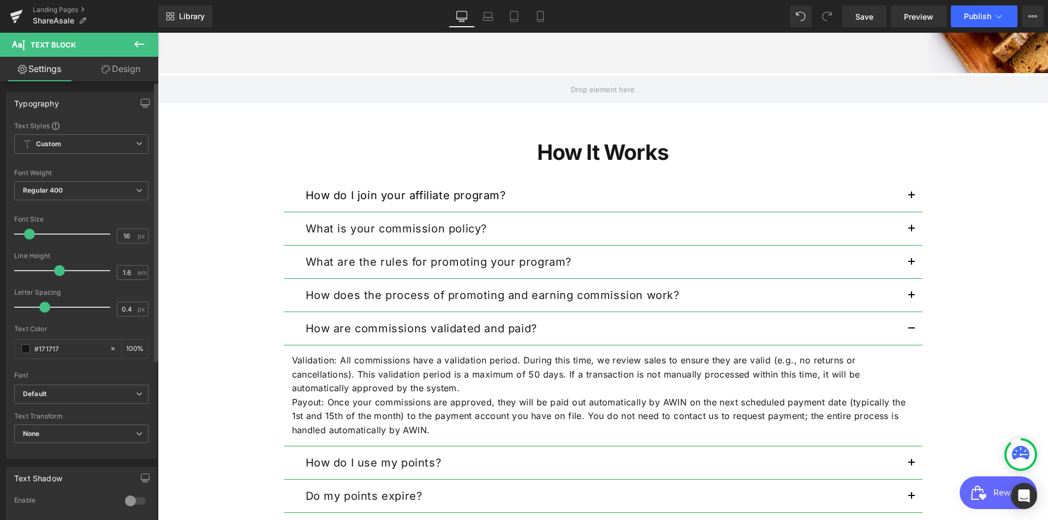
type input "1.7"
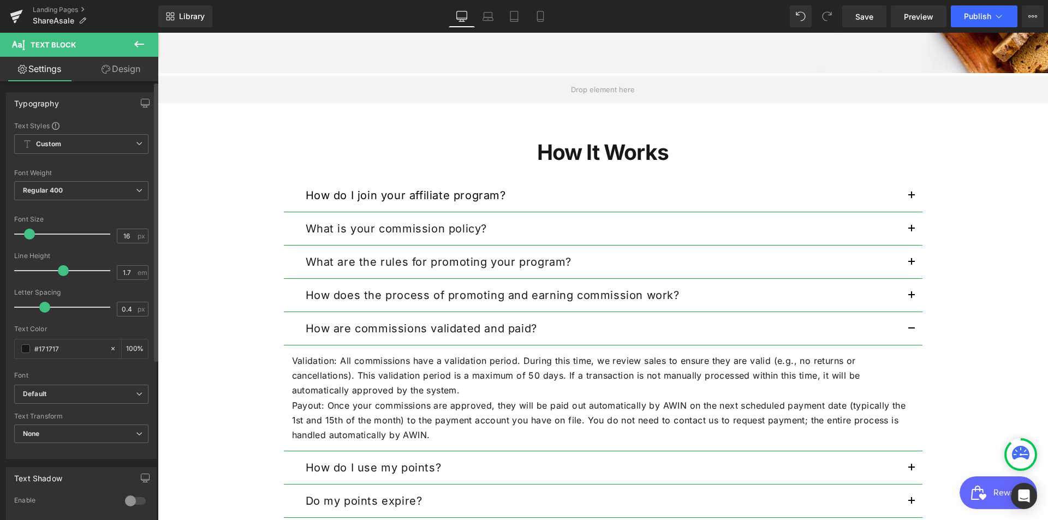
drag, startPoint x: 53, startPoint y: 271, endPoint x: 64, endPoint y: 271, distance: 11.5
click at [64, 271] on span at bounding box center [63, 270] width 11 height 11
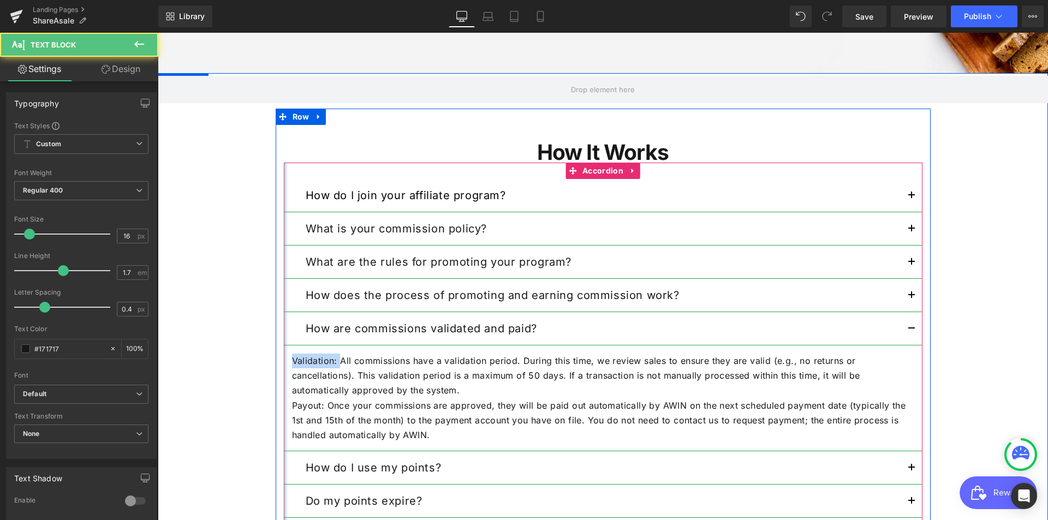
drag, startPoint x: 336, startPoint y: 365, endPoint x: 280, endPoint y: 364, distance: 55.7
click at [284, 364] on div "How do I join your affiliate program? Text Block Step 1: Sign up for an AWIN ac…" at bounding box center [603, 415] width 638 height 505
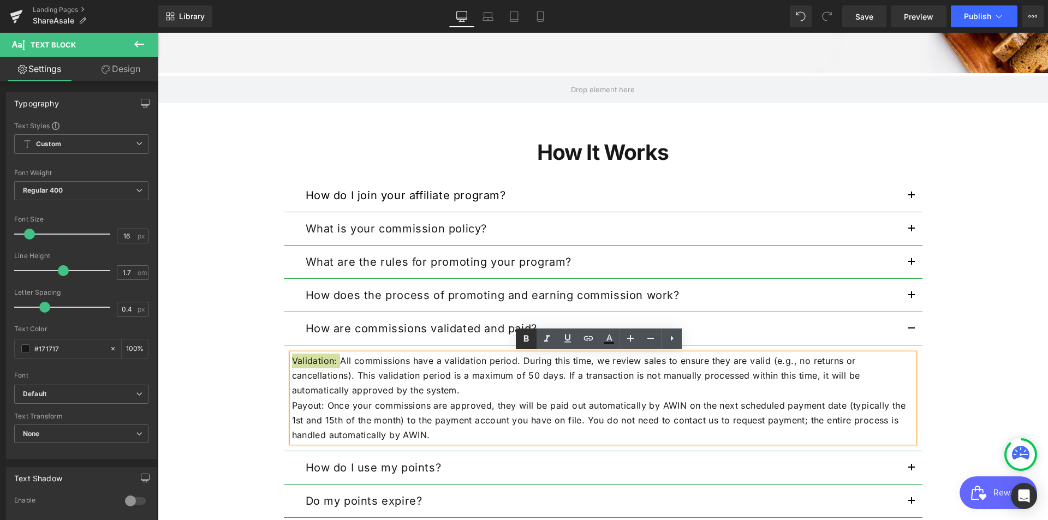
click at [521, 336] on icon at bounding box center [525, 338] width 13 height 13
click at [472, 401] on p "Payout: Once your commissions are approved, they will be paid out automatically…" at bounding box center [603, 420] width 622 height 45
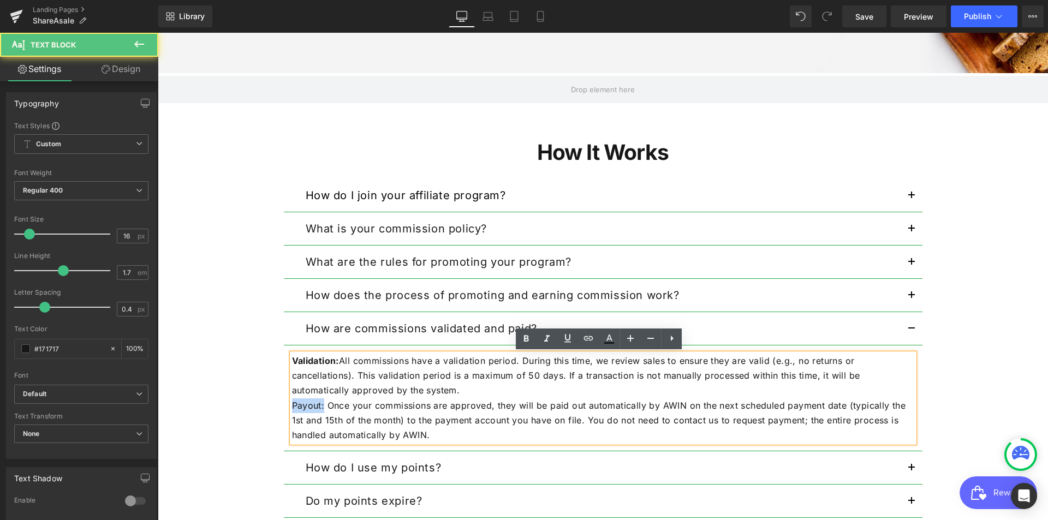
drag, startPoint x: 320, startPoint y: 408, endPoint x: 271, endPoint y: 403, distance: 49.4
click at [276, 403] on div "How It Works Heading How do I join your affiliate program? Text Block Step 1: S…" at bounding box center [603, 396] width 655 height 542
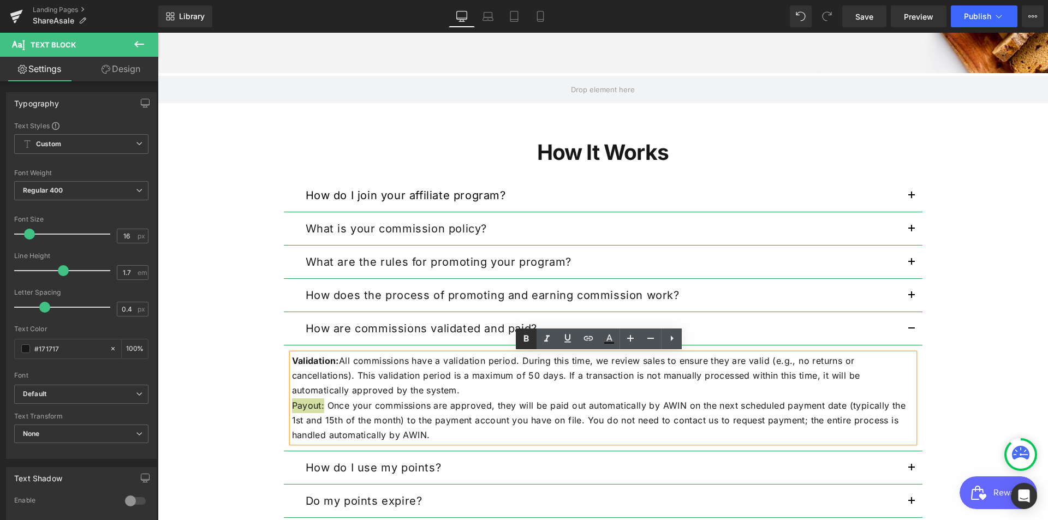
click at [524, 339] on icon at bounding box center [526, 338] width 5 height 7
click at [491, 415] on p "Payout: Once your commissions are approved, they will be paid out automatically…" at bounding box center [603, 420] width 622 height 45
click at [770, 387] on p "Validation: All commissions have a validation period. During this time, we revi…" at bounding box center [603, 376] width 622 height 45
click at [911, 332] on span "button" at bounding box center [911, 332] width 0 height 0
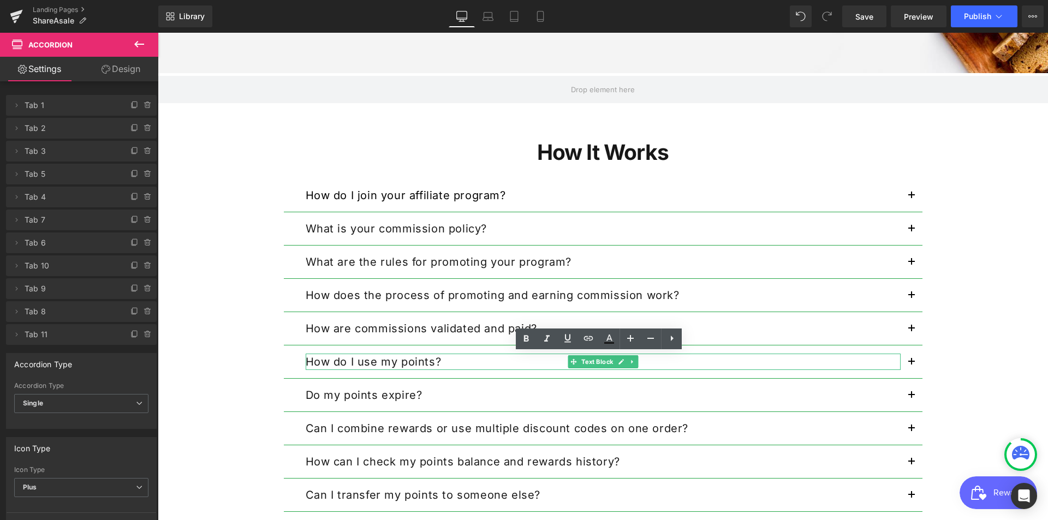
click at [366, 361] on strong "How do I use my points?" at bounding box center [374, 361] width 136 height 13
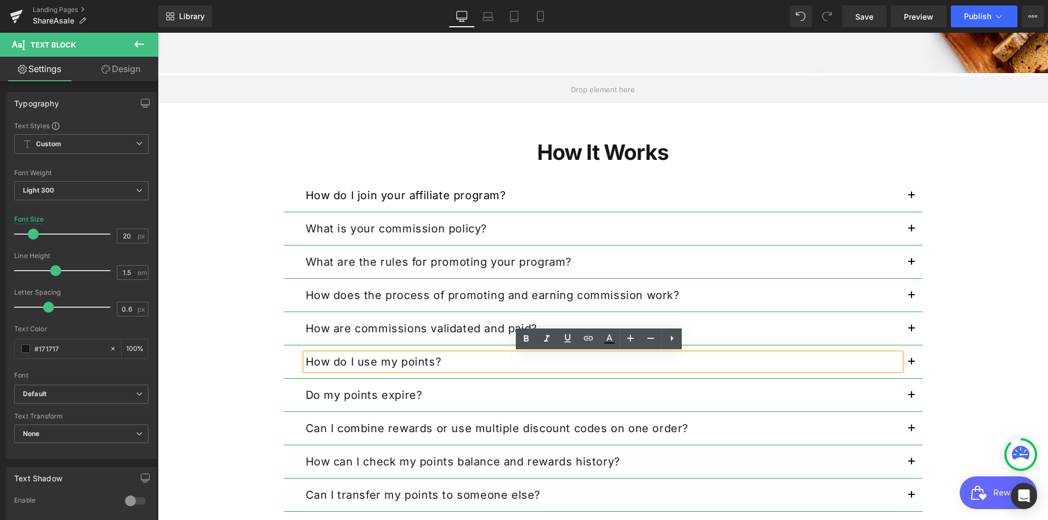
click at [443, 364] on p "How do I use my points?" at bounding box center [603, 362] width 595 height 16
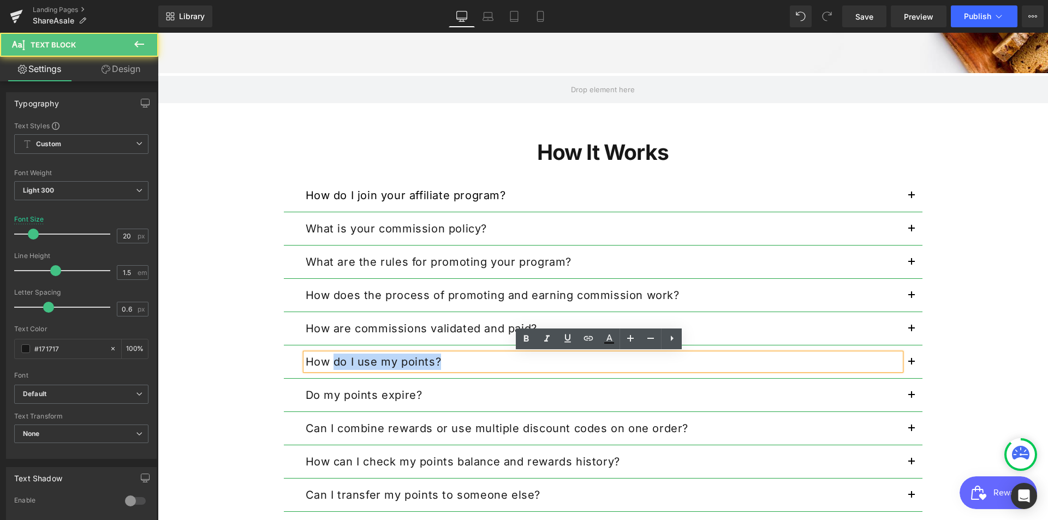
drag, startPoint x: 327, startPoint y: 363, endPoint x: 456, endPoint y: 363, distance: 128.2
click at [456, 363] on p "How do I use my points?" at bounding box center [603, 362] width 595 height 16
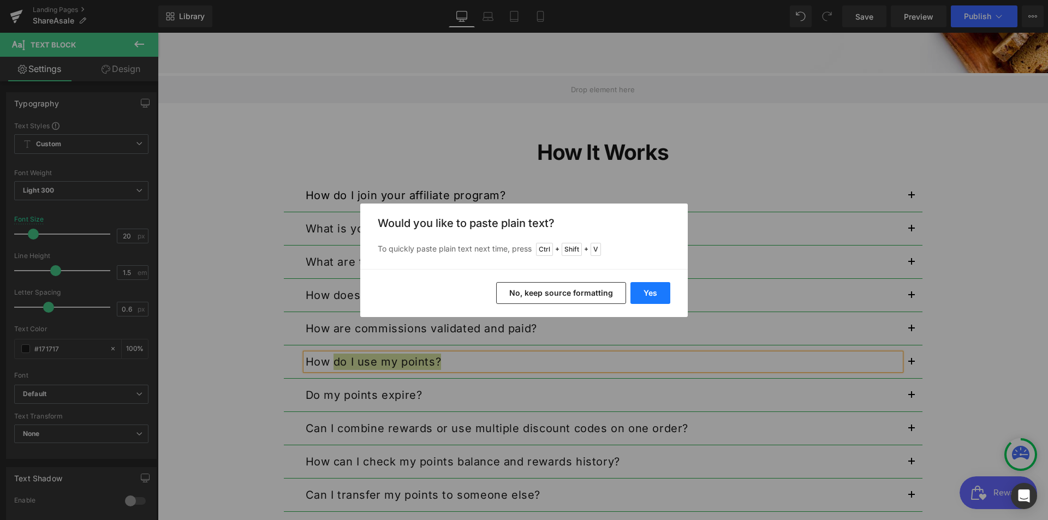
click at [651, 292] on button "Yes" at bounding box center [650, 293] width 40 height 22
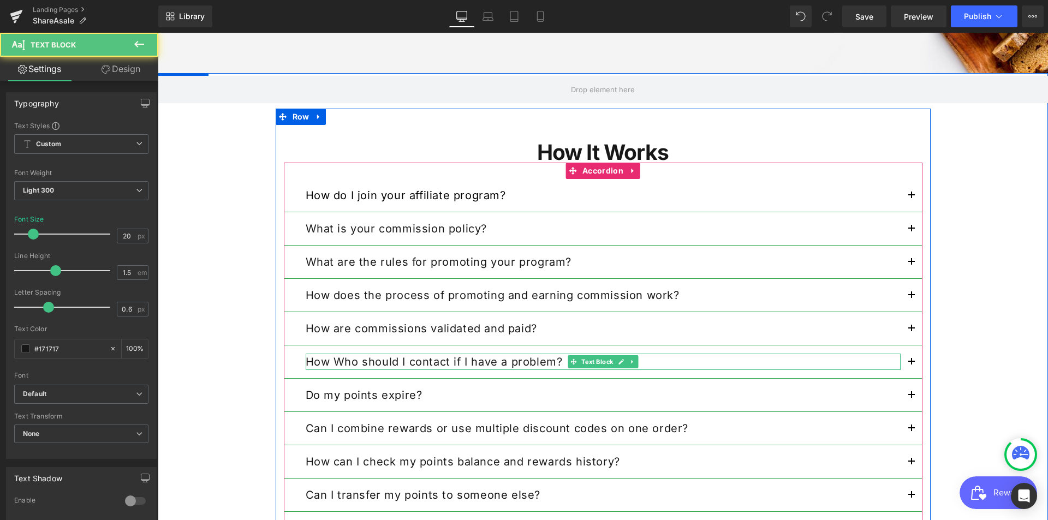
click at [333, 360] on strong "How Who should I contact if I have a problem?" at bounding box center [434, 361] width 257 height 13
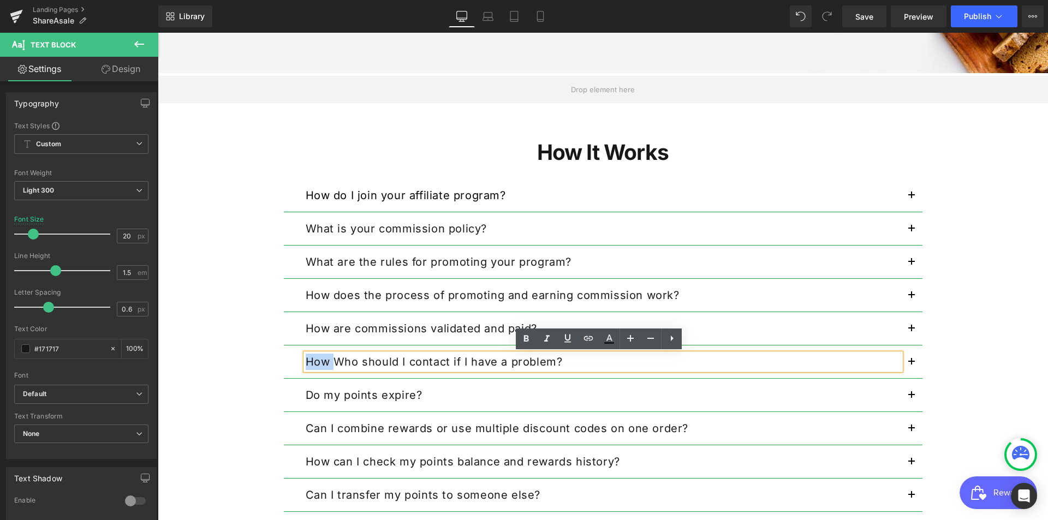
drag, startPoint x: 328, startPoint y: 361, endPoint x: 290, endPoint y: 359, distance: 38.8
click at [290, 359] on div "How Who should I contact if I have a problem? Text Block" at bounding box center [603, 361] width 638 height 33
click at [908, 360] on button "button" at bounding box center [911, 361] width 22 height 33
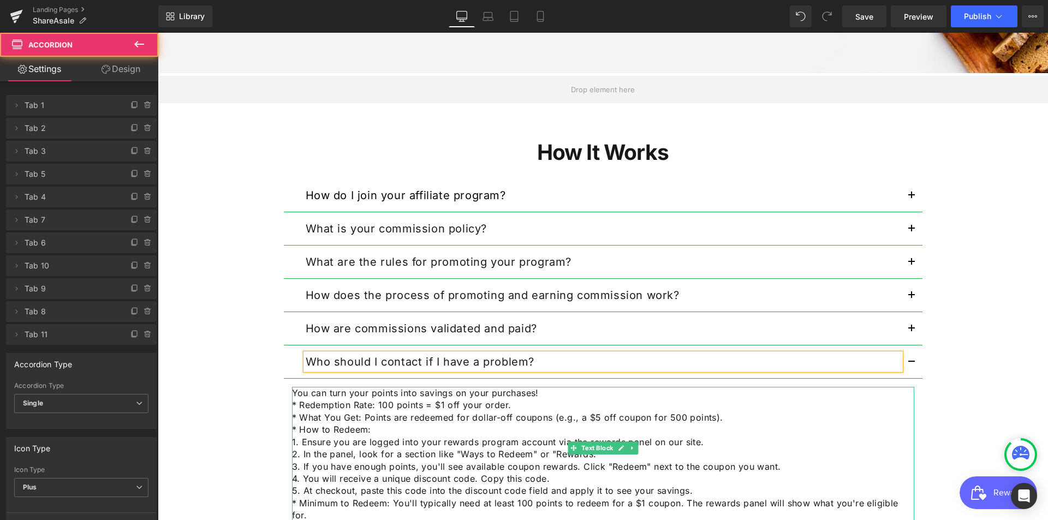
click at [442, 412] on p "* What You Get: Points are redeemed for dollar-off coupons (e.g., a $5 off coup…" at bounding box center [603, 417] width 622 height 12
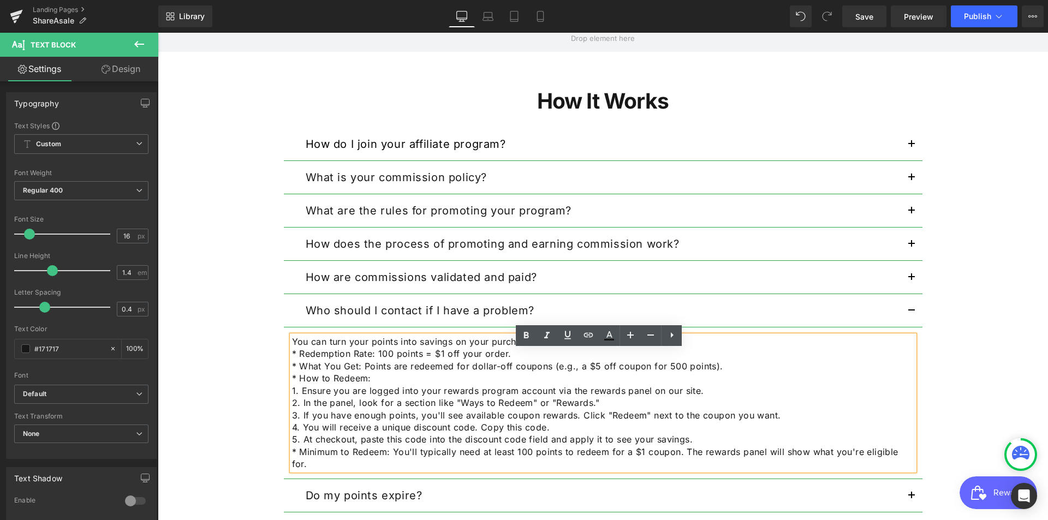
scroll to position [1305, 0]
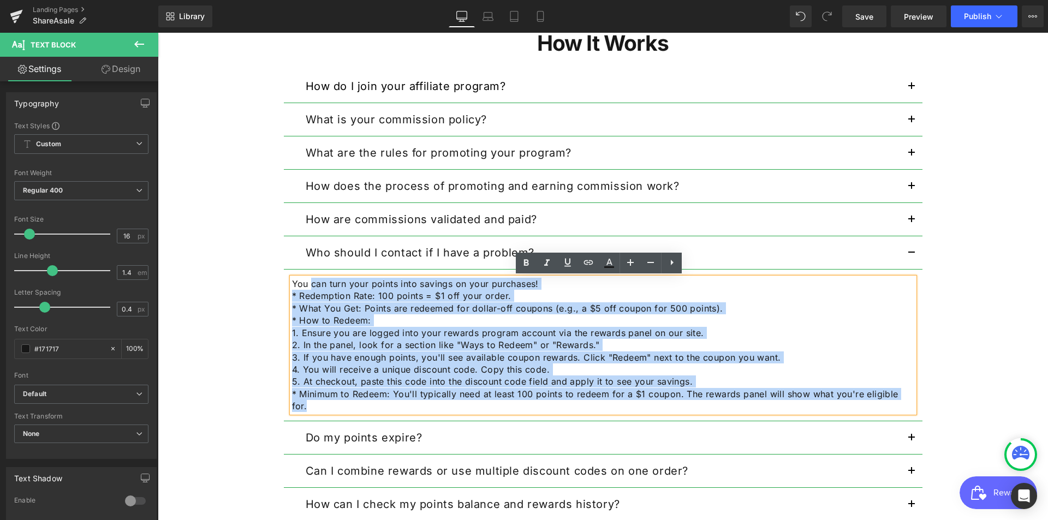
drag, startPoint x: 307, startPoint y: 289, endPoint x: 914, endPoint y: 394, distance: 616.4
click at [914, 394] on article "You can turn your points into savings on your purchases! * Redemption Rate: 100…" at bounding box center [603, 345] width 638 height 151
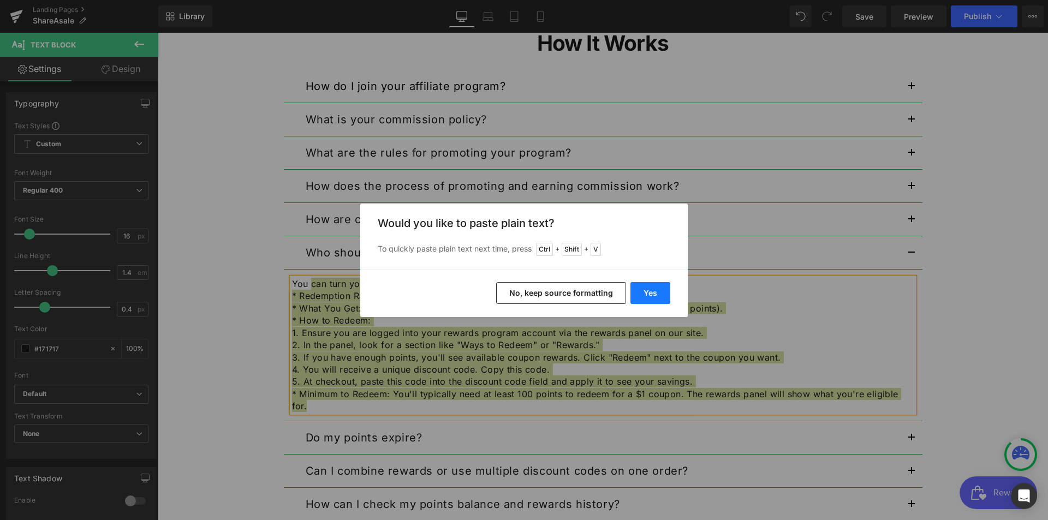
click at [657, 292] on button "Yes" at bounding box center [650, 293] width 40 height 22
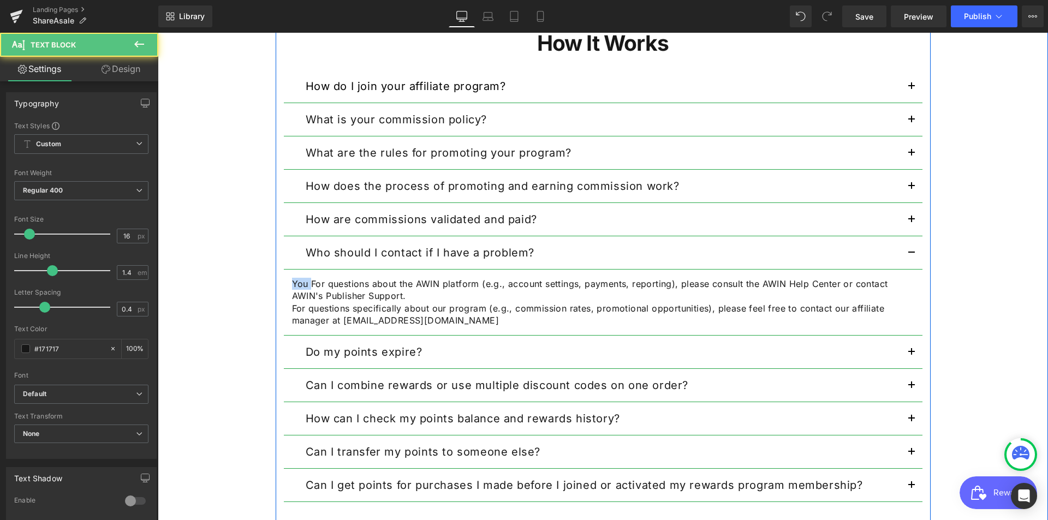
drag, startPoint x: 306, startPoint y: 286, endPoint x: 277, endPoint y: 283, distance: 29.1
click at [277, 283] on div "How It Works Heading How do I join your affiliate program? Text Block Step 1: S…" at bounding box center [603, 267] width 655 height 503
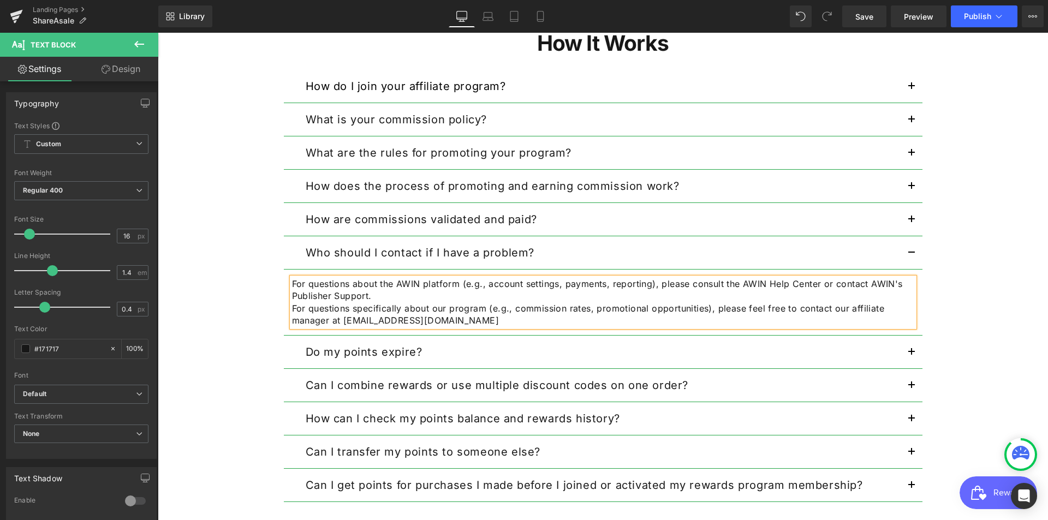
click at [718, 312] on p "For questions specifically about our program (e.g., commission rates, promotion…" at bounding box center [603, 314] width 622 height 25
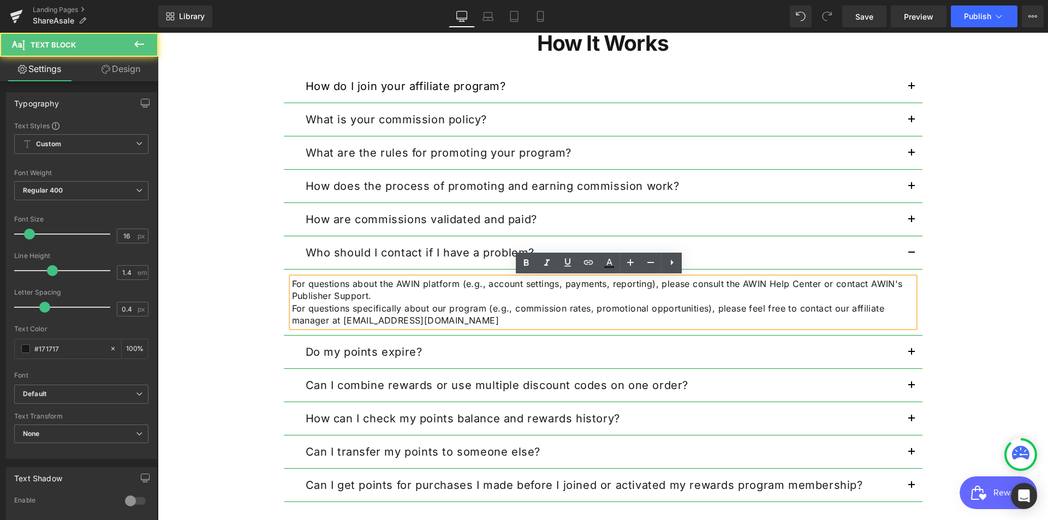
click at [520, 314] on p "For questions specifically about our program (e.g., commission rates, promotion…" at bounding box center [603, 314] width 622 height 25
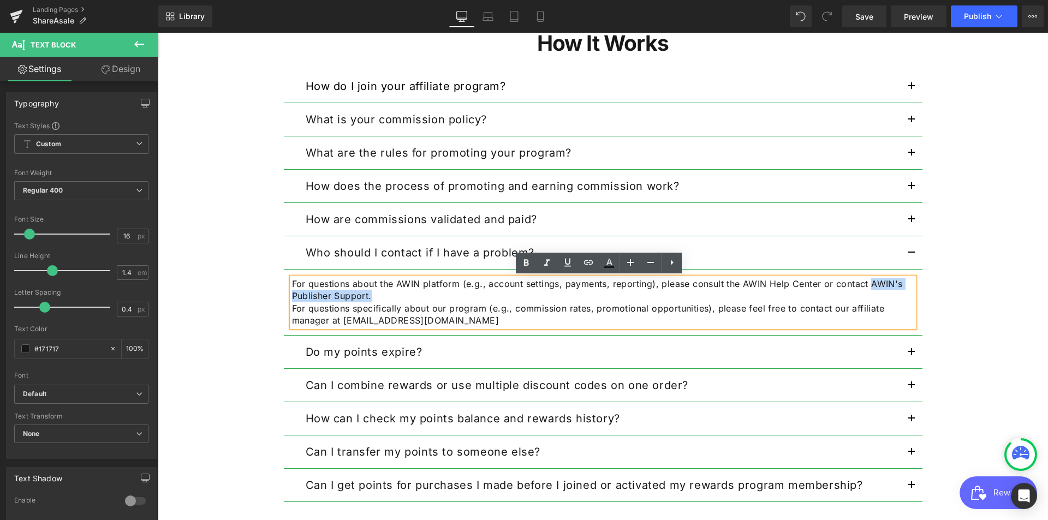
drag, startPoint x: 867, startPoint y: 286, endPoint x: 380, endPoint y: 295, distance: 487.3
click at [380, 295] on p "For questions about the AWIN platform (e.g., account settings, payments, report…" at bounding box center [603, 290] width 622 height 25
click at [592, 266] on icon at bounding box center [588, 262] width 13 height 13
click at [606, 321] on input "text" at bounding box center [623, 319] width 168 height 27
paste input "AWIN's Publisher Support"
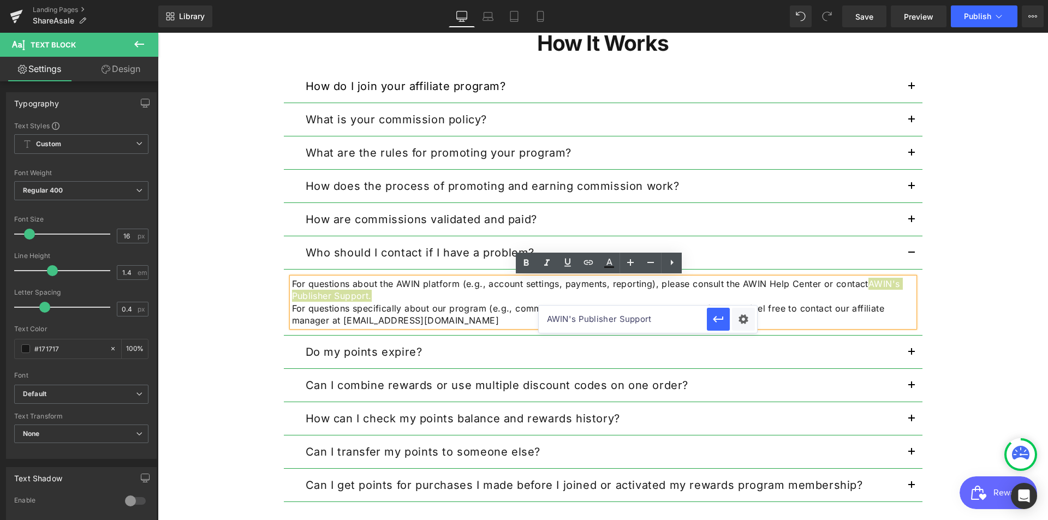
type input "AWIN's Publisher Support"
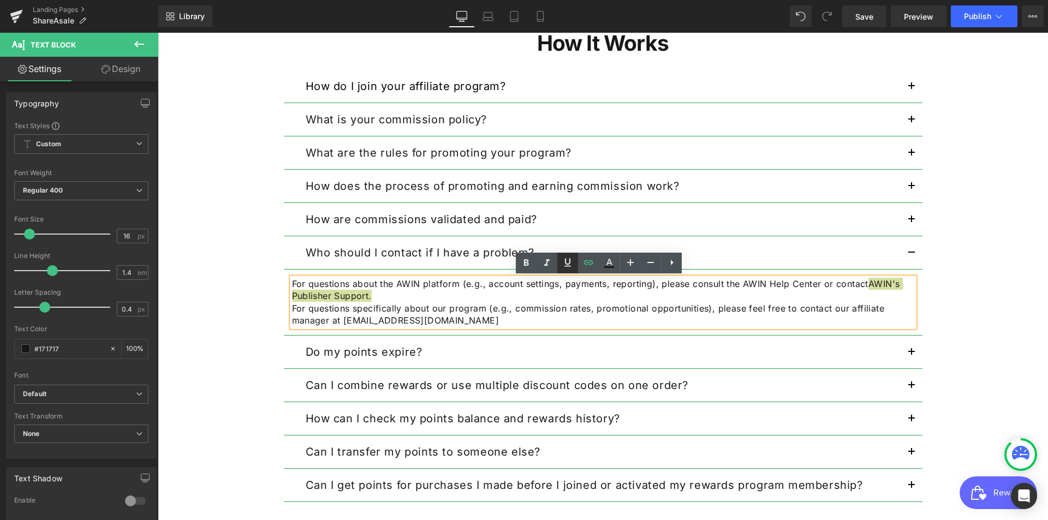
click at [562, 261] on icon at bounding box center [567, 262] width 13 height 13
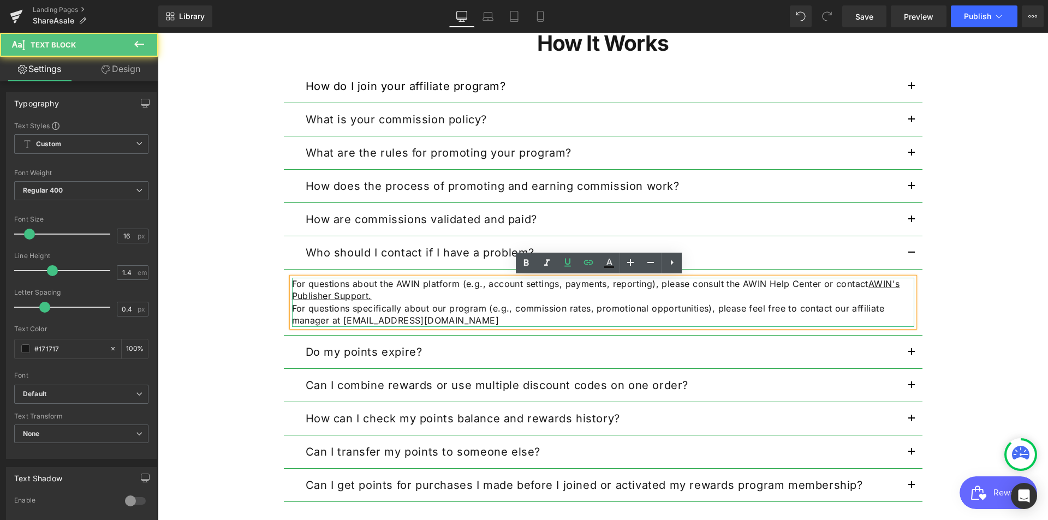
click at [553, 310] on p "For questions specifically about our program (e.g., commission rates, promotion…" at bounding box center [603, 314] width 622 height 25
click at [571, 320] on p "For questions specifically about our program (e.g., commission rates, promotion…" at bounding box center [603, 314] width 622 height 25
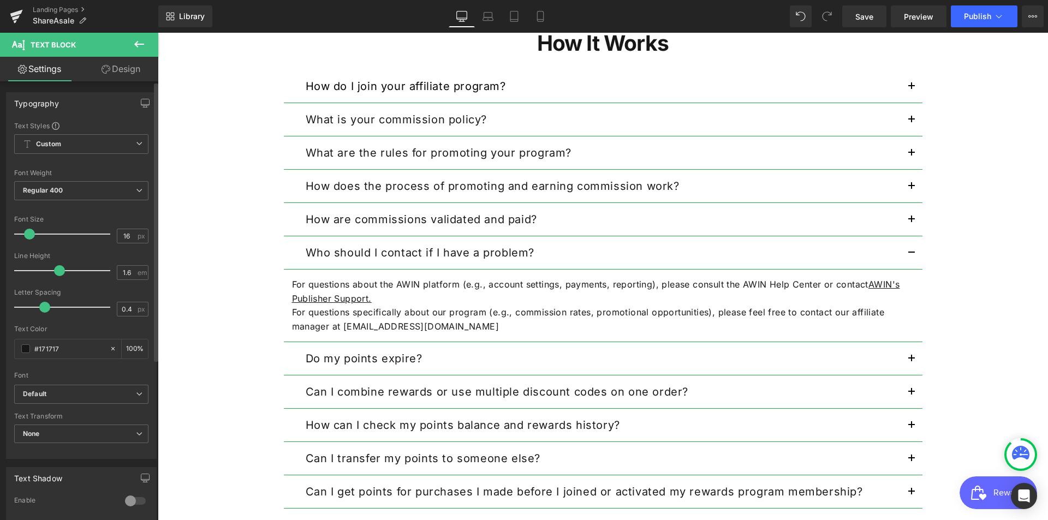
type input "1.7"
drag, startPoint x: 51, startPoint y: 271, endPoint x: 60, endPoint y: 271, distance: 8.7
click at [60, 271] on span at bounding box center [63, 270] width 11 height 11
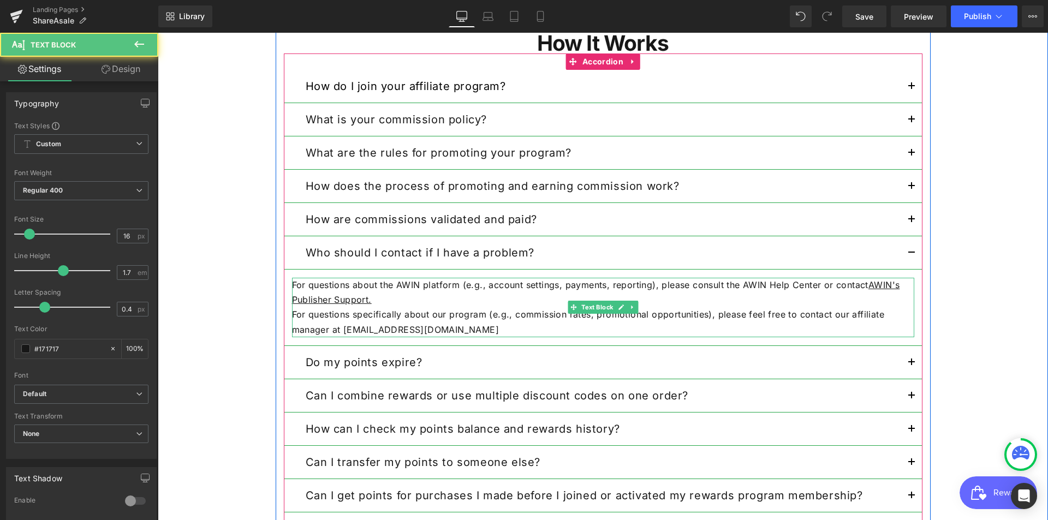
click at [404, 306] on p "For questions about the AWIN platform (e.g., account settings, payments, report…" at bounding box center [603, 292] width 622 height 29
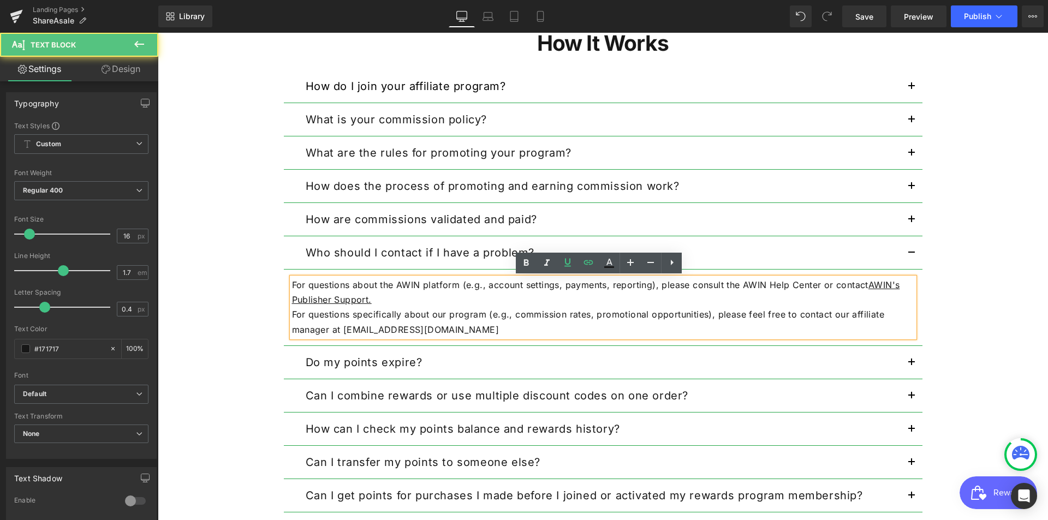
click at [464, 321] on p "For questions specifically about our program (e.g., commission rates, promotion…" at bounding box center [603, 321] width 622 height 29
click at [347, 330] on p "For questions specifically about our program (e.g., commission rates, promotion…" at bounding box center [603, 321] width 622 height 29
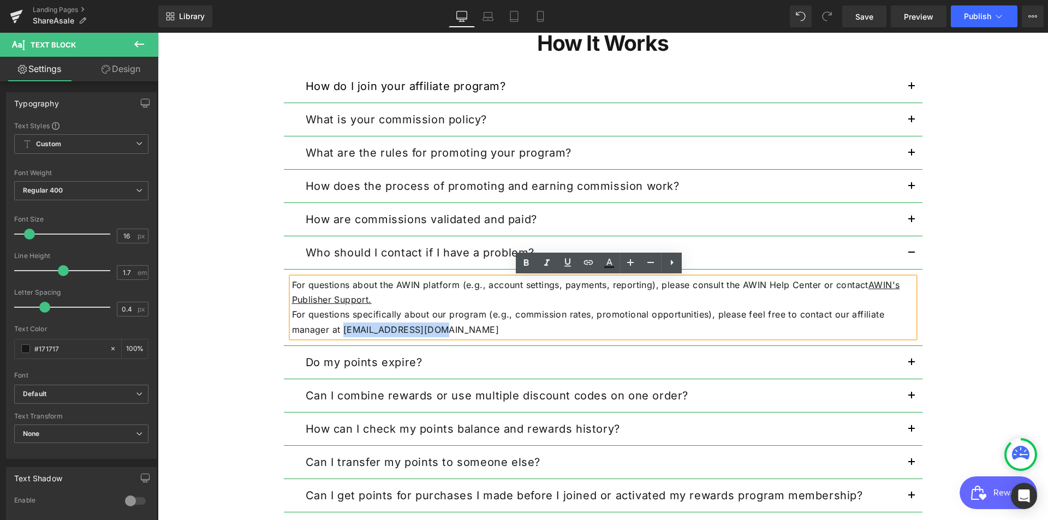
drag, startPoint x: 338, startPoint y: 331, endPoint x: 443, endPoint y: 330, distance: 104.2
click at [443, 330] on p "For questions specifically about our program (e.g., commission rates, promotion…" at bounding box center [603, 321] width 622 height 29
click at [531, 260] on icon at bounding box center [525, 262] width 13 height 13
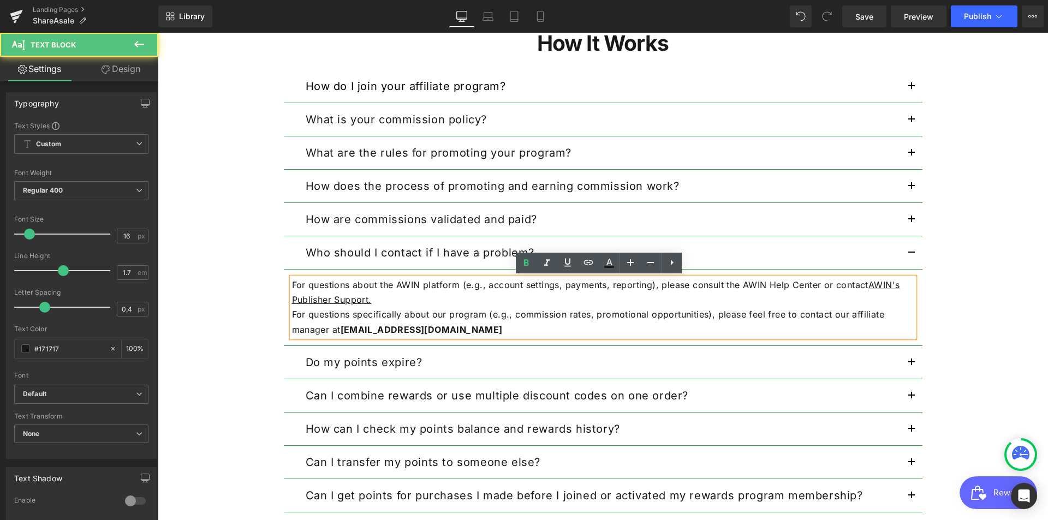
click at [643, 332] on p "For questions specifically about our program (e.g., commission rates, promotion…" at bounding box center [603, 321] width 622 height 29
click at [452, 365] on p "Do my points expire?" at bounding box center [603, 362] width 595 height 16
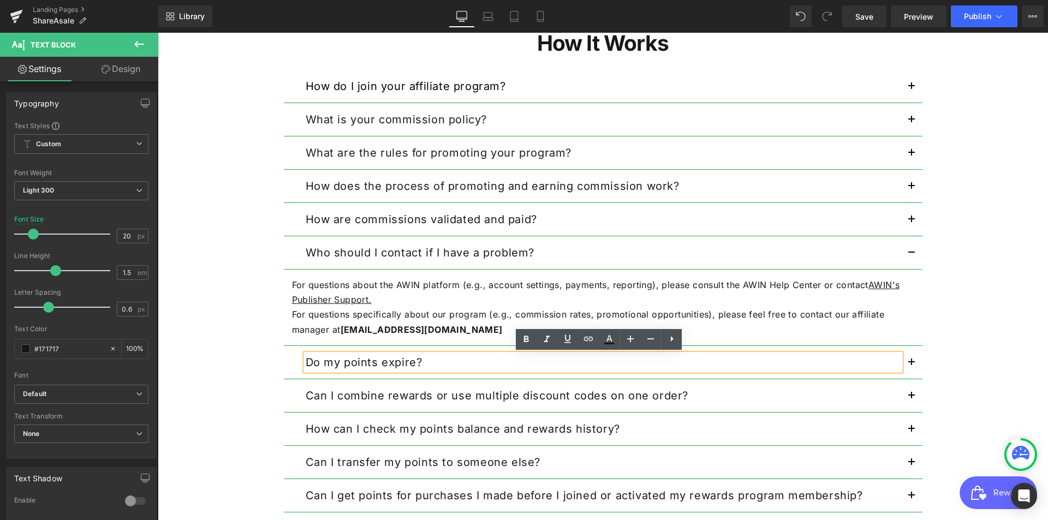
click at [287, 358] on div "Do my points expire? Text Block" at bounding box center [603, 362] width 638 height 33
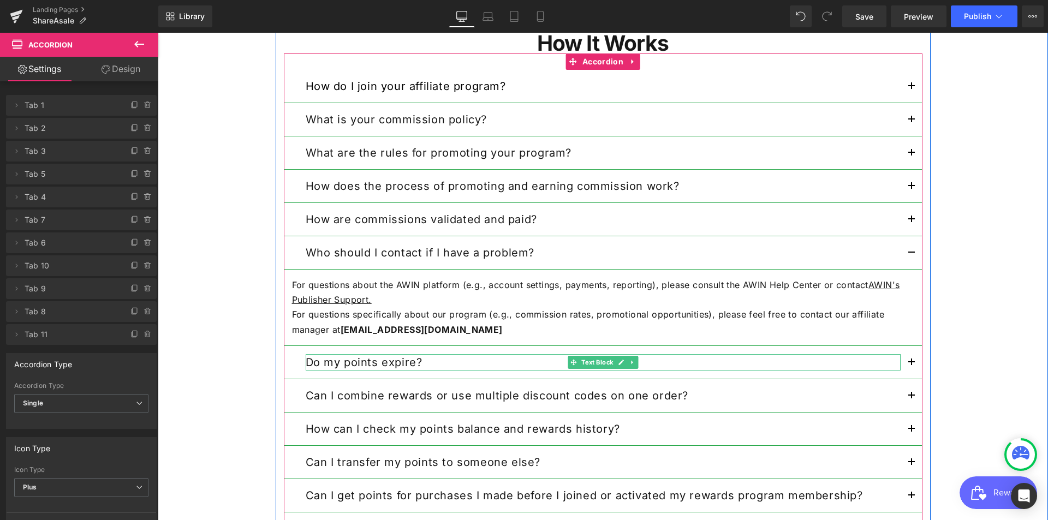
click at [877, 361] on p "Do my points expire?" at bounding box center [603, 362] width 595 height 16
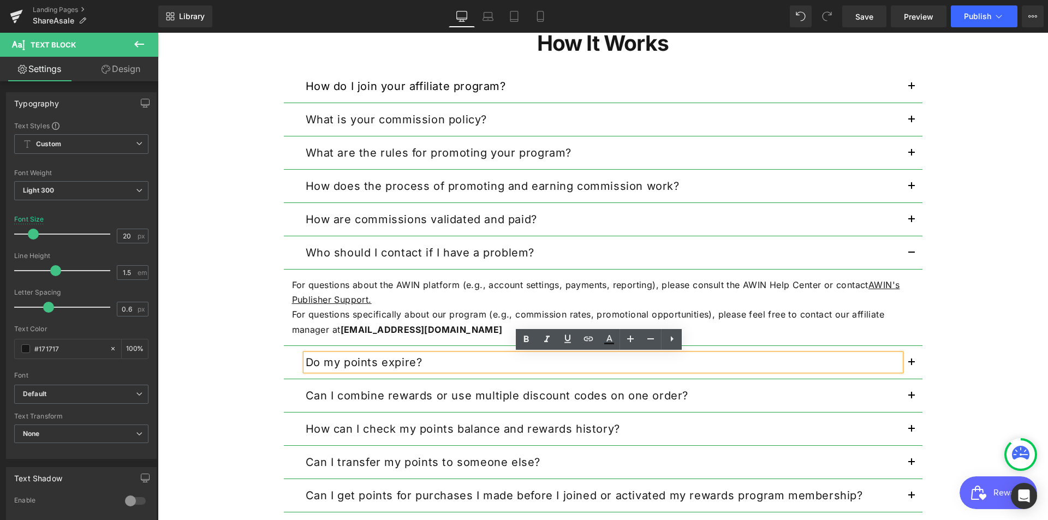
click at [500, 304] on p "For questions about the AWIN platform (e.g., account settings, payments, report…" at bounding box center [603, 292] width 622 height 29
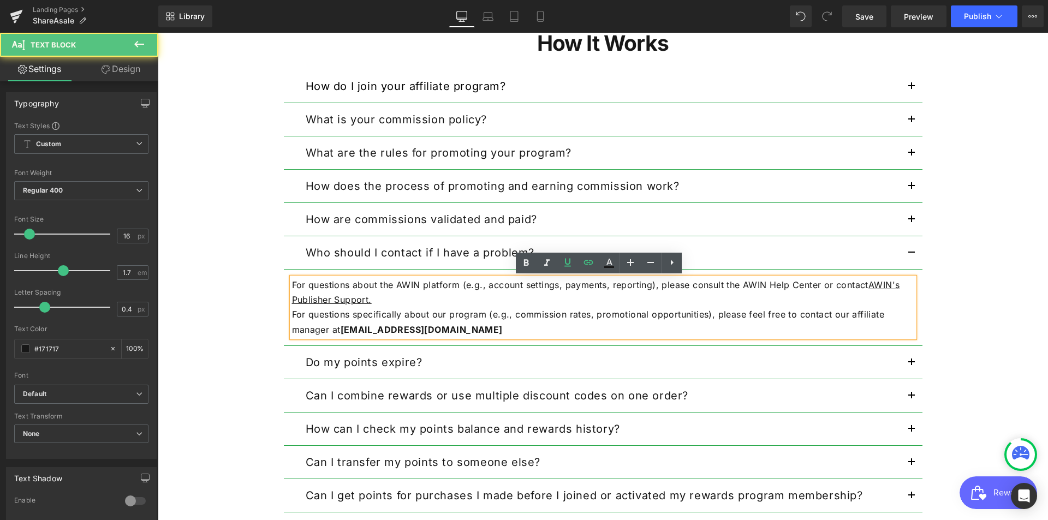
click at [458, 348] on div "Do my points expire? Text Block" at bounding box center [603, 362] width 638 height 33
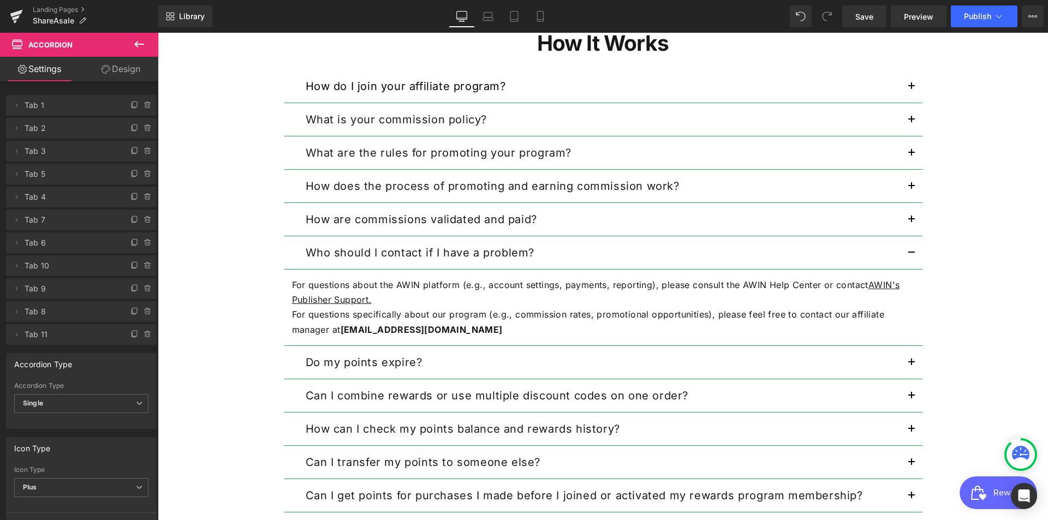
click at [458, 362] on p "Do my points expire?" at bounding box center [603, 362] width 595 height 16
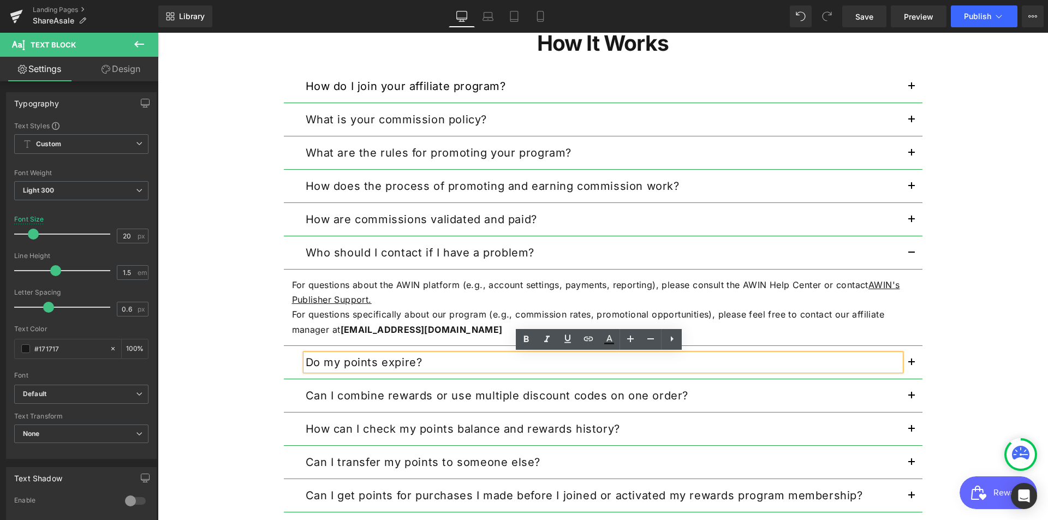
click at [522, 298] on p "For questions about the AWIN platform (e.g., account settings, payments, report…" at bounding box center [603, 292] width 622 height 29
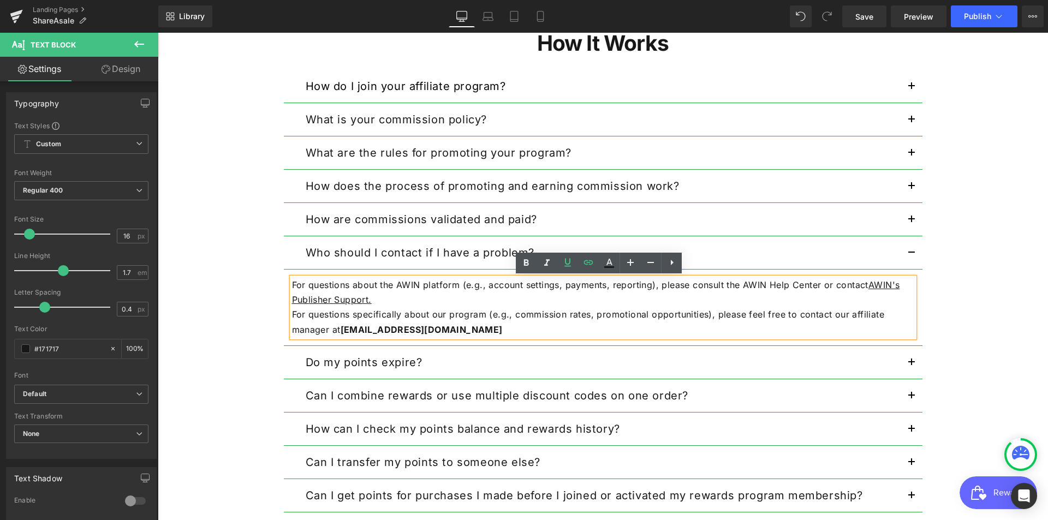
click at [912, 253] on button "button" at bounding box center [911, 252] width 22 height 33
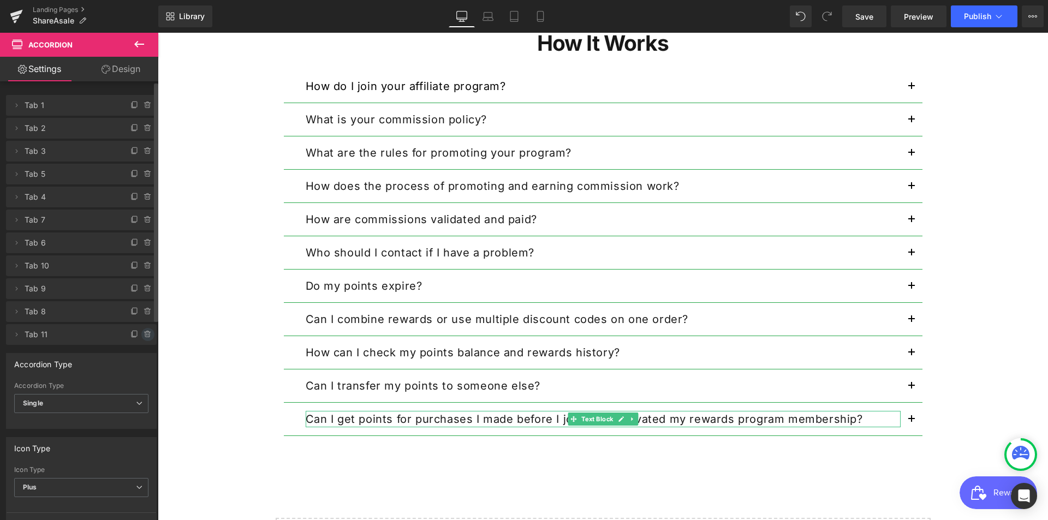
click at [146, 333] on icon at bounding box center [148, 334] width 9 height 9
click at [135, 331] on button "Delete" at bounding box center [136, 335] width 34 height 14
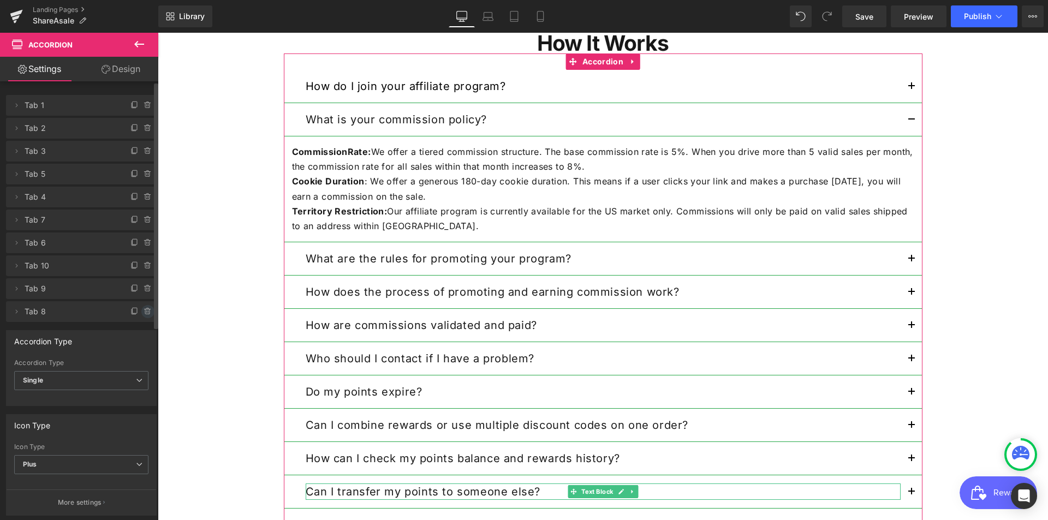
click at [146, 312] on icon at bounding box center [148, 311] width 9 height 9
click at [135, 312] on button "Delete" at bounding box center [136, 312] width 34 height 14
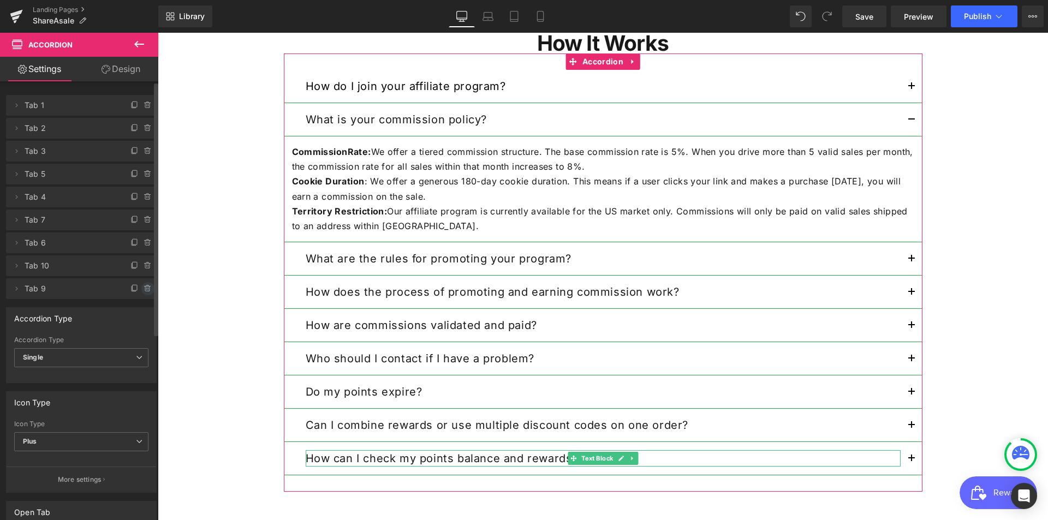
click at [147, 289] on icon at bounding box center [147, 289] width 0 height 2
click at [135, 290] on button "Delete" at bounding box center [136, 289] width 34 height 14
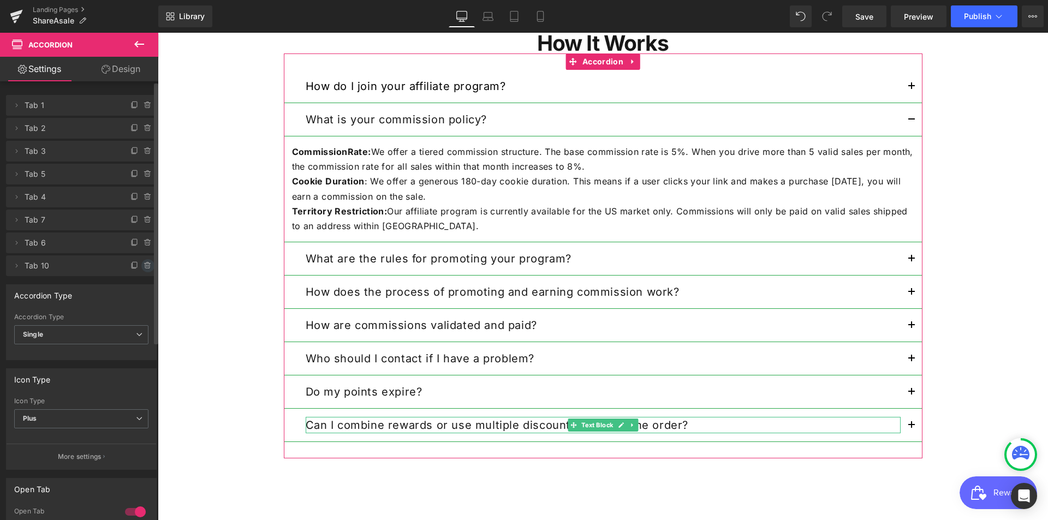
click at [144, 267] on icon at bounding box center [148, 265] width 9 height 9
click at [134, 266] on button "Delete" at bounding box center [136, 266] width 34 height 14
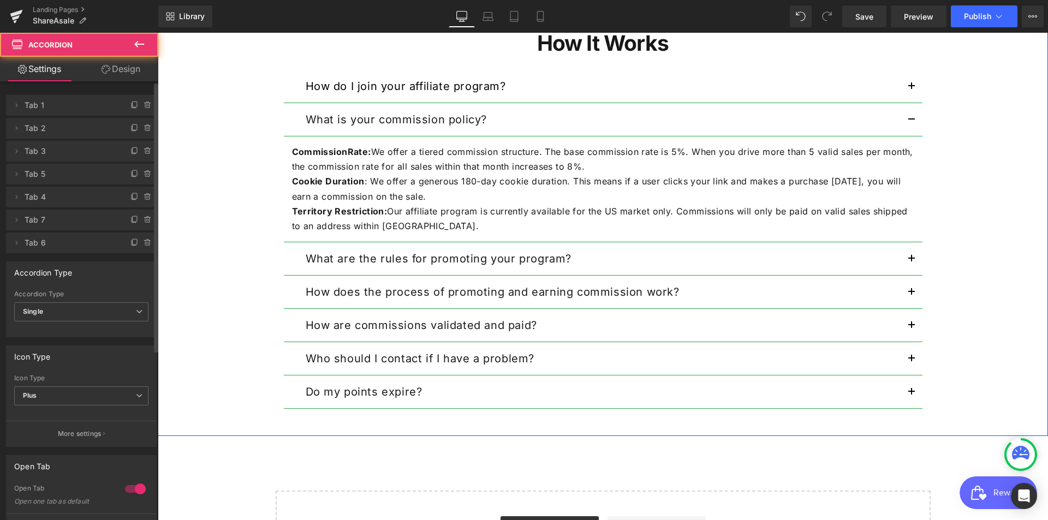
click at [907, 385] on button "button" at bounding box center [911, 391] width 22 height 33
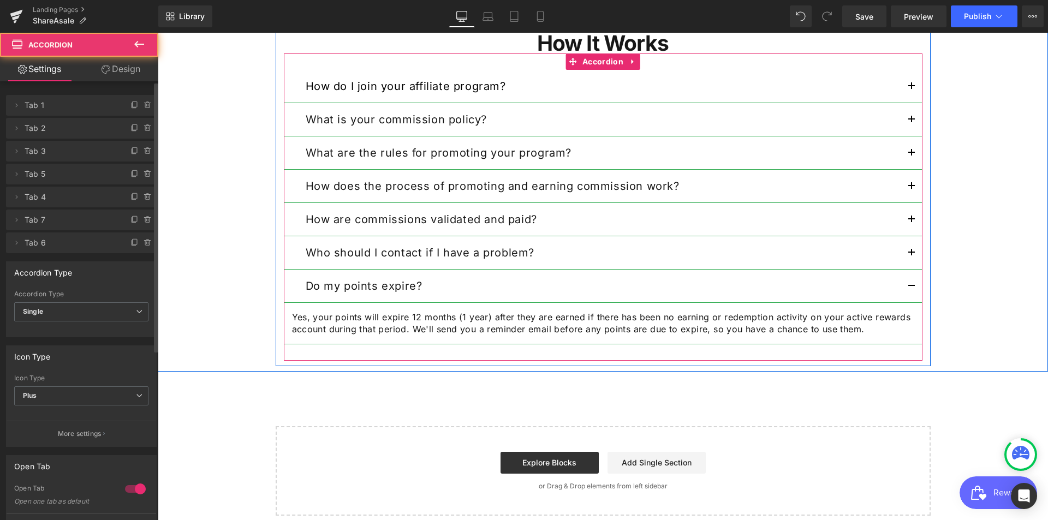
click at [904, 258] on button "button" at bounding box center [911, 252] width 22 height 33
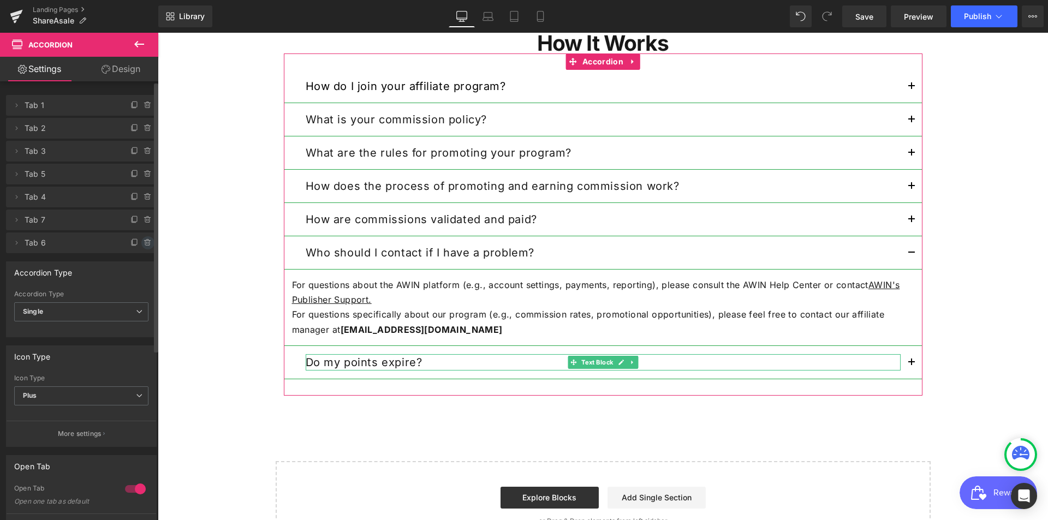
click at [141, 238] on span at bounding box center [147, 242] width 13 height 13
click at [136, 240] on button "Delete" at bounding box center [136, 243] width 34 height 14
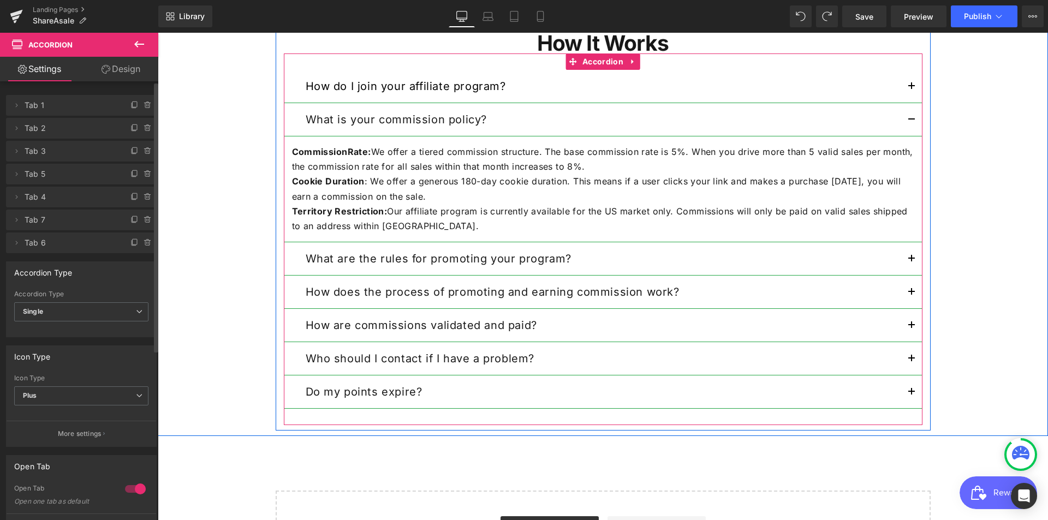
click at [910, 389] on button "button" at bounding box center [911, 391] width 22 height 33
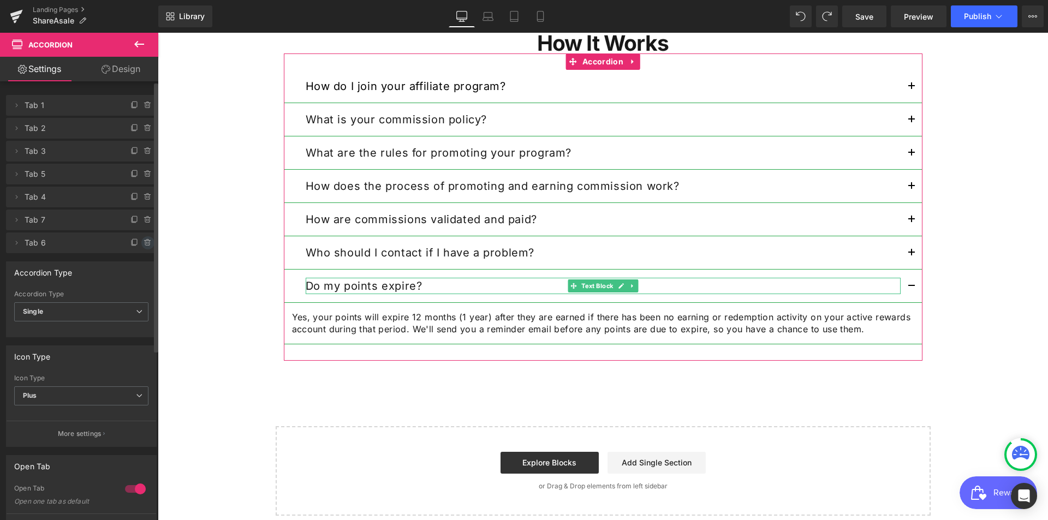
click at [145, 237] on span at bounding box center [147, 242] width 13 height 13
click at [128, 243] on button "Delete" at bounding box center [136, 243] width 34 height 14
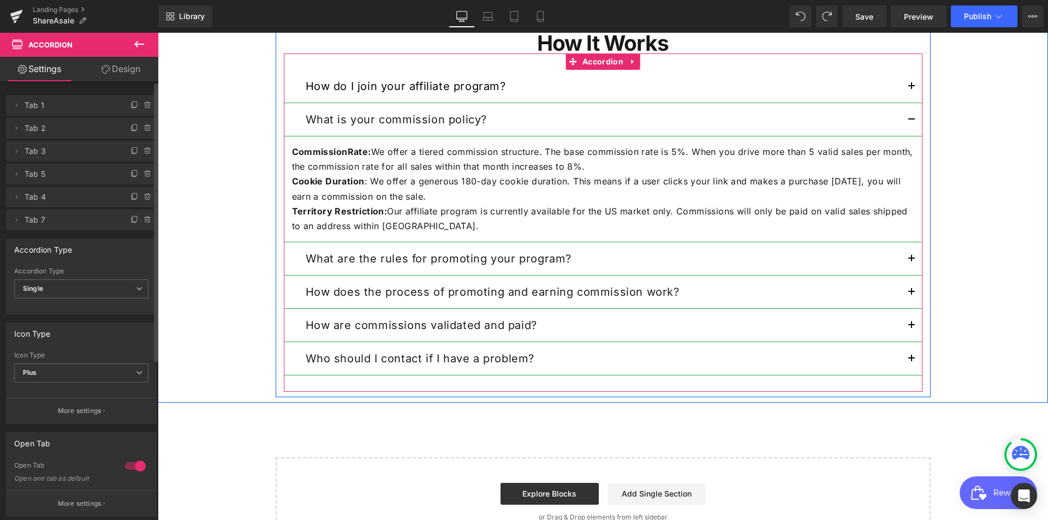
click at [911, 362] on span "button" at bounding box center [911, 362] width 0 height 0
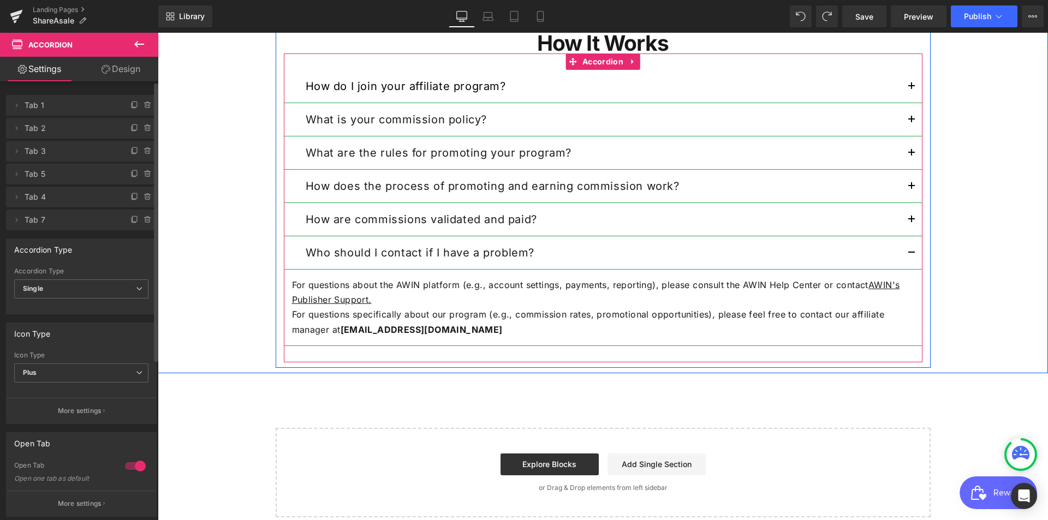
click at [911, 223] on span "button" at bounding box center [911, 223] width 0 height 0
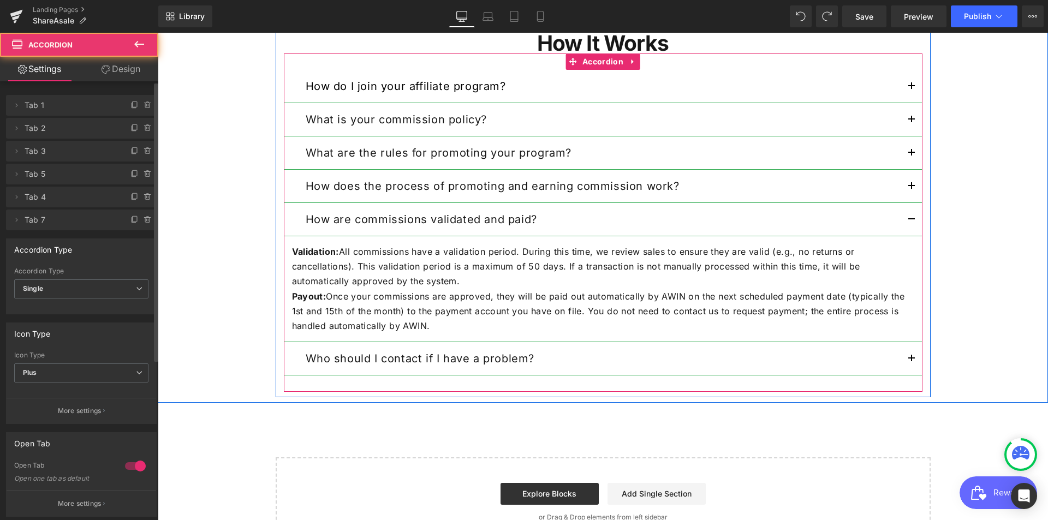
click at [911, 187] on button "button" at bounding box center [911, 186] width 22 height 33
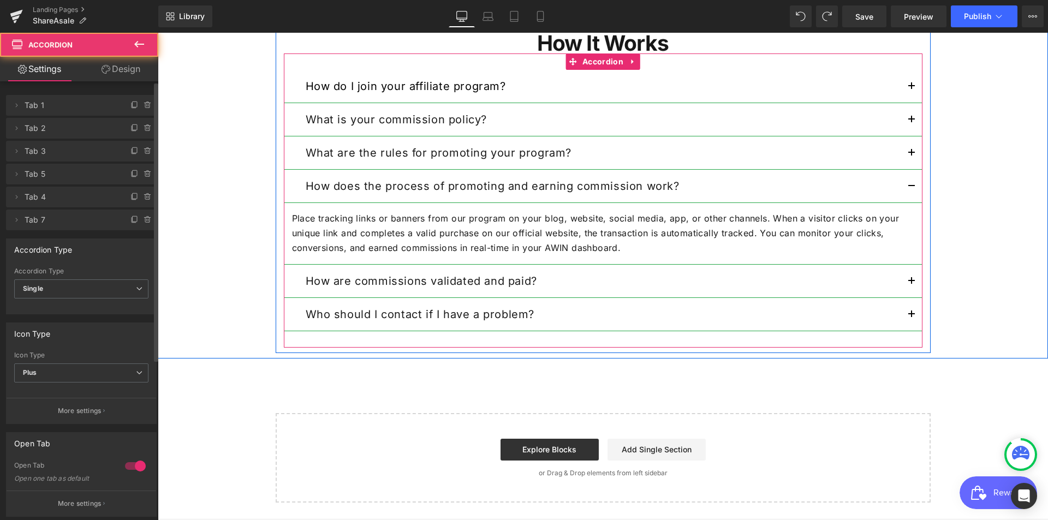
click at [905, 274] on button "button" at bounding box center [911, 281] width 22 height 33
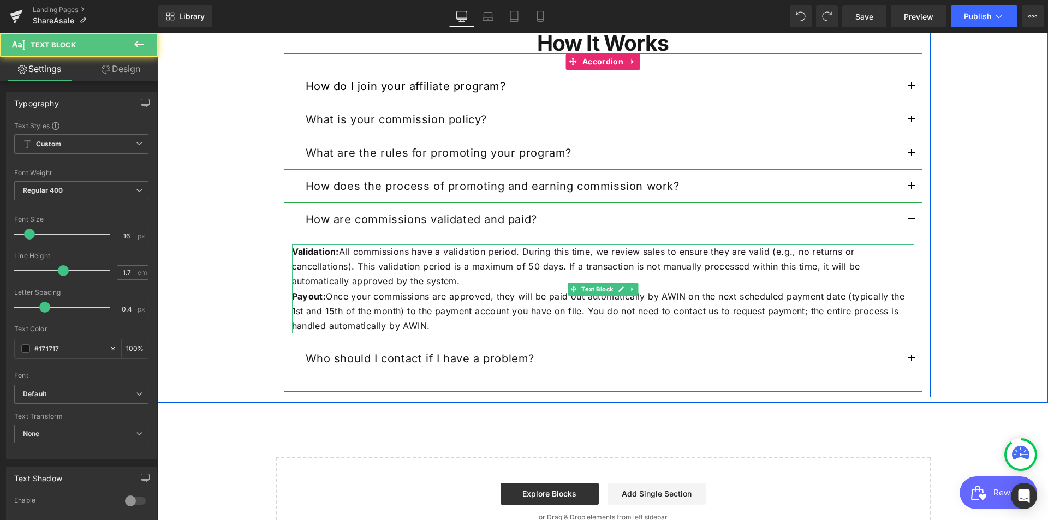
click at [637, 275] on p "Validation: All commissions have a validation period. During this time, we revi…" at bounding box center [603, 266] width 622 height 45
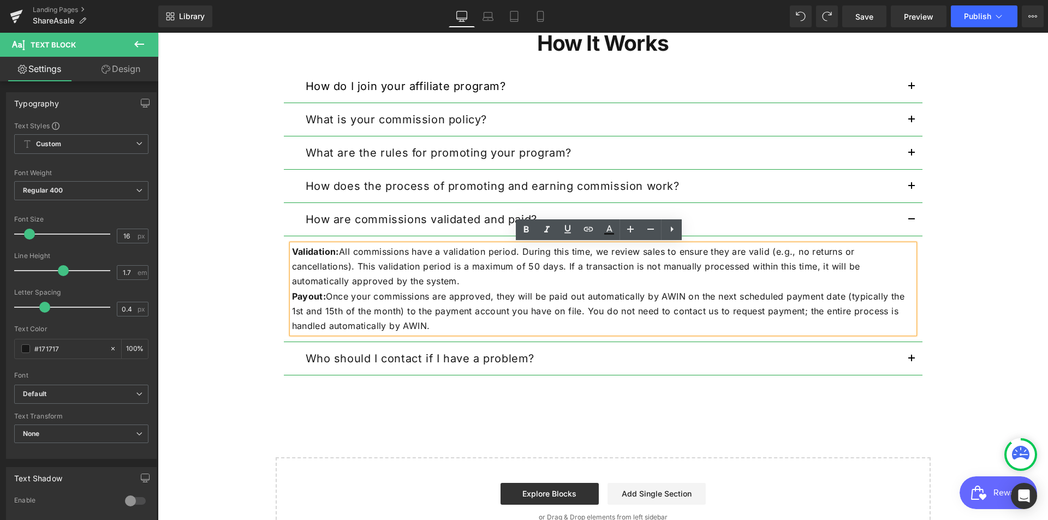
scroll to position [1196, 0]
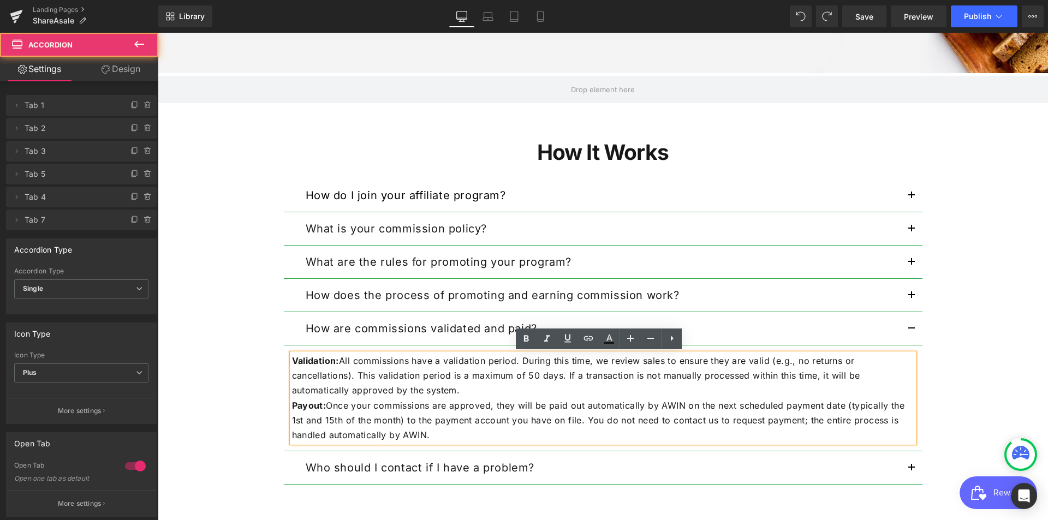
click at [906, 297] on button "button" at bounding box center [911, 295] width 22 height 33
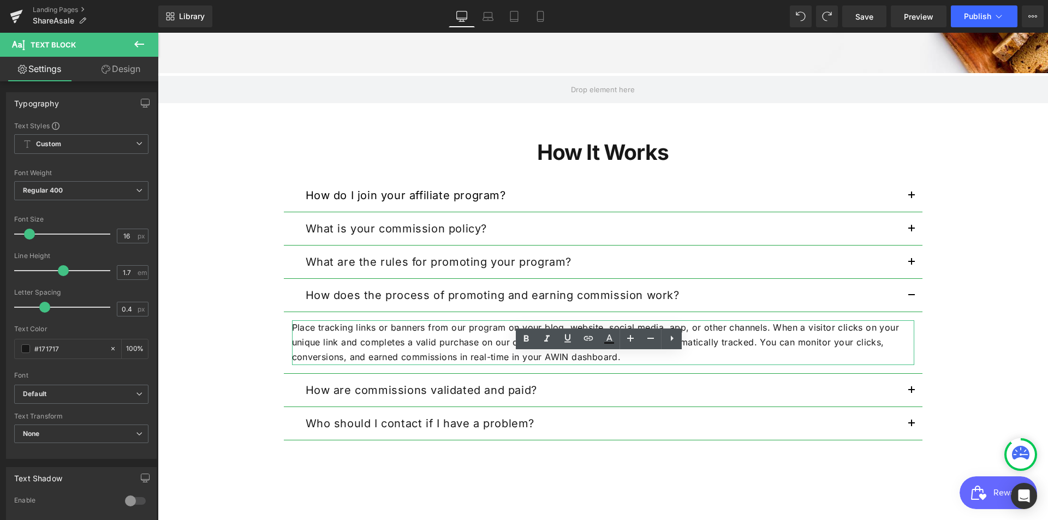
click at [838, 327] on p "Place tracking links or banners from our program on your blog, website, social …" at bounding box center [603, 342] width 622 height 45
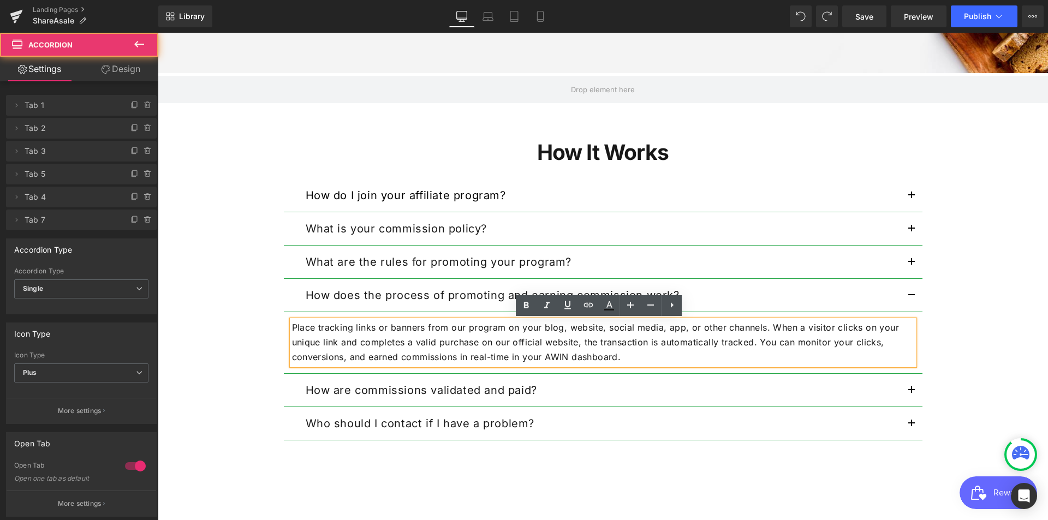
click at [903, 260] on button "button" at bounding box center [911, 262] width 22 height 33
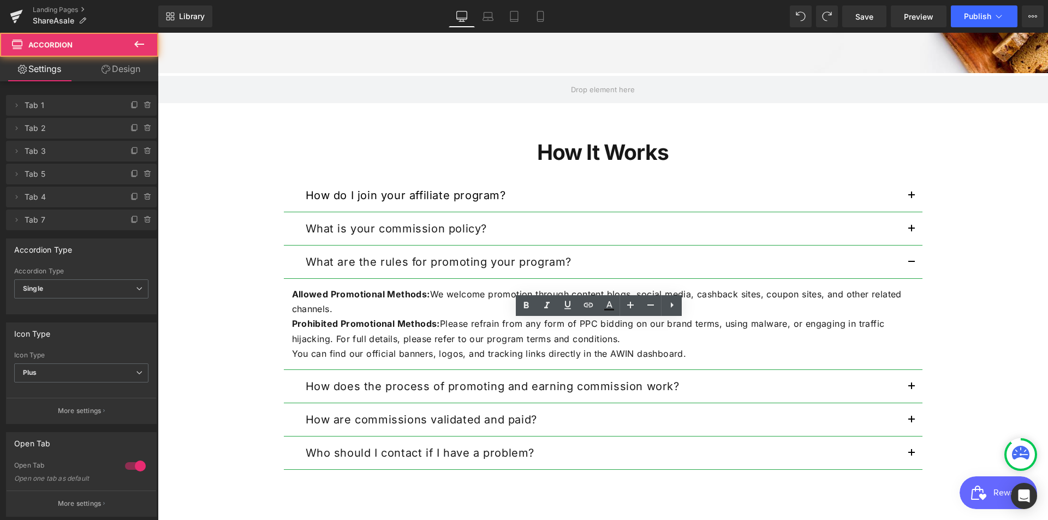
click at [911, 232] on span "button" at bounding box center [911, 232] width 0 height 0
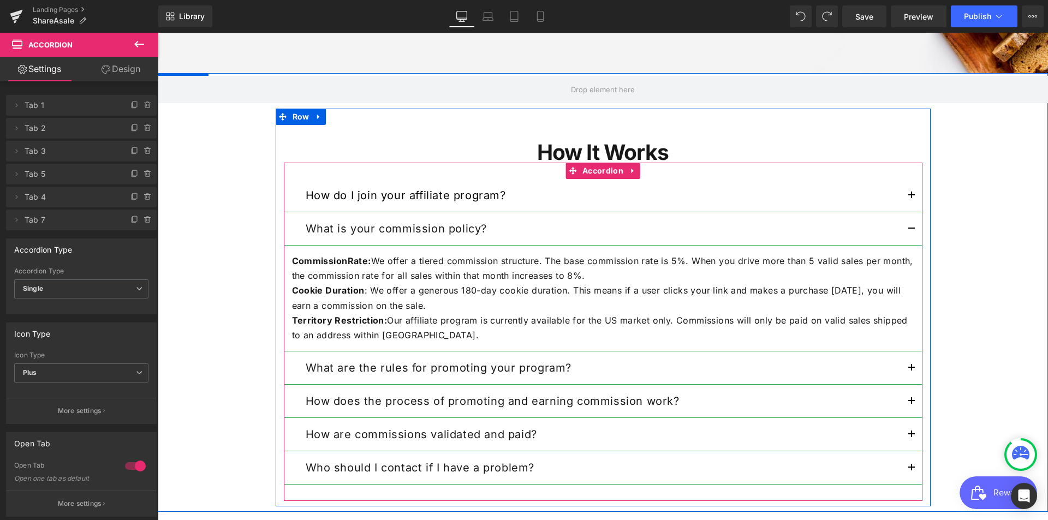
click at [906, 192] on button "button" at bounding box center [911, 195] width 22 height 33
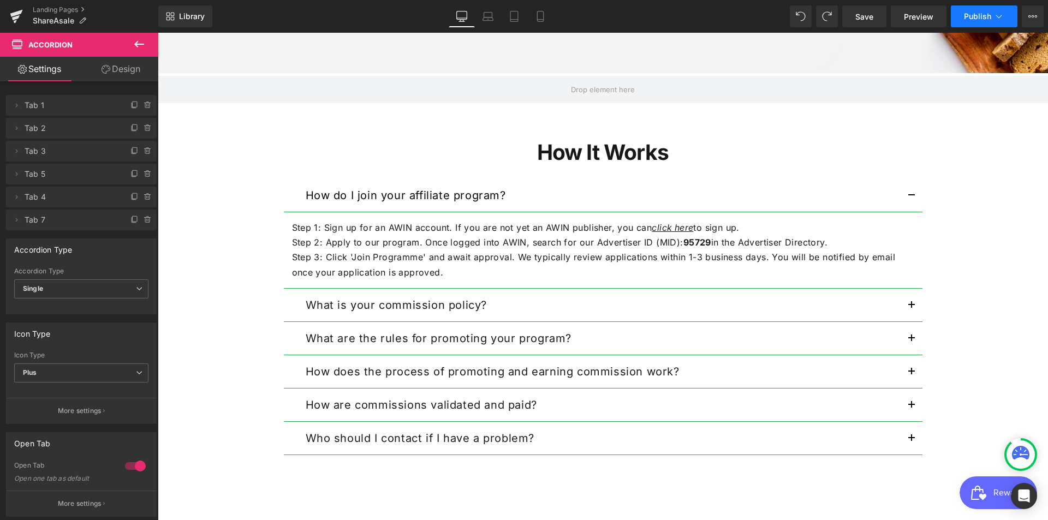
click at [981, 12] on span "Publish" at bounding box center [977, 16] width 27 height 9
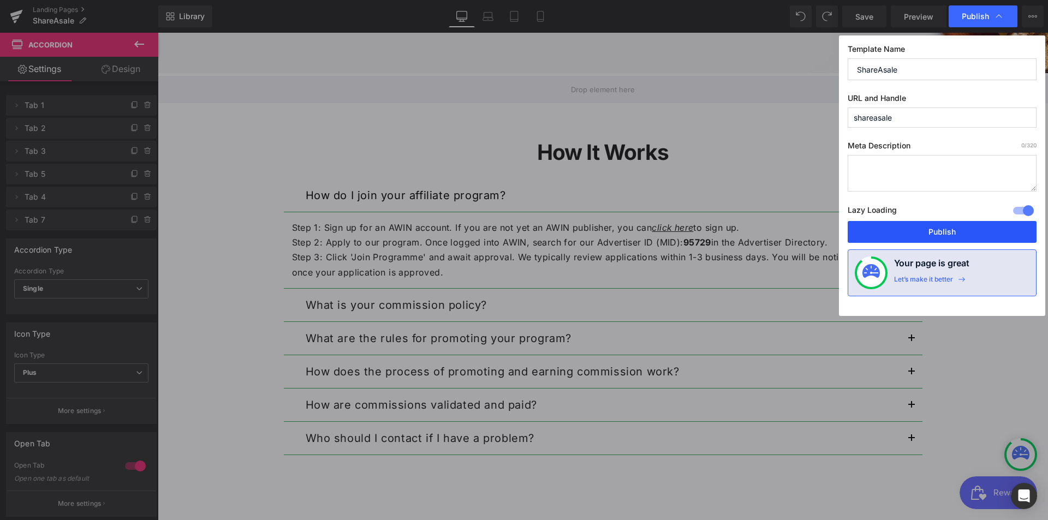
click at [931, 234] on button "Publish" at bounding box center [941, 232] width 189 height 22
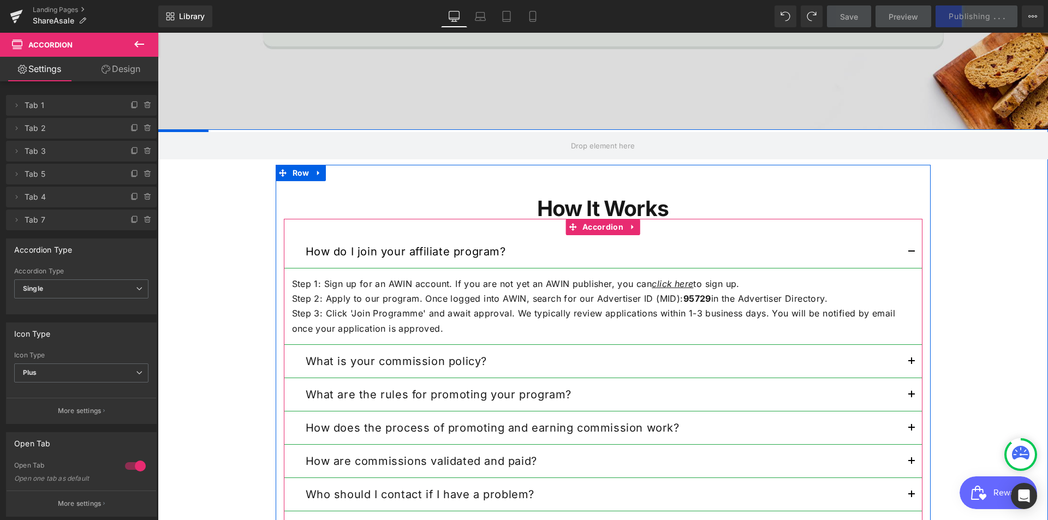
scroll to position [1087, 0]
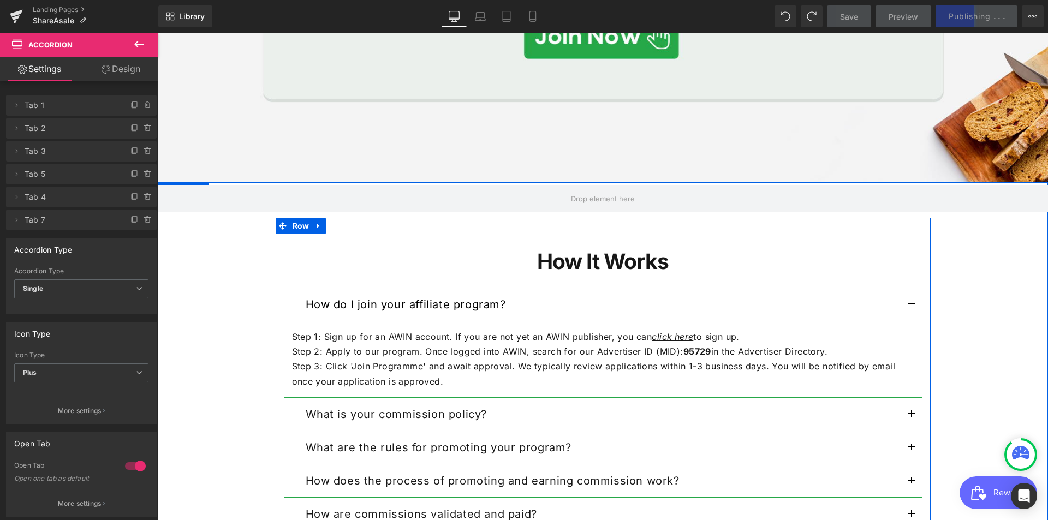
click at [542, 255] on strong "How It Works" at bounding box center [602, 261] width 131 height 26
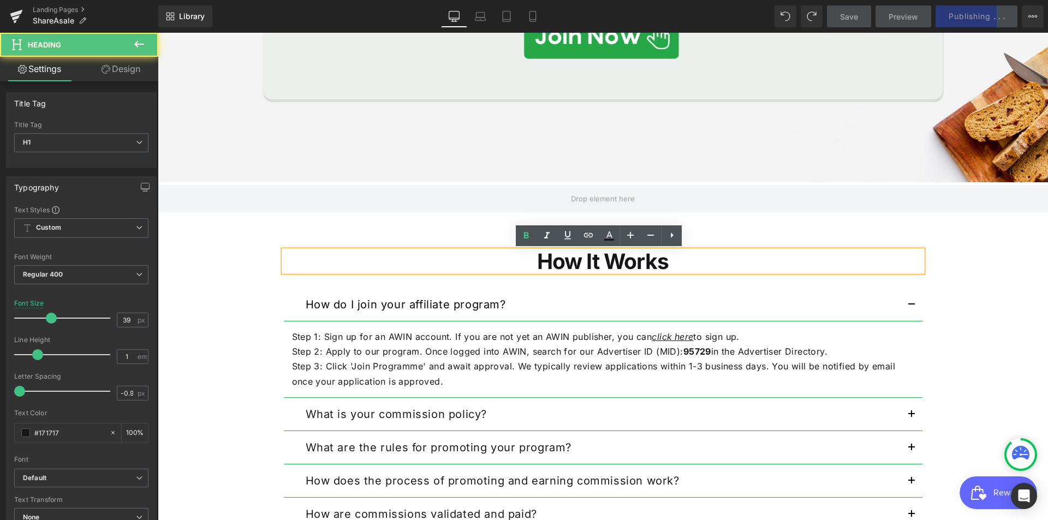
click at [698, 254] on h1 "How It Works" at bounding box center [603, 260] width 638 height 21
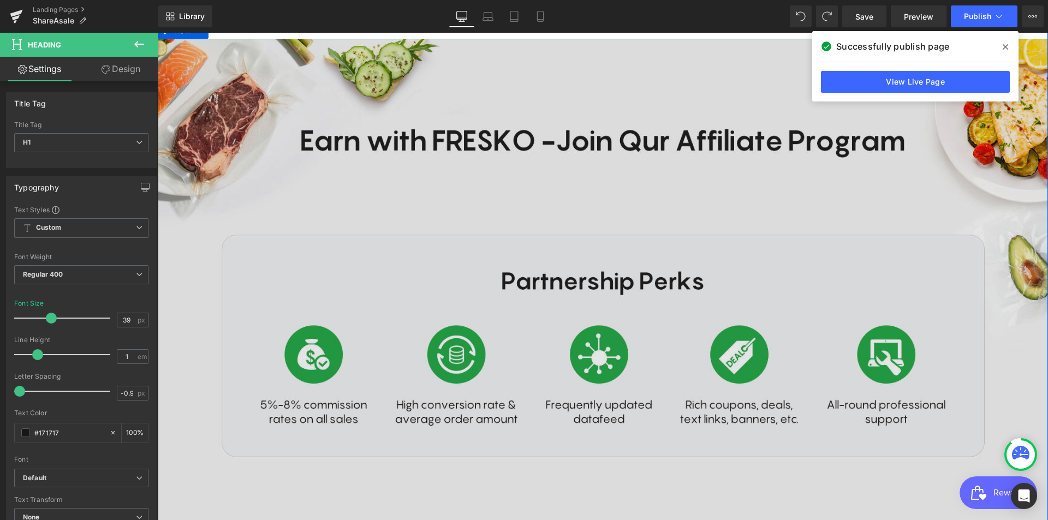
scroll to position [0, 0]
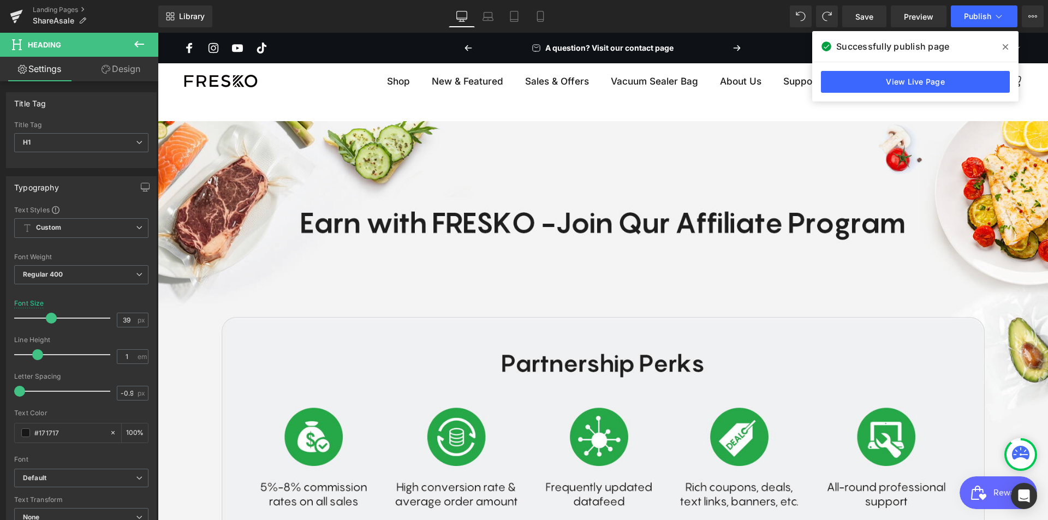
click at [1002, 44] on icon at bounding box center [1004, 47] width 5 height 9
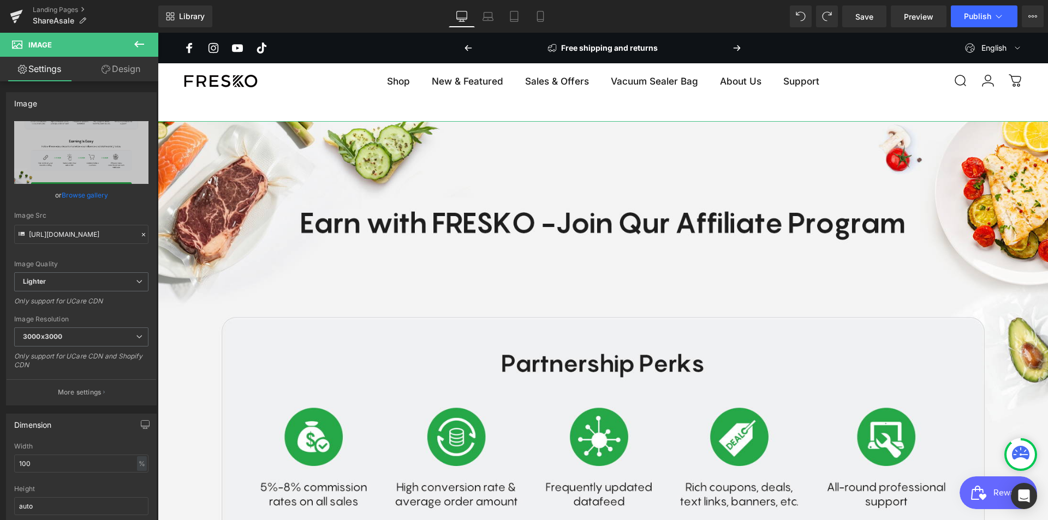
click at [107, 77] on link "Design" at bounding box center [120, 69] width 79 height 25
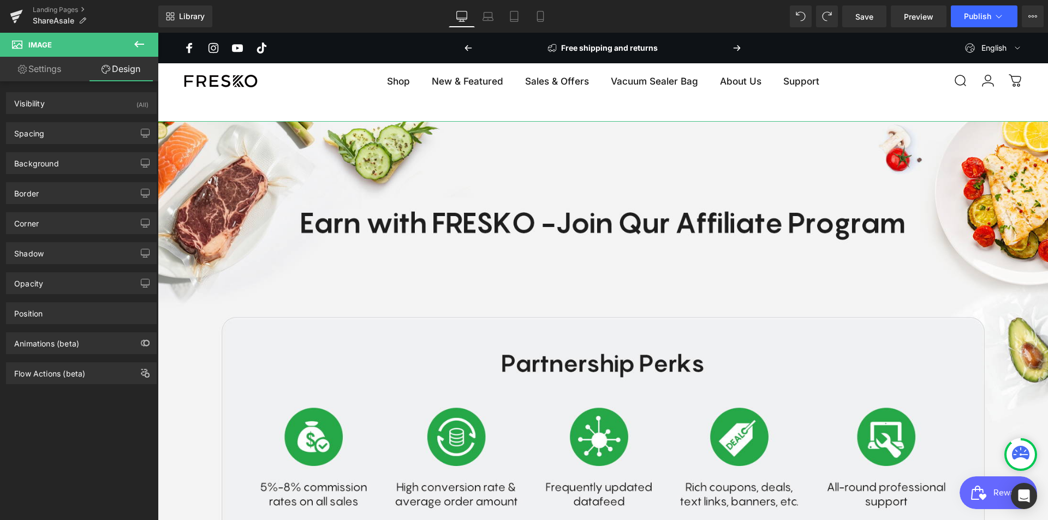
click at [58, 75] on link "Settings" at bounding box center [39, 69] width 79 height 25
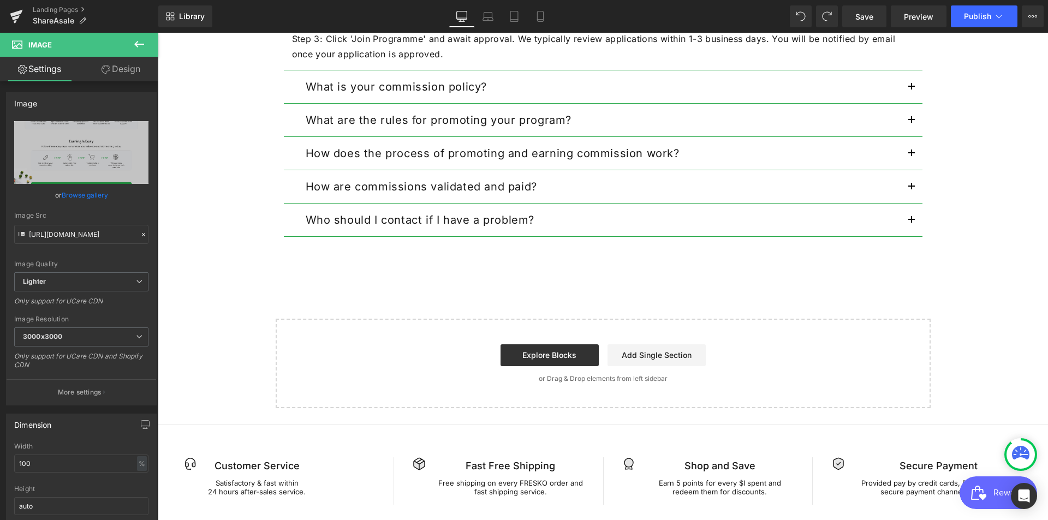
scroll to position [1251, 0]
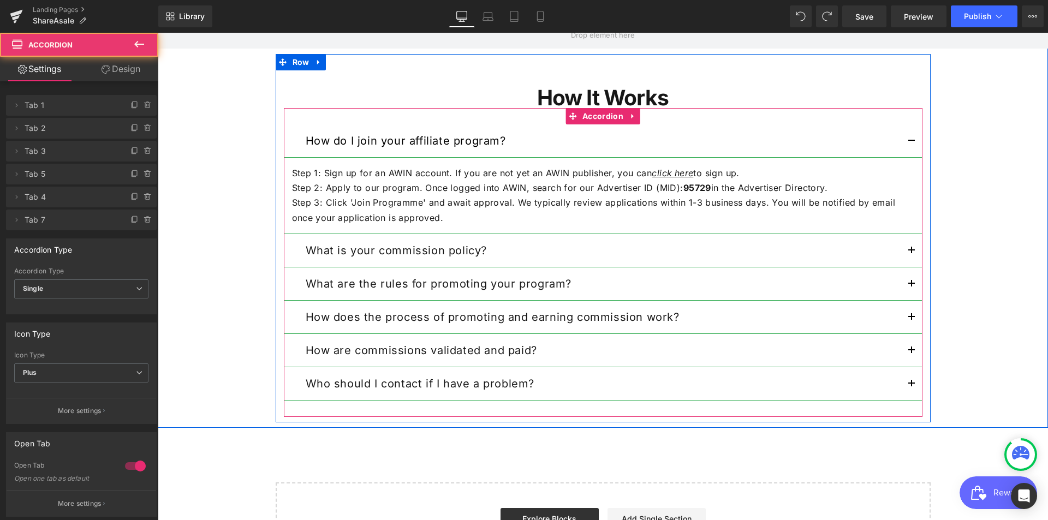
click at [908, 138] on button "button" at bounding box center [911, 140] width 22 height 33
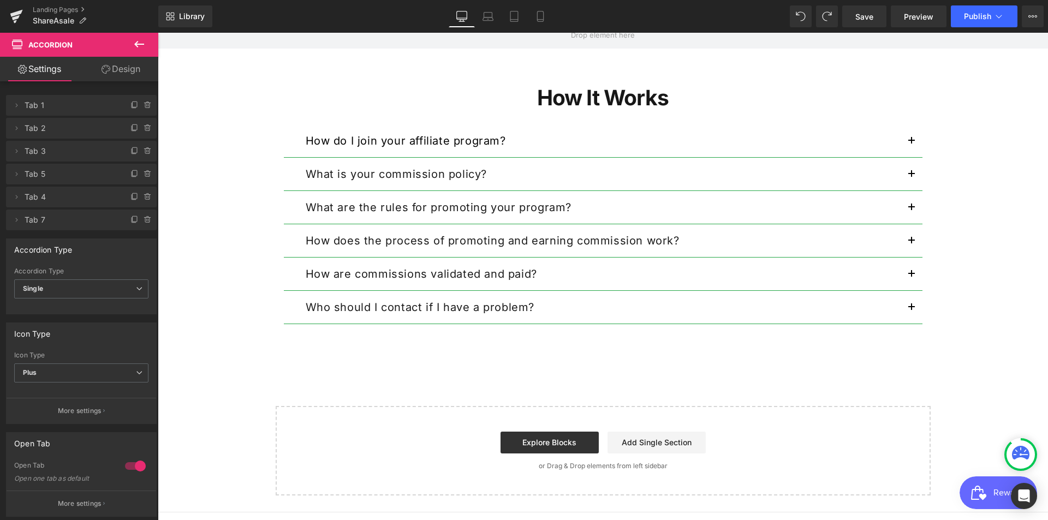
click at [149, 41] on button at bounding box center [139, 45] width 38 height 24
